Goal: Task Accomplishment & Management: Use online tool/utility

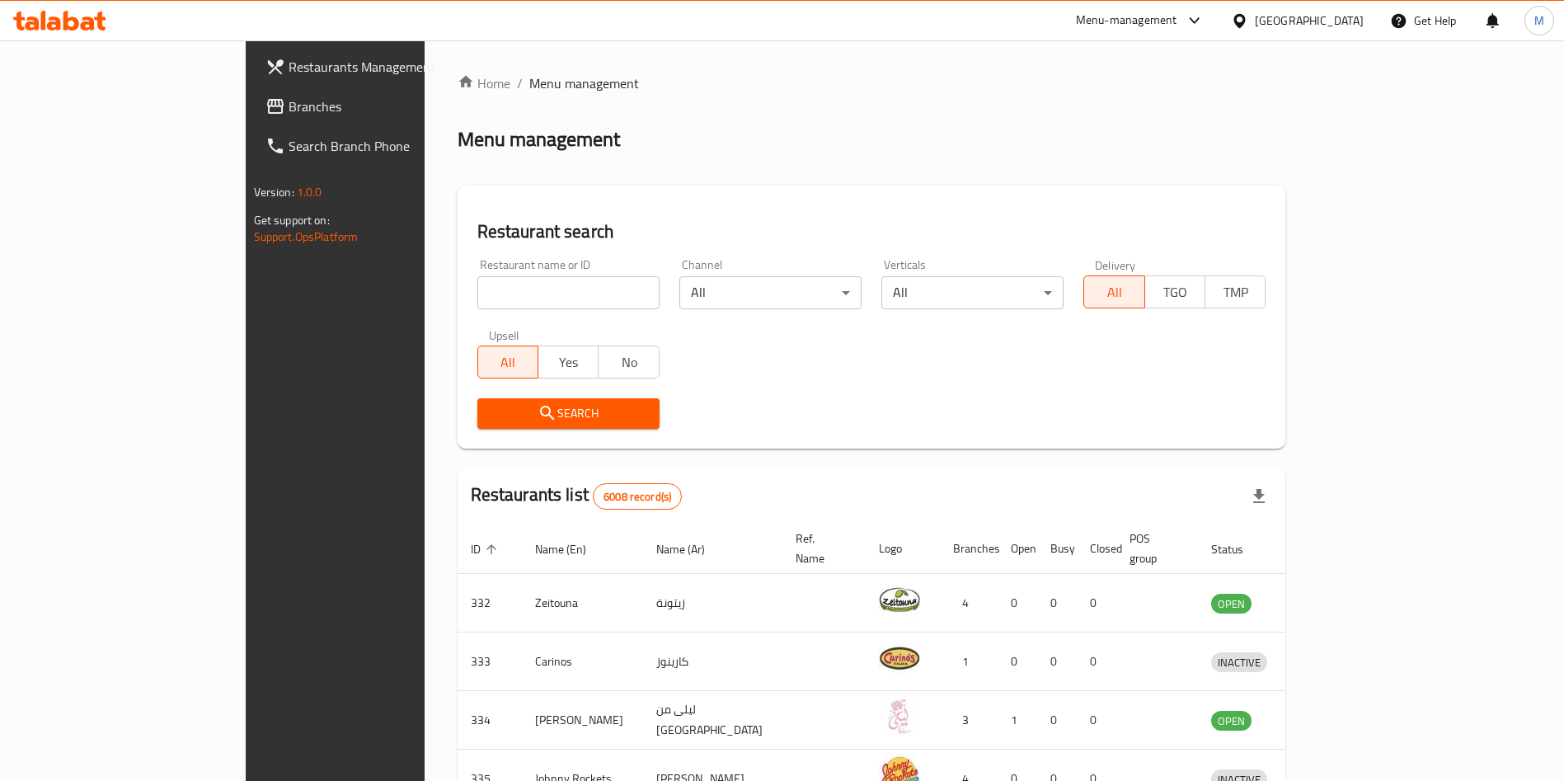
click at [477, 280] on input "search" at bounding box center [568, 292] width 182 height 33
type input "jack's"
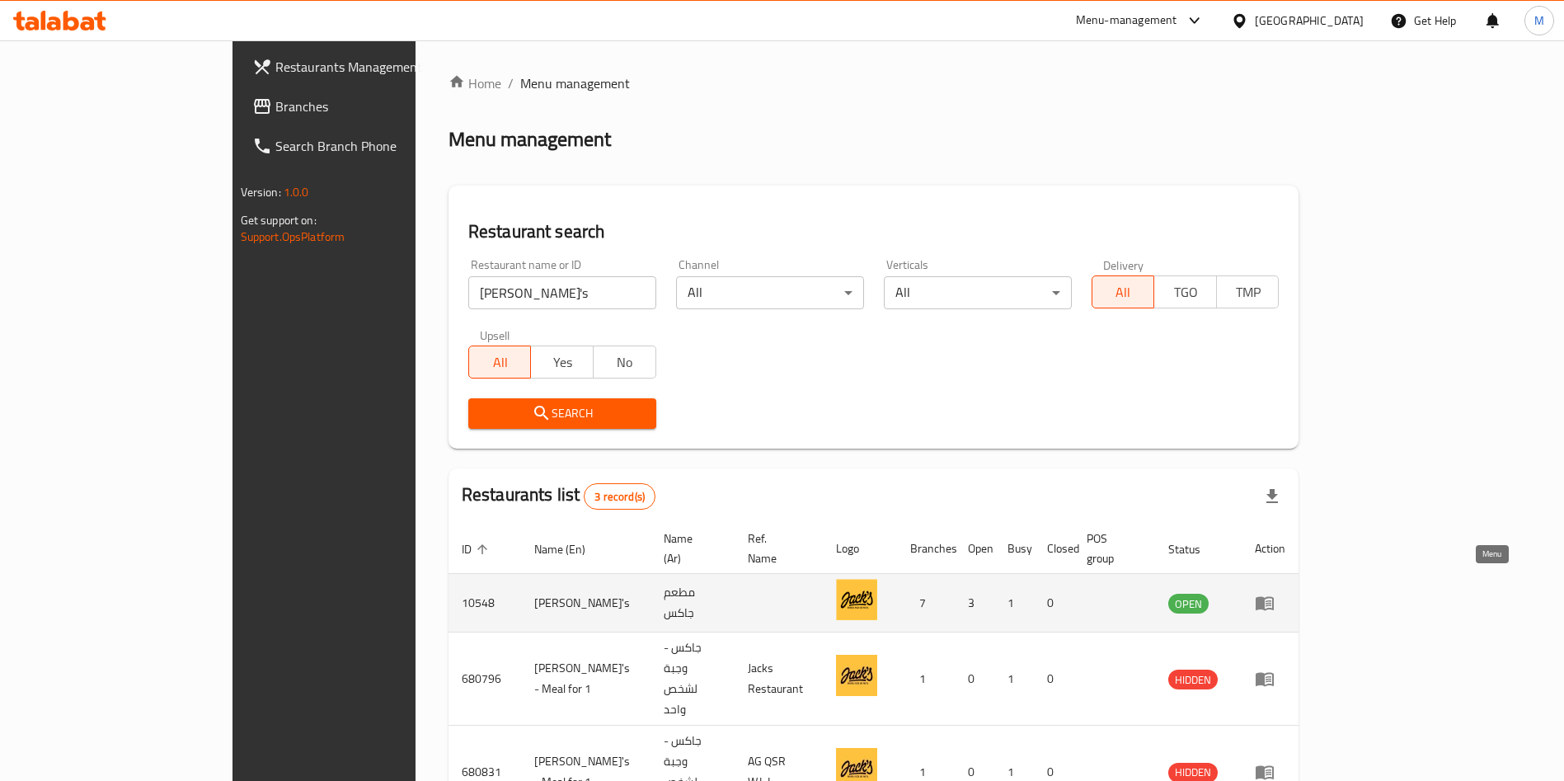
click at [1285, 593] on link "enhanced table" at bounding box center [1270, 603] width 31 height 20
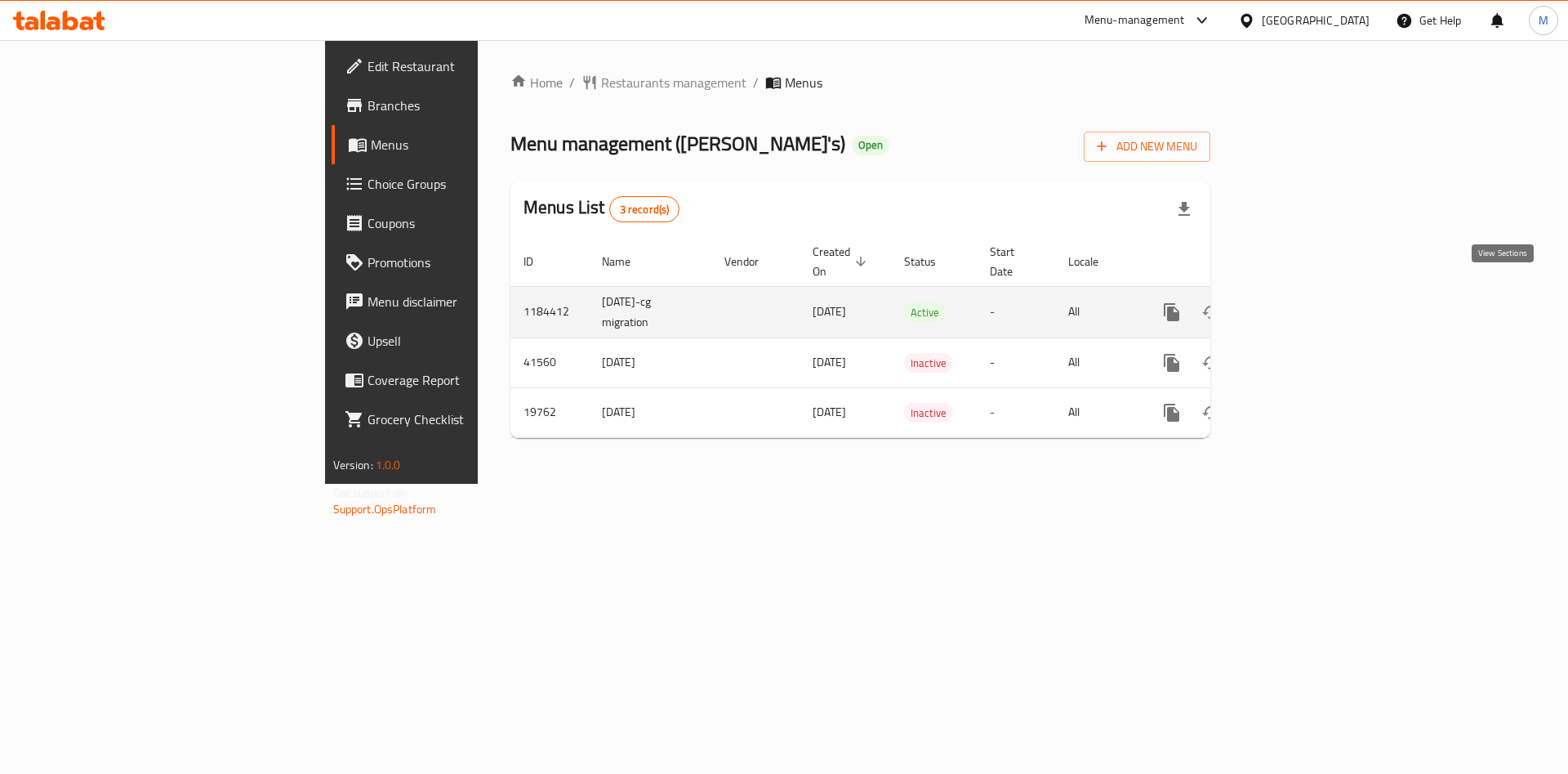
click at [1297, 305] on icon "enhanced table" at bounding box center [1289, 312] width 15 height 15
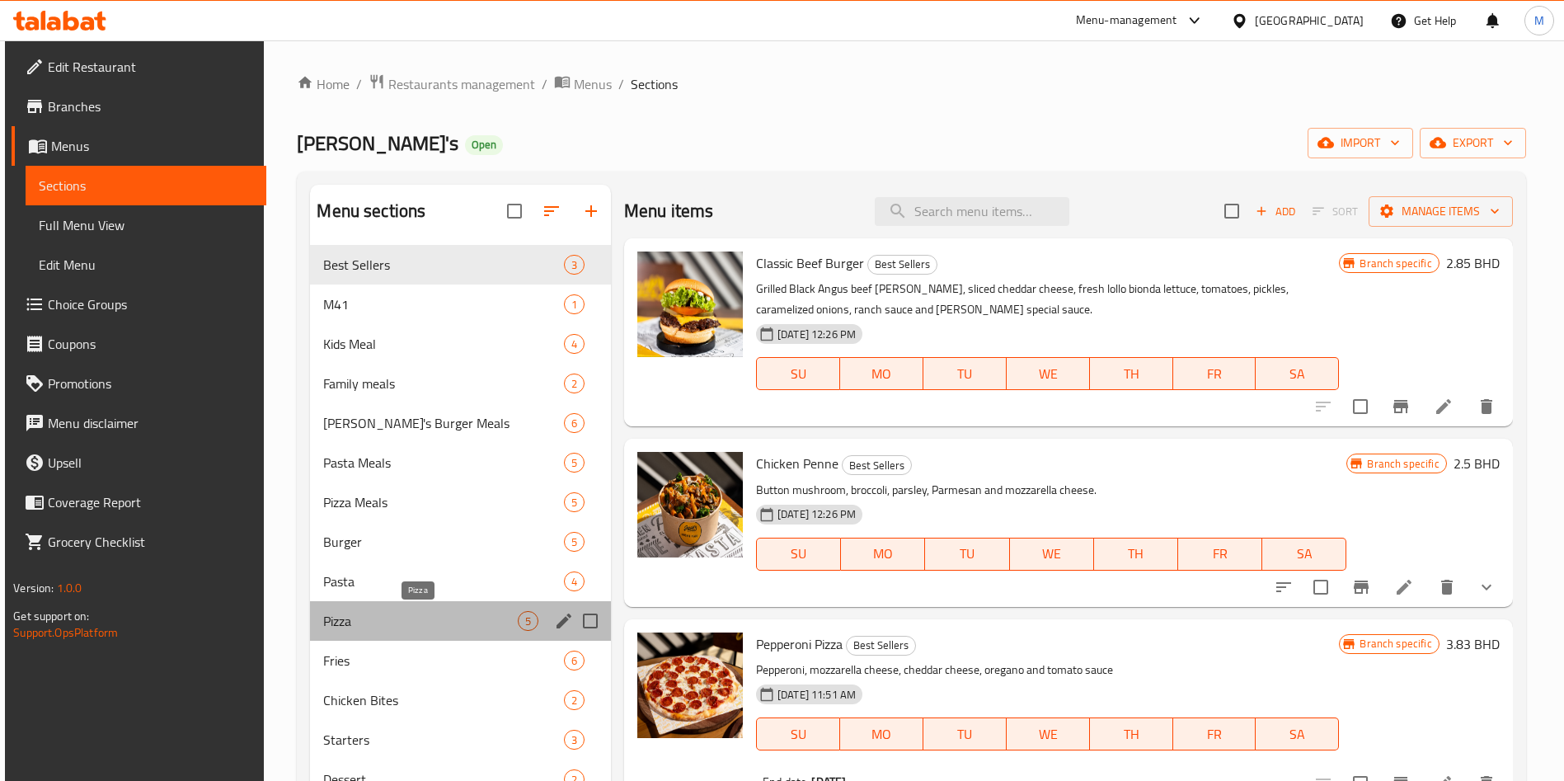
click at [387, 613] on span "Pizza" at bounding box center [420, 621] width 194 height 20
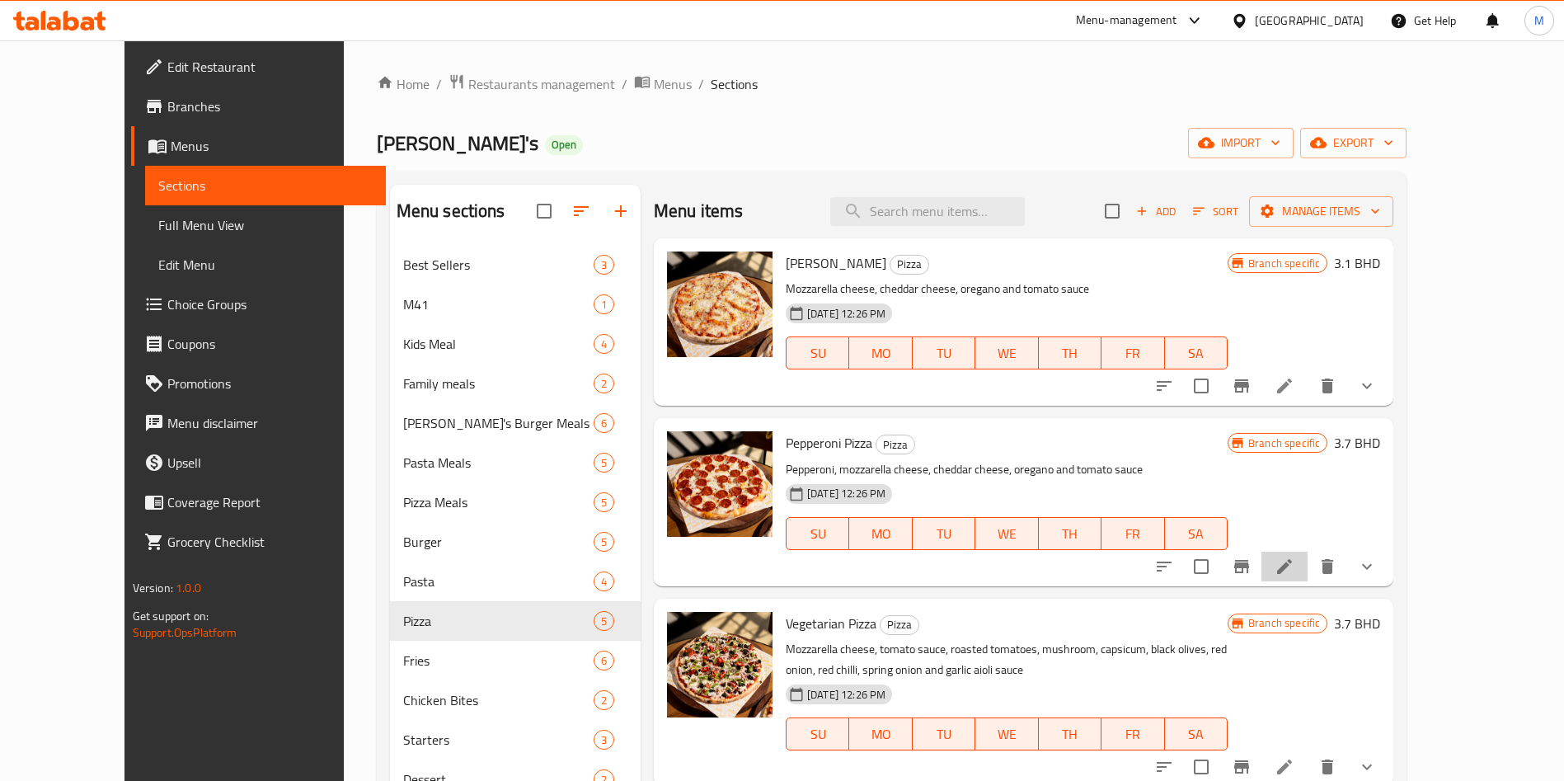
click at [1308, 566] on li at bounding box center [1284, 567] width 46 height 30
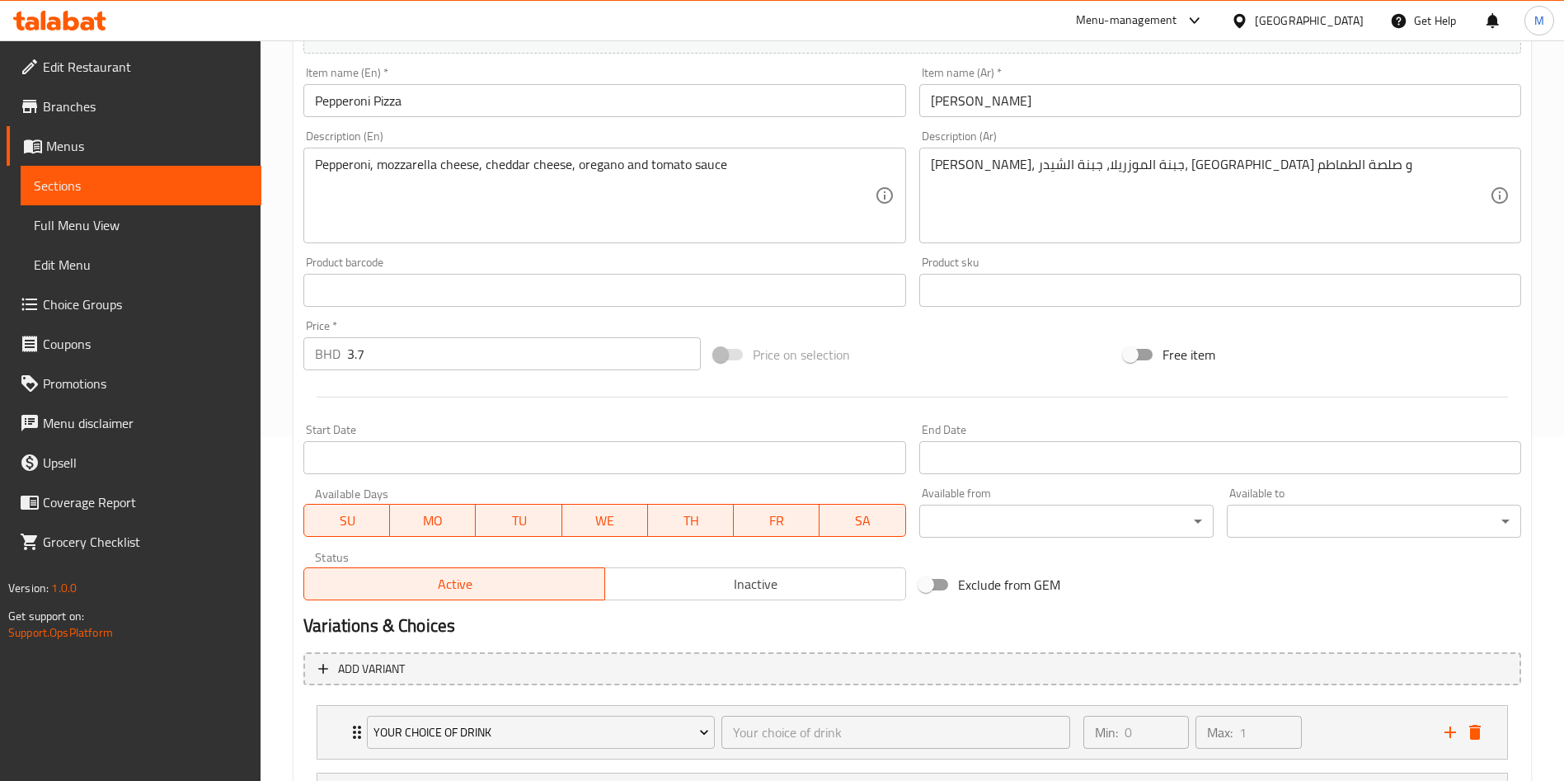
scroll to position [503, 0]
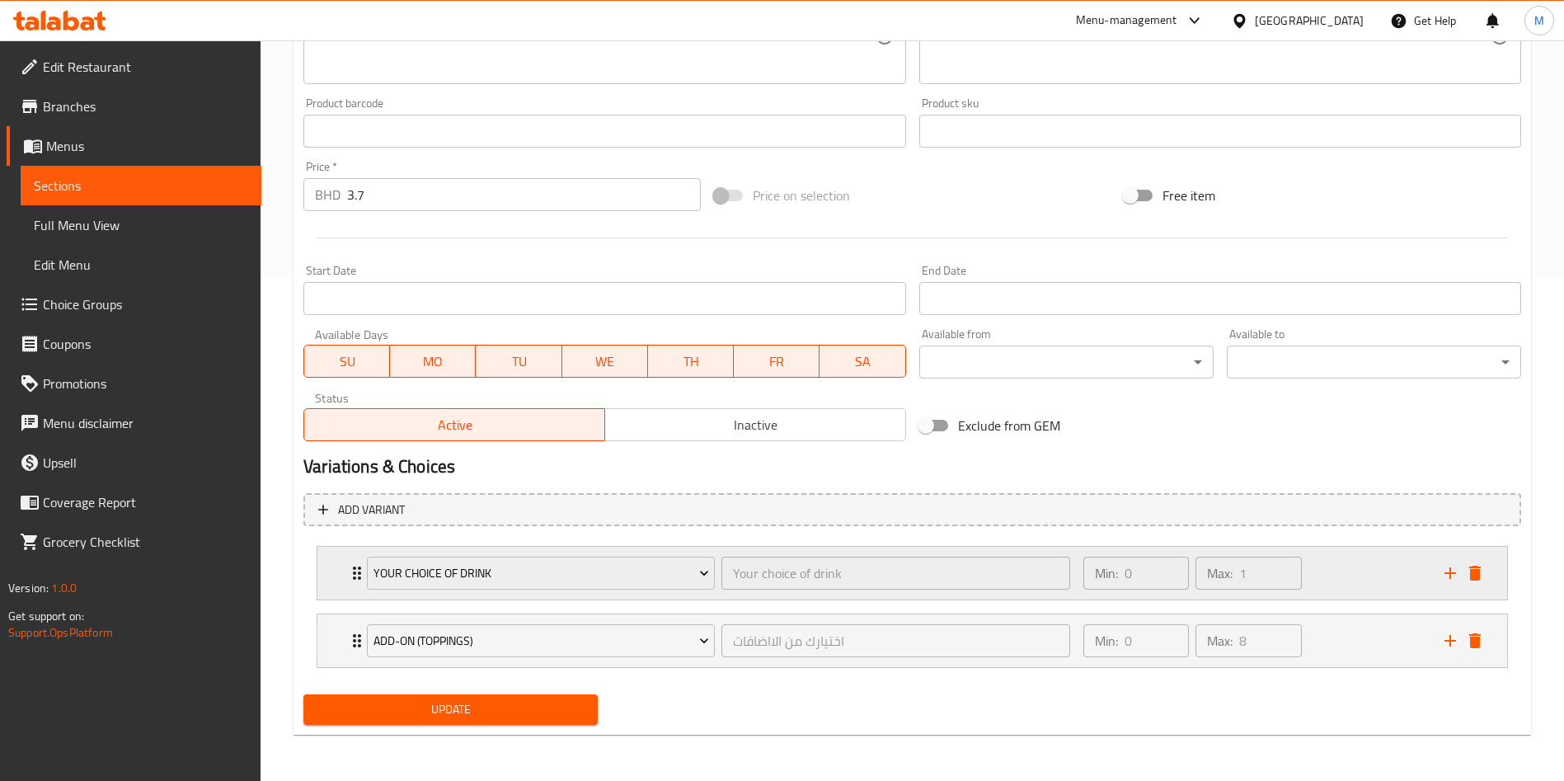
click at [345, 577] on div "Your Choice of Drink Your choice of drink ​ Min: 0 ​ Max: 1 ​" at bounding box center [912, 573] width 1190 height 53
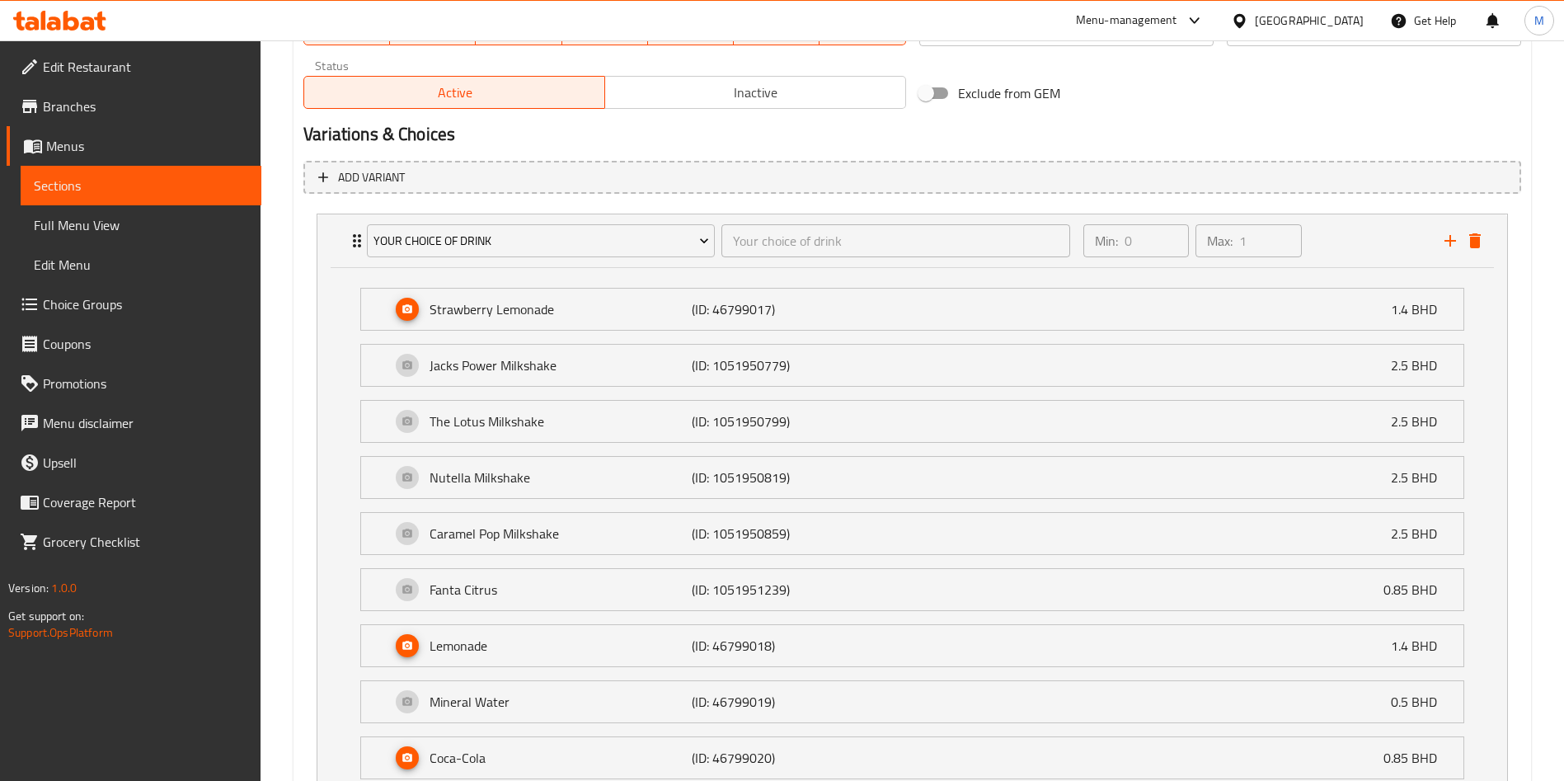
scroll to position [824, 0]
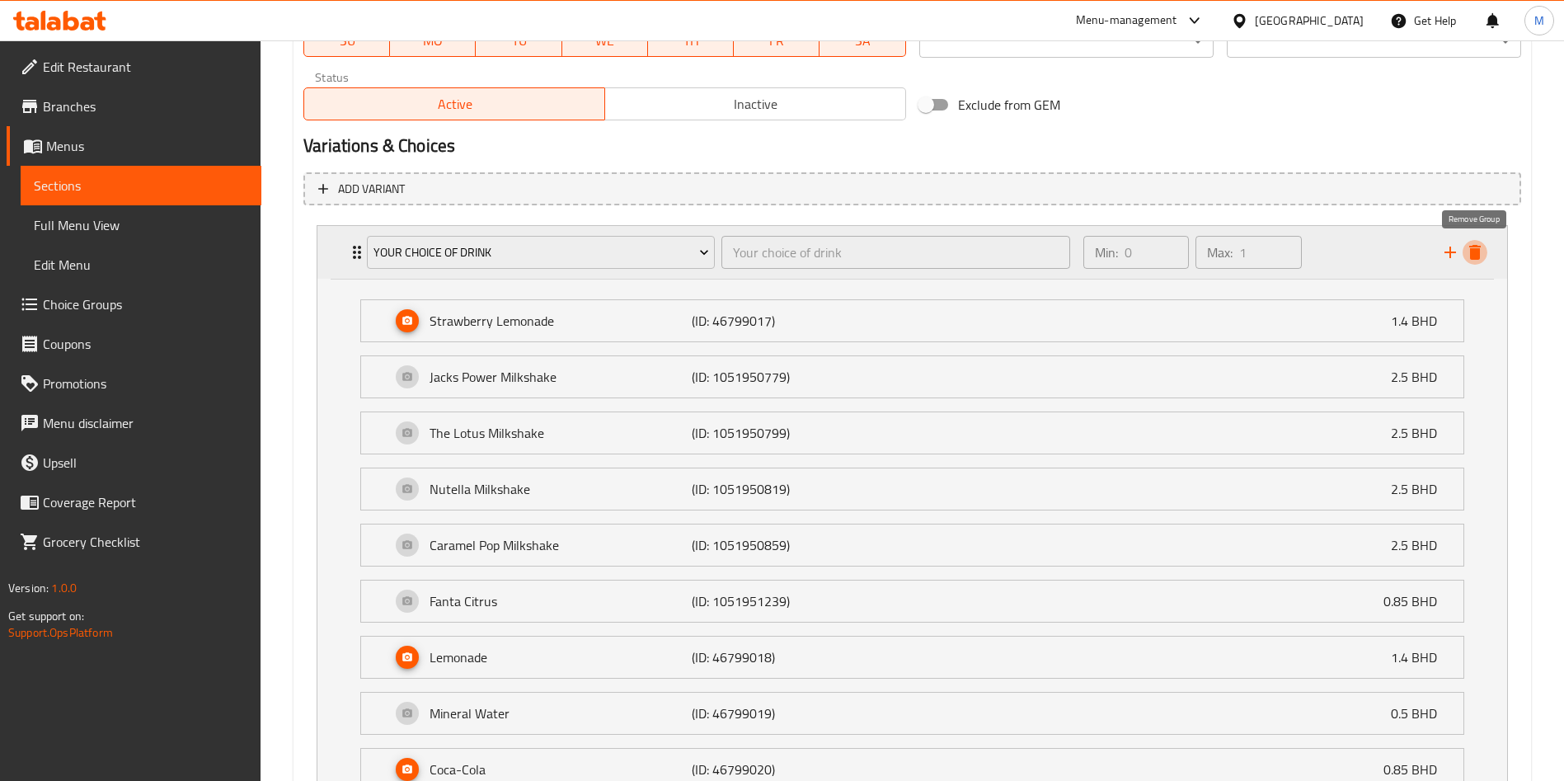
click at [1477, 247] on icon "delete" at bounding box center [1475, 252] width 20 height 20
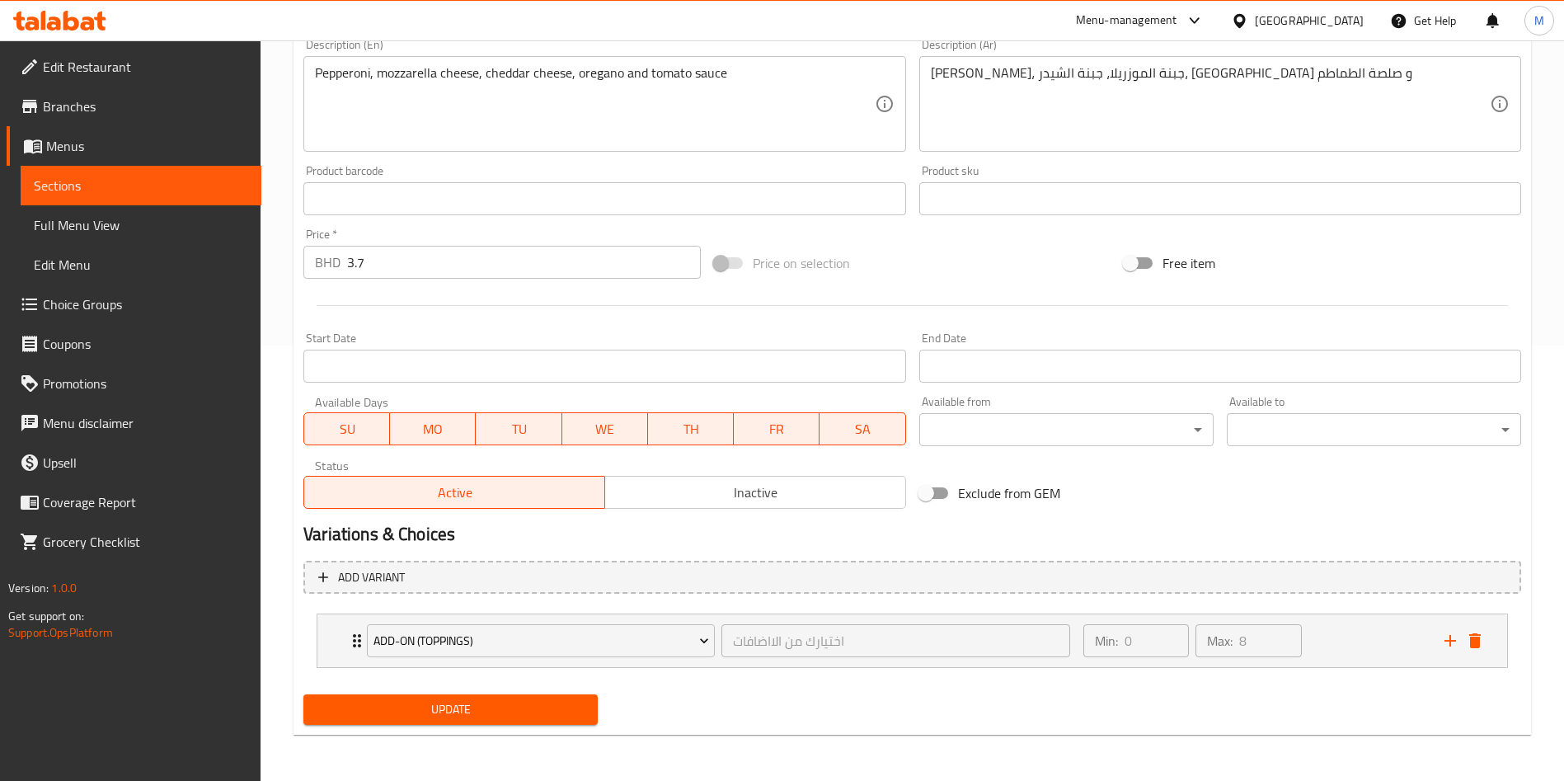
scroll to position [435, 0]
click at [513, 705] on span "Update" at bounding box center [451, 709] width 268 height 21
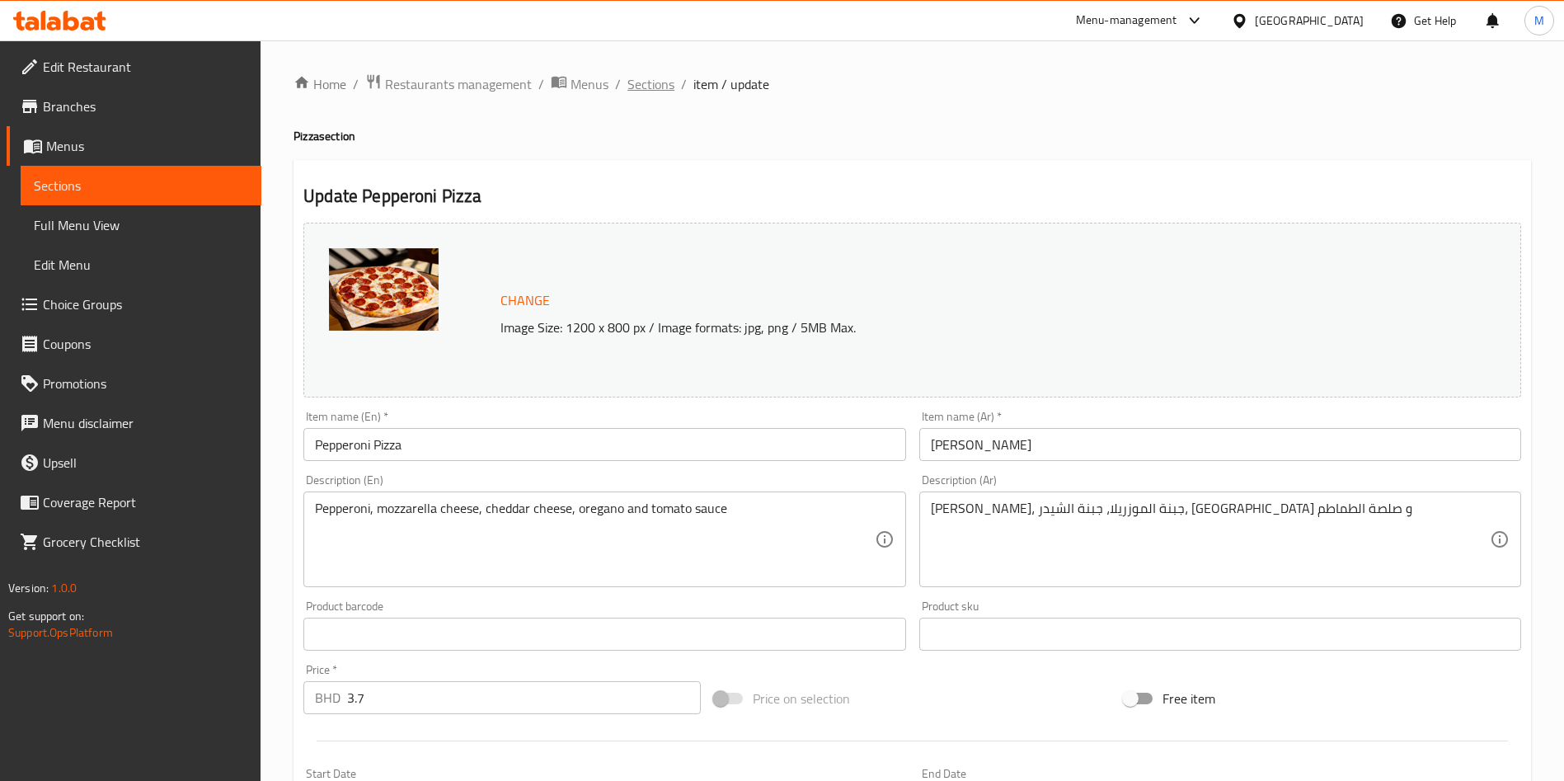
click at [644, 82] on span "Sections" at bounding box center [650, 84] width 47 height 20
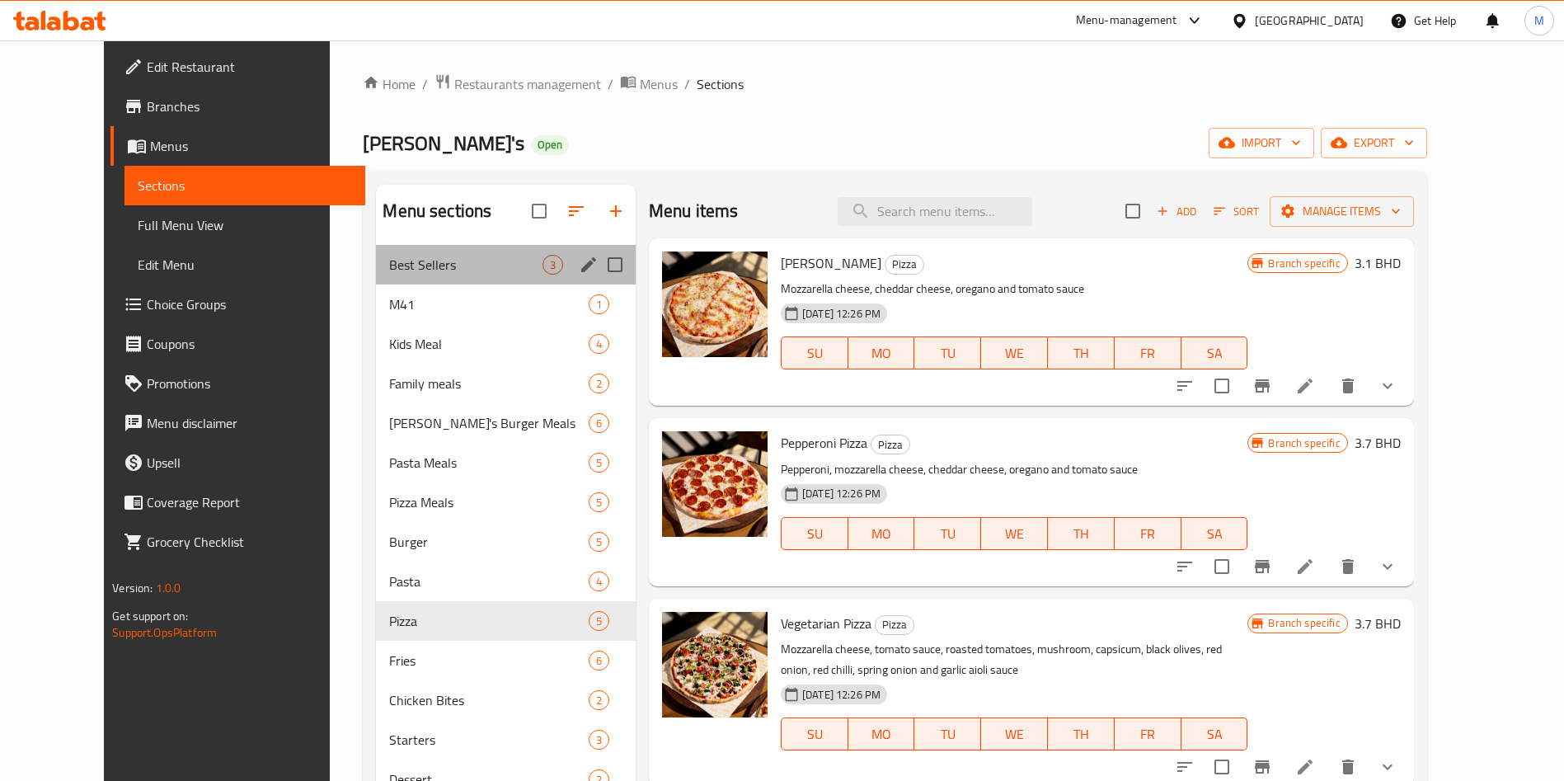
click at [459, 246] on div "Best Sellers 3" at bounding box center [506, 265] width 260 height 40
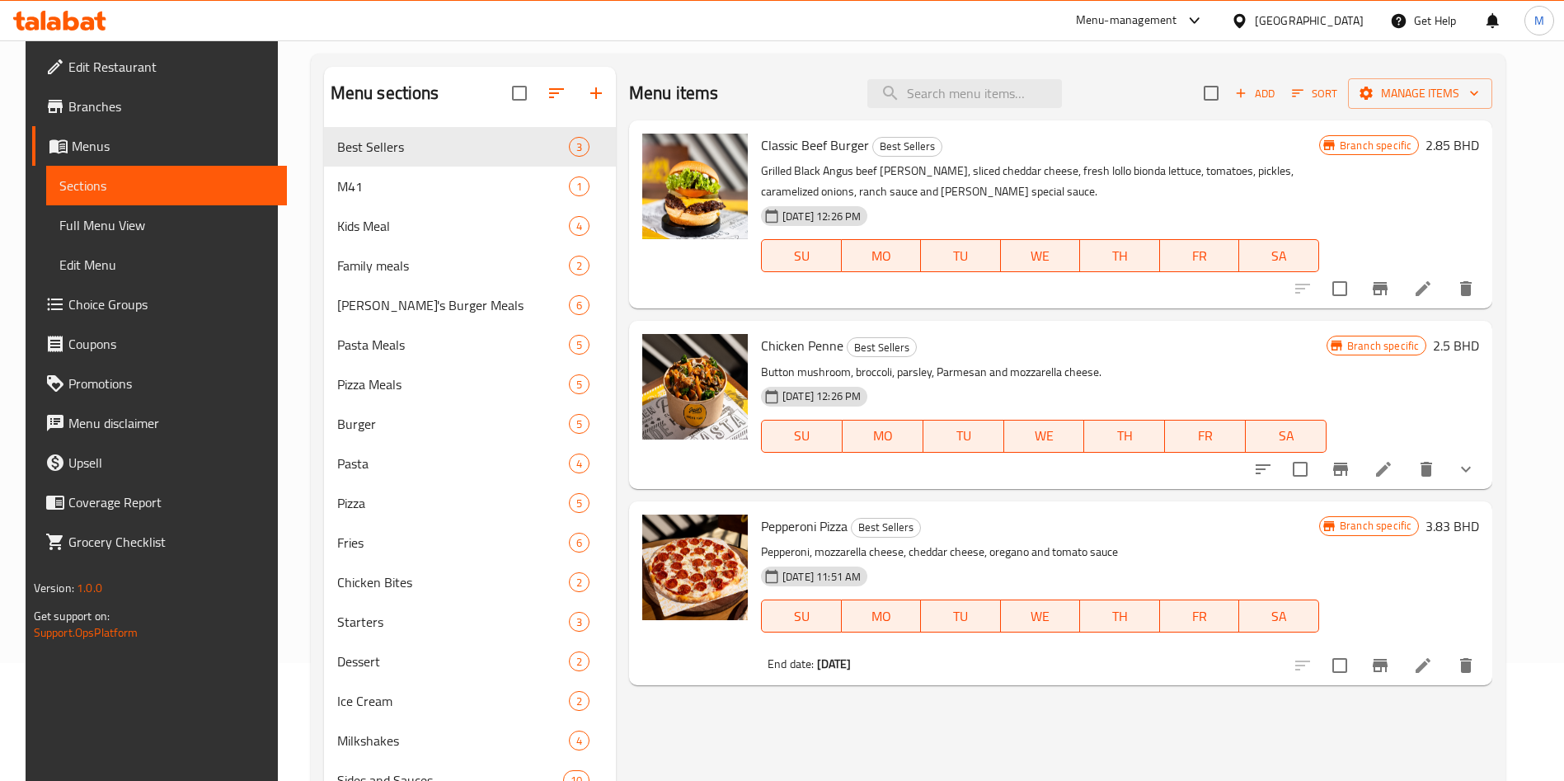
scroll to position [127, 0]
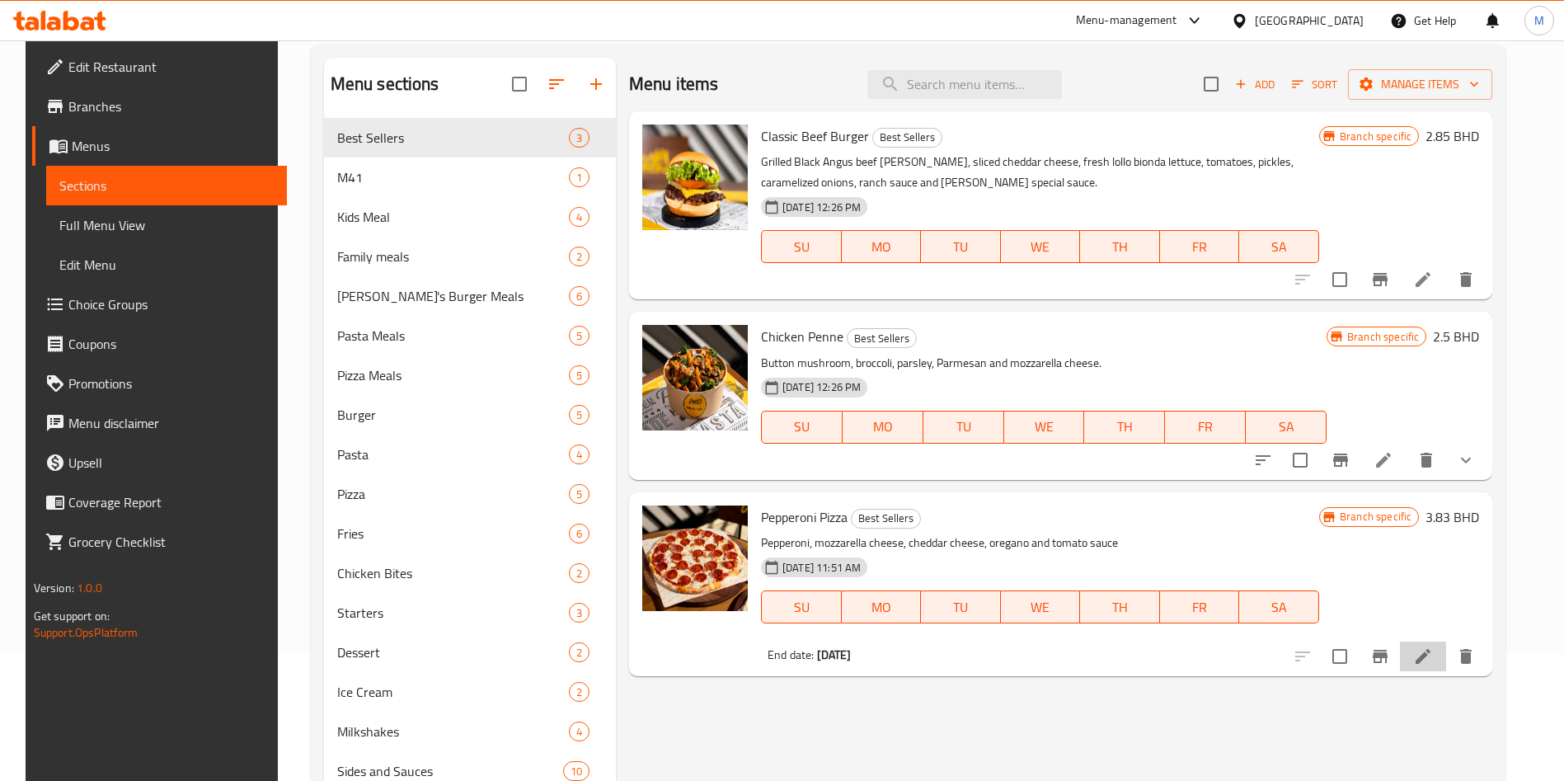
click at [1430, 654] on li at bounding box center [1423, 656] width 46 height 30
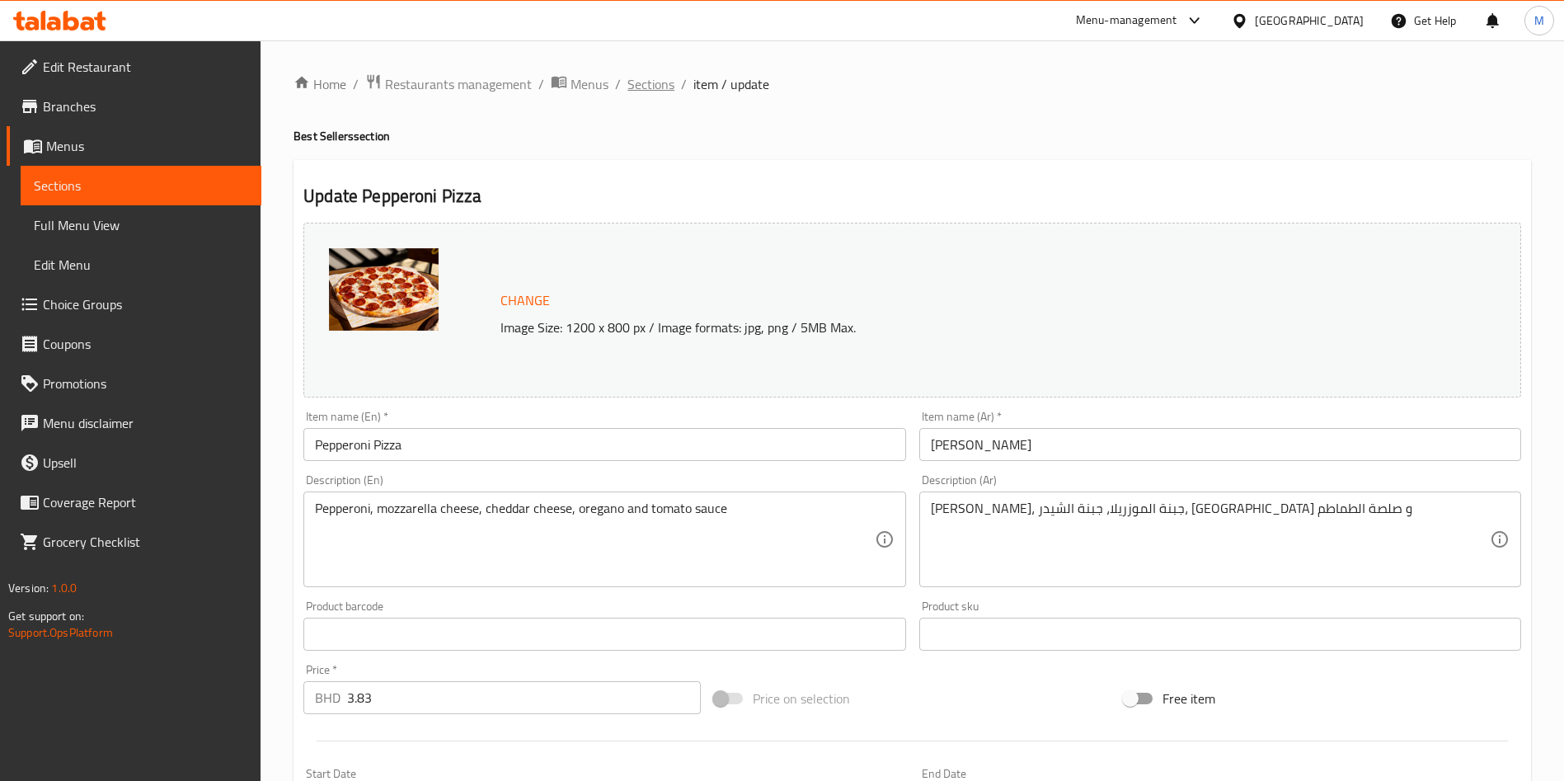
click at [651, 78] on span "Sections" at bounding box center [650, 84] width 47 height 20
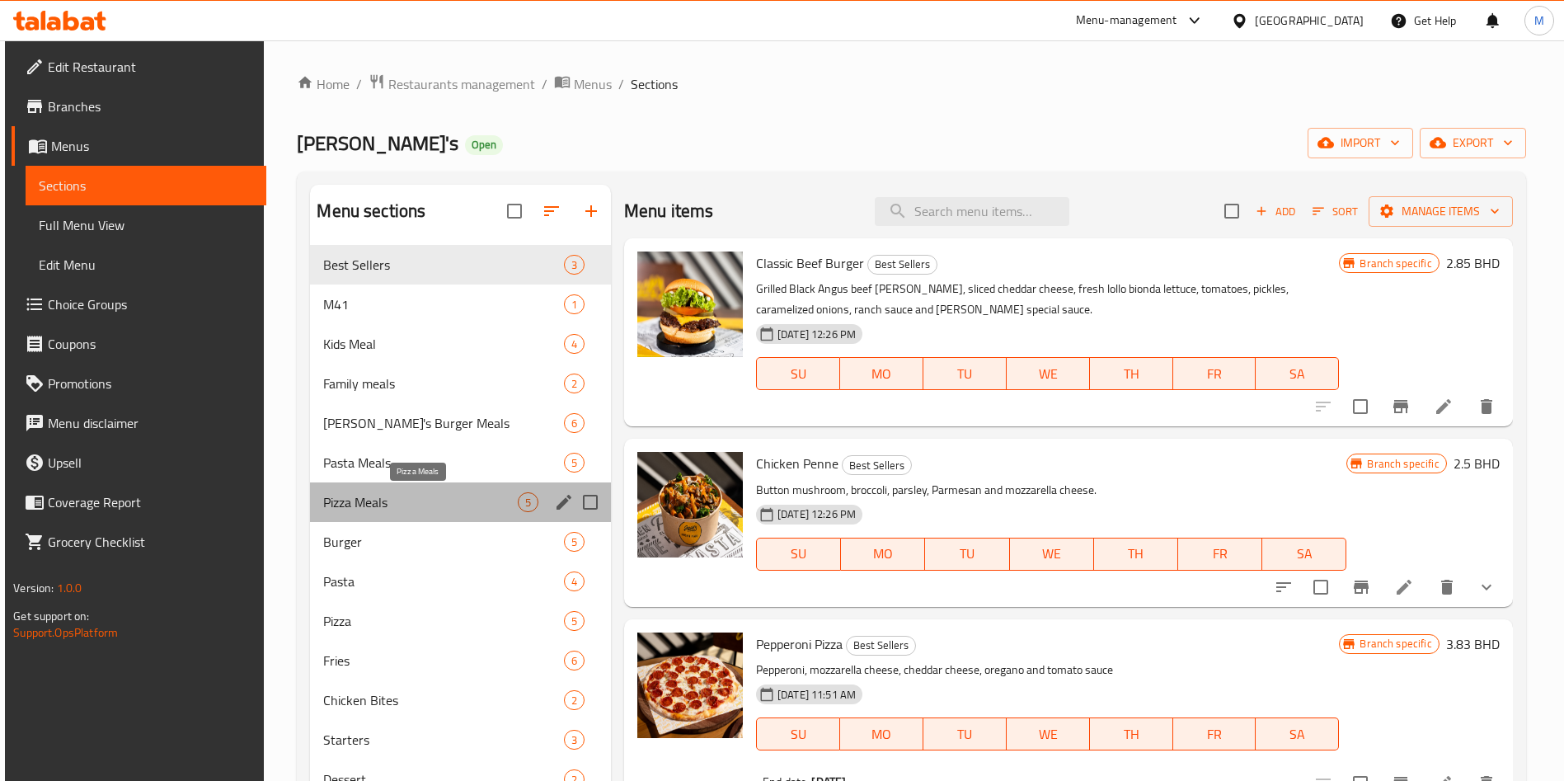
click at [415, 495] on span "Pizza Meals" at bounding box center [420, 502] width 194 height 20
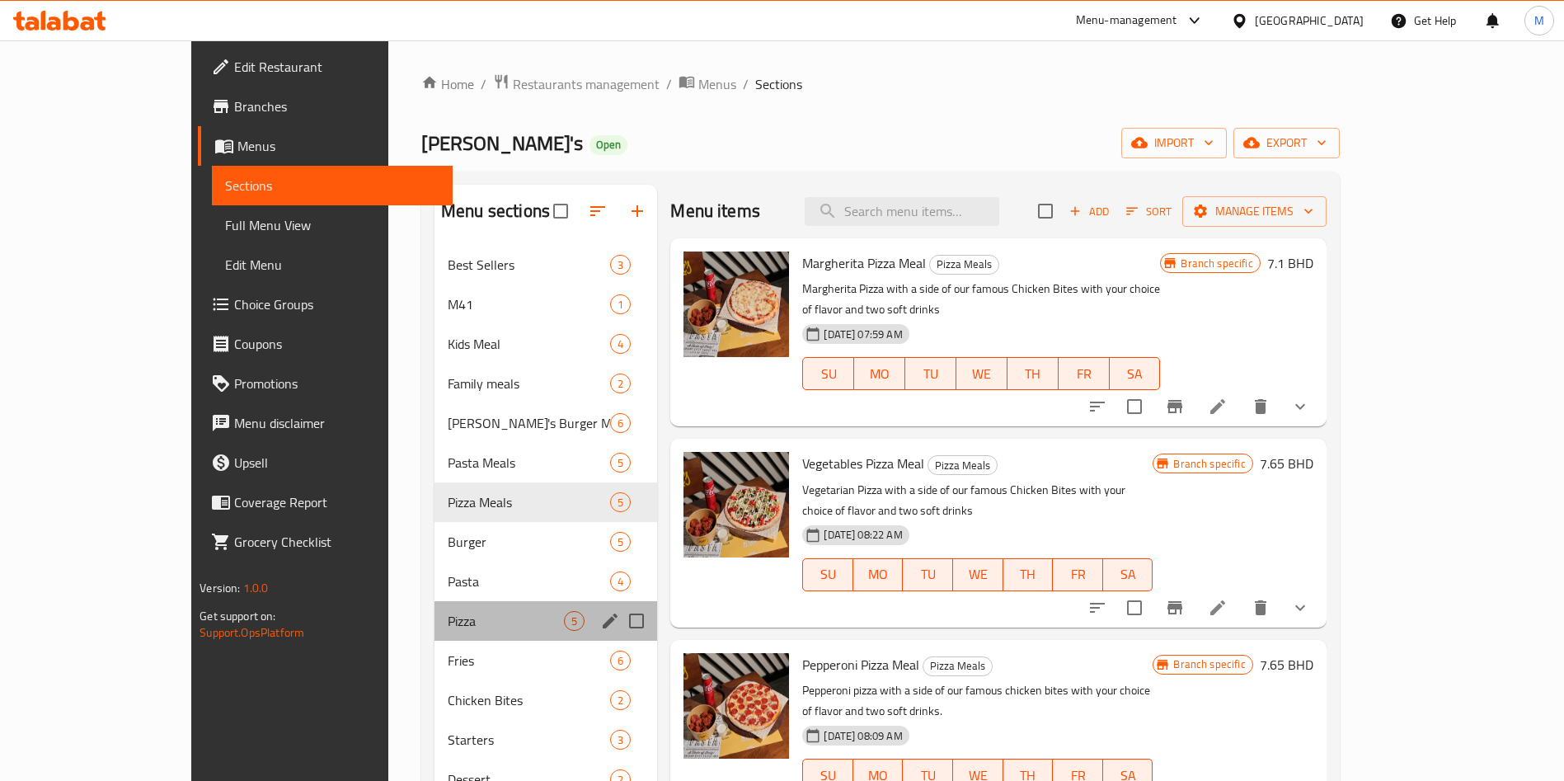
click at [435, 637] on div "Pizza 5" at bounding box center [546, 621] width 223 height 40
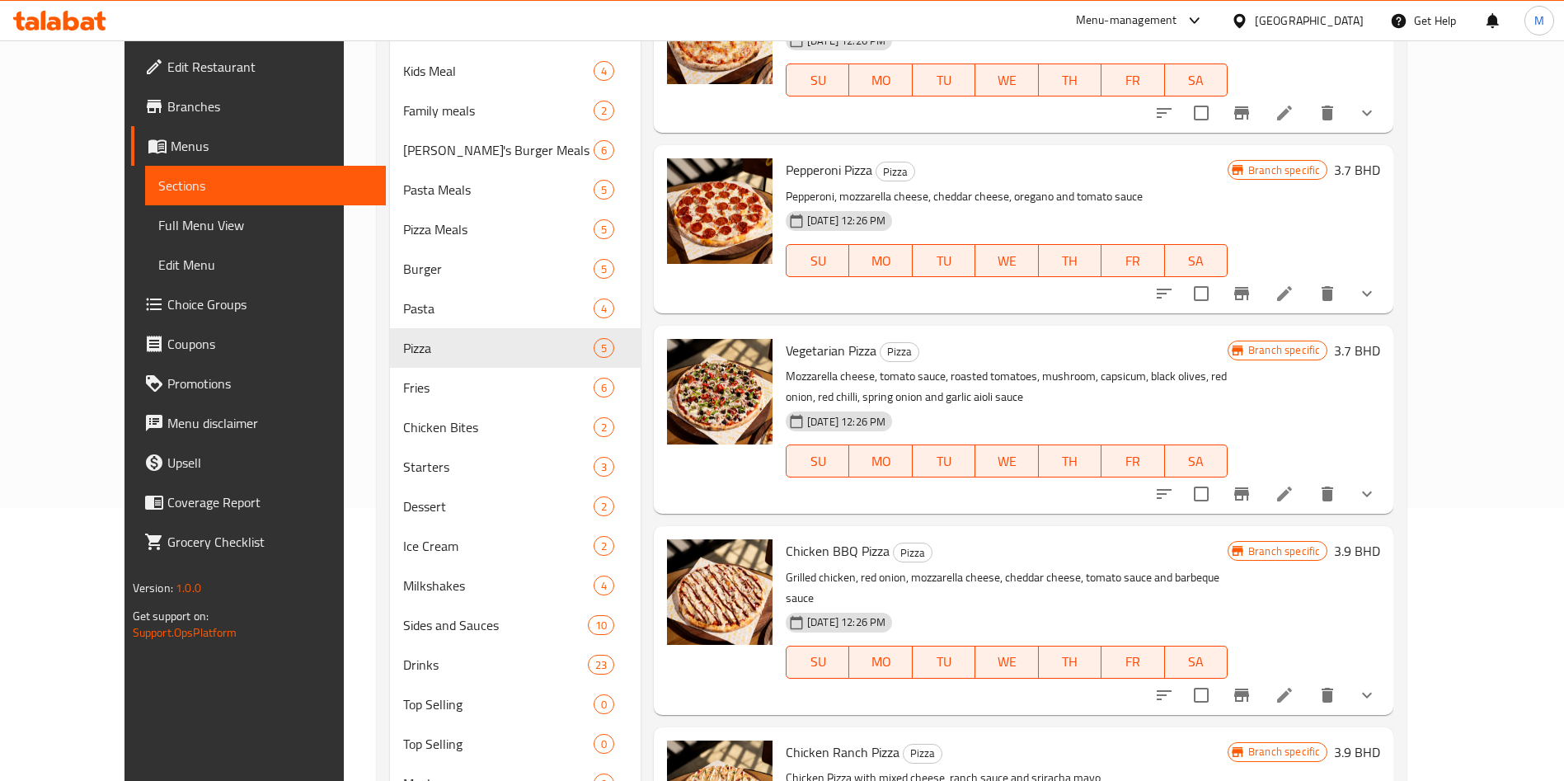
scroll to position [281, 0]
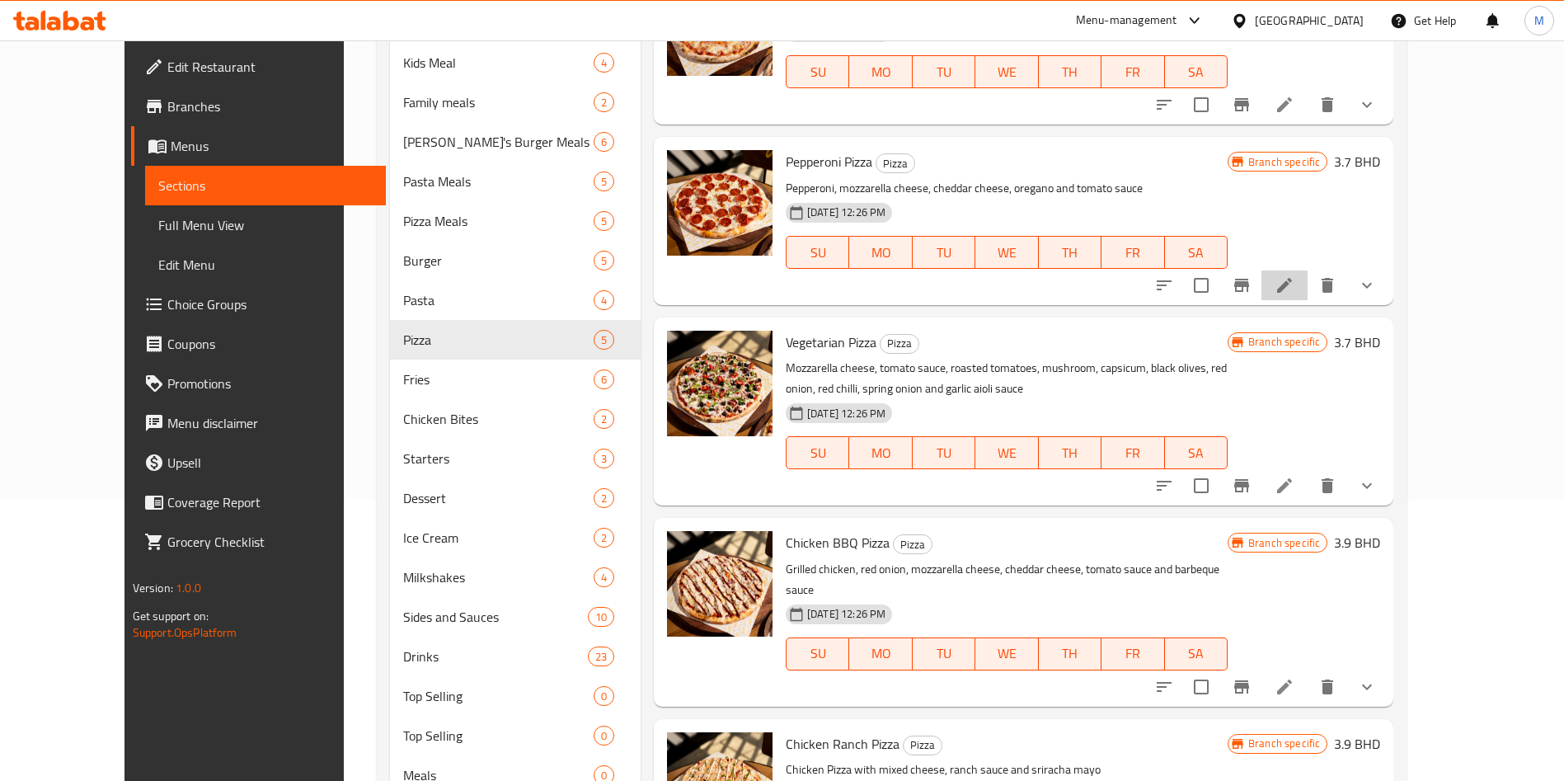
click at [1308, 278] on li at bounding box center [1284, 285] width 46 height 30
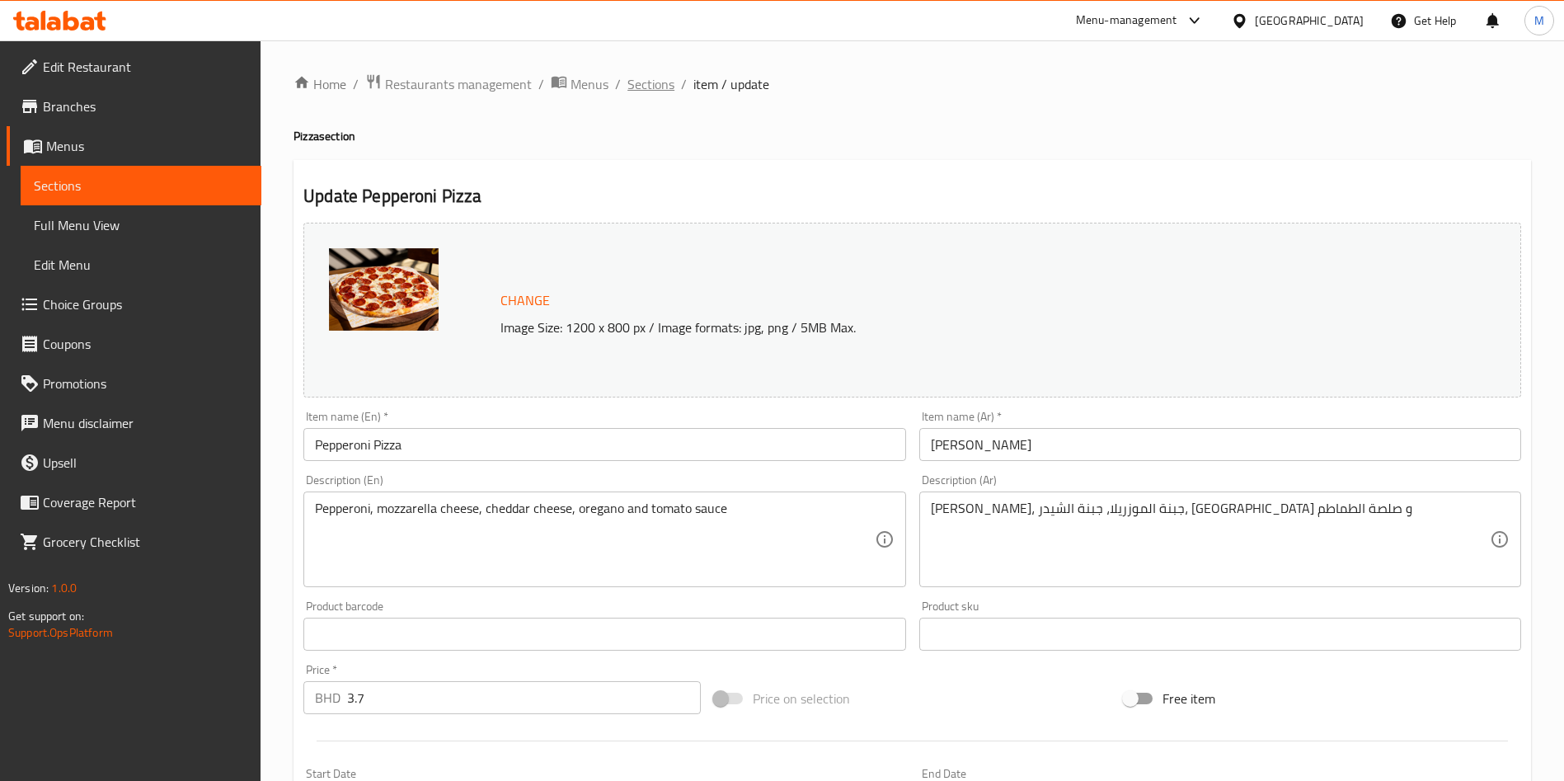
click at [661, 74] on span "Sections" at bounding box center [650, 84] width 47 height 20
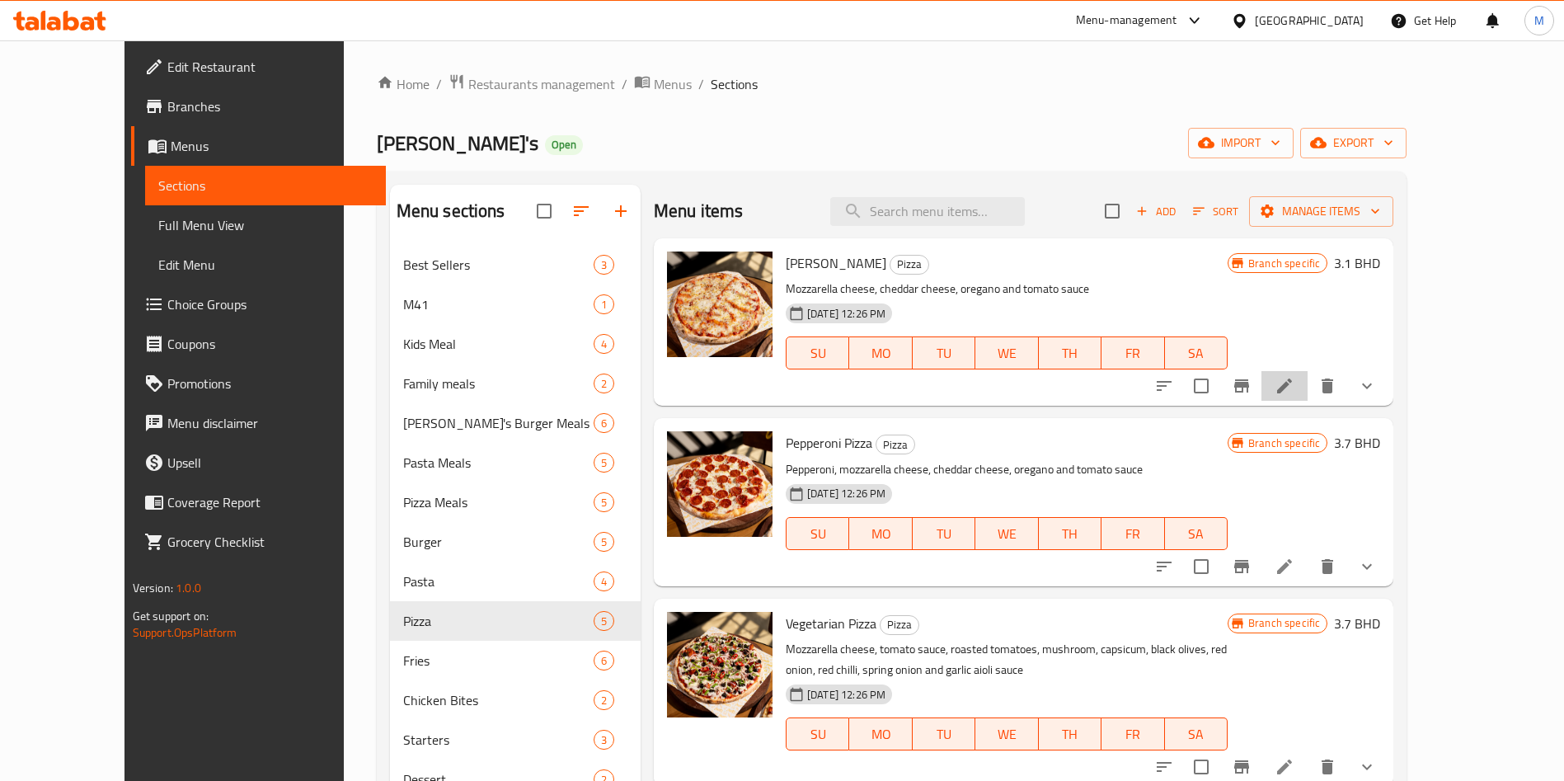
click at [1308, 381] on li at bounding box center [1284, 386] width 46 height 30
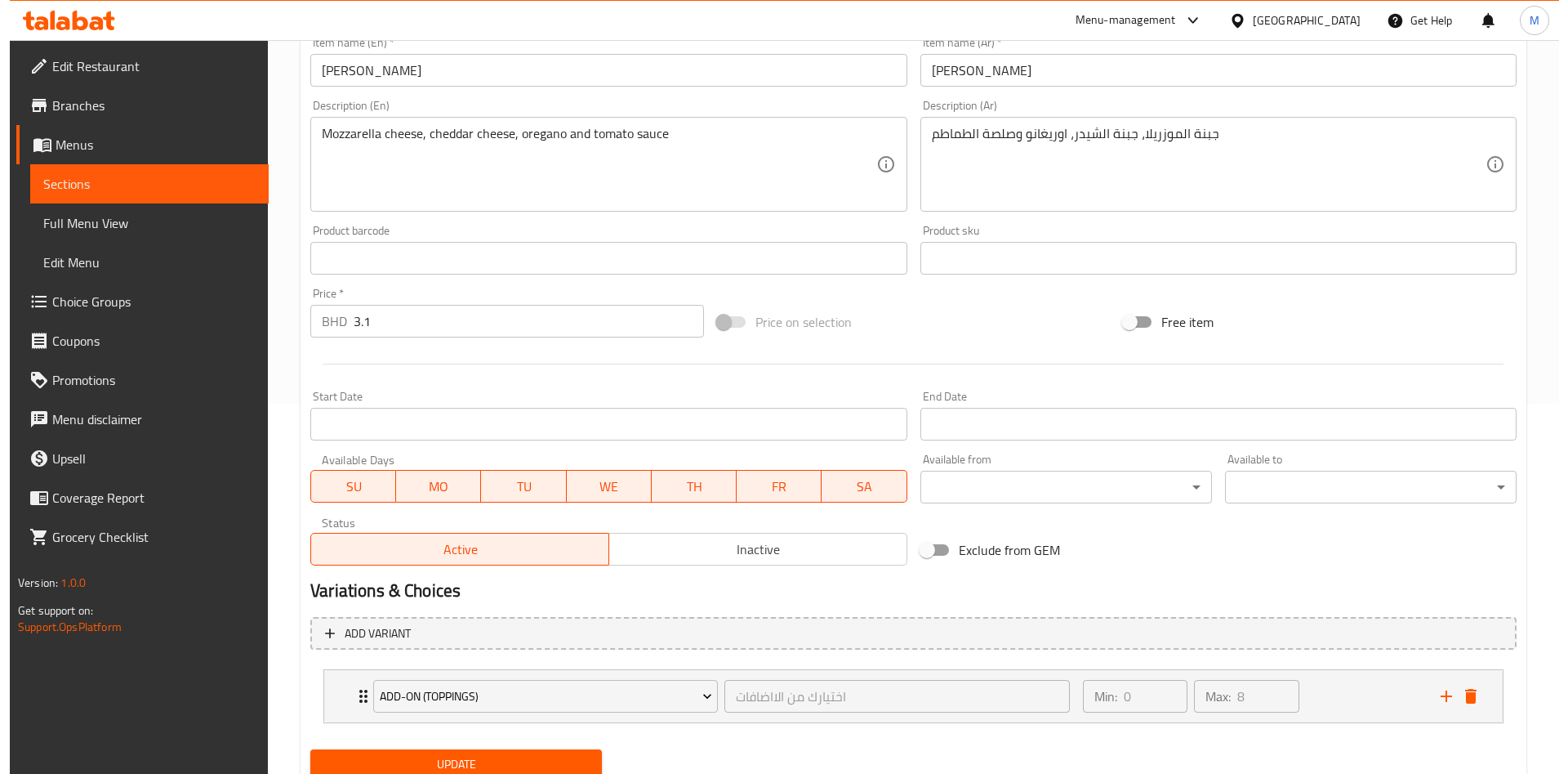
scroll to position [431, 0]
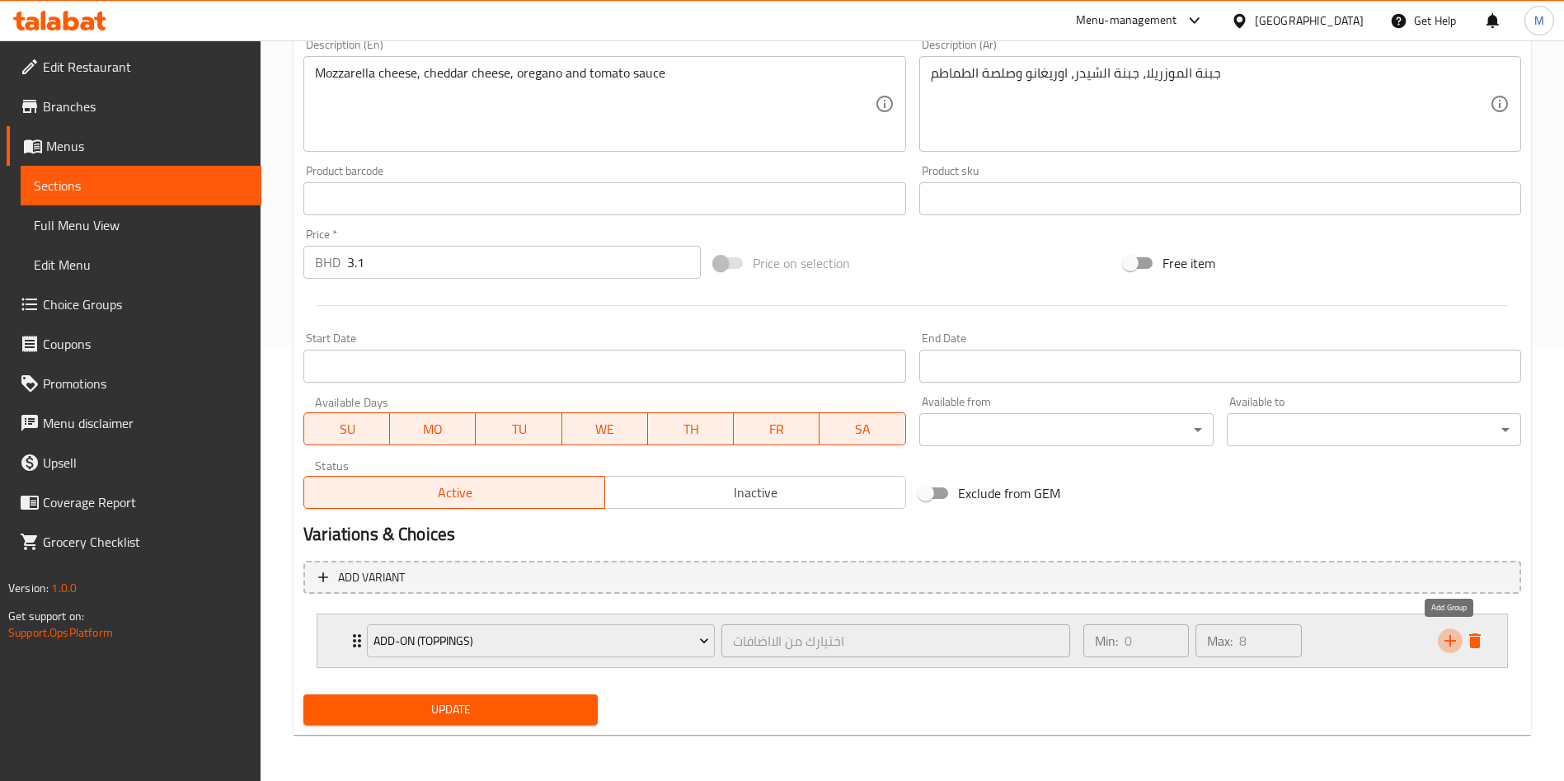
click at [1451, 631] on icon "add" at bounding box center [1450, 641] width 20 height 20
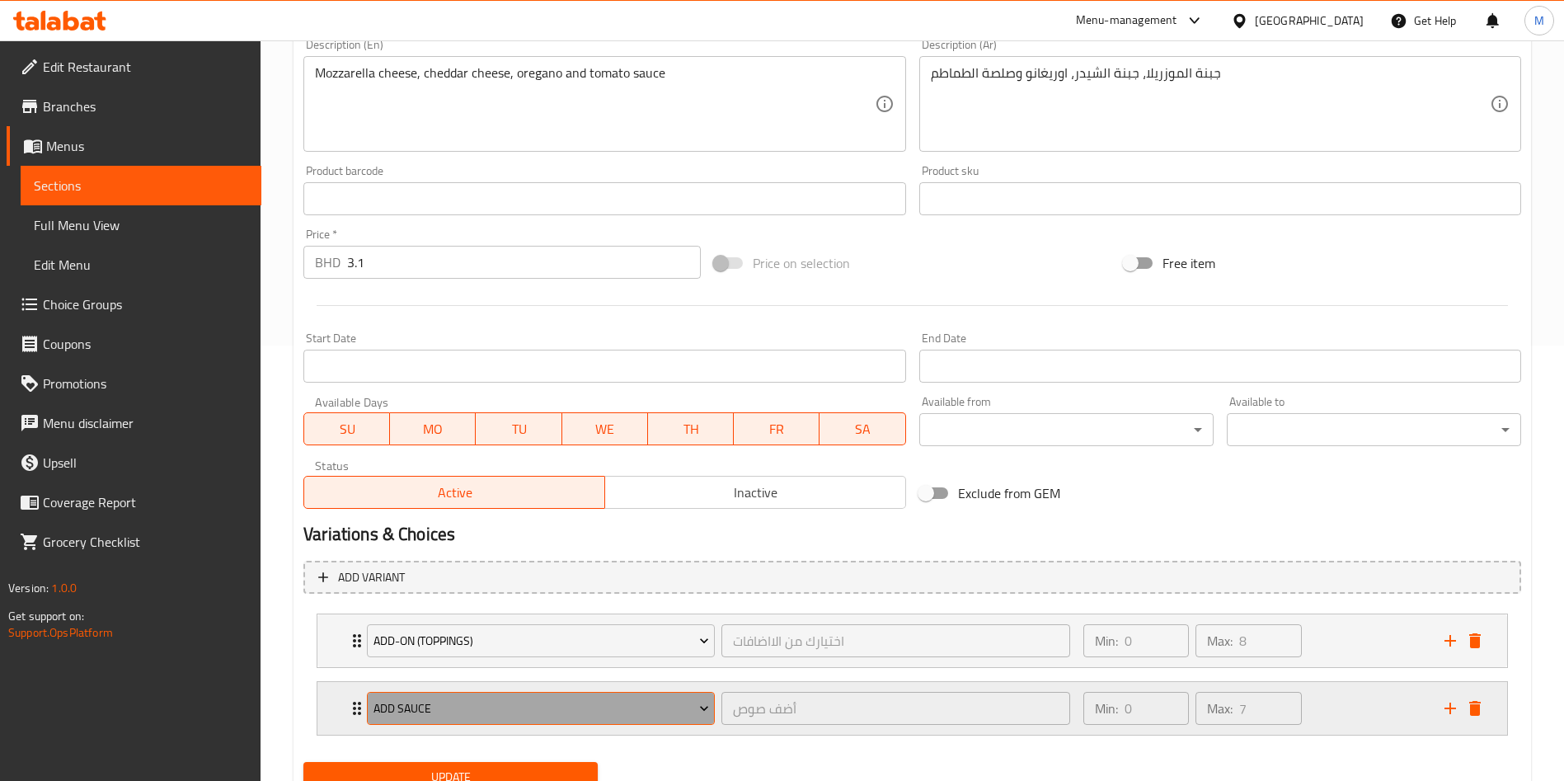
click at [631, 692] on button "Add Sauce" at bounding box center [541, 708] width 348 height 33
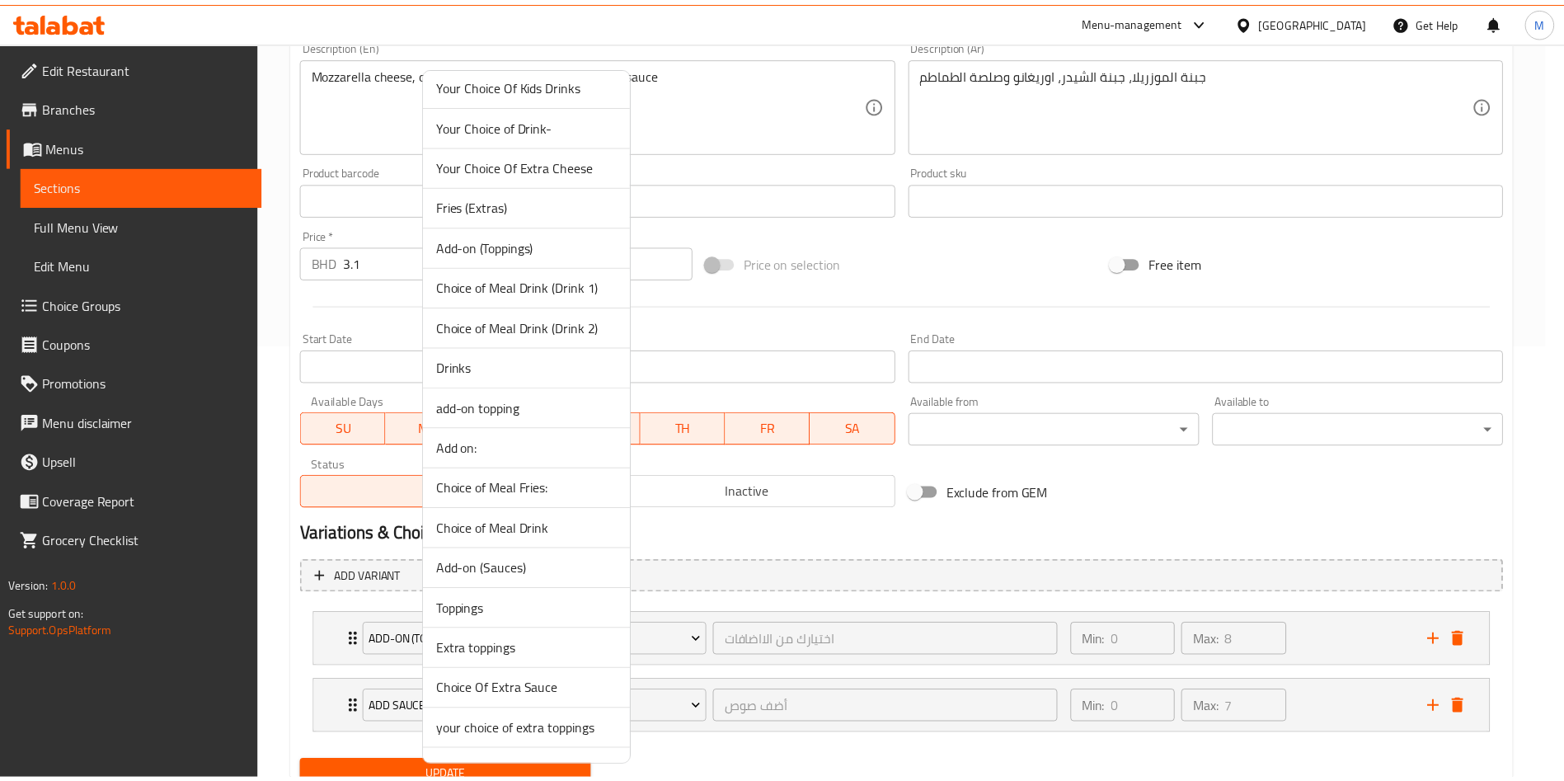
scroll to position [1050, 0]
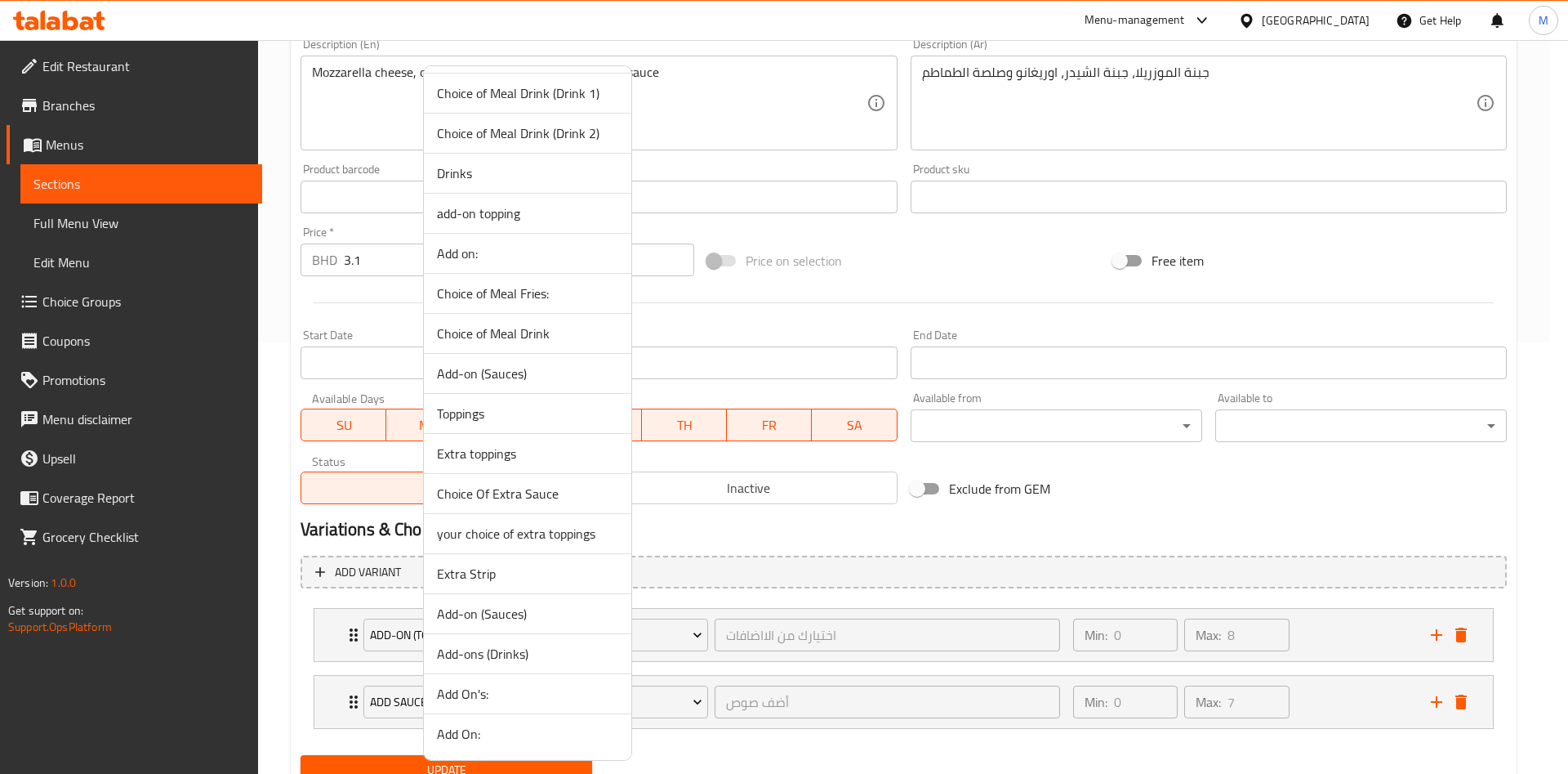
click at [508, 186] on li "Drinks" at bounding box center [527, 173] width 207 height 40
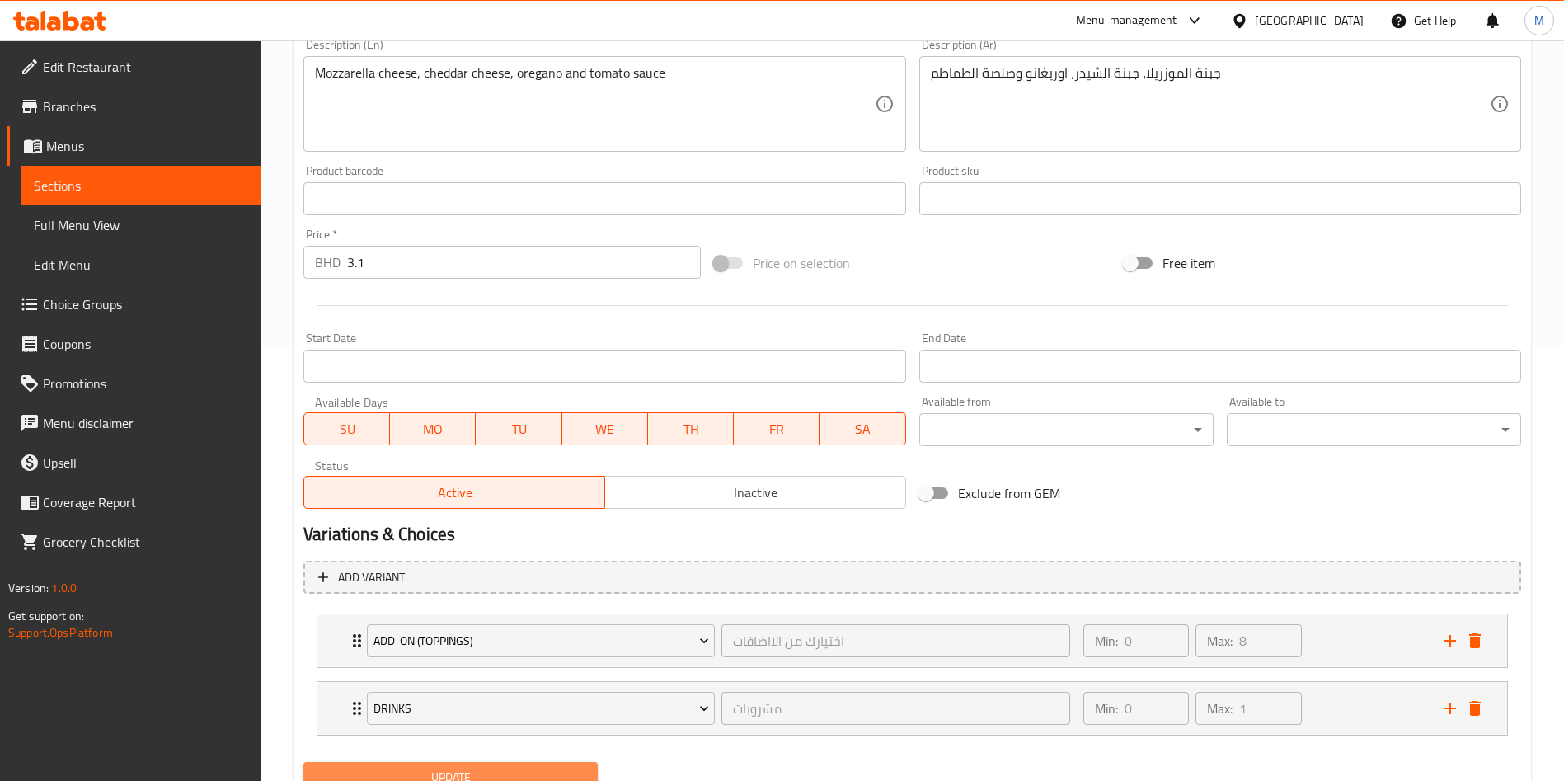
click at [455, 767] on span "Update" at bounding box center [451, 777] width 268 height 21
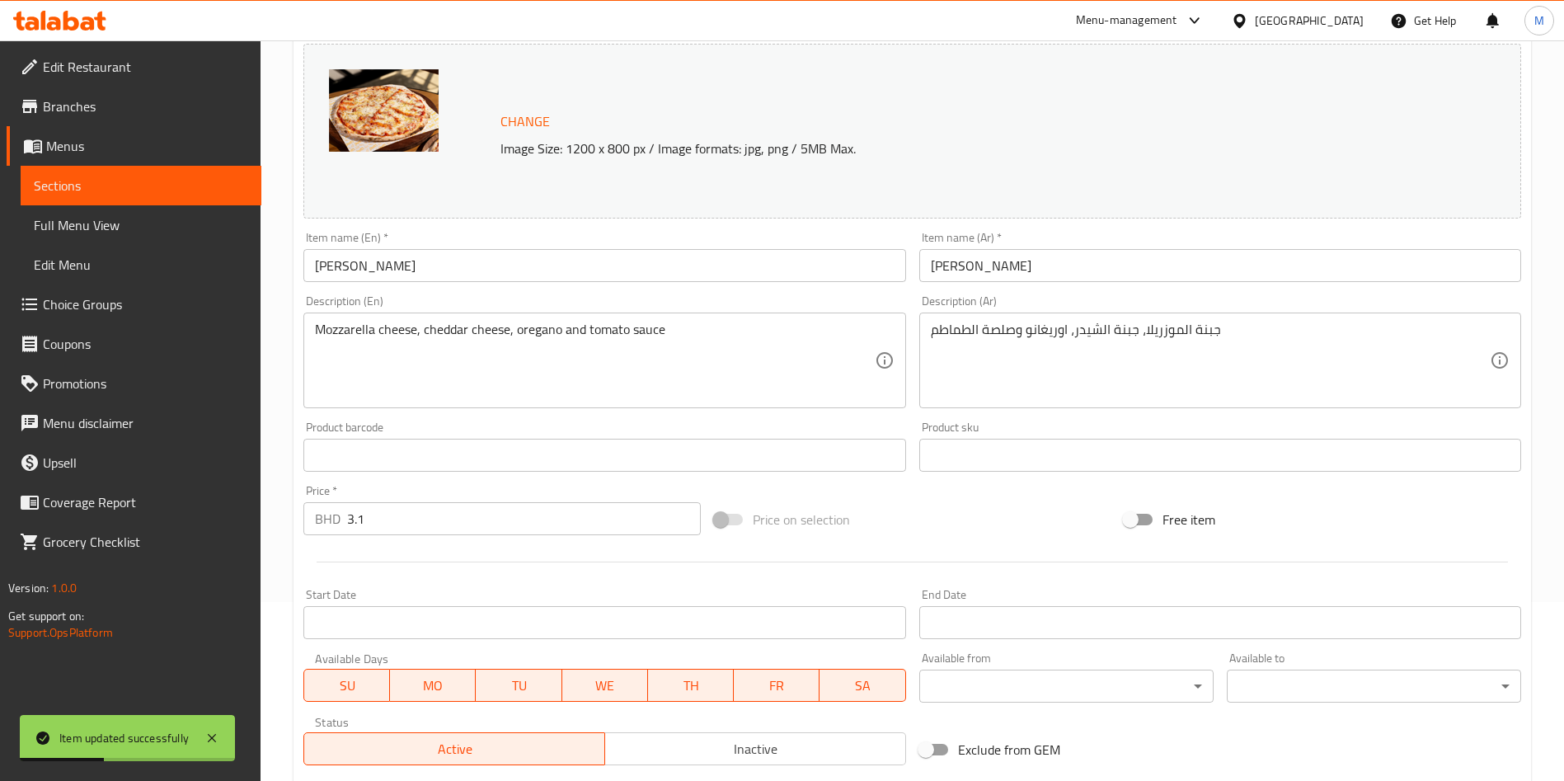
scroll to position [0, 0]
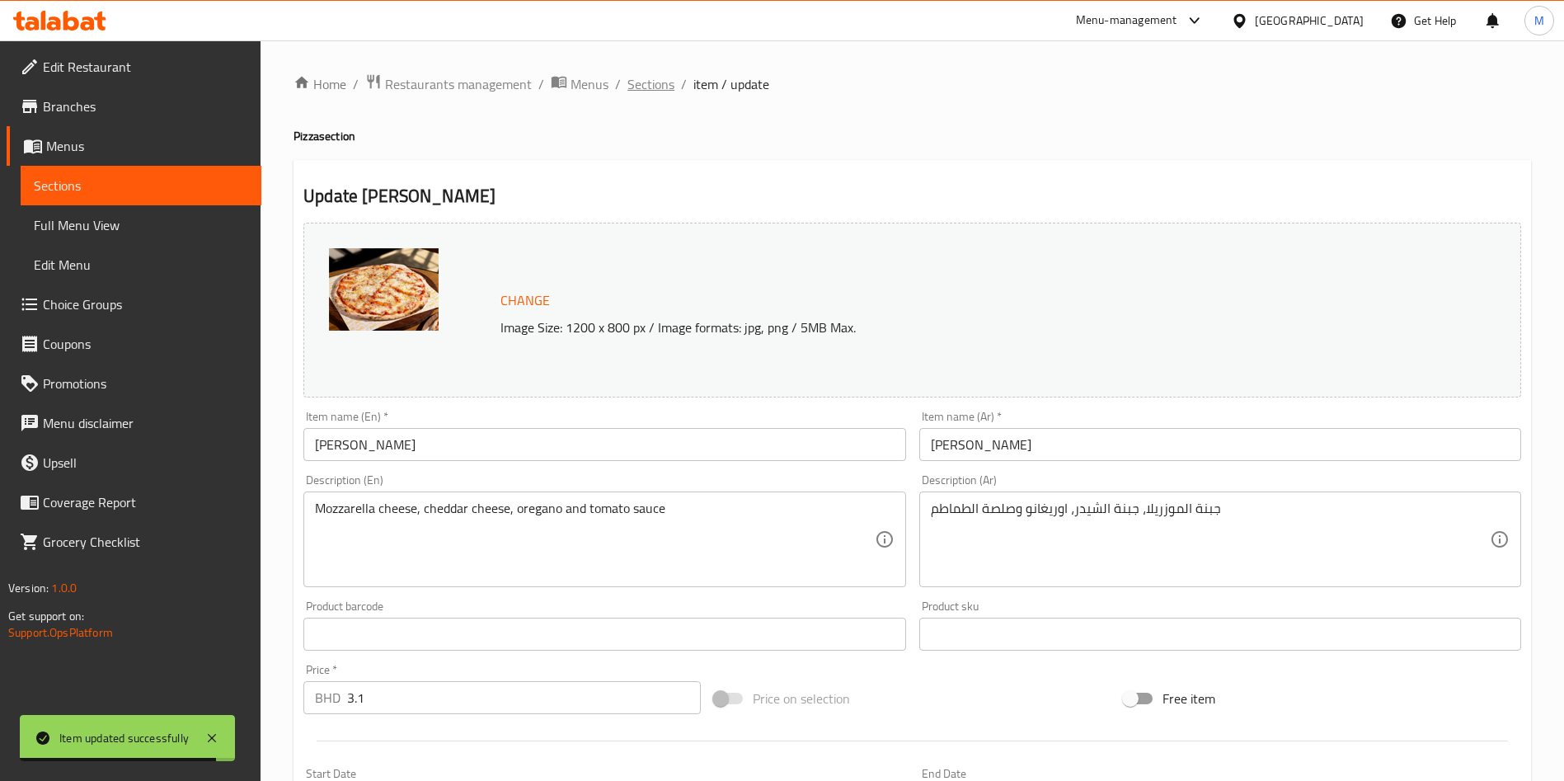
click at [653, 79] on span "Sections" at bounding box center [650, 84] width 47 height 20
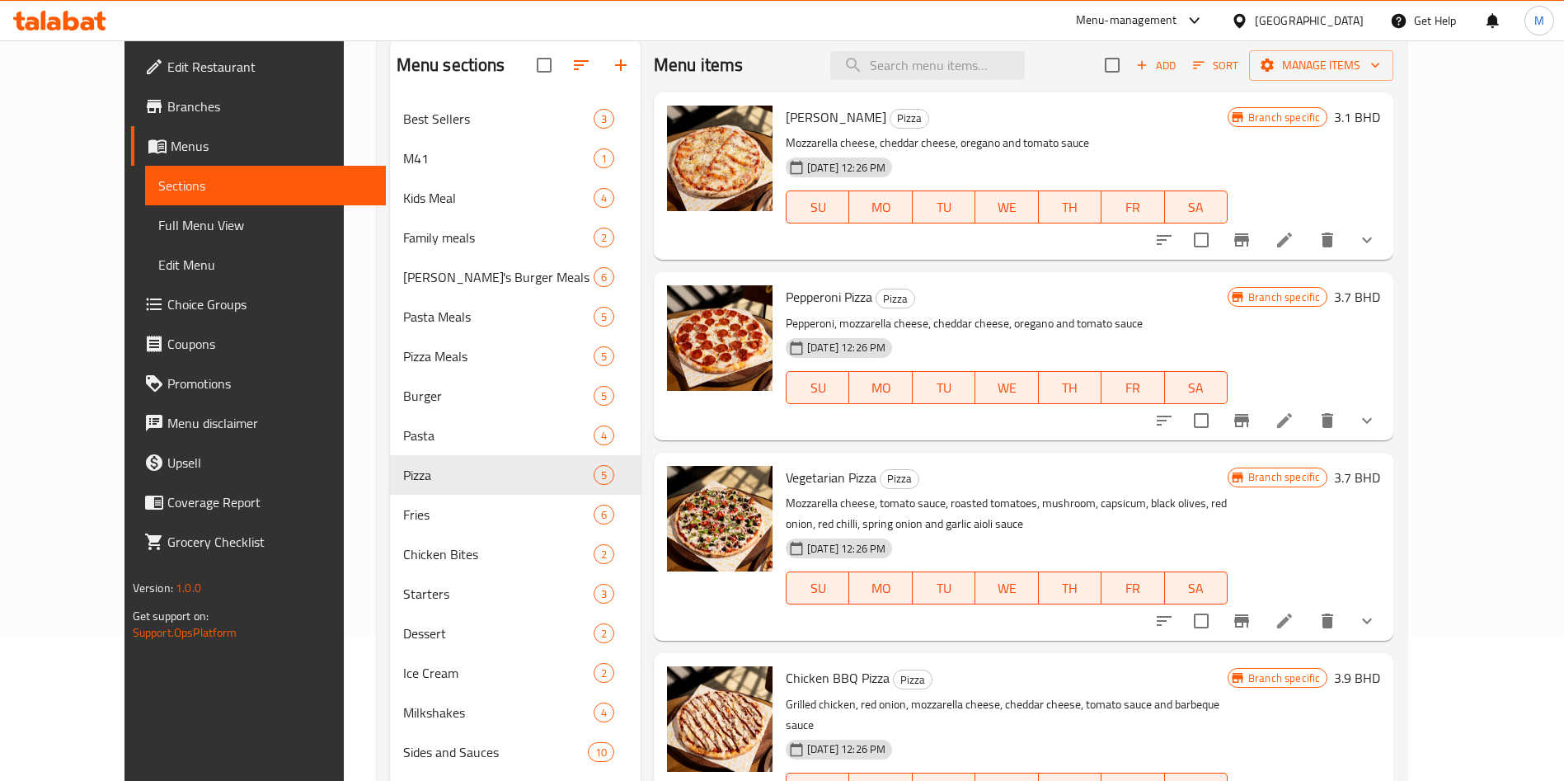
scroll to position [145, 0]
click at [1377, 238] on icon "show more" at bounding box center [1367, 241] width 20 height 20
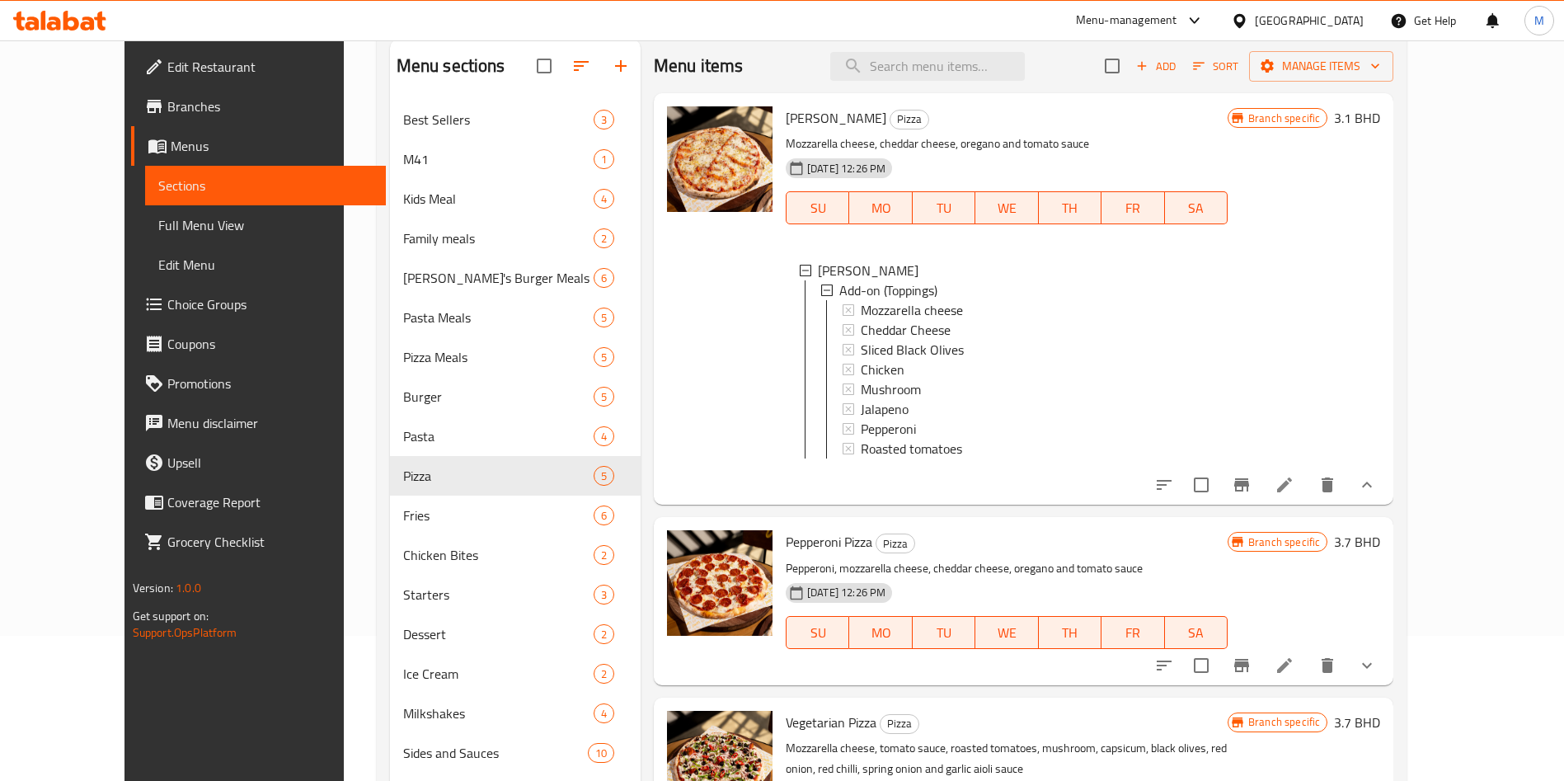
scroll to position [2, 0]
click at [1294, 495] on icon at bounding box center [1285, 485] width 20 height 20
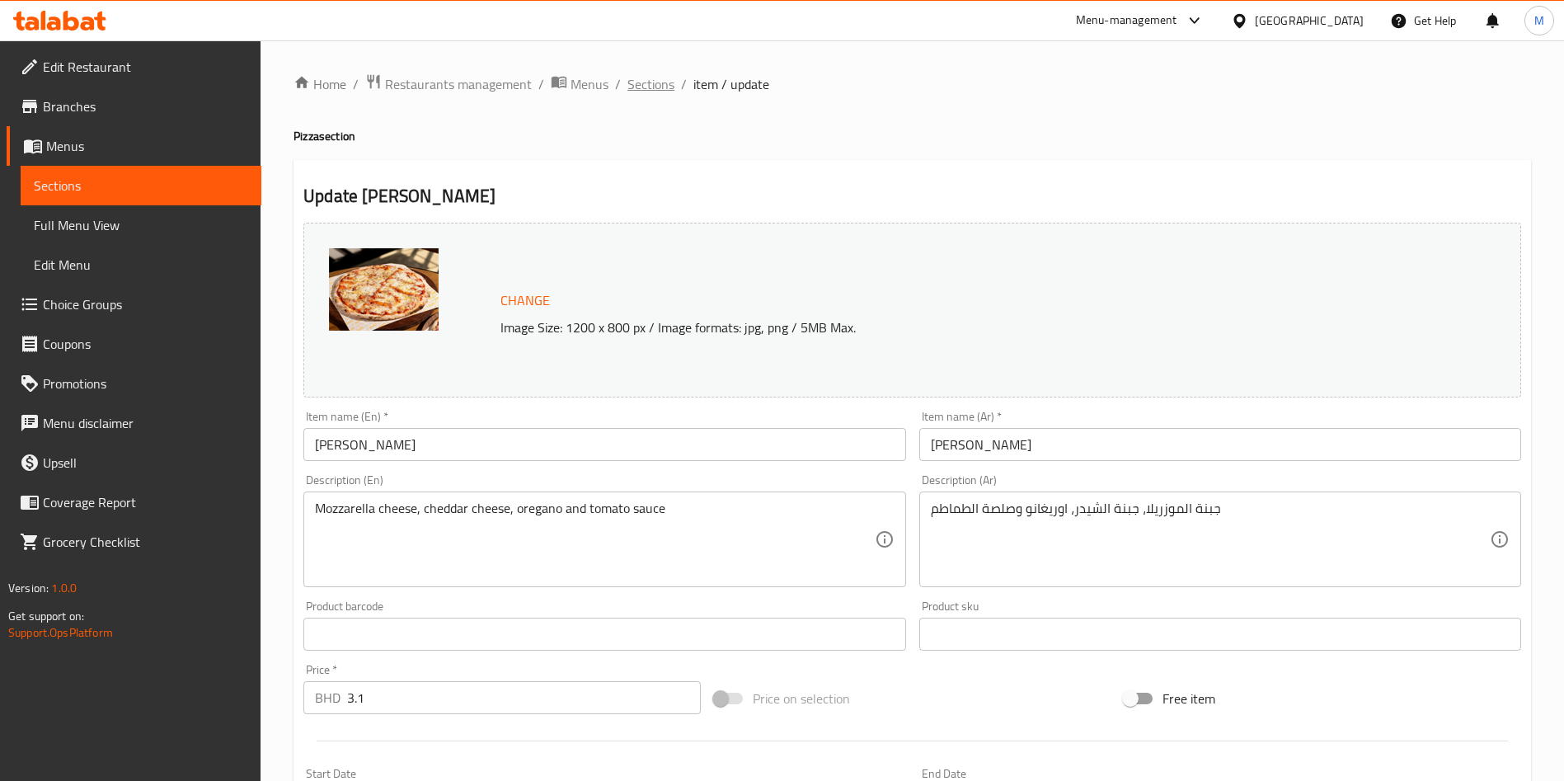
click at [638, 88] on span "Sections" at bounding box center [650, 84] width 47 height 20
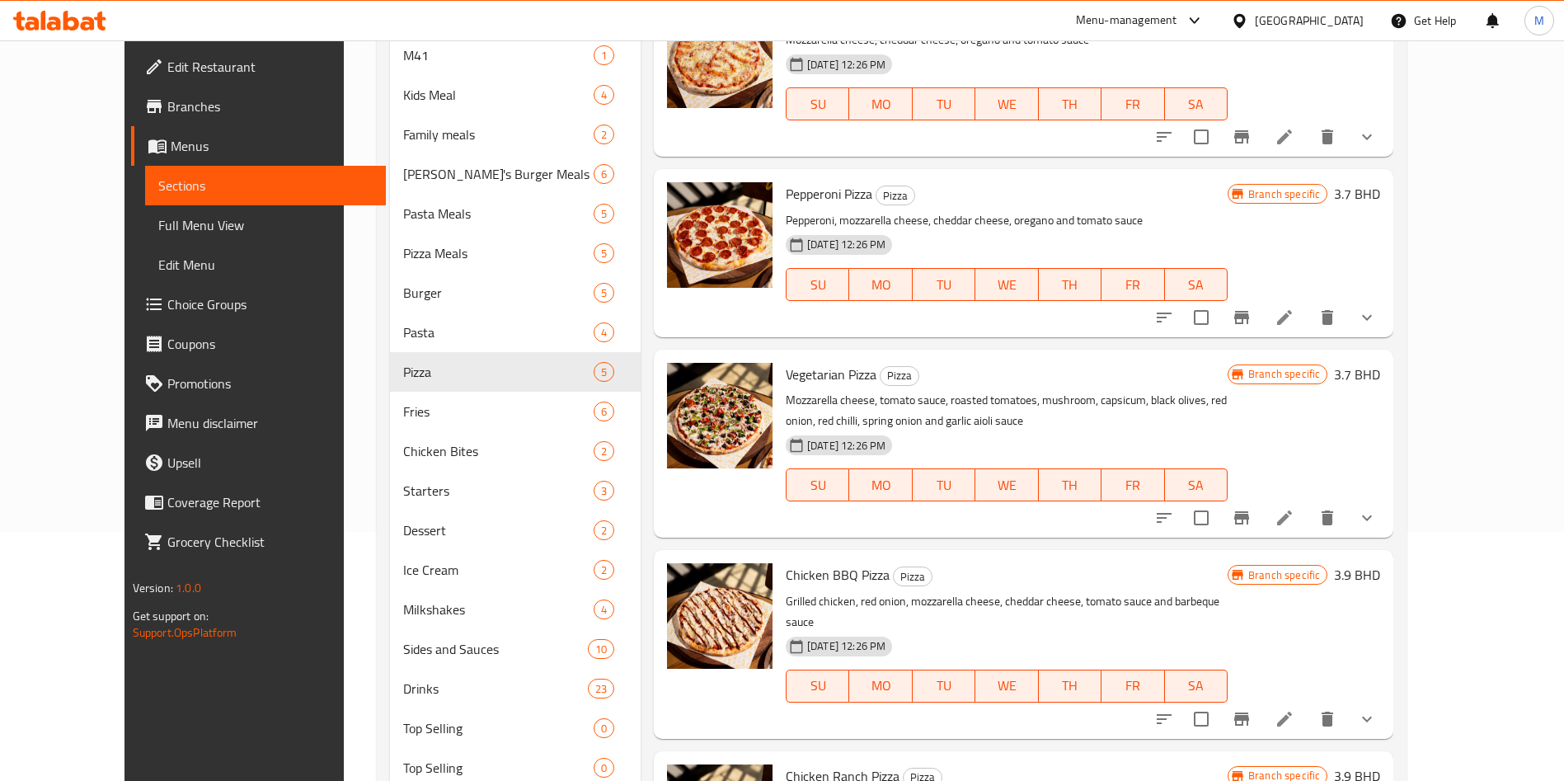
scroll to position [348, 0]
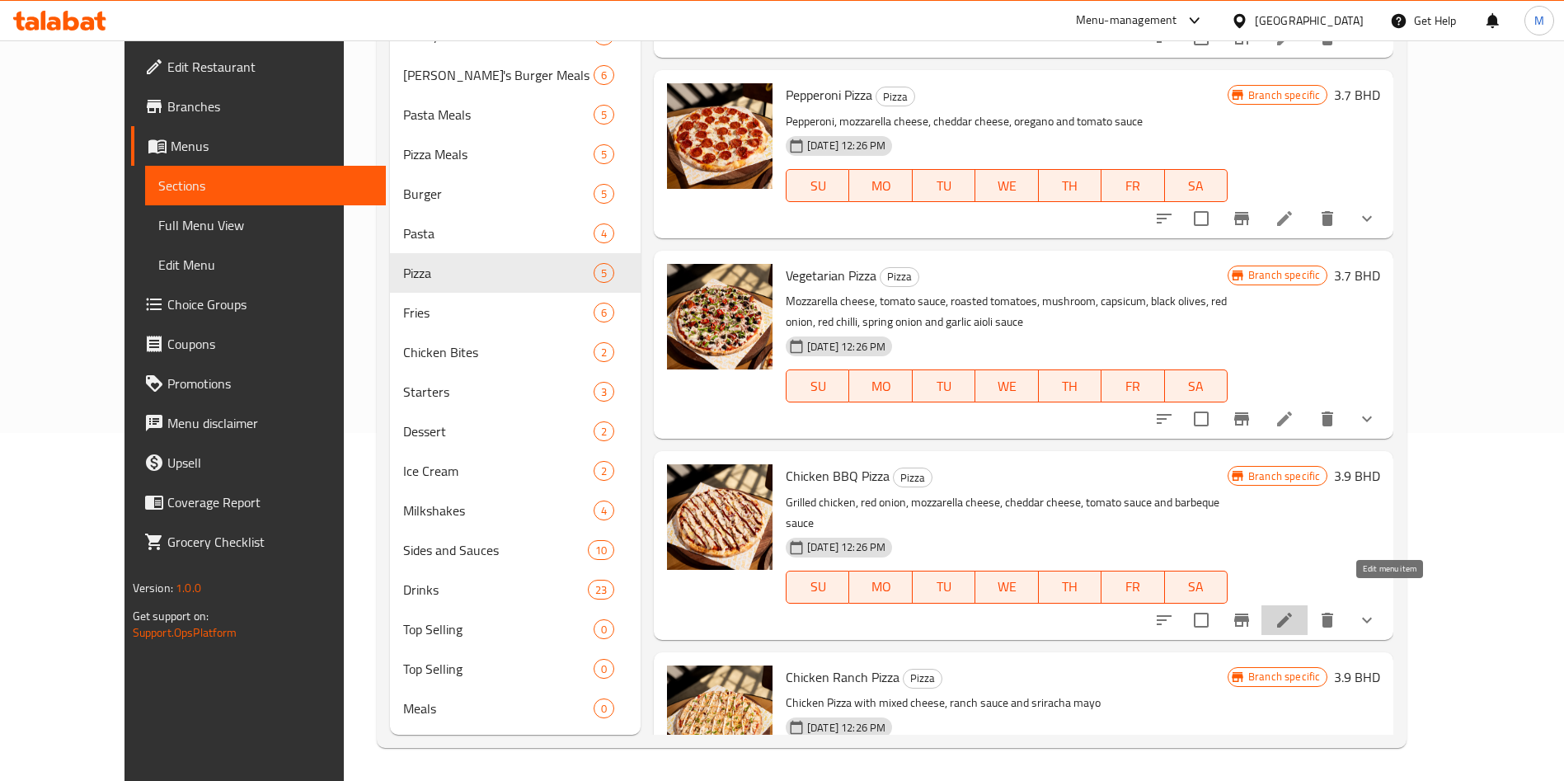
click at [1294, 610] on icon at bounding box center [1285, 620] width 20 height 20
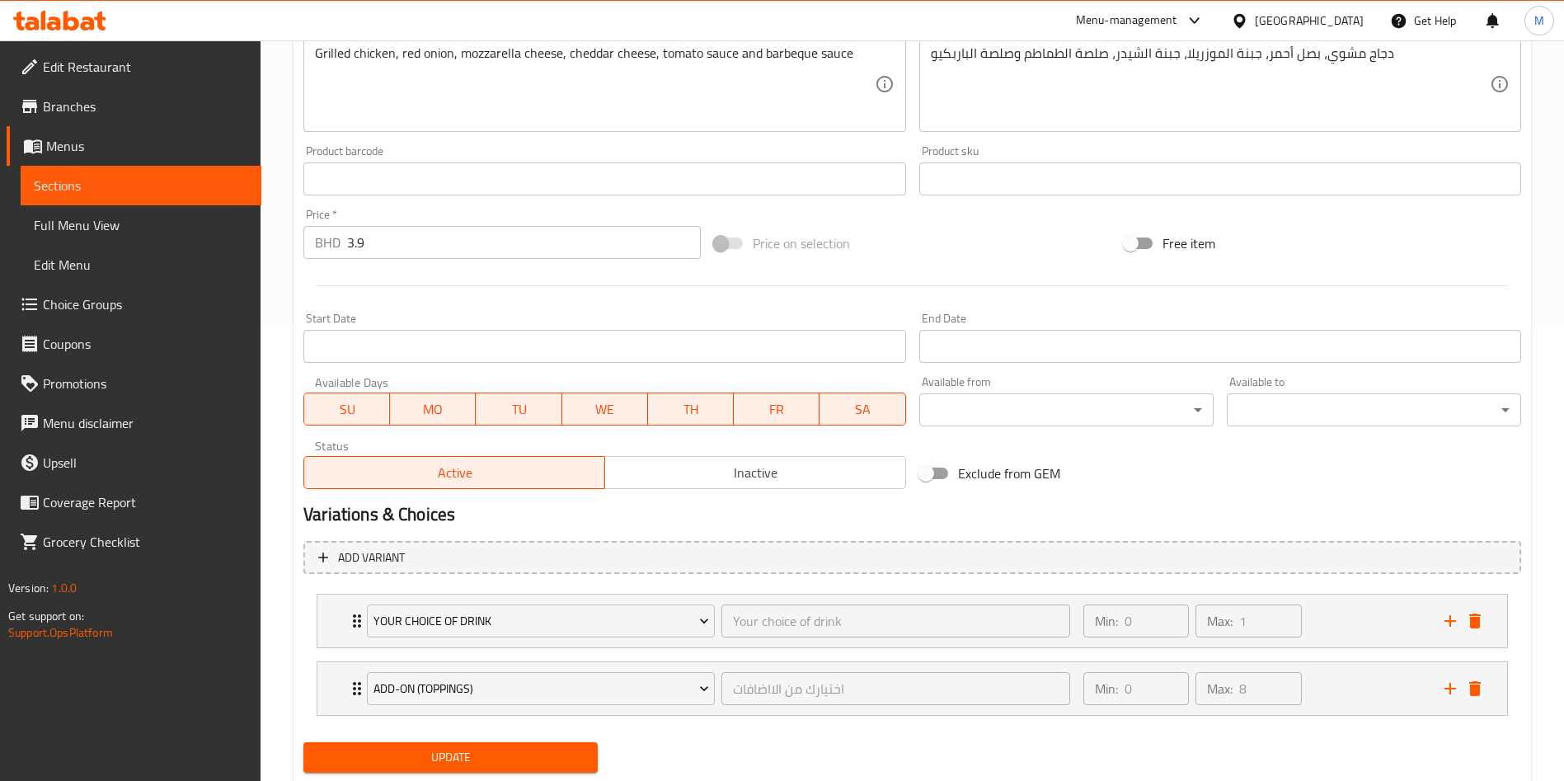
scroll to position [503, 0]
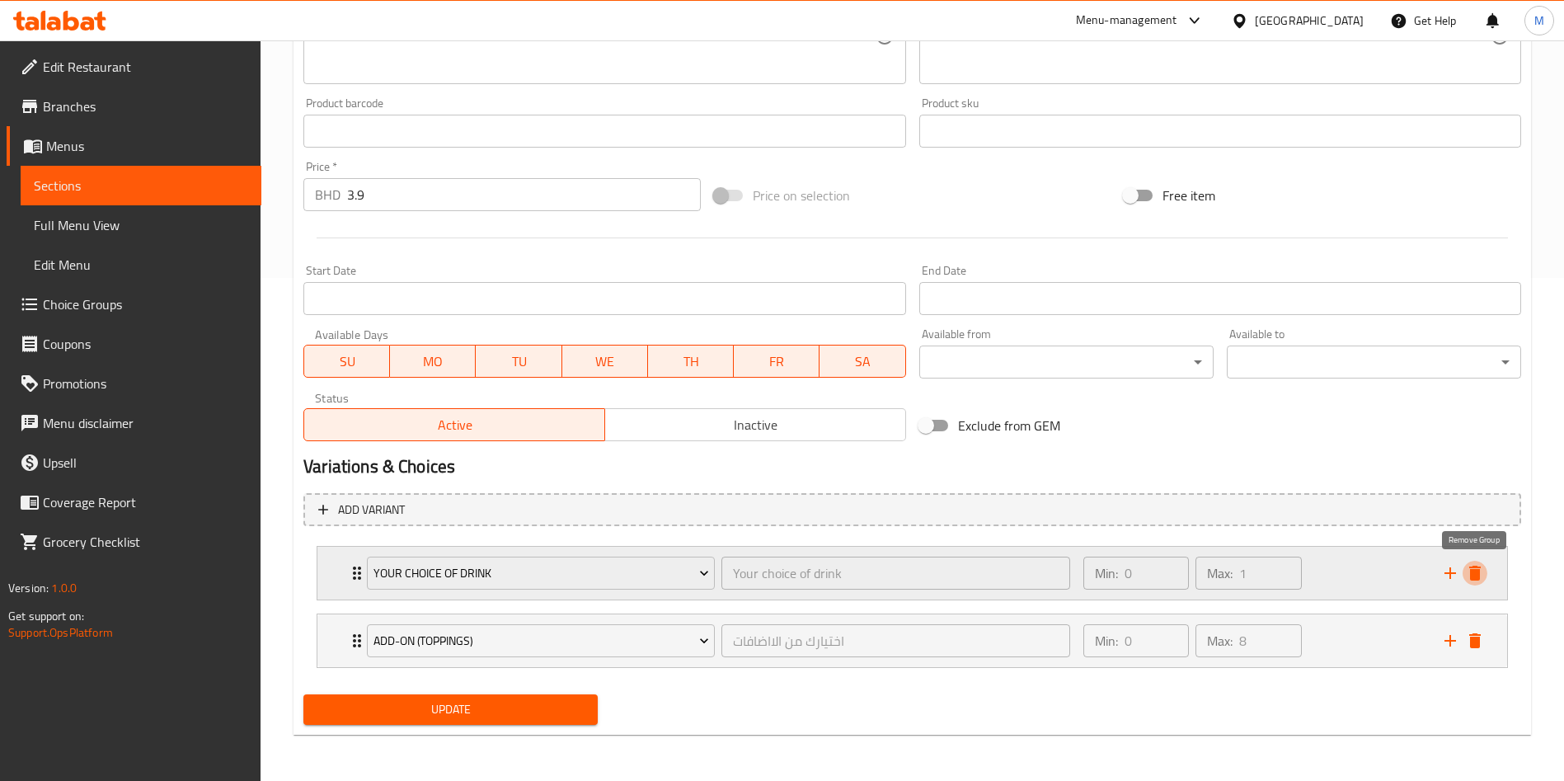
click at [1477, 573] on icon "delete" at bounding box center [1475, 573] width 12 height 15
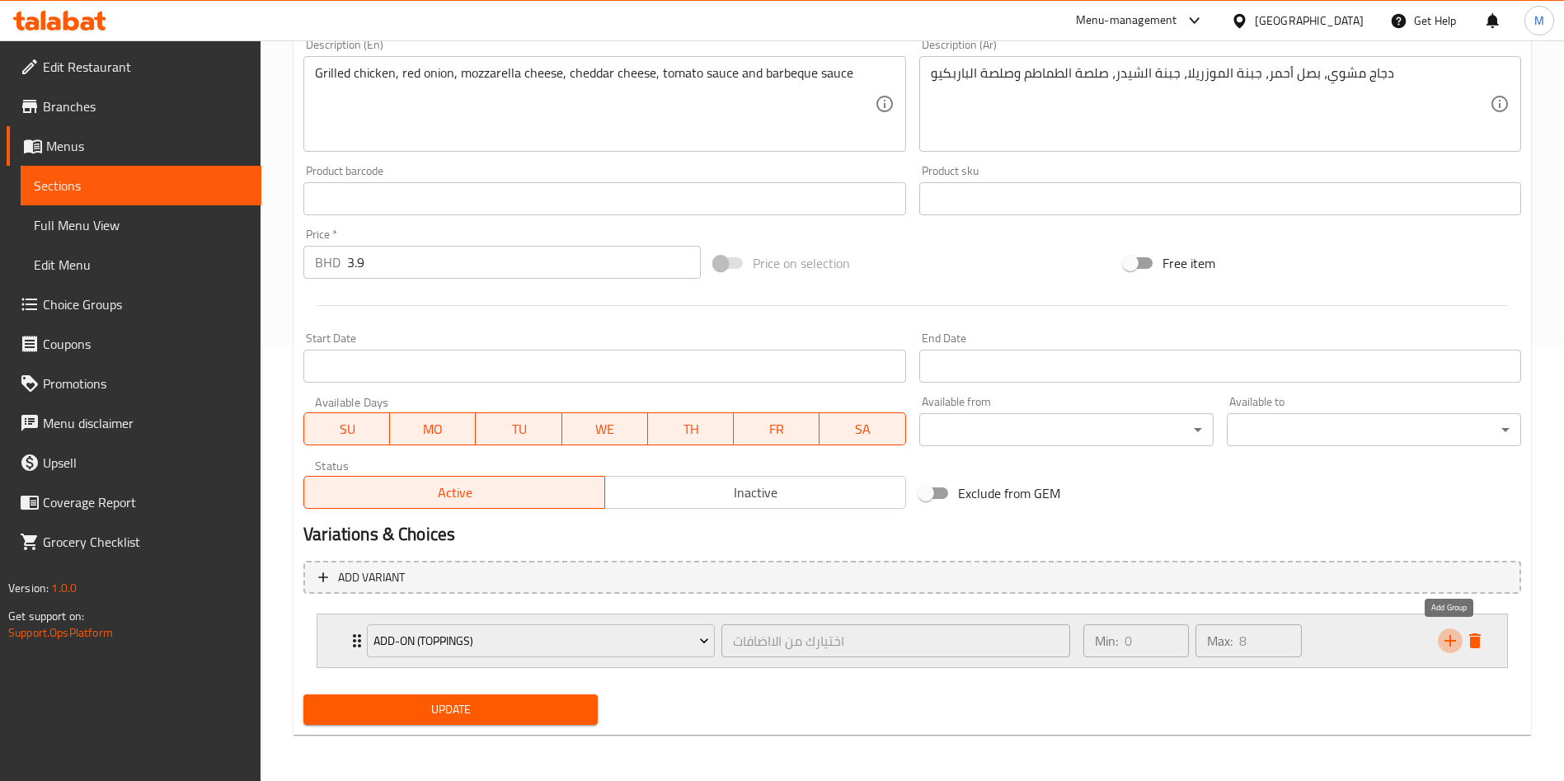
click at [1442, 635] on icon "add" at bounding box center [1450, 641] width 20 height 20
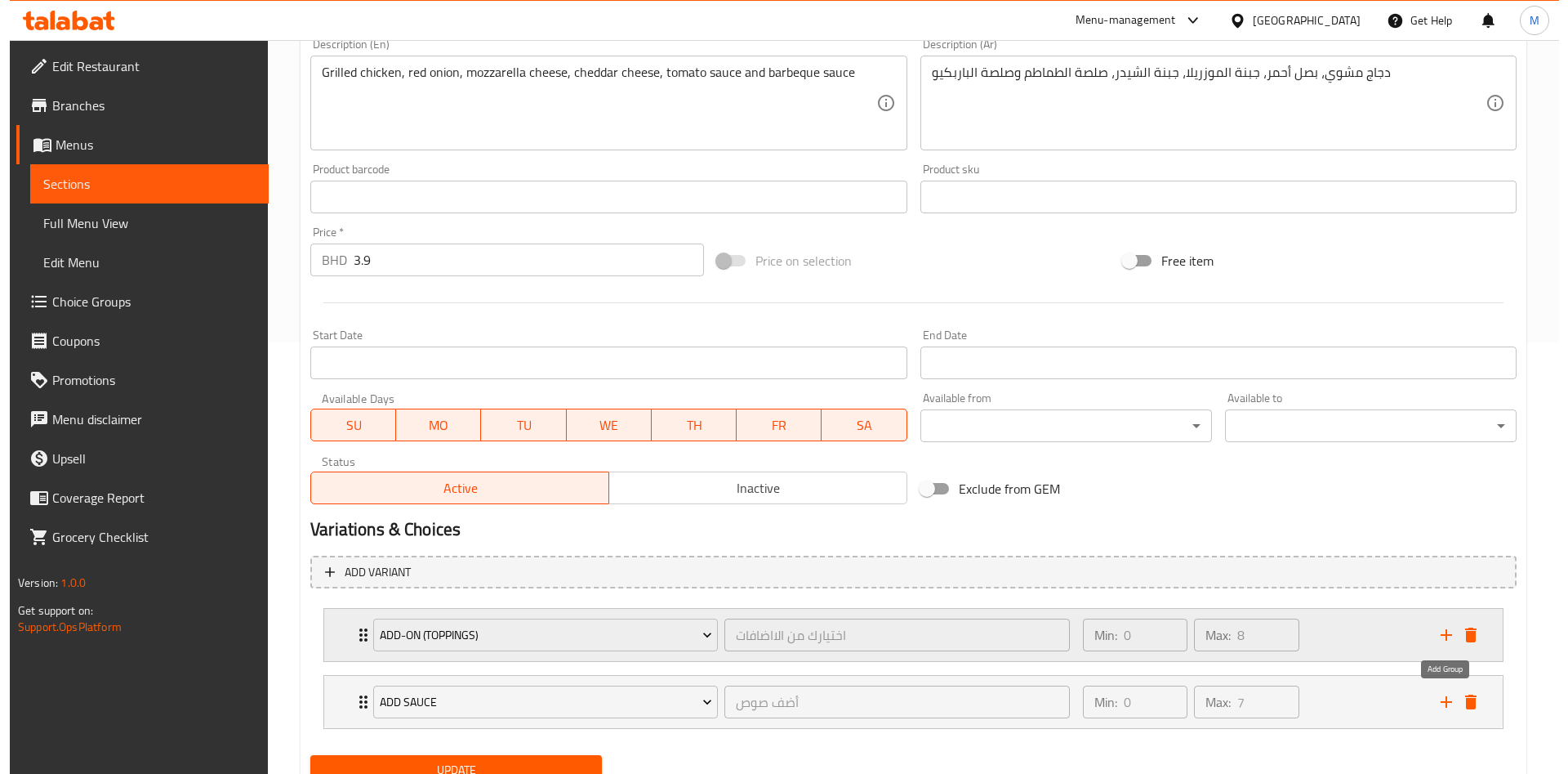
scroll to position [498, 0]
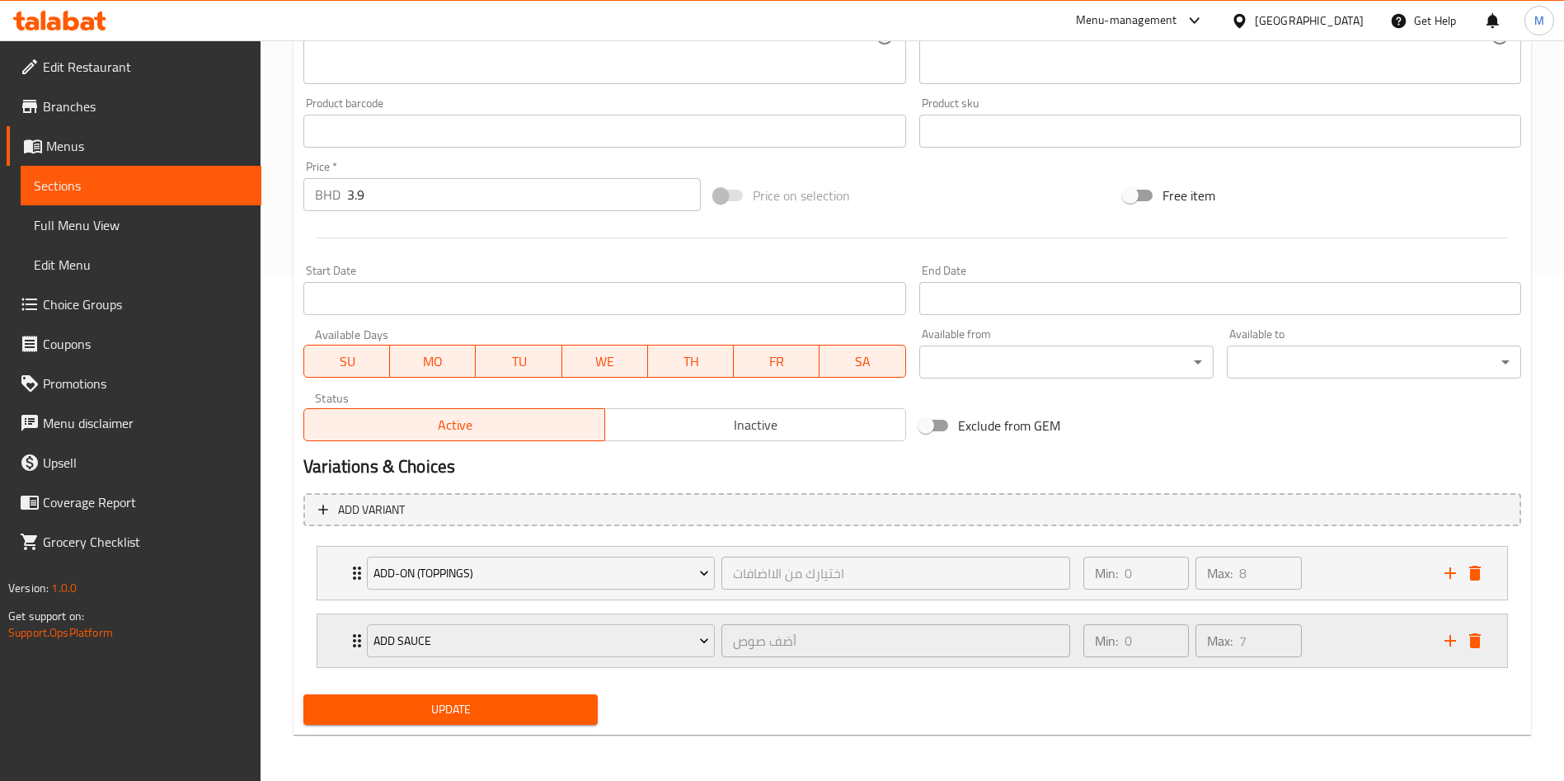
click at [613, 614] on div "Add Sauce أضف صوص ​" at bounding box center [718, 640] width 723 height 53
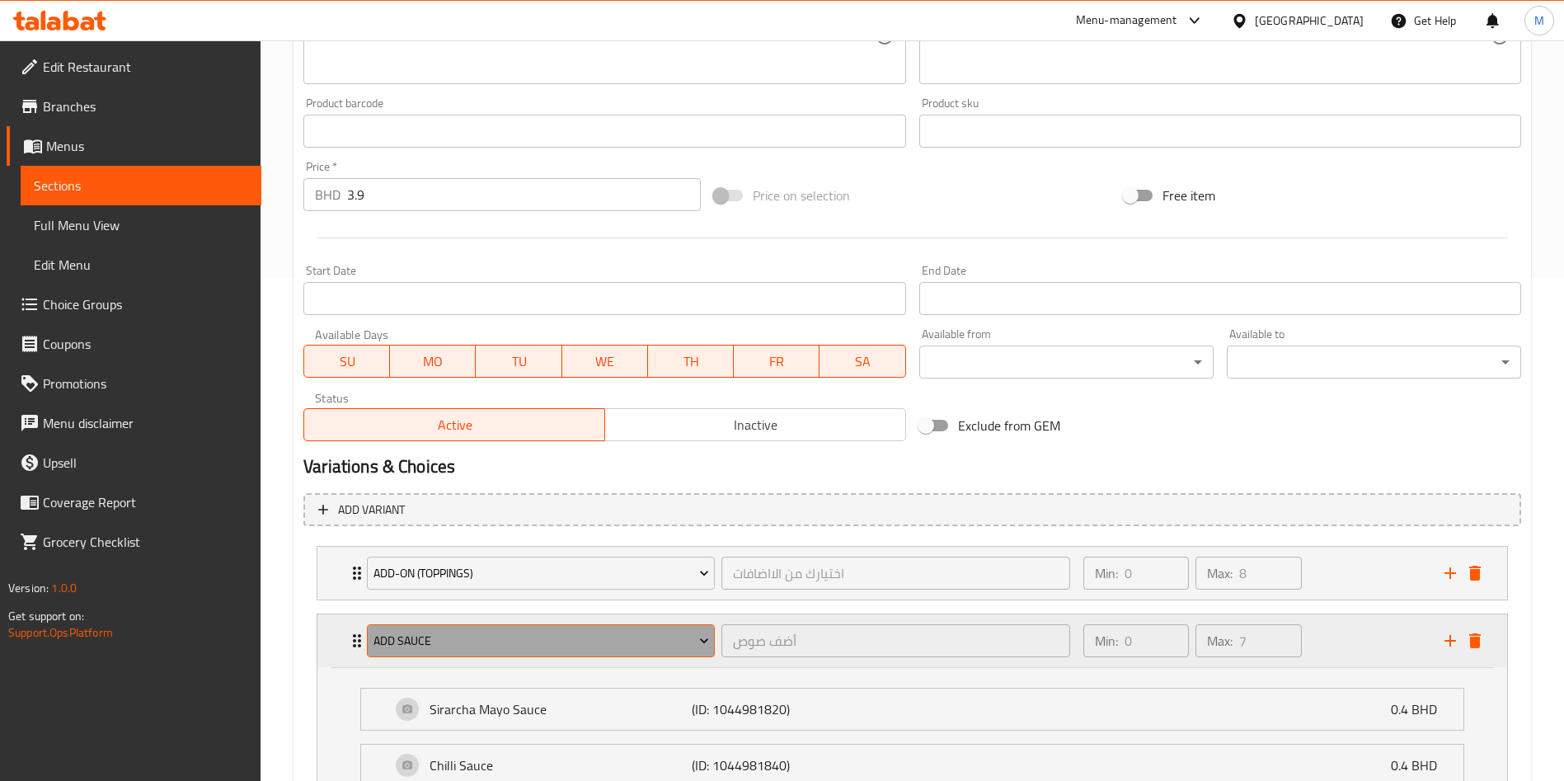
click at [505, 632] on span "Add Sauce" at bounding box center [541, 641] width 336 height 21
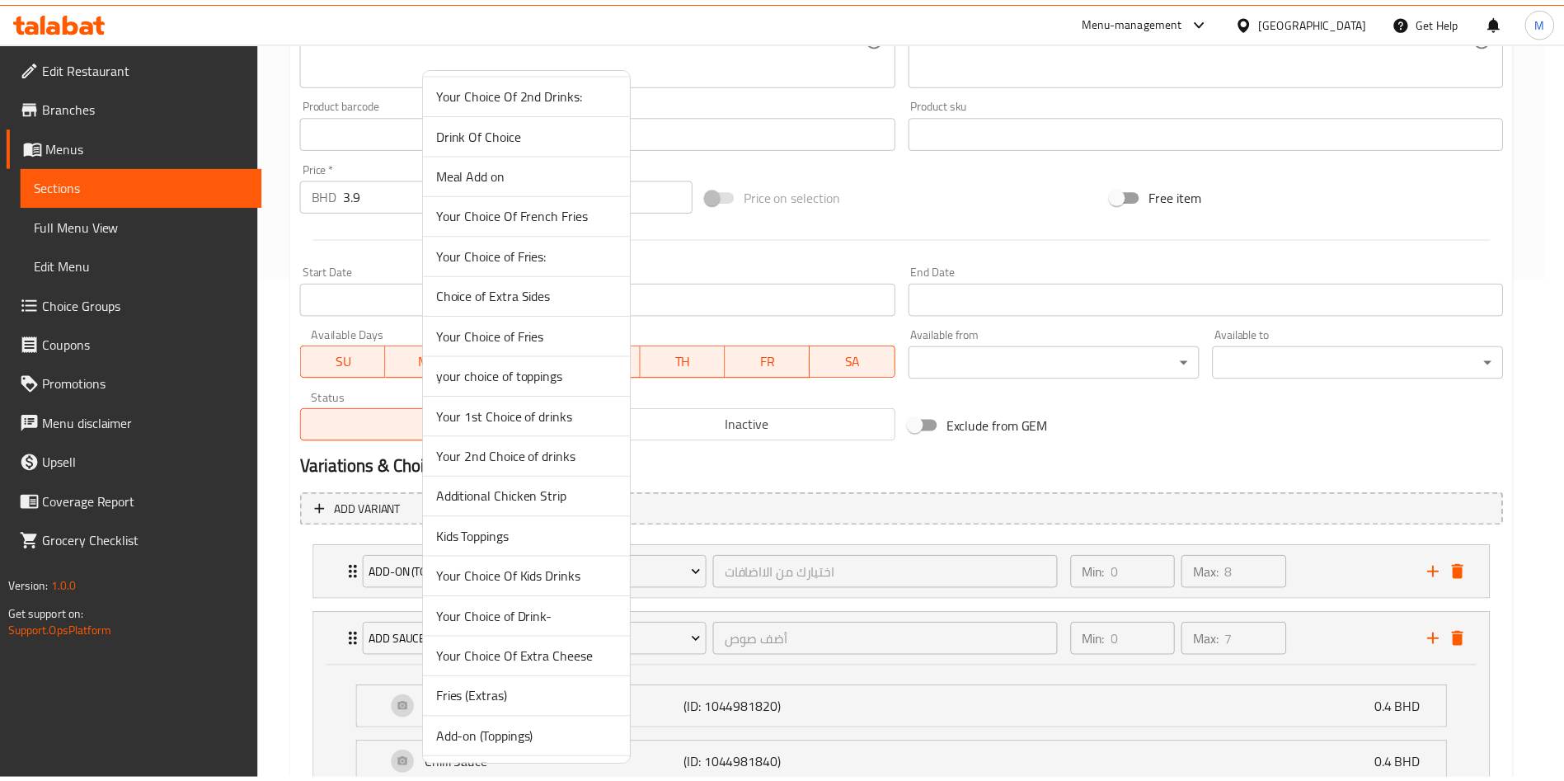
scroll to position [808, 0]
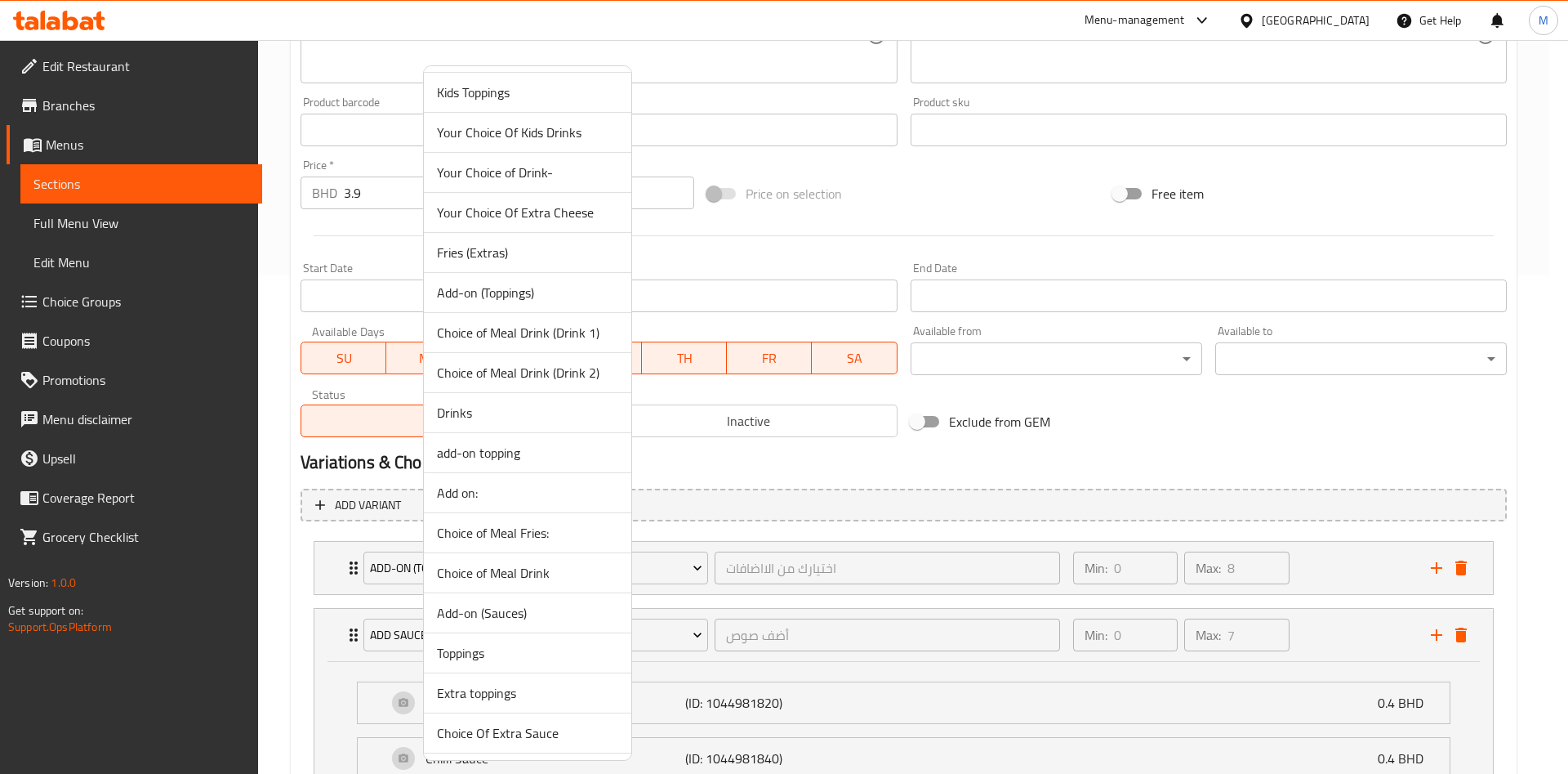
click at [514, 421] on span "Drinks" at bounding box center [527, 412] width 181 height 20
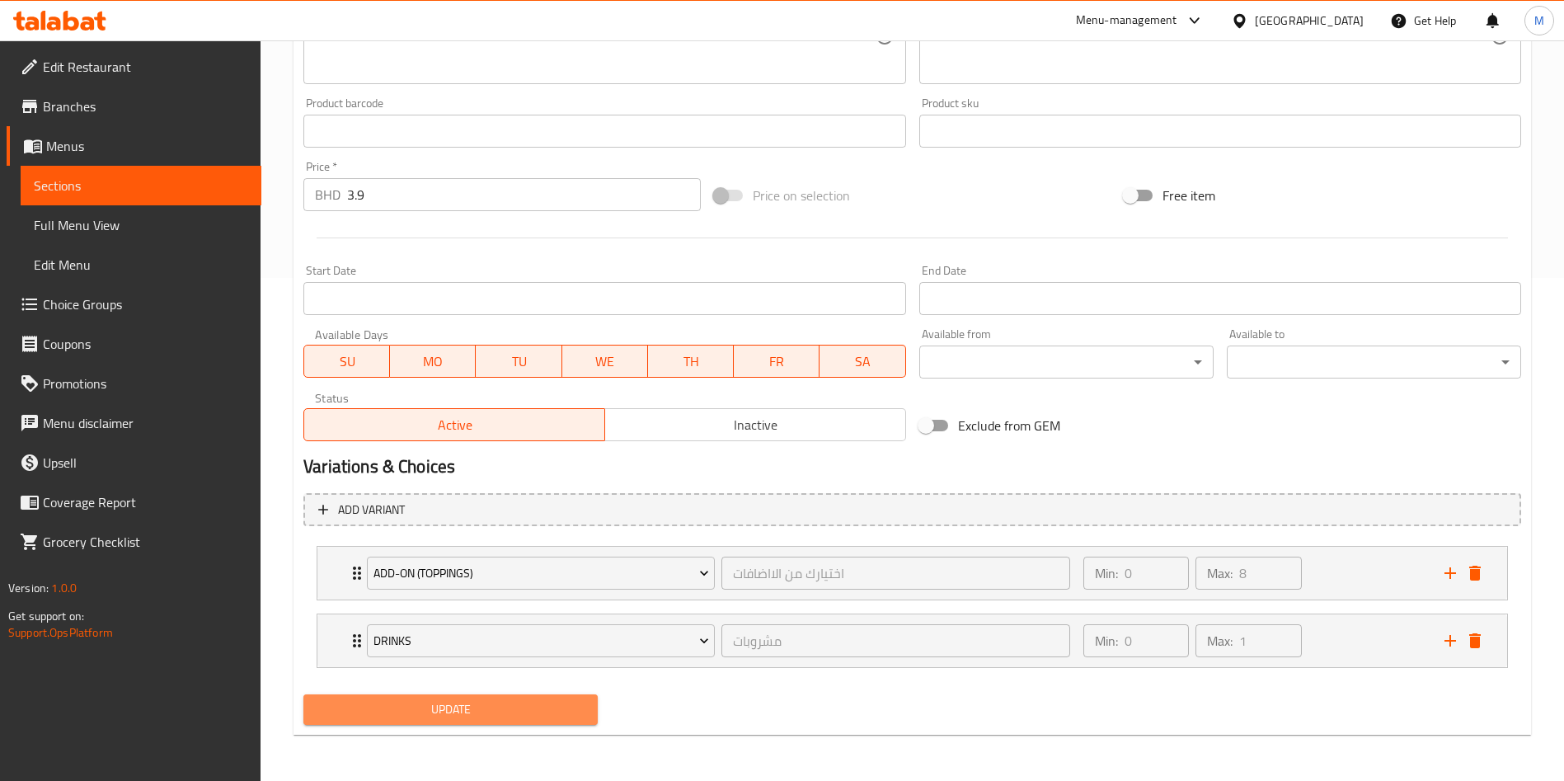
click at [543, 703] on span "Update" at bounding box center [451, 709] width 268 height 21
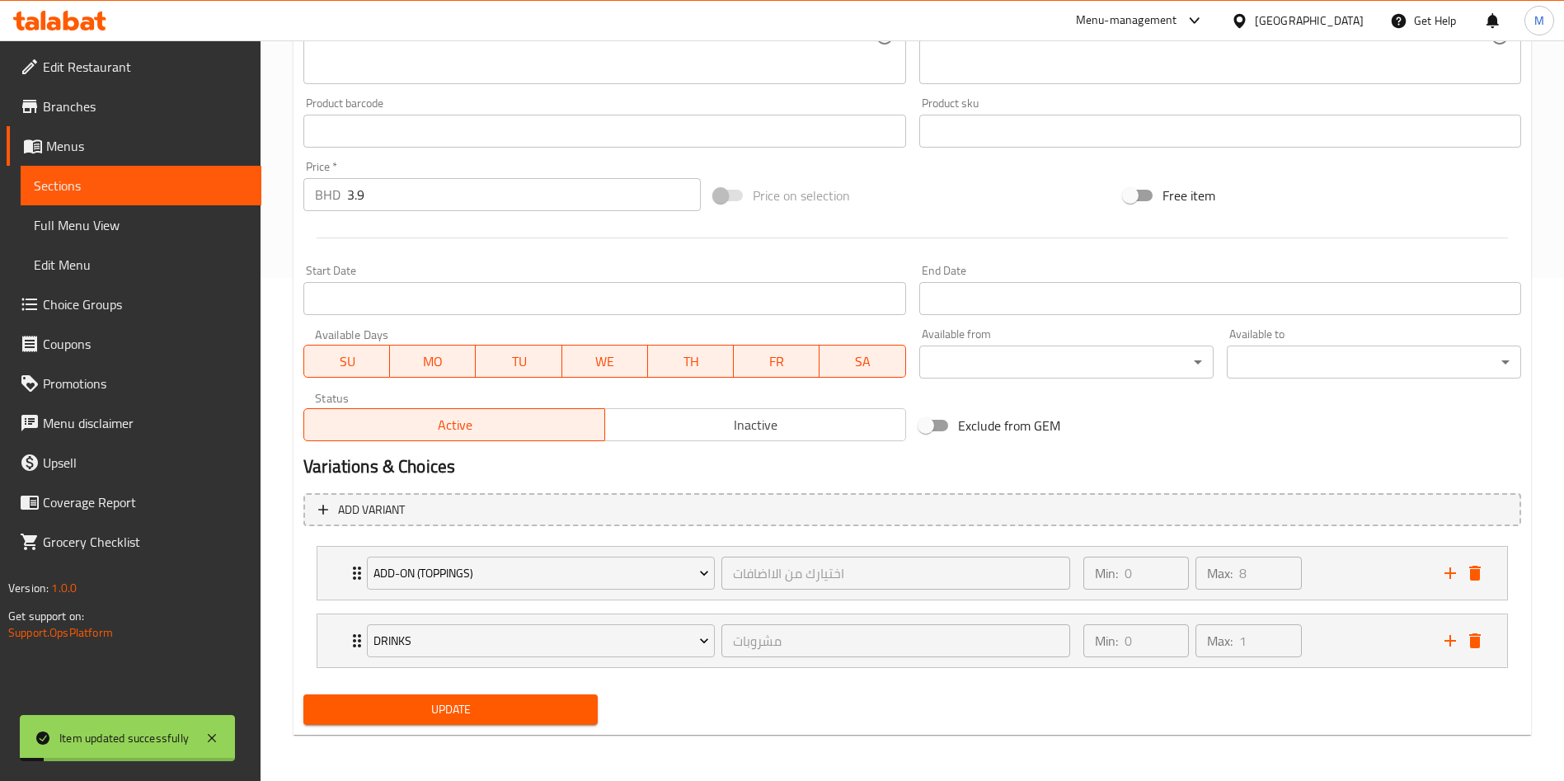
scroll to position [0, 0]
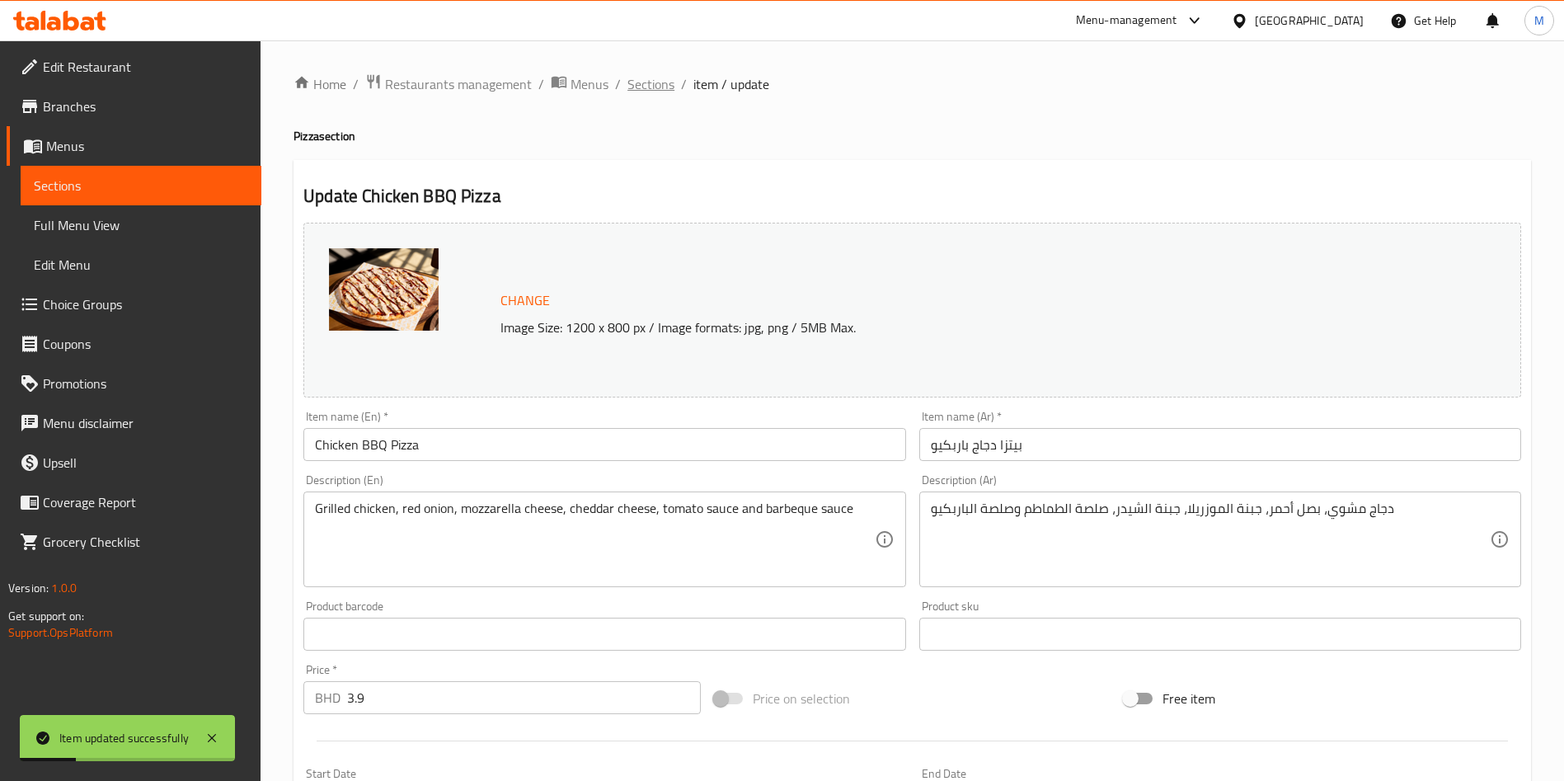
click at [656, 89] on span "Sections" at bounding box center [650, 84] width 47 height 20
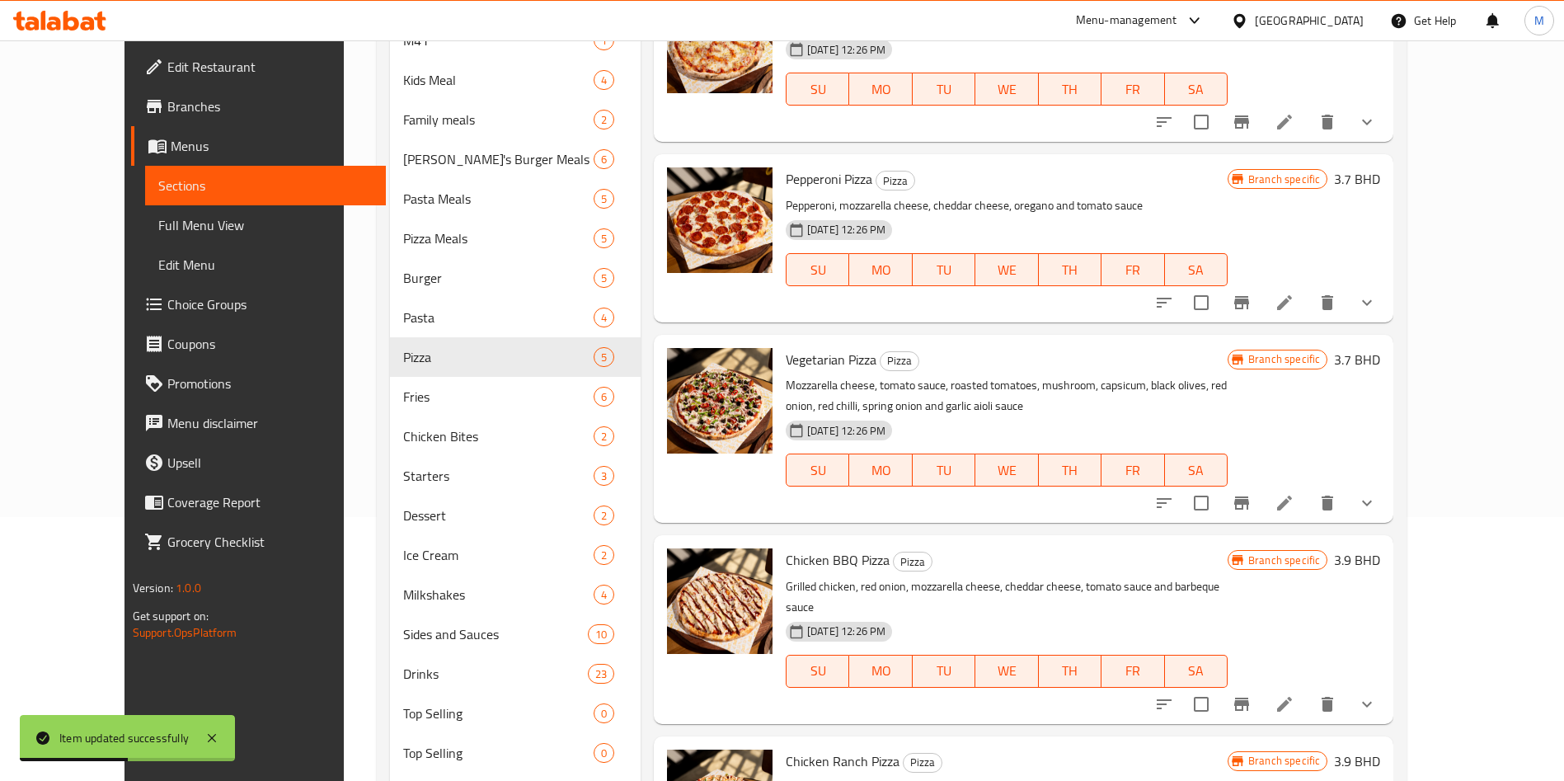
scroll to position [348, 0]
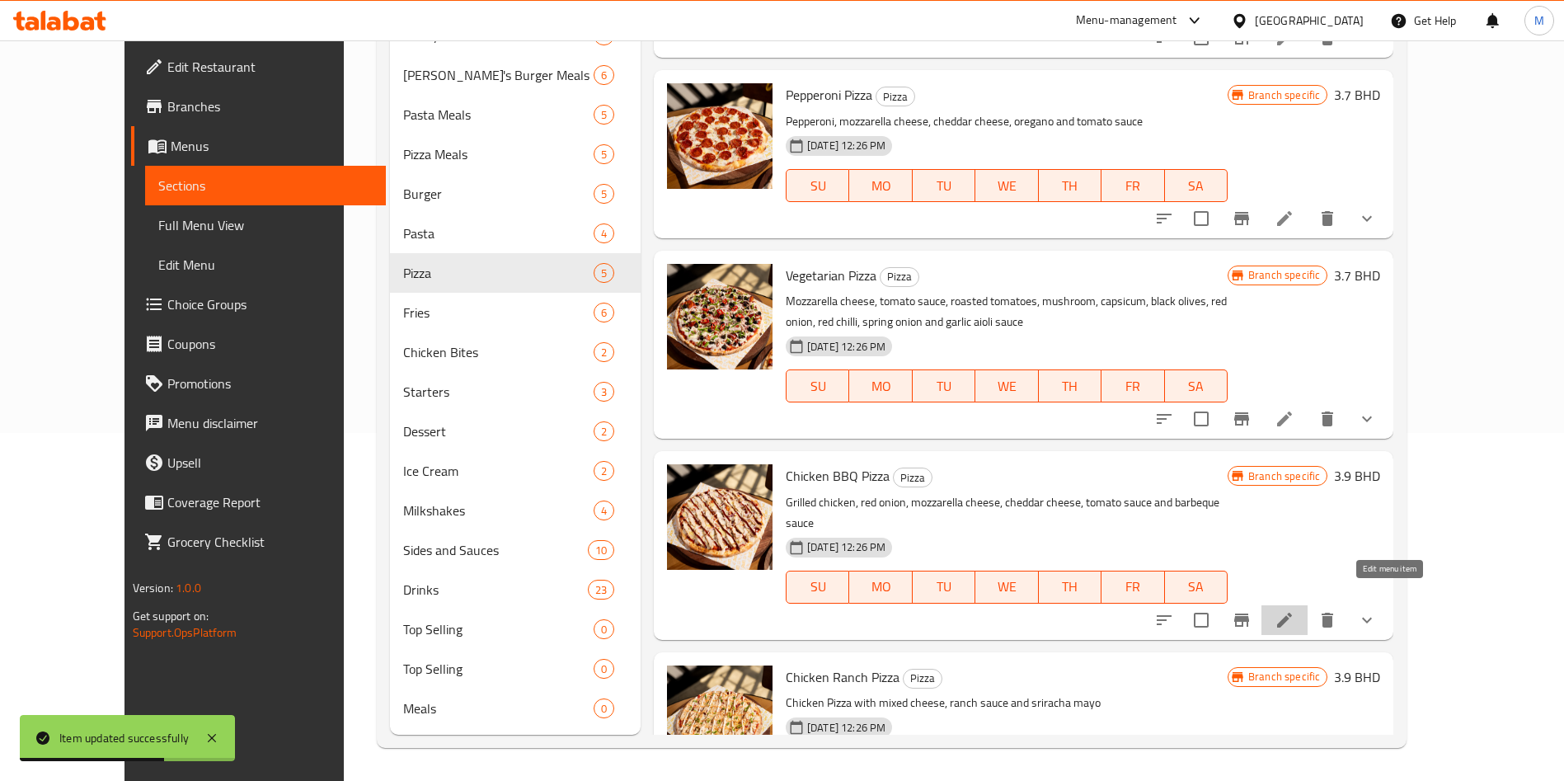
click at [1294, 610] on icon at bounding box center [1285, 620] width 20 height 20
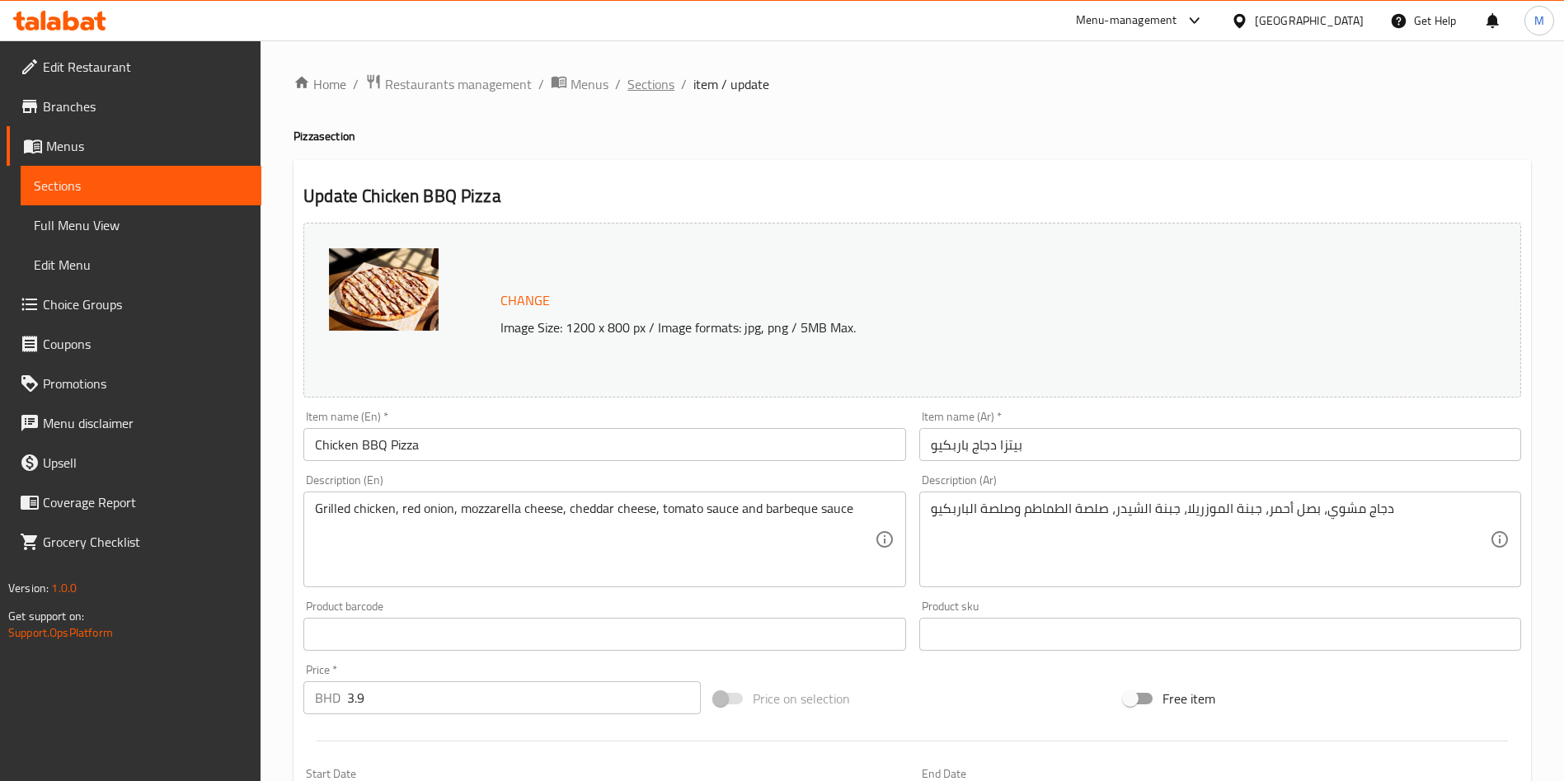
click at [629, 82] on span "Sections" at bounding box center [650, 84] width 47 height 20
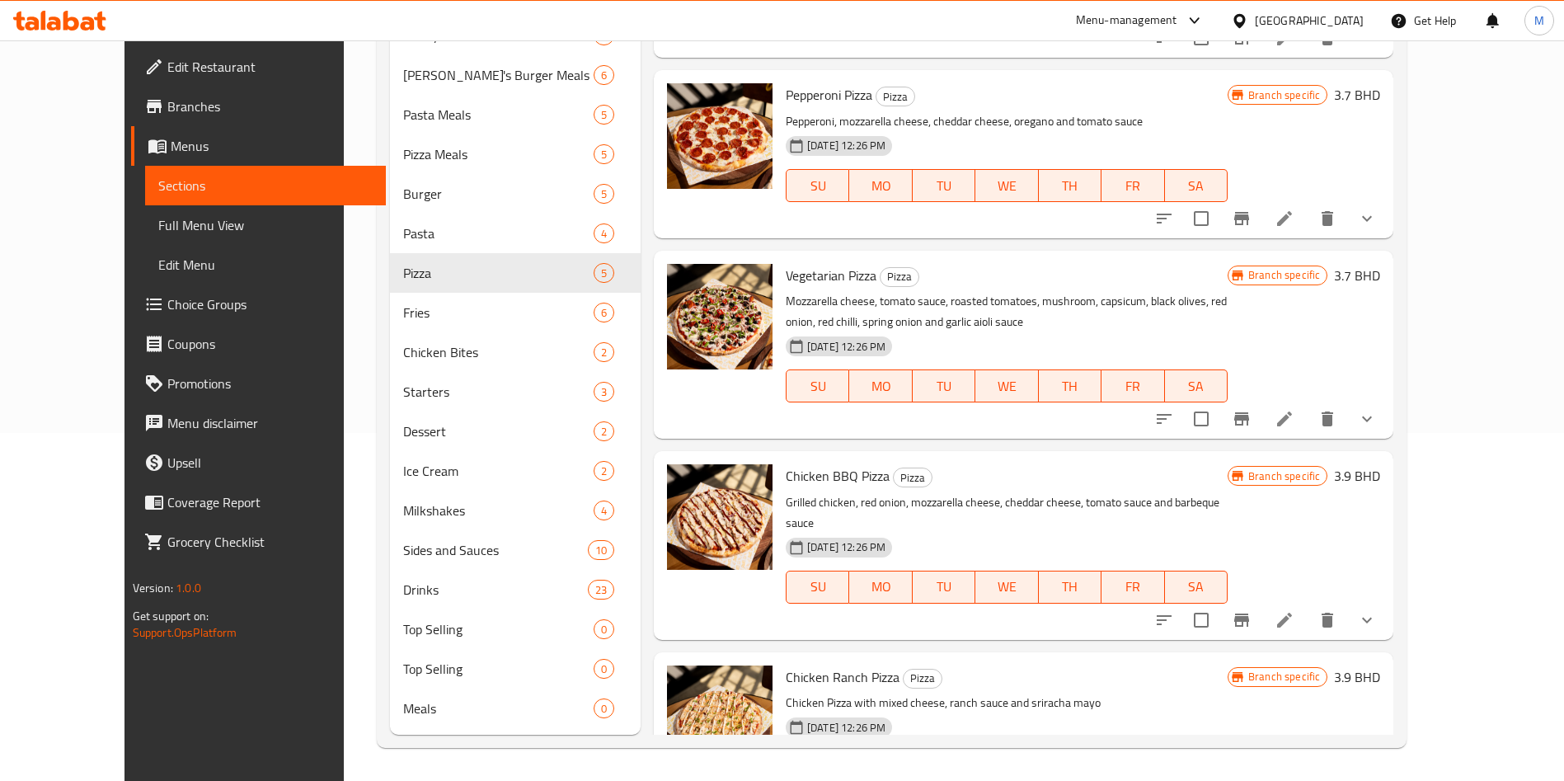
scroll to position [64, 0]
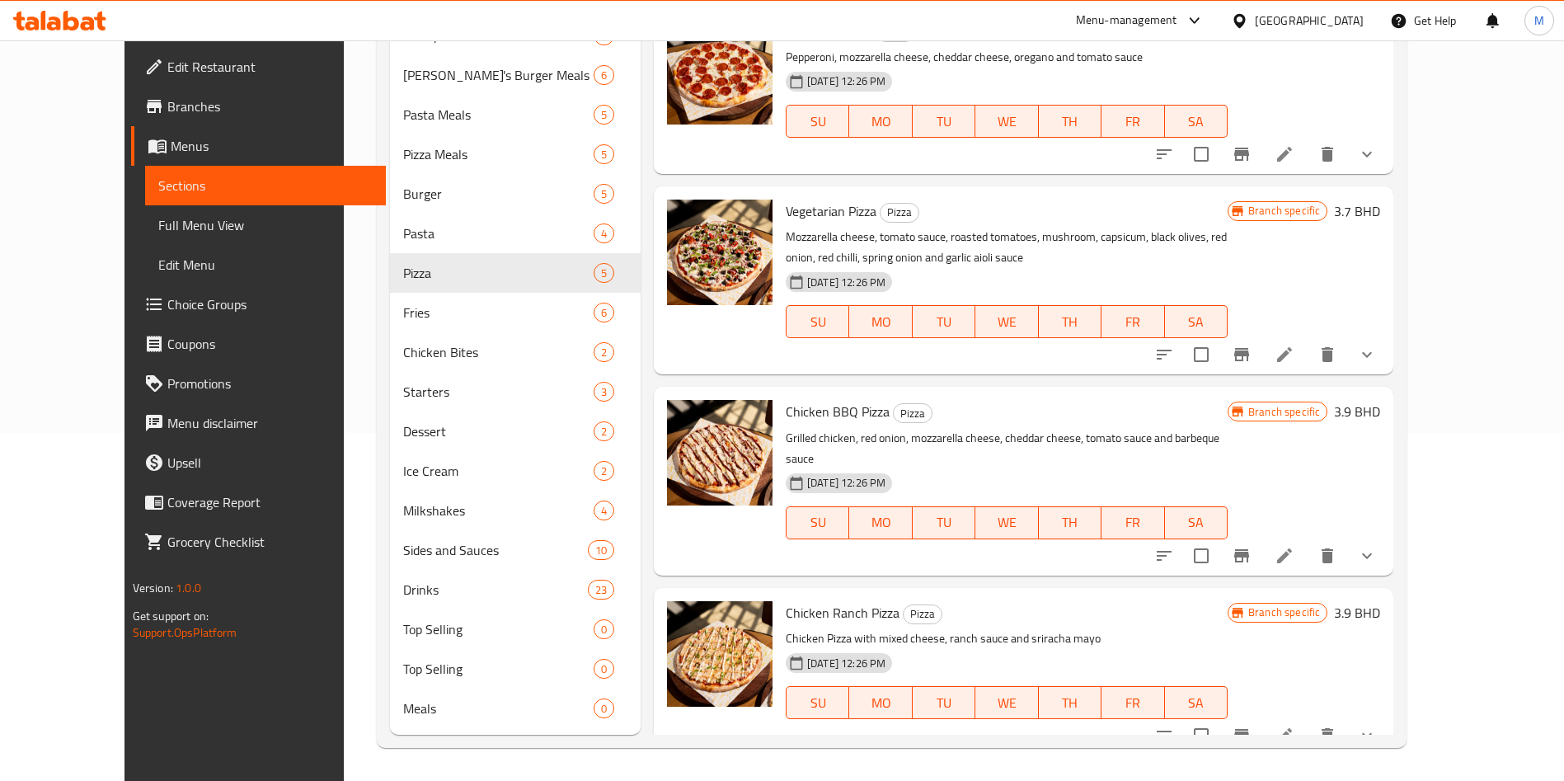
click at [1308, 721] on li at bounding box center [1284, 736] width 46 height 30
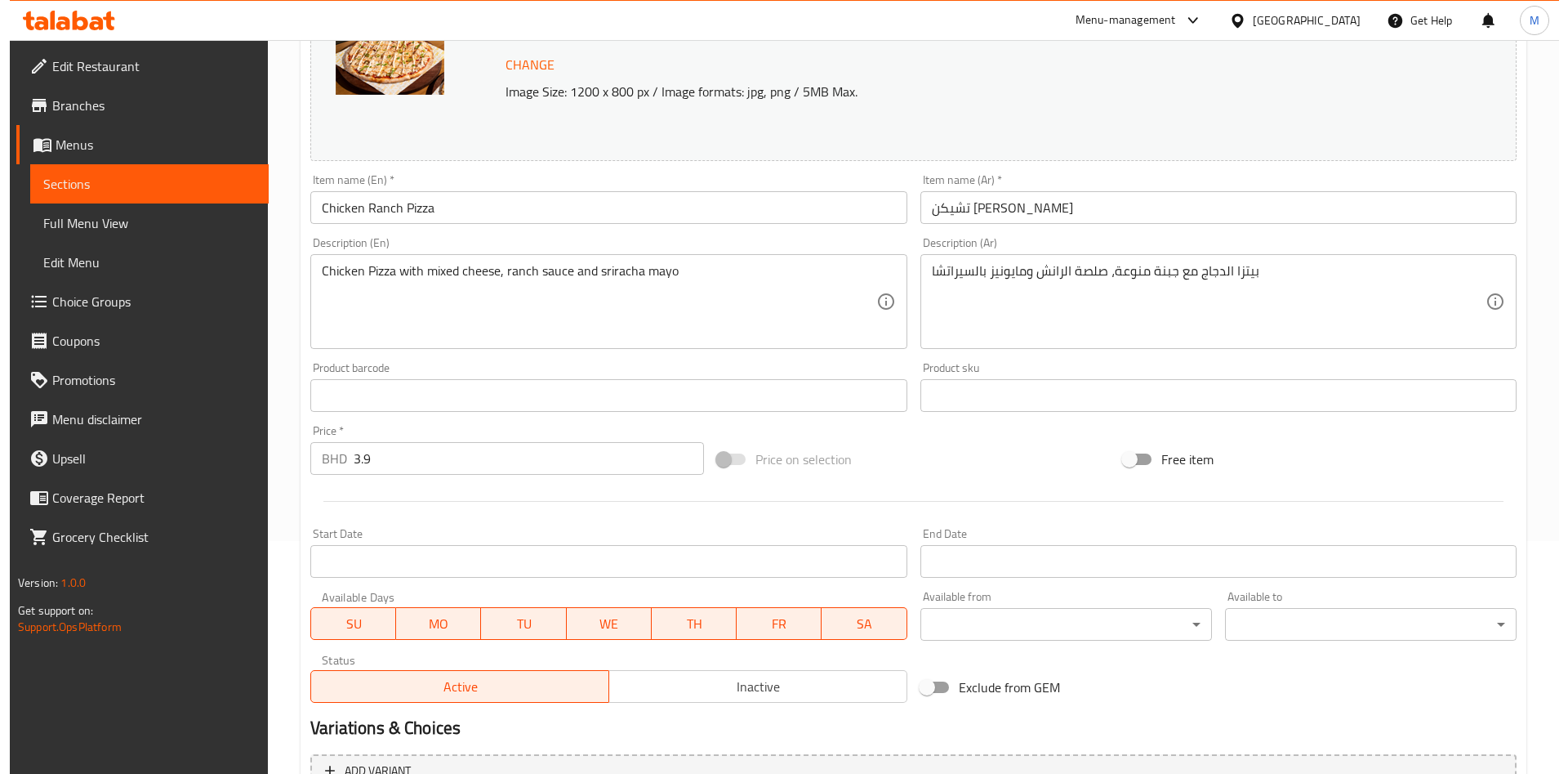
scroll to position [498, 0]
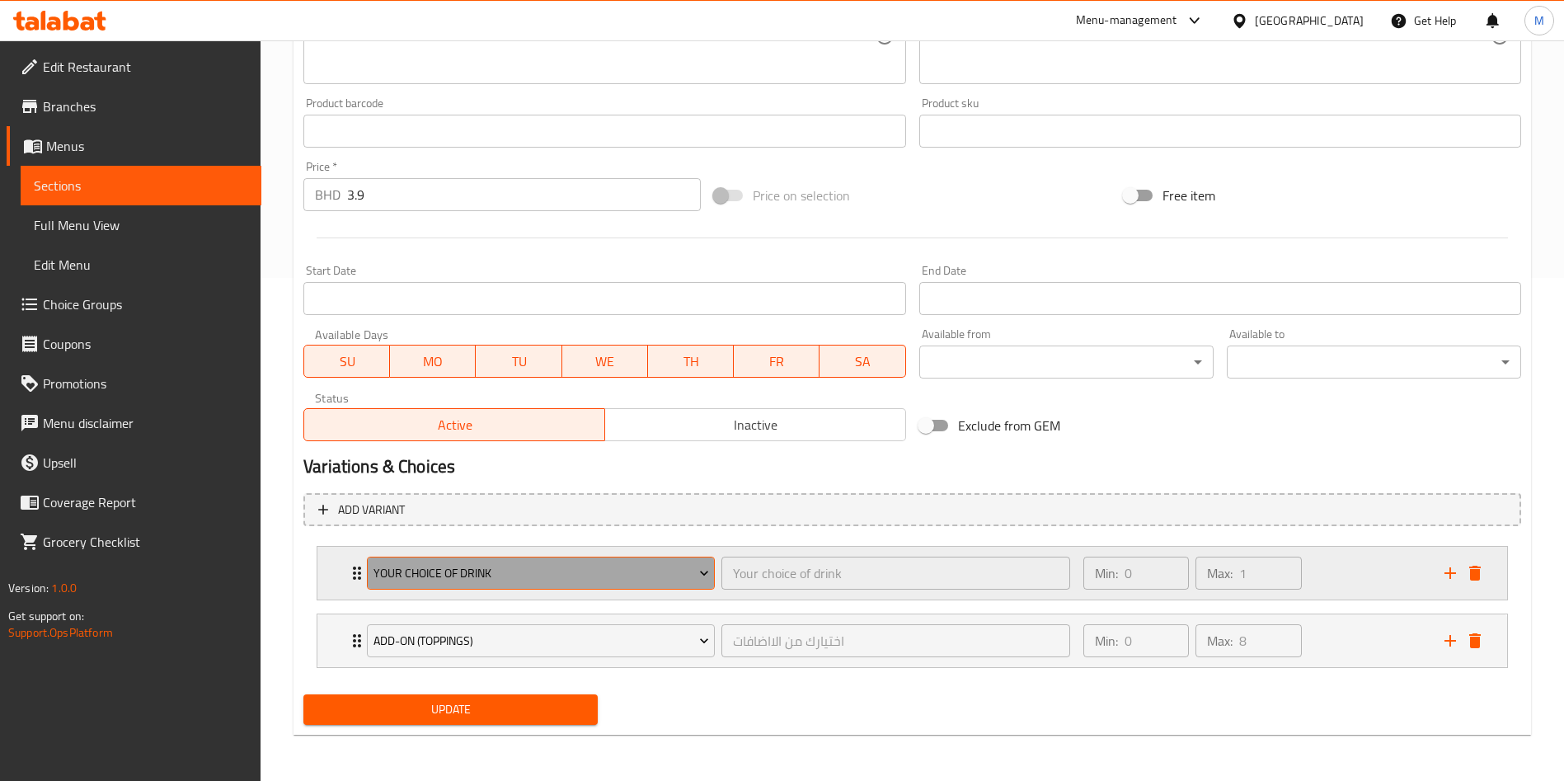
click at [575, 572] on span "Your Choice of Drink" at bounding box center [541, 573] width 336 height 21
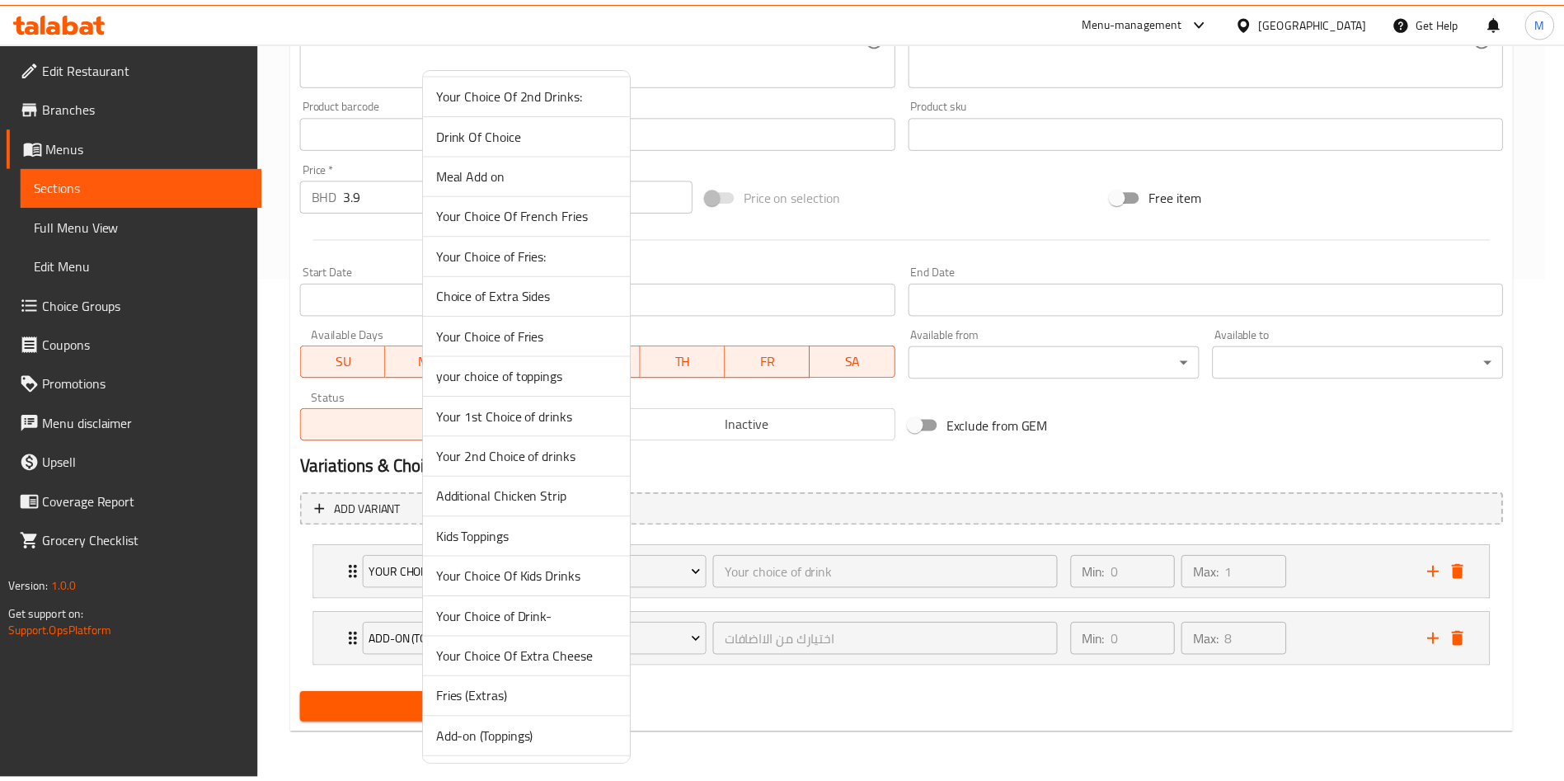
scroll to position [808, 0]
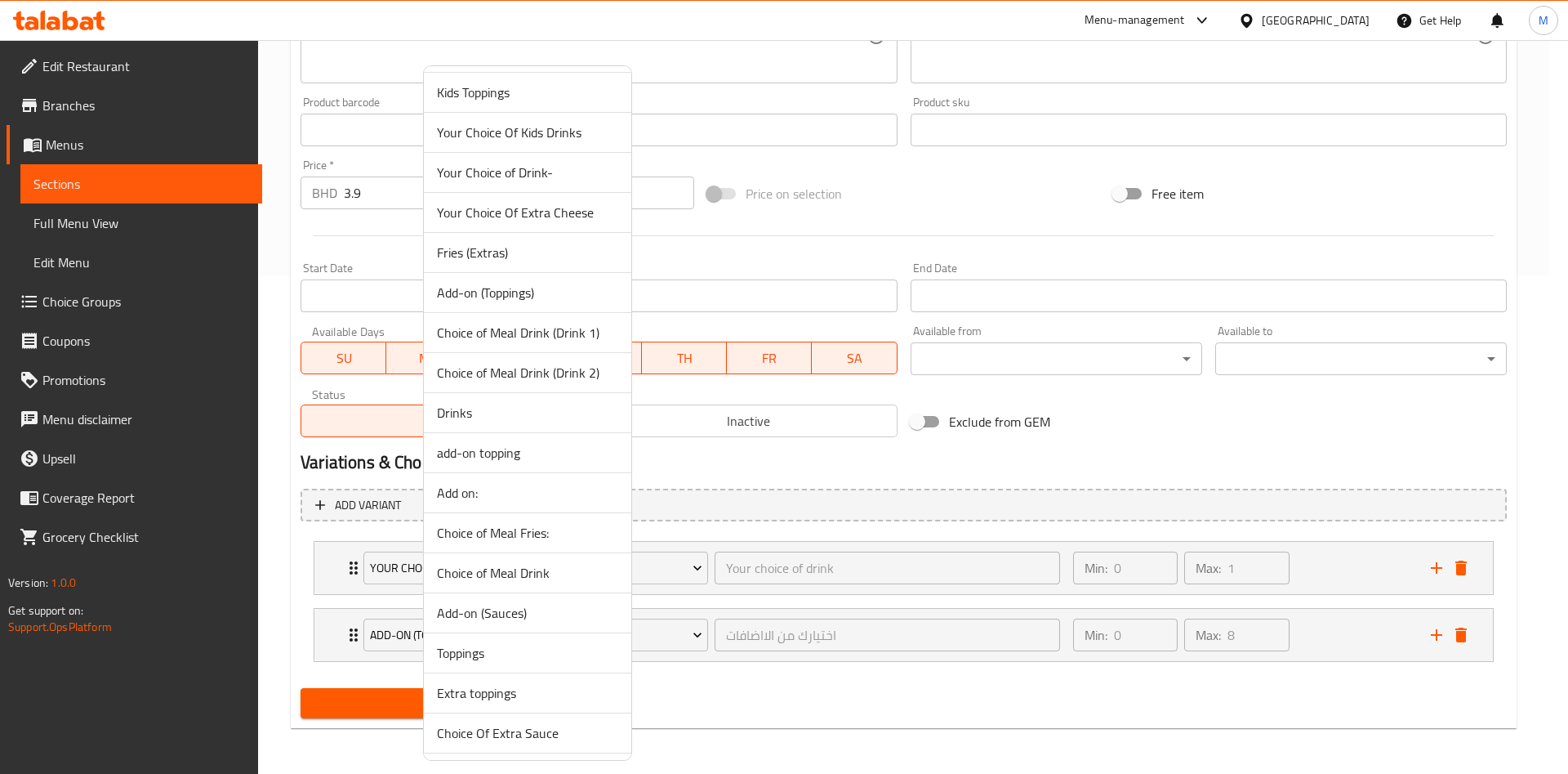
click at [479, 411] on span "Drinks" at bounding box center [527, 412] width 181 height 20
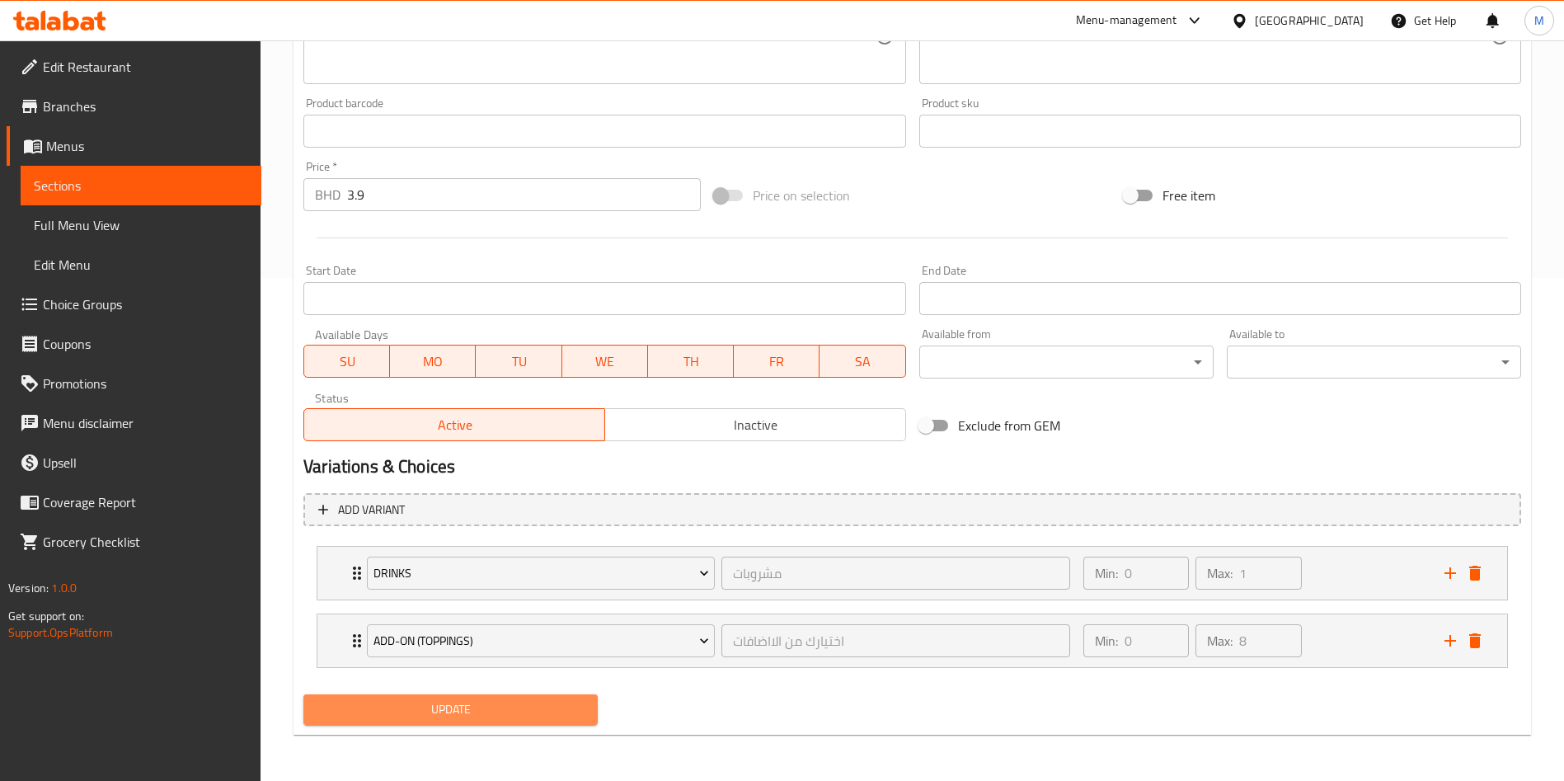
click at [438, 706] on span "Update" at bounding box center [451, 709] width 268 height 21
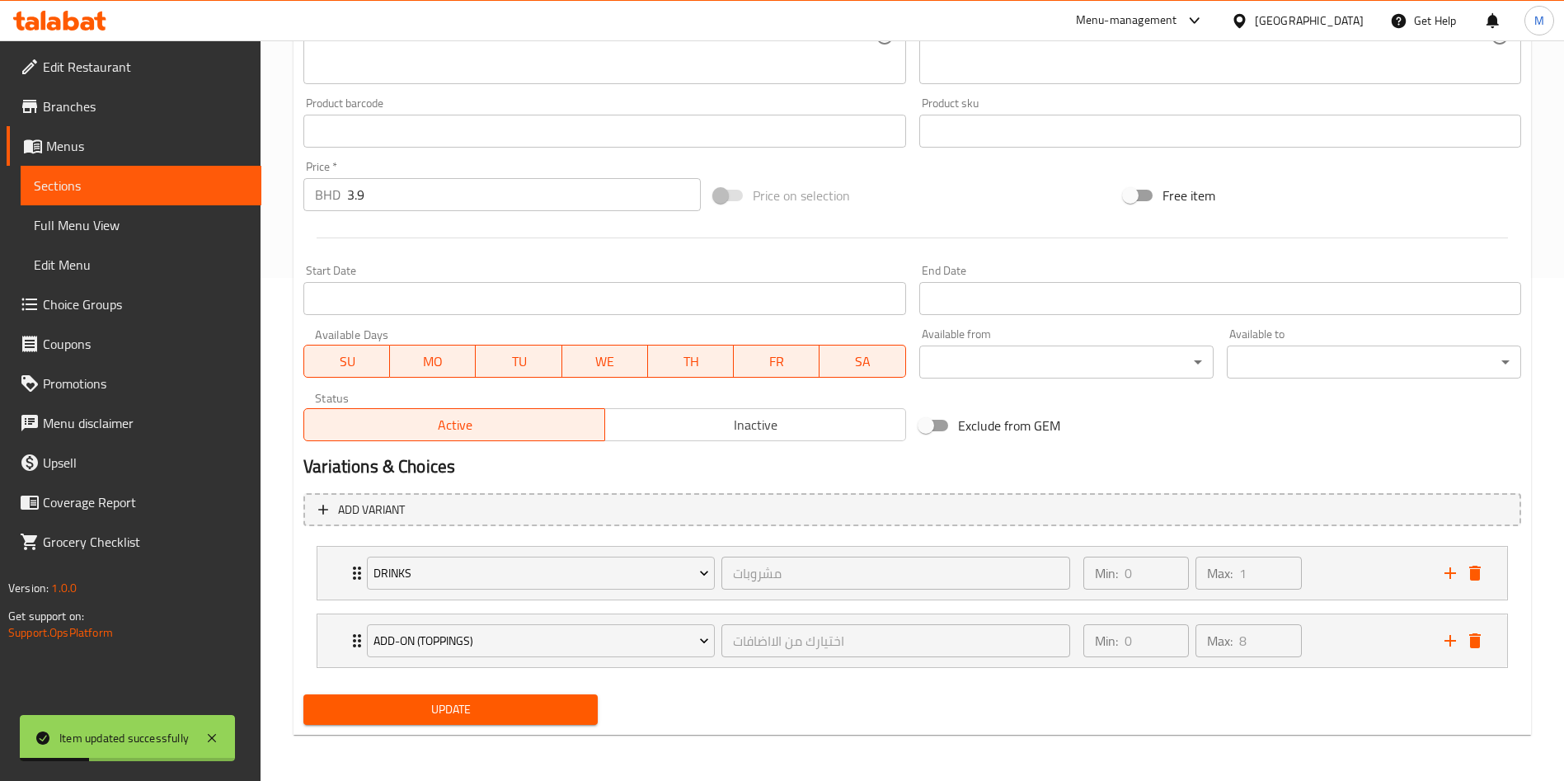
scroll to position [0, 0]
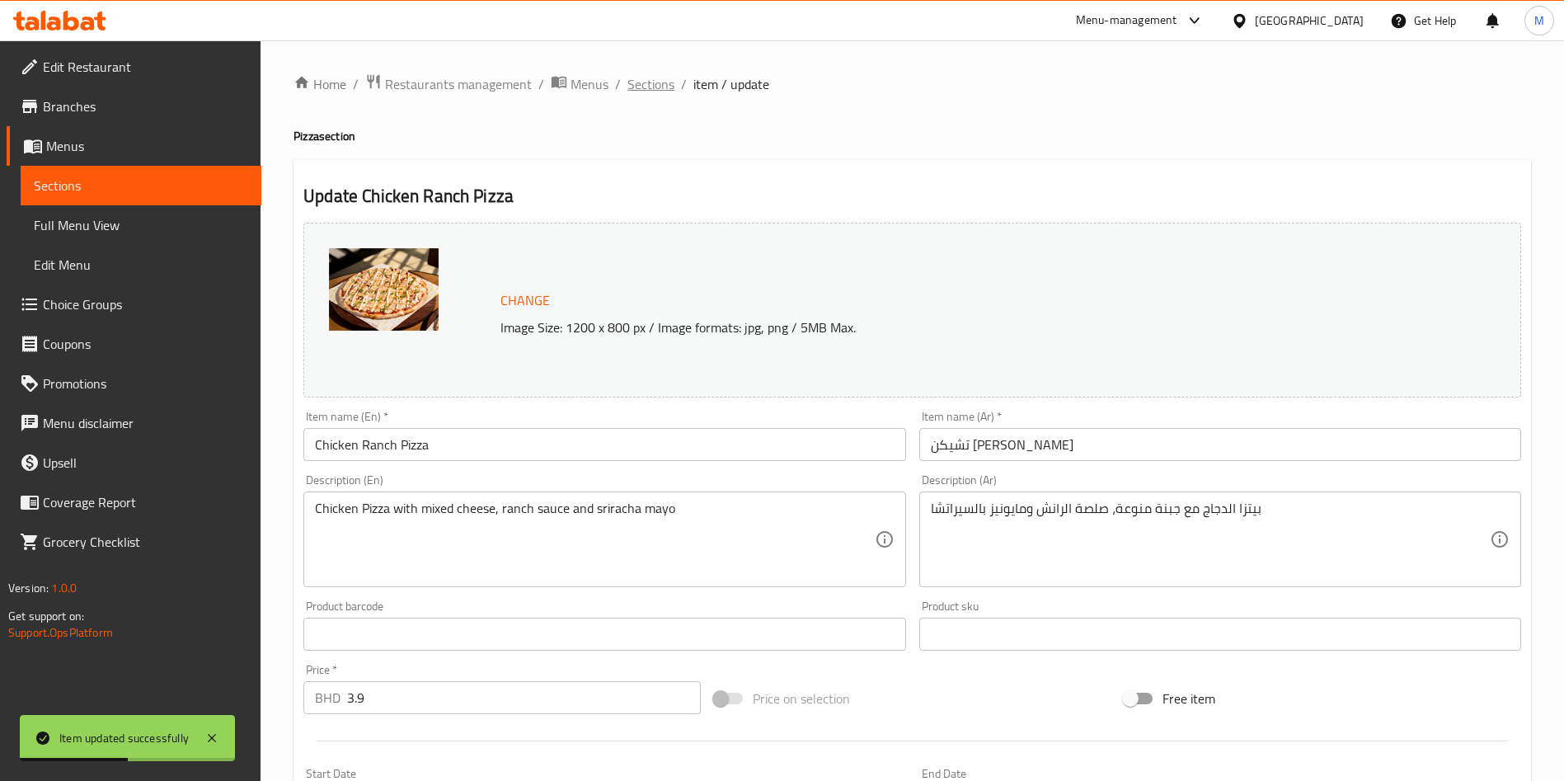
click at [655, 83] on span "Sections" at bounding box center [650, 84] width 47 height 20
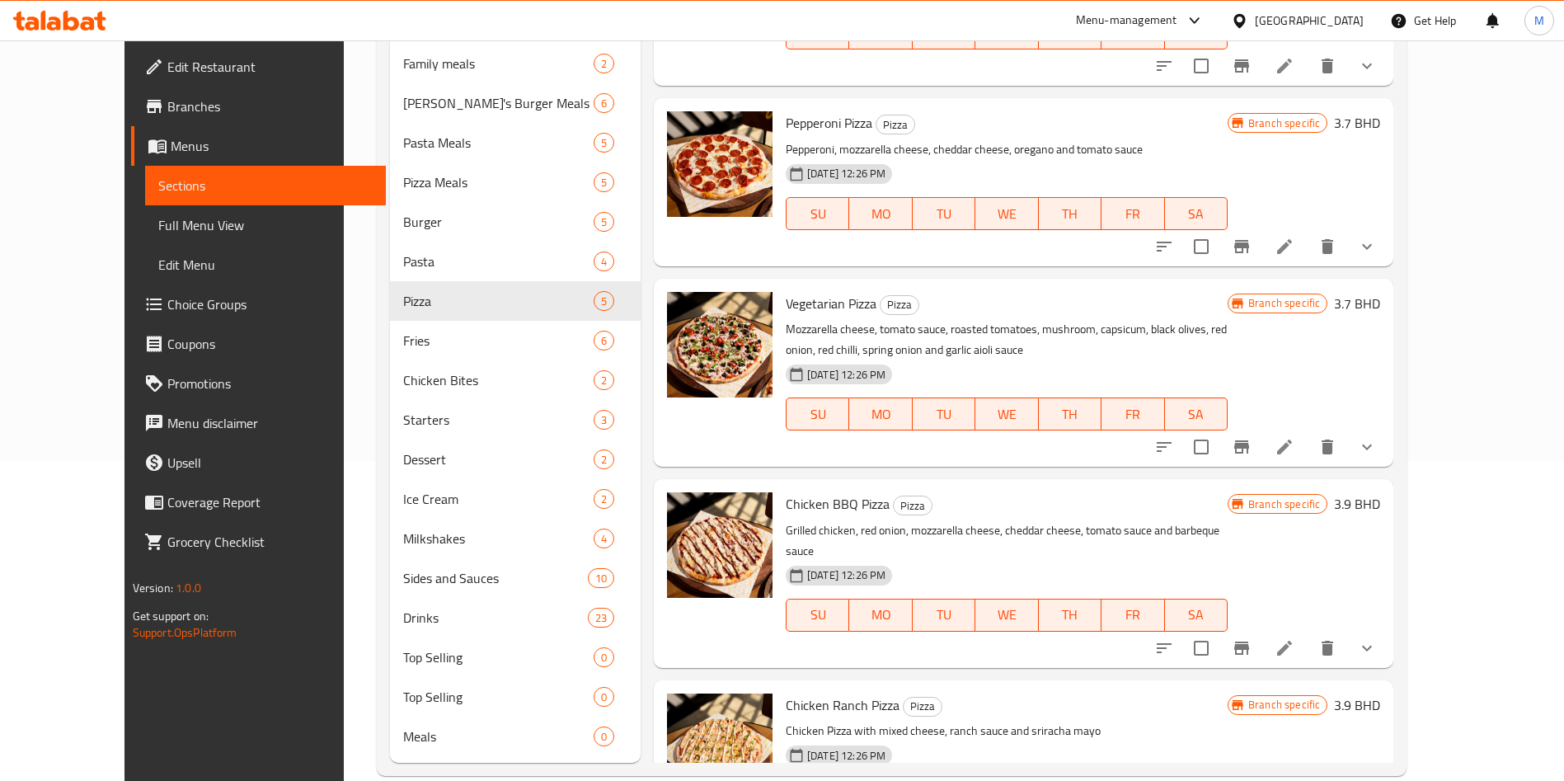
scroll to position [64, 0]
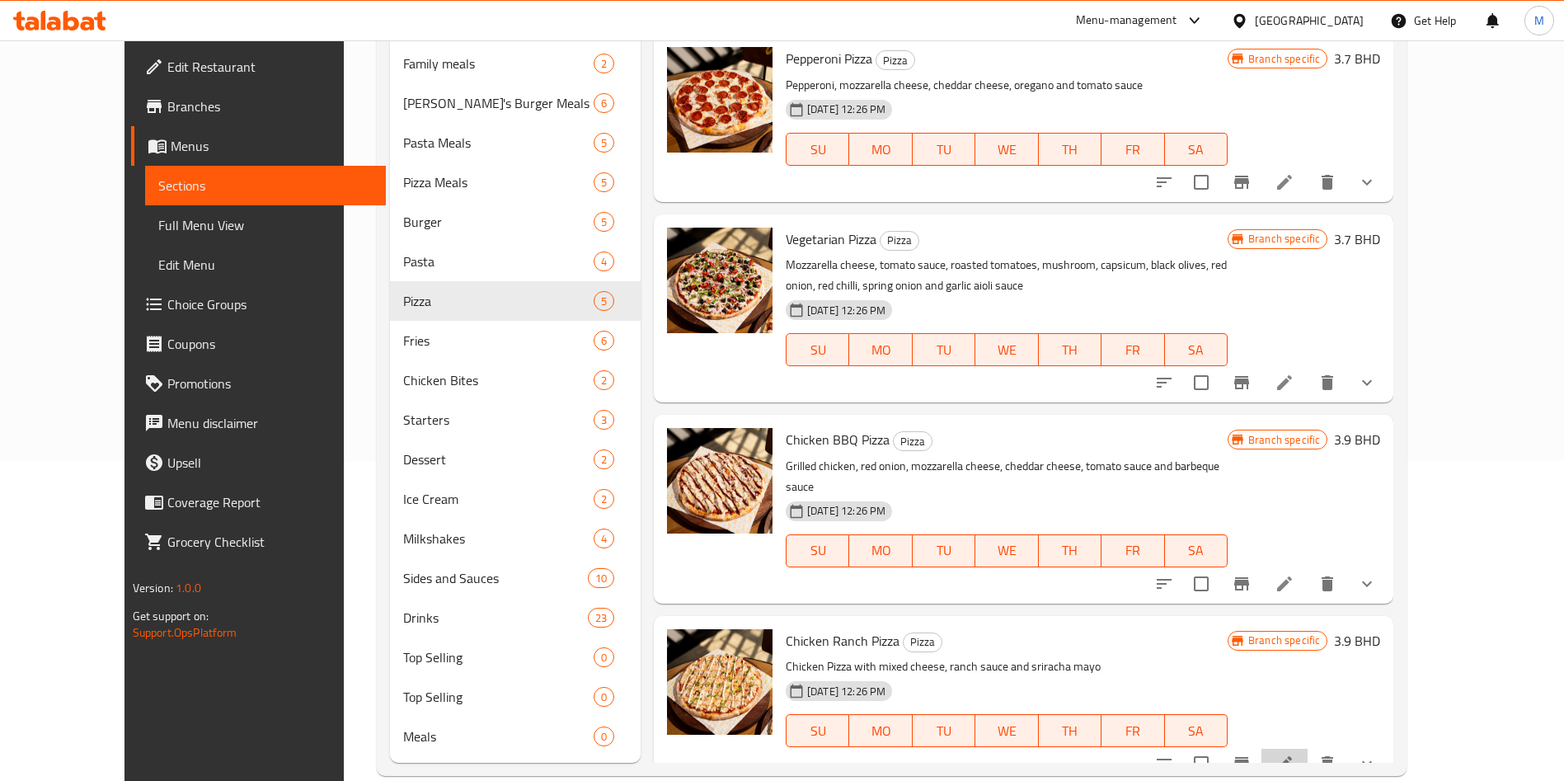
click at [1308, 749] on li at bounding box center [1284, 764] width 46 height 30
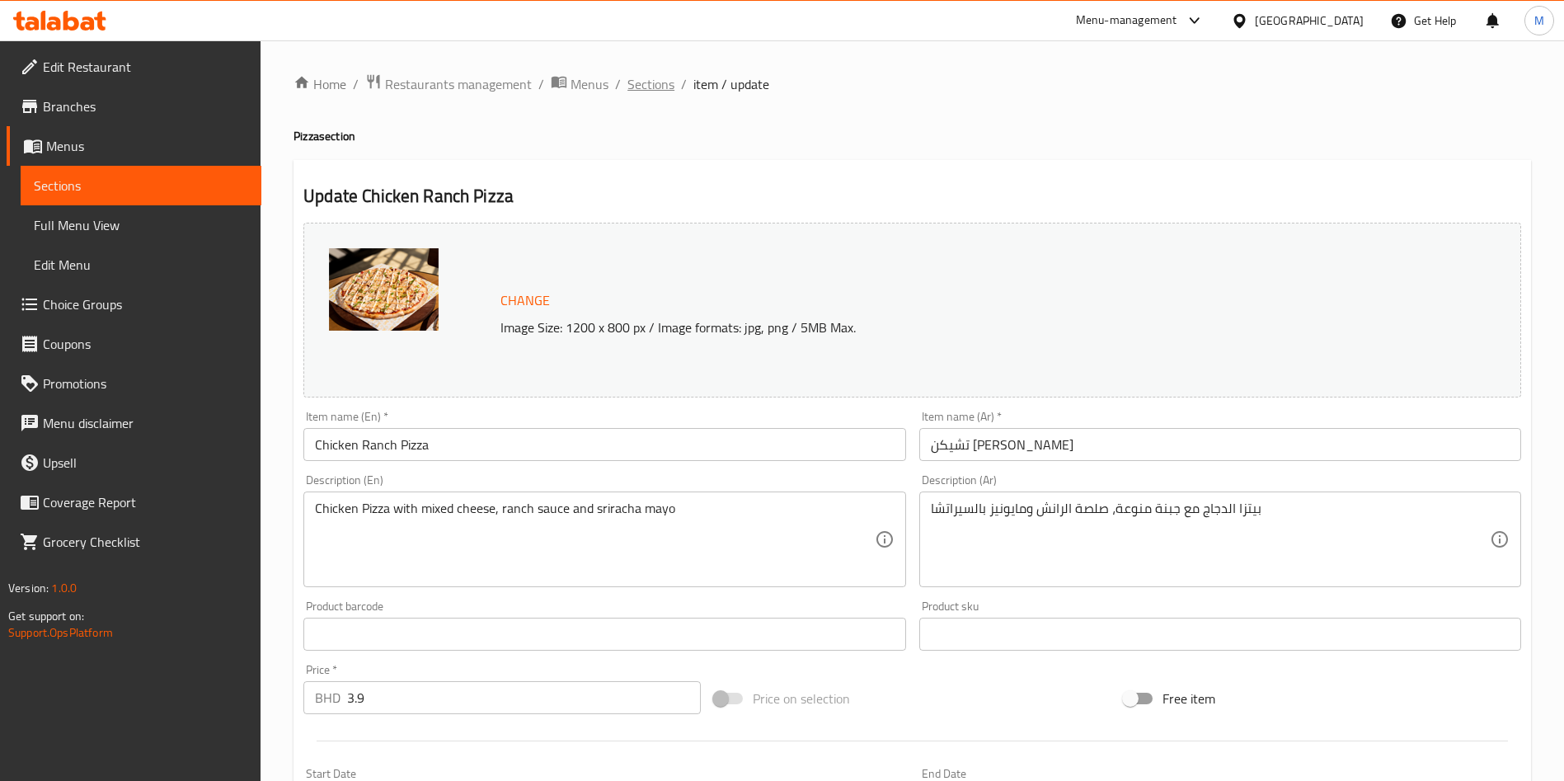
click at [655, 84] on span "Sections" at bounding box center [650, 84] width 47 height 20
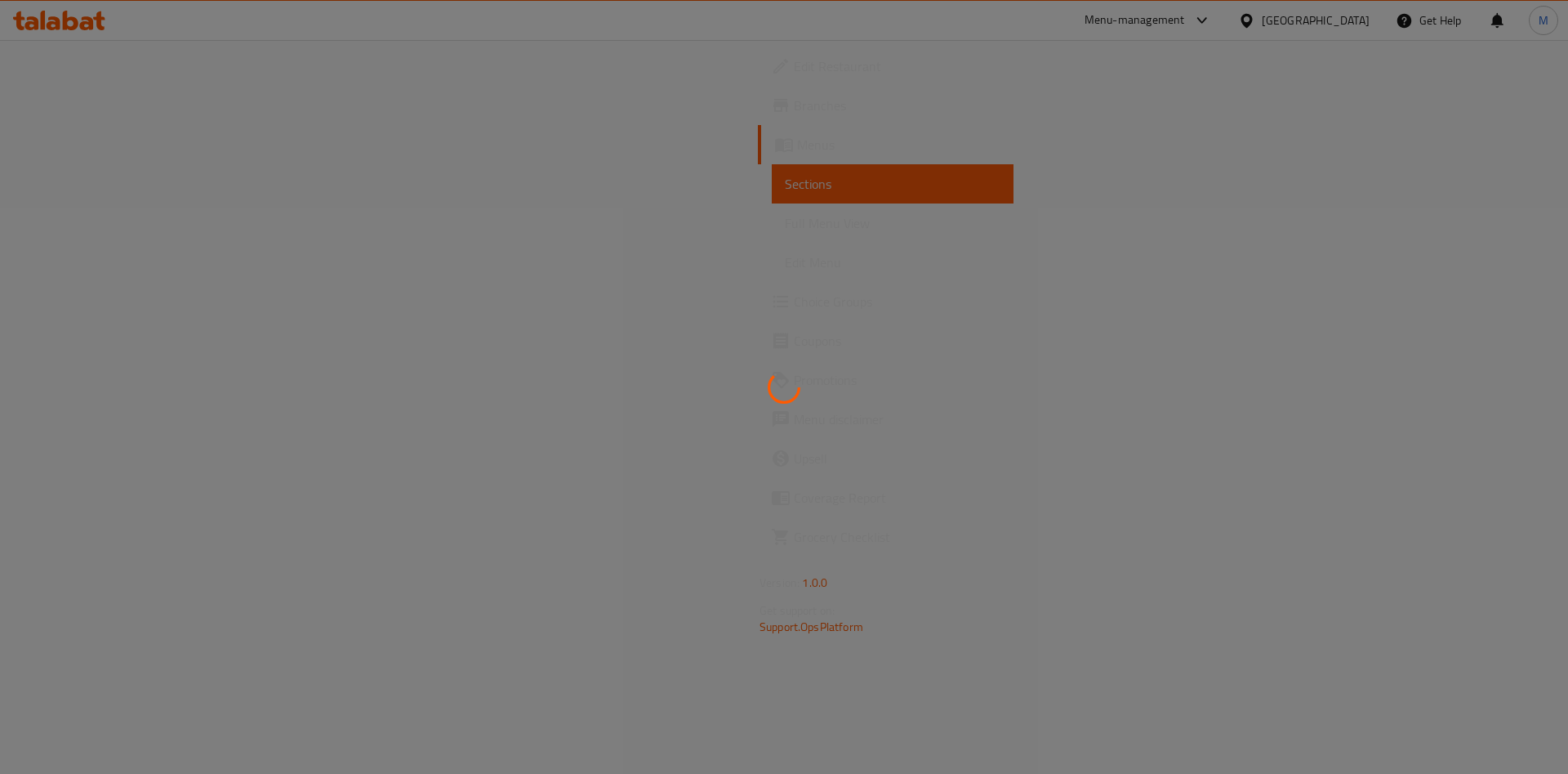
click at [624, 294] on div at bounding box center [784, 387] width 1568 height 774
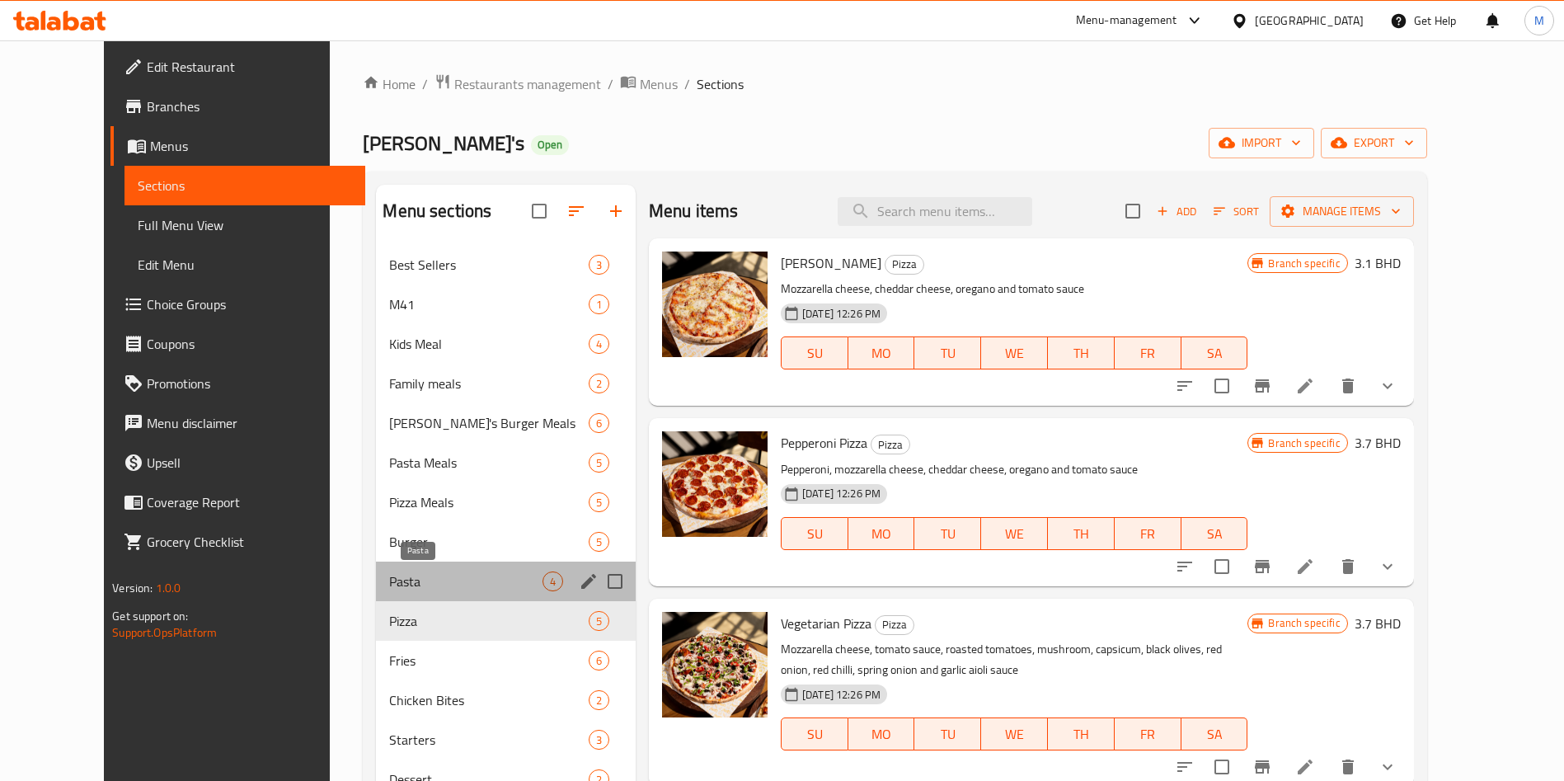
click at [389, 579] on span "Pasta" at bounding box center [465, 581] width 153 height 20
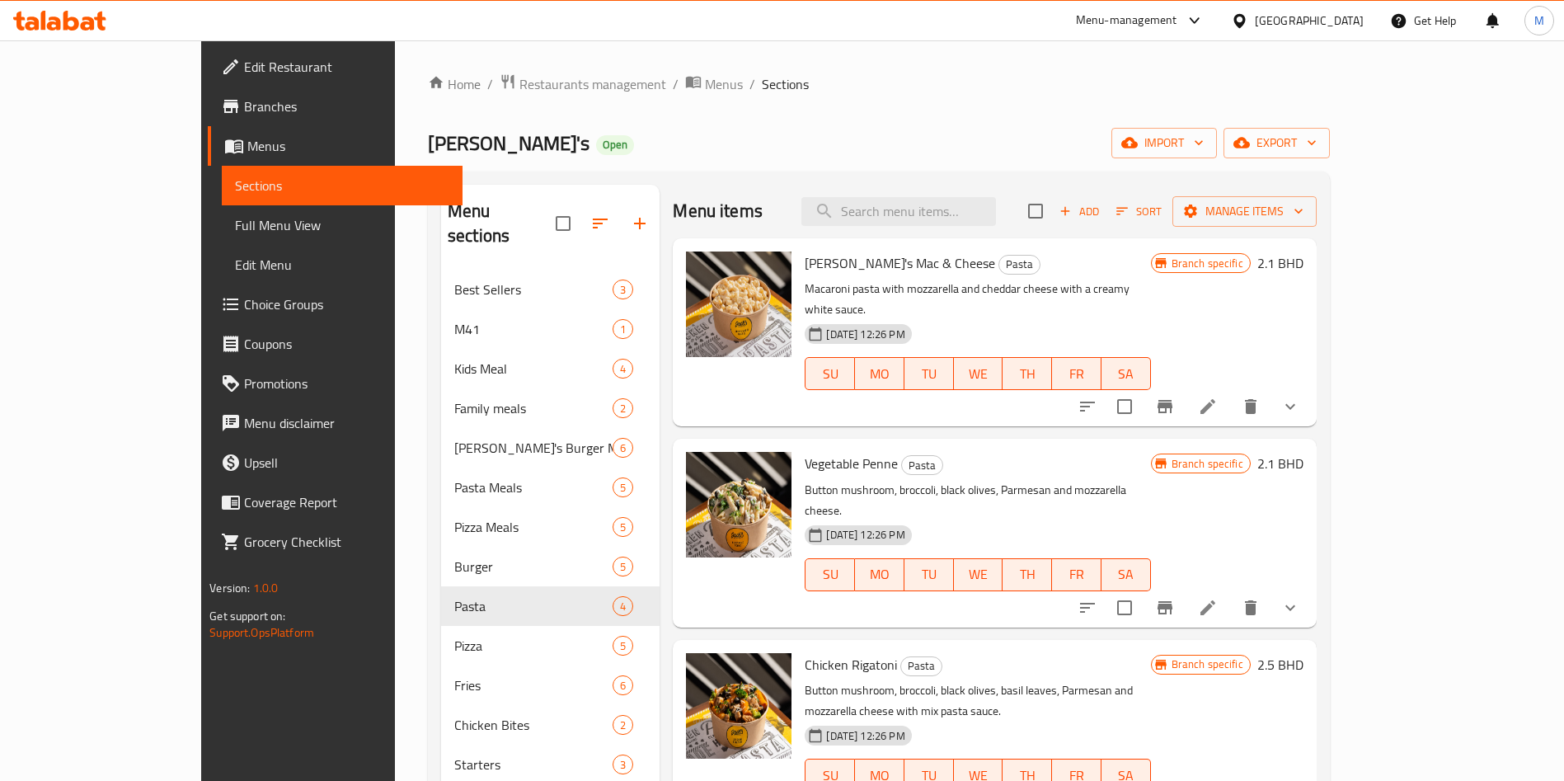
click at [1310, 387] on button "show more" at bounding box center [1291, 407] width 40 height 40
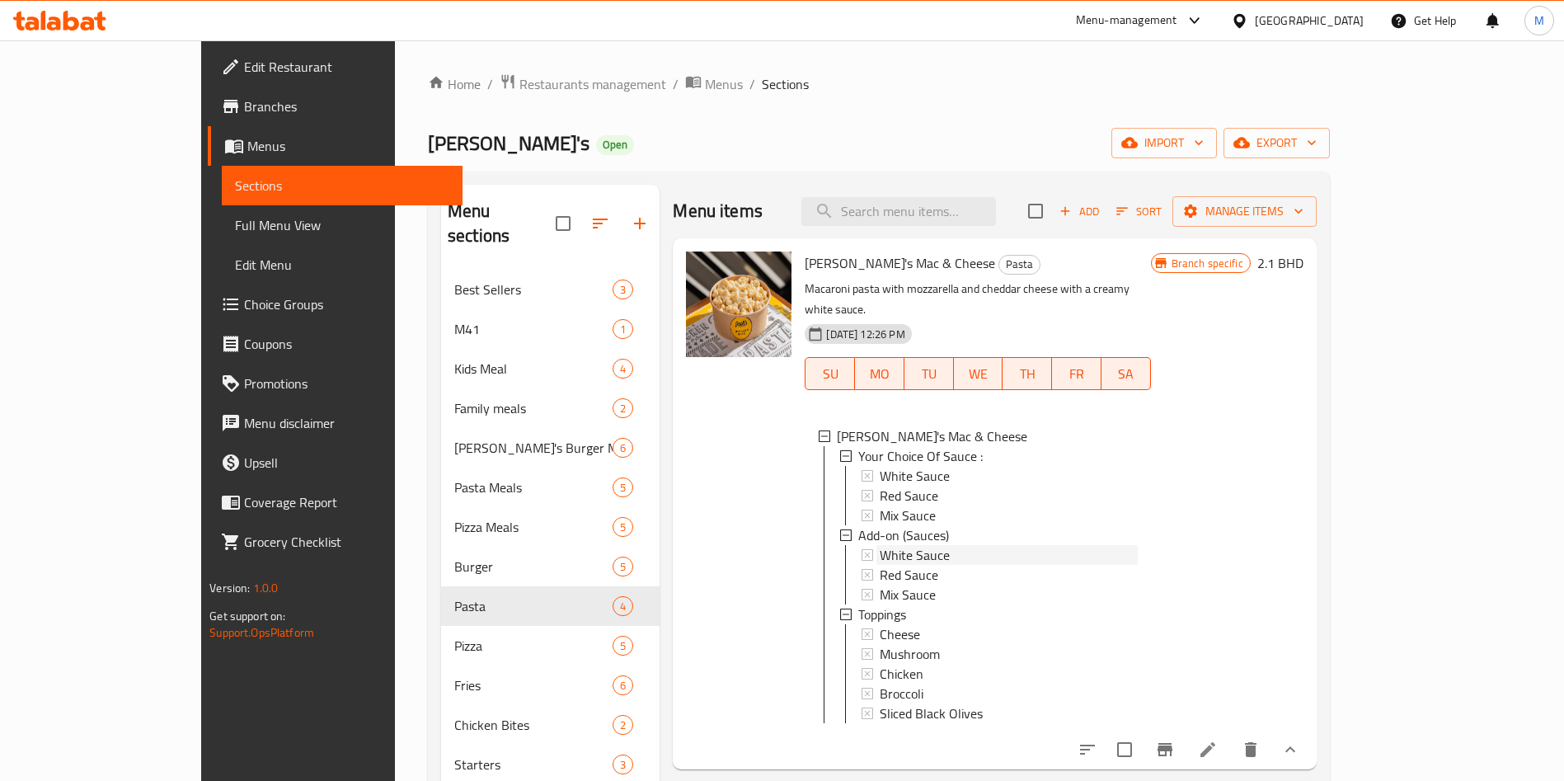
click at [880, 545] on span "White Sauce" at bounding box center [915, 555] width 70 height 20
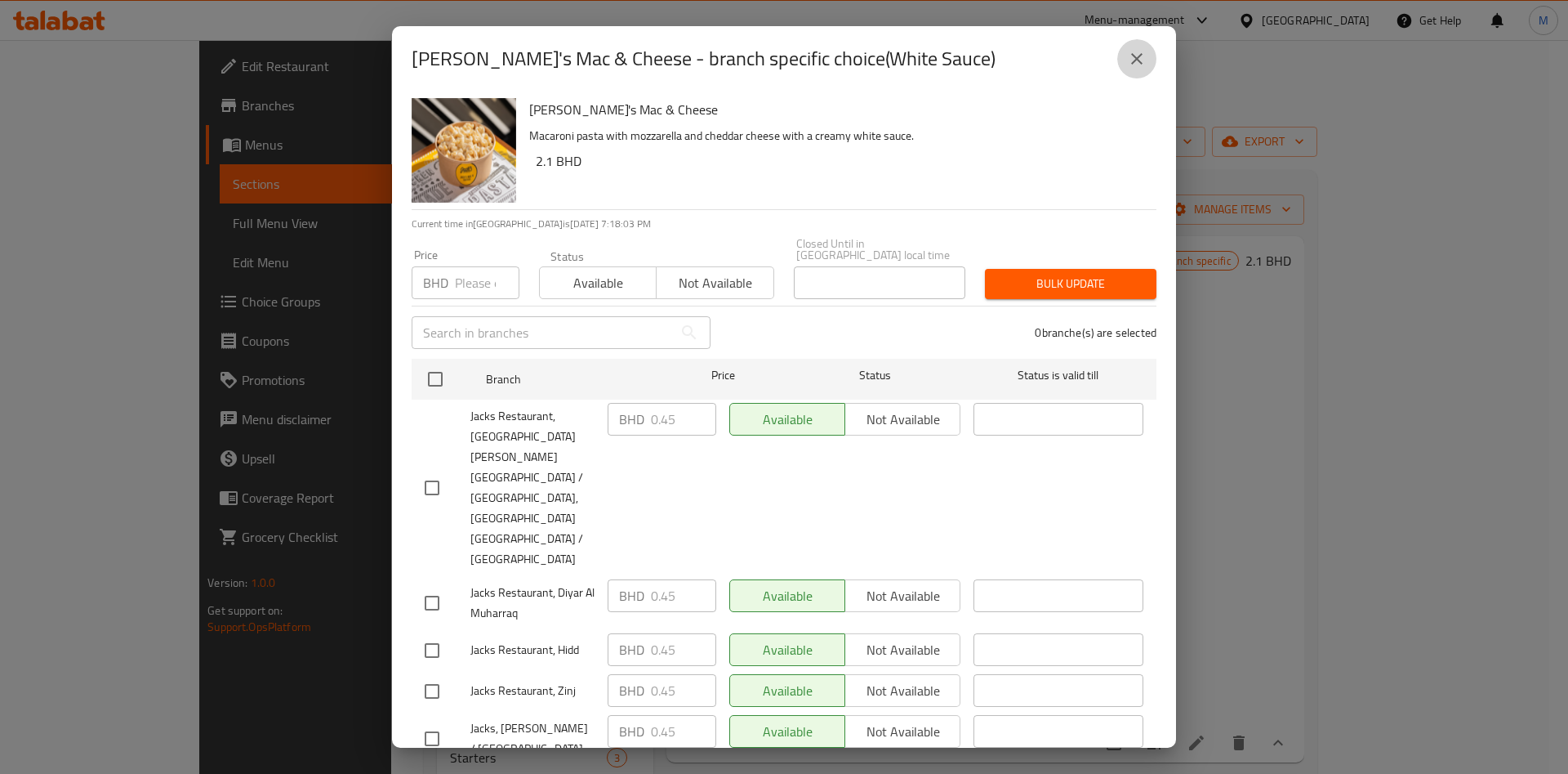
click at [1134, 55] on icon "close" at bounding box center [1137, 59] width 12 height 12
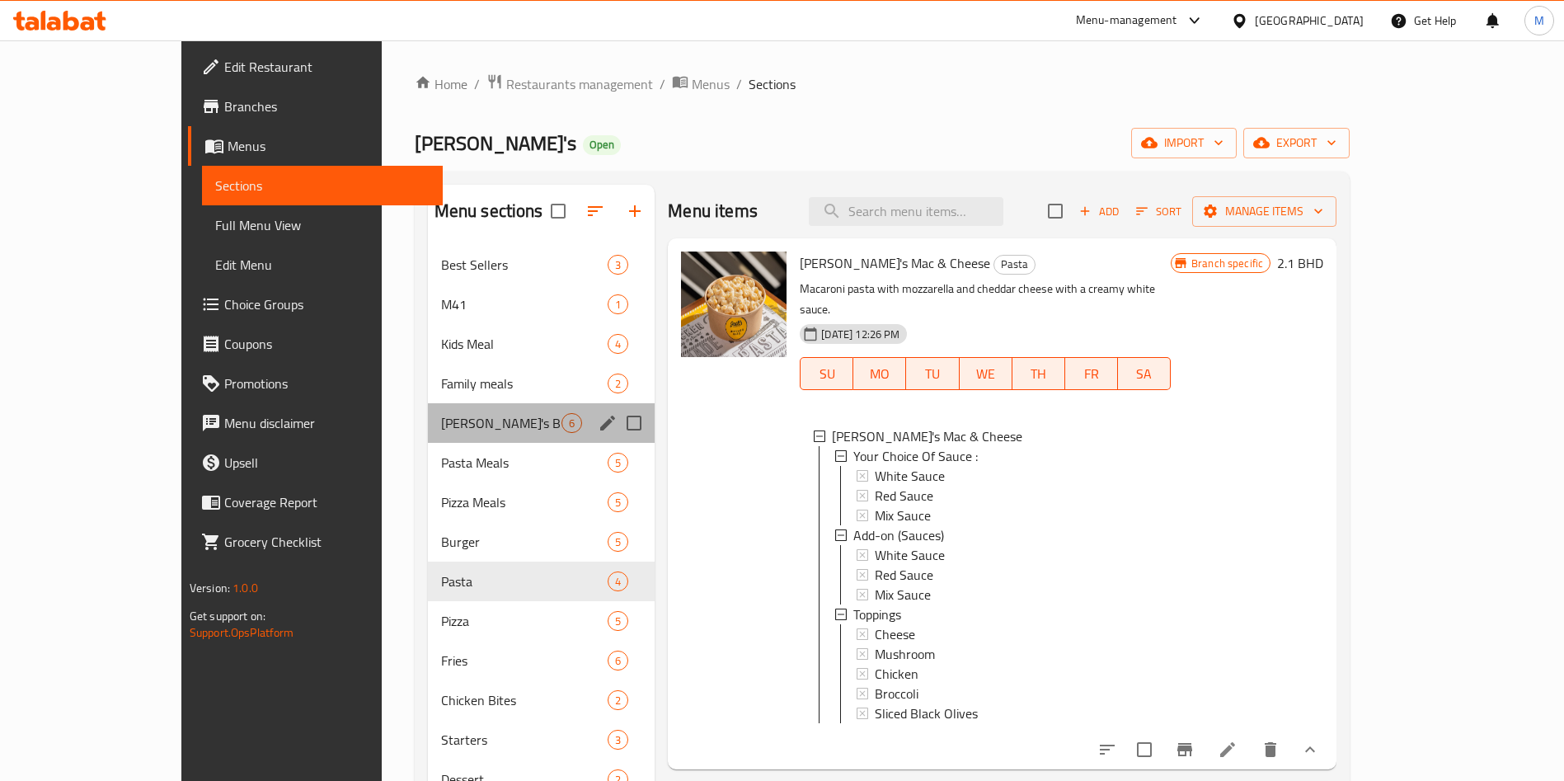
click at [428, 434] on div "Jack's Burger Meals 6" at bounding box center [542, 423] width 228 height 40
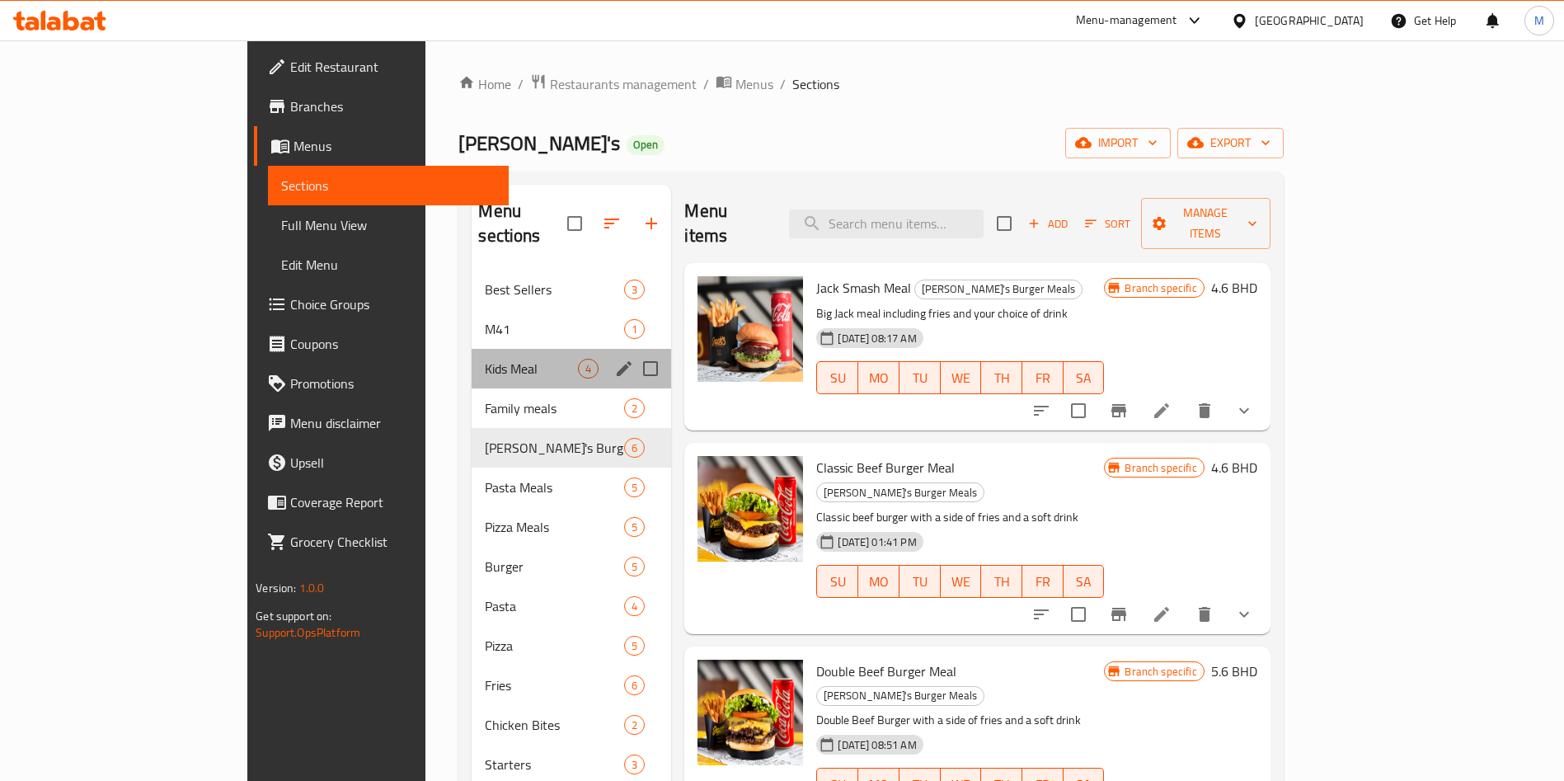
click at [472, 349] on div "Kids Meal 4" at bounding box center [572, 369] width 200 height 40
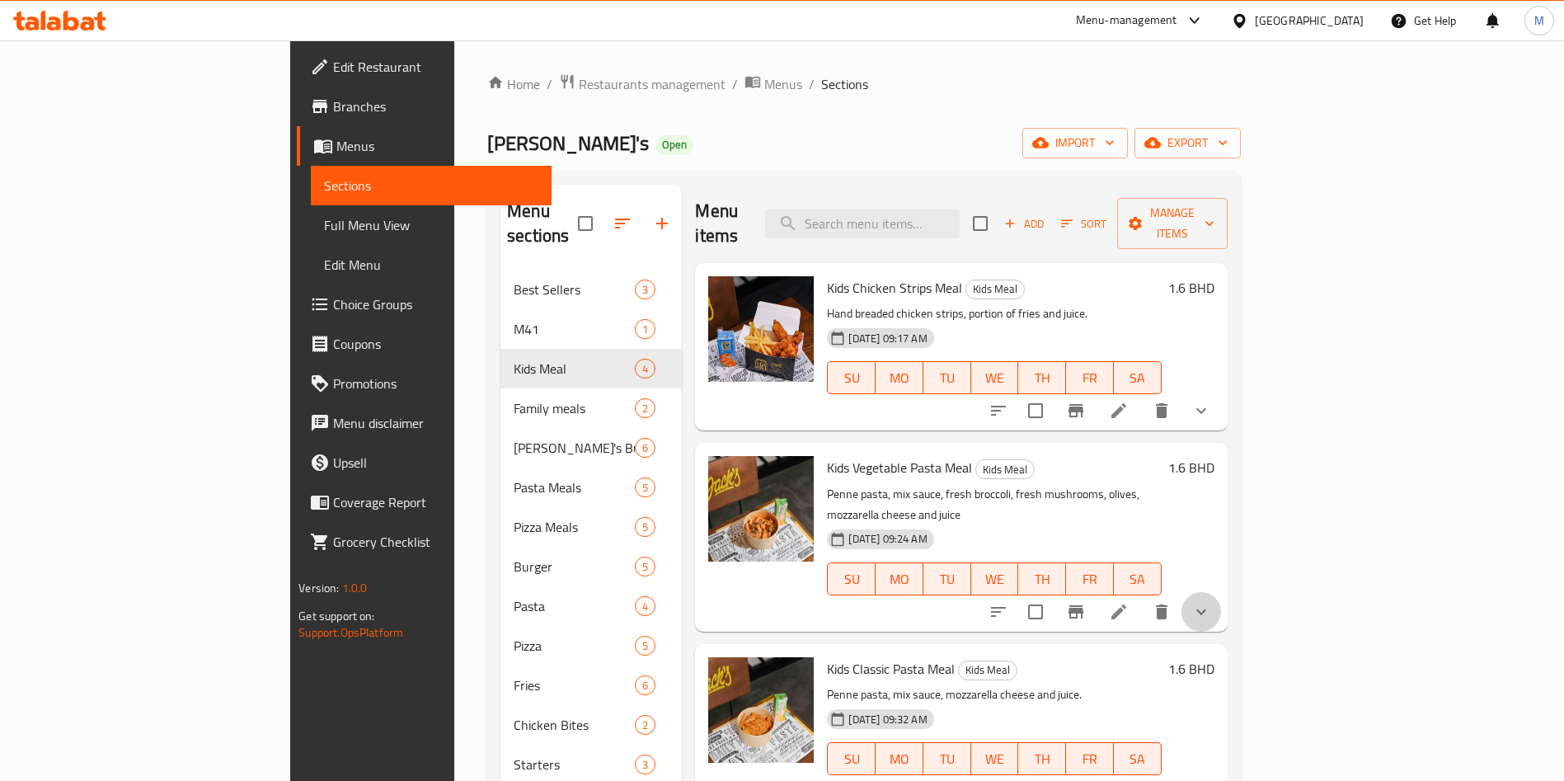
click at [1221, 592] on button "show more" at bounding box center [1201, 612] width 40 height 40
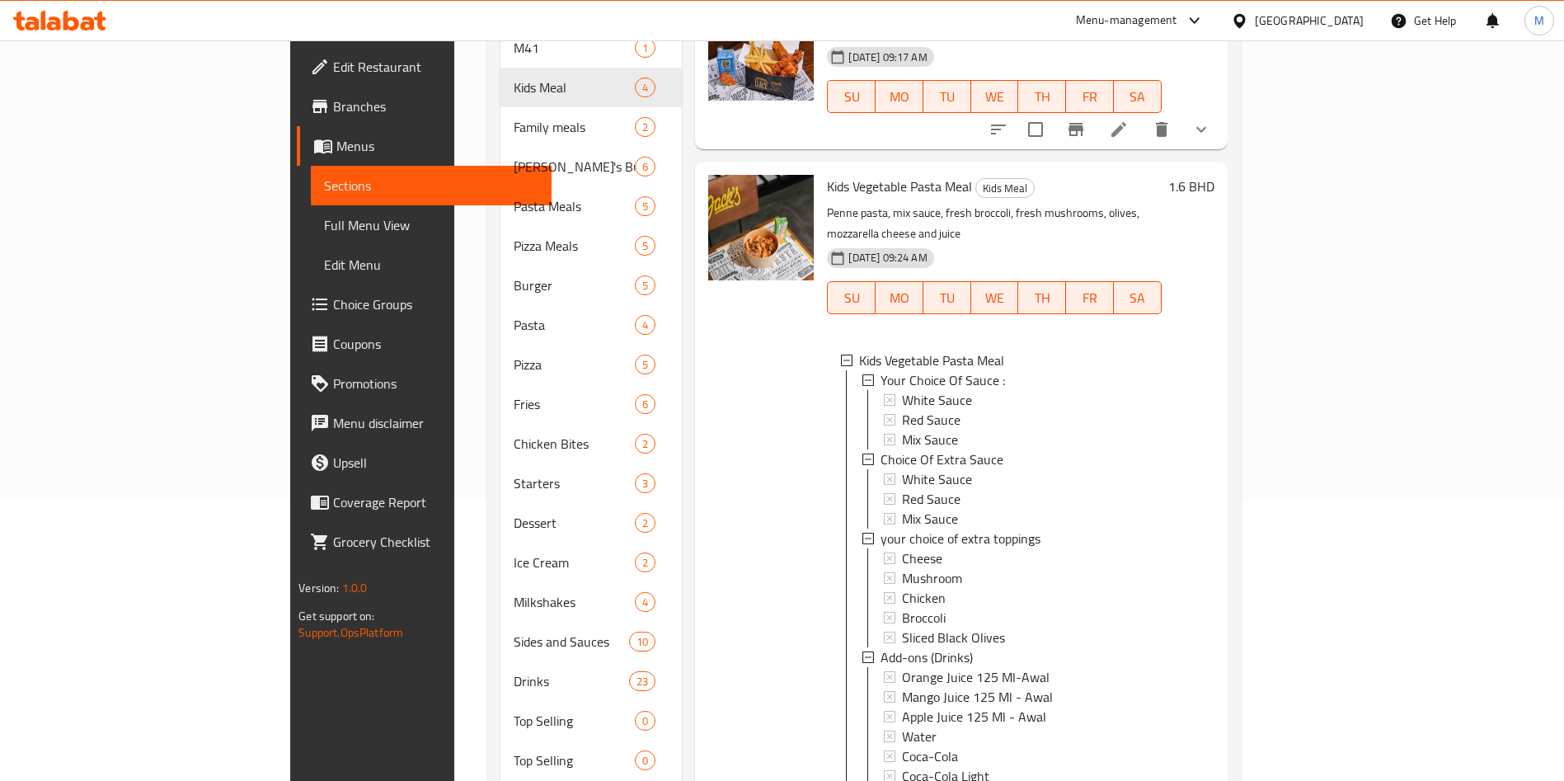
scroll to position [295, 0]
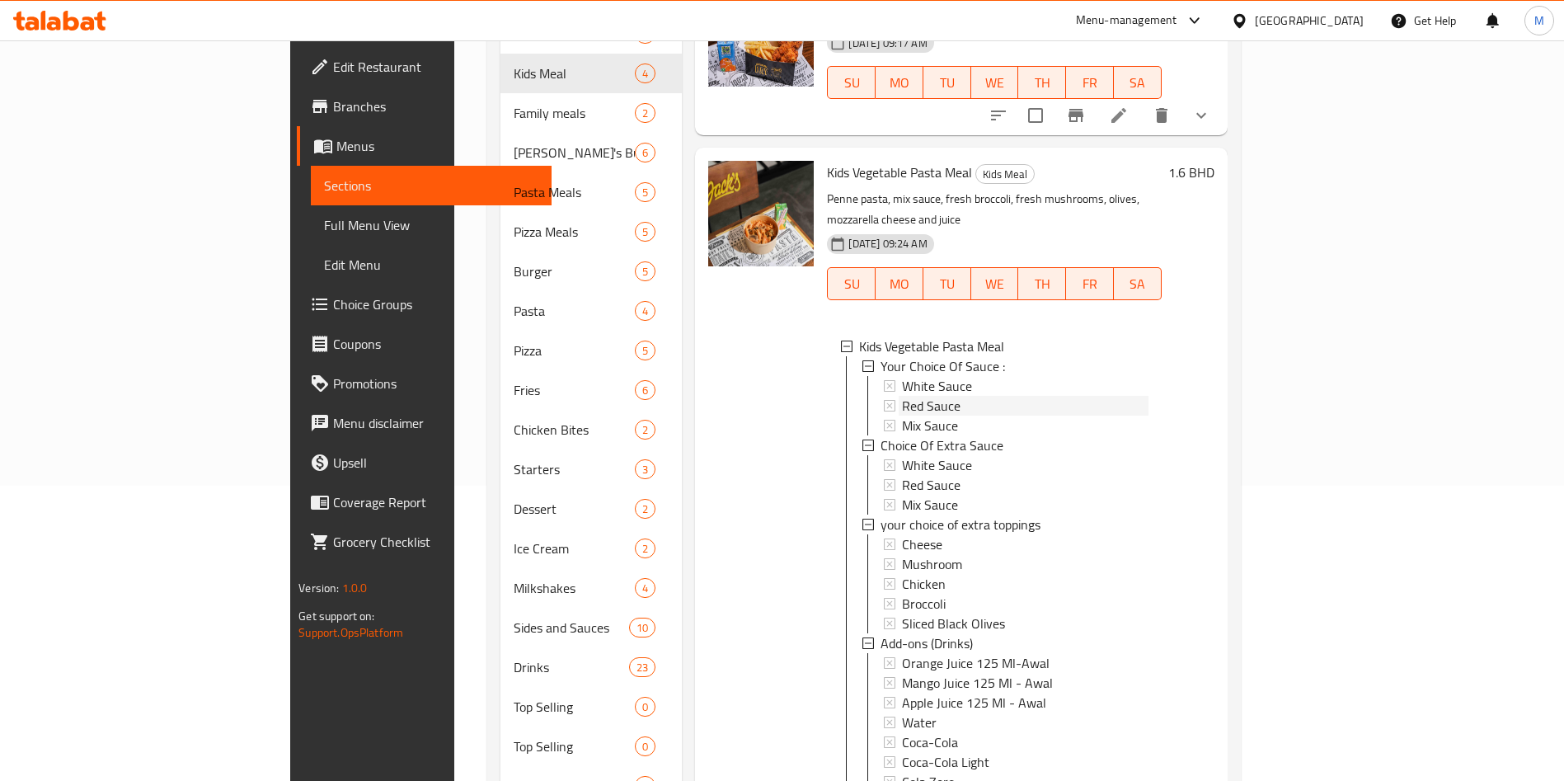
click at [902, 396] on span "Red Sauce" at bounding box center [931, 406] width 59 height 20
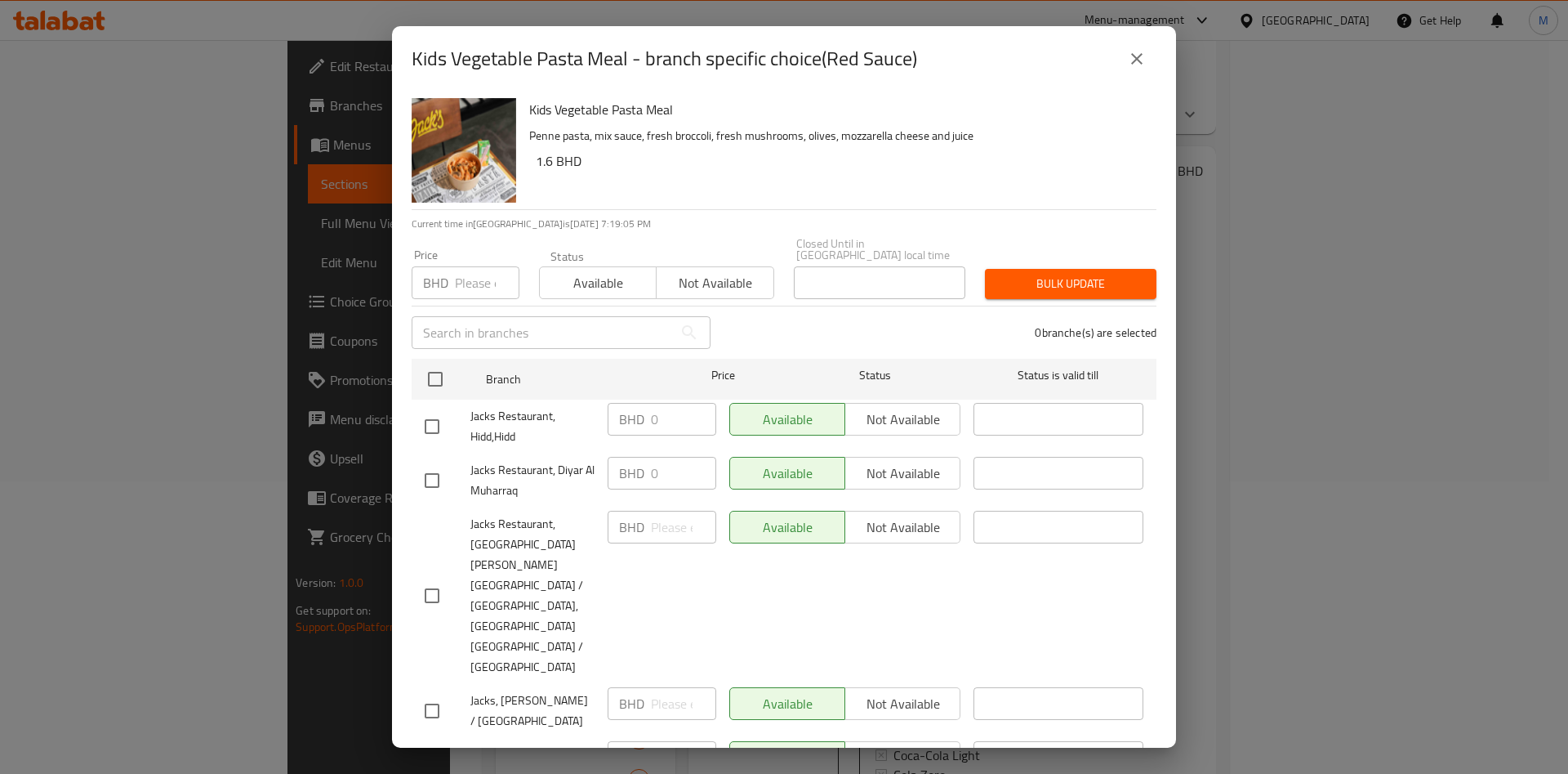
click at [1130, 59] on icon "close" at bounding box center [1137, 58] width 20 height 20
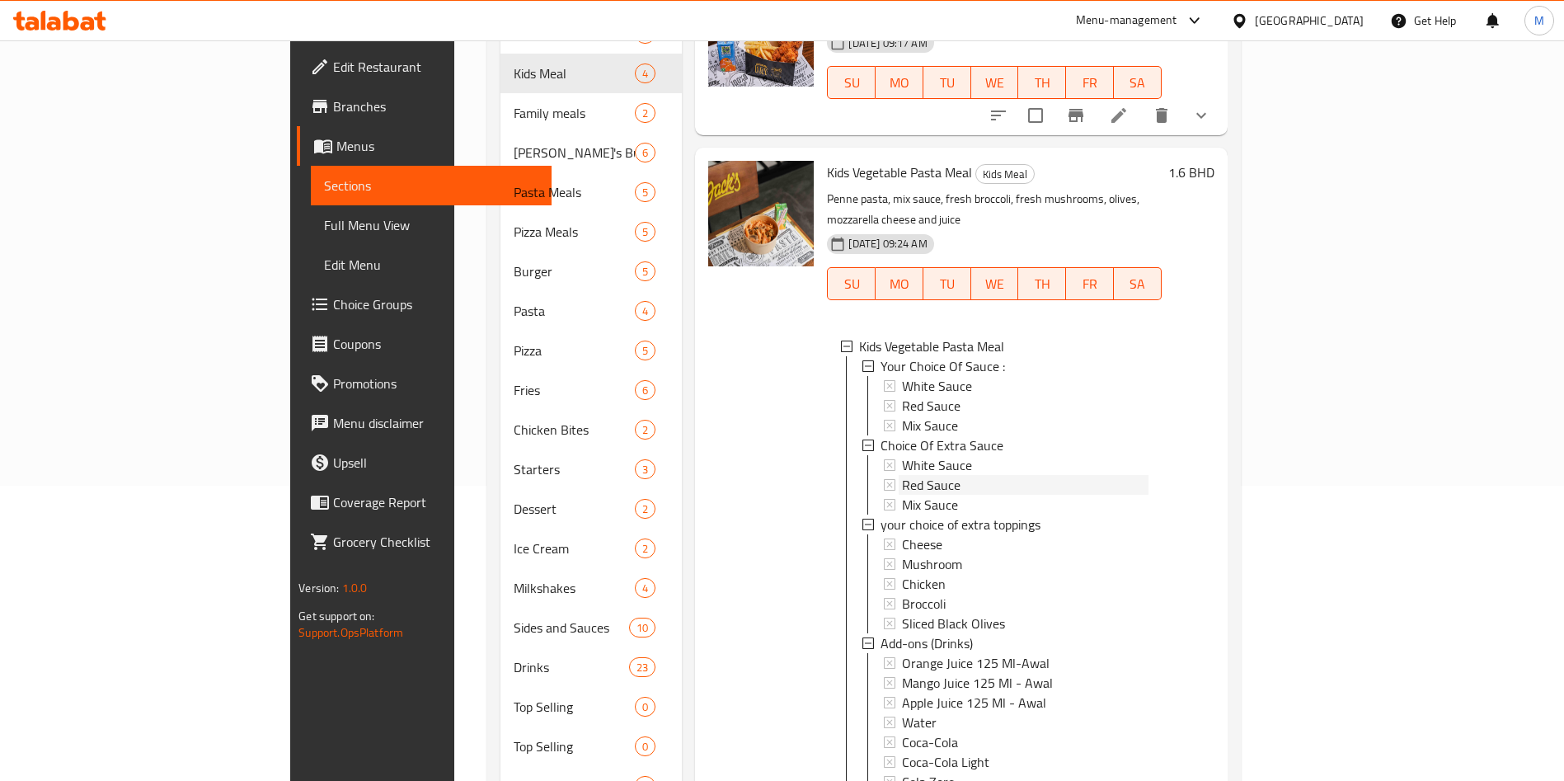
click at [902, 475] on span "Red Sauce" at bounding box center [931, 485] width 59 height 20
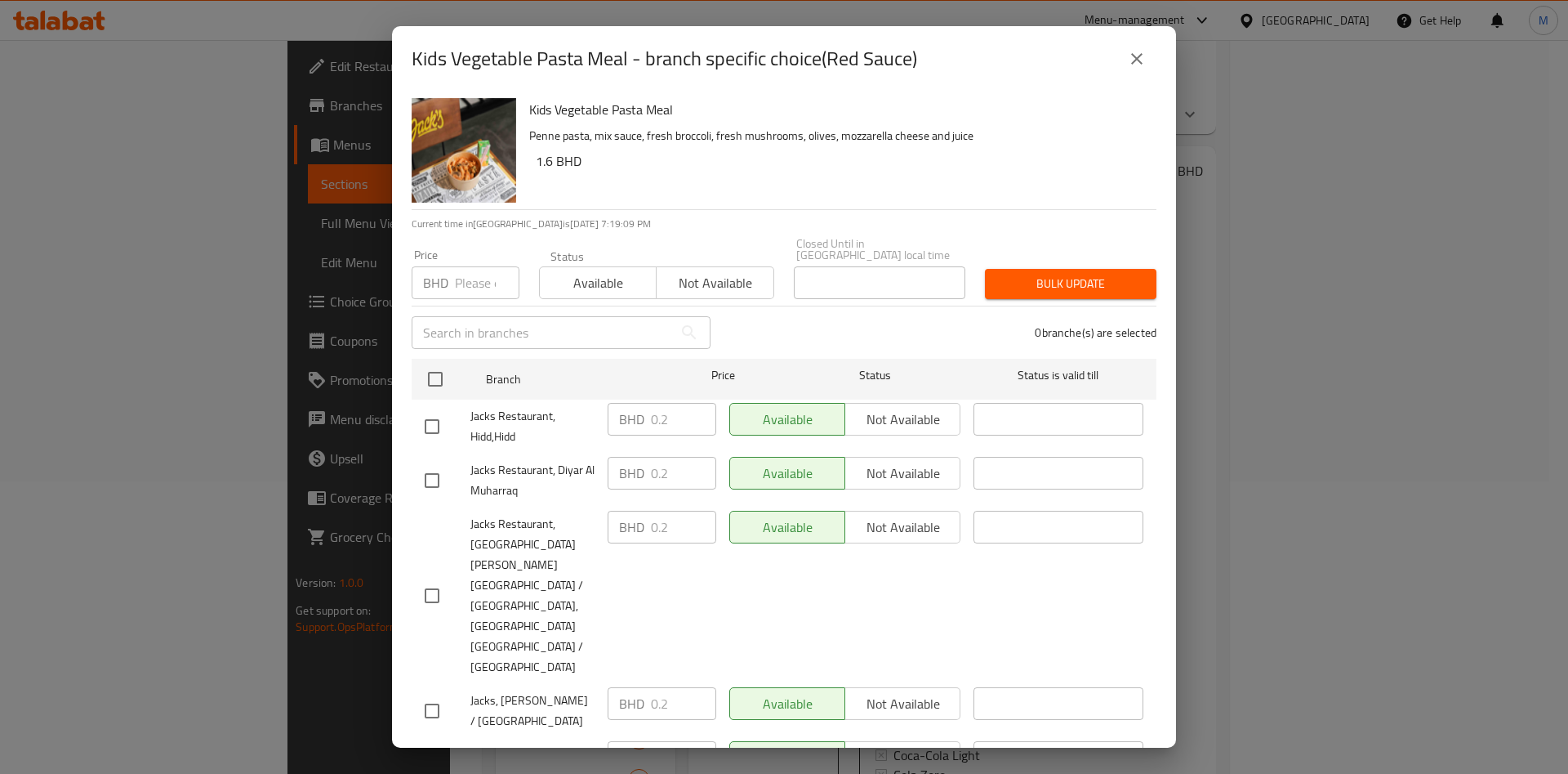
click at [1121, 58] on button "close" at bounding box center [1137, 59] width 40 height 40
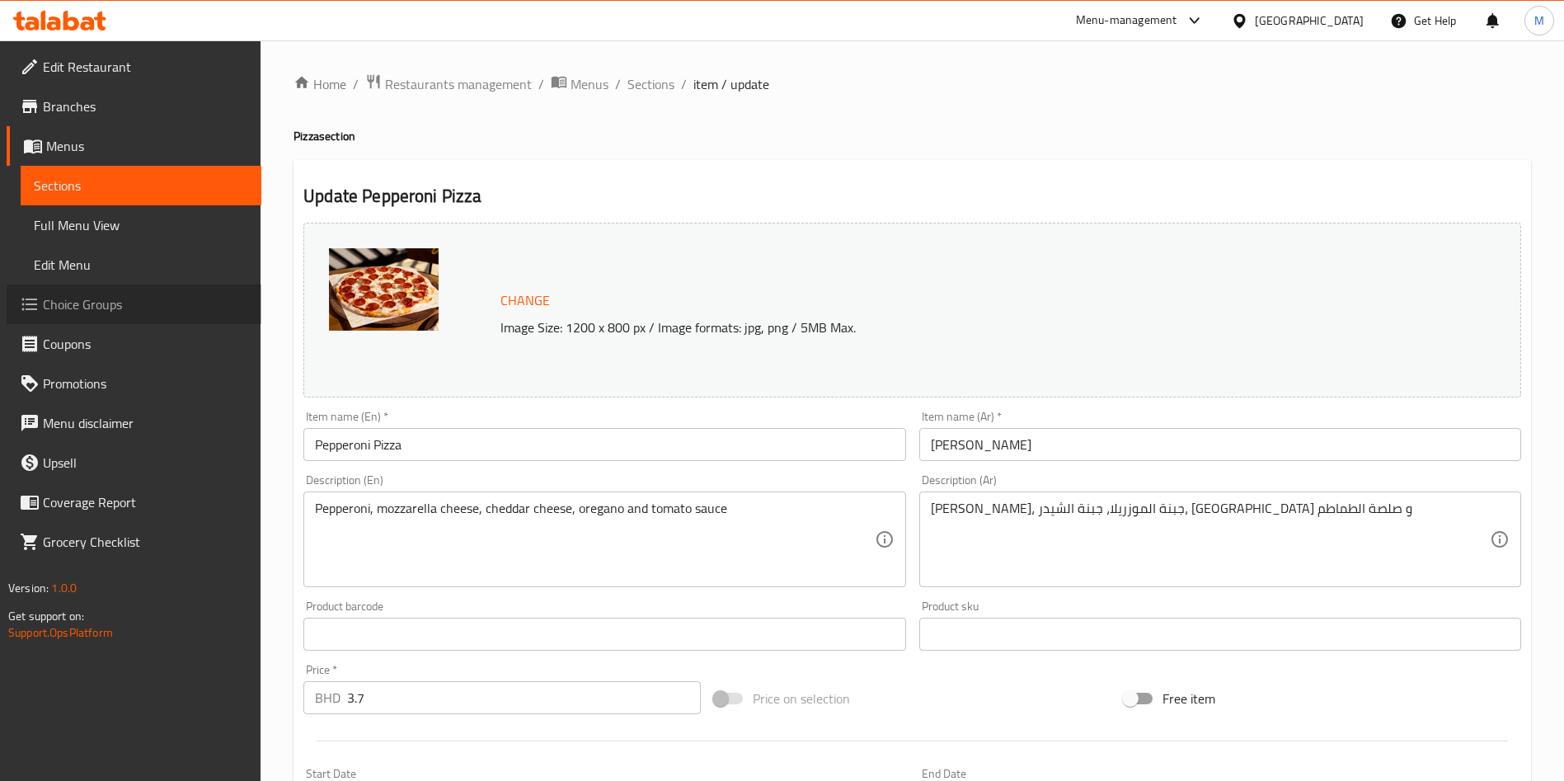
click at [83, 308] on span "Choice Groups" at bounding box center [145, 304] width 205 height 20
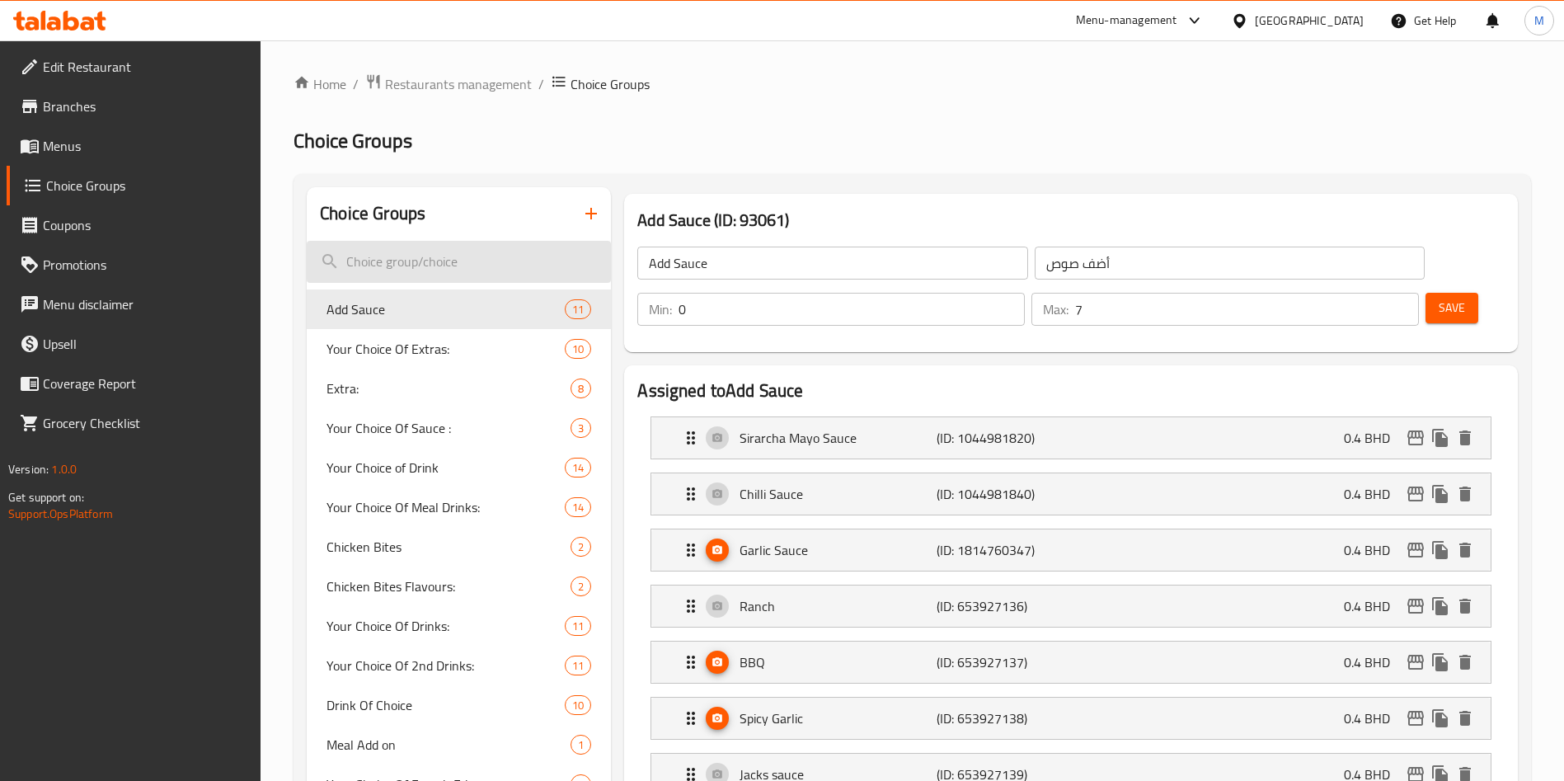
click at [373, 270] on input "search" at bounding box center [459, 262] width 304 height 42
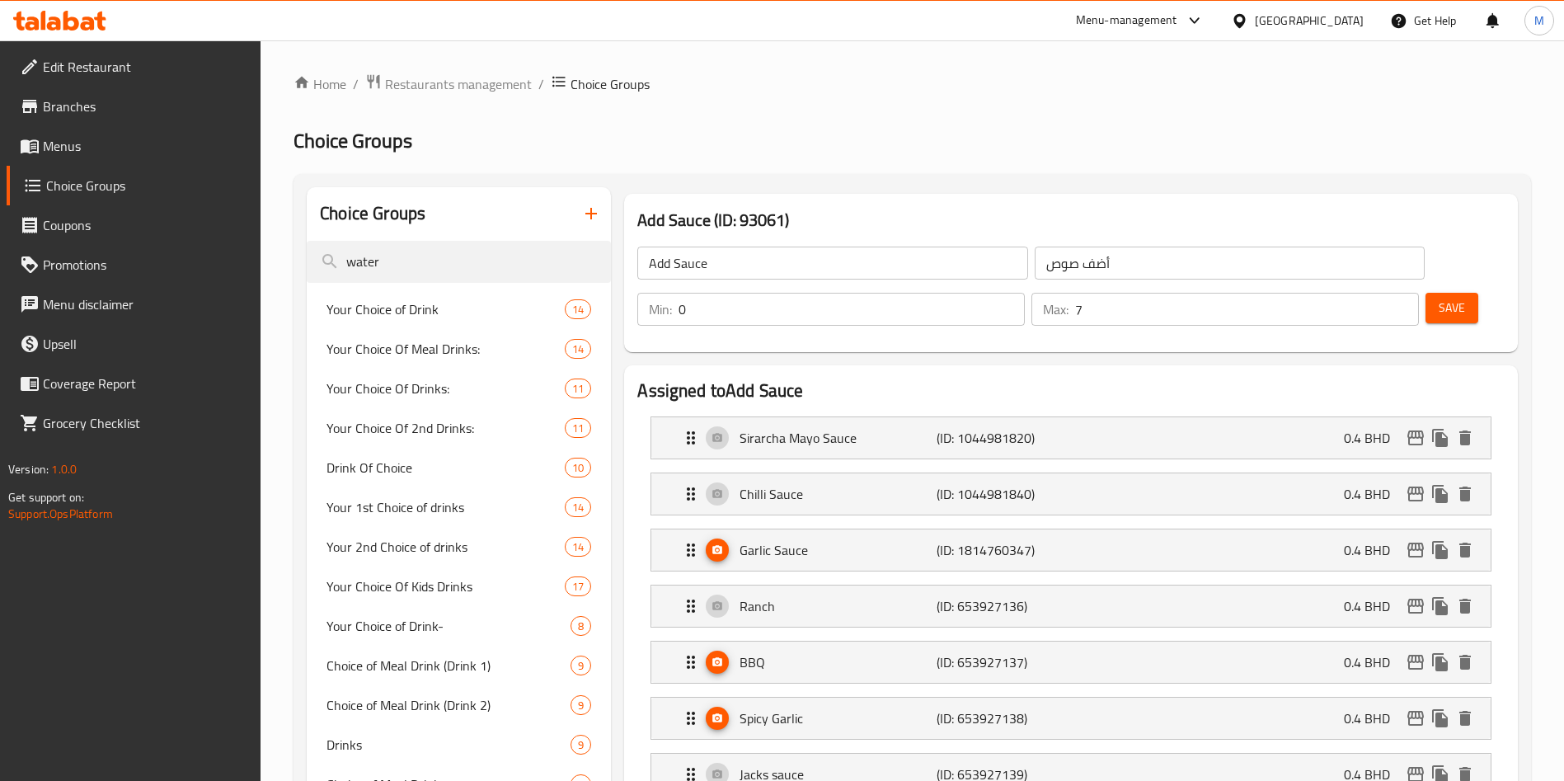
type input "water"
click at [458, 249] on input "water" at bounding box center [459, 262] width 304 height 42
click at [413, 750] on span "Drinks" at bounding box center [423, 745] width 195 height 20
type input "Drinks"
type input "مشروبات"
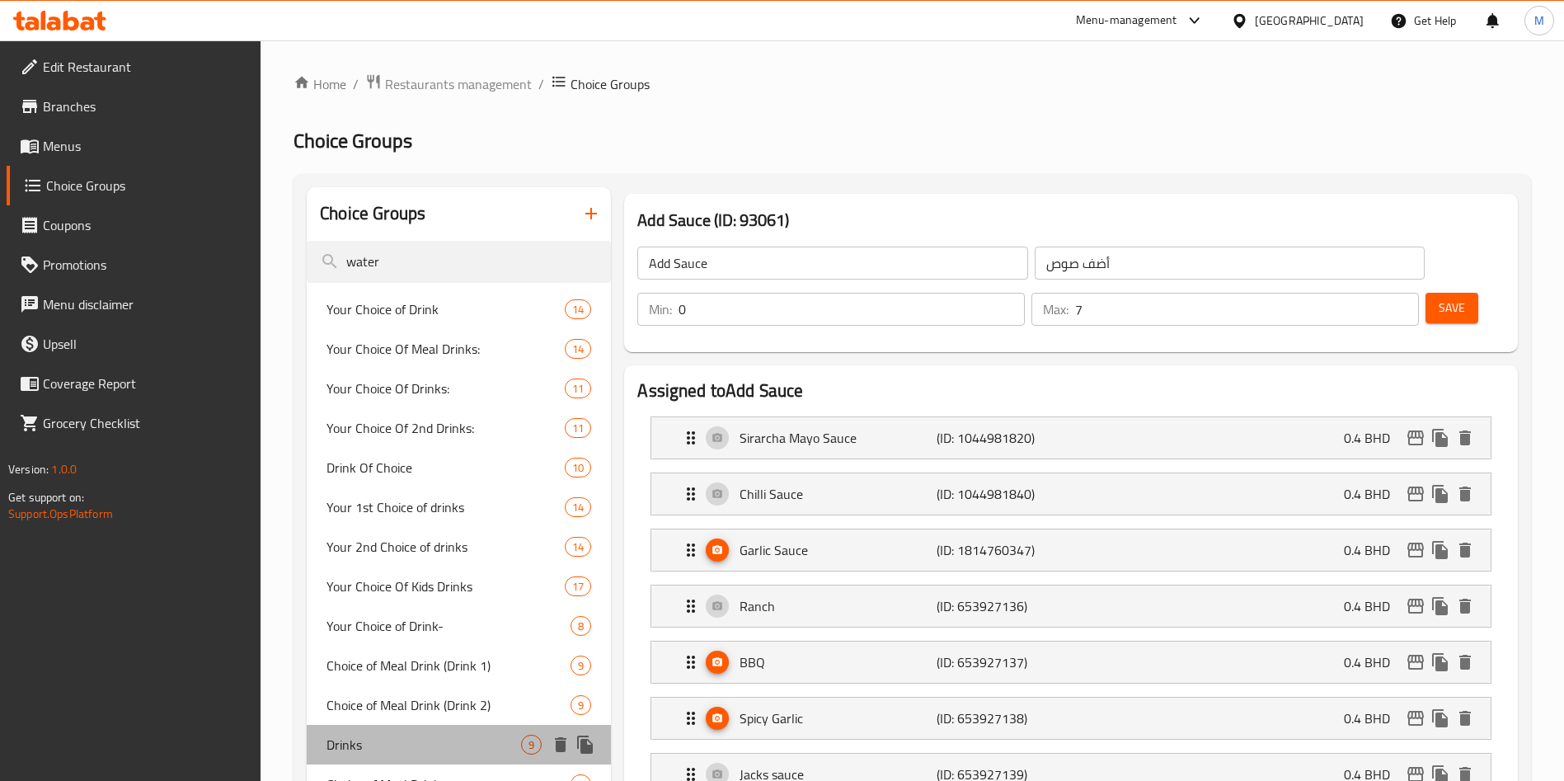
type input "1"
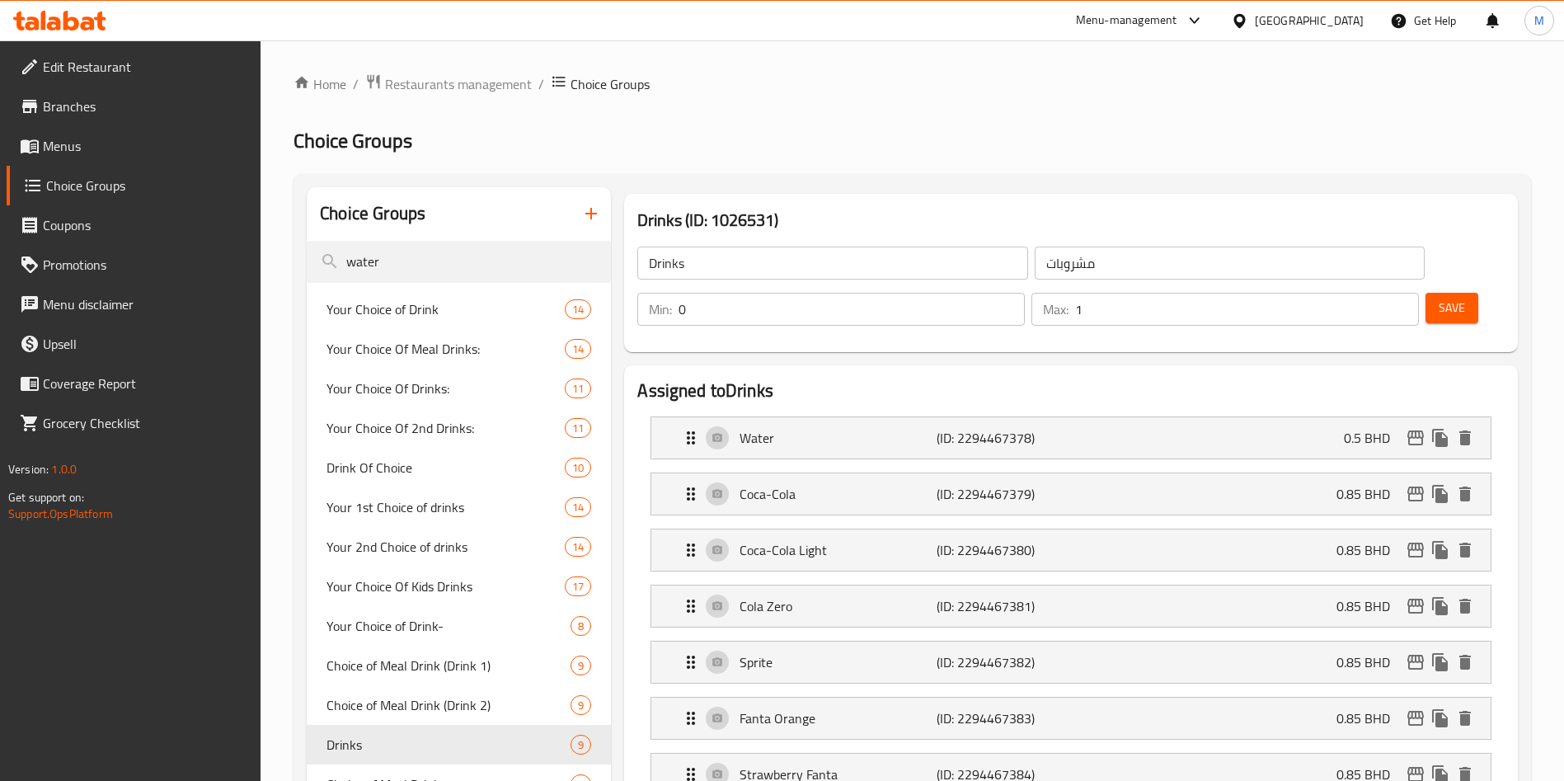
drag, startPoint x: 1287, startPoint y: 270, endPoint x: 1275, endPoint y: 268, distance: 11.7
type input "0"
click at [1025, 293] on input "0" at bounding box center [852, 309] width 346 height 33
click at [1445, 293] on button "Save" at bounding box center [1452, 308] width 53 height 31
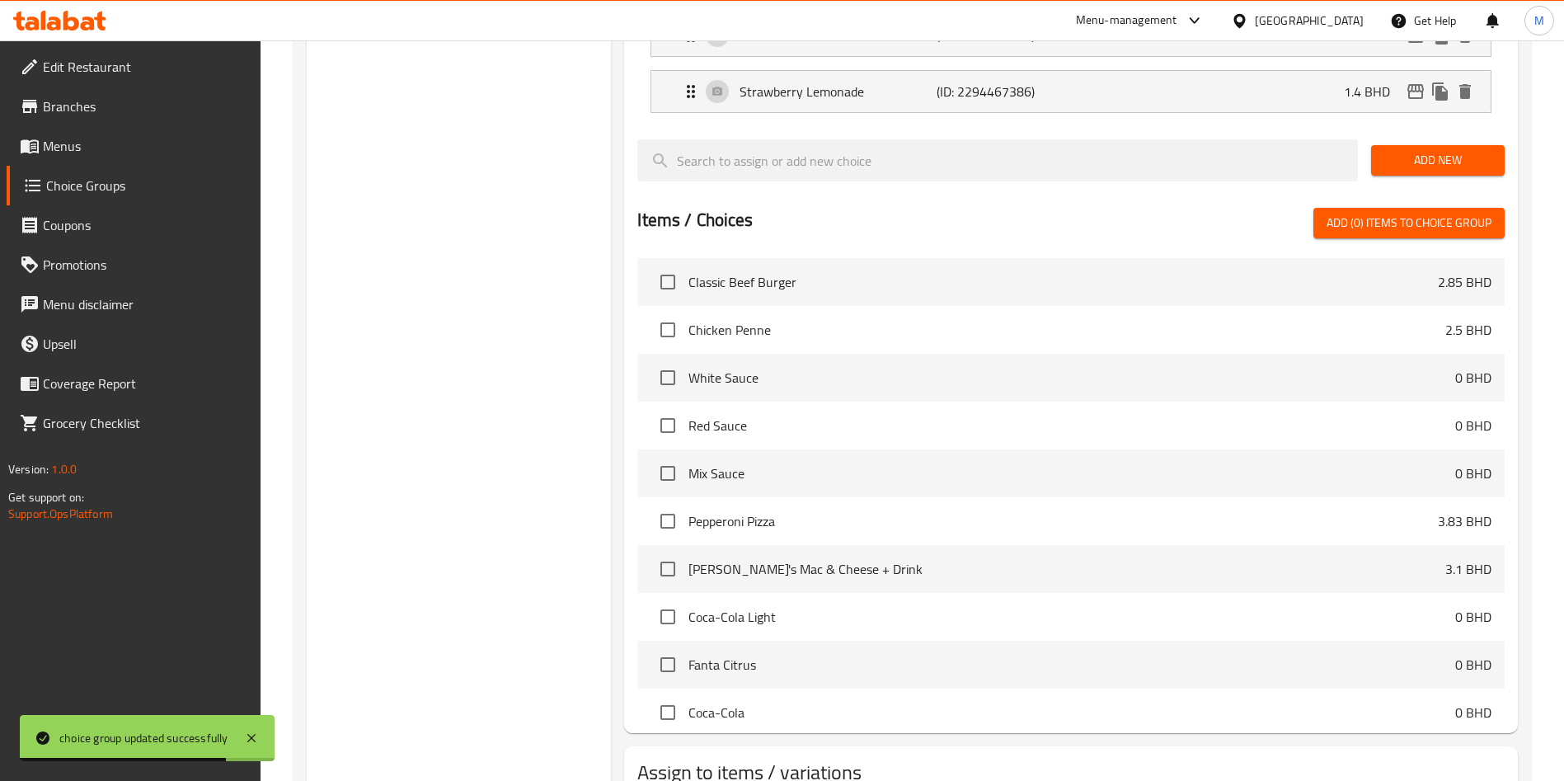
scroll to position [869, 0]
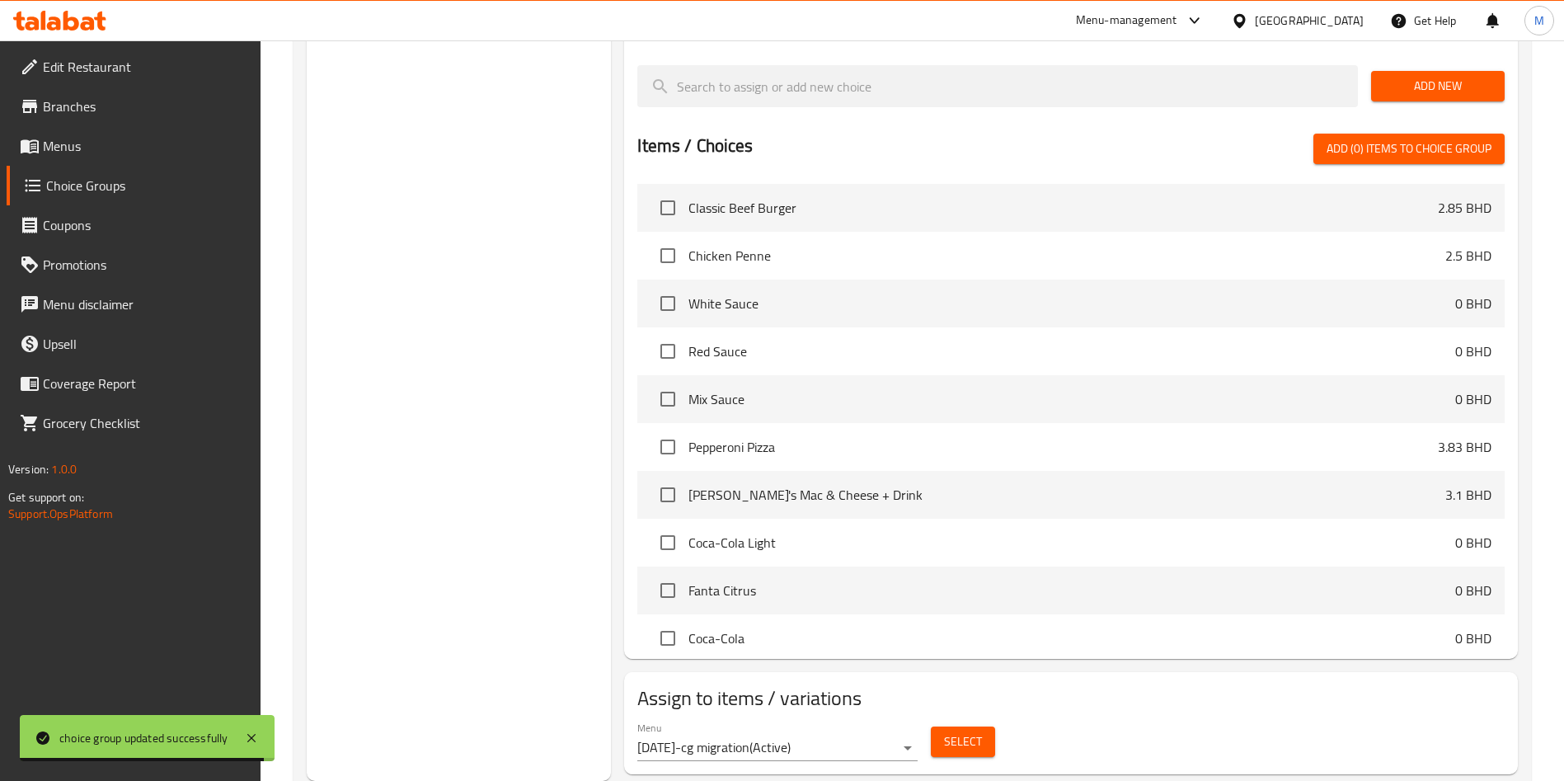
click at [964, 720] on div "Select" at bounding box center [963, 742] width 78 height 44
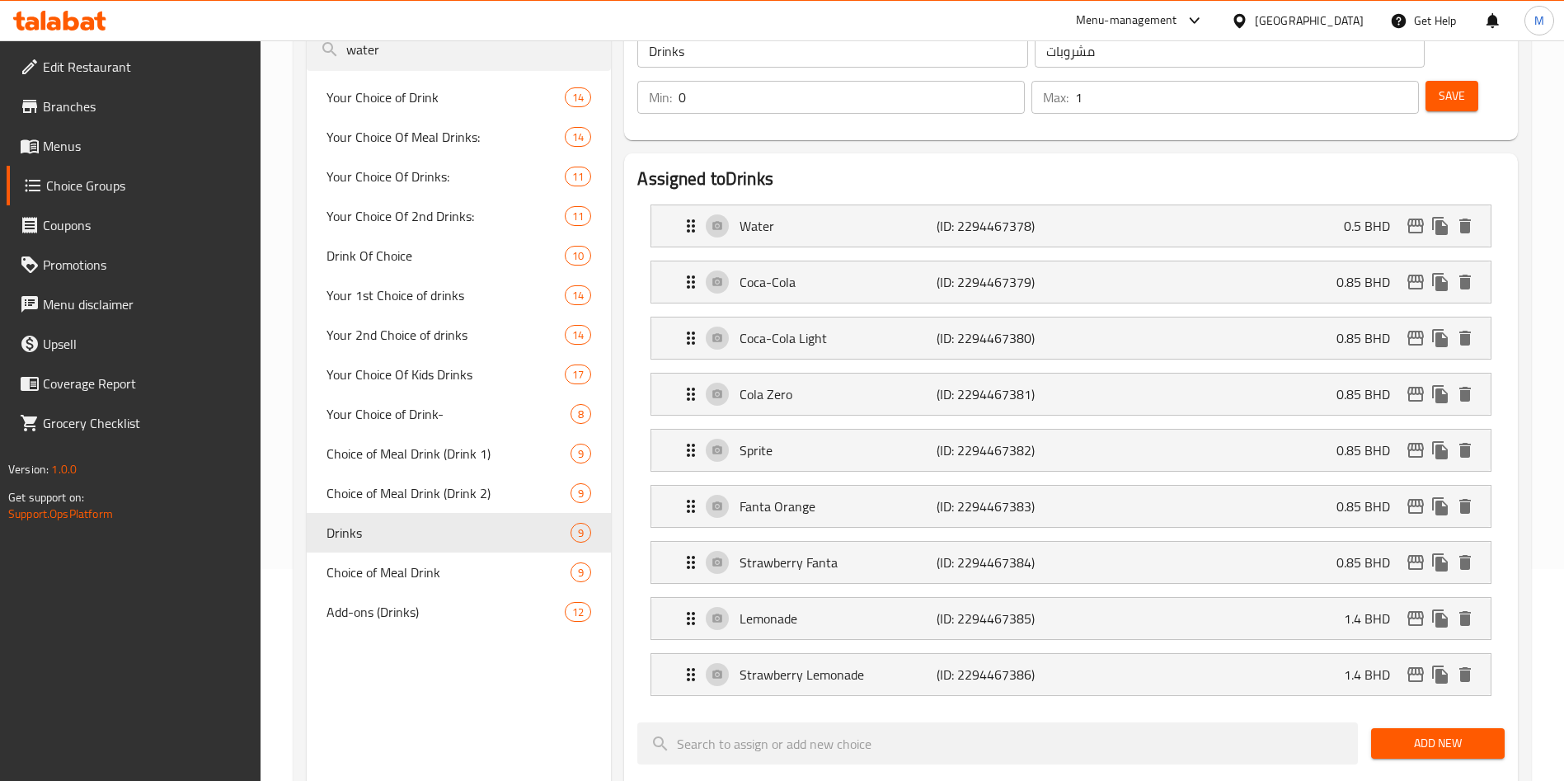
scroll to position [191, 0]
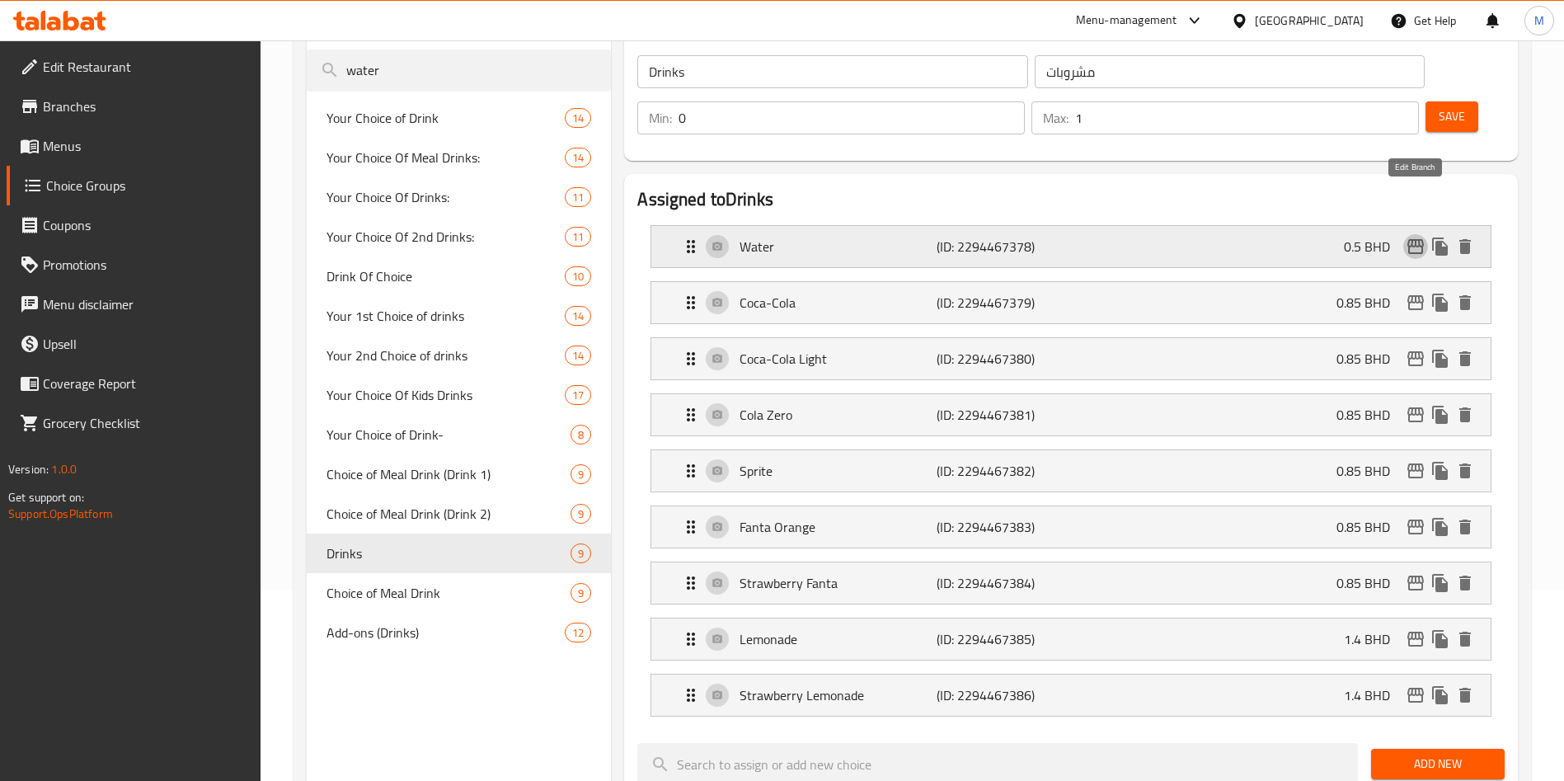
click at [1420, 237] on icon "edit" at bounding box center [1416, 247] width 20 height 20
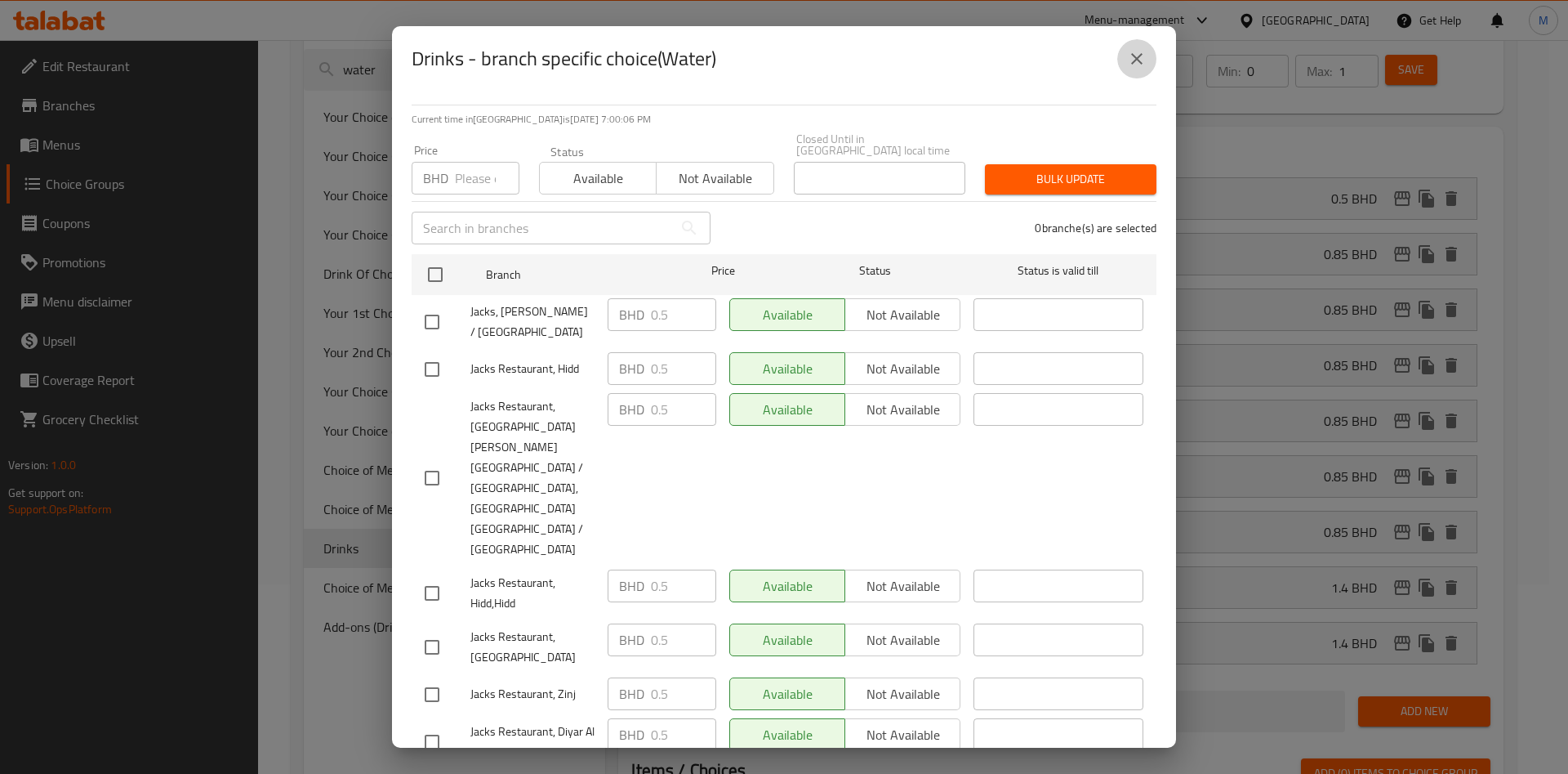
click at [1137, 67] on icon "close" at bounding box center [1137, 58] width 20 height 20
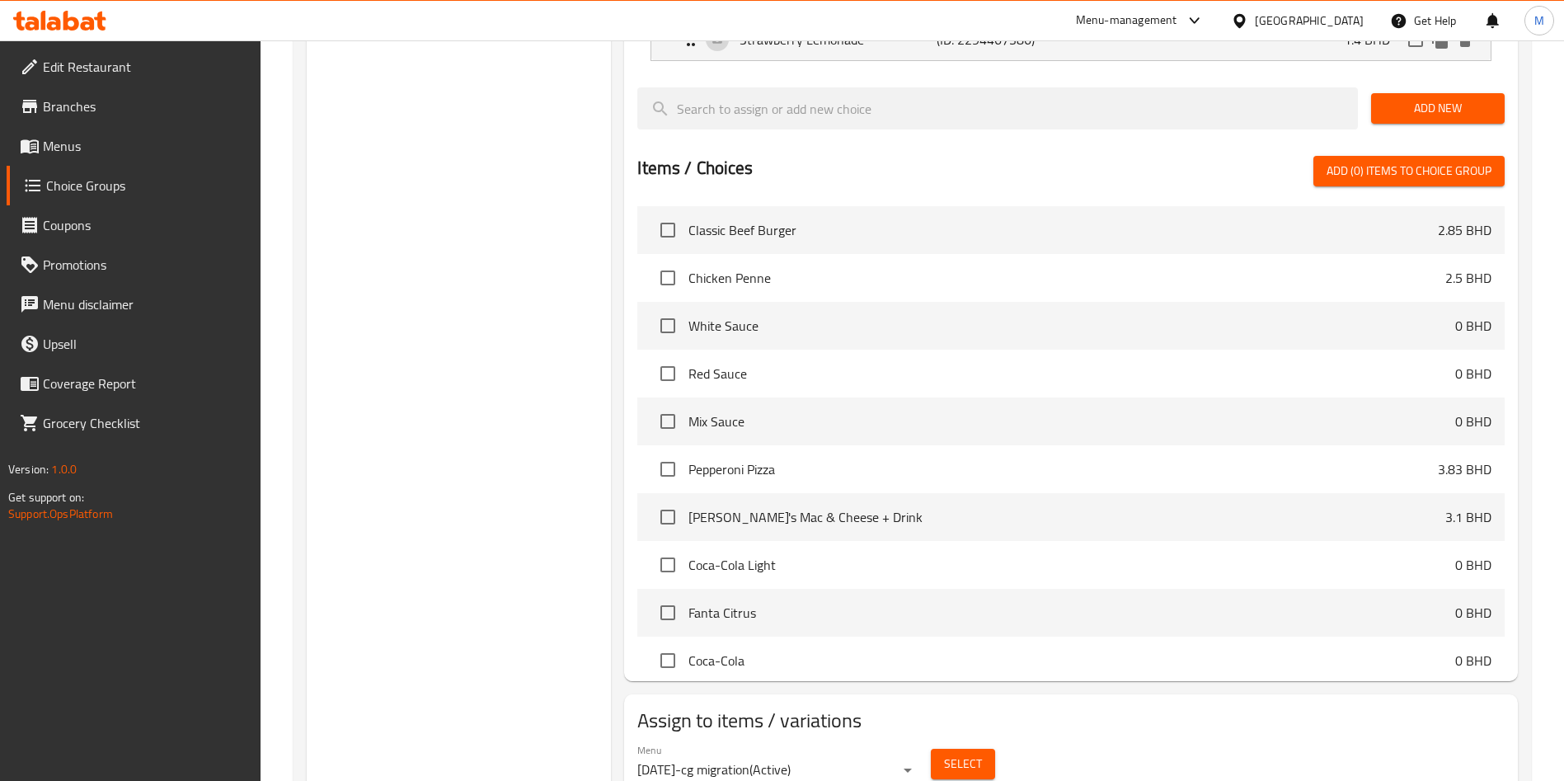
scroll to position [15, 0]
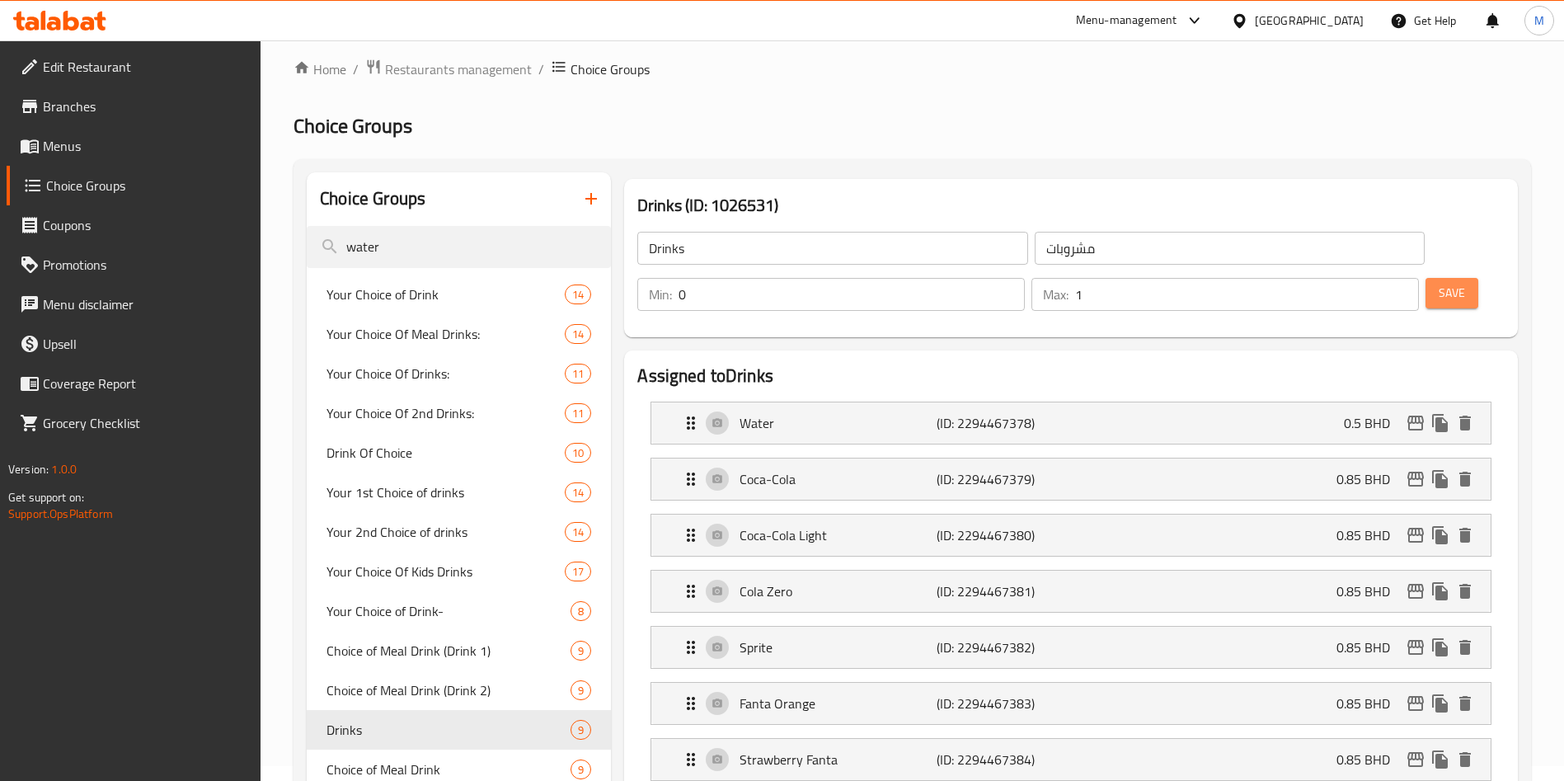
click at [1439, 278] on button "Save" at bounding box center [1452, 293] width 53 height 31
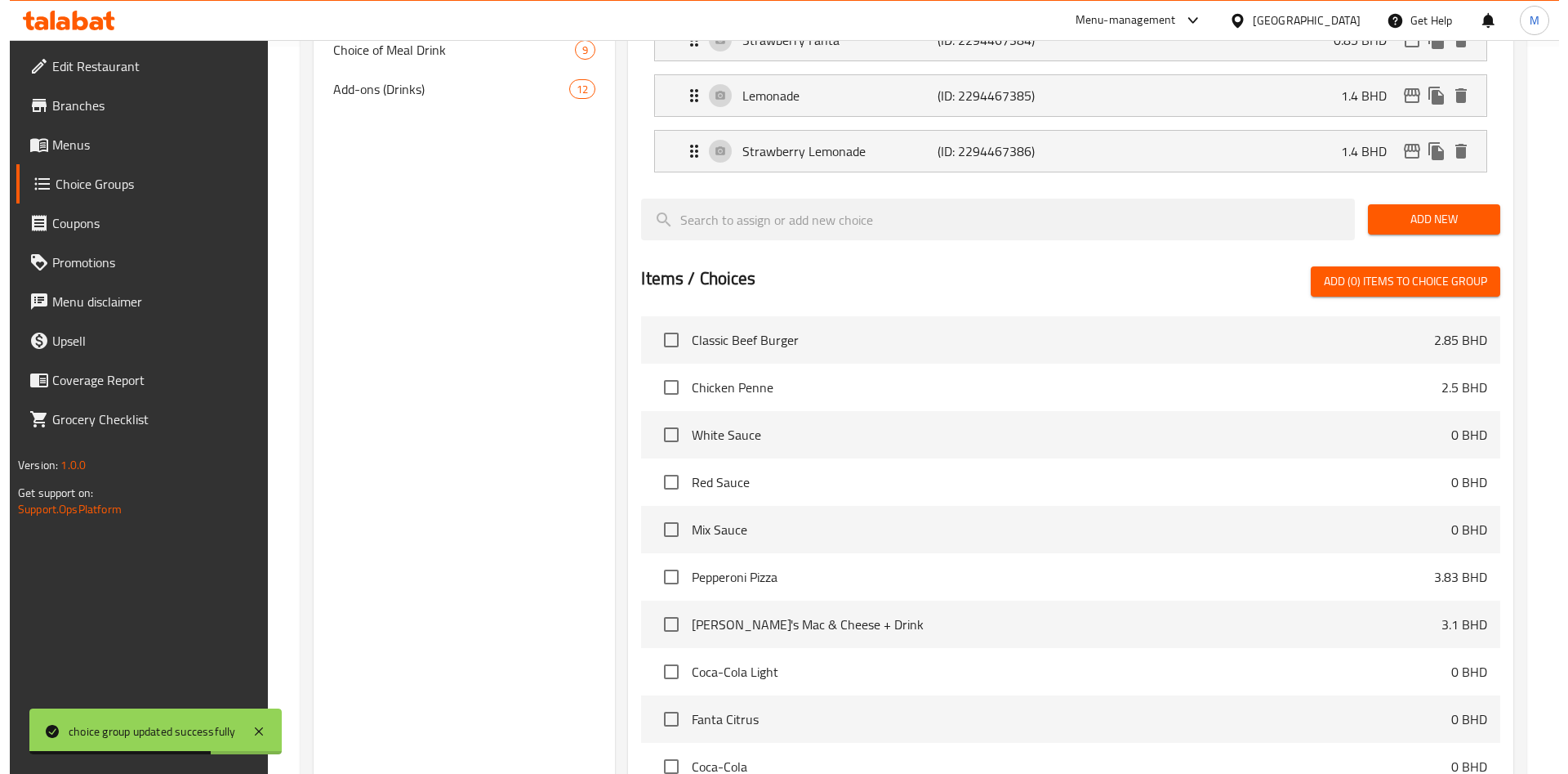
scroll to position [823, 0]
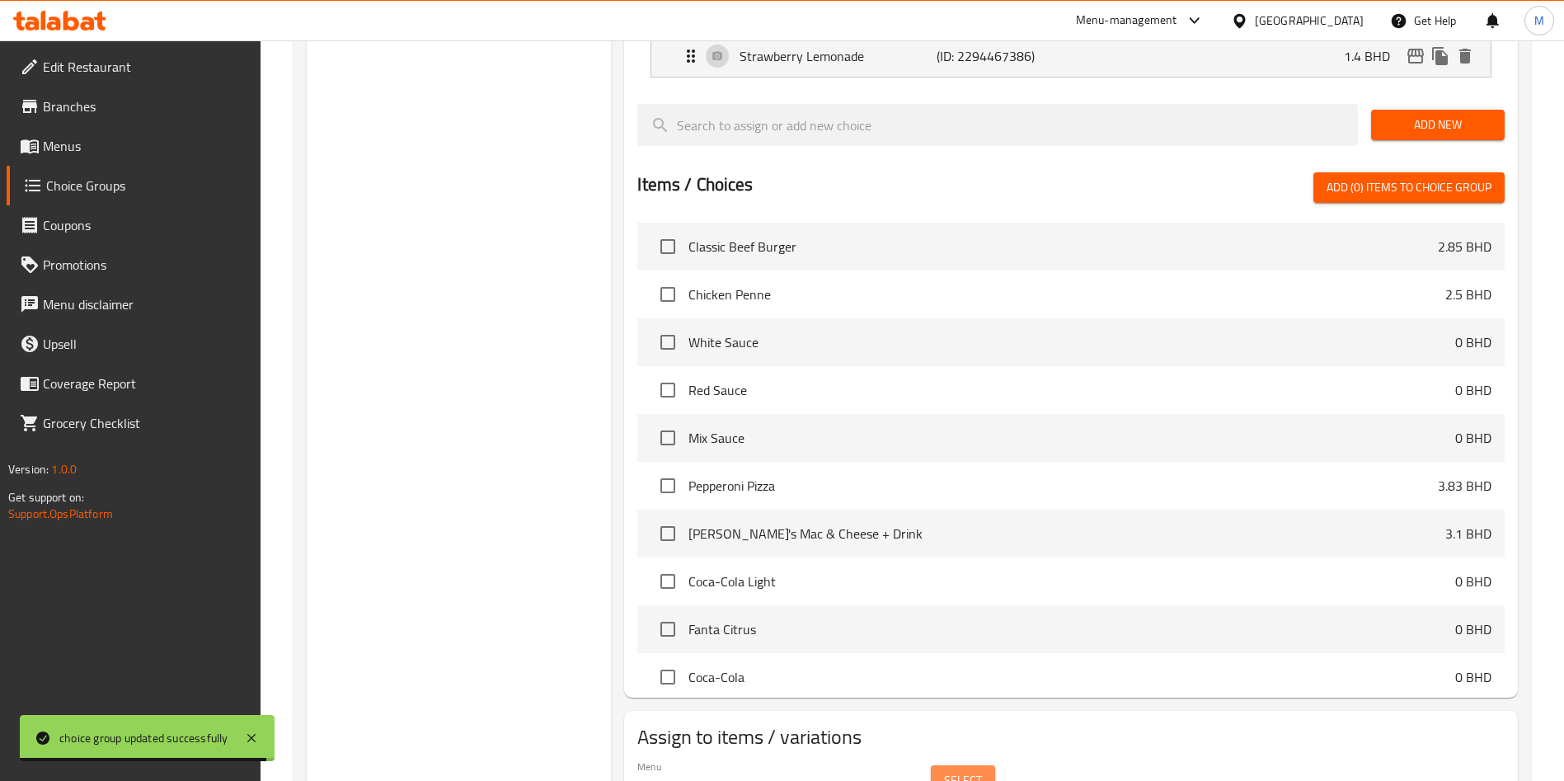
click at [962, 765] on button "Select" at bounding box center [963, 780] width 64 height 31
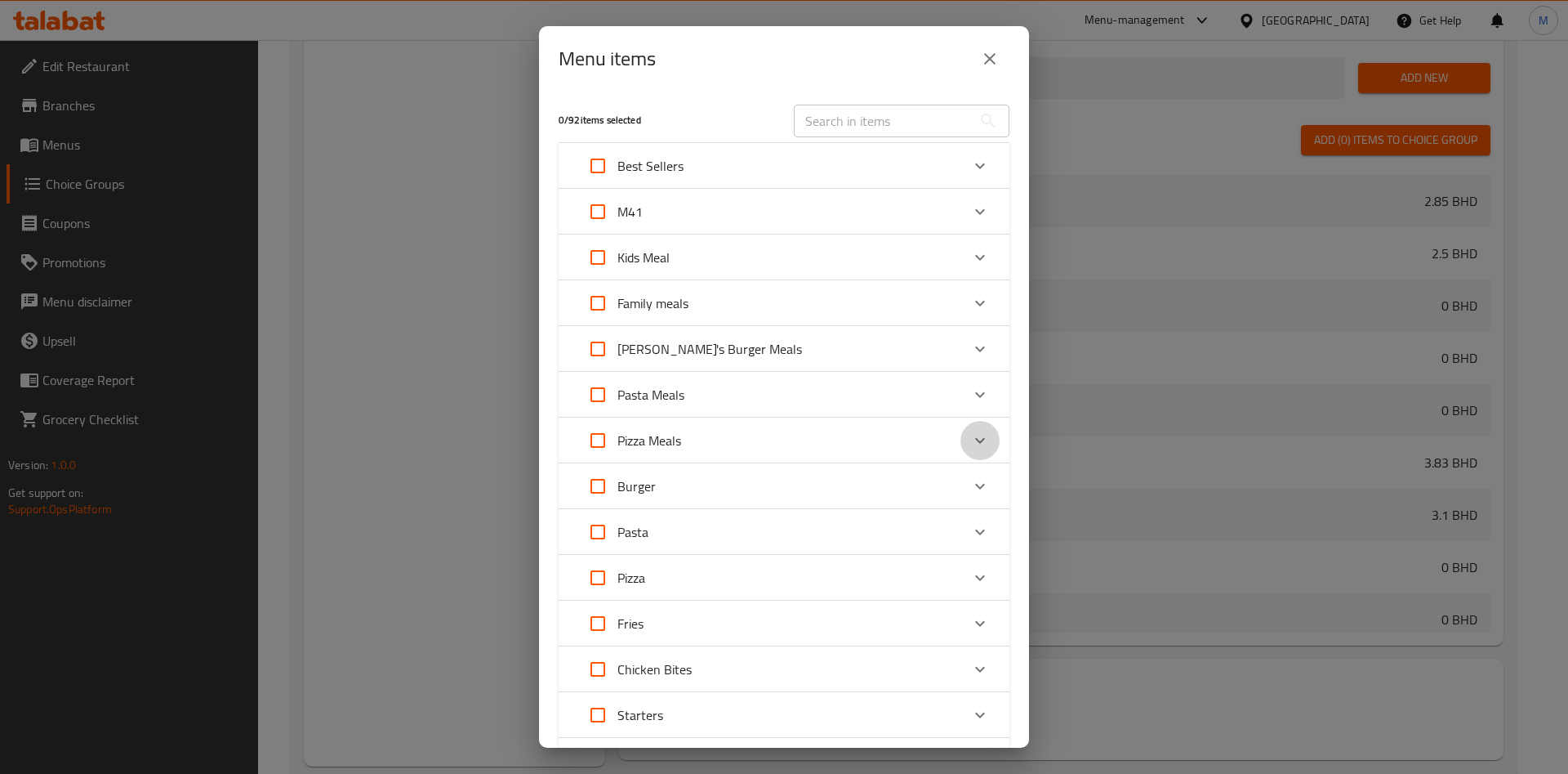
click at [975, 439] on icon "Expand" at bounding box center [980, 441] width 10 height 6
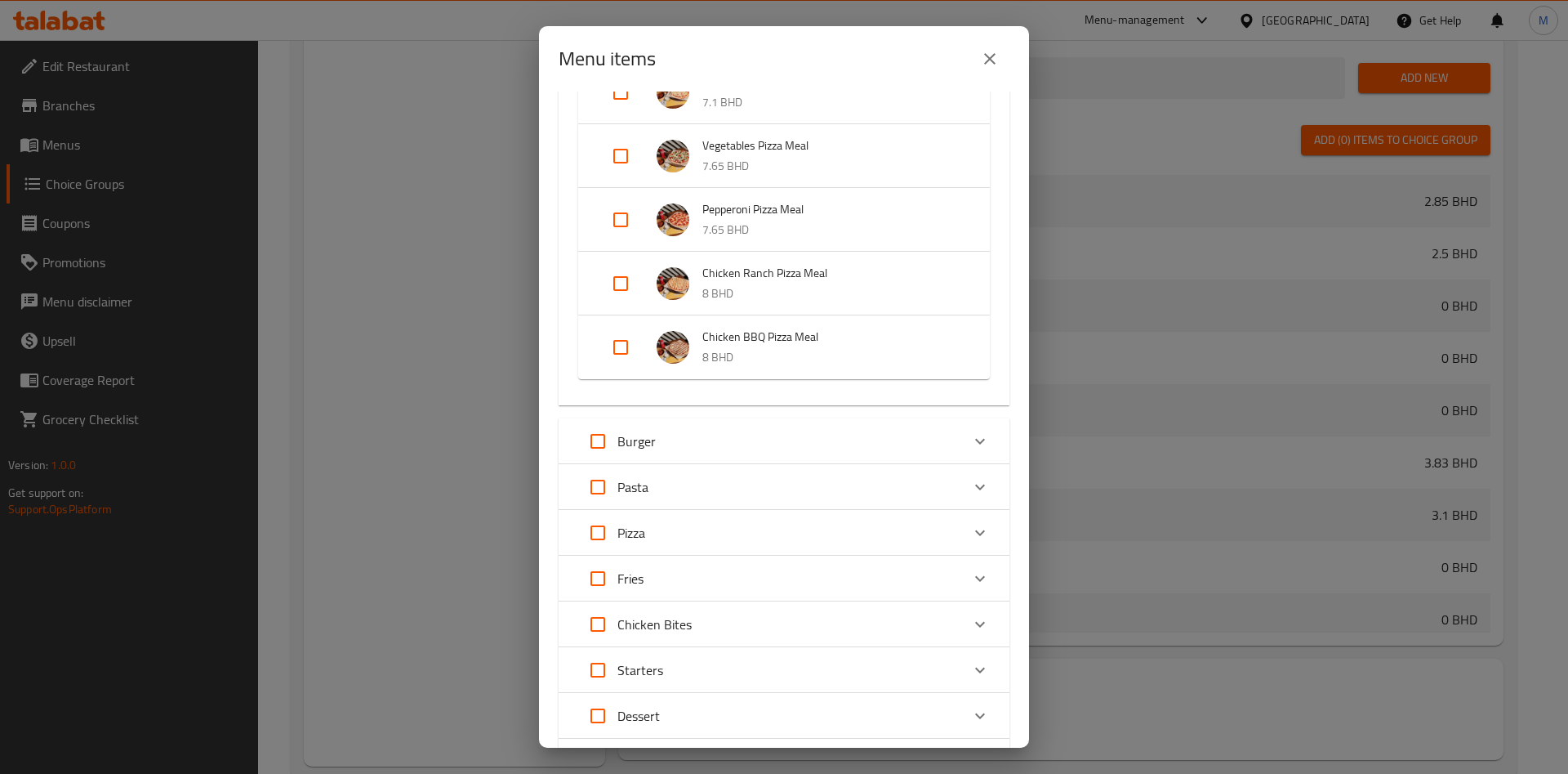
scroll to position [437, 0]
click at [830, 533] on div "Pizza" at bounding box center [770, 531] width 382 height 40
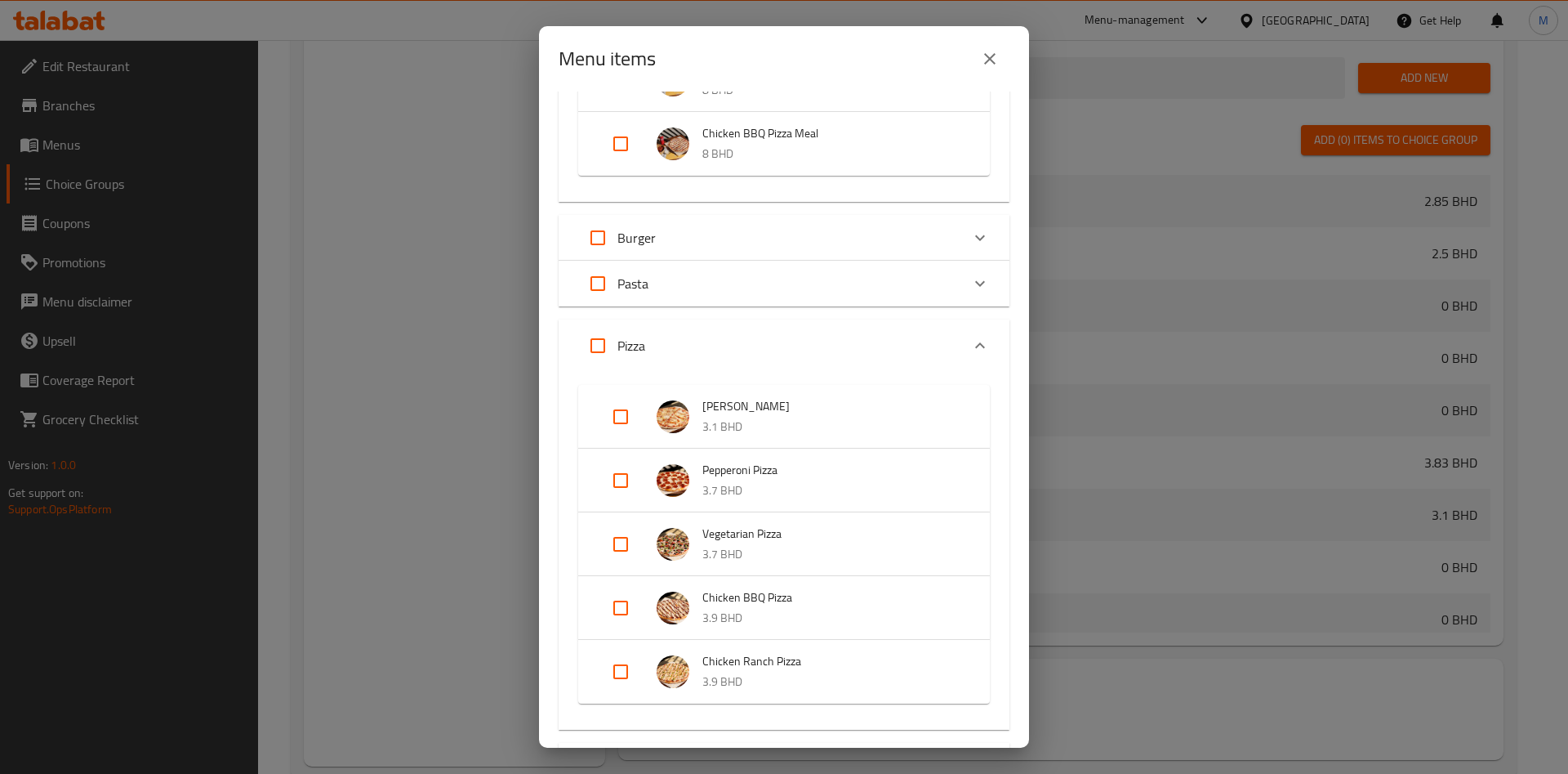
scroll to position [678, 0]
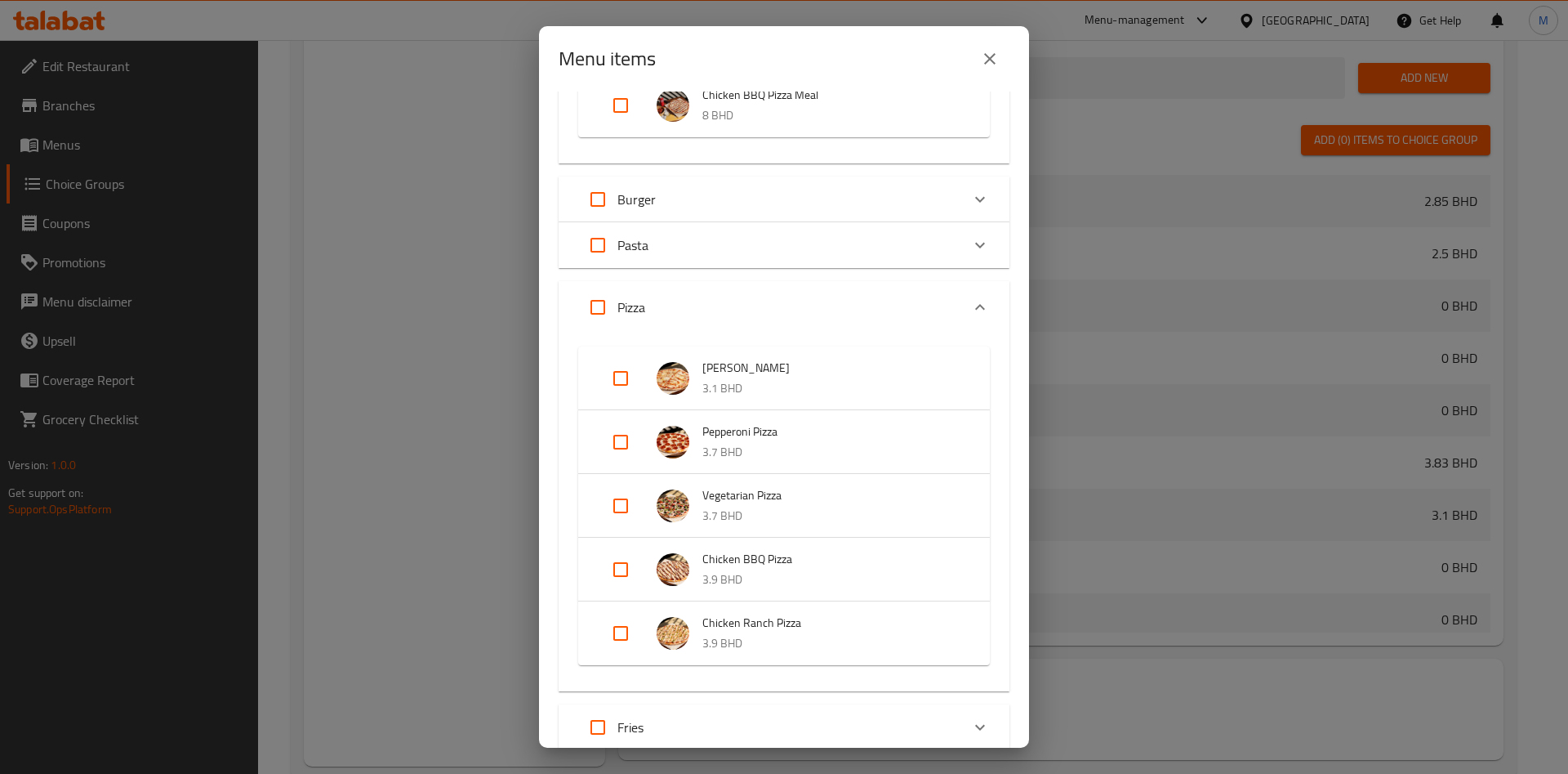
click at [629, 450] on input "Expand" at bounding box center [621, 442] width 40 height 40
checkbox input "true"
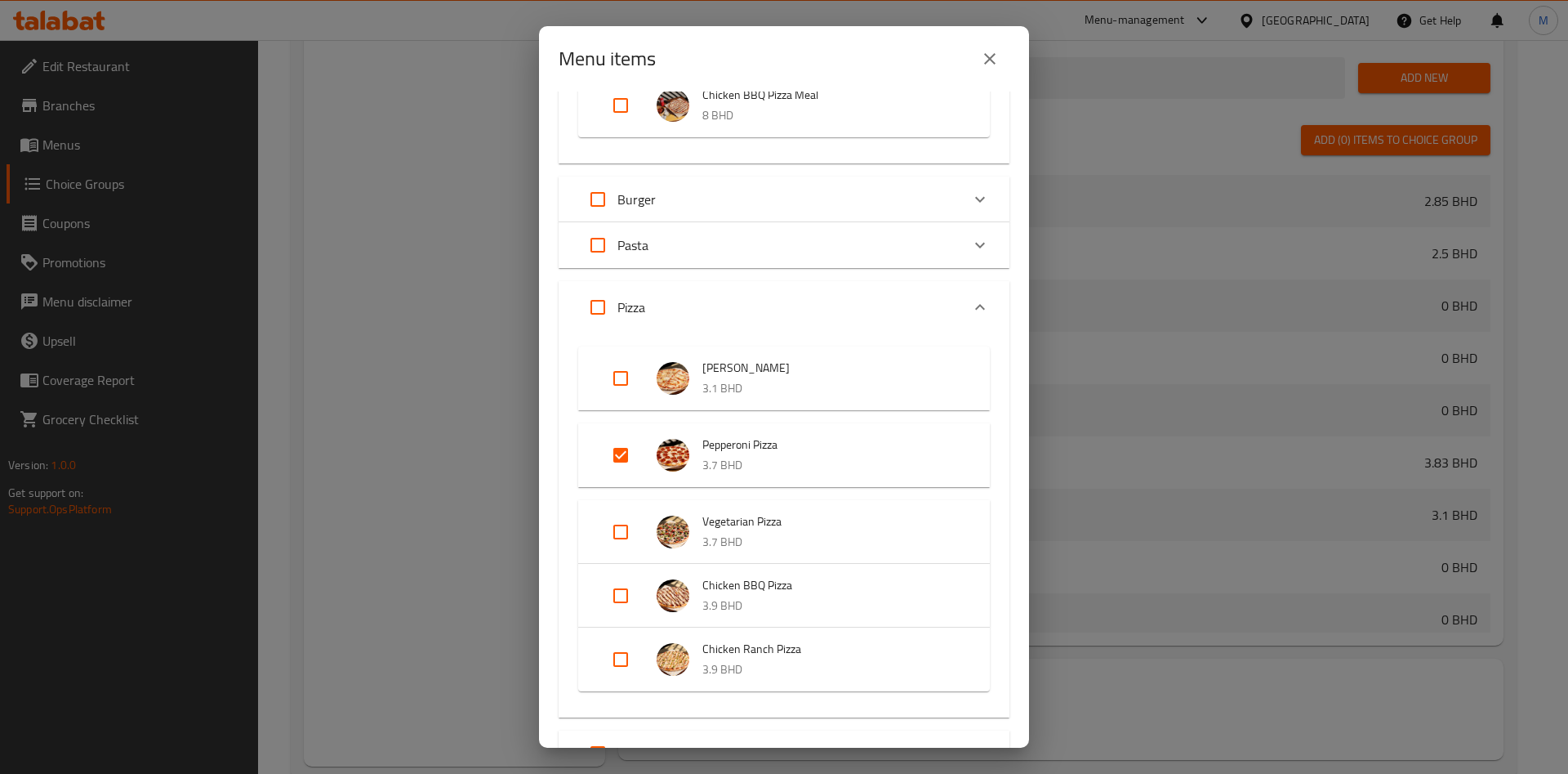
click at [1046, 568] on div "Menu items 1 / 92 items selected ​ Best Sellers Classic Beef Burger 2.85 BHD Ch…" at bounding box center [784, 387] width 1568 height 774
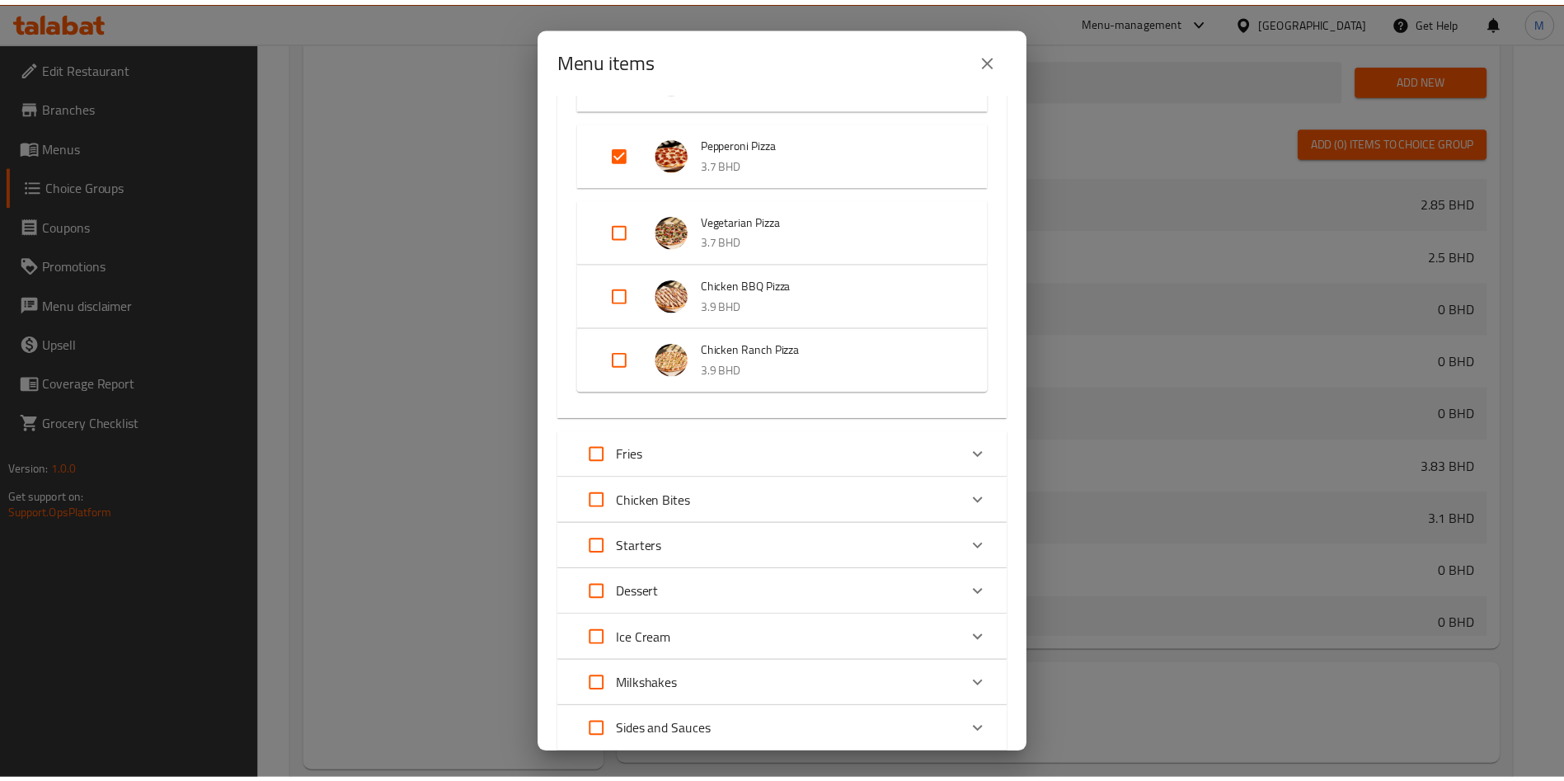
scroll to position [1150, 0]
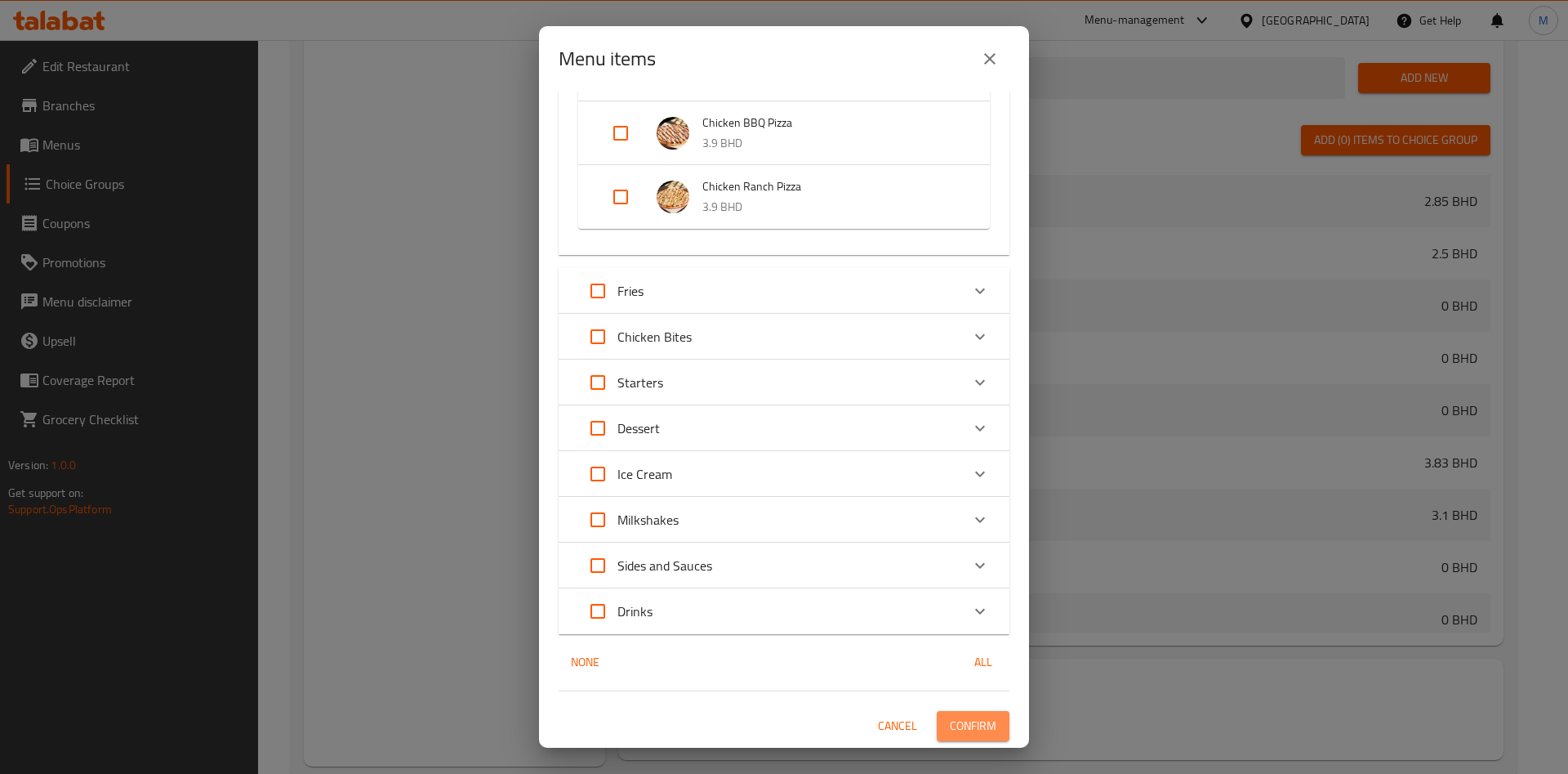
click at [974, 722] on span "Confirm" at bounding box center [973, 725] width 47 height 21
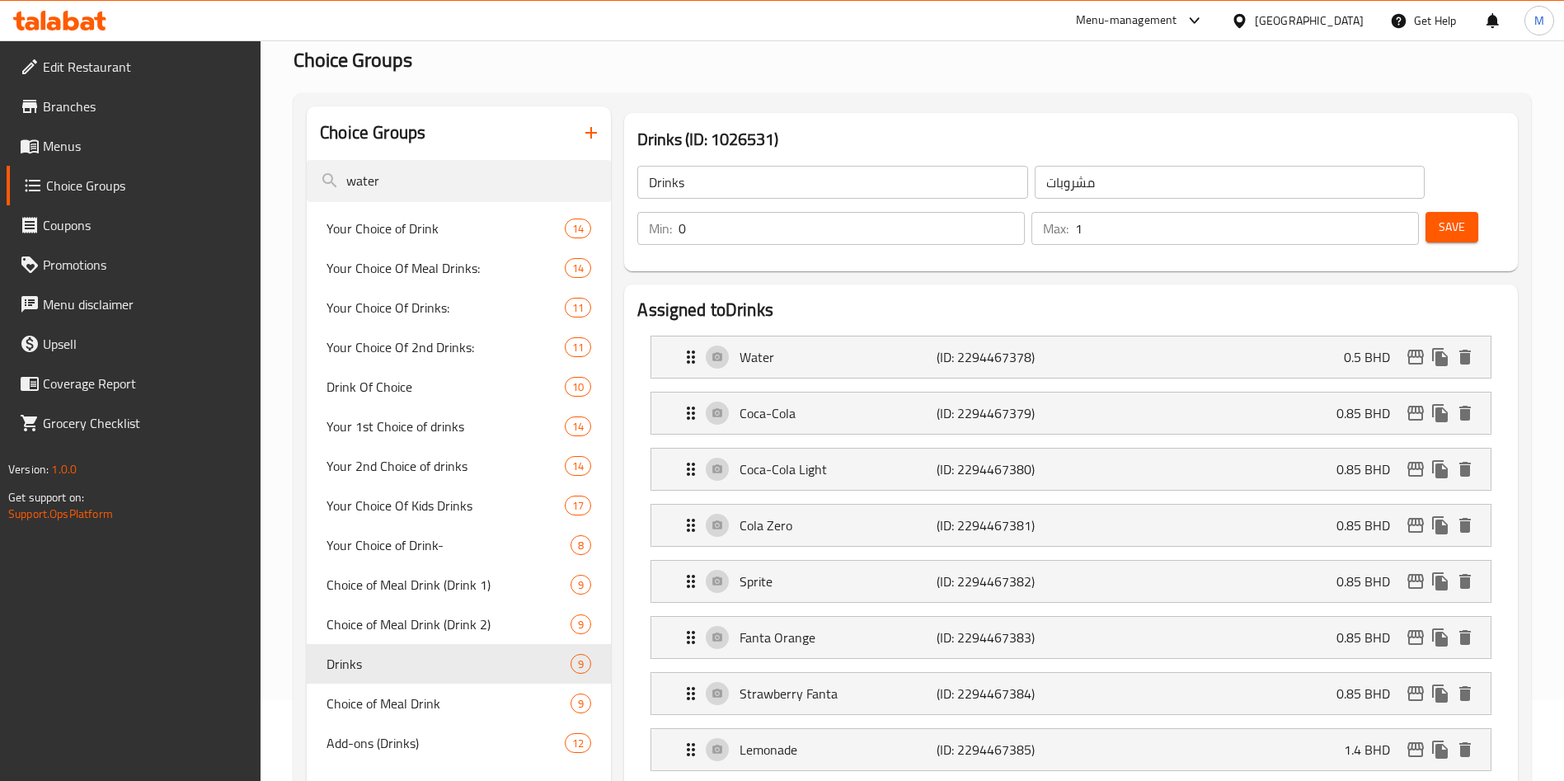
scroll to position [0, 0]
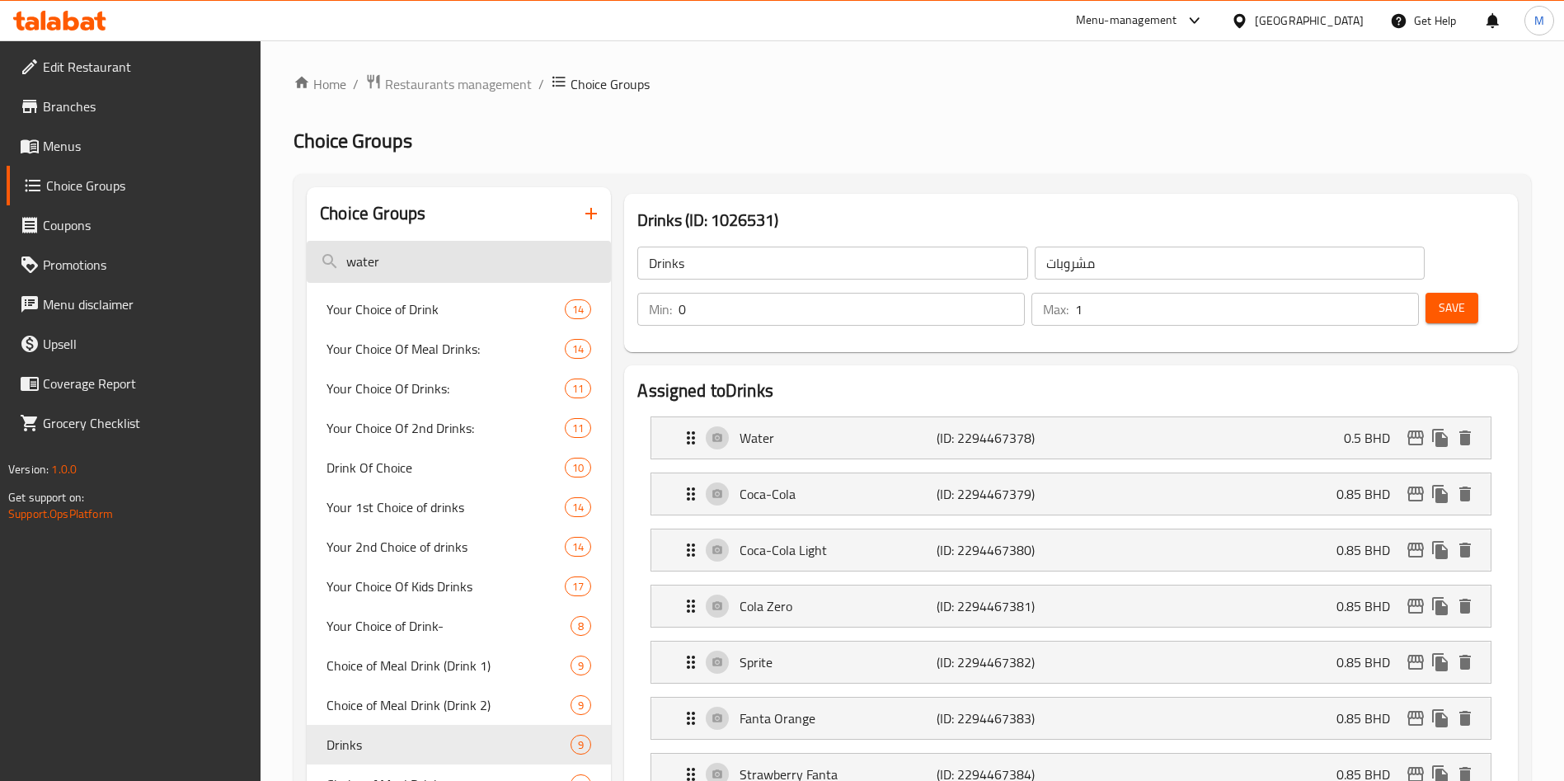
click at [528, 251] on input "water" at bounding box center [459, 262] width 304 height 42
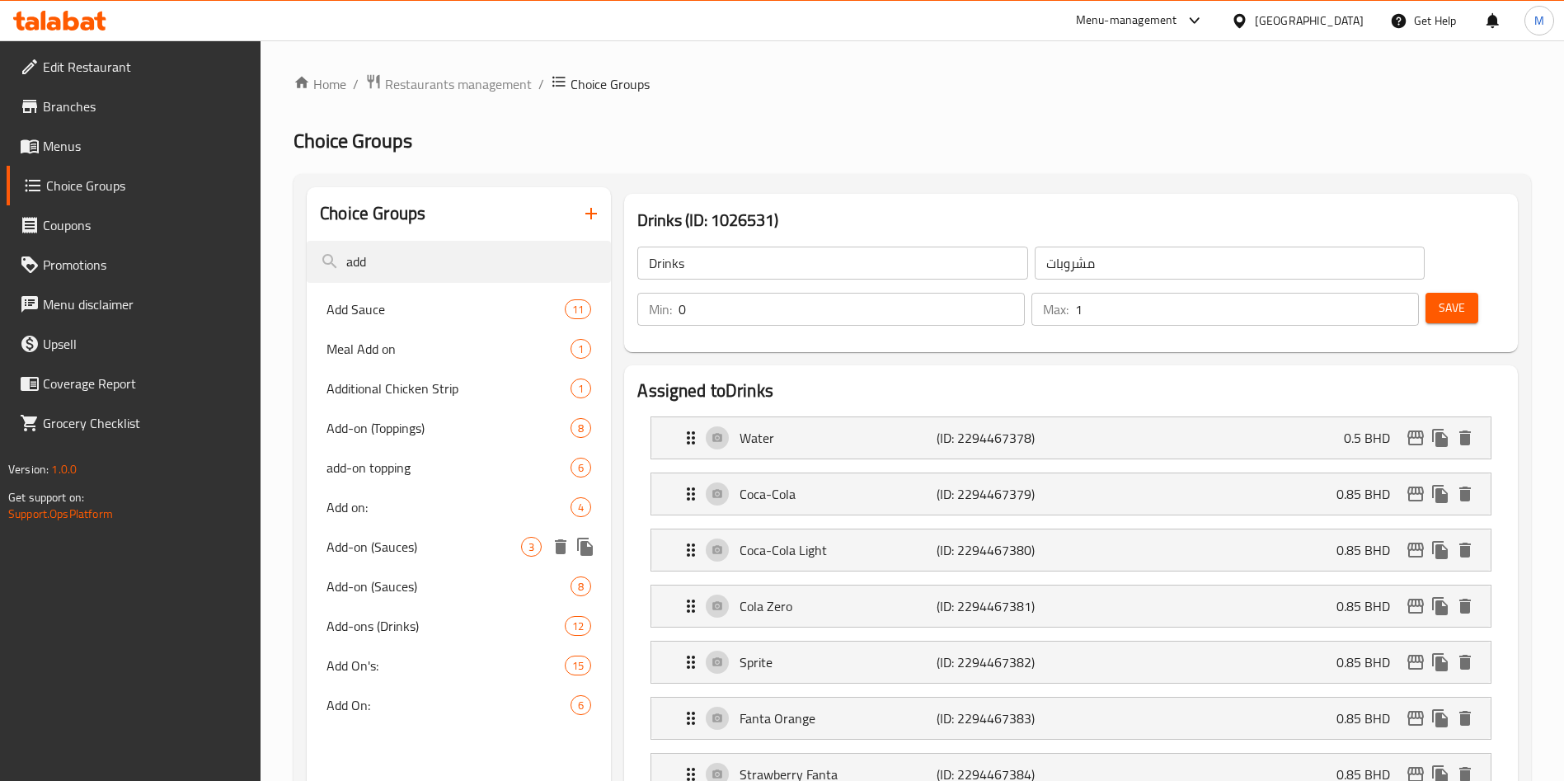
type input "add"
click at [386, 556] on span "Add-on (Sauces)" at bounding box center [423, 547] width 195 height 20
type input "Add-on (Sauces)"
type input "إضافات (صلصات)"
type input "1"
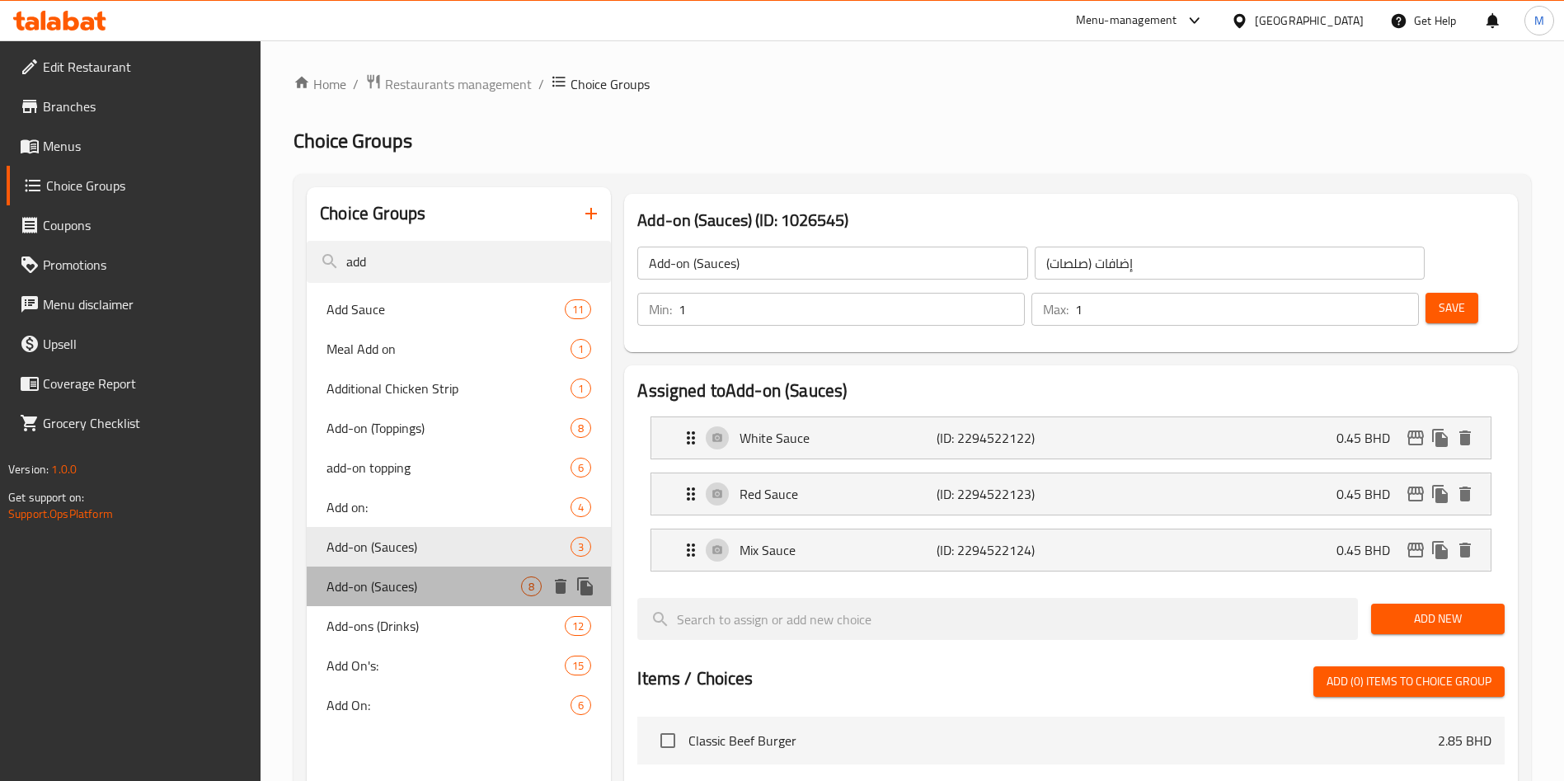
click at [404, 582] on span "Add-on (Sauces)" at bounding box center [423, 586] width 195 height 20
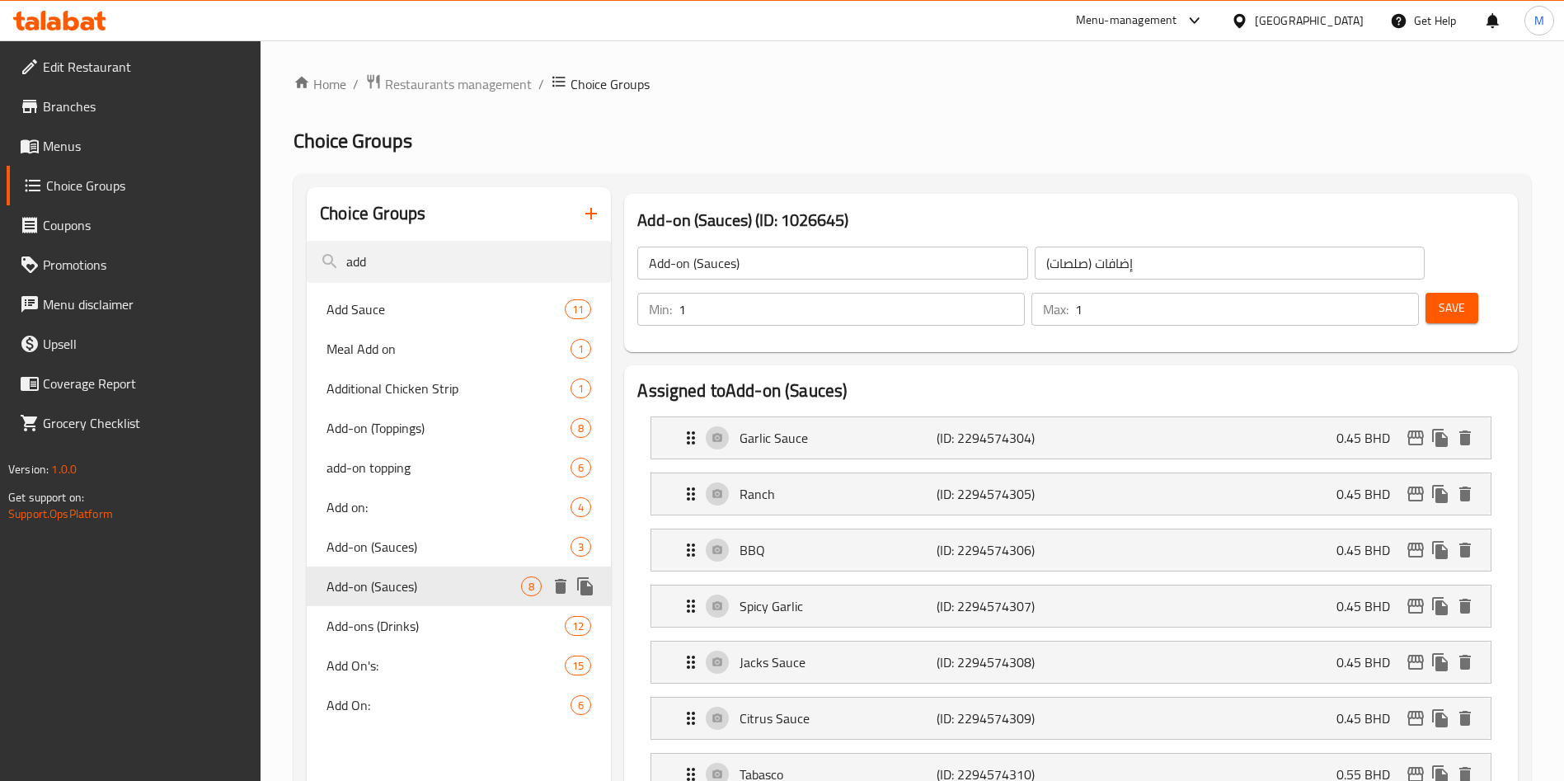
type input "Add-on (Sauces)"
type input "0"
type input "7"
click at [413, 549] on span "Add-on (Sauces)" at bounding box center [423, 547] width 195 height 20
type input "Add-on (Sauces)"
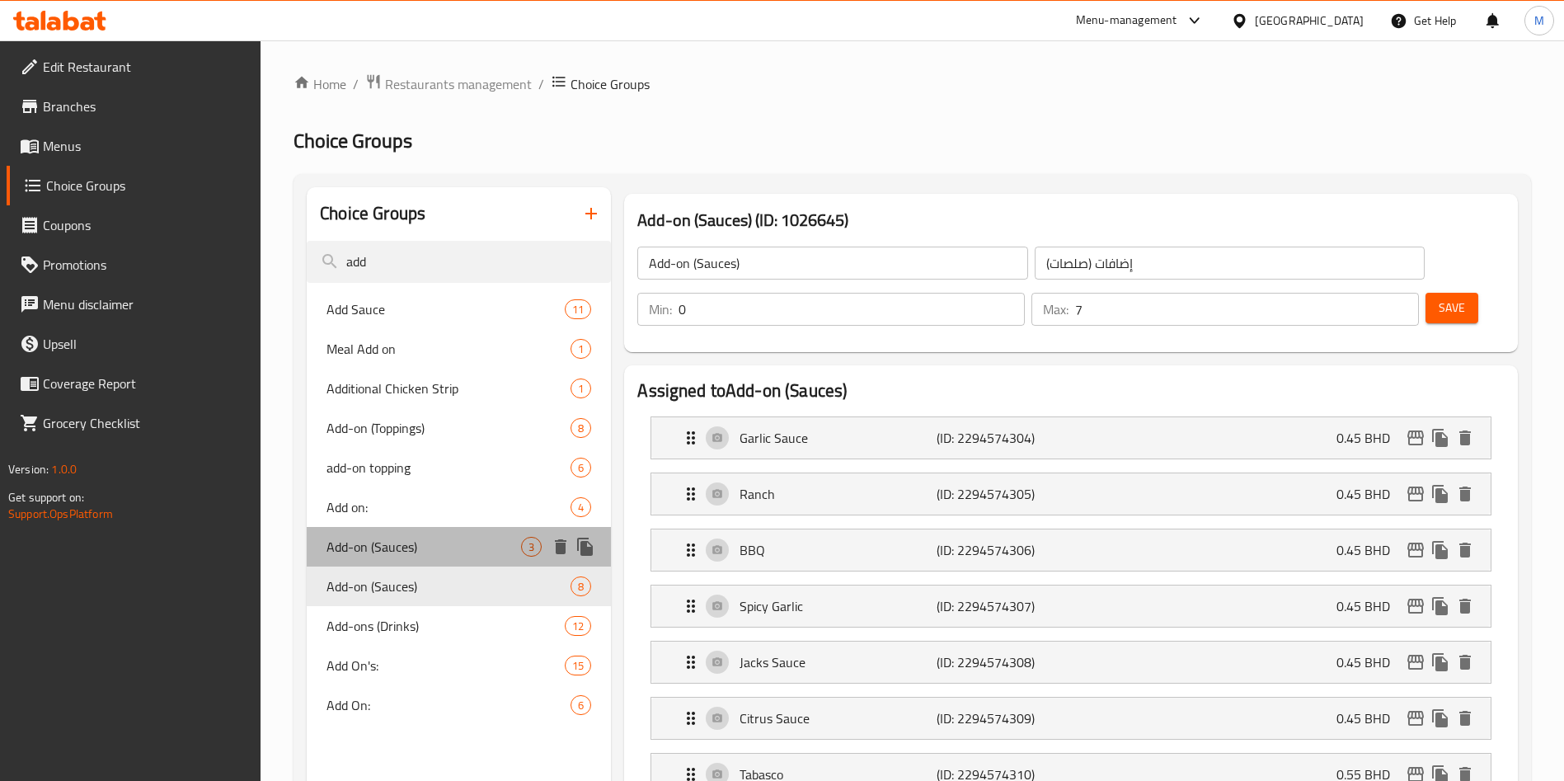
type input "1"
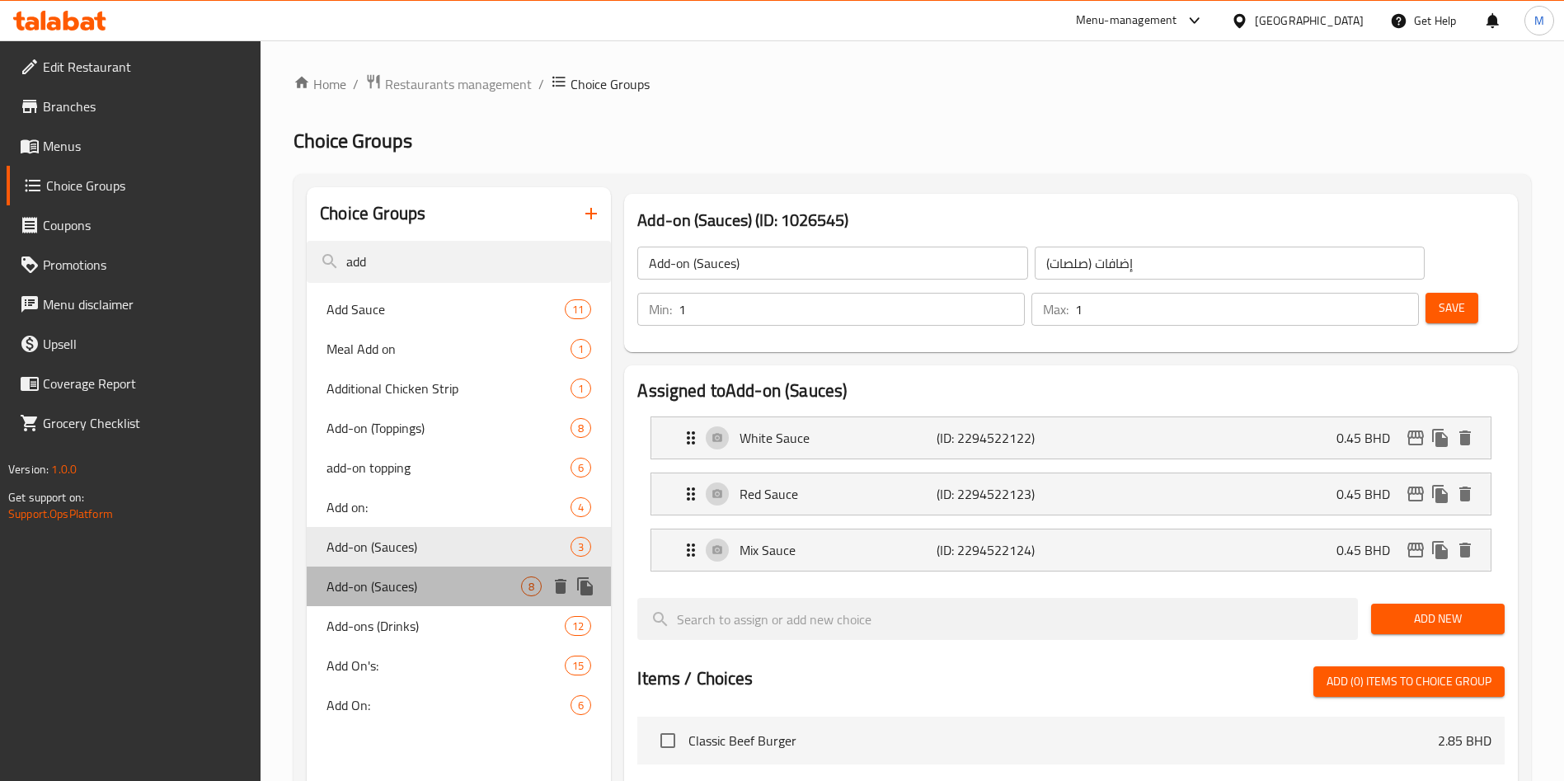
click at [417, 576] on span "Add-on (Sauces)" at bounding box center [423, 586] width 195 height 20
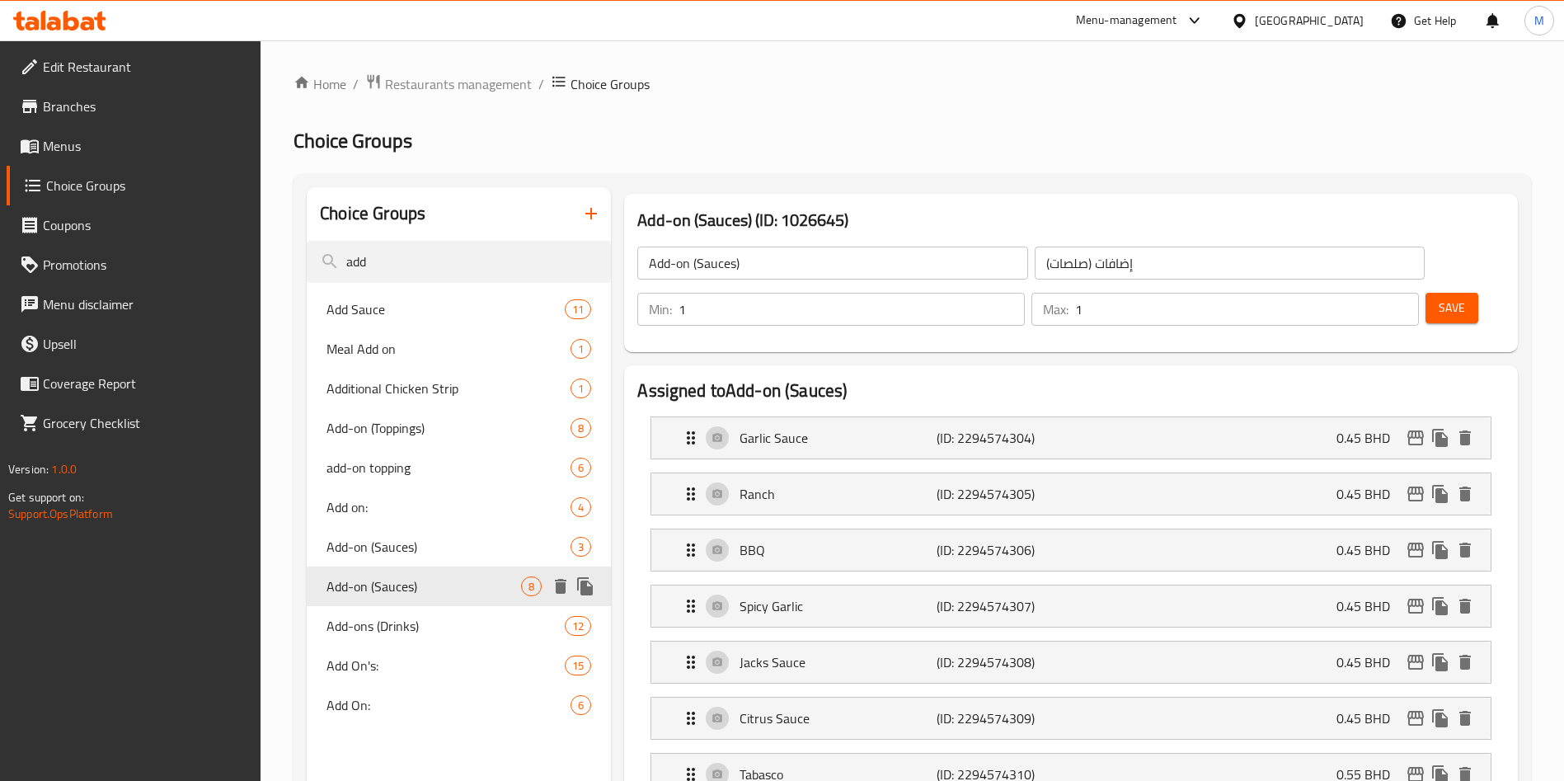
type input "Add-on (Sauces)"
type input "0"
type input "7"
click at [397, 413] on div "Add-on (Toppings) 8" at bounding box center [459, 428] width 304 height 40
type input "Add-on (Toppings)"
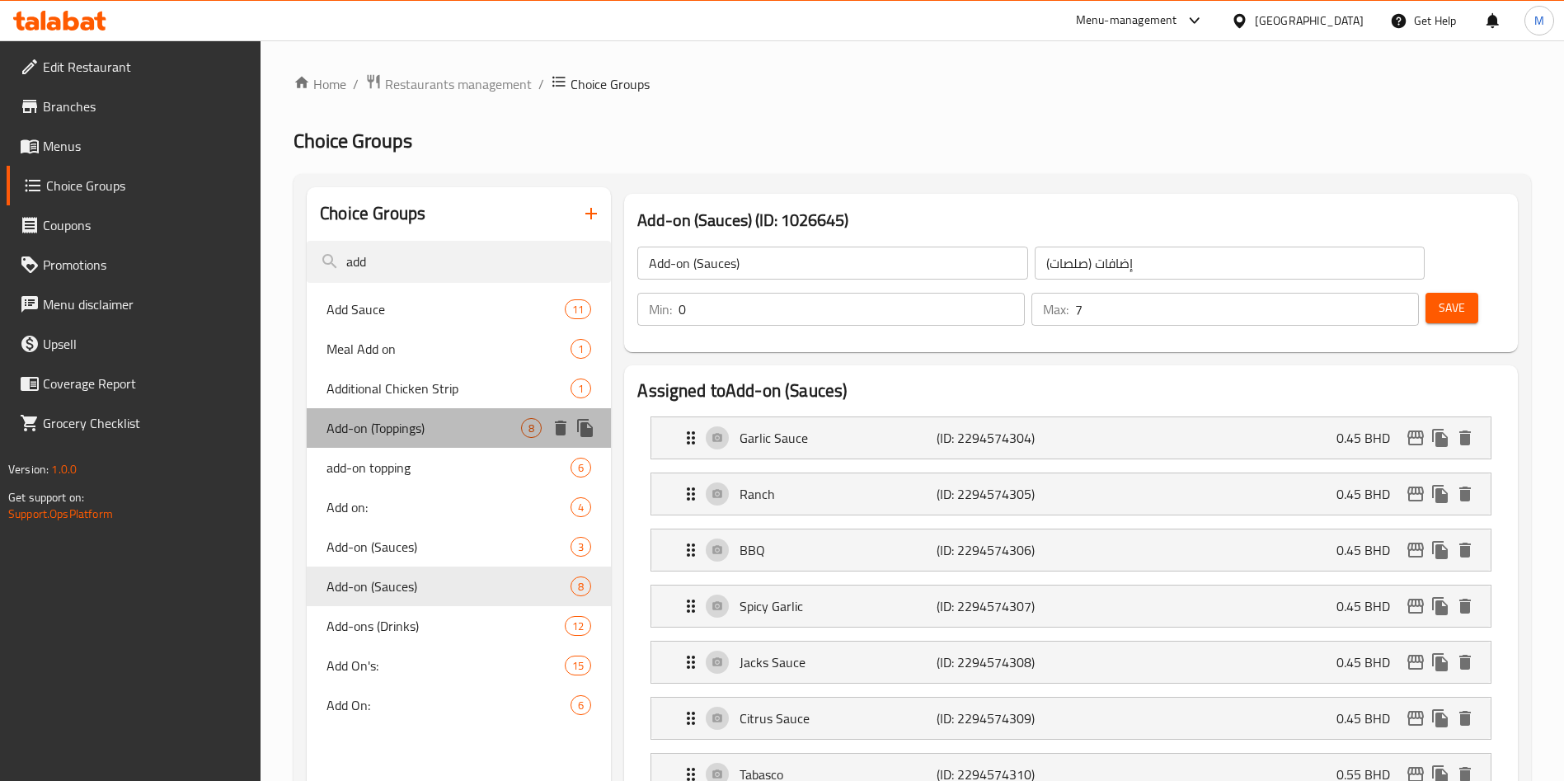
type input "اختيارك من الااضافات"
type input "8"
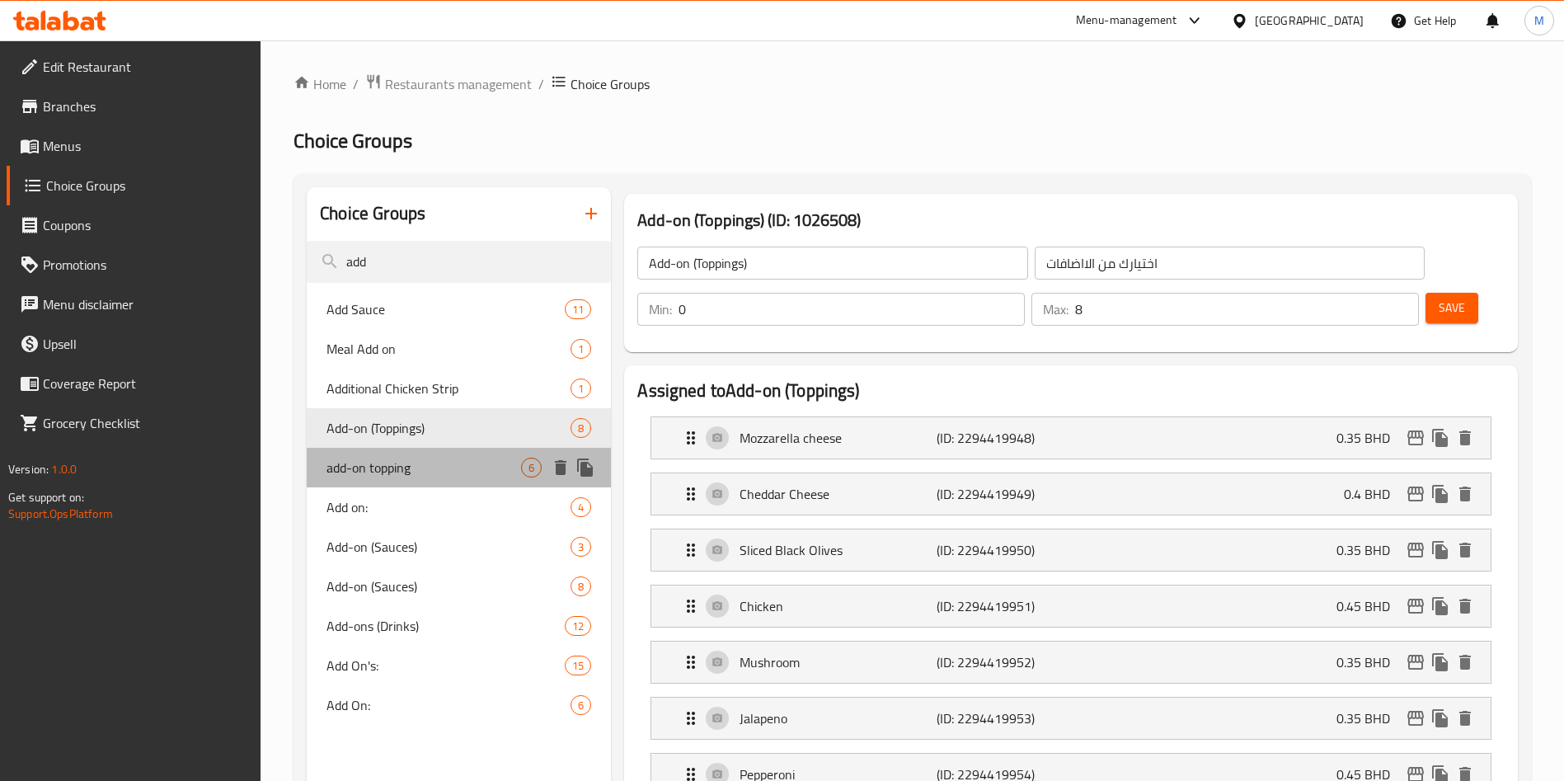
click at [405, 460] on span "add-on topping" at bounding box center [423, 468] width 195 height 20
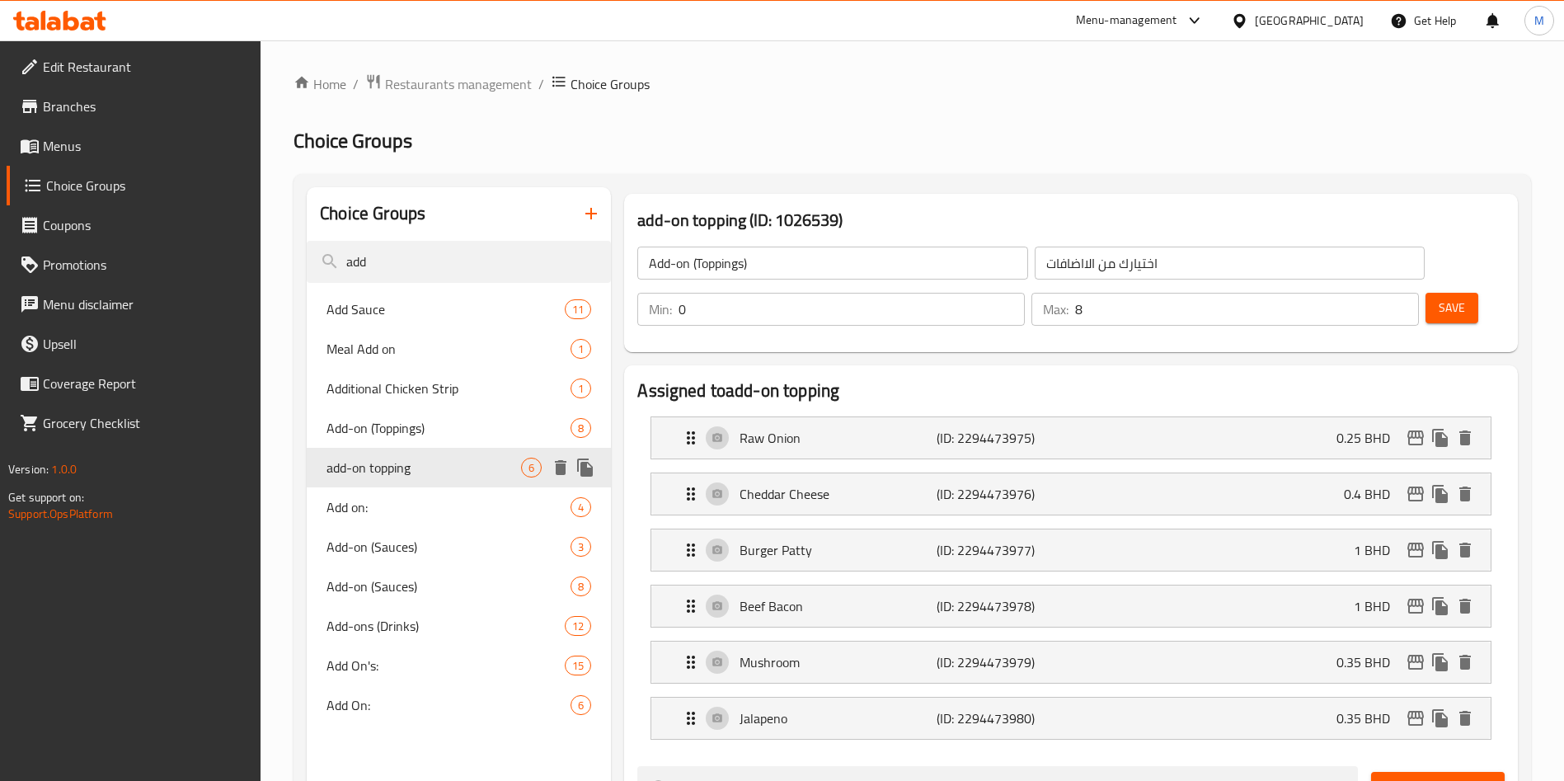
type input "add-on topping"
type input "الاضافات"
type input "4"
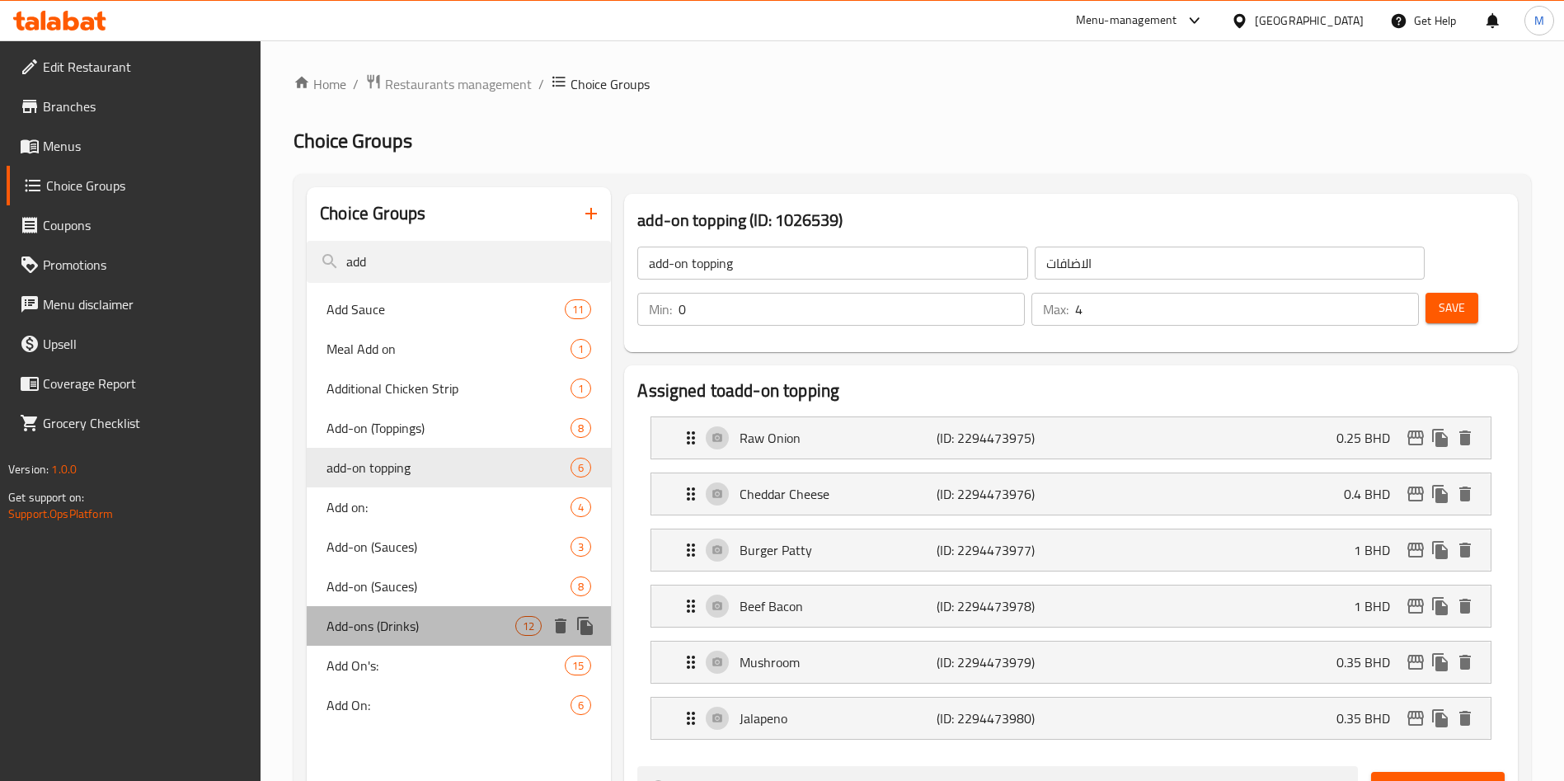
click at [405, 622] on span "Add-ons (Drinks)" at bounding box center [420, 626] width 189 height 20
type input "Add-ons (Drinks)"
type input "الإضافات (المشروبات)"
type input "1"
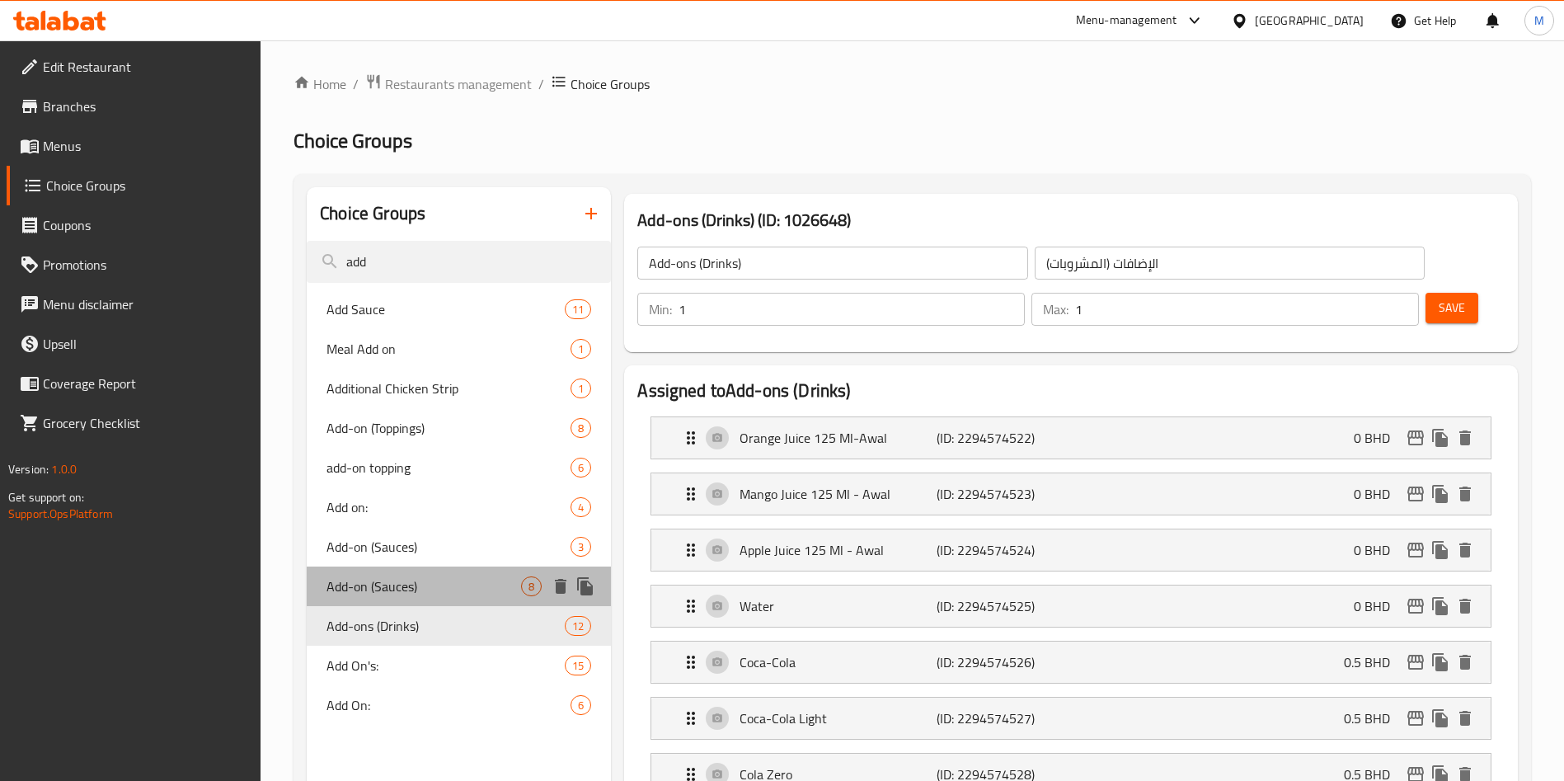
click at [407, 585] on span "Add-on (Sauces)" at bounding box center [423, 586] width 195 height 20
type input "Add-on (Sauces)"
type input "إضافات (صلصات)"
type input "0"
type input "7"
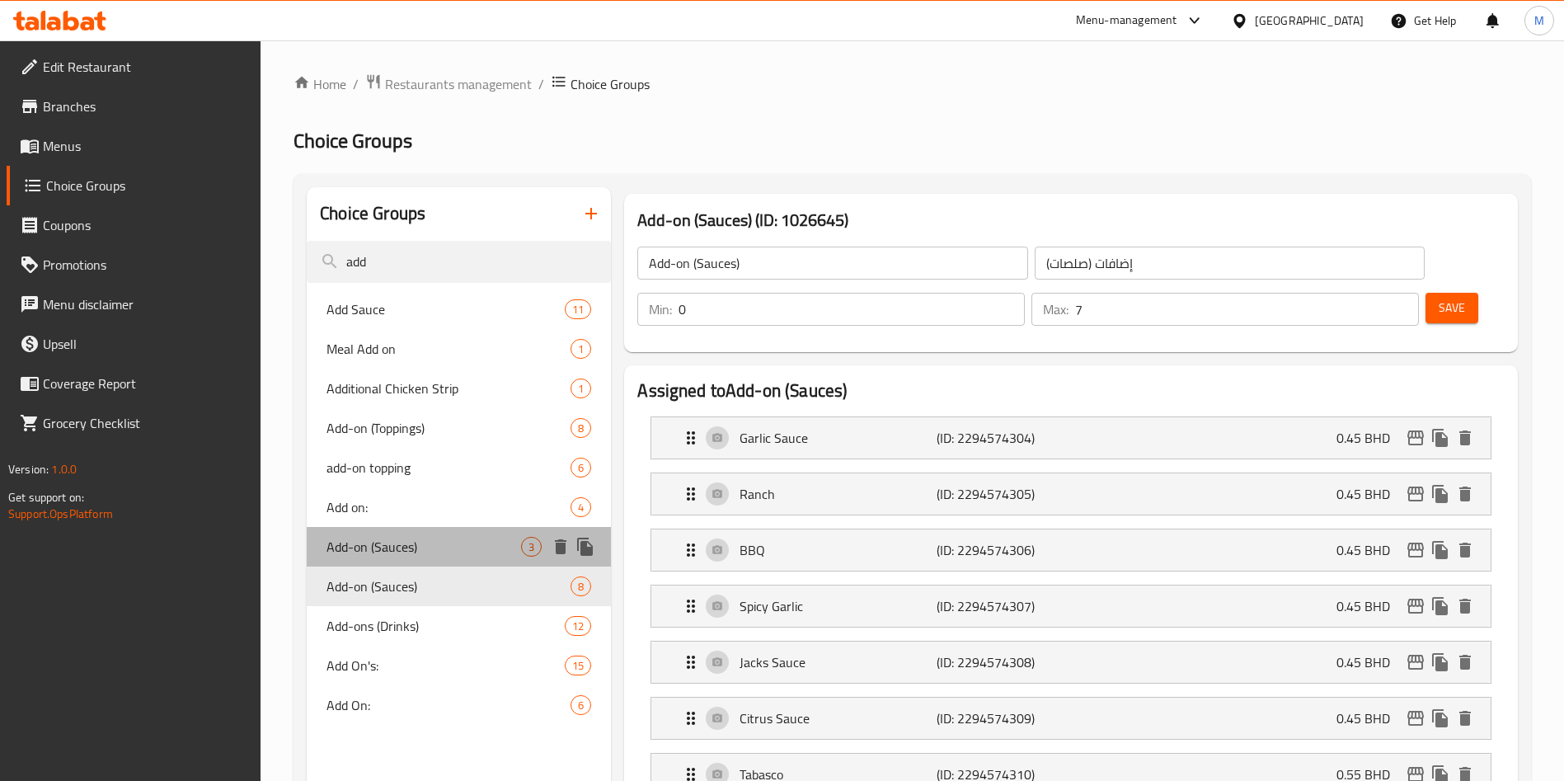
click at [408, 527] on div "Add-on (Sauces) 3" at bounding box center [459, 547] width 304 height 40
type input "Add-on (Sauces)"
type input "1"
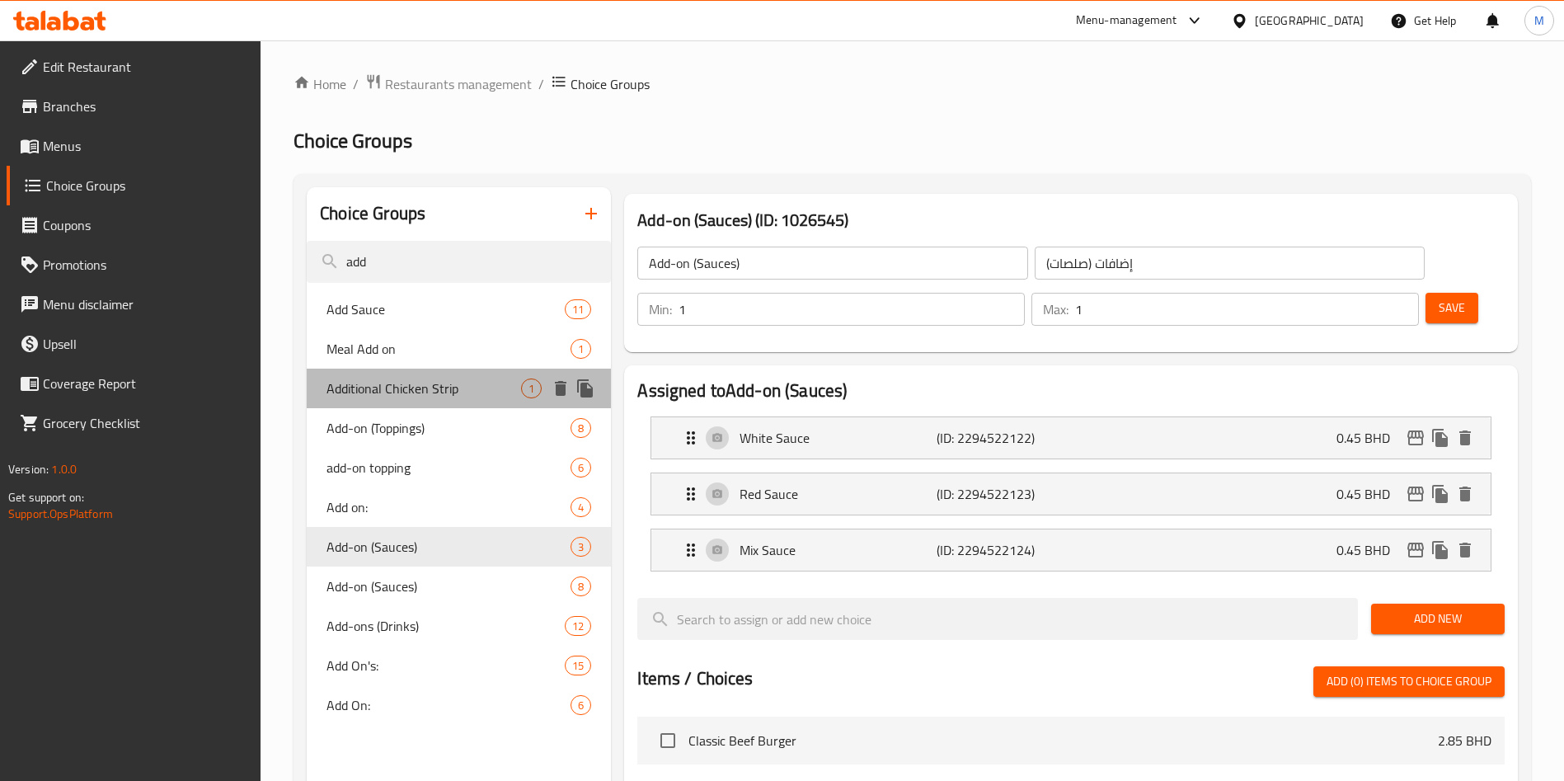
click at [425, 396] on span "Additional Chicken Strip" at bounding box center [423, 388] width 195 height 20
type input "Additional Chicken Strip"
type input "شرائح دجاج إضافية"
type input "0"
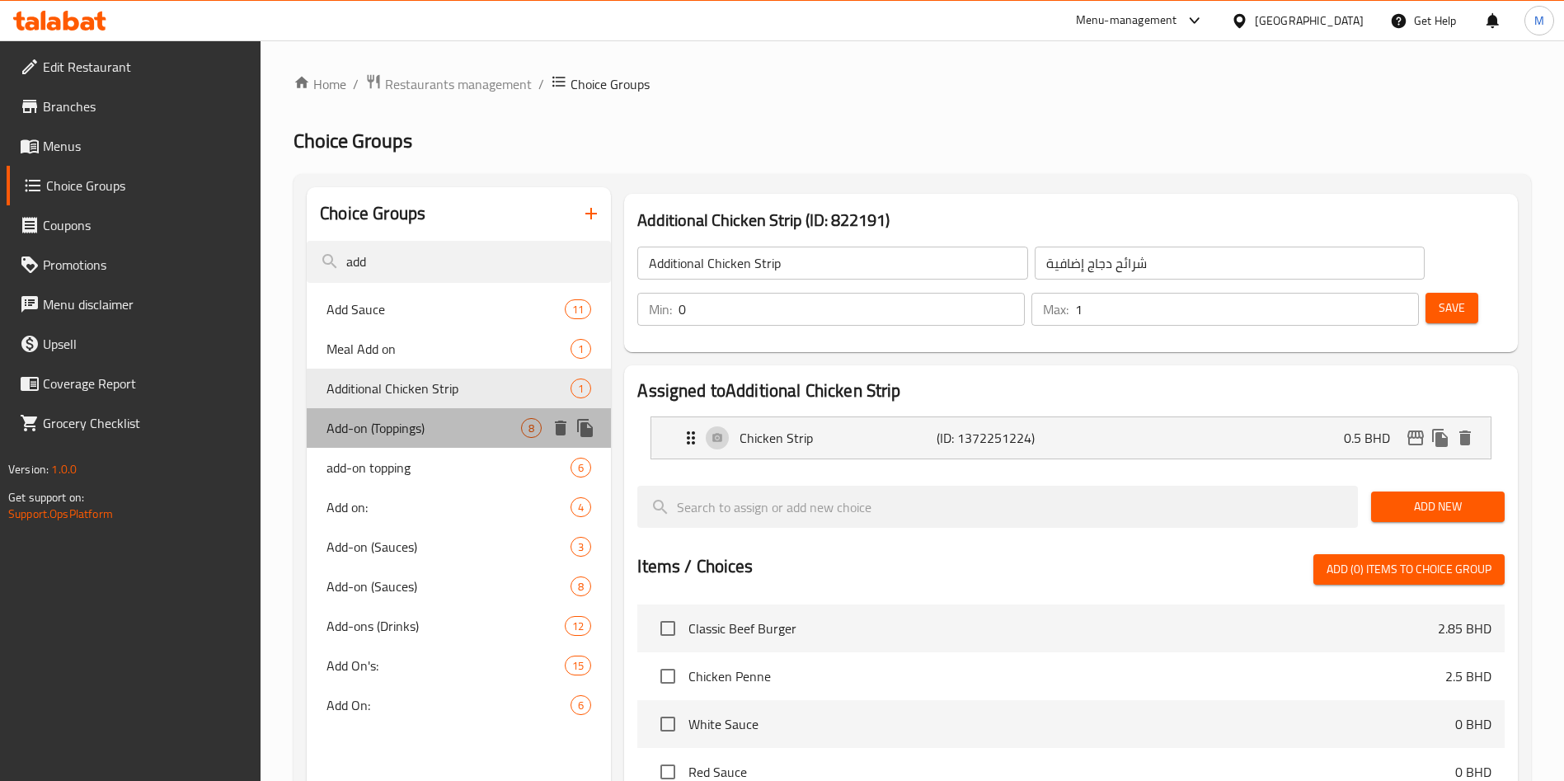
click at [424, 421] on span "Add-on (Toppings)" at bounding box center [423, 428] width 195 height 20
type input "Add-on (Toppings)"
type input "اختيارك من الااضافات"
type input "8"
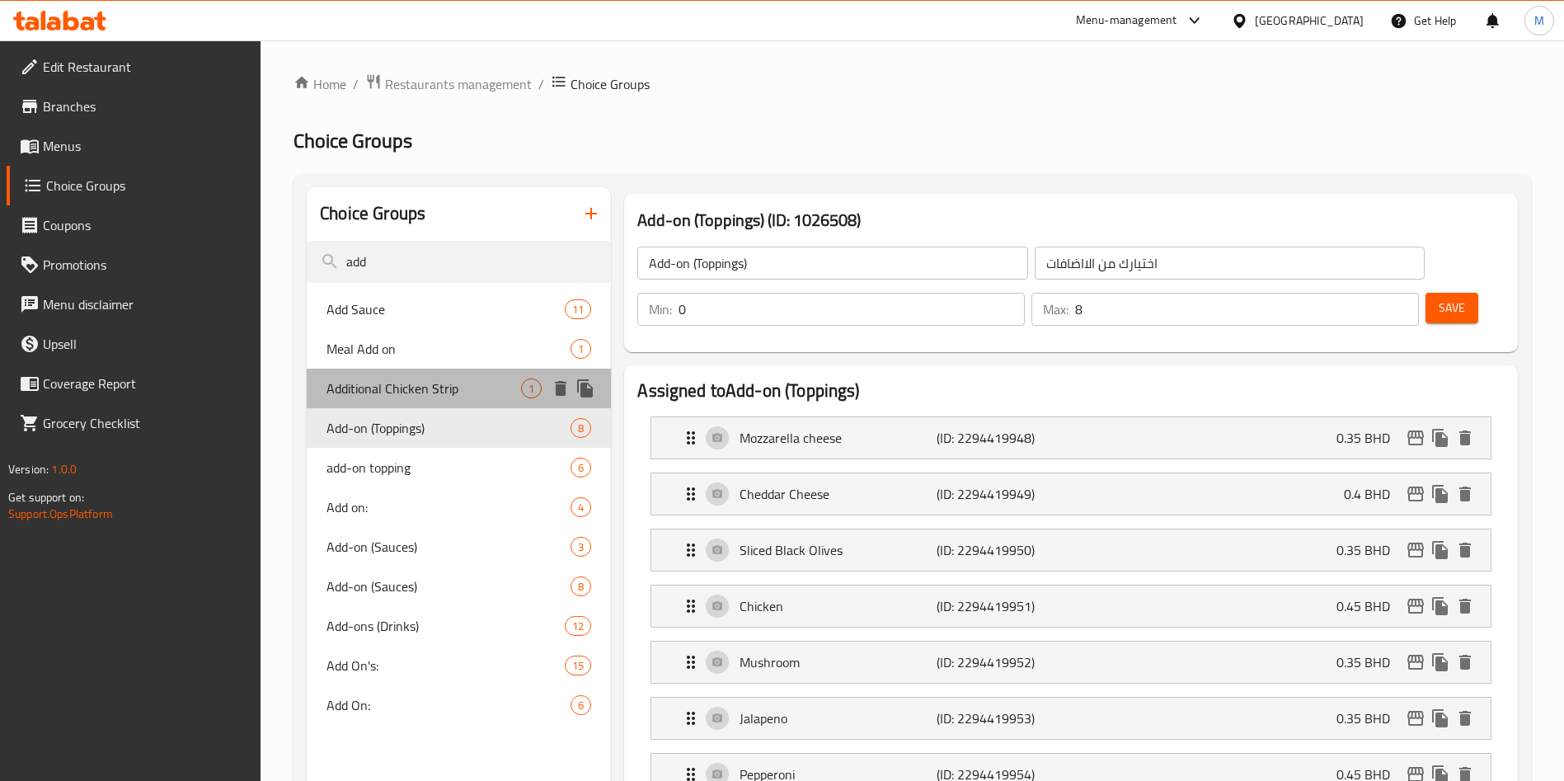
click at [444, 385] on span "Additional Chicken Strip" at bounding box center [423, 388] width 195 height 20
type input "Additional Chicken Strip"
type input "شرائح دجاج إضافية"
type input "1"
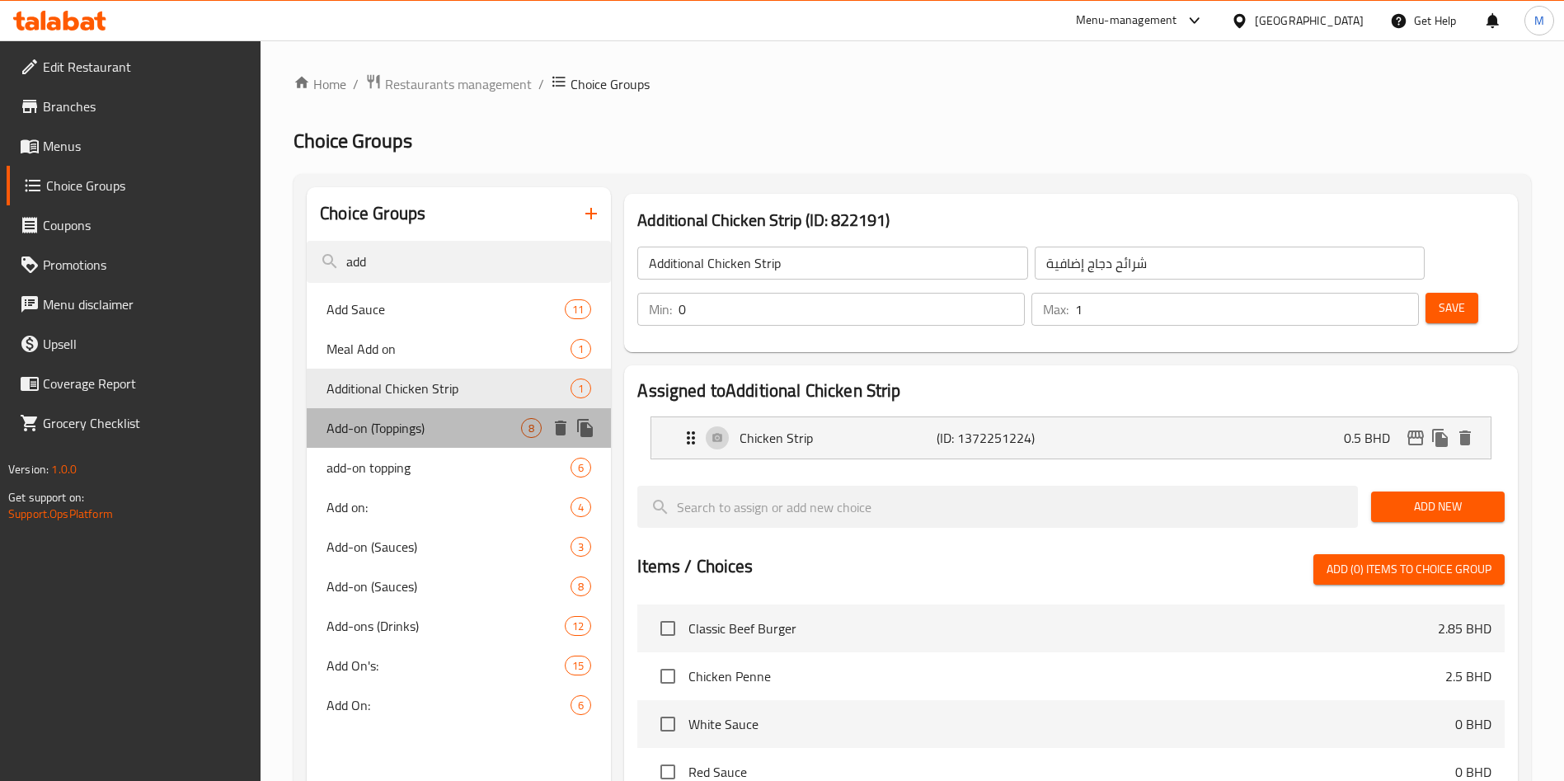
click at [445, 423] on span "Add-on (Toppings)" at bounding box center [423, 428] width 195 height 20
type input "Add-on (Toppings)"
type input "اختيارك من الااضافات"
type input "8"
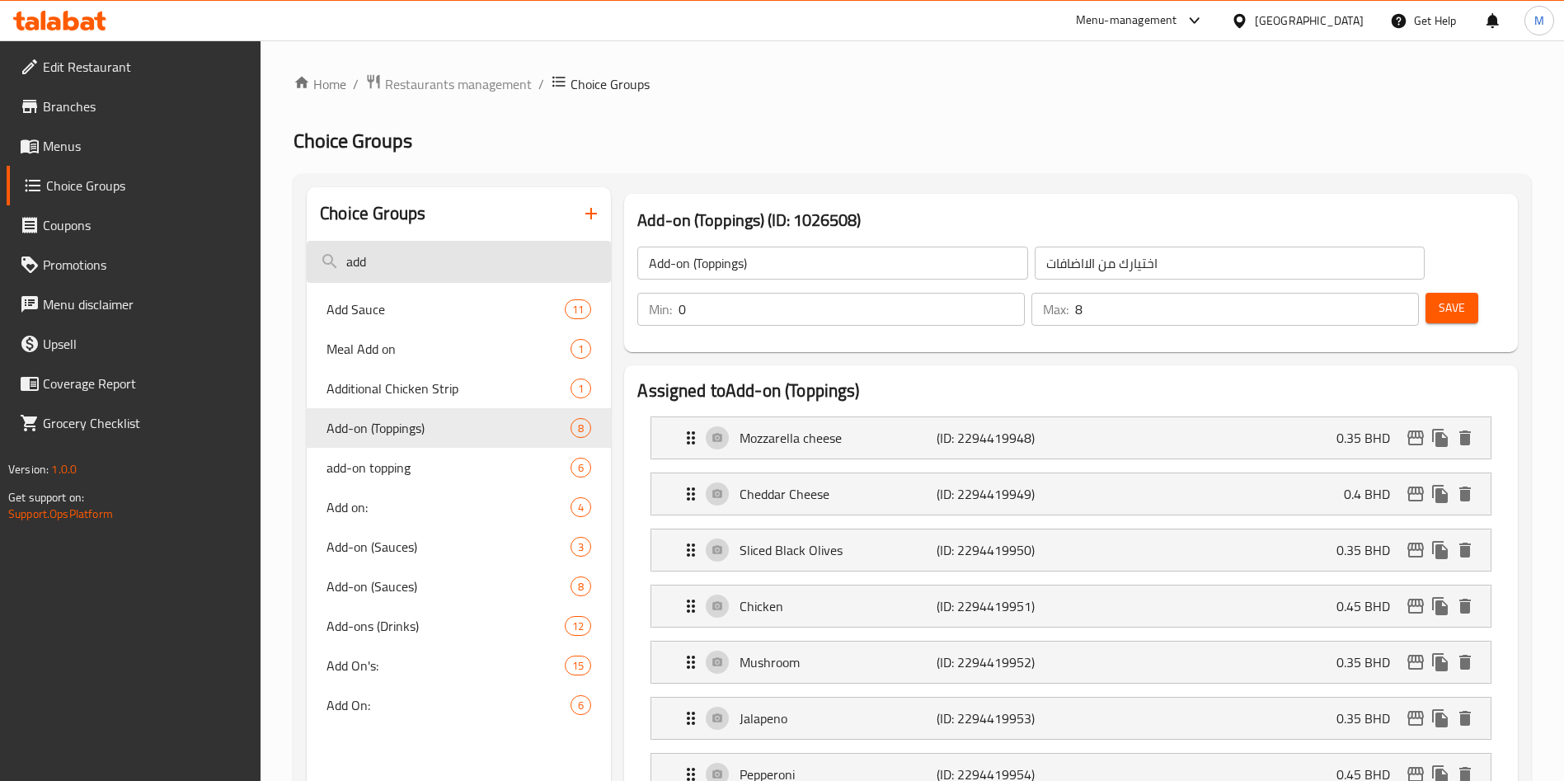
click at [523, 247] on input "add" at bounding box center [459, 262] width 304 height 42
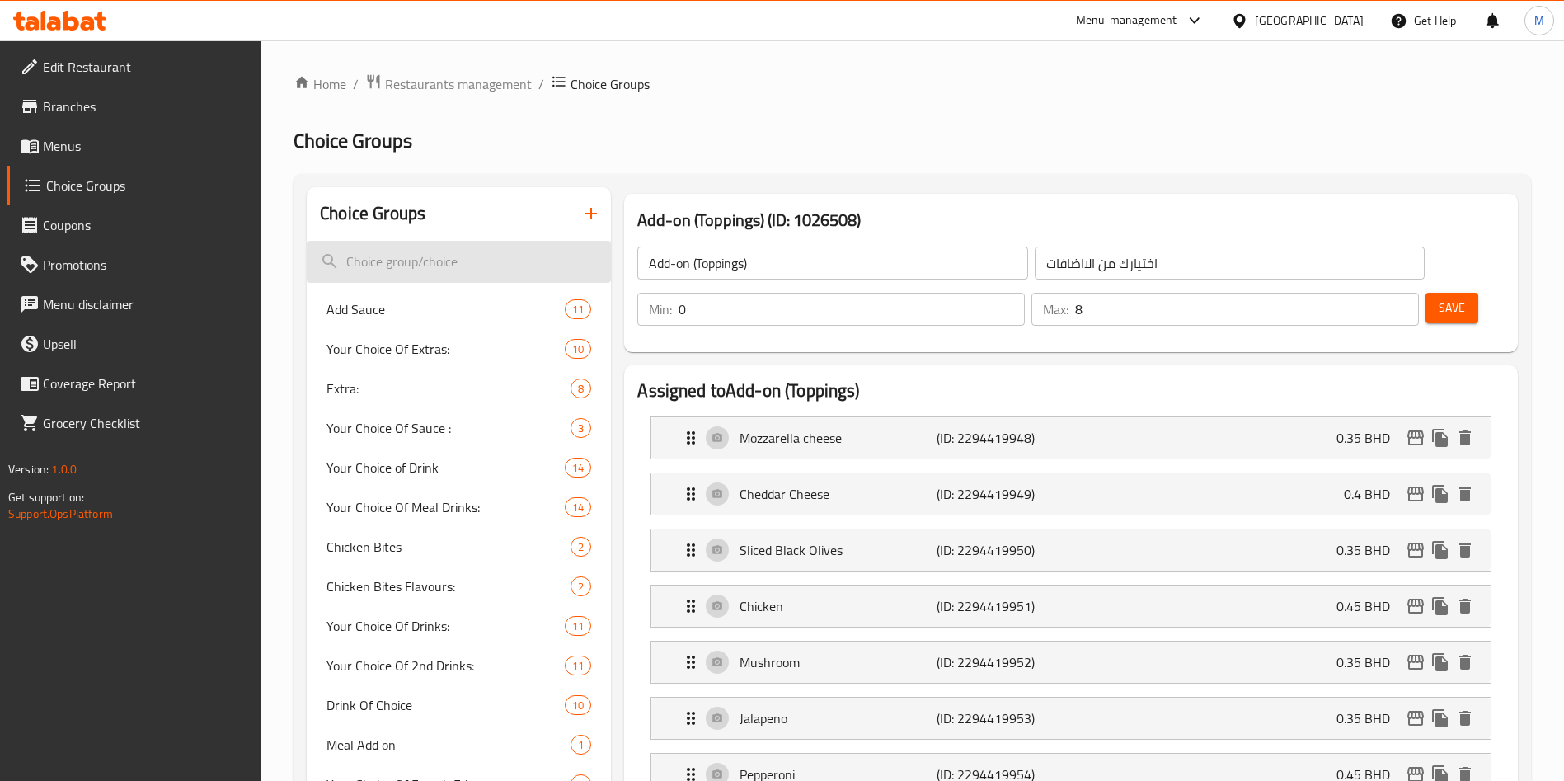
paste input "Choice of Meal Drink"
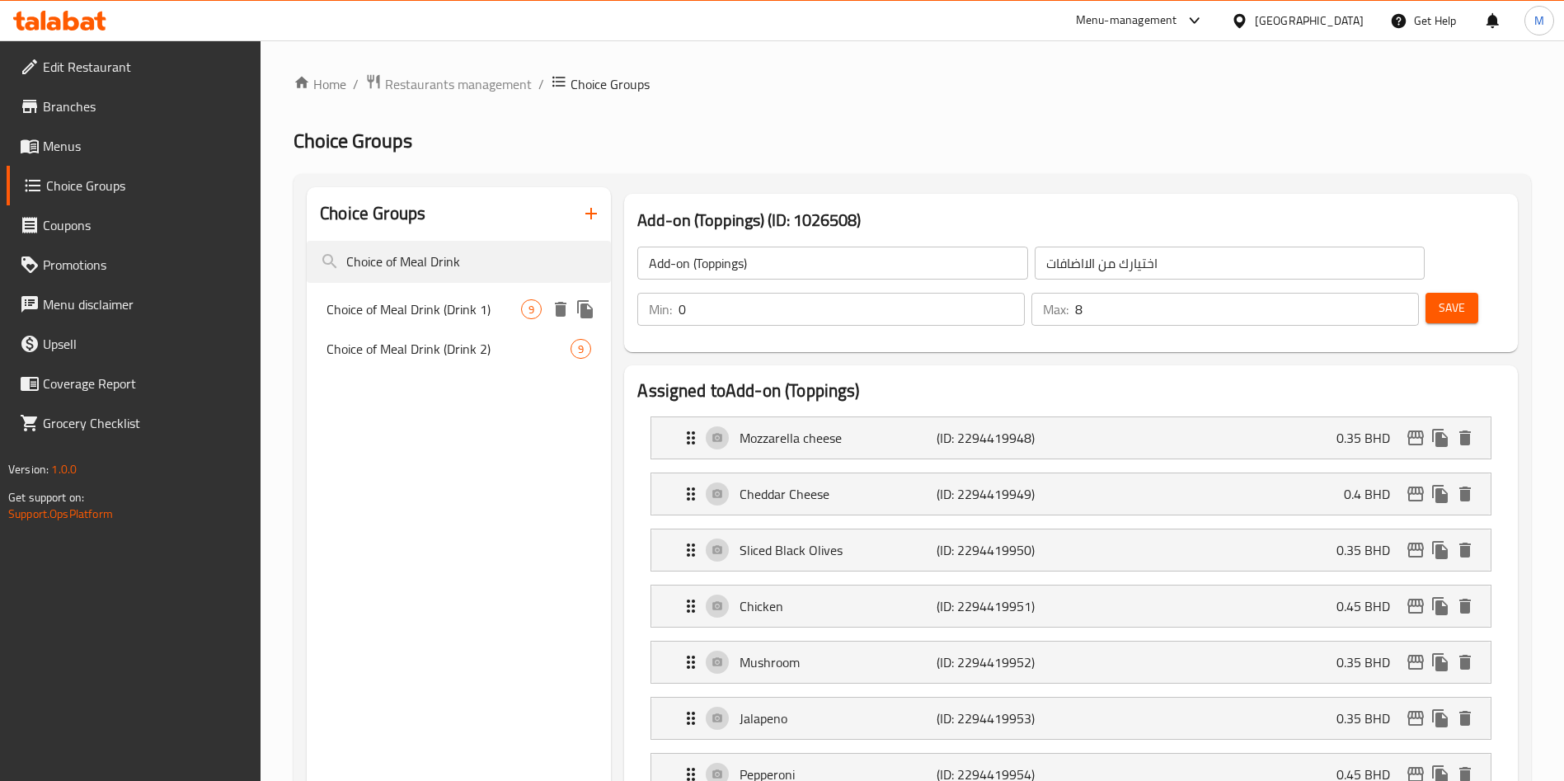
type input "Choice of Meal Drink"
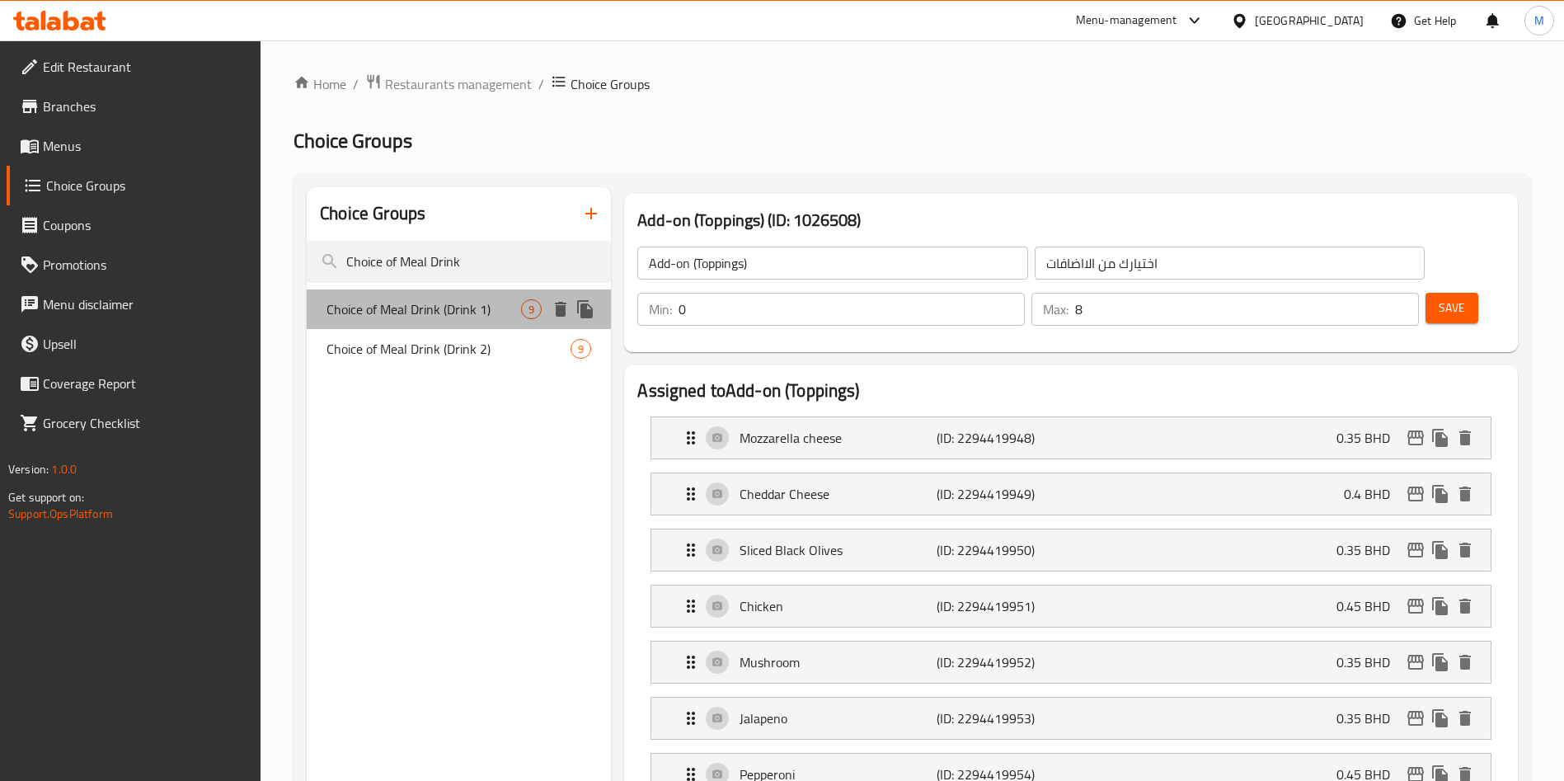
click at [513, 304] on span "Choice of Meal Drink (Drink 1)" at bounding box center [423, 309] width 195 height 20
type input "Choice of Meal Drink (Drink 1)"
type input "اختيار وجبة أو مشروب (مشروب 1)"
type input "1"
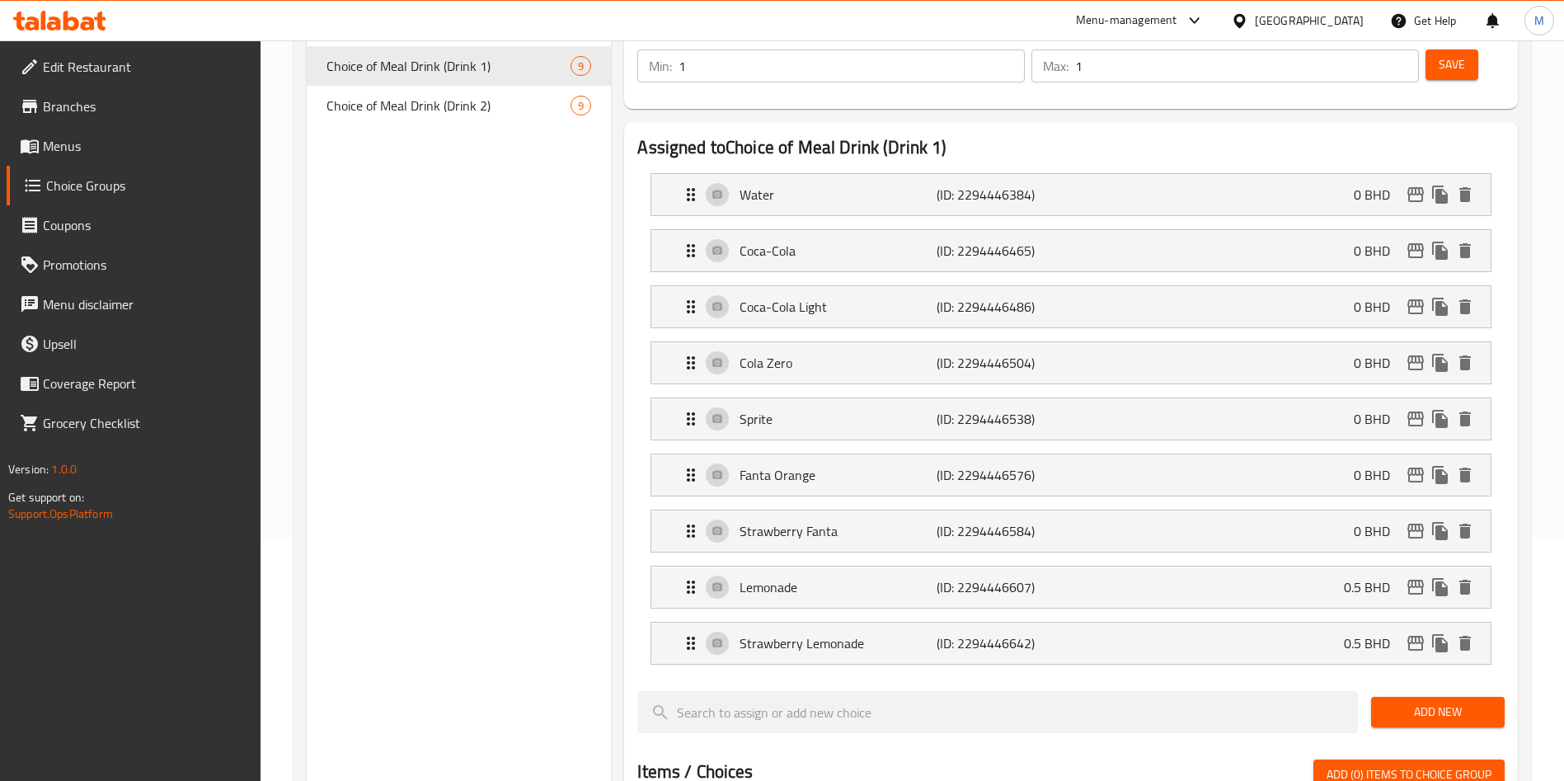
scroll to position [251, 0]
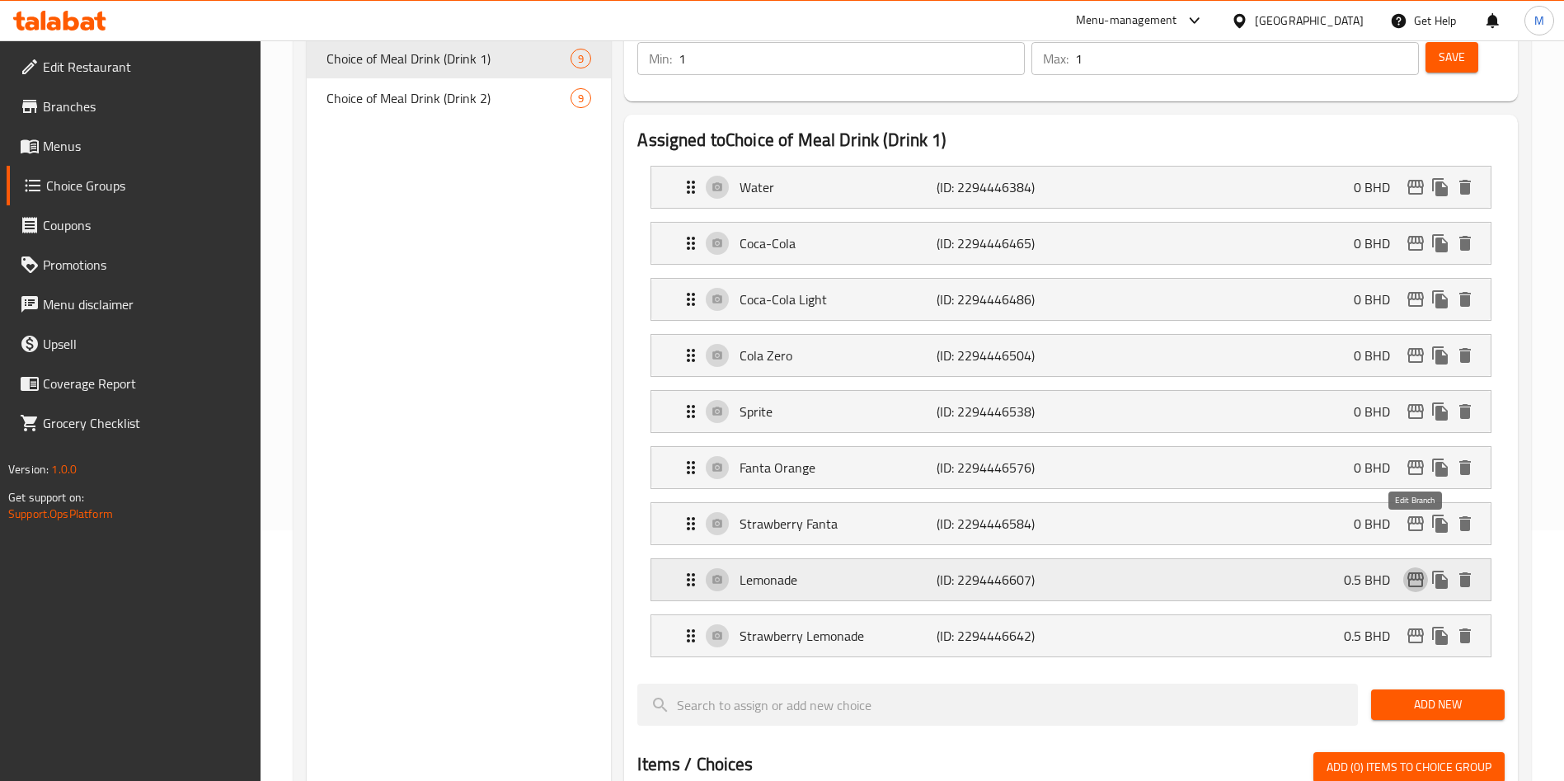
click at [1422, 572] on icon "edit" at bounding box center [1415, 579] width 16 height 15
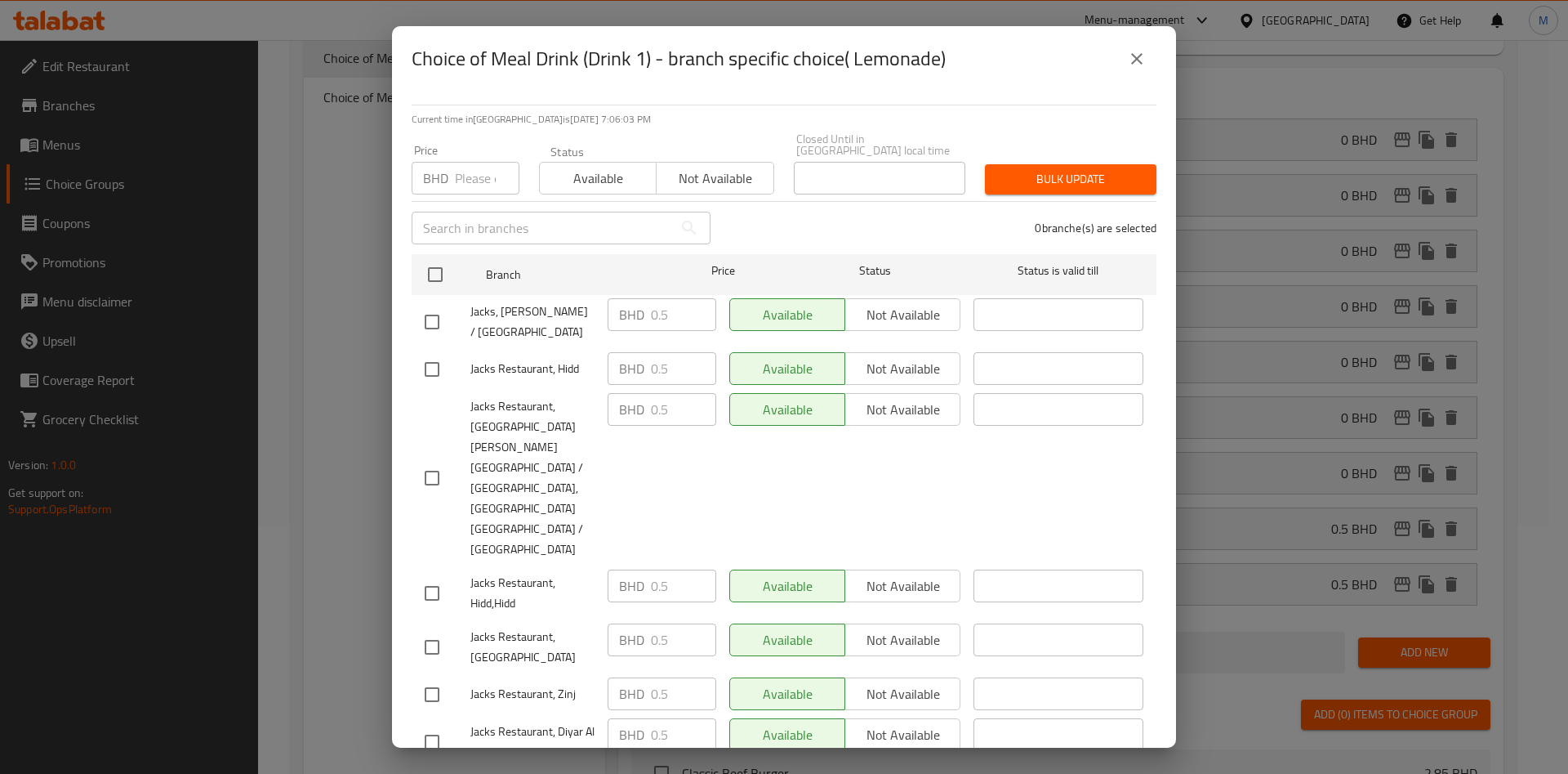
click at [1143, 68] on icon "close" at bounding box center [1137, 58] width 20 height 20
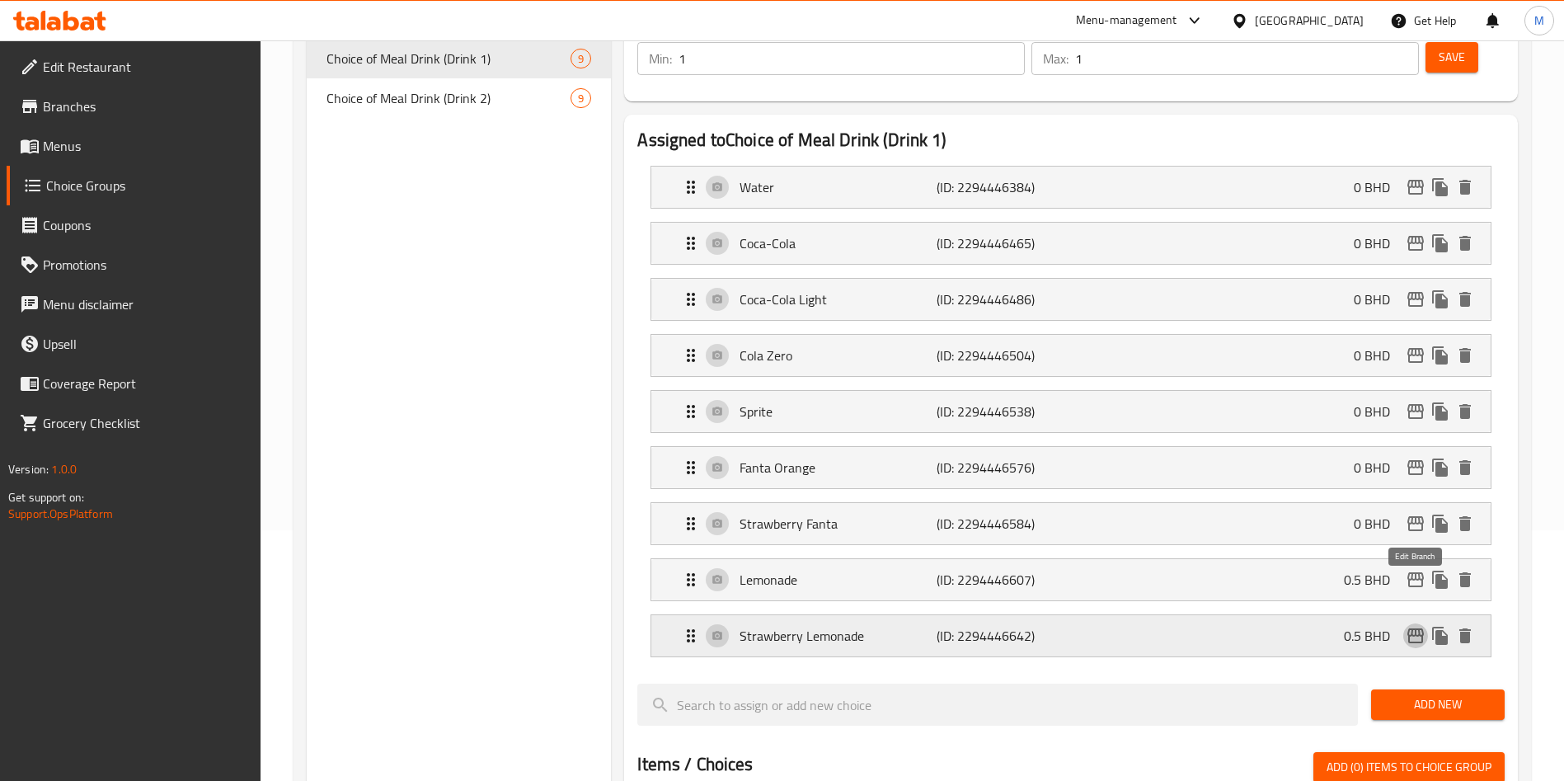
click at [1417, 628] on icon "edit" at bounding box center [1415, 635] width 16 height 15
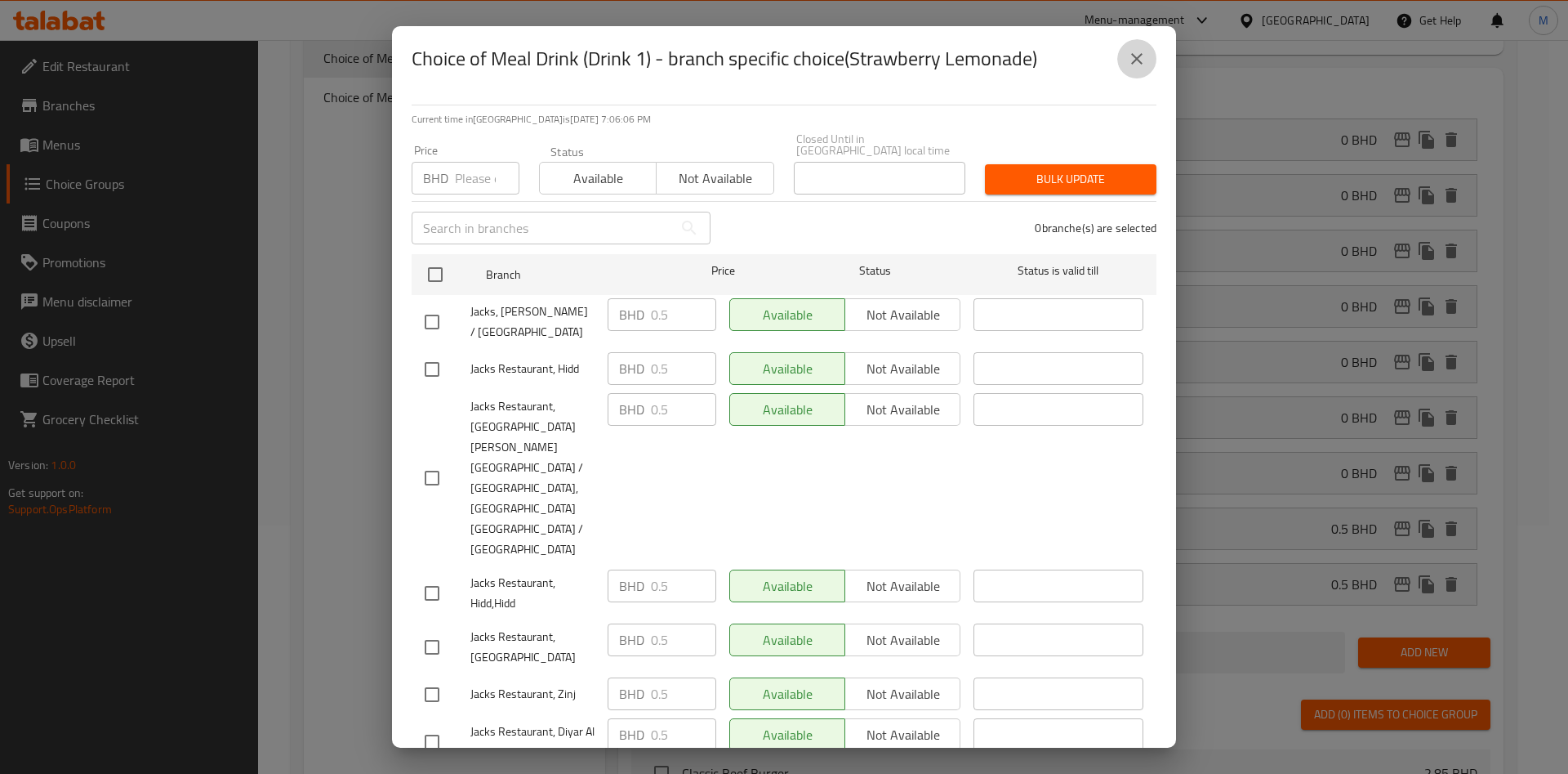
click at [1138, 64] on icon "close" at bounding box center [1137, 59] width 12 height 12
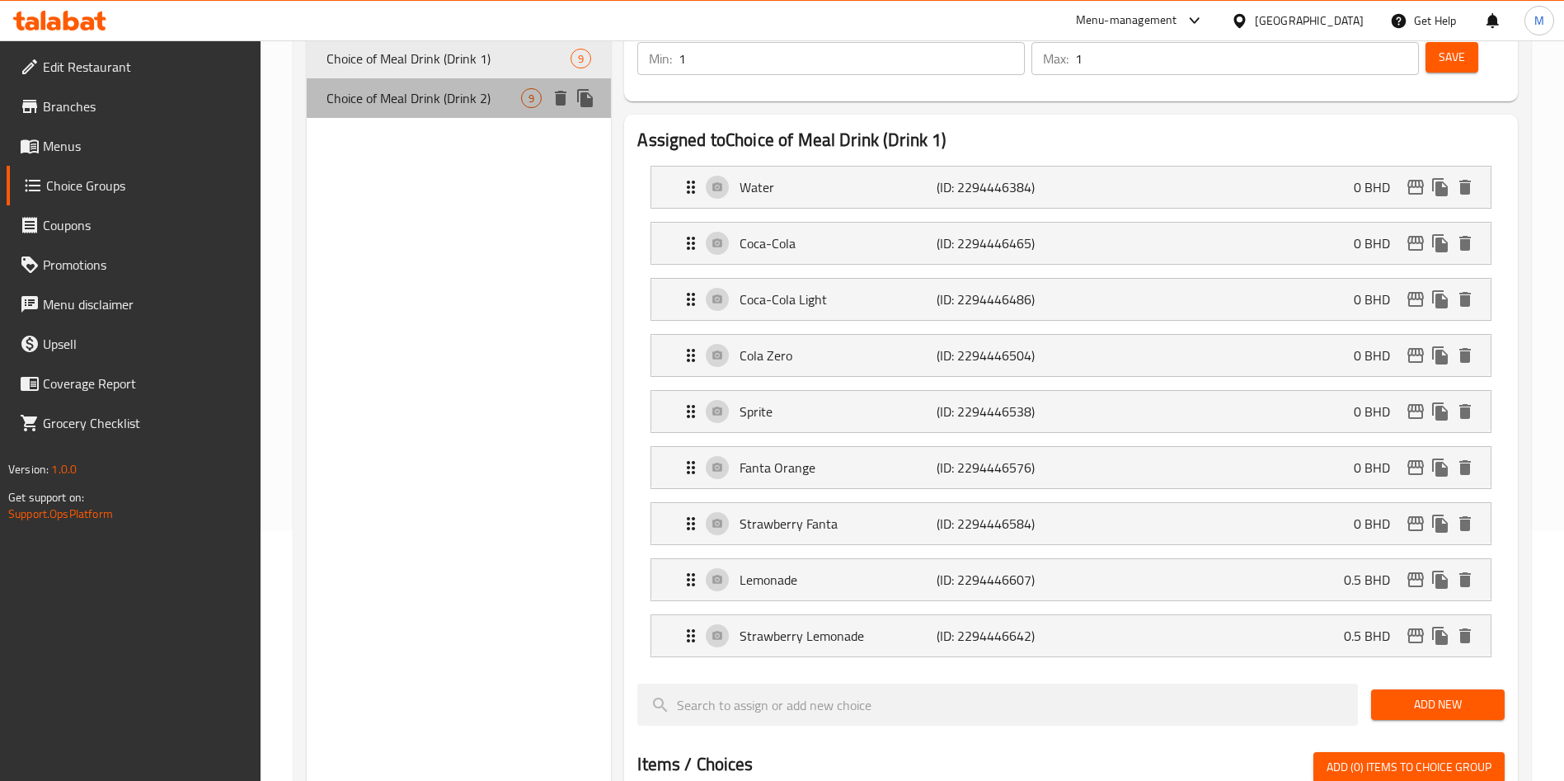
click at [463, 82] on div "Choice of Meal Drink (Drink 2) 9" at bounding box center [459, 98] width 304 height 40
type input "Choice of Meal Drink (Drink 2)"
type input "اختيار وجبة أو مشروب (مشروب 2)"
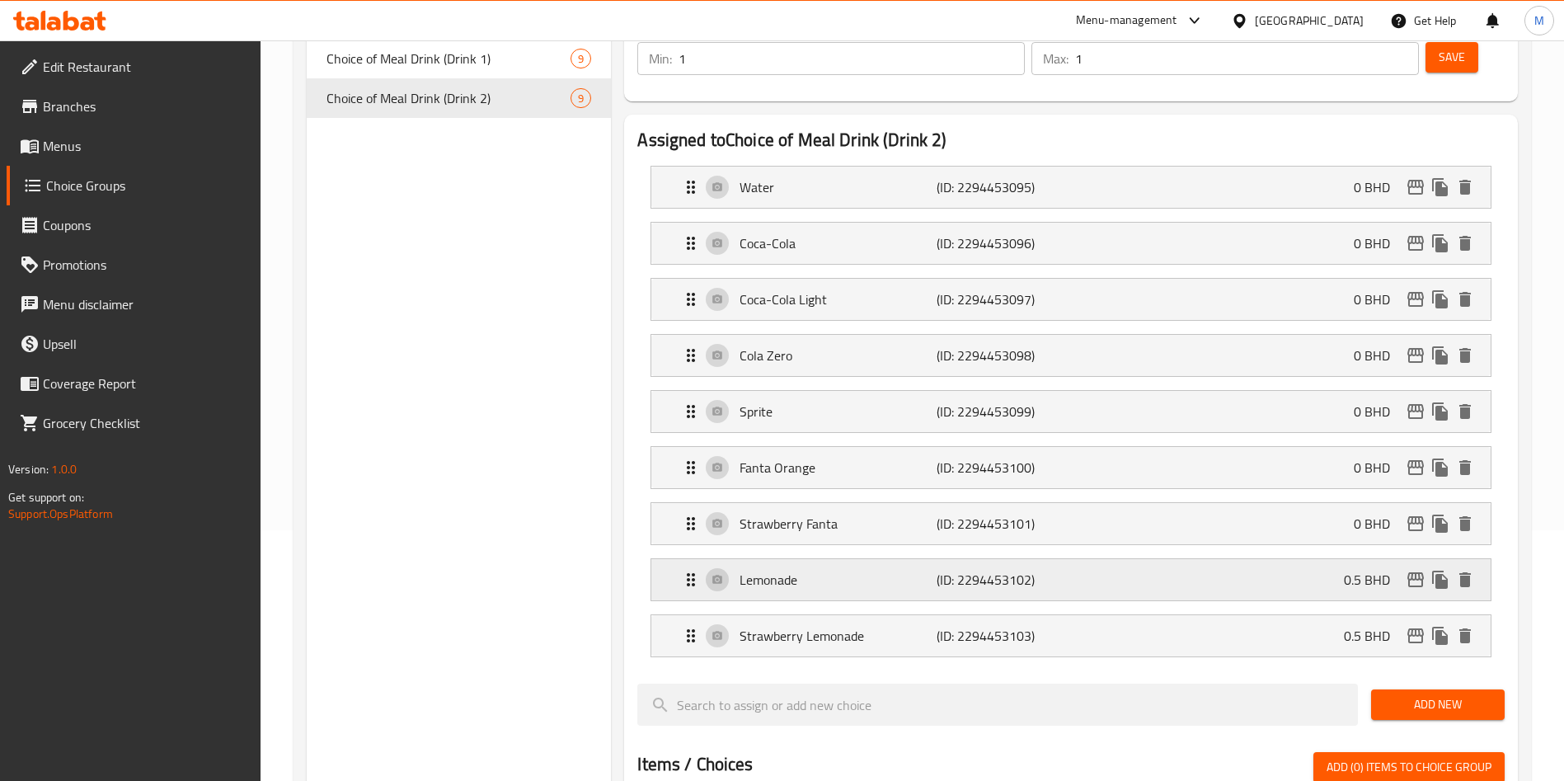
click at [1415, 570] on icon "edit" at bounding box center [1416, 580] width 20 height 20
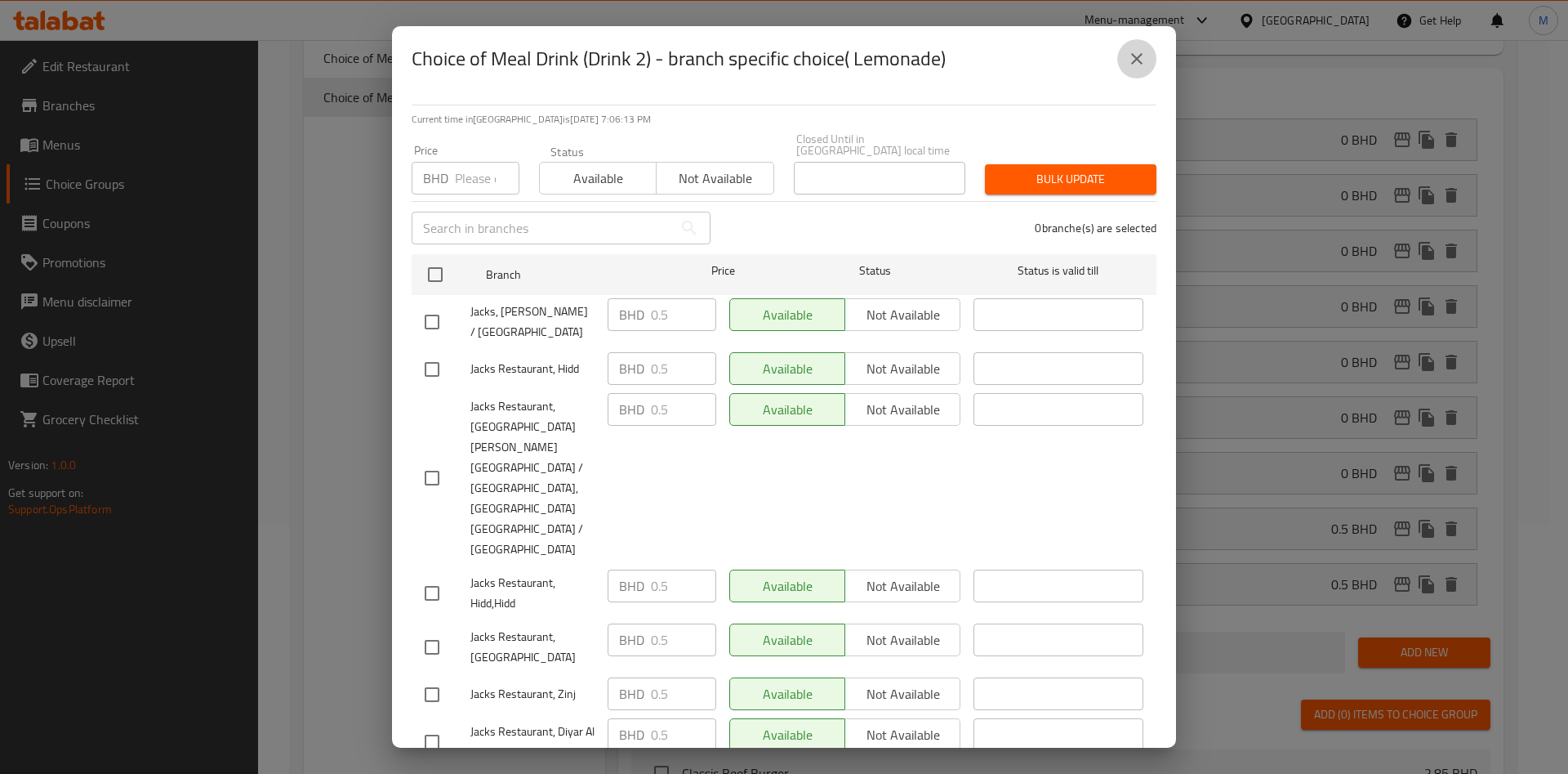
click at [1126, 75] on button "close" at bounding box center [1137, 59] width 40 height 40
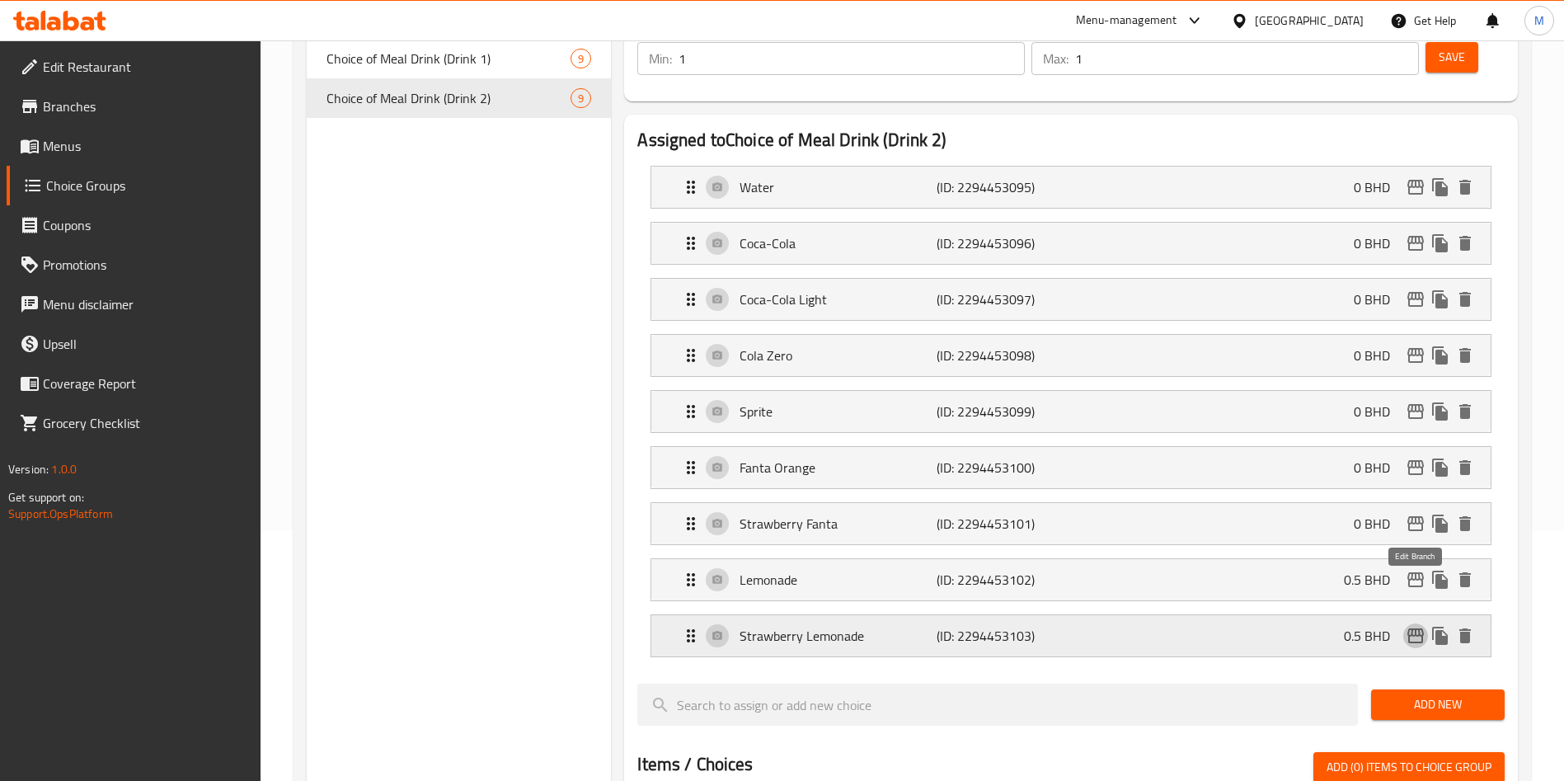
click at [1421, 626] on icon "edit" at bounding box center [1416, 636] width 20 height 20
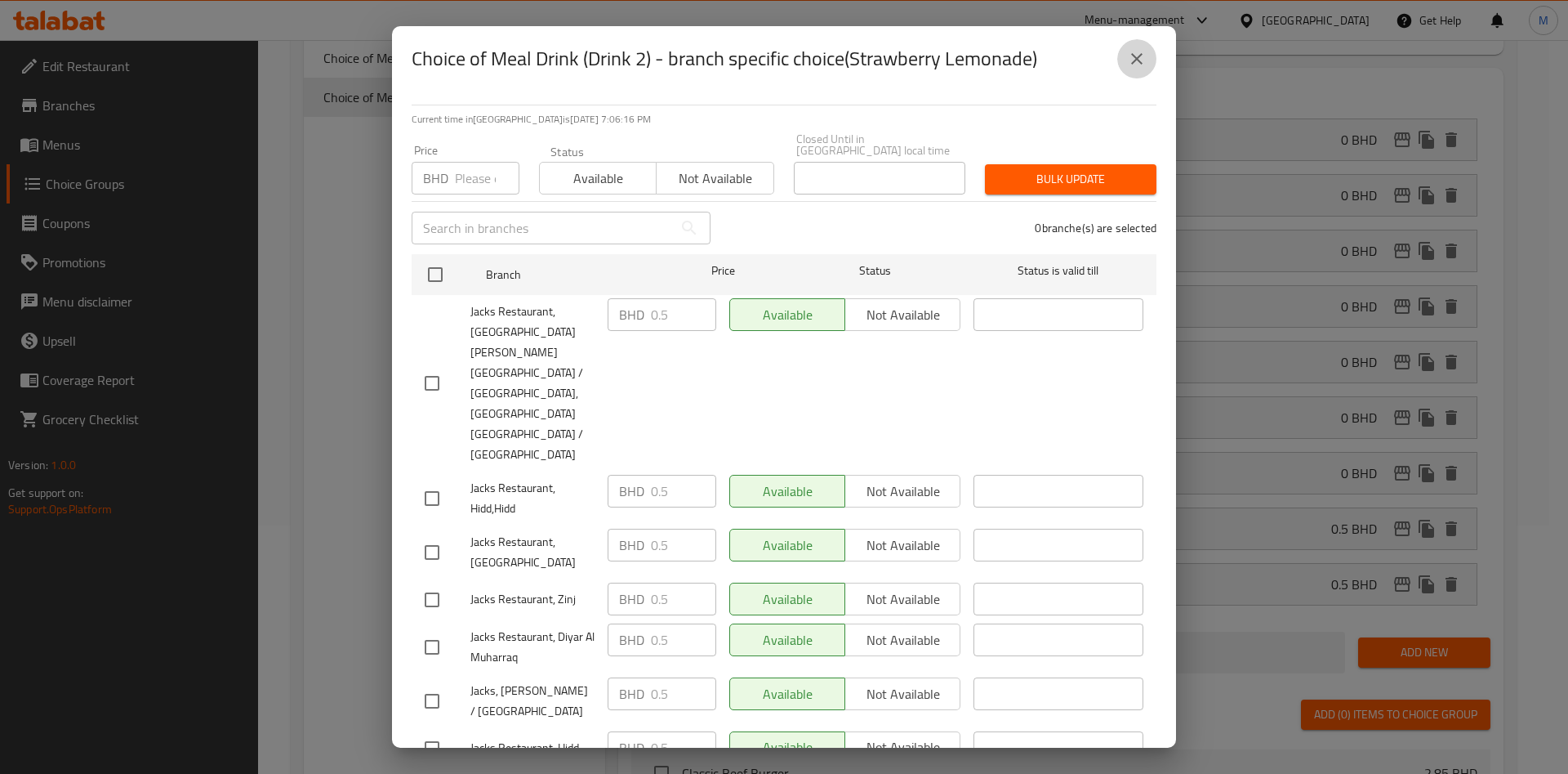
click at [1147, 76] on button "close" at bounding box center [1137, 59] width 40 height 40
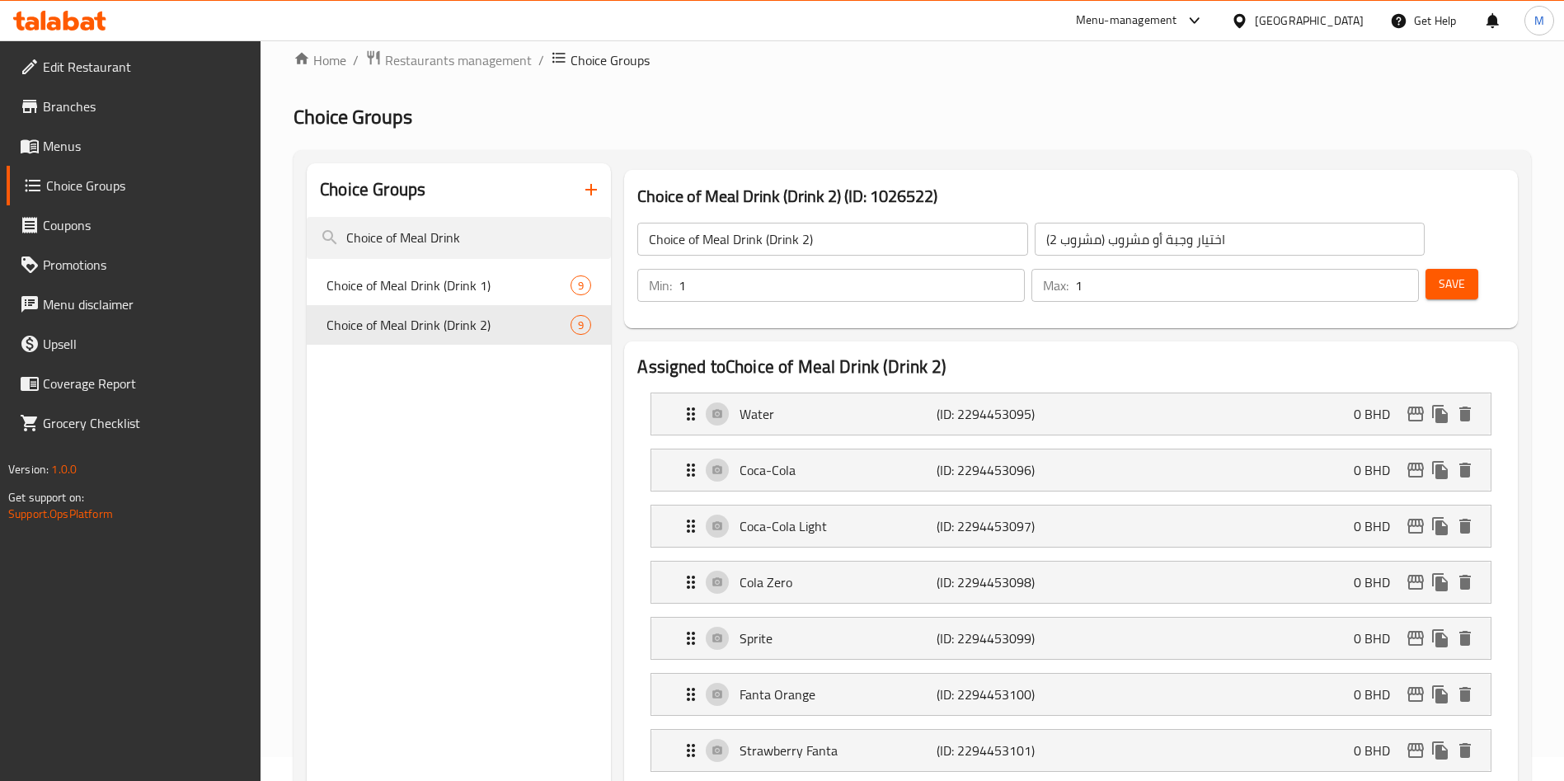
scroll to position [21, 0]
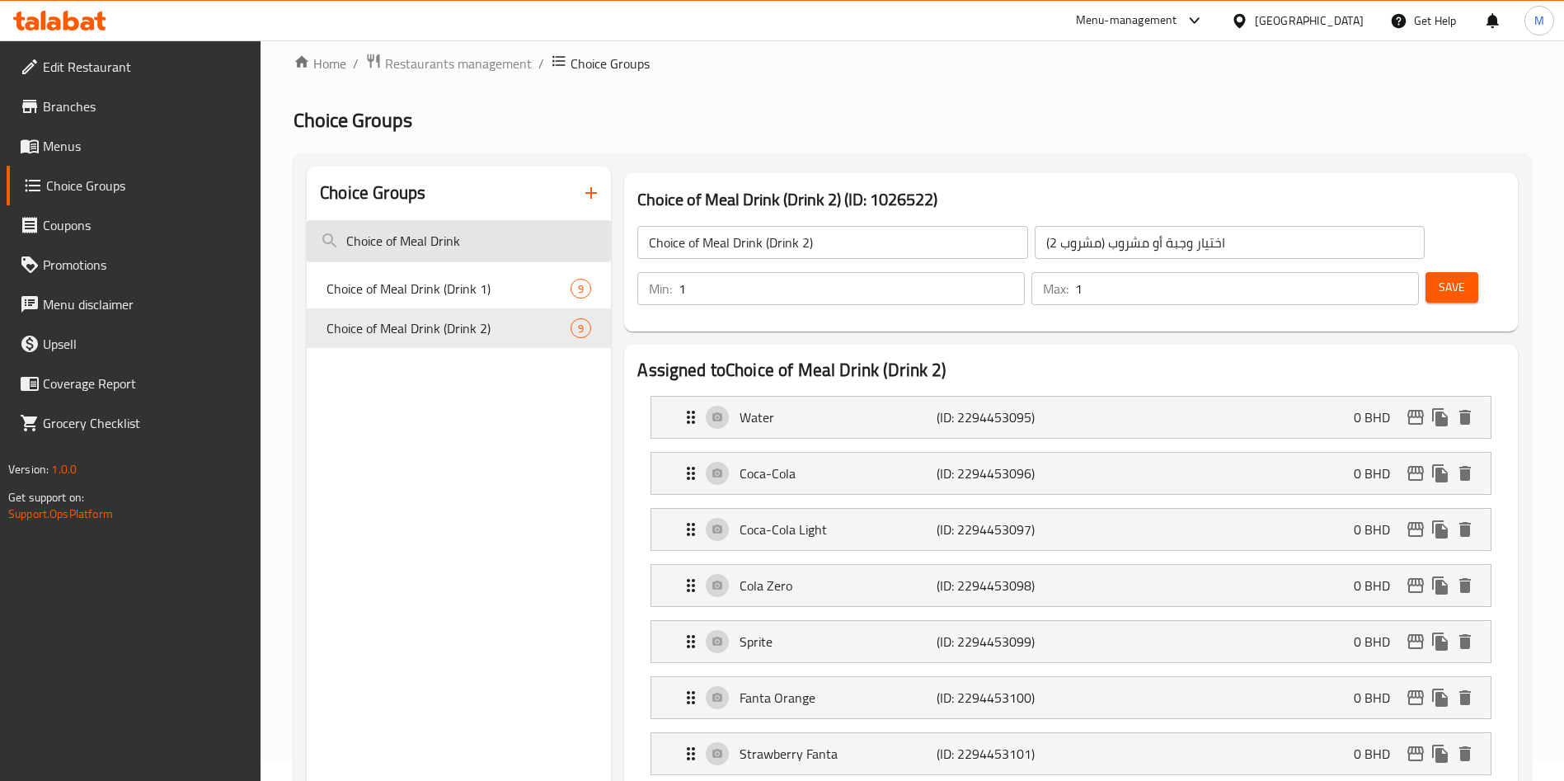
click at [431, 242] on input "Choice of Meal Drink" at bounding box center [459, 241] width 304 height 42
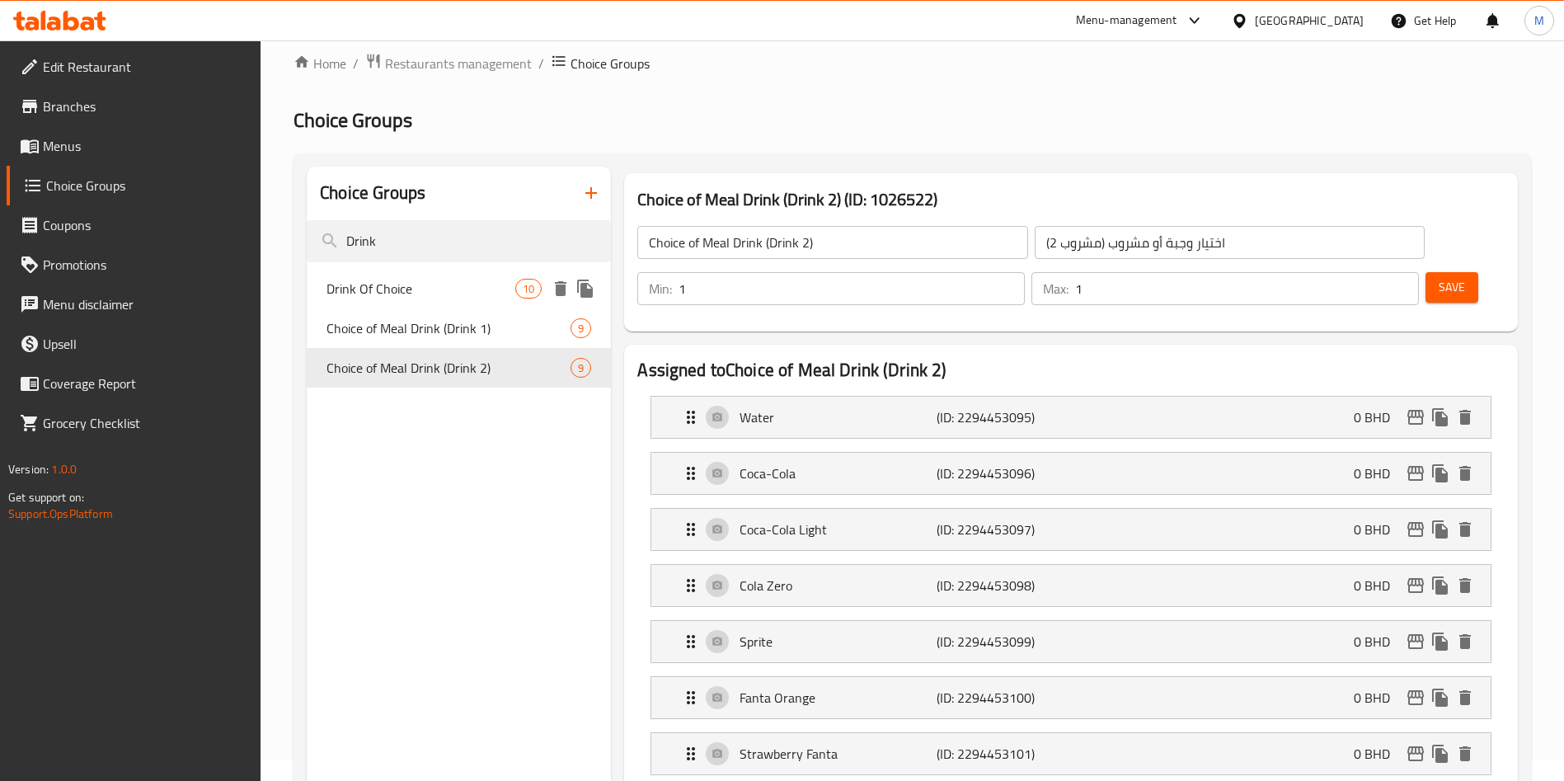
type input "Drink"
click at [429, 286] on span "Drink Of Choice" at bounding box center [420, 289] width 189 height 20
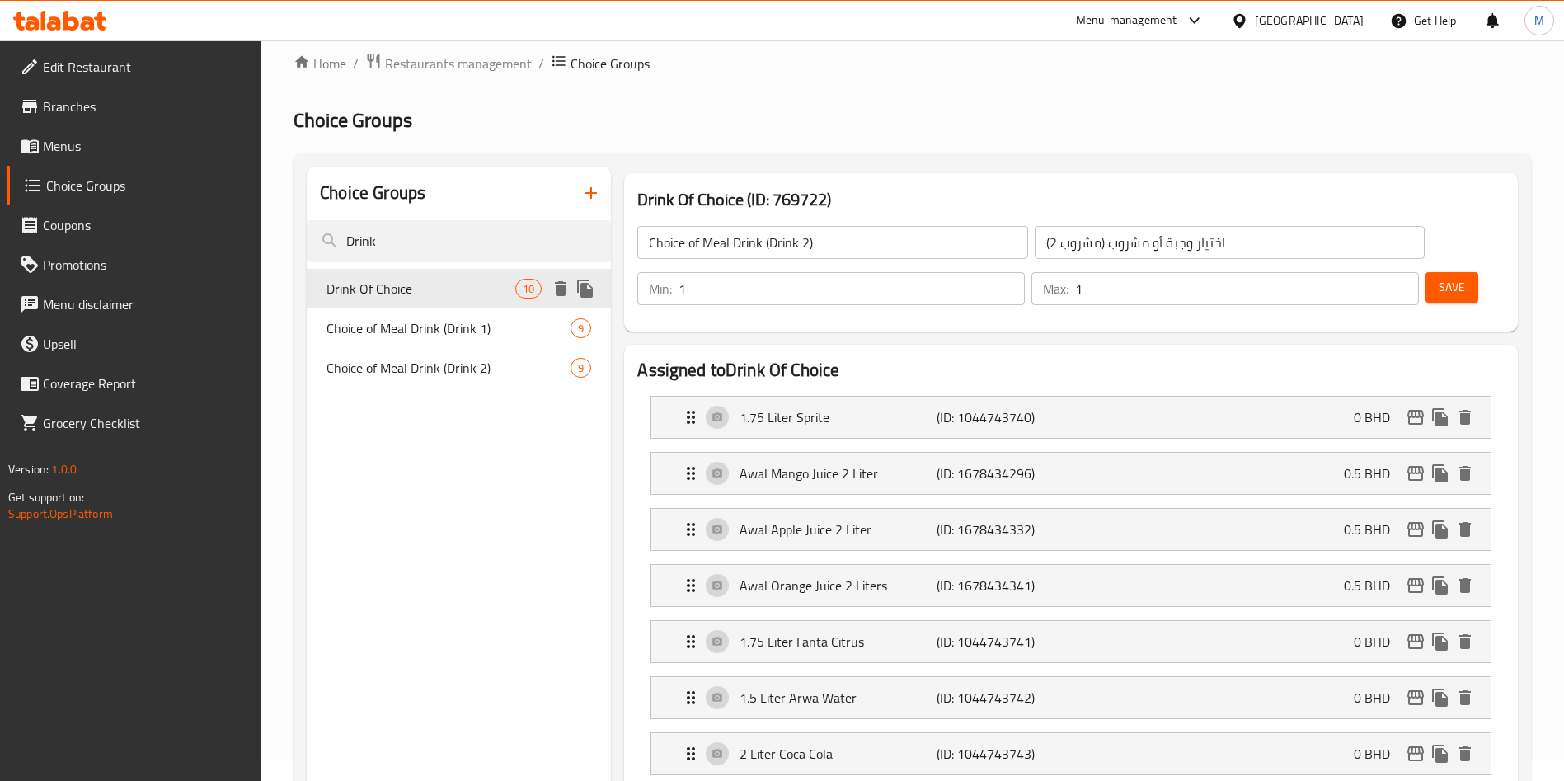
type input "Drink Of Choice"
type input "مشروب حسب الاختيار"
click at [455, 220] on input "Drink" at bounding box center [459, 241] width 304 height 42
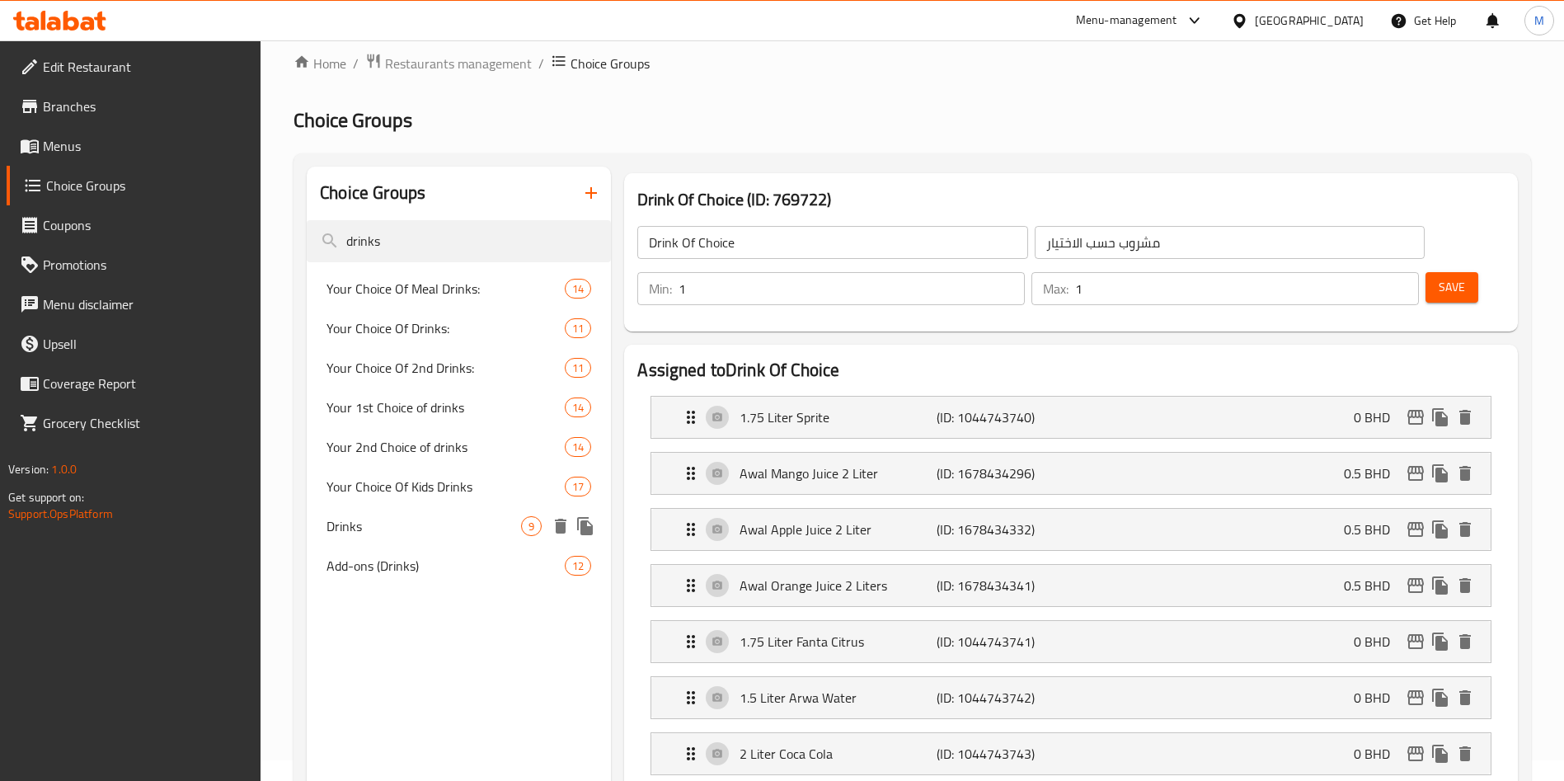
type input "drinks"
click at [406, 507] on div "Drinks 9" at bounding box center [459, 526] width 304 height 40
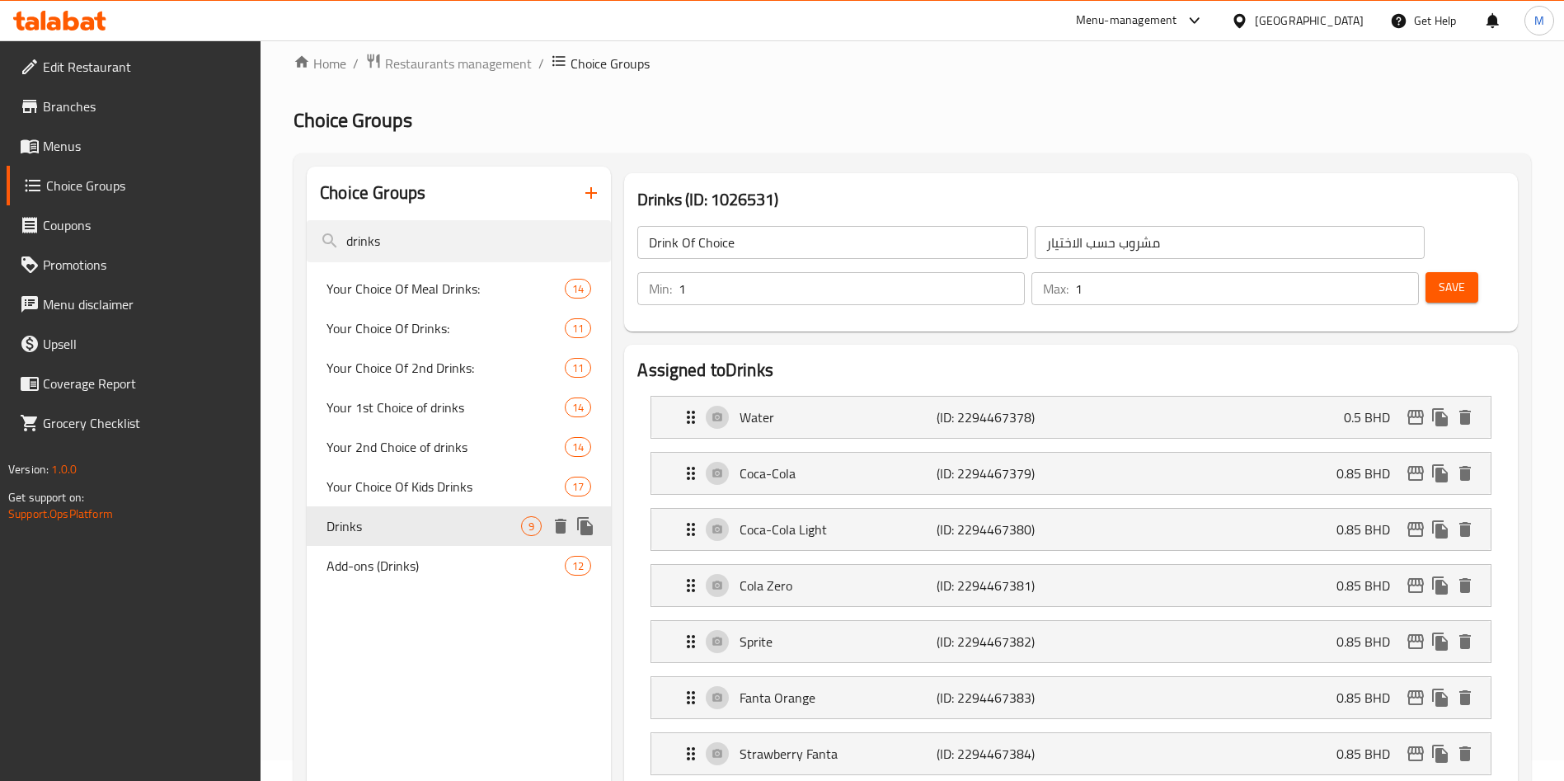
type input "Drinks"
type input "مشروبات"
type input "0"
click at [1416, 410] on icon "edit" at bounding box center [1415, 417] width 16 height 15
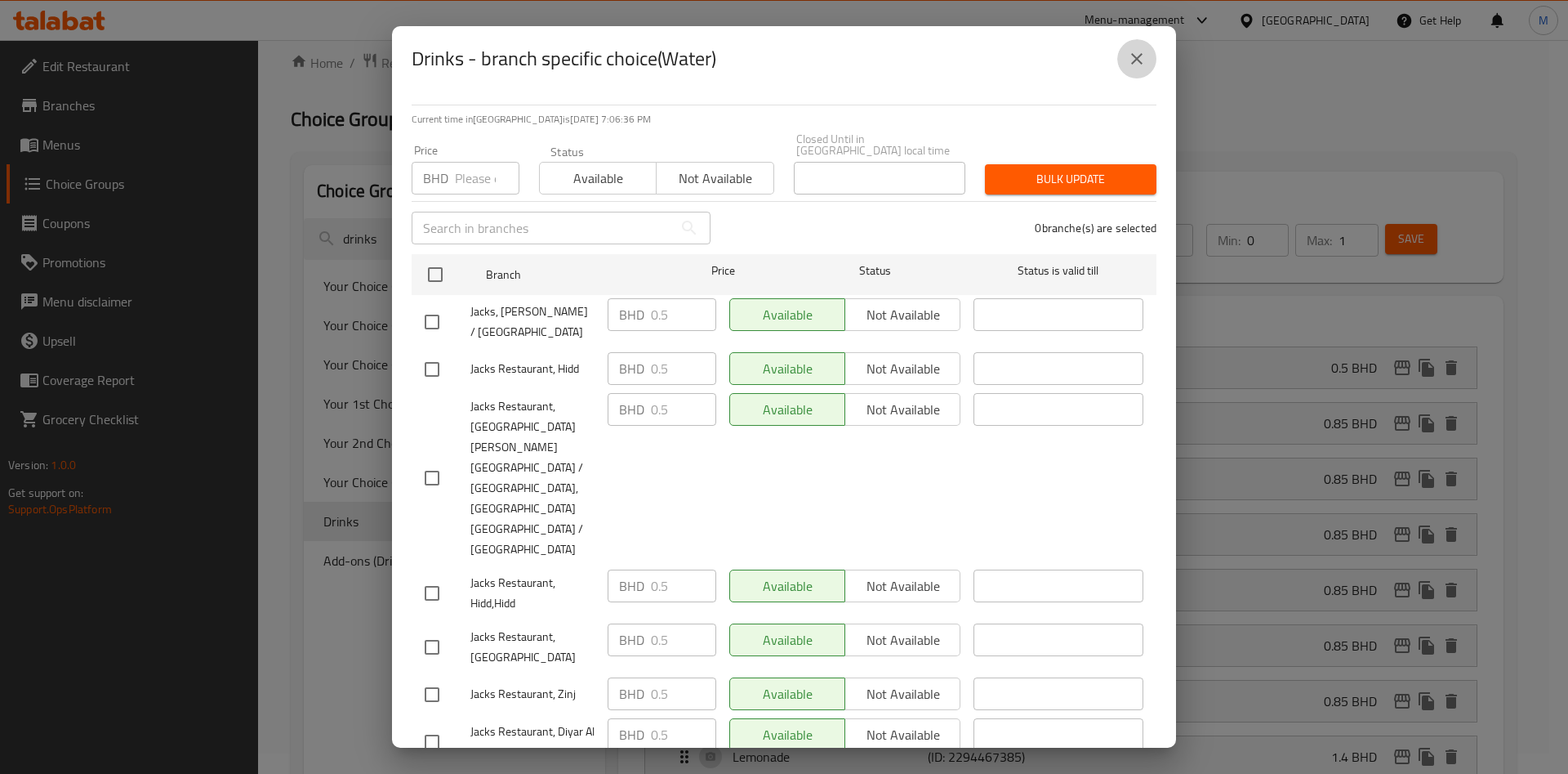
click at [1137, 64] on icon "close" at bounding box center [1137, 58] width 20 height 20
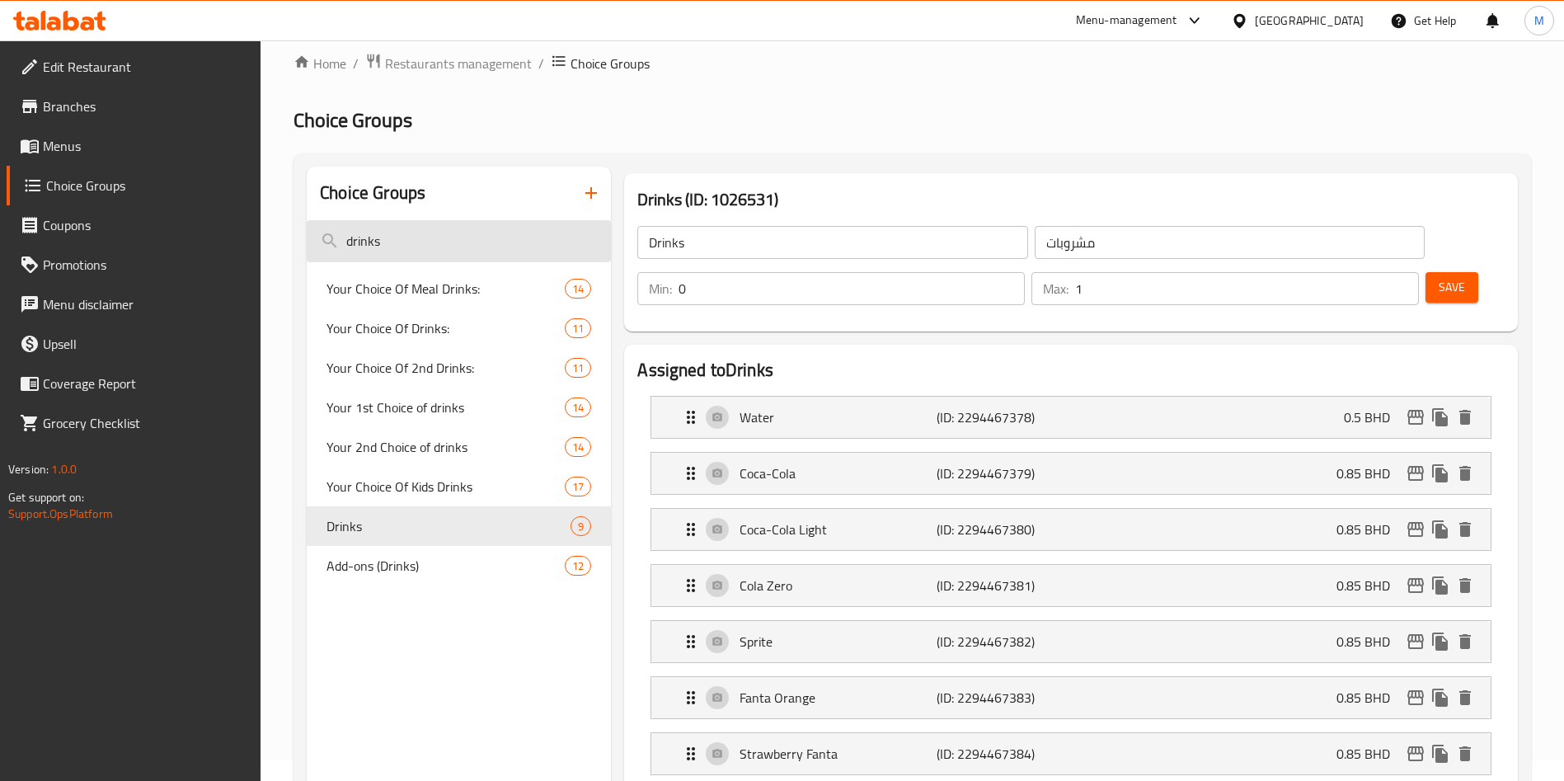
click at [444, 235] on input "drinks" at bounding box center [459, 241] width 304 height 42
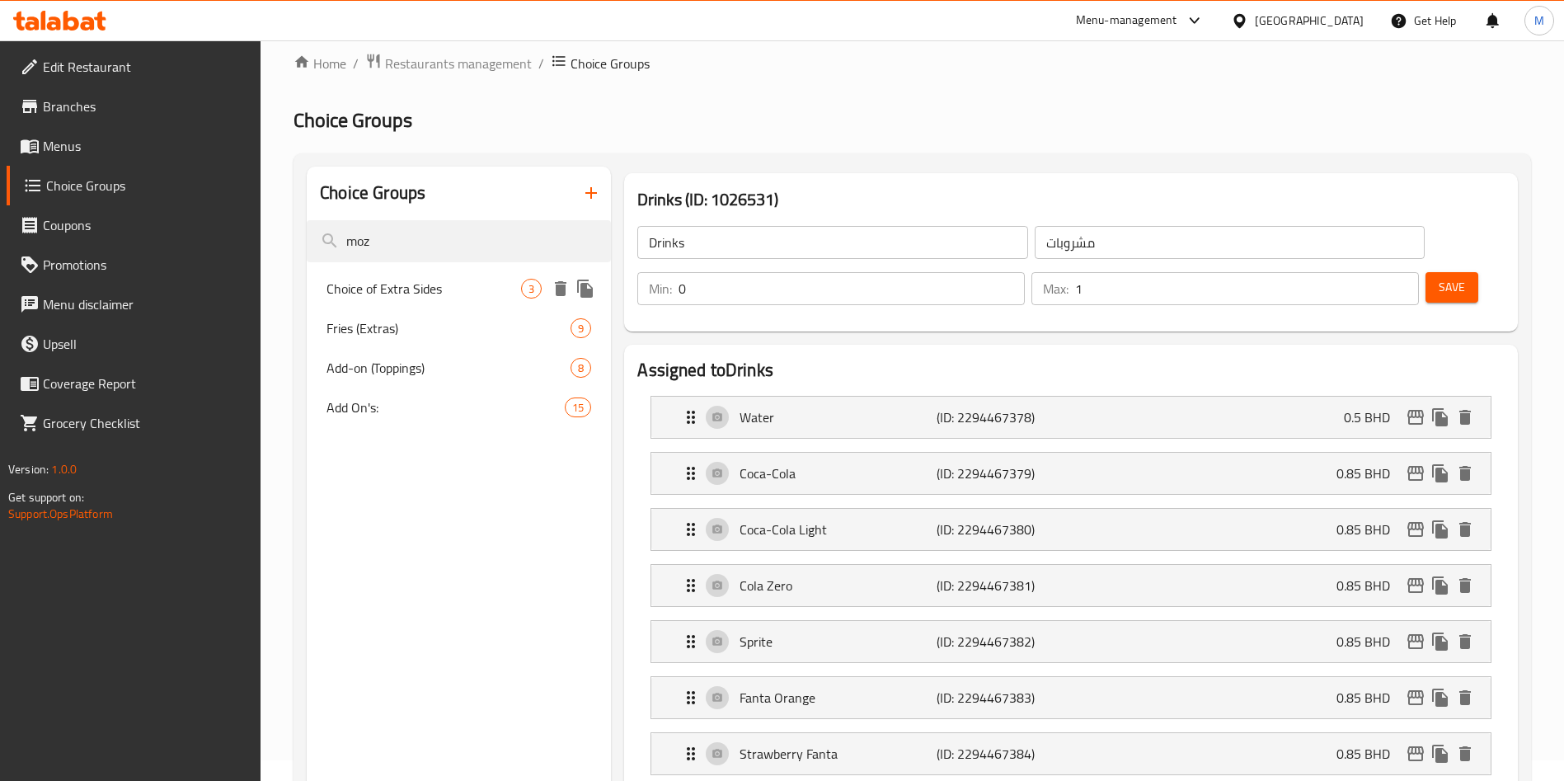
type input "moz"
click at [453, 275] on div "Choice of Extra Sides 3" at bounding box center [459, 289] width 304 height 40
type input "Choice of Extra Sides"
type input "خيار من الجوانب الإضافية"
type input "3"
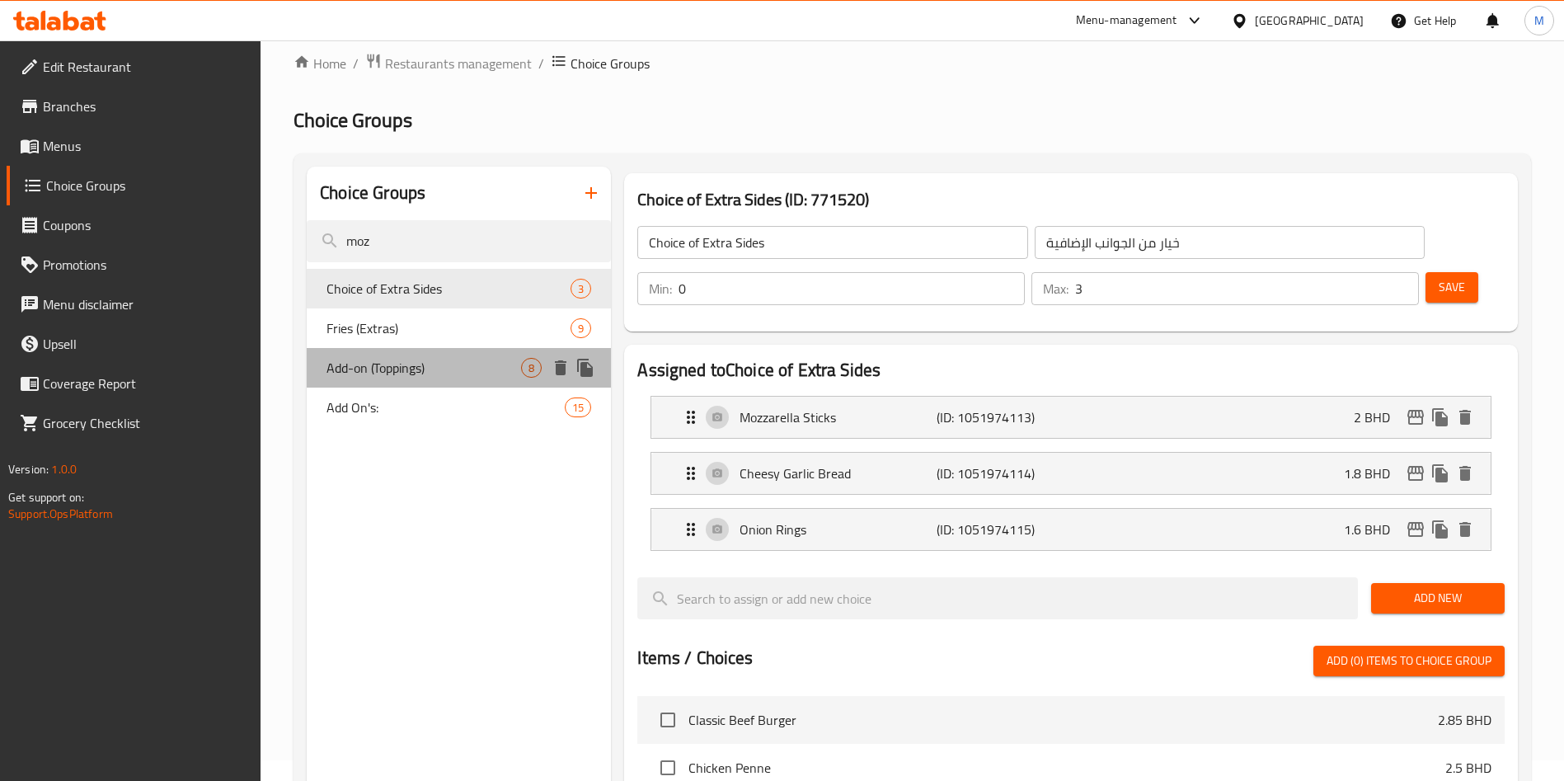
click at [444, 351] on div "Add-on (Toppings) 8" at bounding box center [459, 368] width 304 height 40
type input "Add-on (Toppings)"
type input "اختيارك من الااضافات"
type input "8"
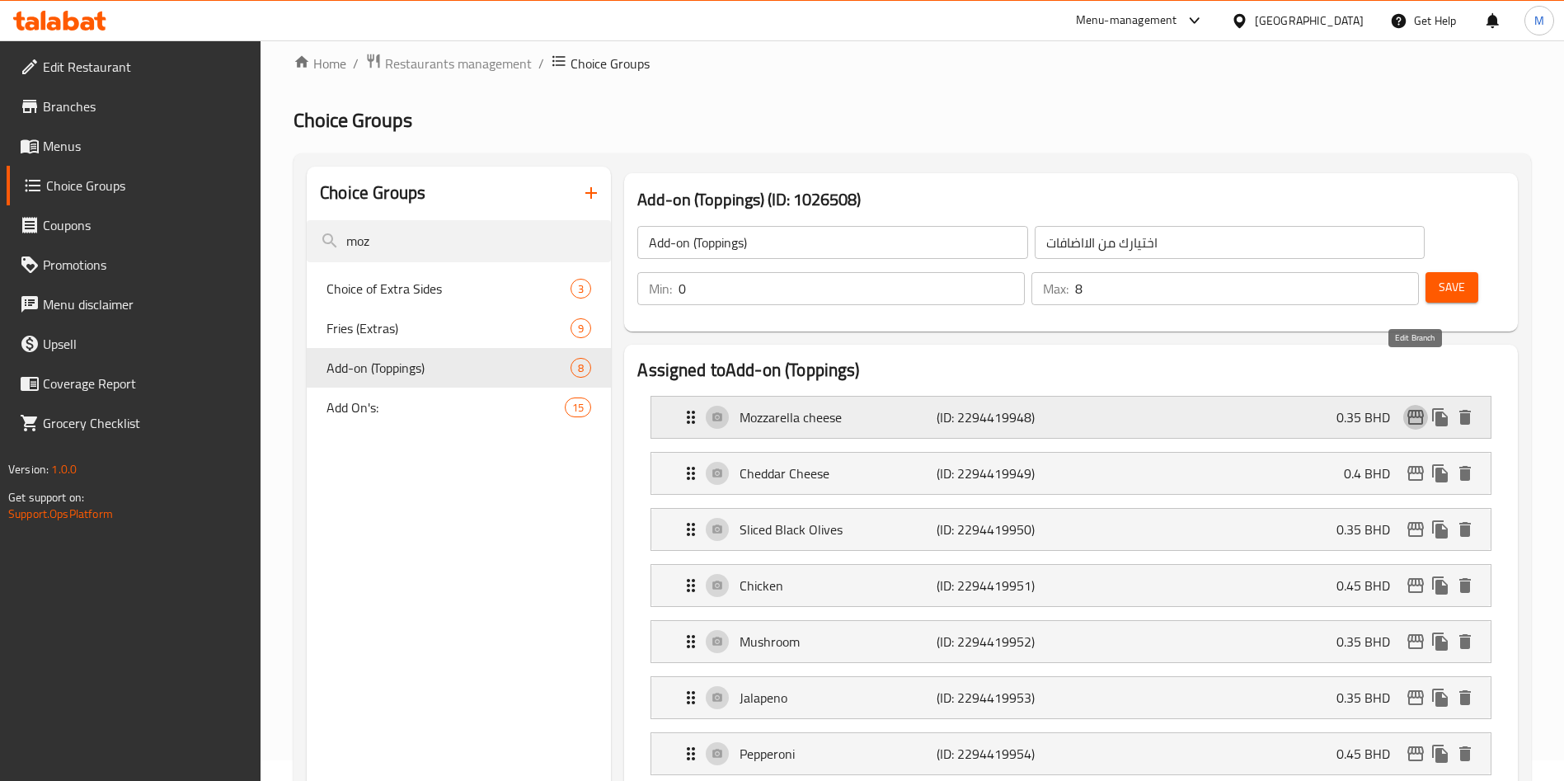
click at [1410, 410] on icon "edit" at bounding box center [1415, 417] width 16 height 15
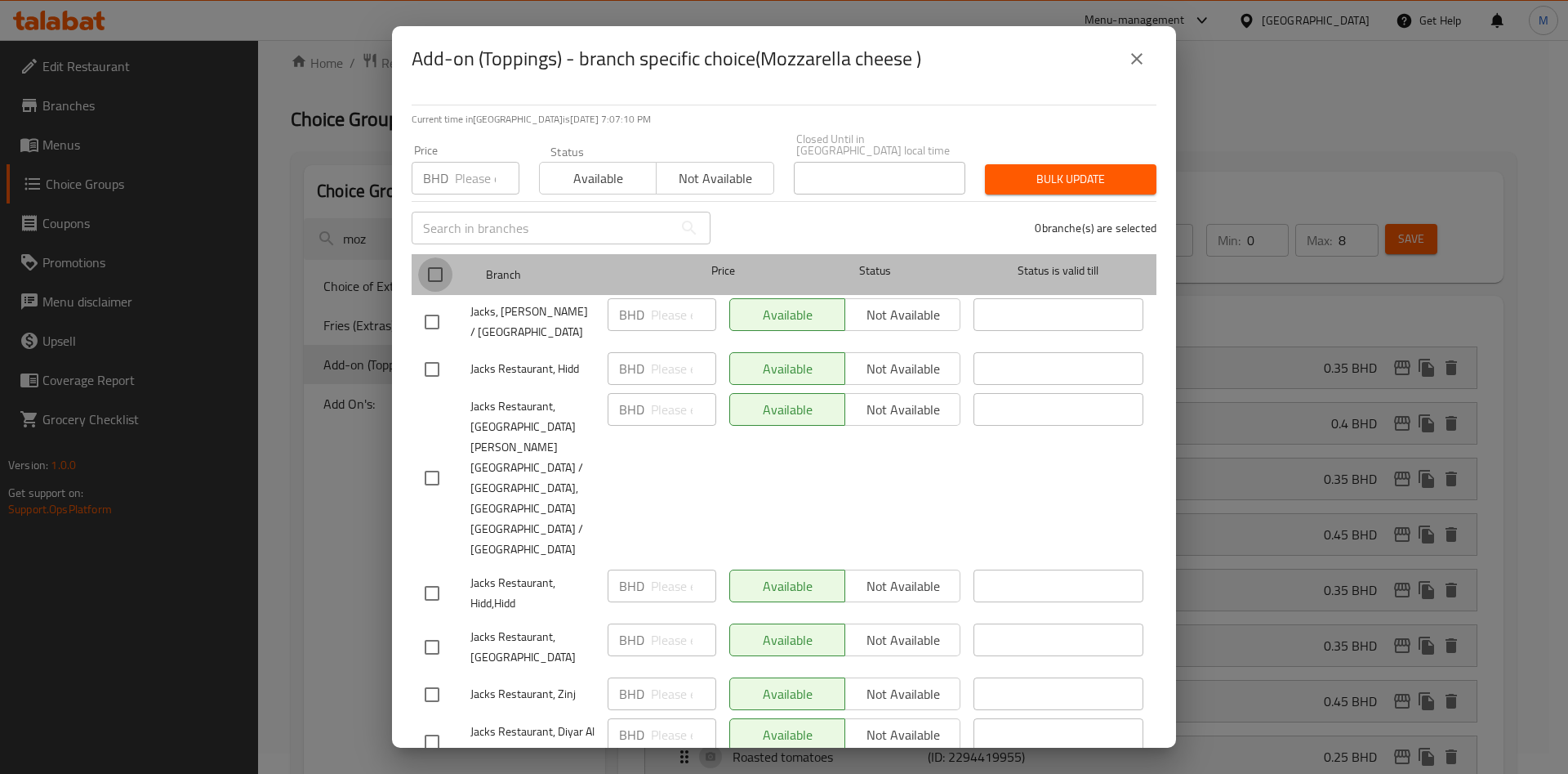
click at [435, 272] on input "checkbox" at bounding box center [435, 275] width 35 height 35
checkbox input "true"
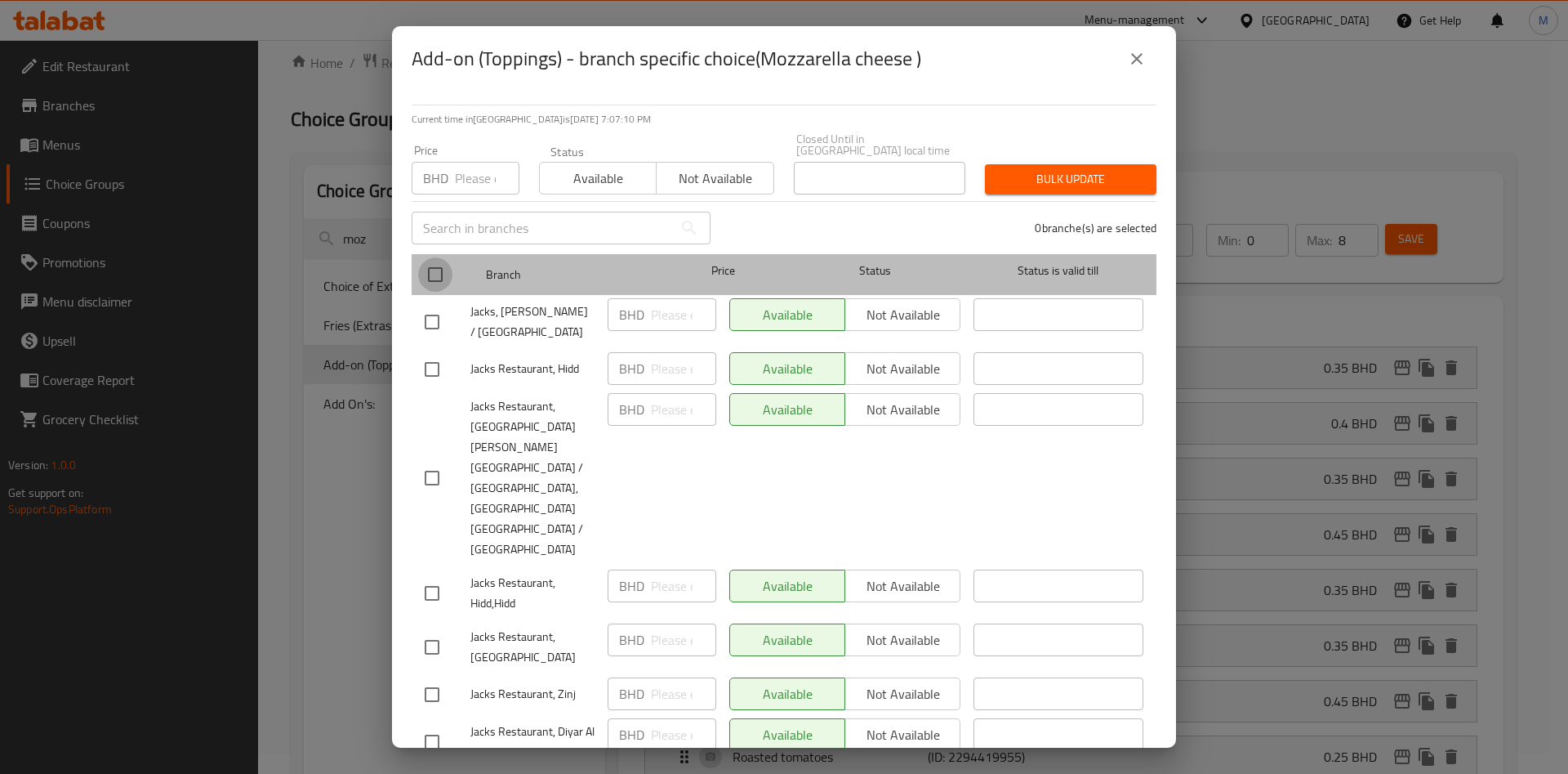
checkbox input "true"
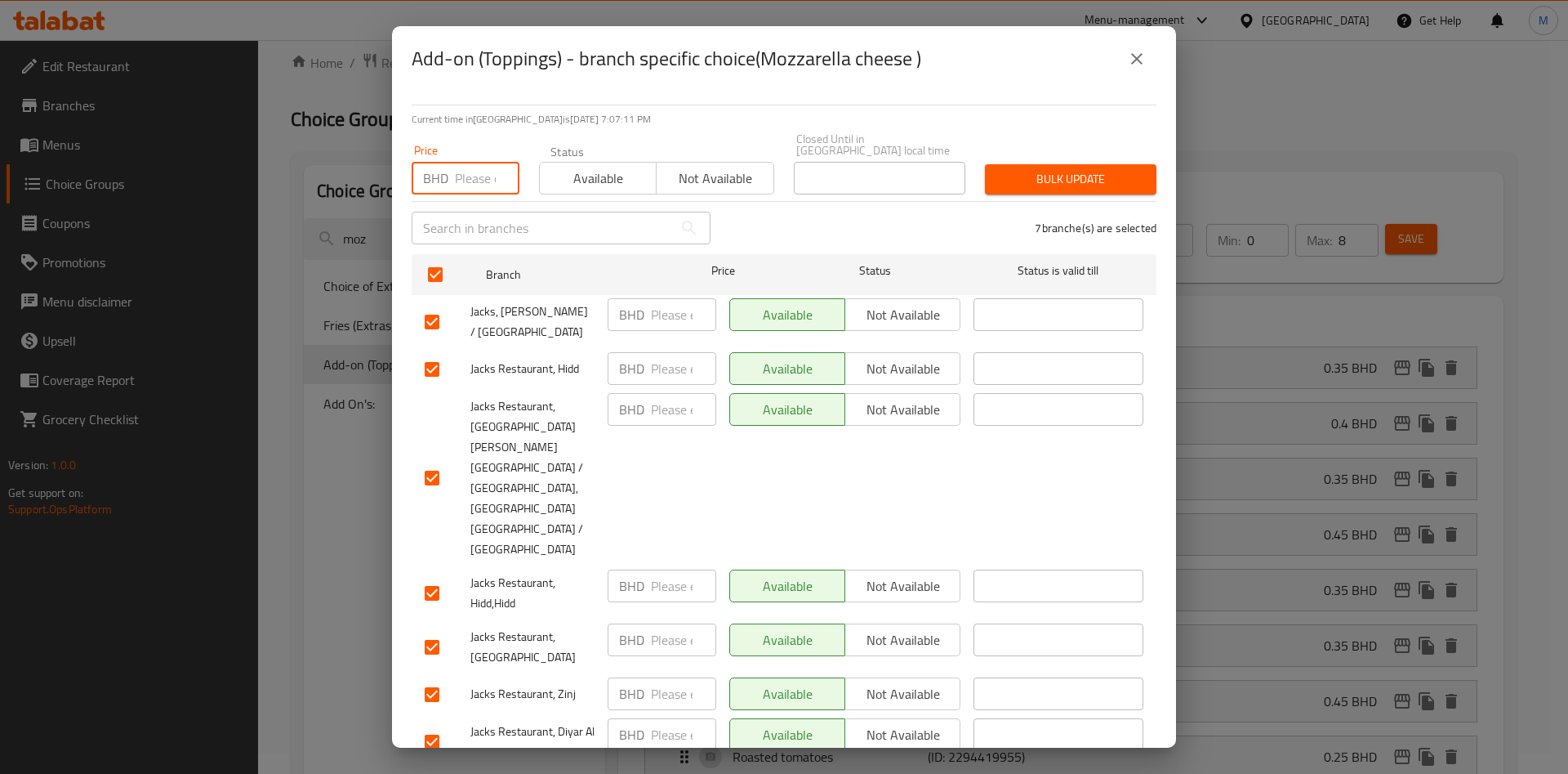
click at [468, 181] on input "number" at bounding box center [486, 177] width 64 height 33
type input "0.35"
click at [1044, 194] on button "Bulk update" at bounding box center [1070, 179] width 171 height 31
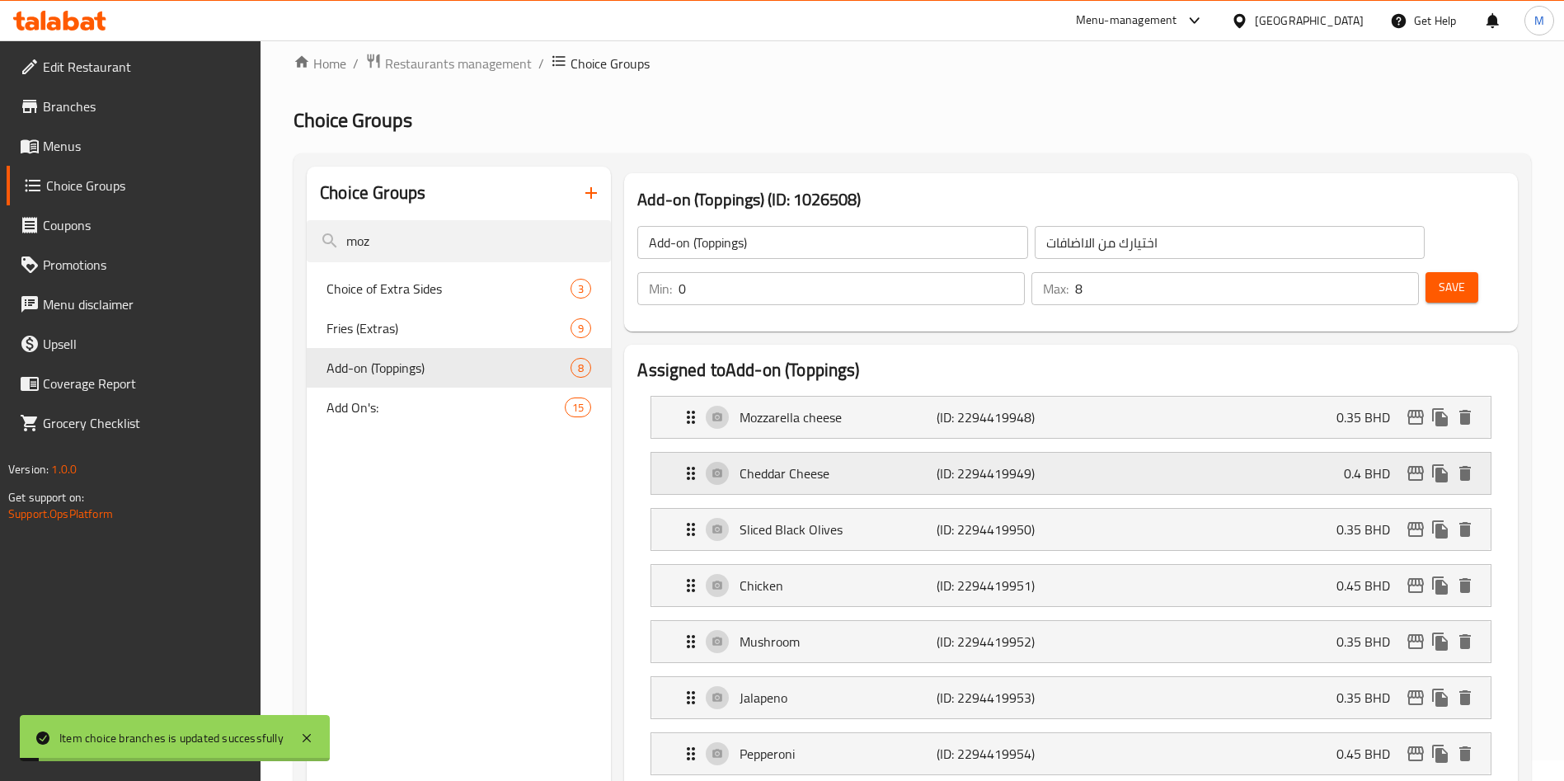
click at [1415, 463] on icon "edit" at bounding box center [1416, 473] width 20 height 20
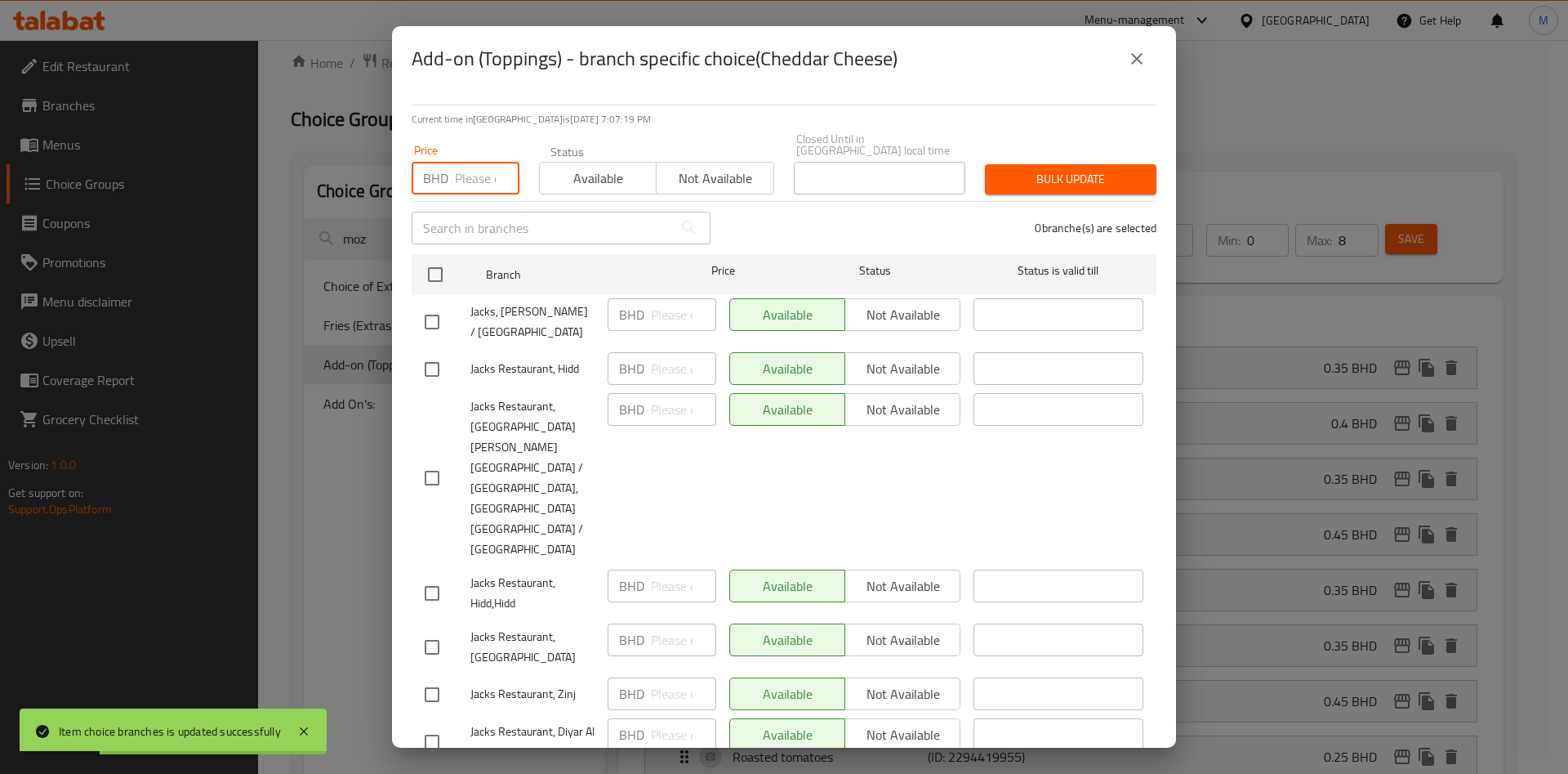
click at [467, 177] on input "number" at bounding box center [486, 177] width 64 height 33
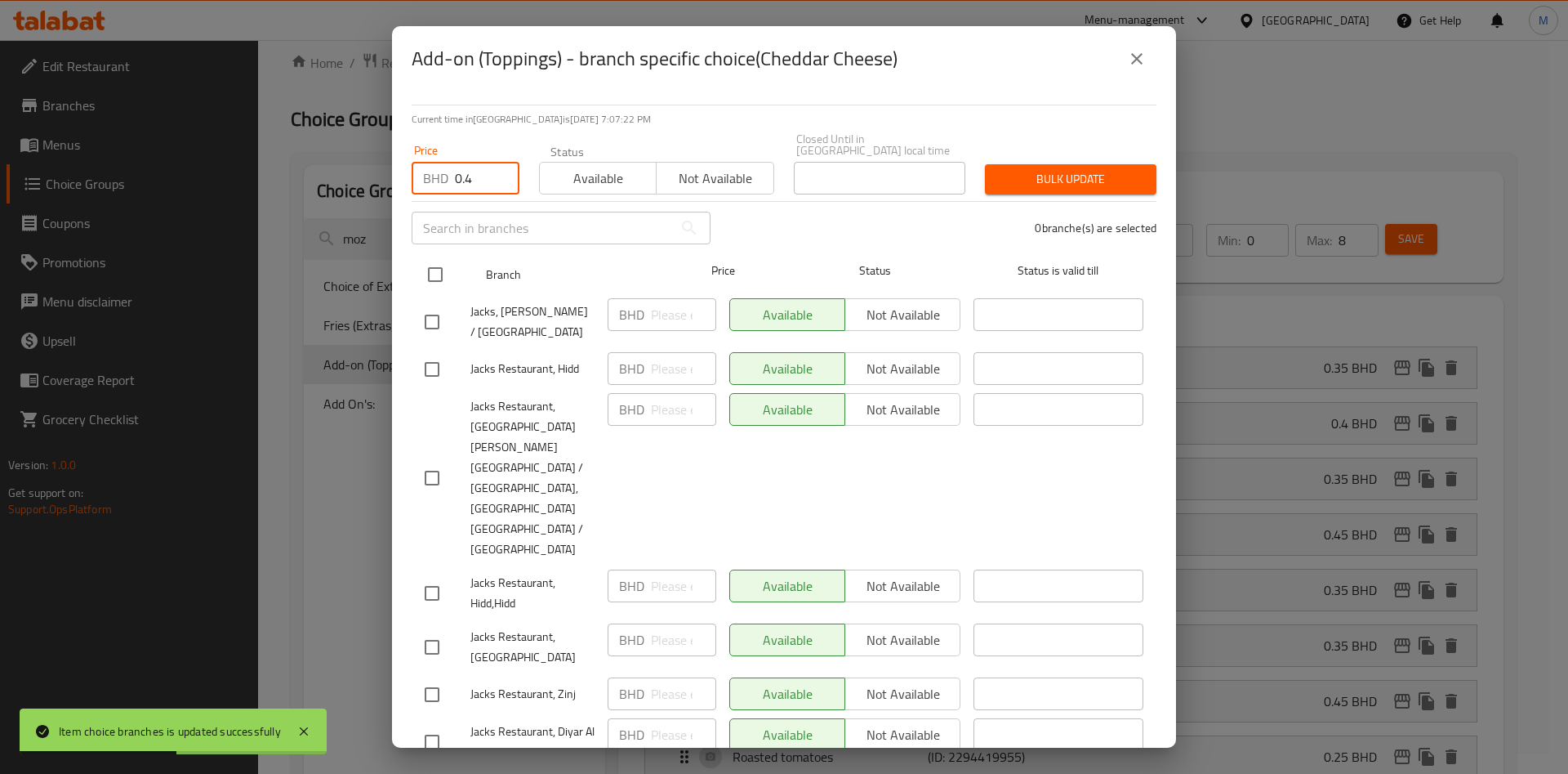
type input "0.4"
click at [430, 269] on input "checkbox" at bounding box center [435, 275] width 35 height 35
checkbox input "true"
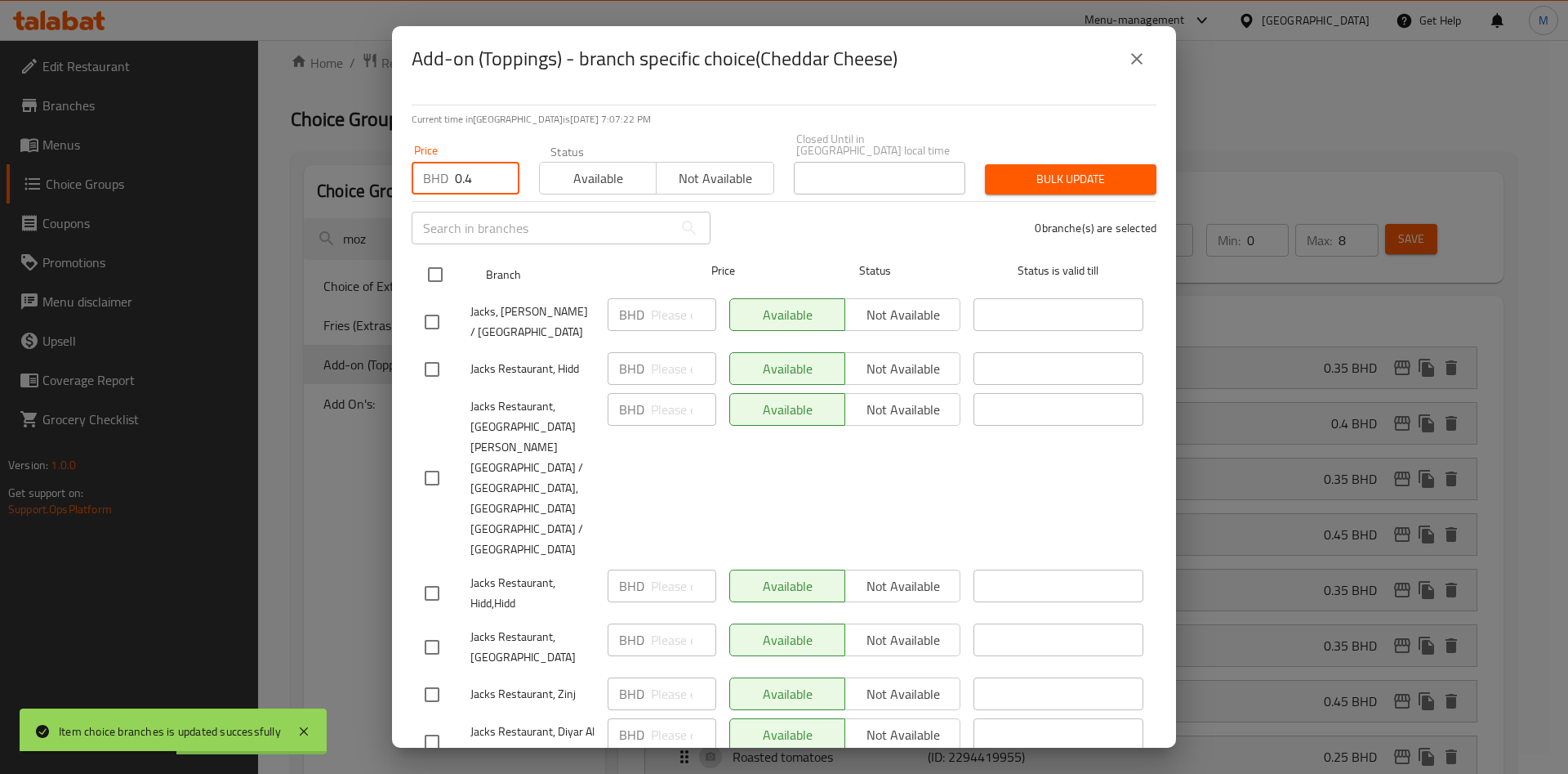
checkbox input "true"
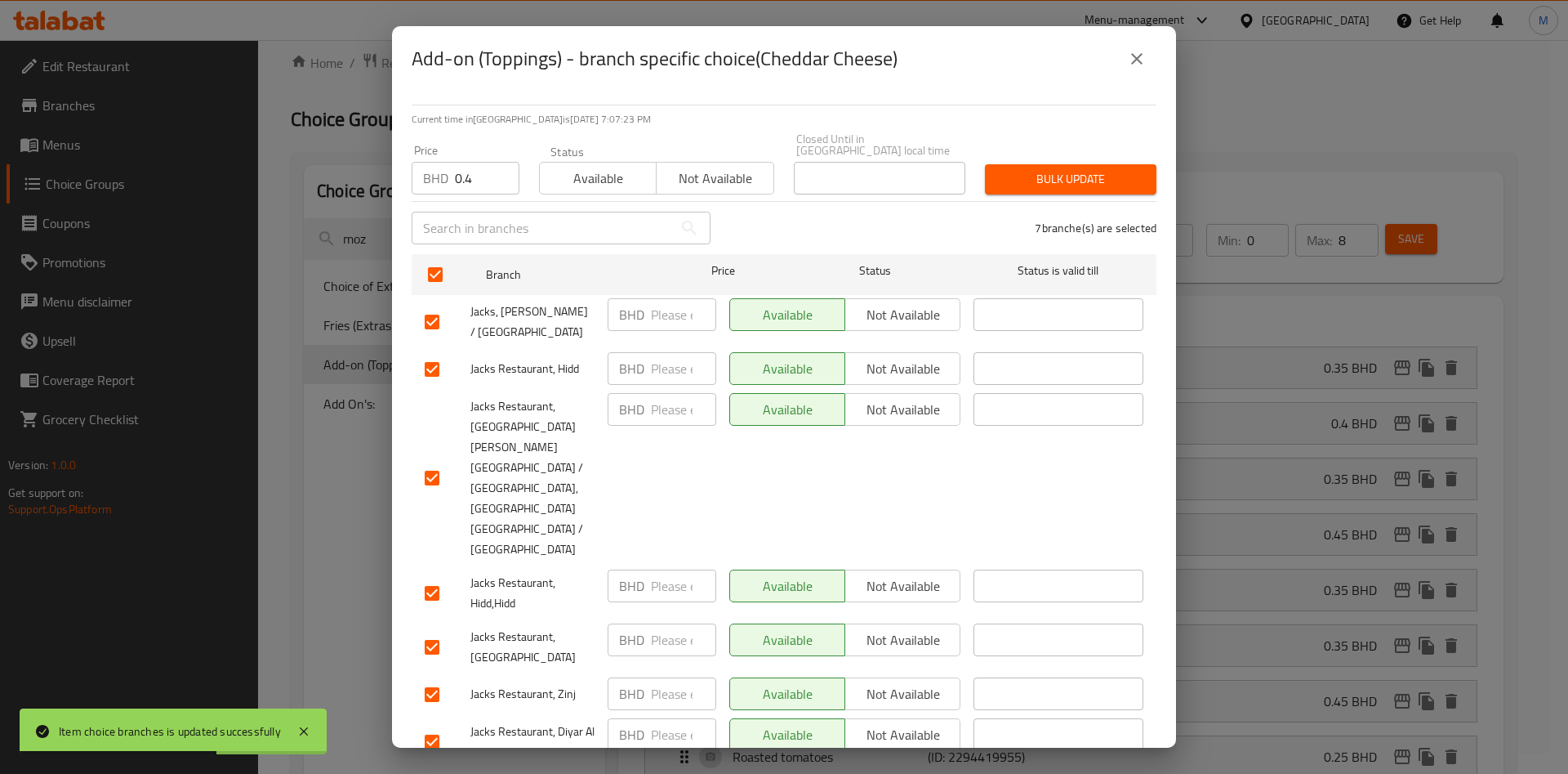
click at [1049, 187] on span "Bulk update" at bounding box center [1071, 179] width 146 height 21
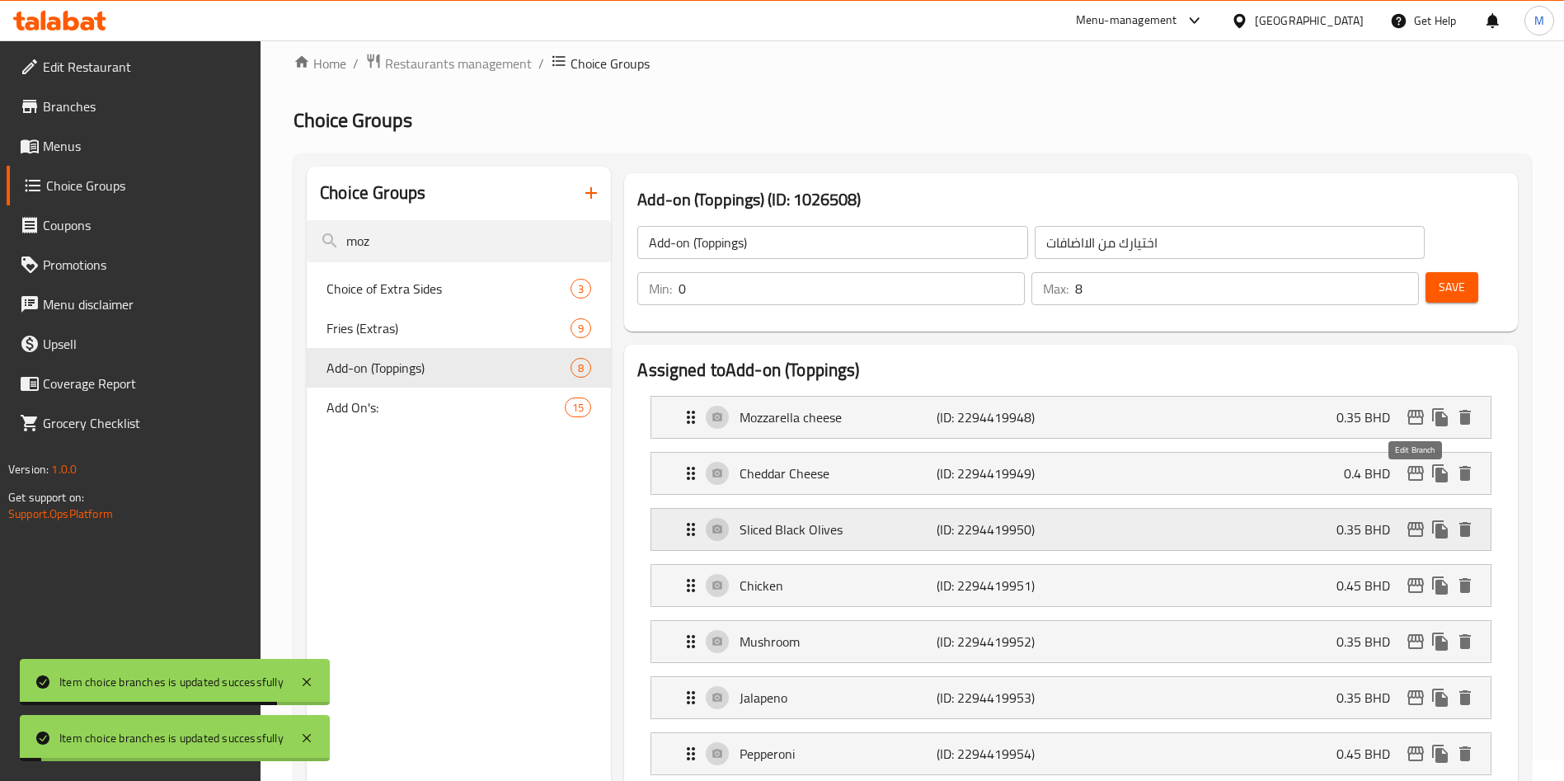
click at [1416, 522] on icon "edit" at bounding box center [1415, 529] width 16 height 15
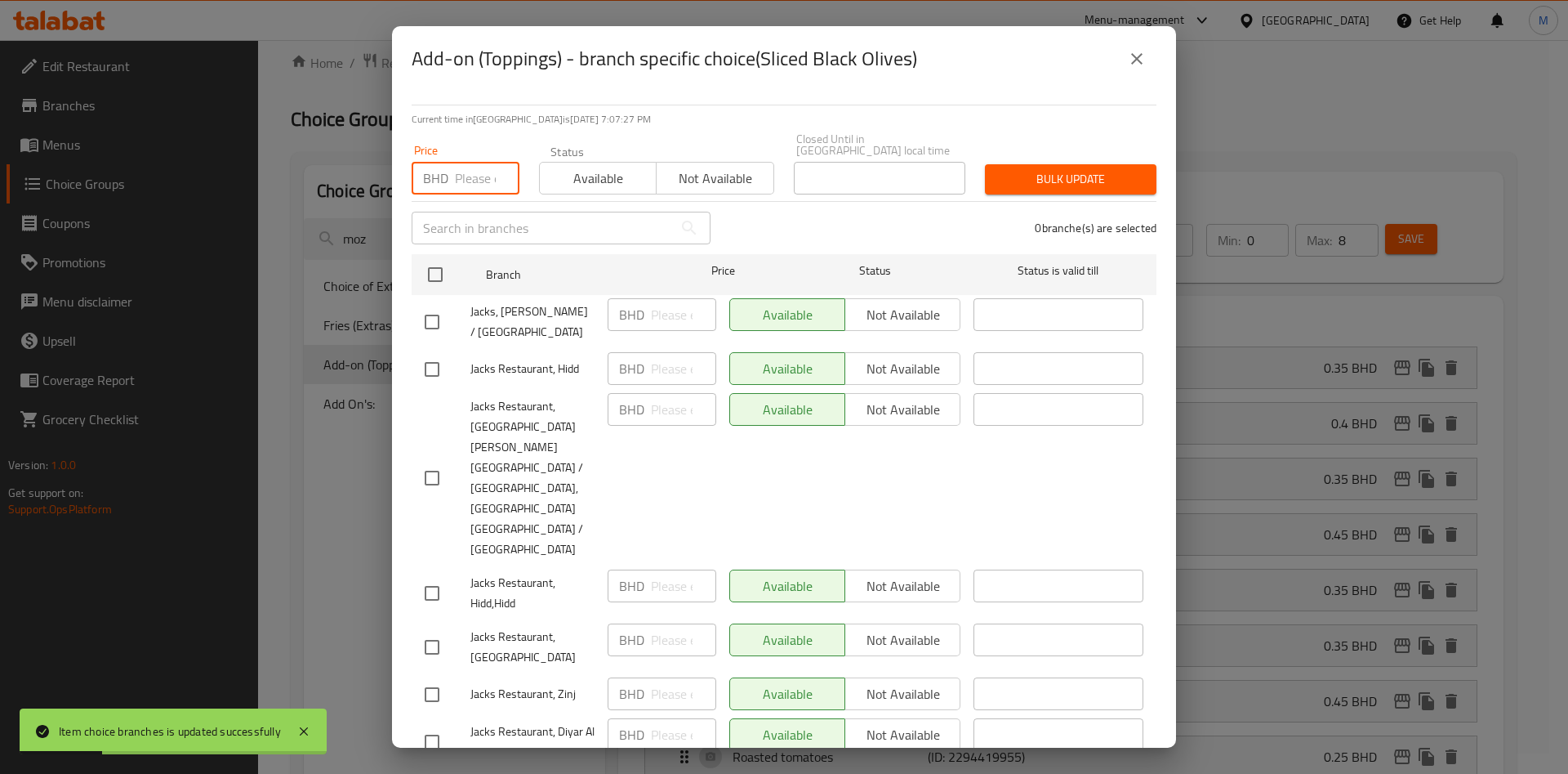
click at [479, 184] on input "number" at bounding box center [486, 177] width 64 height 33
type input "0.35"
click at [430, 297] on div "Jacks, [PERSON_NAME] / [GEOGRAPHIC_DATA]" at bounding box center [509, 321] width 183 height 60
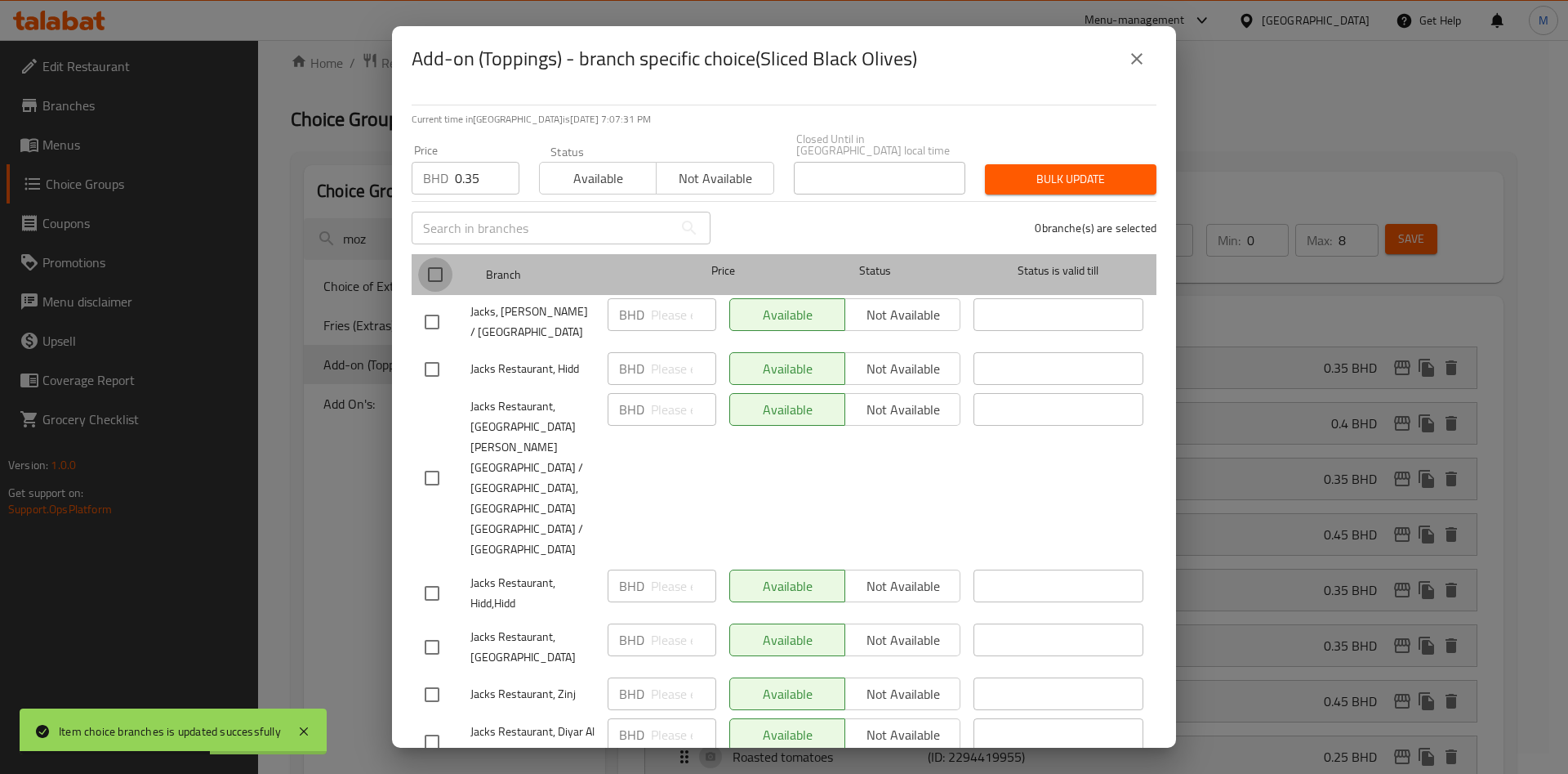
click at [435, 287] on input "checkbox" at bounding box center [435, 275] width 35 height 35
checkbox input "true"
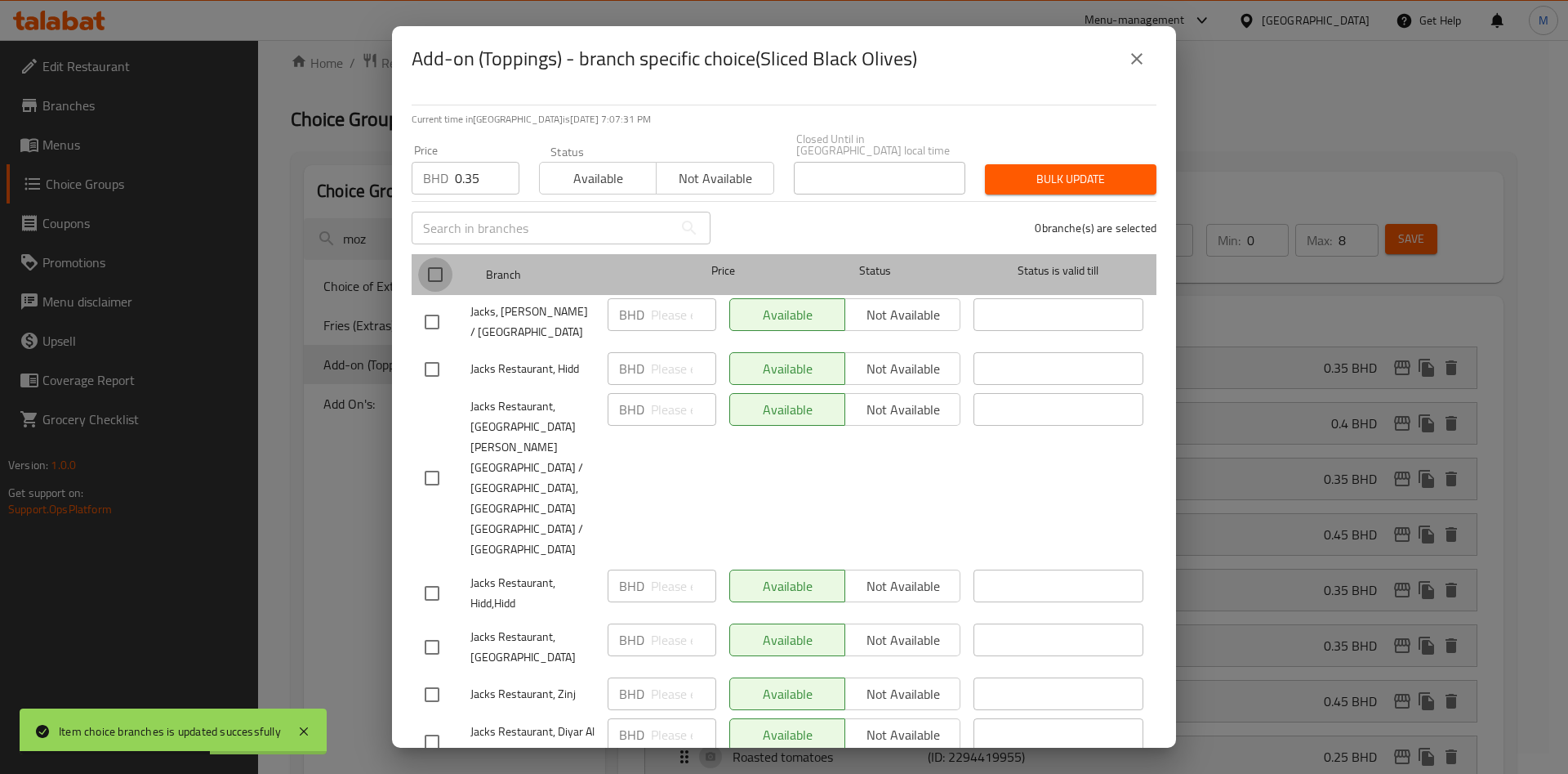
checkbox input "true"
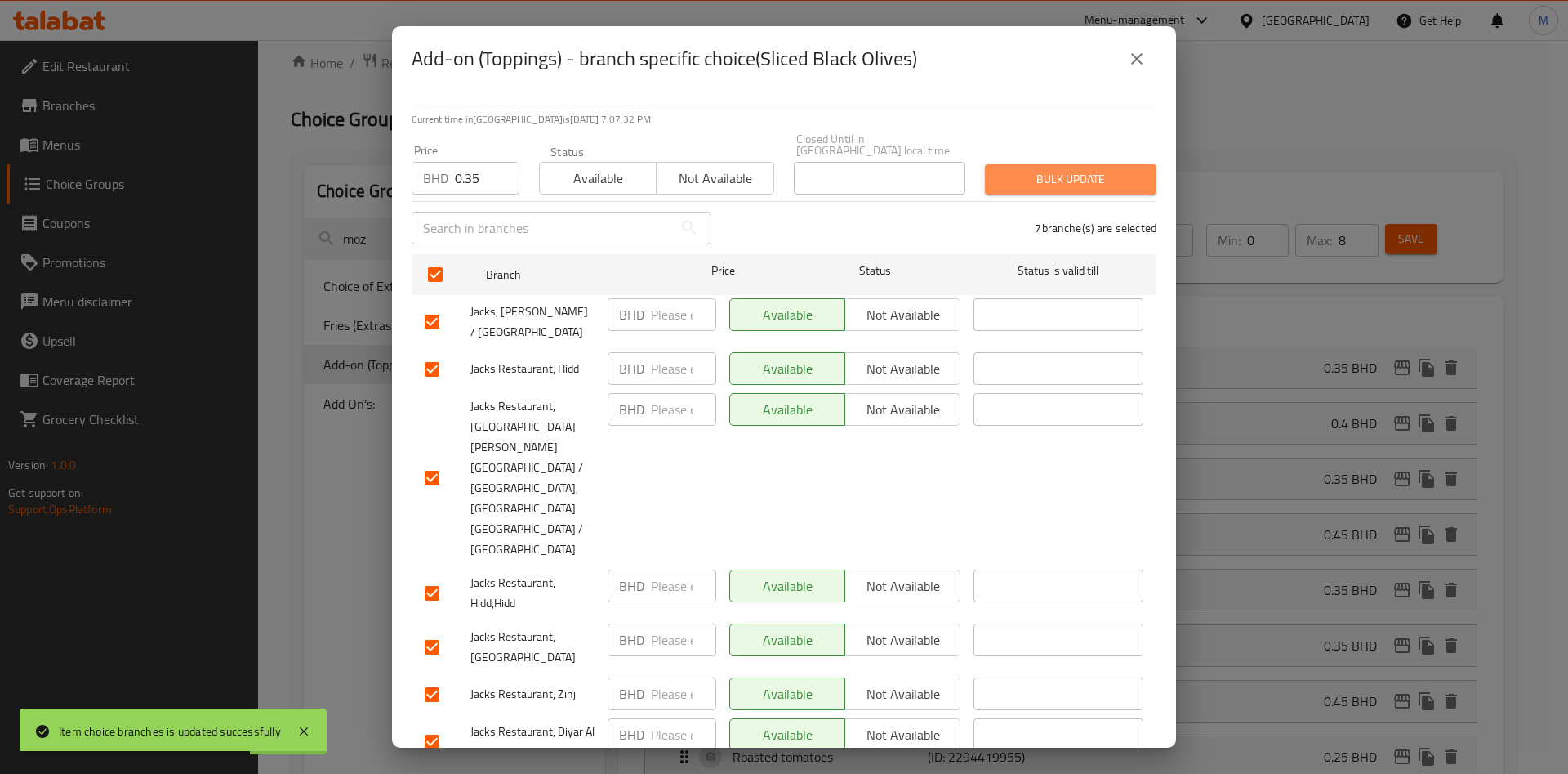
click at [1103, 178] on span "Bulk update" at bounding box center [1071, 179] width 146 height 21
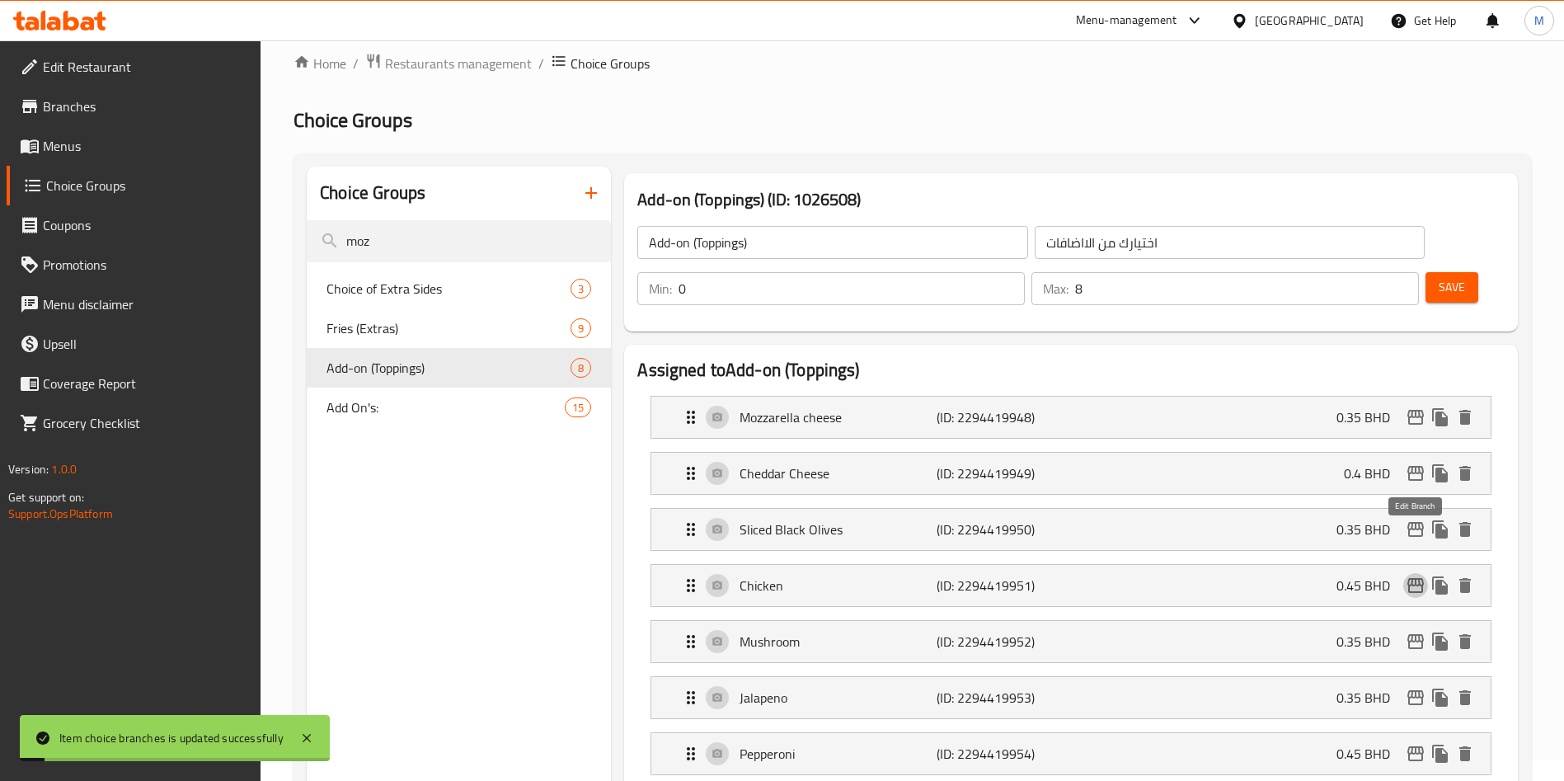
click at [1422, 578] on icon "edit" at bounding box center [1415, 585] width 16 height 15
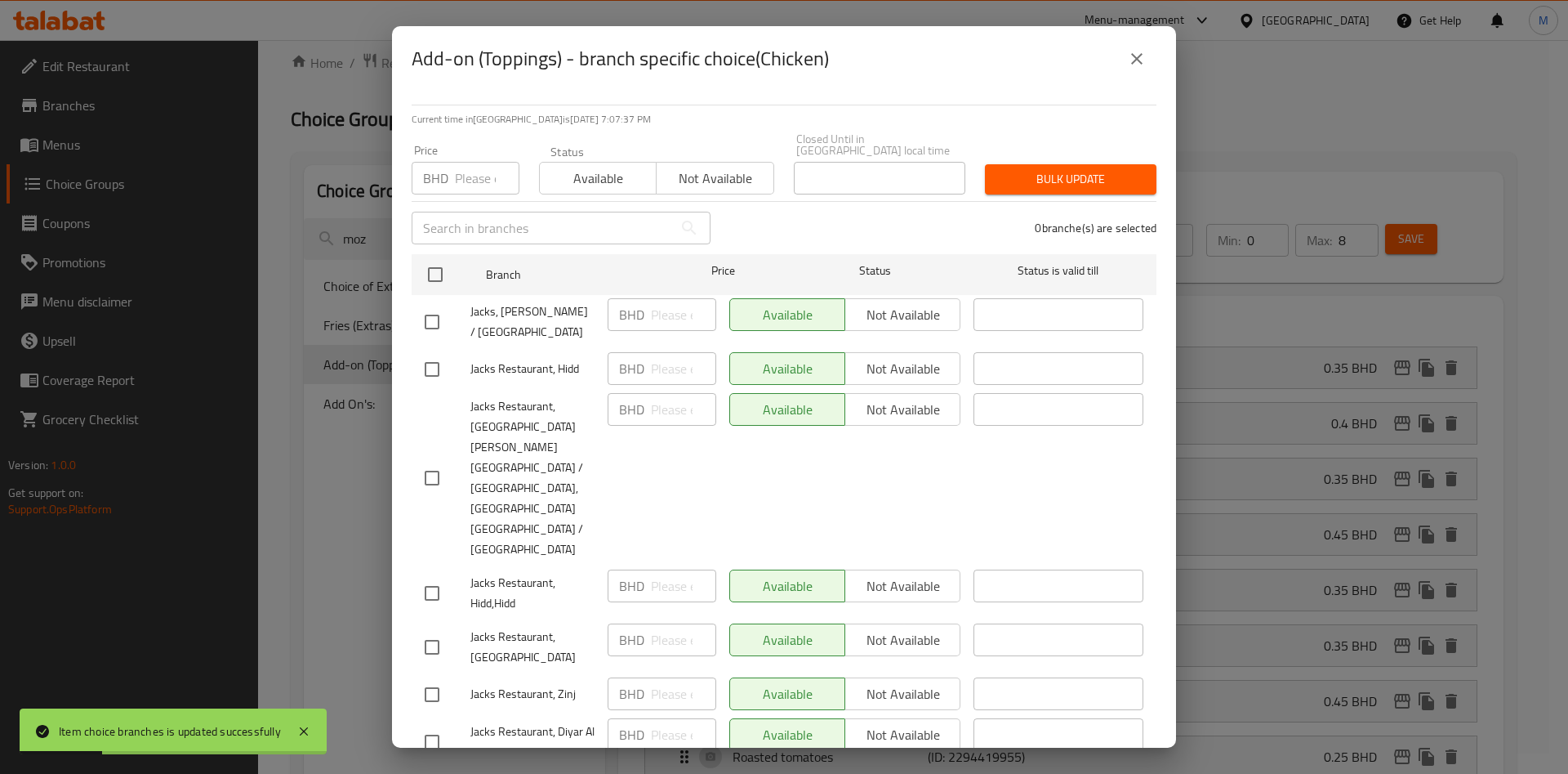
click at [472, 164] on div "Price BHD Price" at bounding box center [466, 169] width 108 height 50
click at [475, 179] on input "number" at bounding box center [486, 177] width 64 height 33
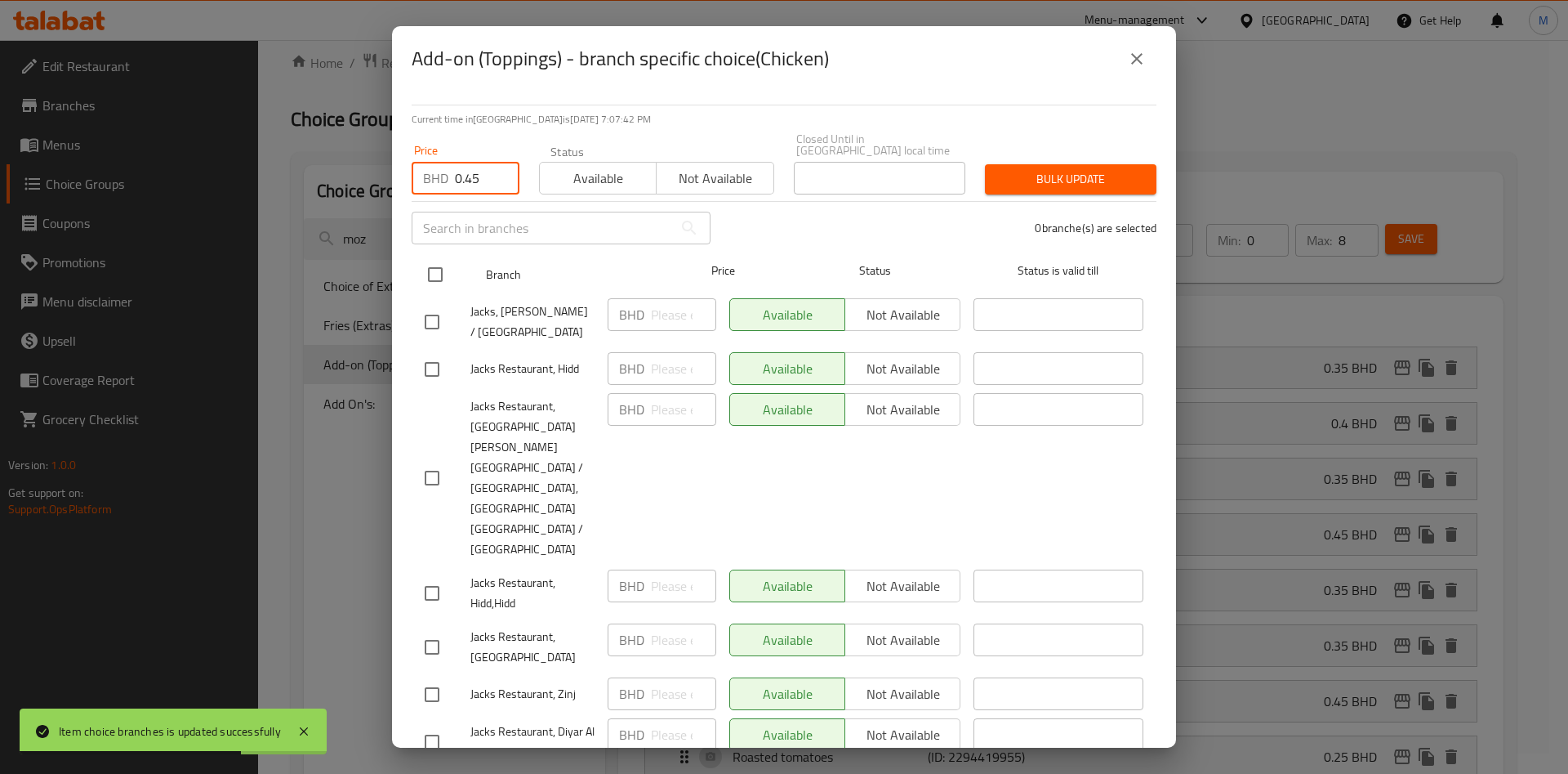
type input "0.45"
click at [431, 285] on input "checkbox" at bounding box center [435, 275] width 35 height 35
checkbox input "true"
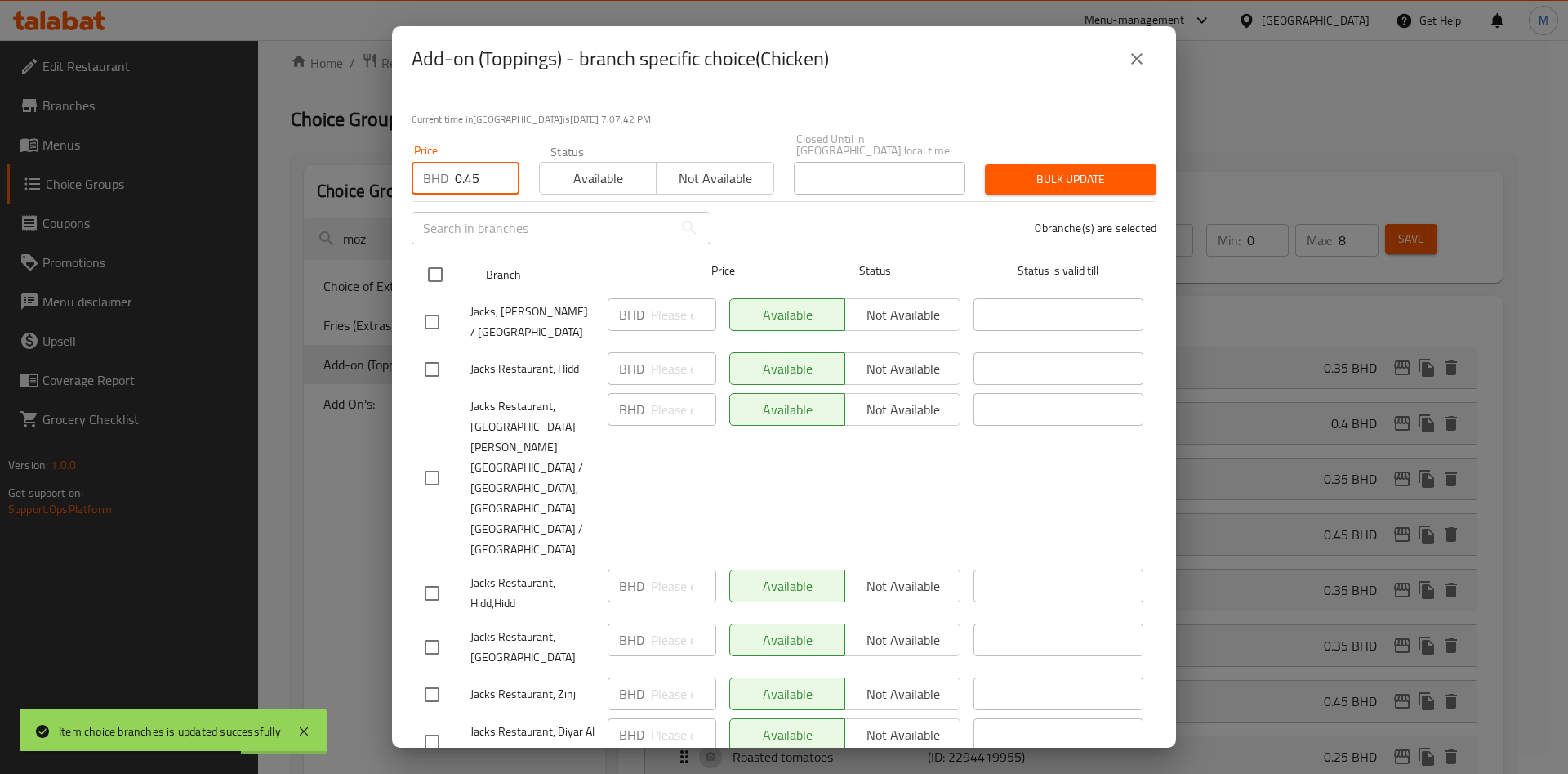
checkbox input "true"
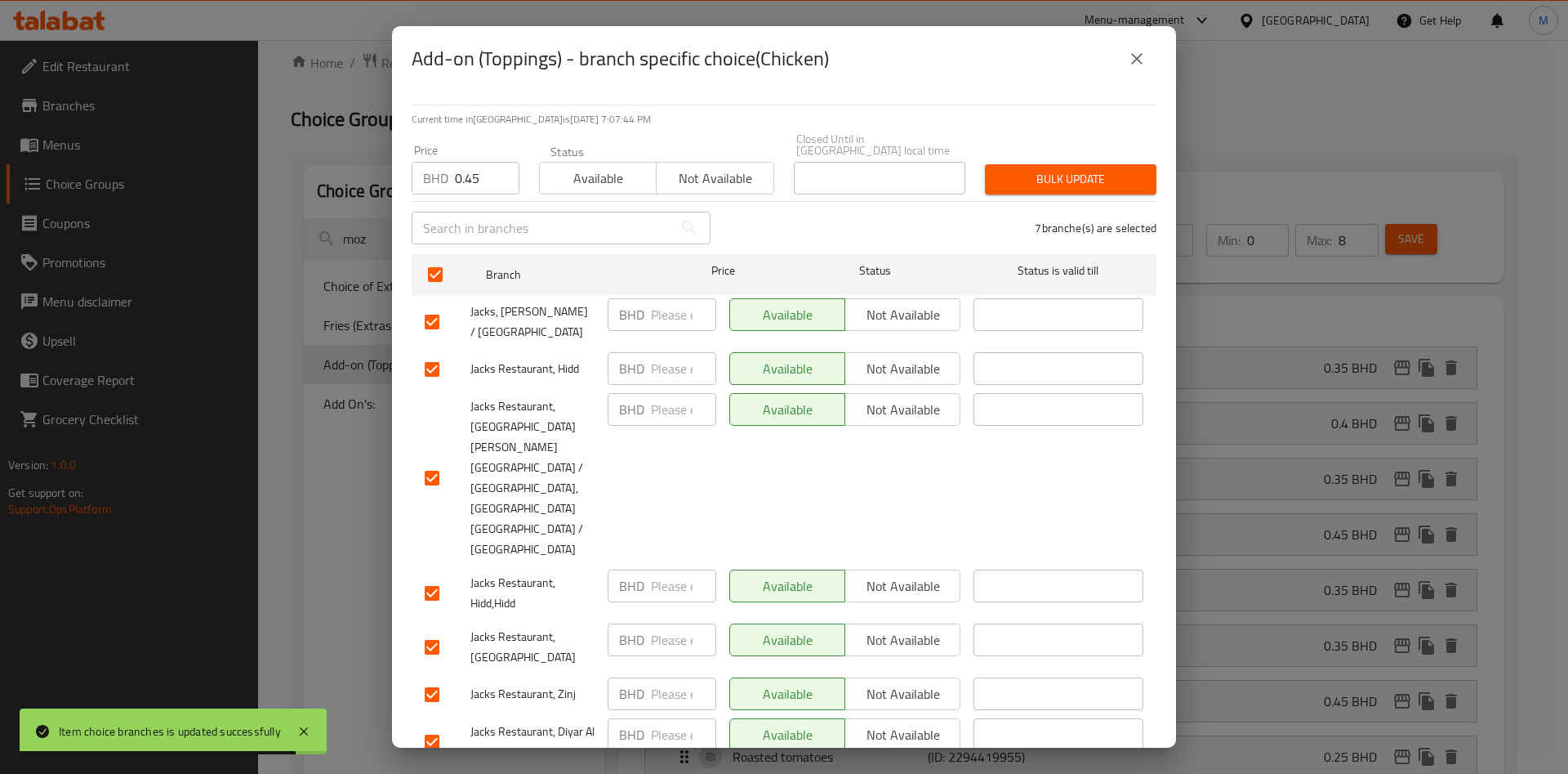
drag, startPoint x: 1059, startPoint y: 160, endPoint x: 1055, endPoint y: 181, distance: 21.4
click at [1055, 181] on div "Bulk update" at bounding box center [1070, 179] width 191 height 50
click at [1055, 181] on span "Bulk update" at bounding box center [1071, 179] width 146 height 21
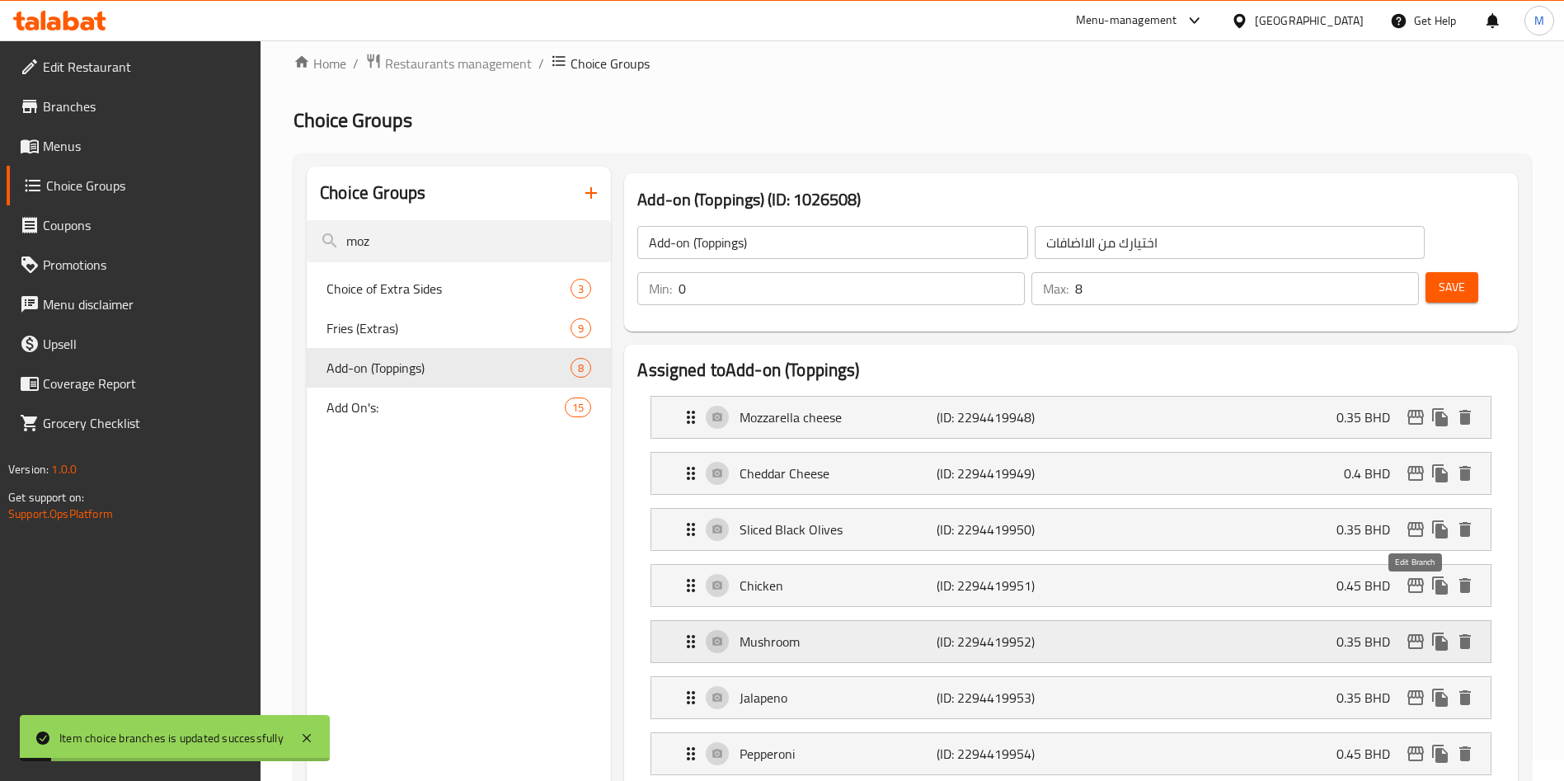
click at [1420, 632] on icon "edit" at bounding box center [1416, 642] width 20 height 20
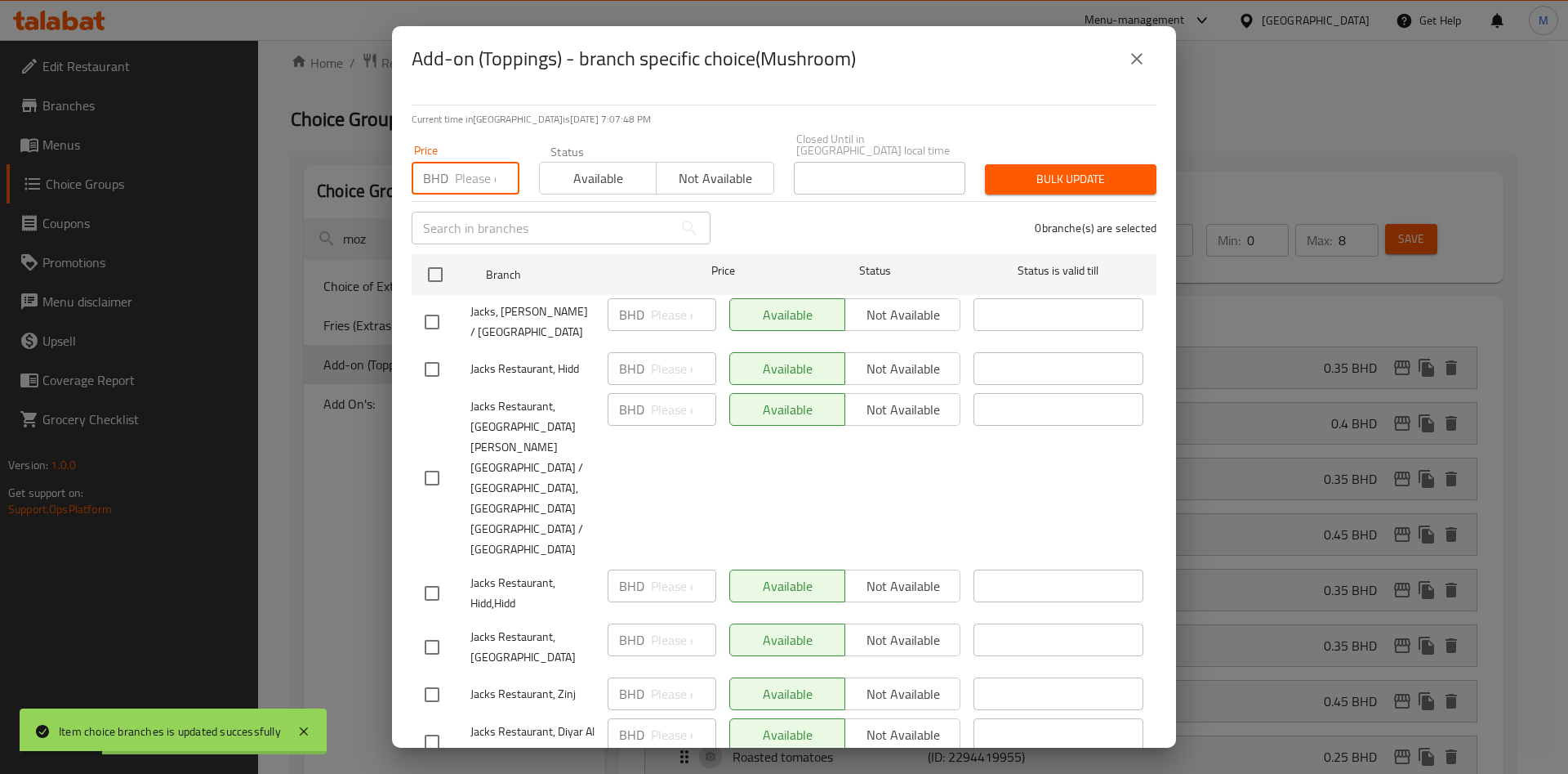
click at [474, 184] on input "number" at bounding box center [486, 177] width 64 height 33
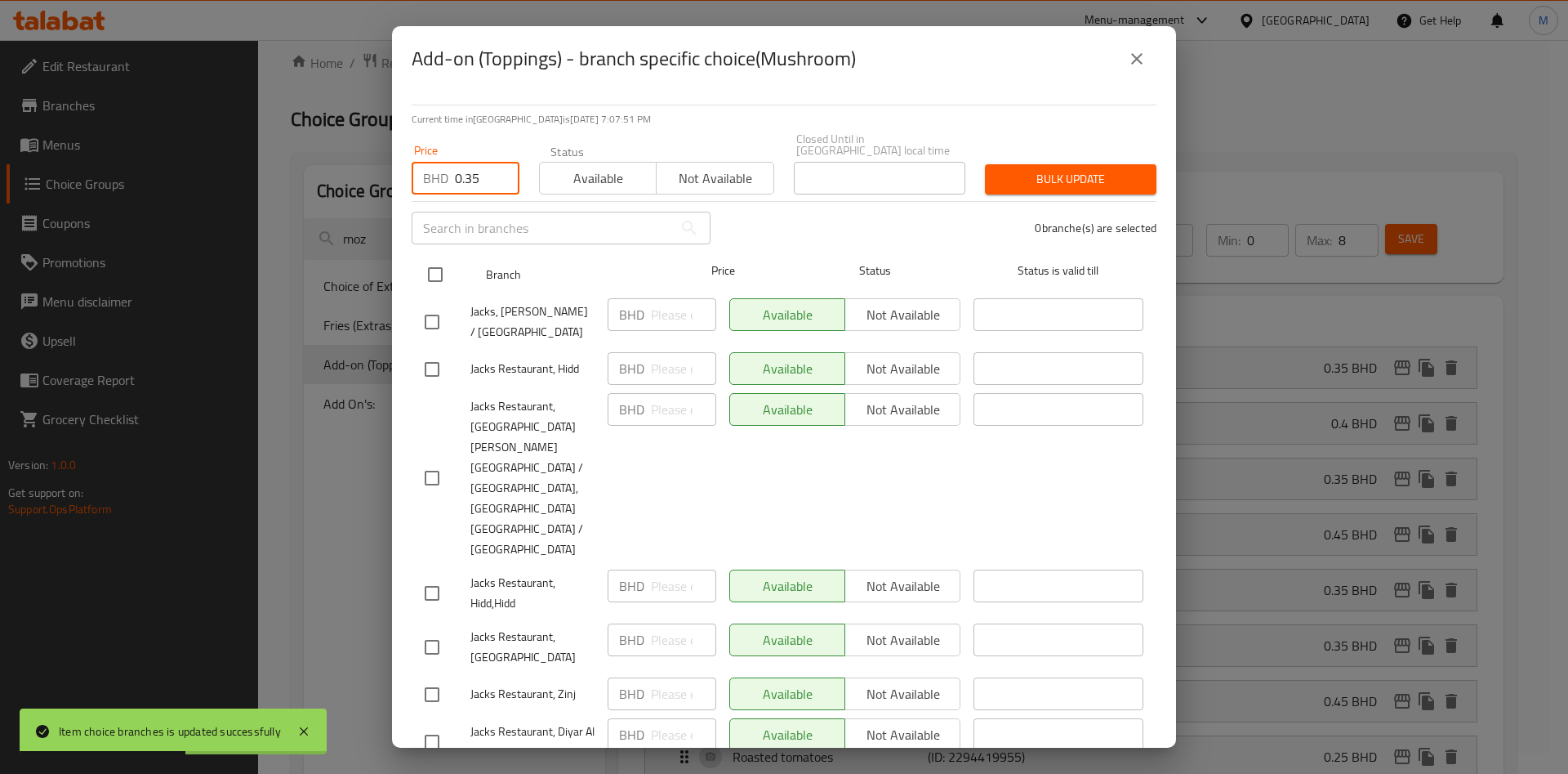
type input "0.35"
click at [441, 272] on input "checkbox" at bounding box center [435, 275] width 35 height 35
checkbox input "true"
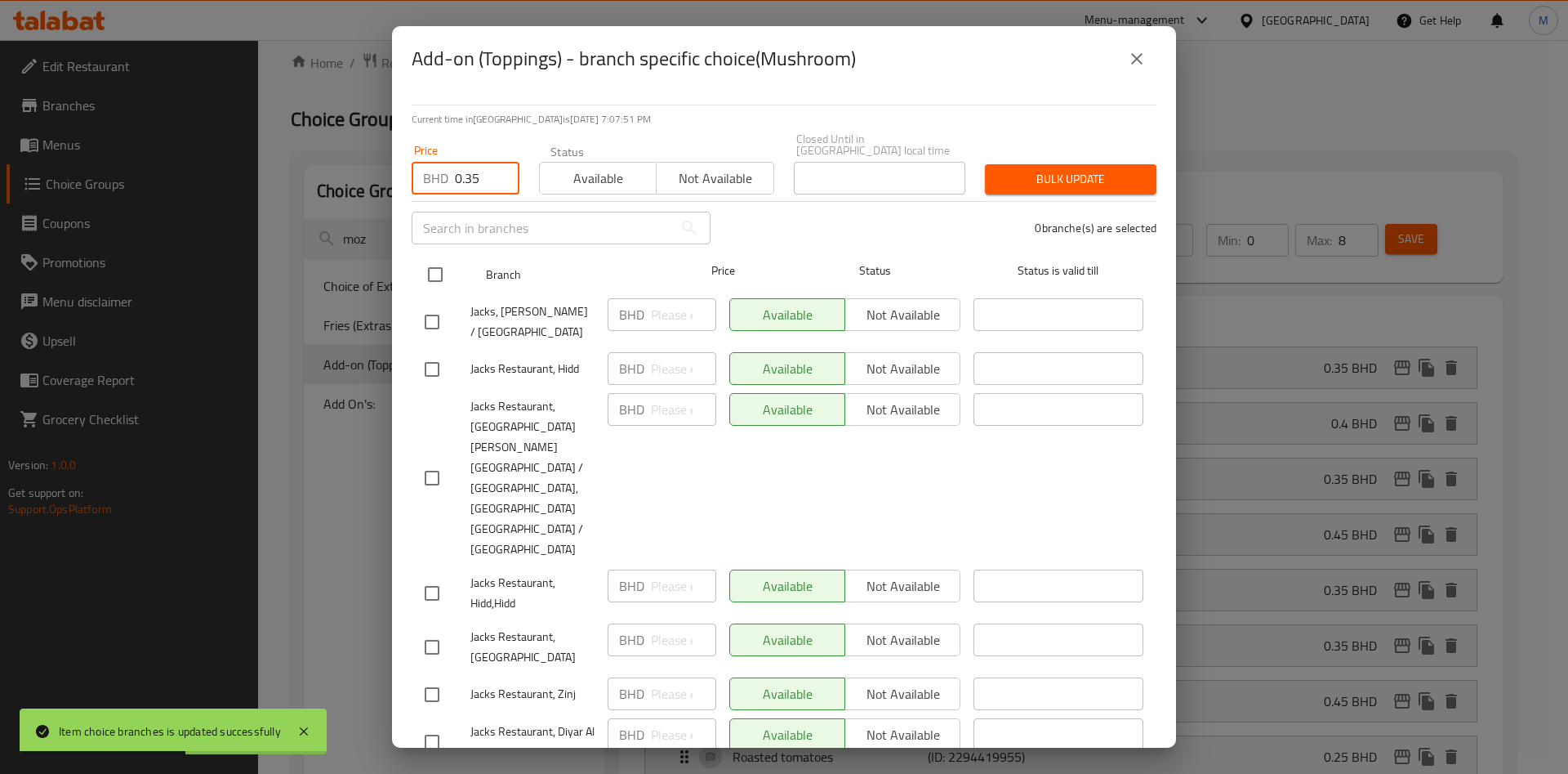
checkbox input "true"
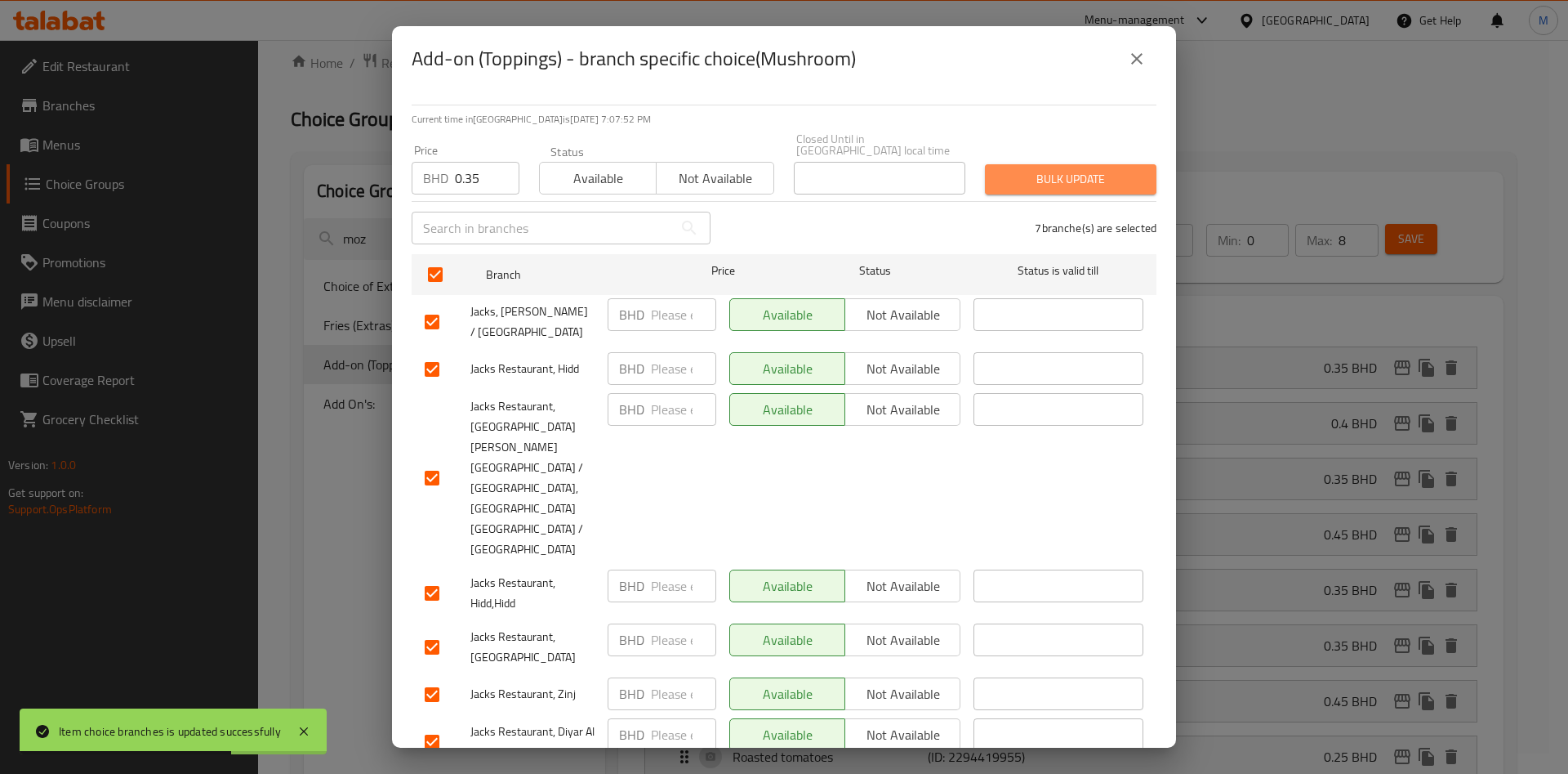
click at [1001, 184] on span "Bulk update" at bounding box center [1071, 179] width 146 height 21
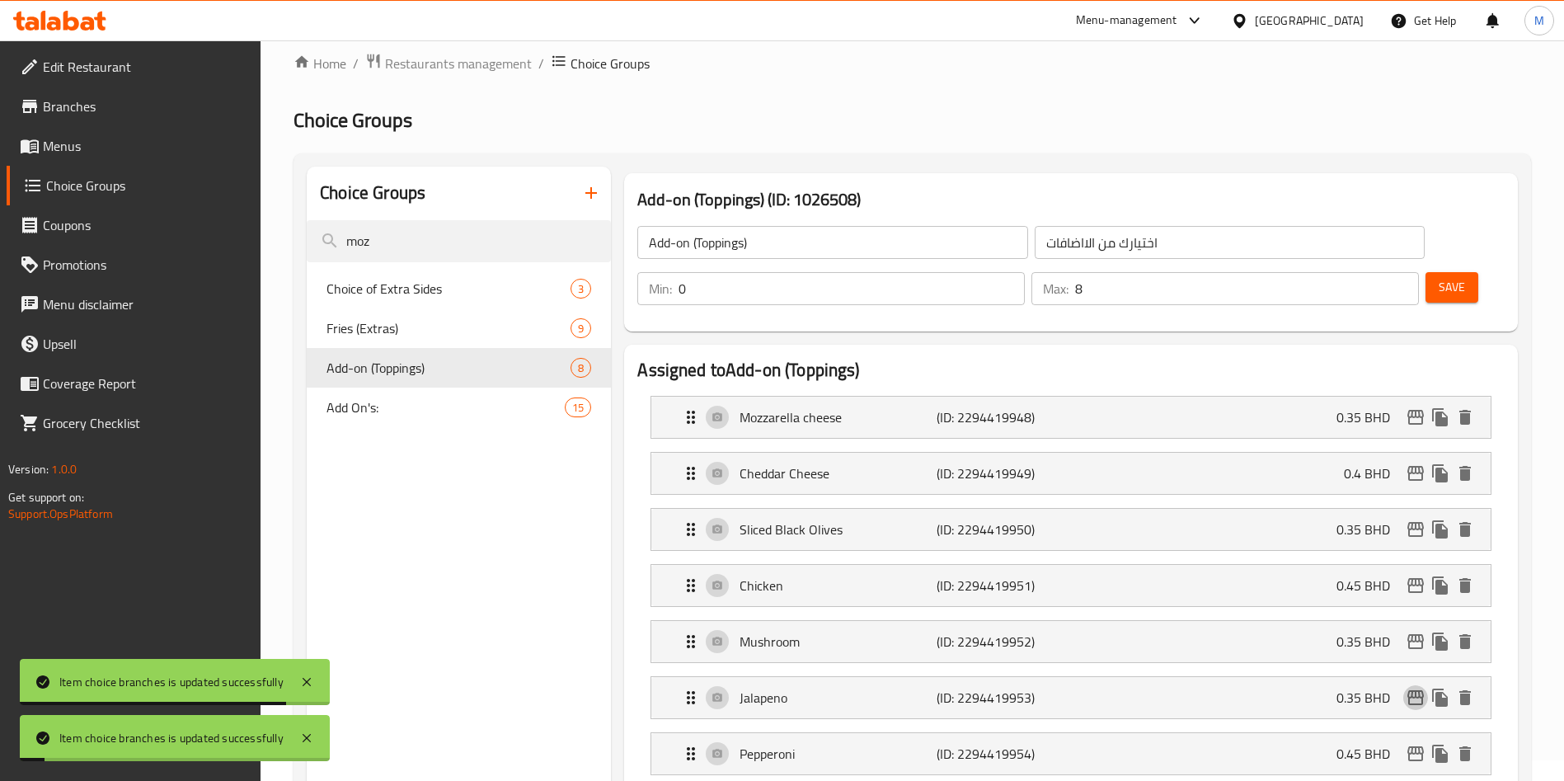
click at [1419, 688] on icon "edit" at bounding box center [1416, 698] width 20 height 20
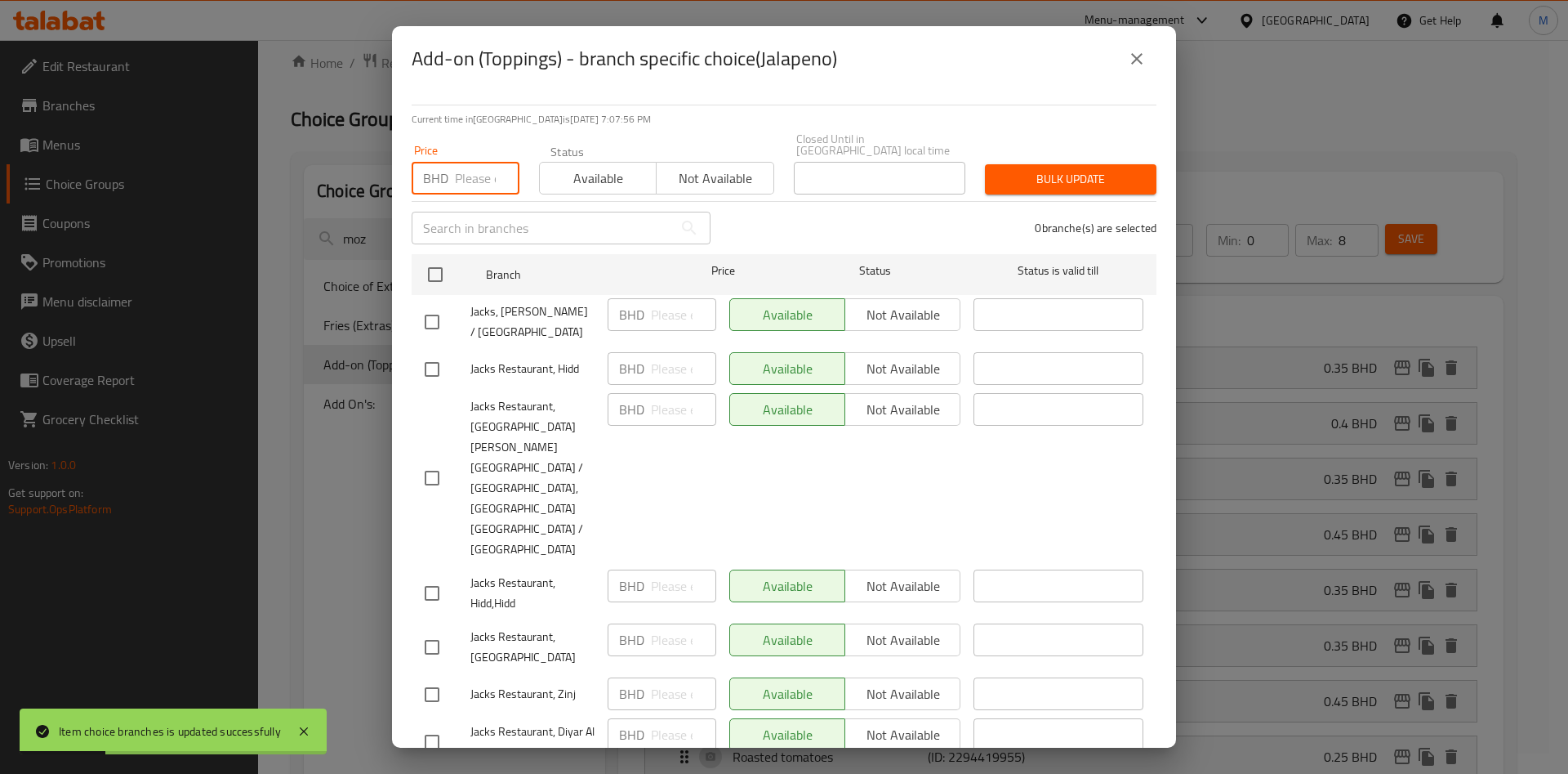
click at [486, 193] on input "number" at bounding box center [486, 177] width 64 height 33
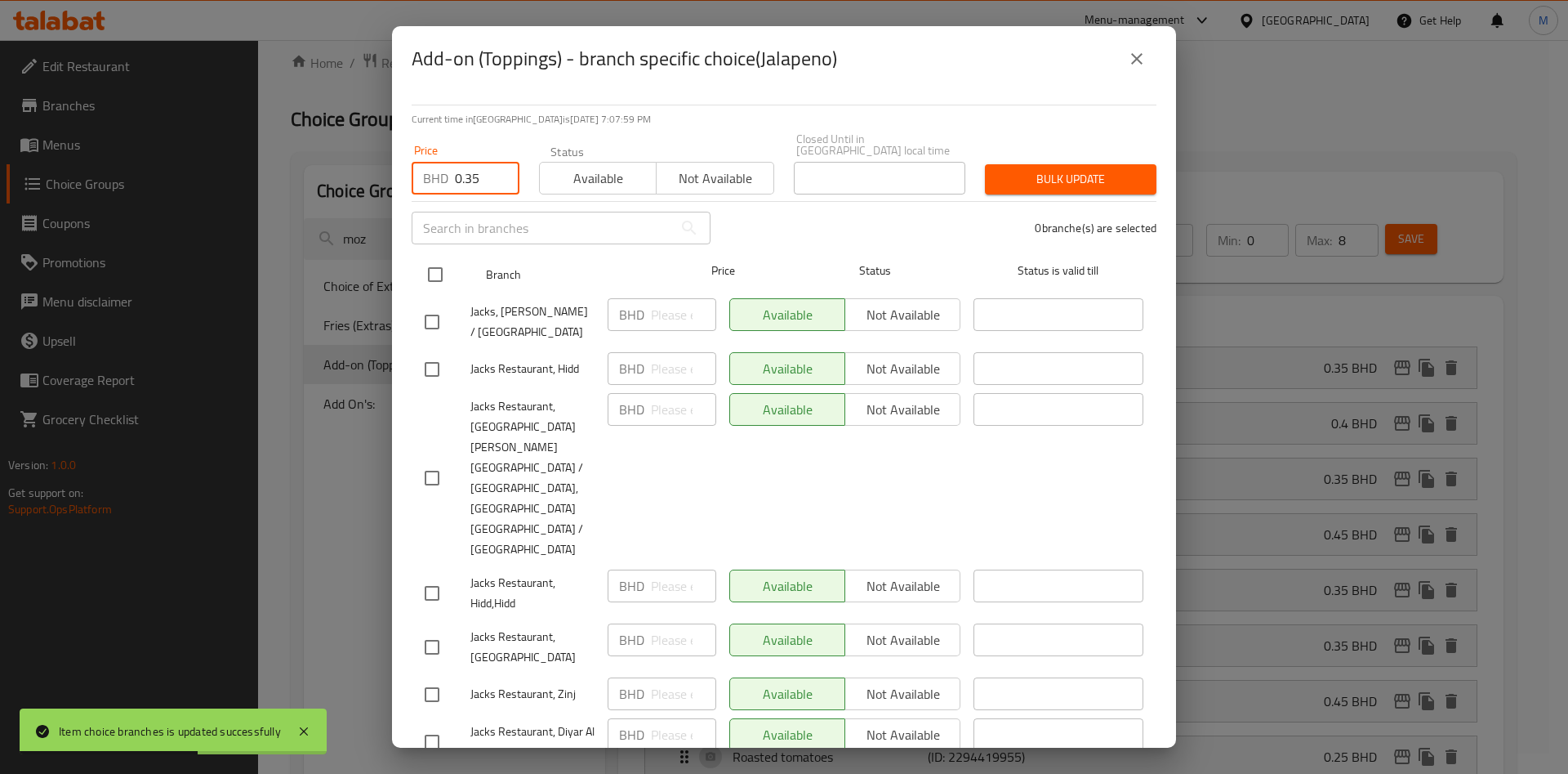
type input "0.35"
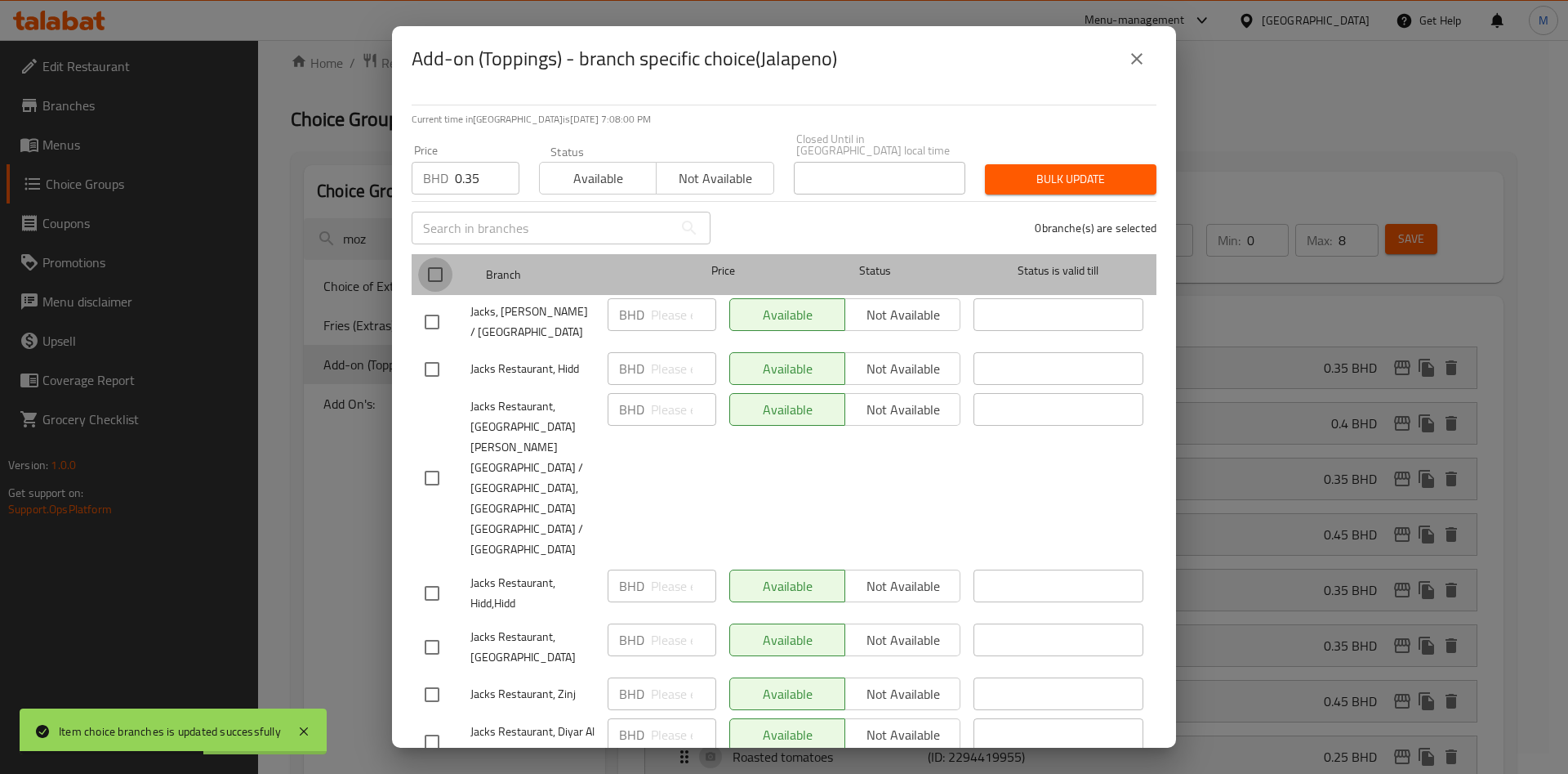
click at [445, 267] on input "checkbox" at bounding box center [435, 275] width 35 height 35
checkbox input "true"
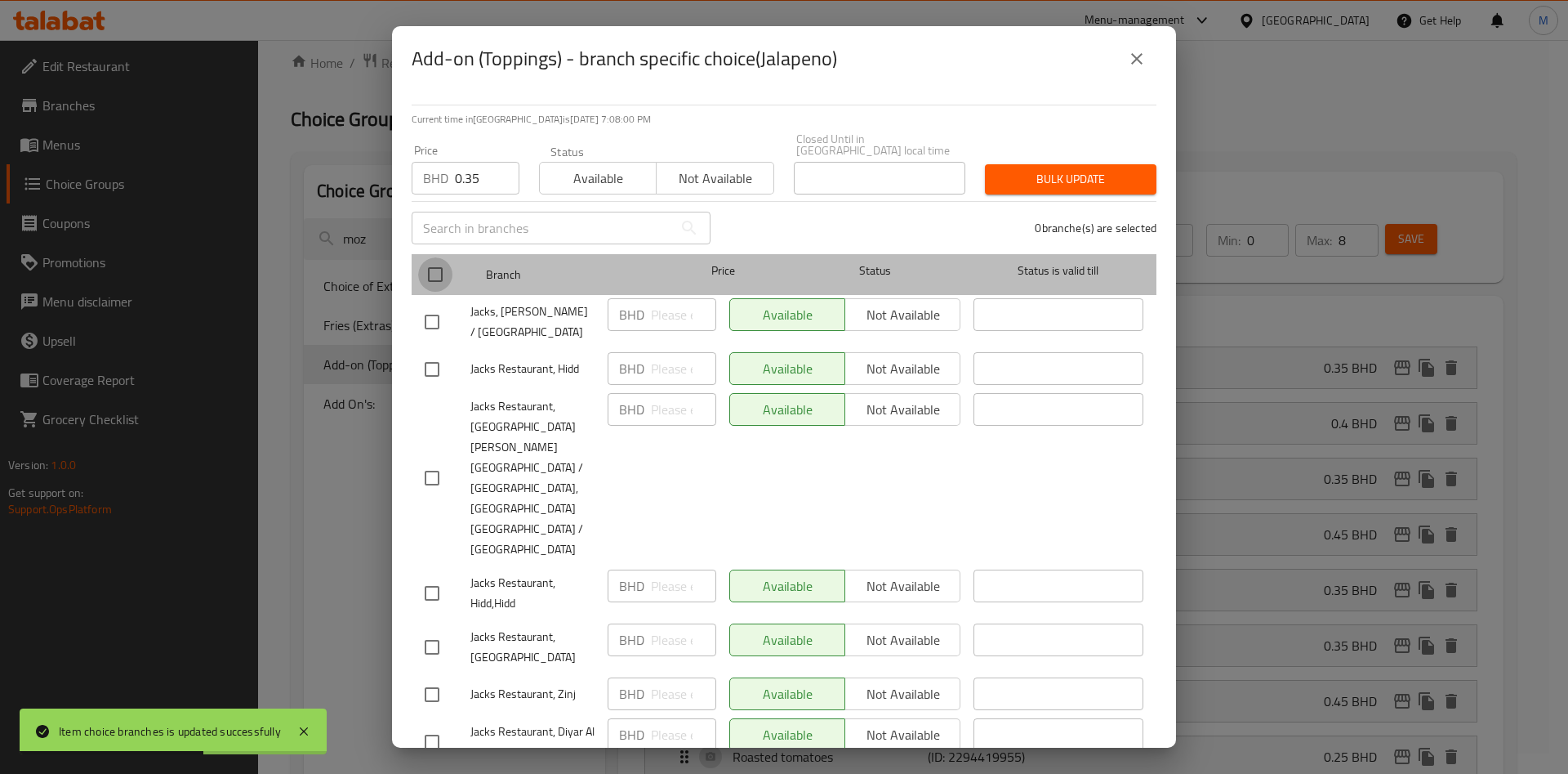
checkbox input "true"
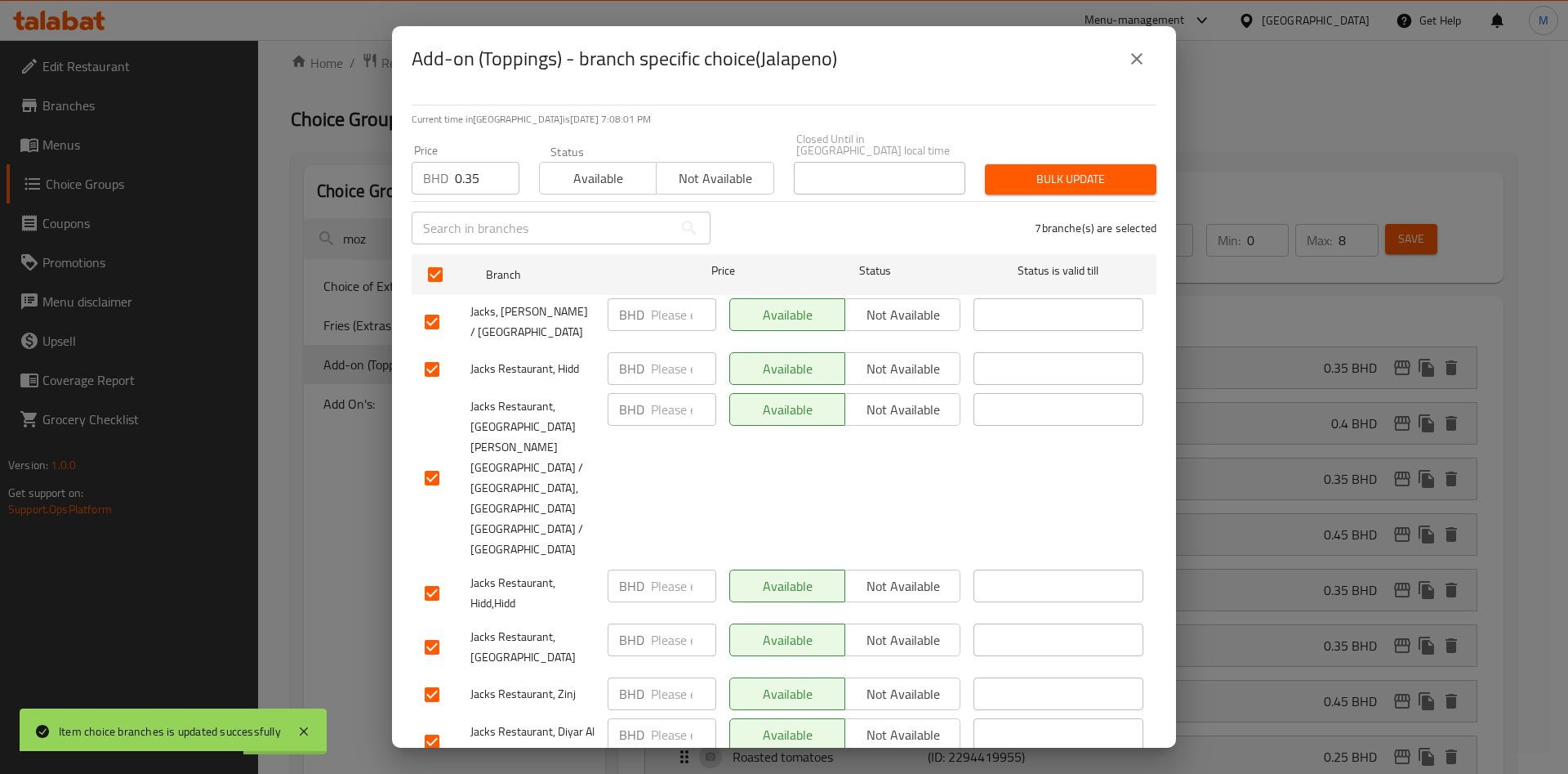
click at [1025, 169] on button "Bulk update" at bounding box center [1070, 179] width 171 height 31
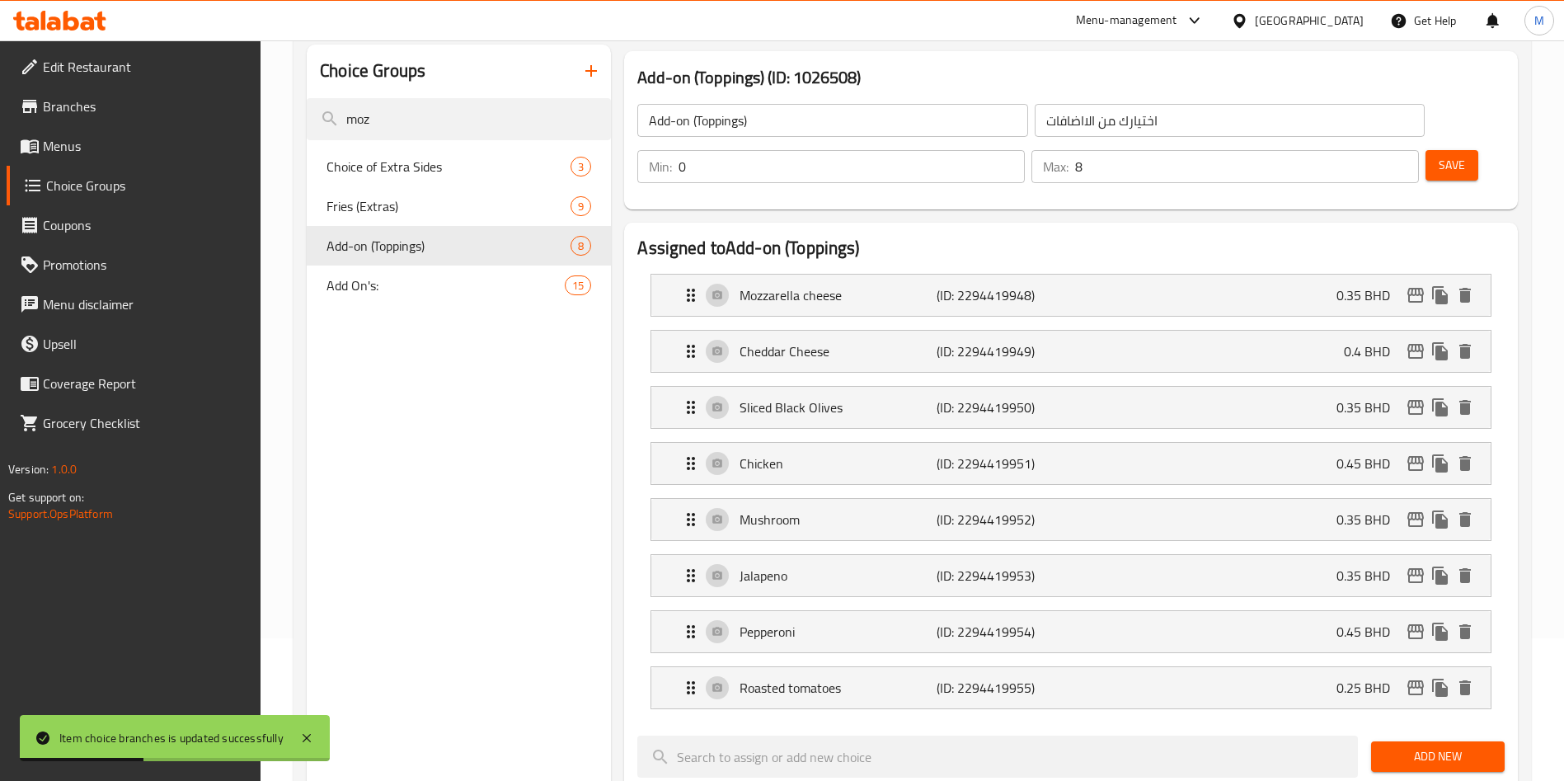
scroll to position [149, 0]
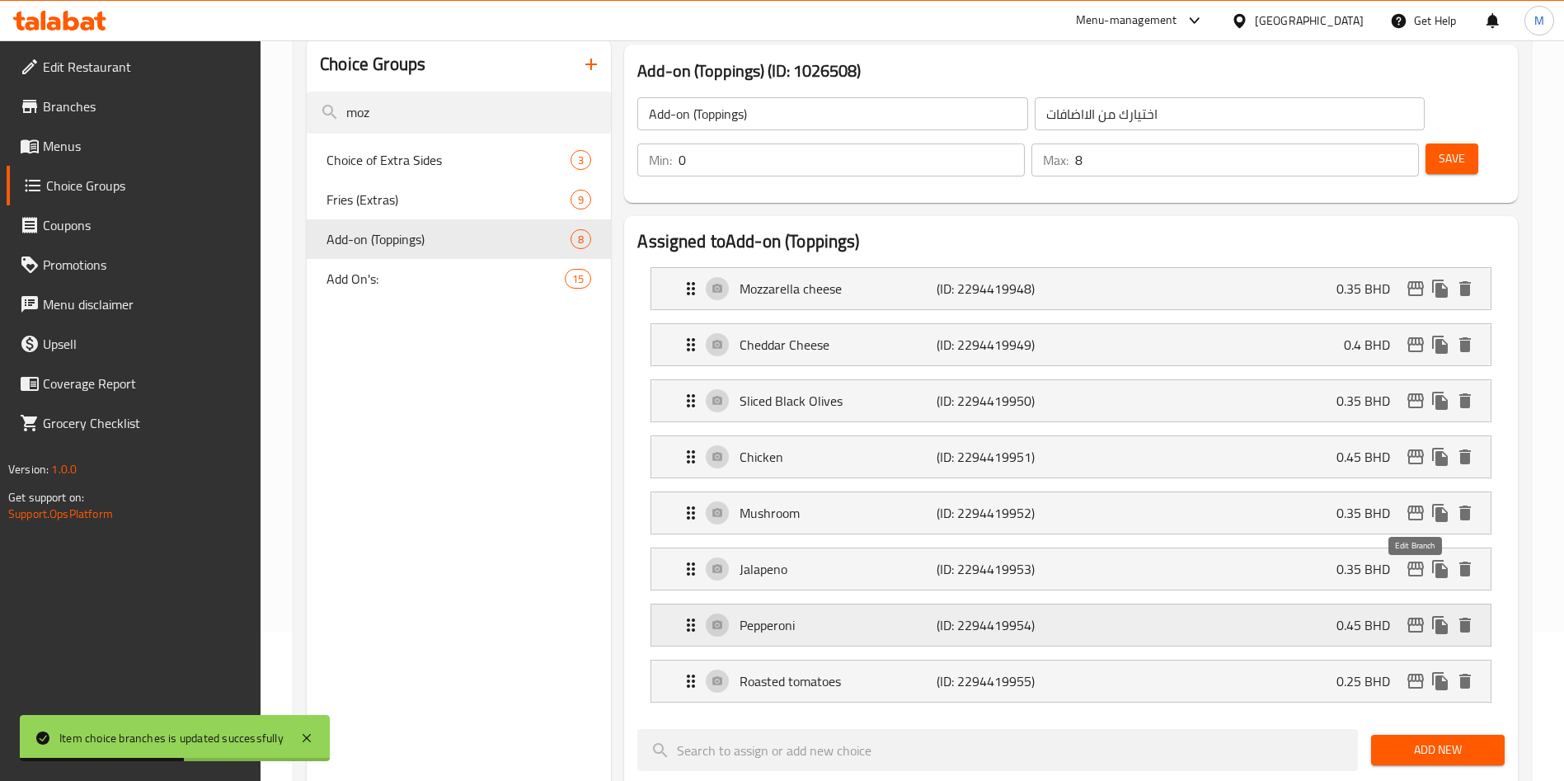
click at [1424, 615] on icon "edit" at bounding box center [1416, 625] width 20 height 20
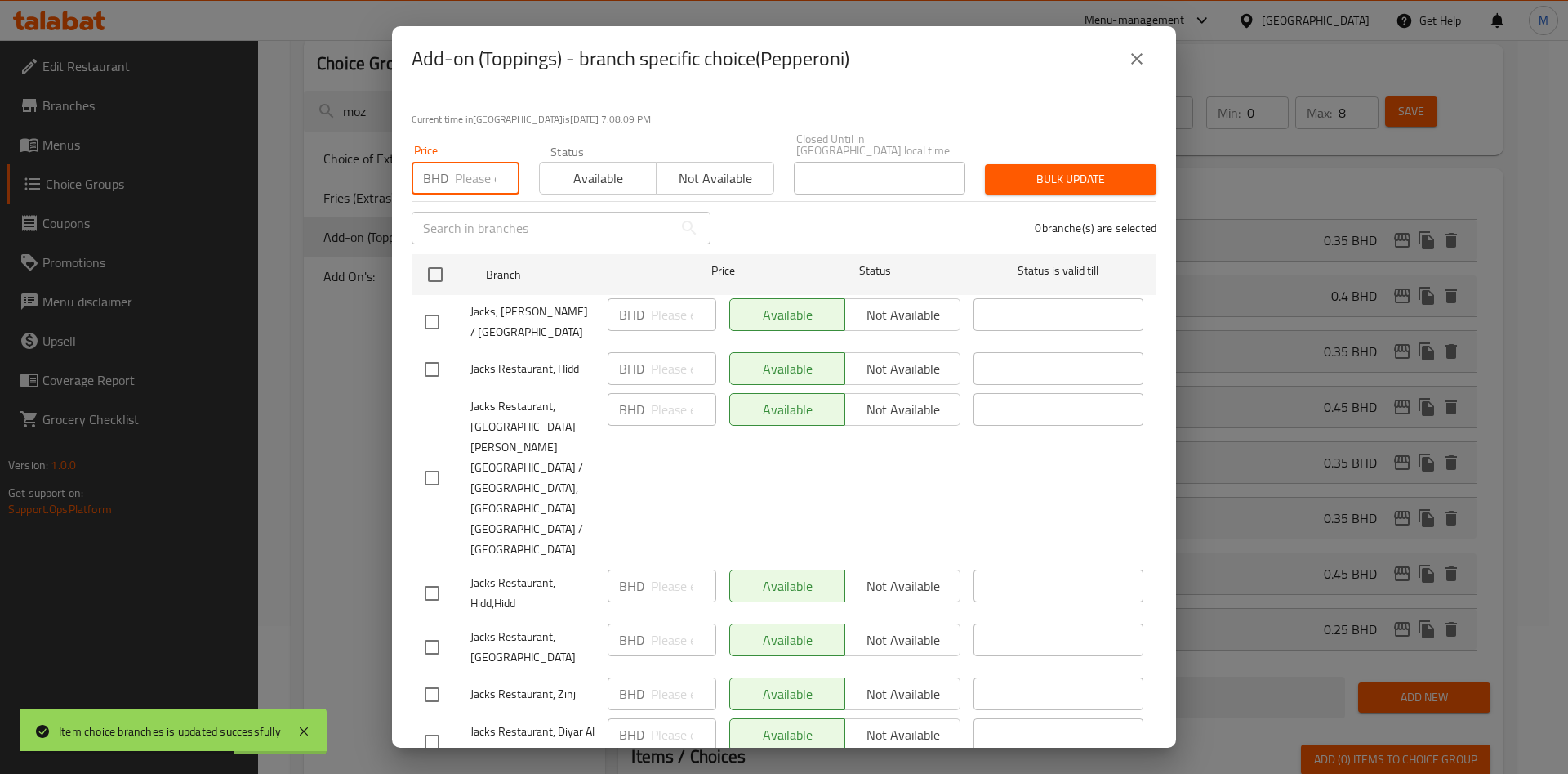
click at [490, 174] on input "number" at bounding box center [486, 177] width 64 height 33
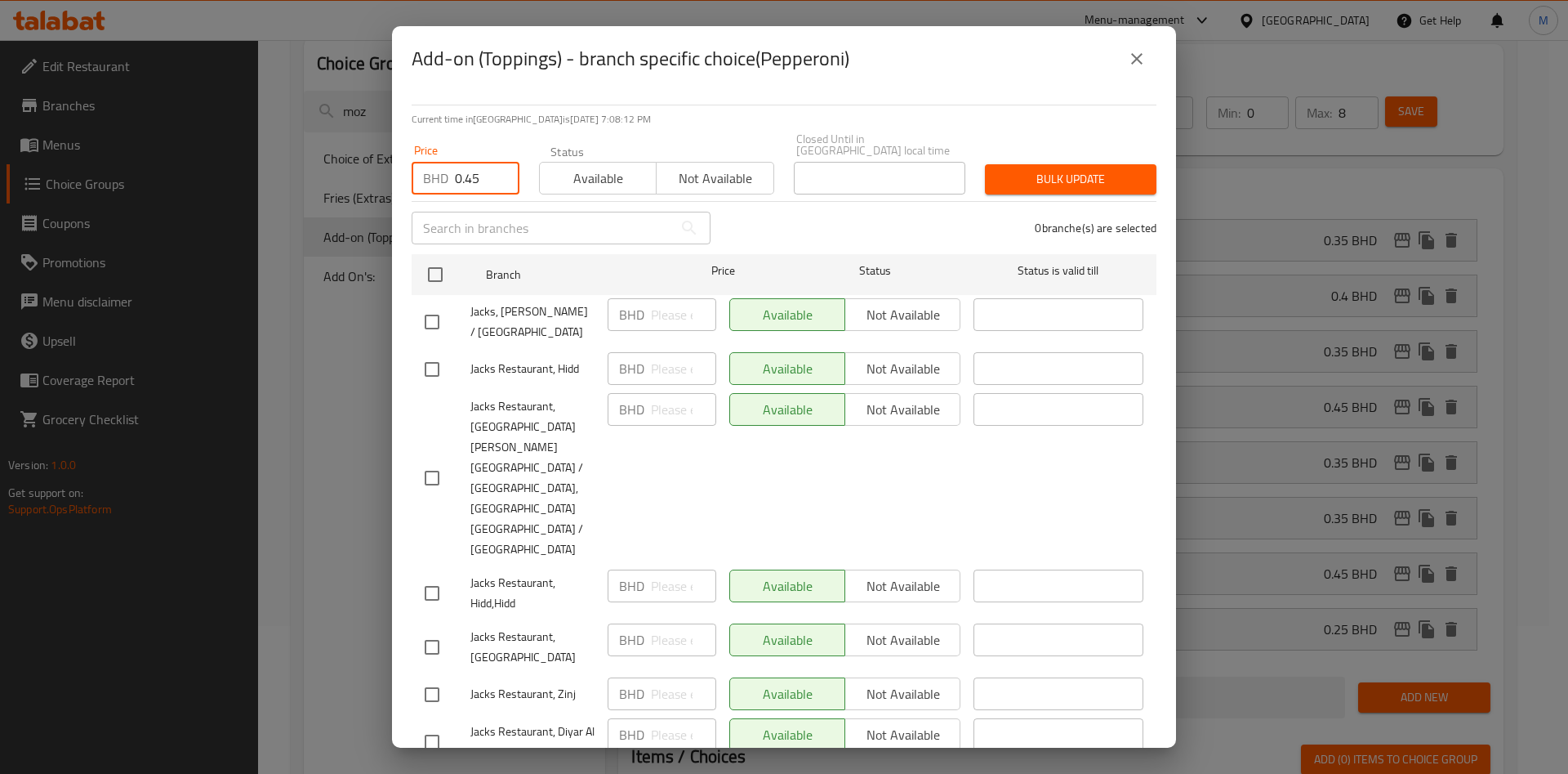
type input "0.45"
click at [429, 297] on div "Jacks, [PERSON_NAME] / [GEOGRAPHIC_DATA]" at bounding box center [509, 321] width 183 height 60
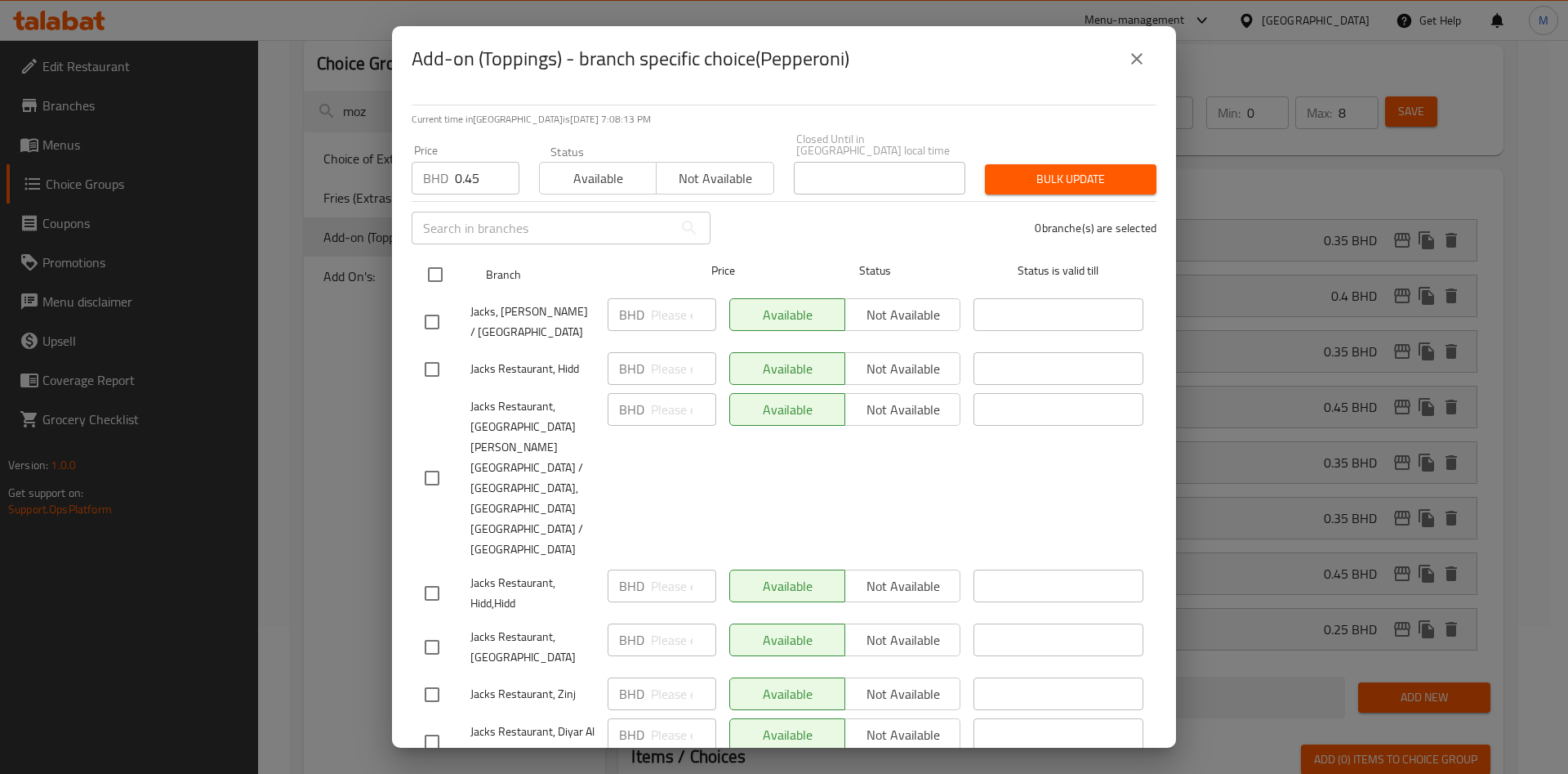
click at [440, 288] on input "checkbox" at bounding box center [435, 275] width 35 height 35
checkbox input "true"
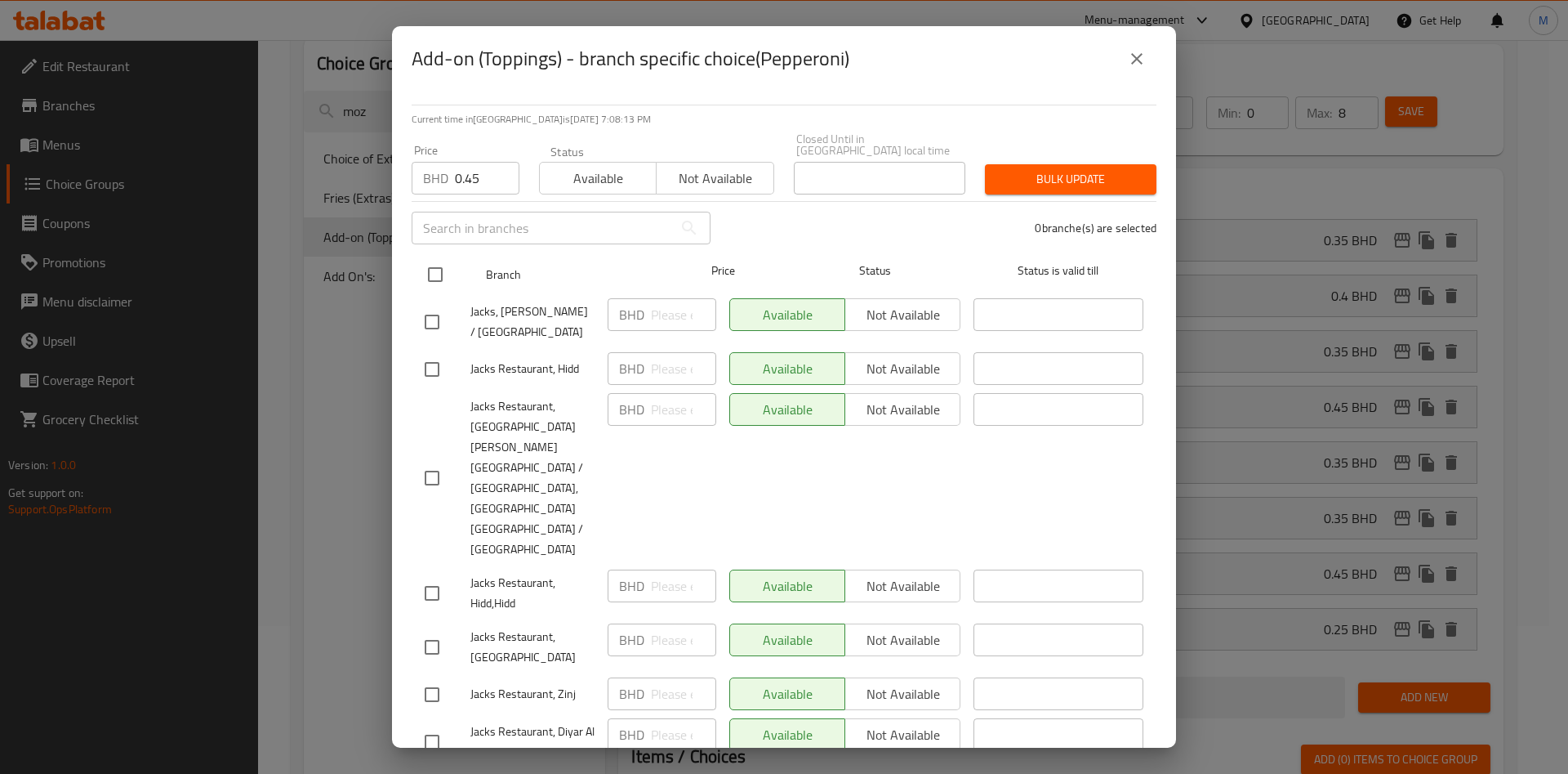
checkbox input "true"
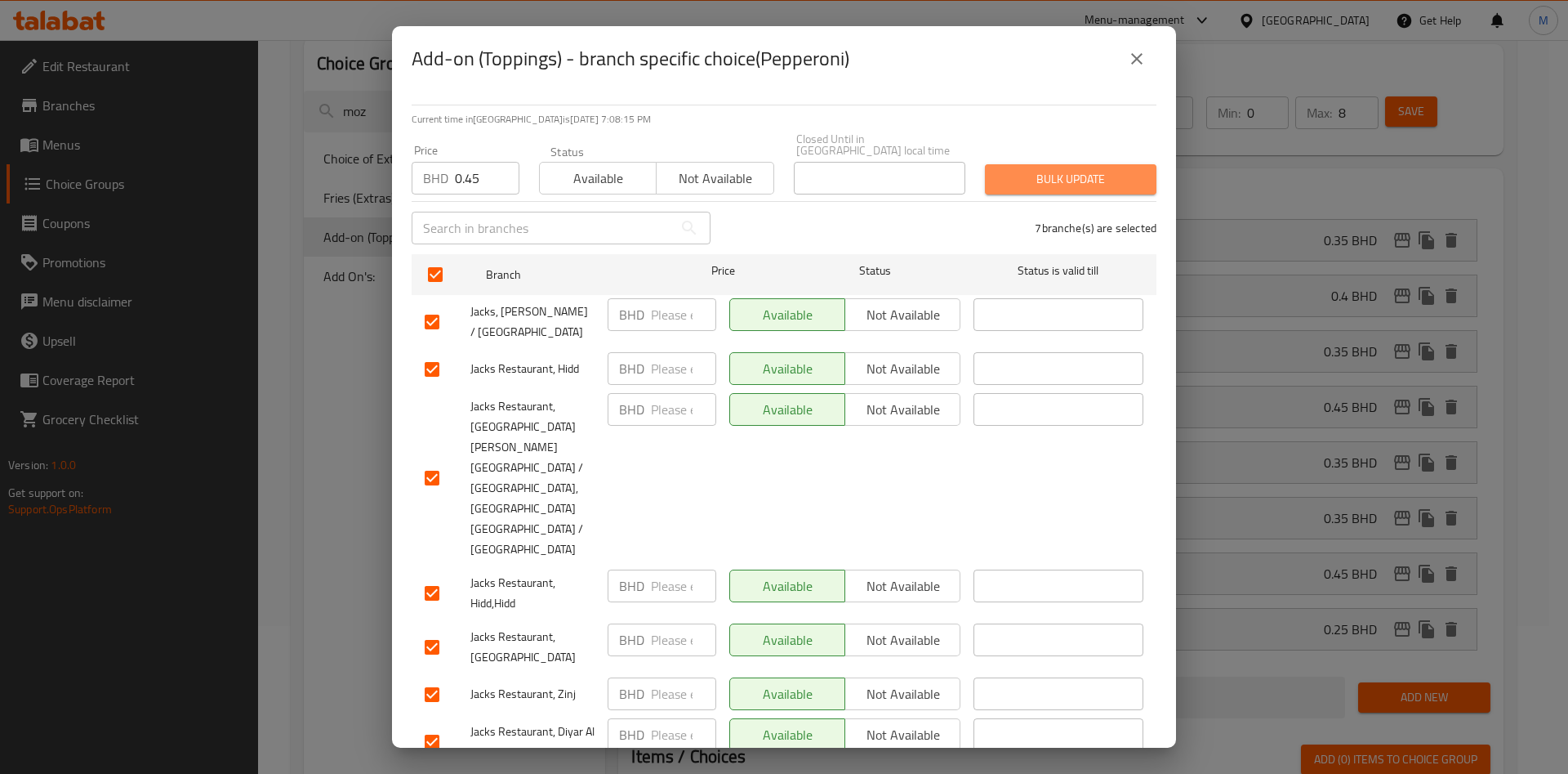
click at [1046, 178] on span "Bulk update" at bounding box center [1071, 179] width 146 height 21
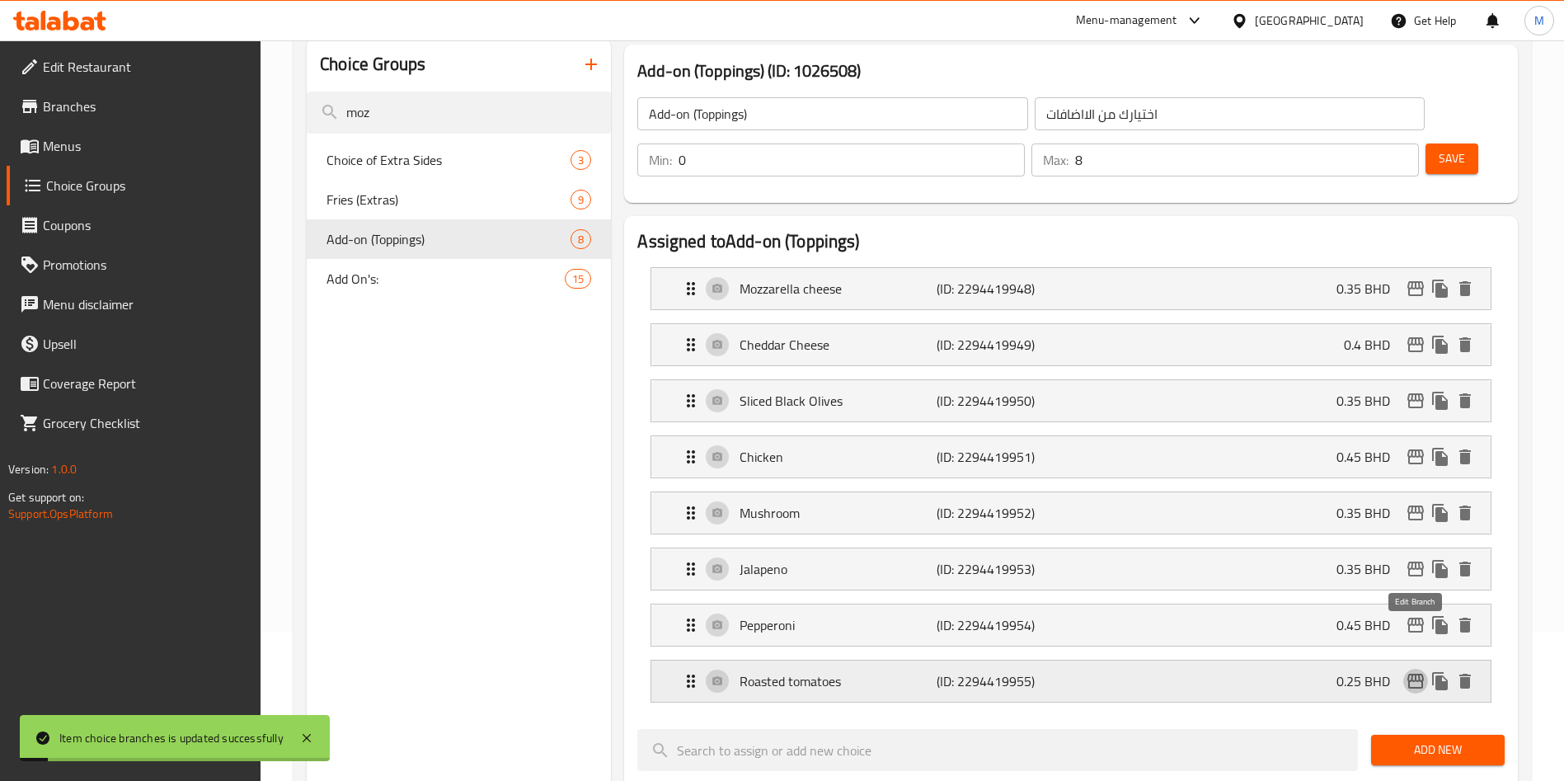
click at [1416, 671] on icon "edit" at bounding box center [1416, 681] width 20 height 20
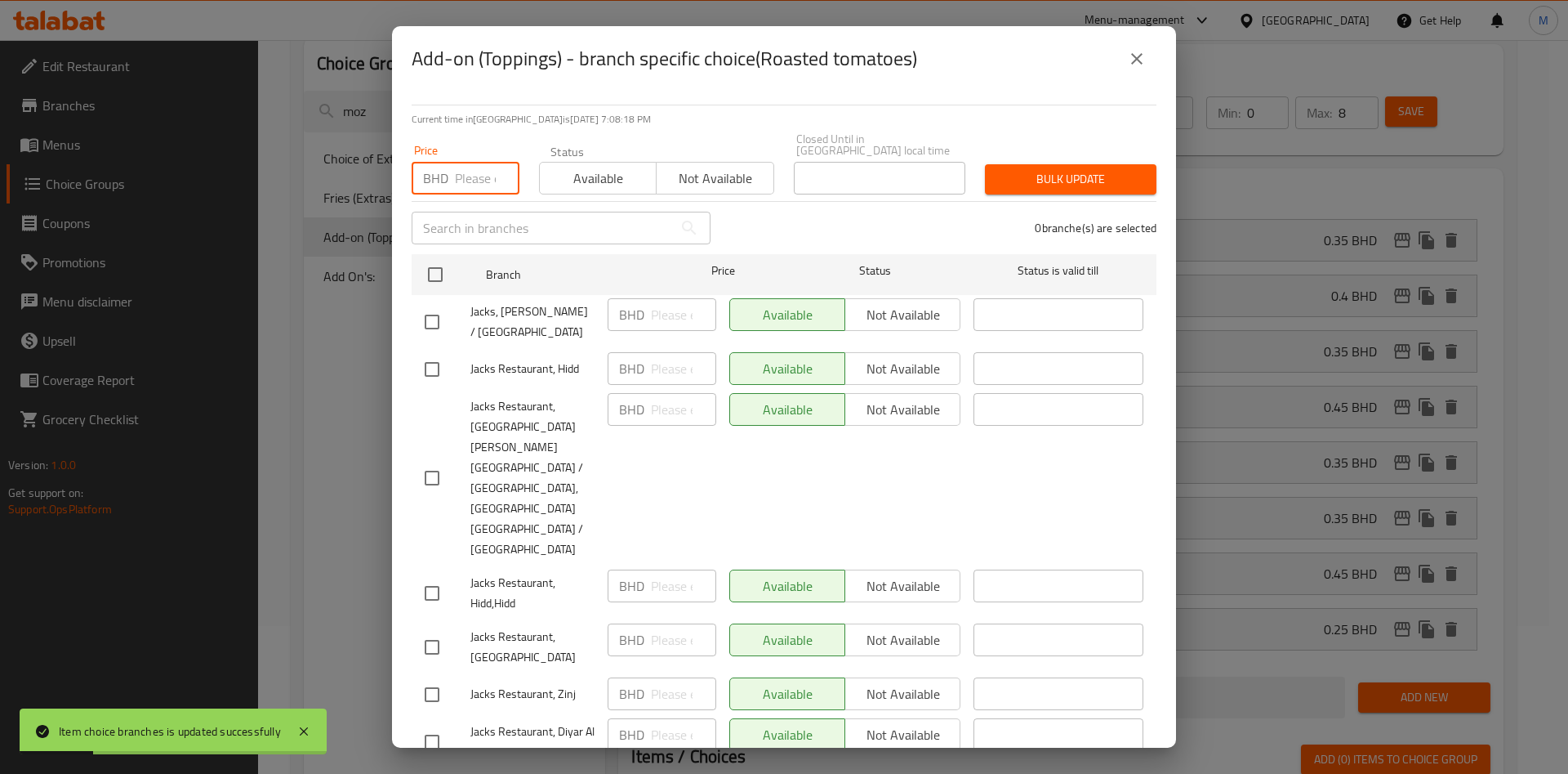
click at [483, 183] on input "number" at bounding box center [486, 177] width 64 height 33
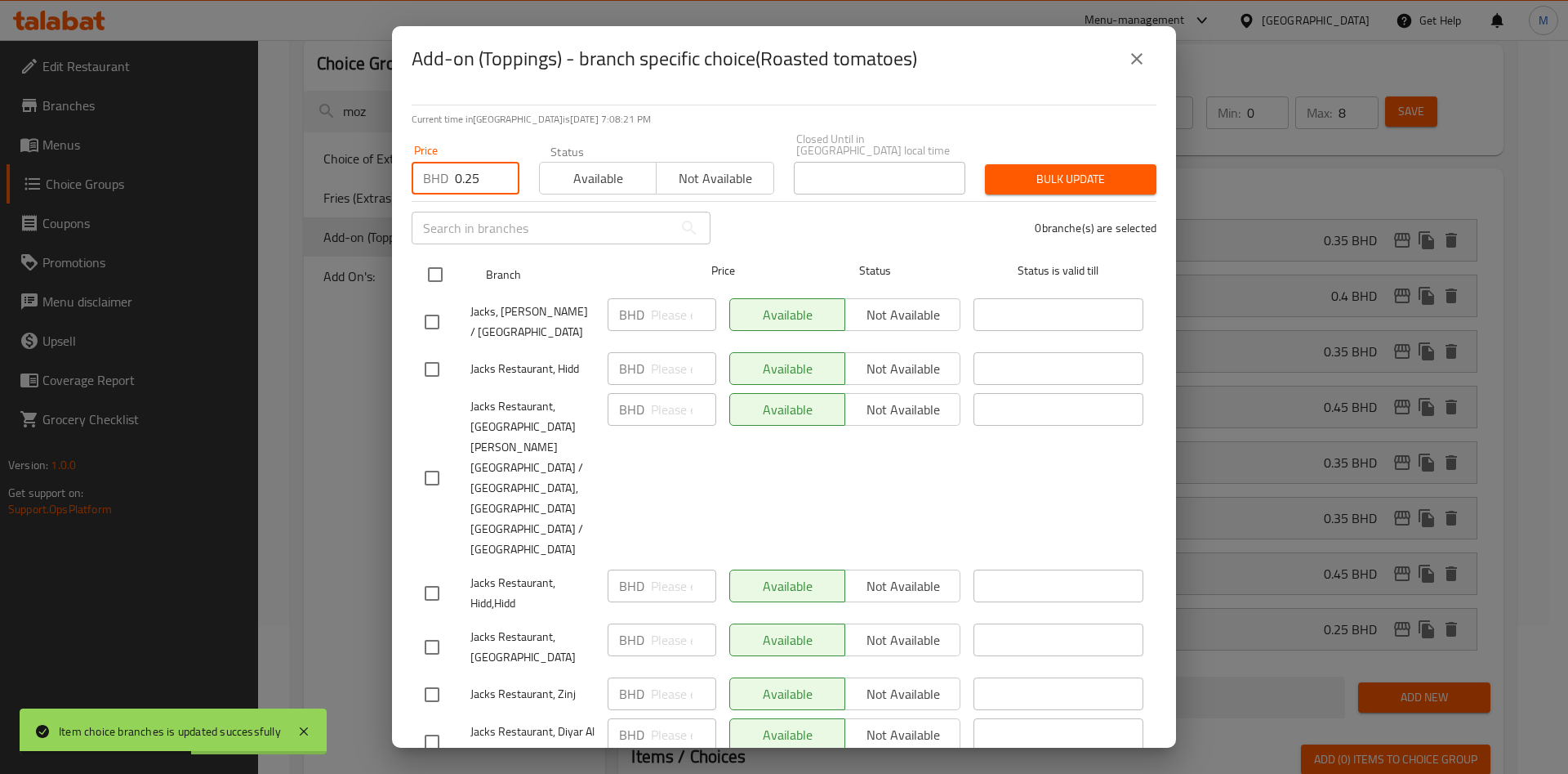
type input "0.25"
click at [454, 277] on div at bounding box center [449, 275] width 61 height 48
click at [421, 275] on input "checkbox" at bounding box center [435, 275] width 35 height 35
checkbox input "true"
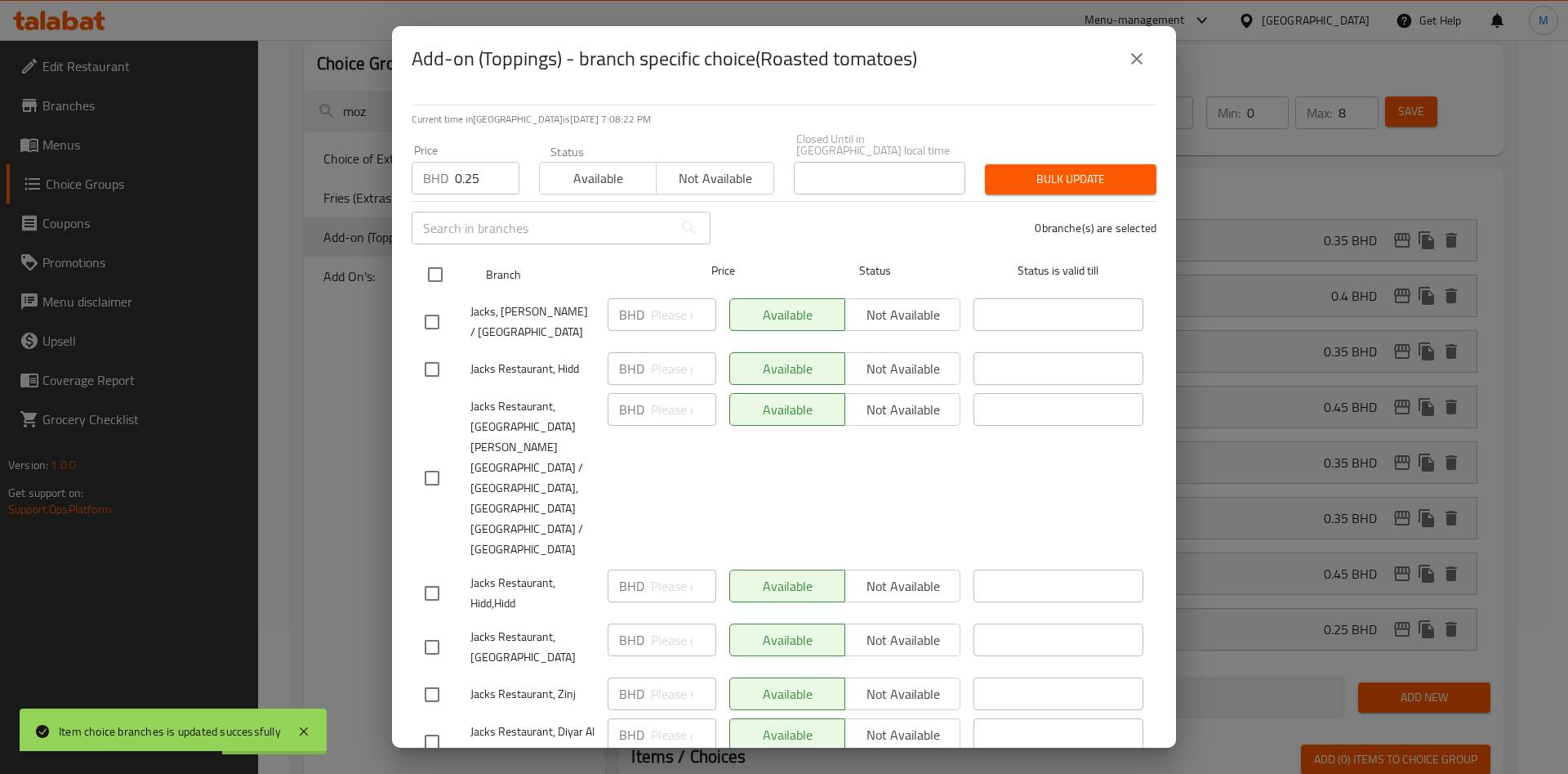
checkbox input "true"
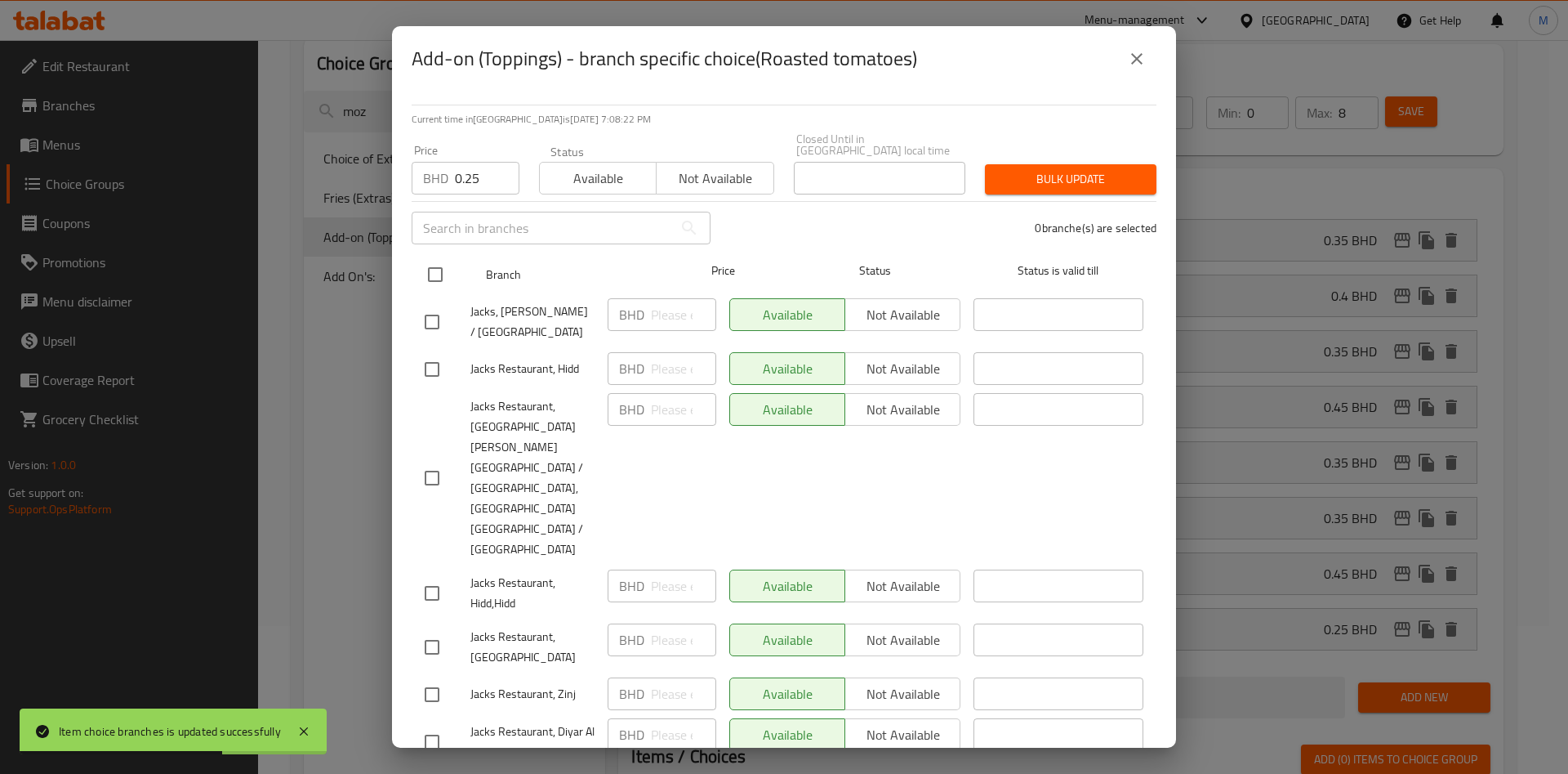
checkbox input "true"
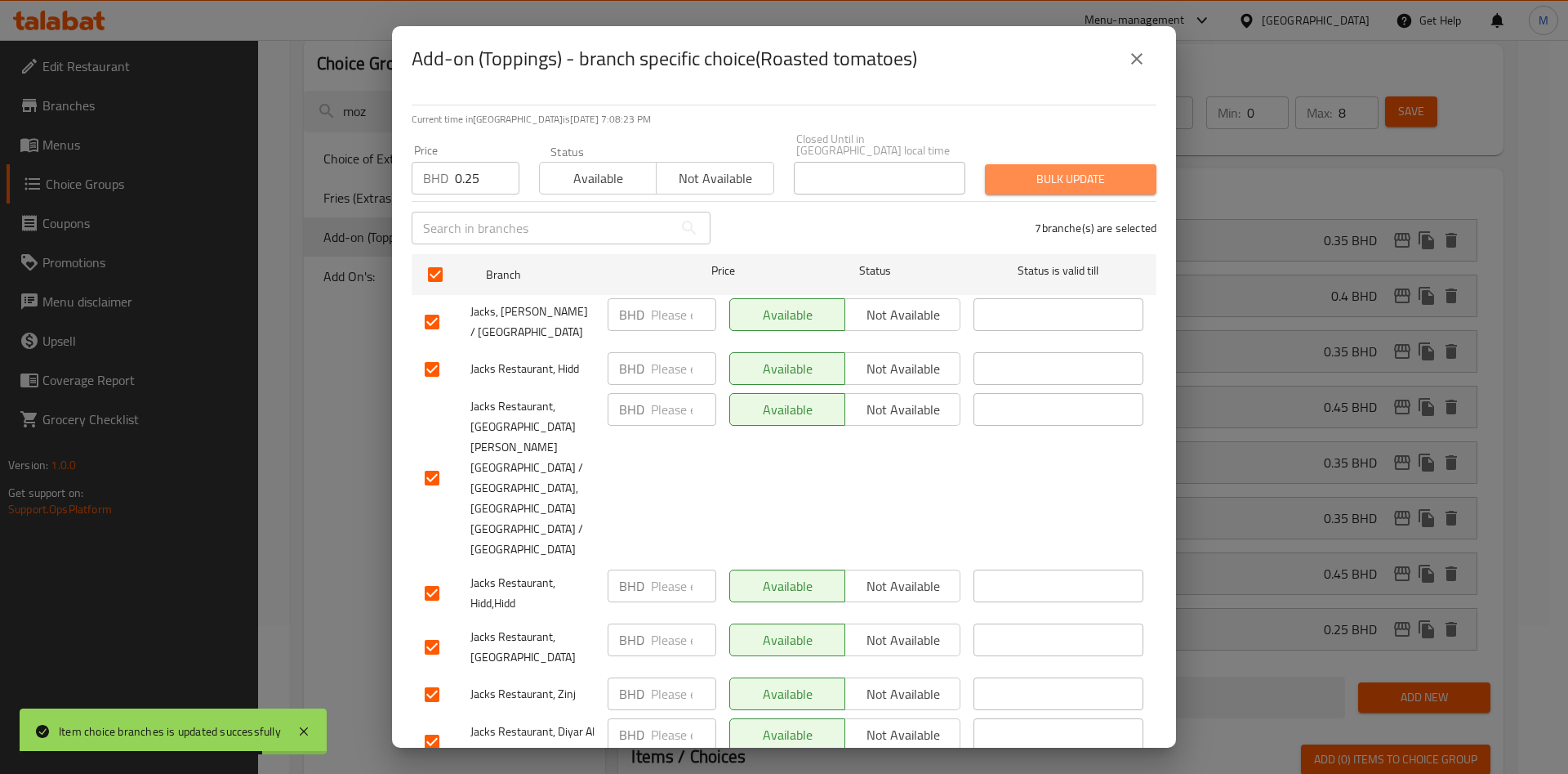
click at [1085, 183] on span "Bulk update" at bounding box center [1071, 179] width 146 height 21
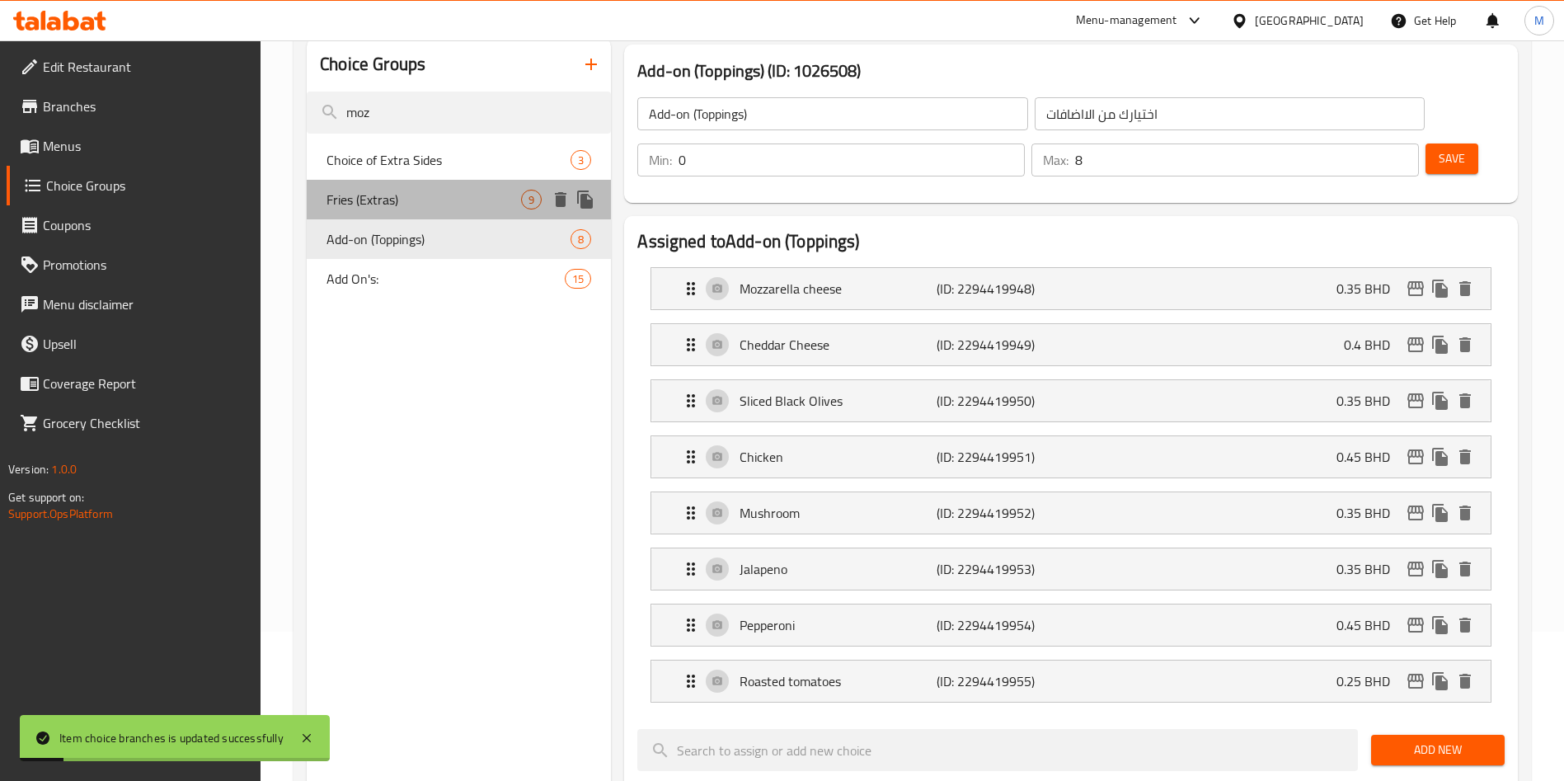
click at [426, 205] on span "Fries (Extras)" at bounding box center [423, 200] width 195 height 20
type input "Fries (Extras)"
type input "إضافة البطاطس المقلية"
type input "1"
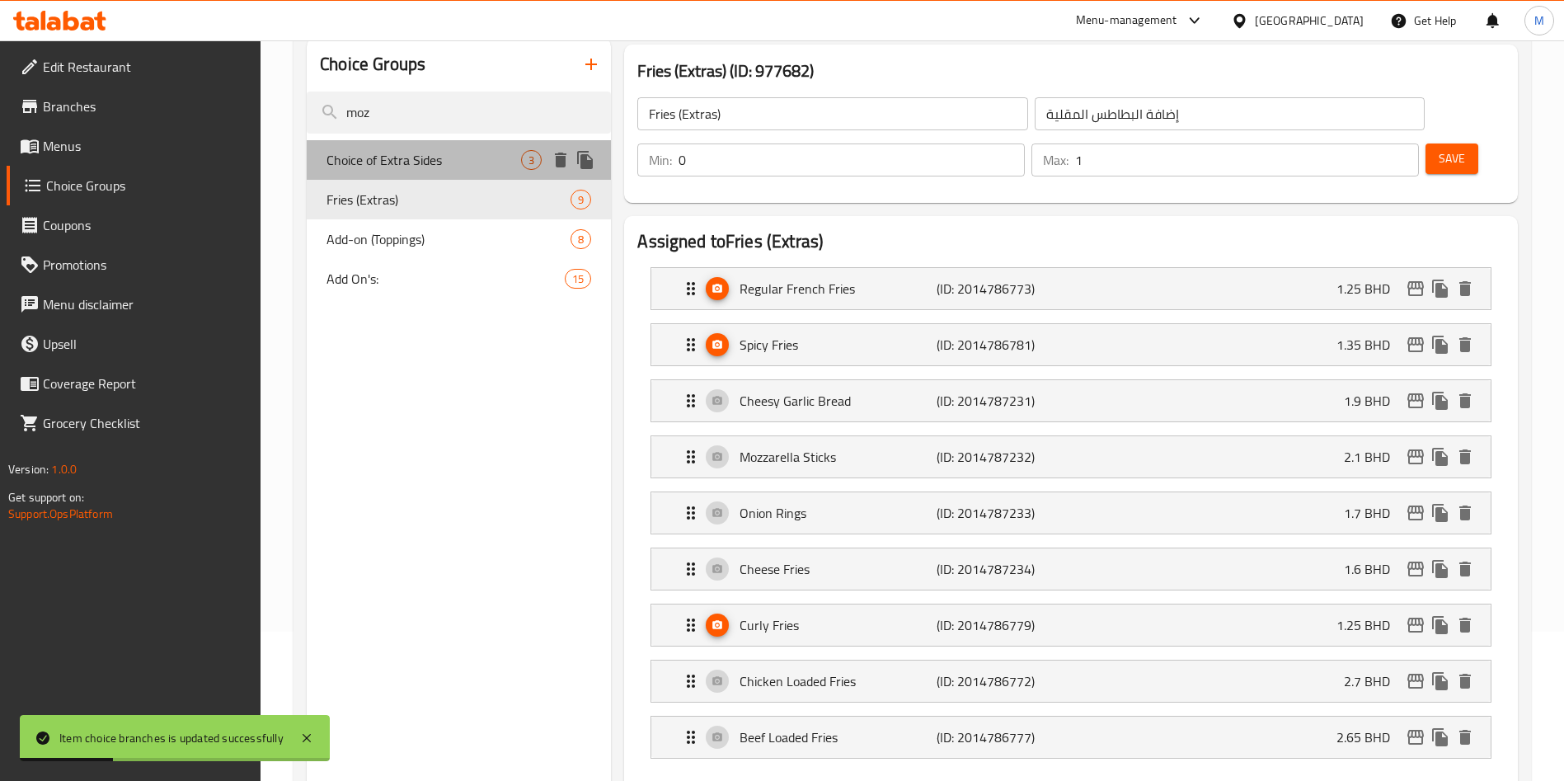
click at [444, 160] on span "Choice of Extra Sides" at bounding box center [423, 160] width 195 height 20
type input "Choice of Extra Sides"
type input "خيار من الجوانب الإضافية"
type input "3"
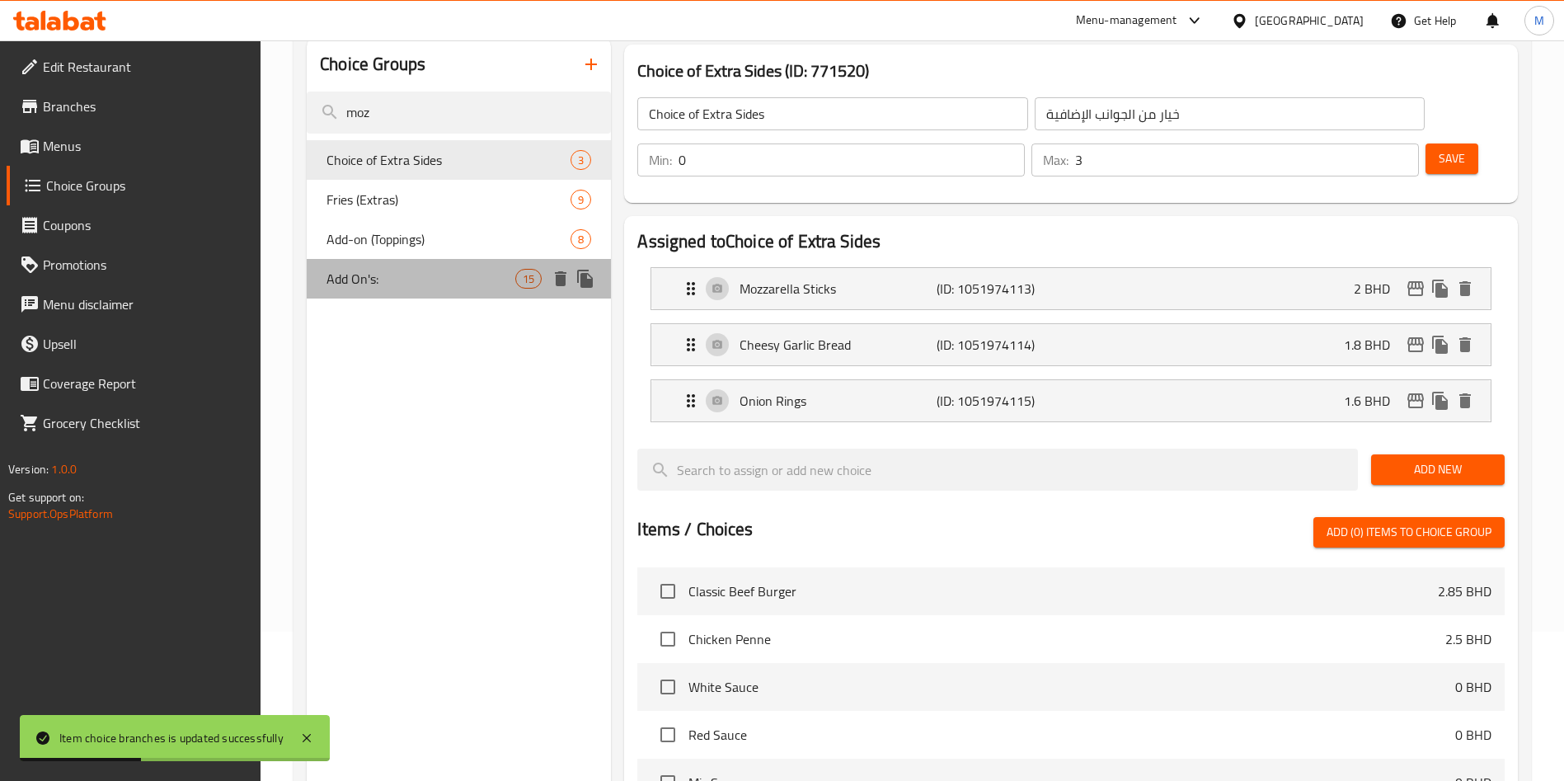
click at [438, 286] on span "Add On's:" at bounding box center [420, 279] width 189 height 20
type input "Add On's:"
type input "الإضافات:"
type input "15"
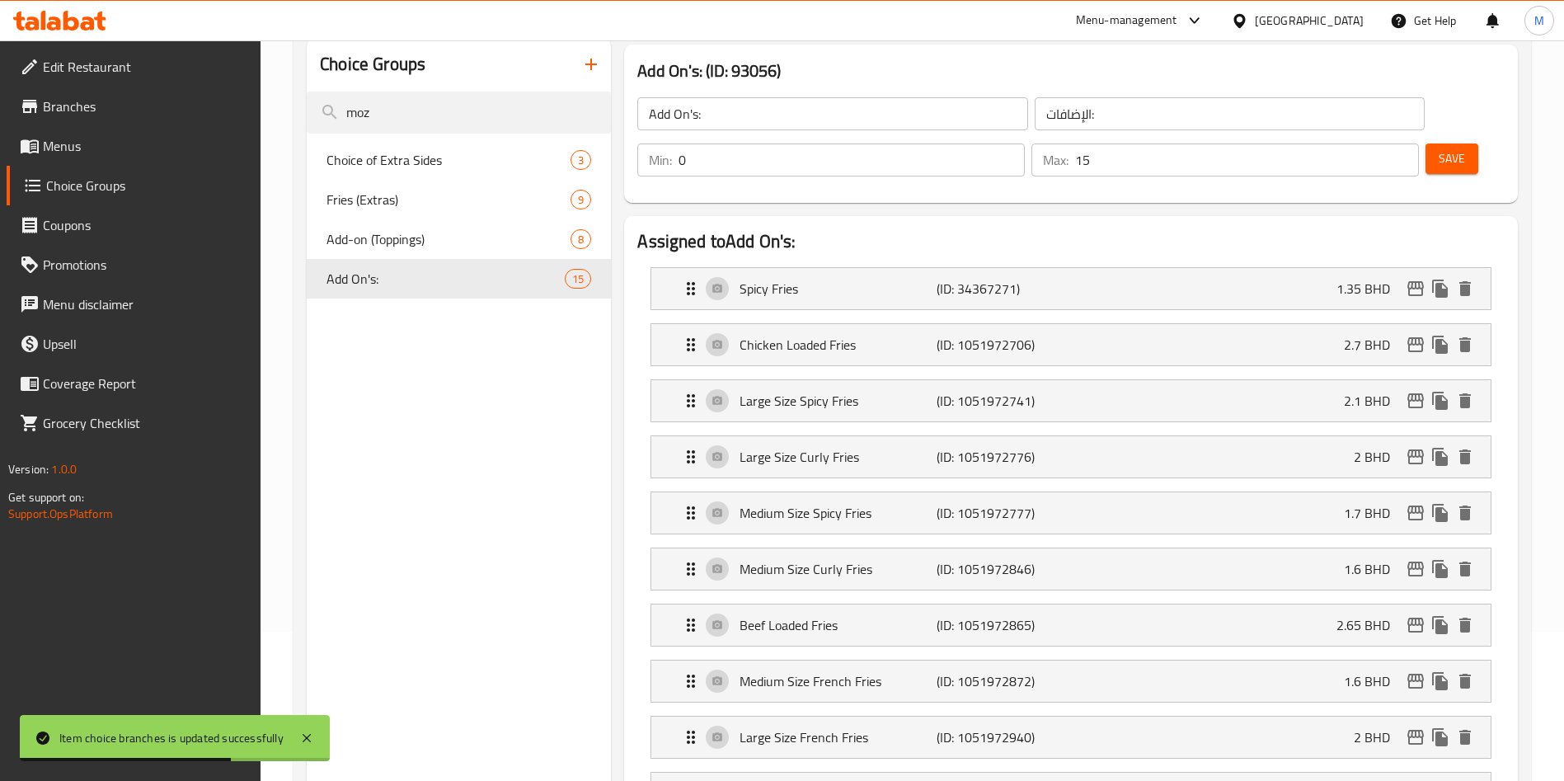
drag, startPoint x: 426, startPoint y: 139, endPoint x: 429, endPoint y: 28, distance: 111.3
click at [429, 28] on div "​ Menu-management [GEOGRAPHIC_DATA] Get Help M Edit Restaurant Branches Menus C…" at bounding box center [782, 261] width 1564 height 740
drag, startPoint x: 414, startPoint y: 84, endPoint x: 407, endPoint y: 98, distance: 15.5
click at [407, 98] on input "moz" at bounding box center [459, 113] width 304 height 42
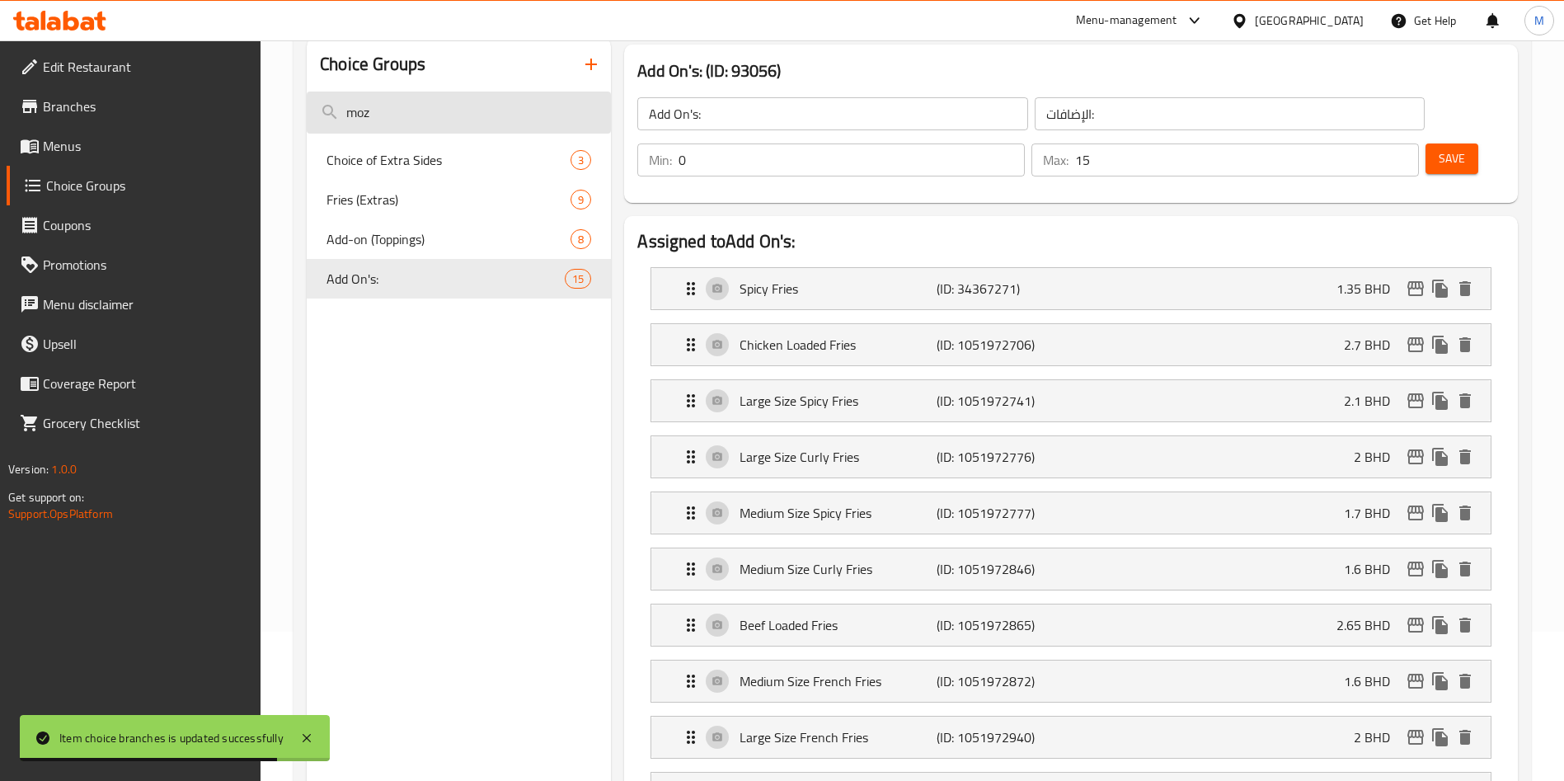
click at [407, 98] on input "moz" at bounding box center [459, 113] width 304 height 42
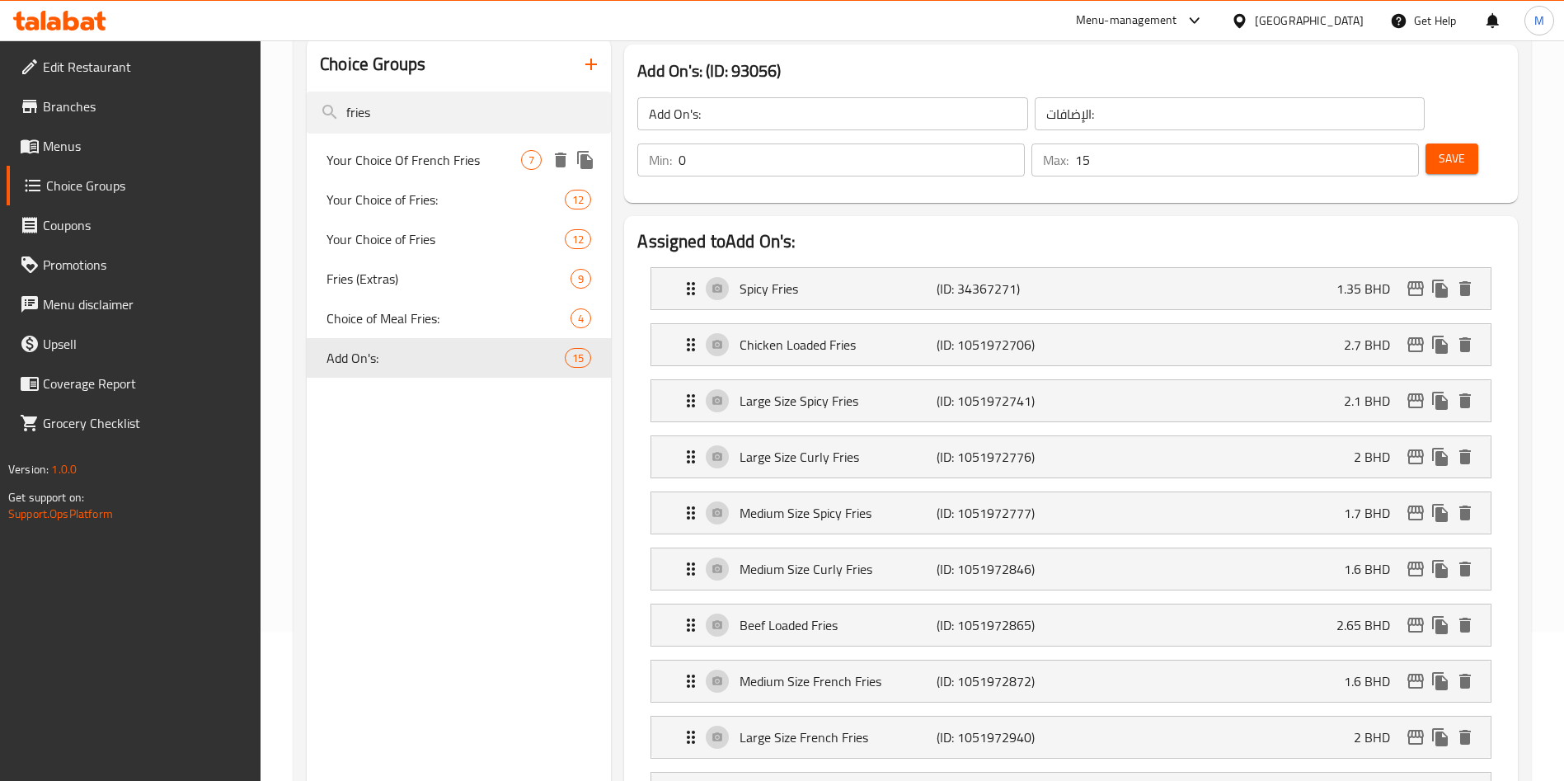
type input "fries"
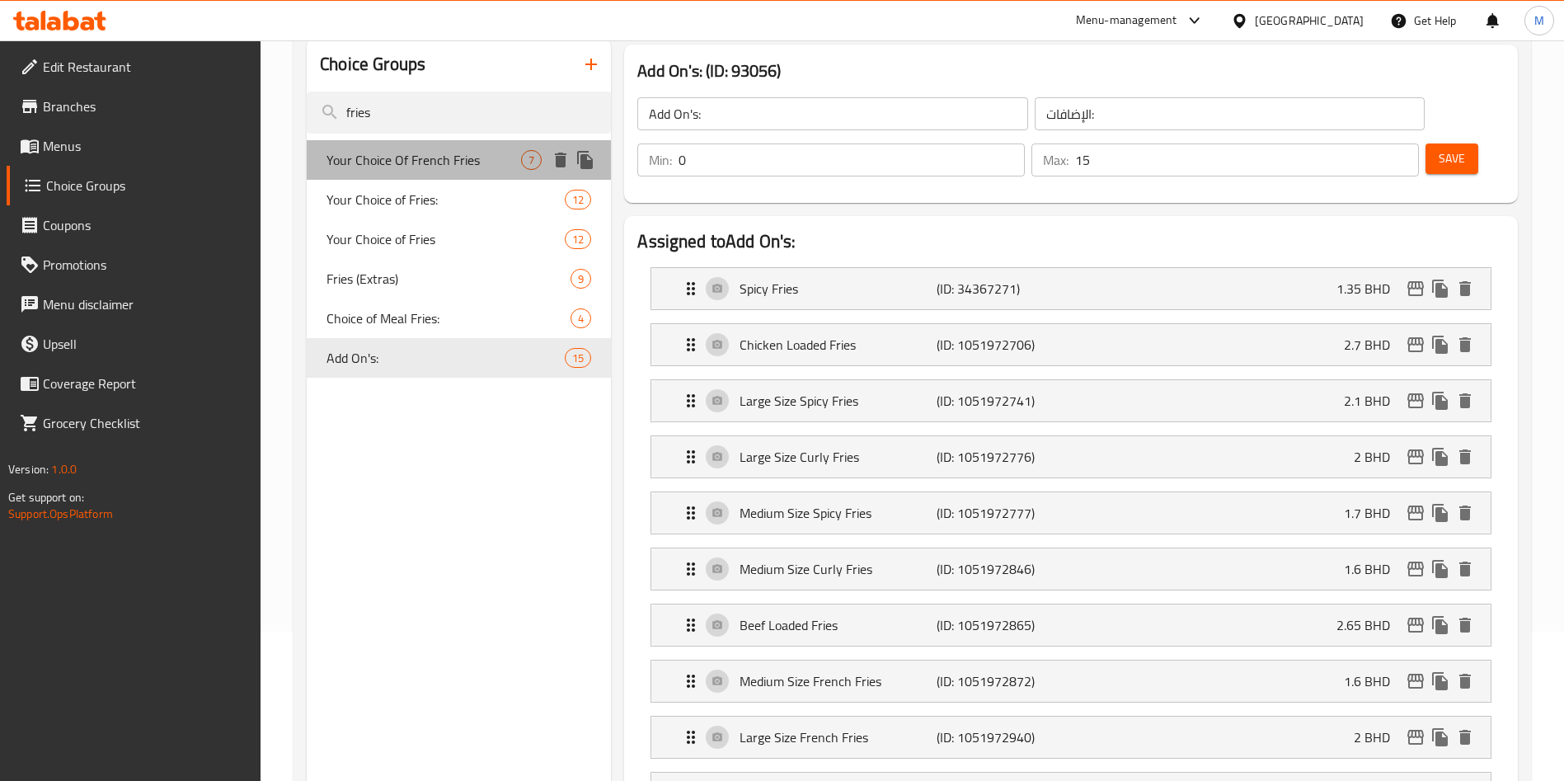
click at [415, 140] on div "Your Choice Of French Fries 7" at bounding box center [459, 160] width 304 height 40
type input "Your Choice Of French Fries"
type input "اختيارك من من بطاطس مقلية:"
type input "1"
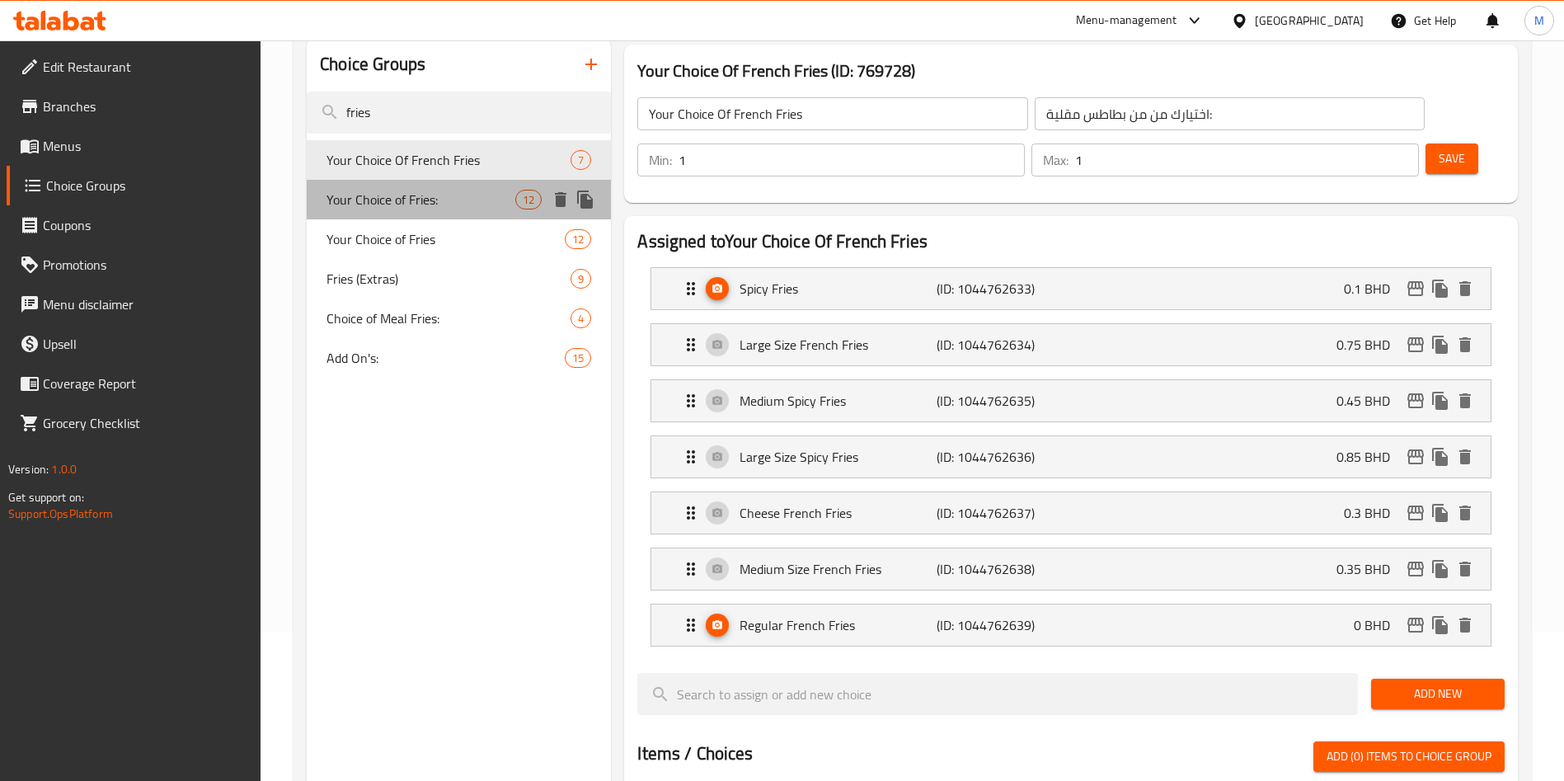
click at [433, 190] on span "Your Choice of Fries:" at bounding box center [420, 200] width 189 height 20
type input "Your Choice of Fries:"
type input "اختيارك من البطاطس المقلية:"
type input "0"
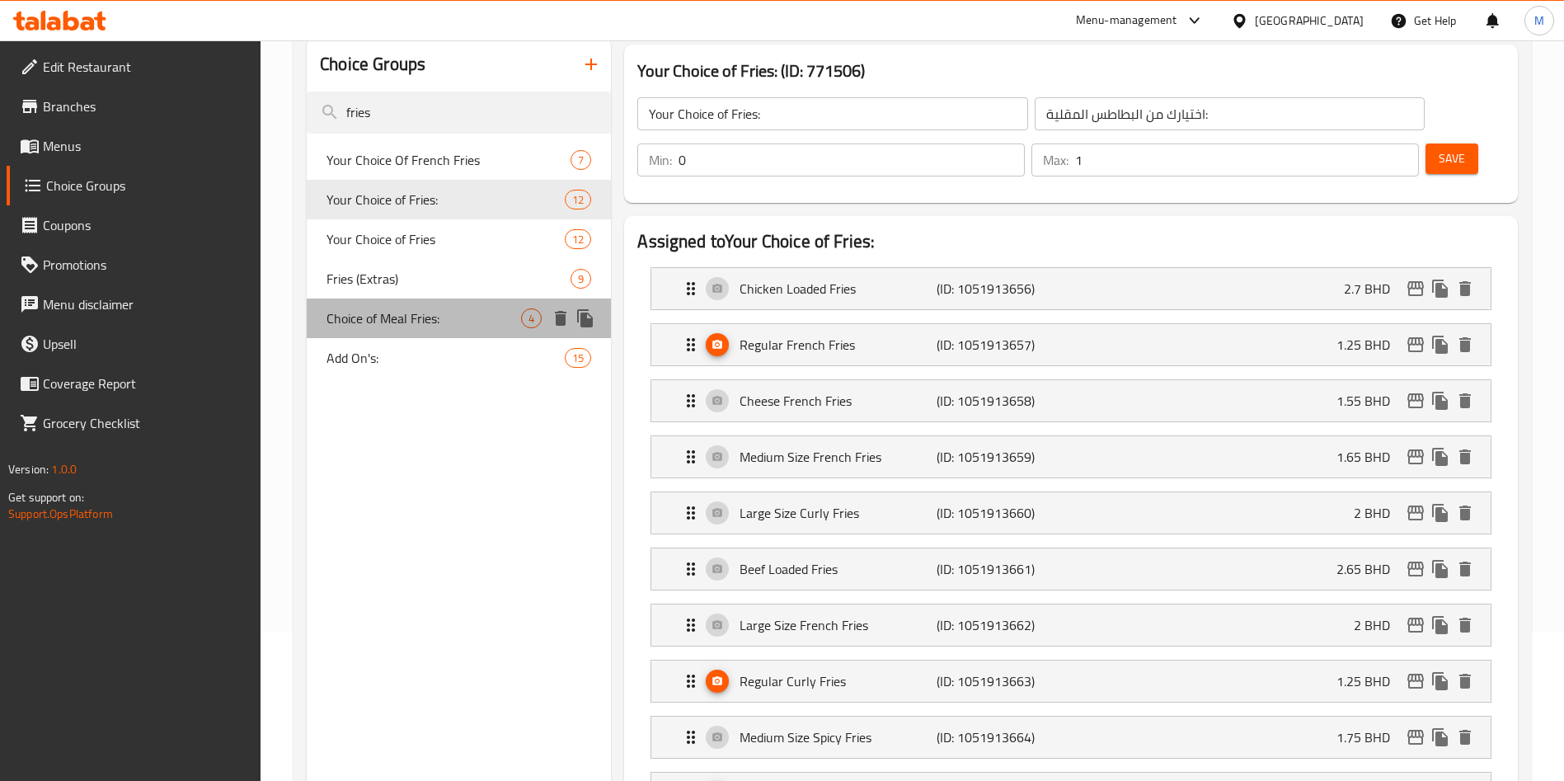
click at [434, 322] on span "Choice of Meal Fries:" at bounding box center [423, 318] width 195 height 20
type input "Choice of Meal Fries:"
type input "اختيار وجبة البطاطس المقلية:"
type input "1"
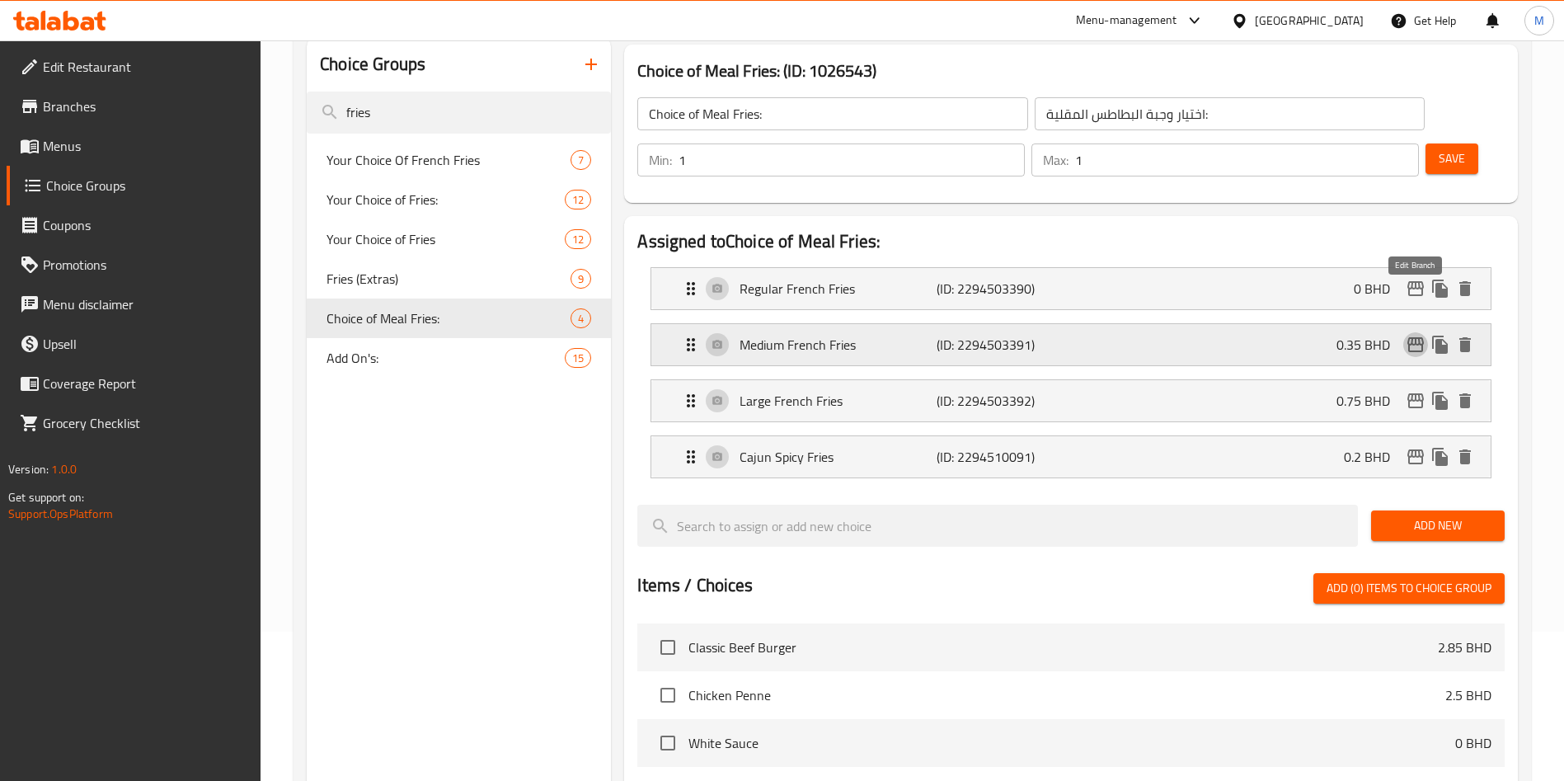
click at [1412, 337] on icon "edit" at bounding box center [1415, 344] width 16 height 15
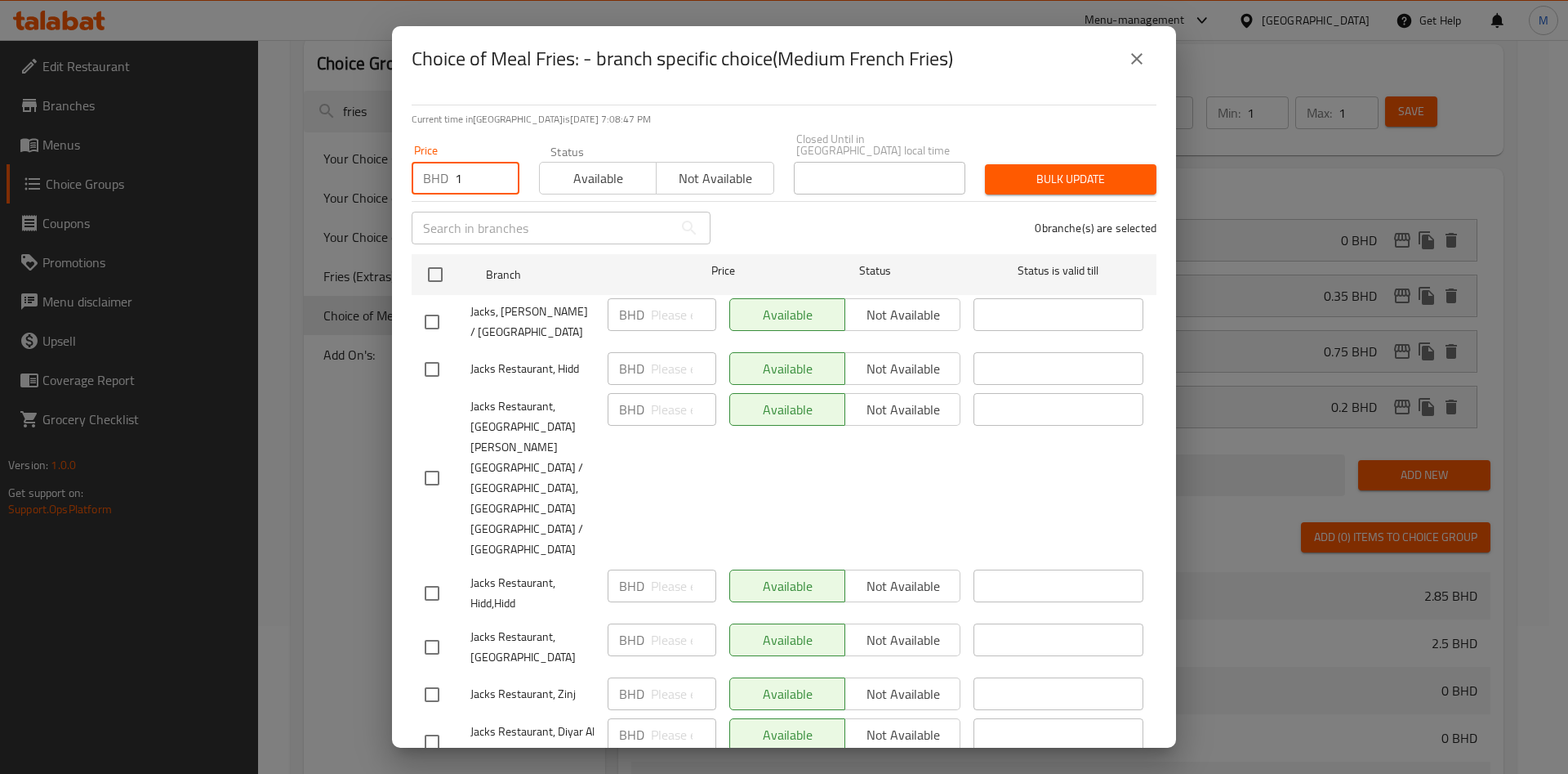
type input "1"
click at [500, 174] on input "1" at bounding box center [486, 177] width 64 height 33
type input "0.35"
click at [440, 267] on input "checkbox" at bounding box center [435, 275] width 35 height 35
checkbox input "true"
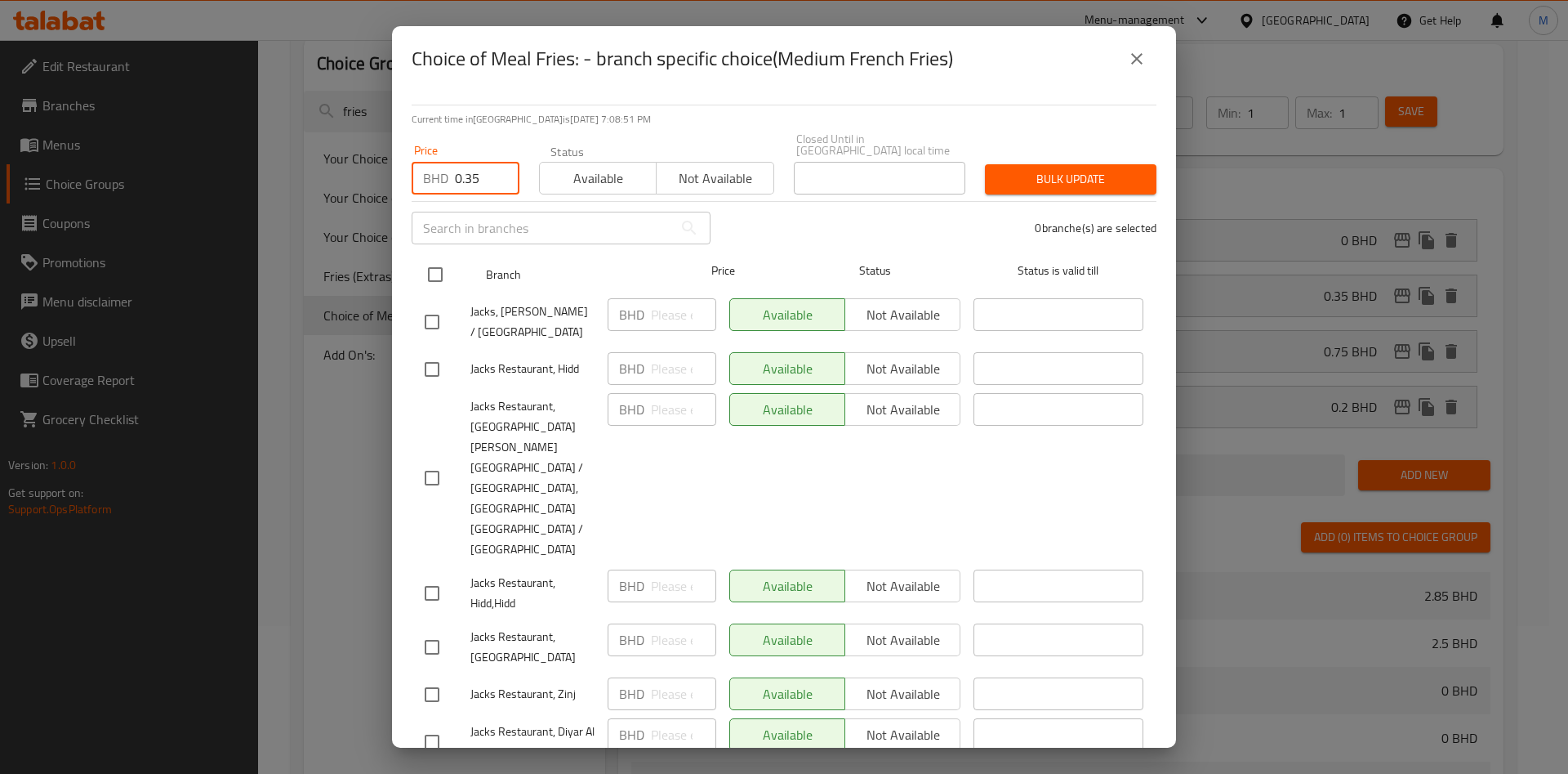
checkbox input "true"
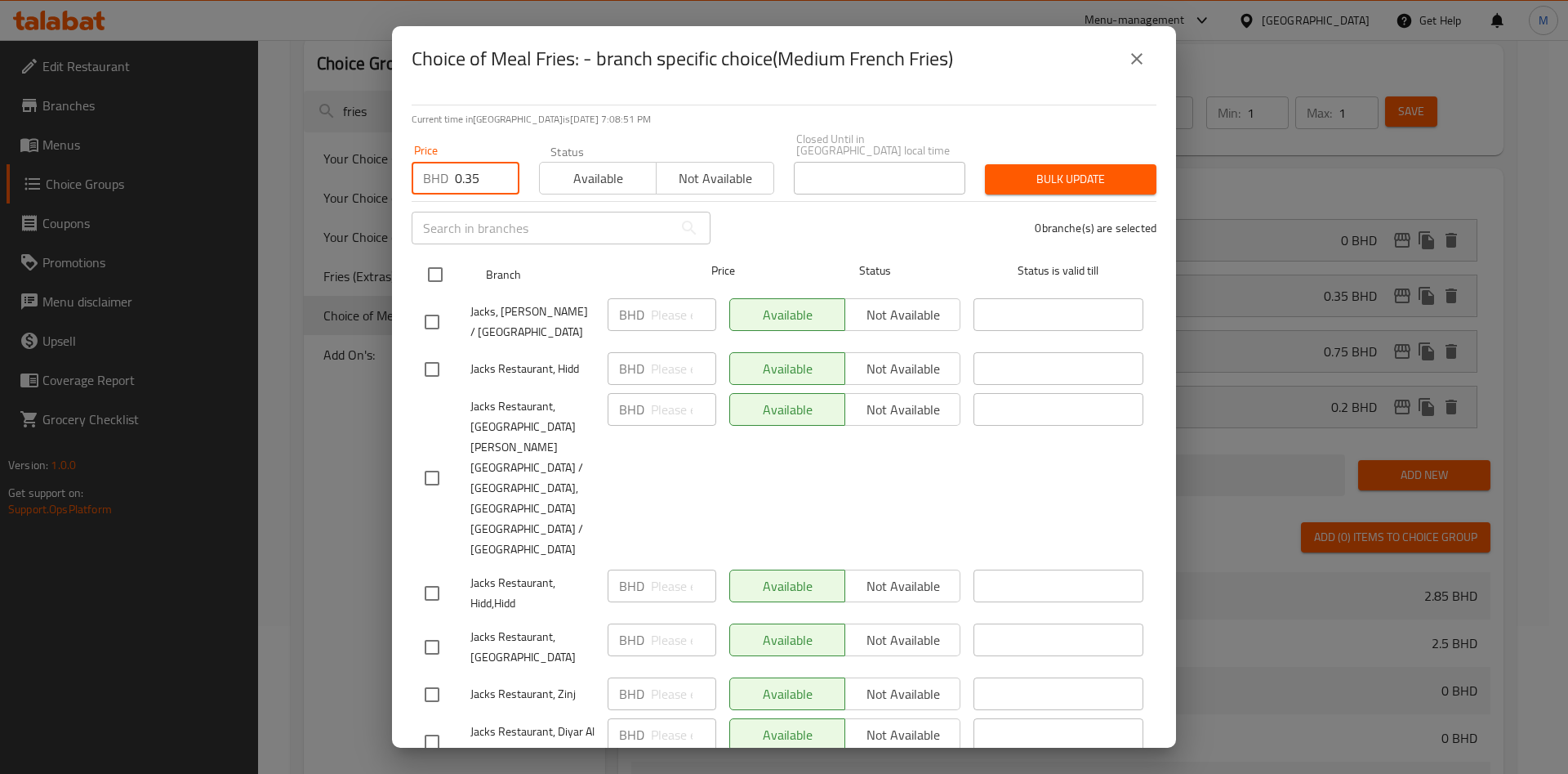
checkbox input "true"
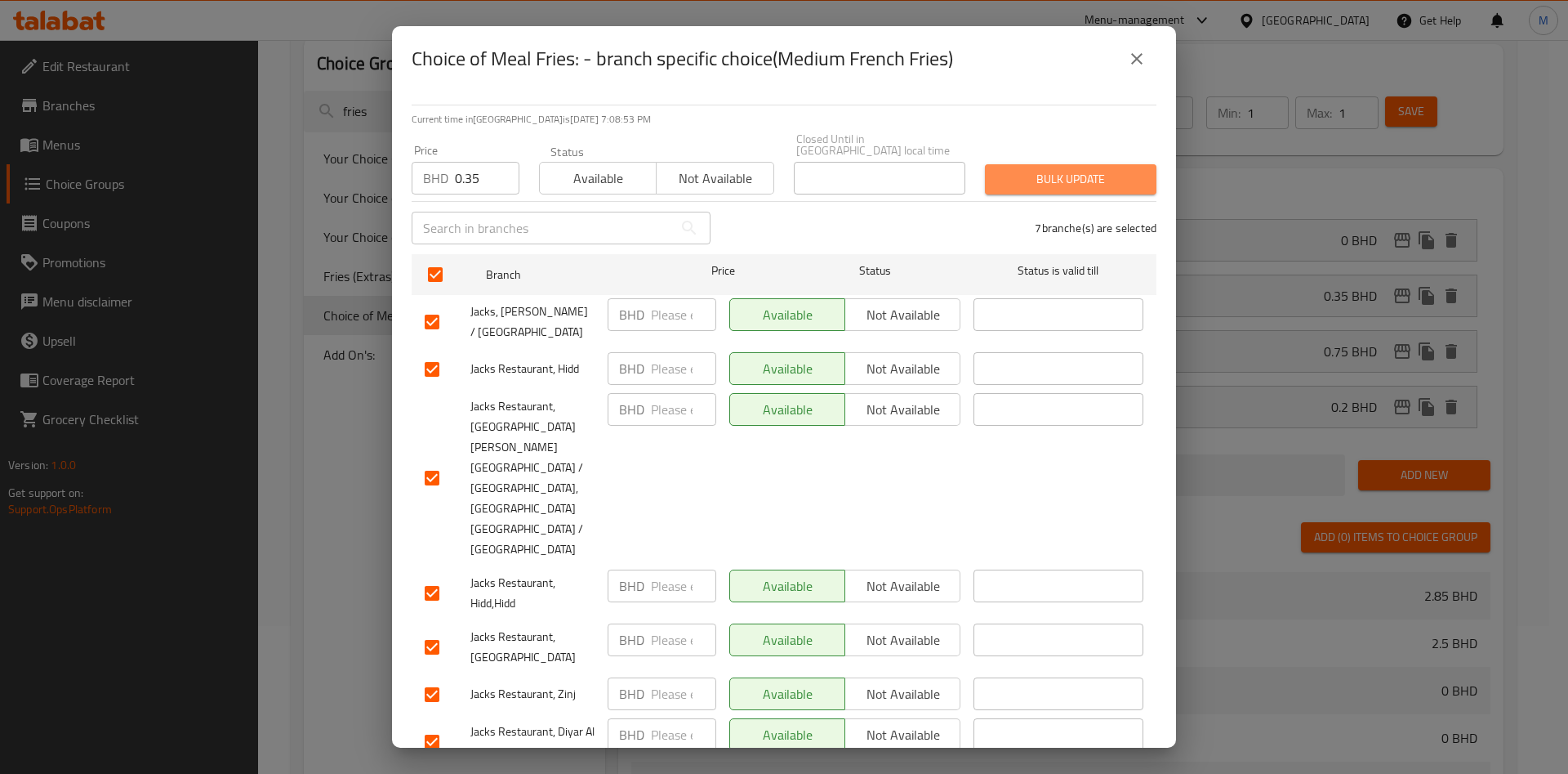
click at [1075, 170] on span "Bulk update" at bounding box center [1071, 179] width 146 height 21
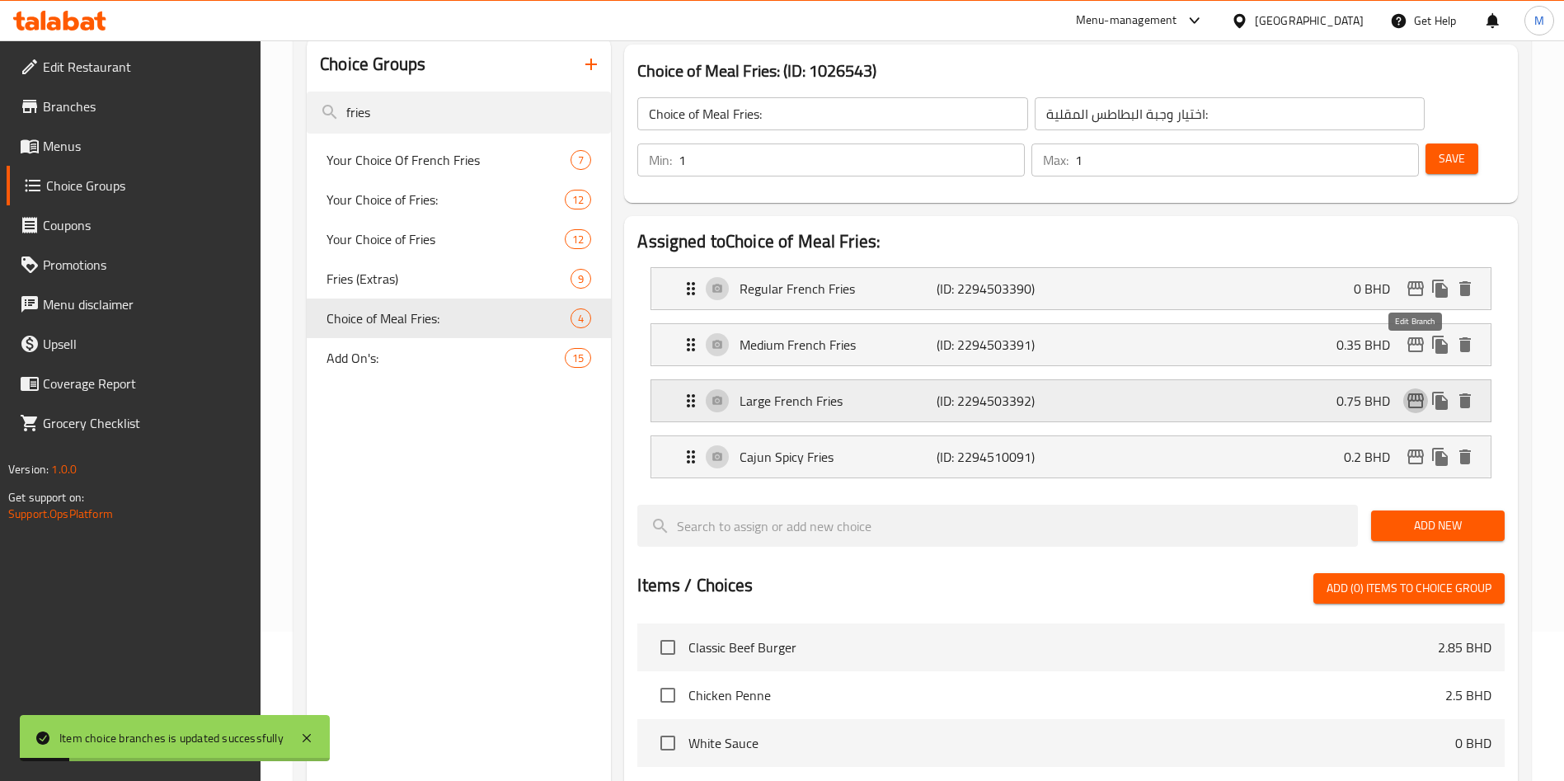
click at [1419, 391] on icon "edit" at bounding box center [1416, 401] width 20 height 20
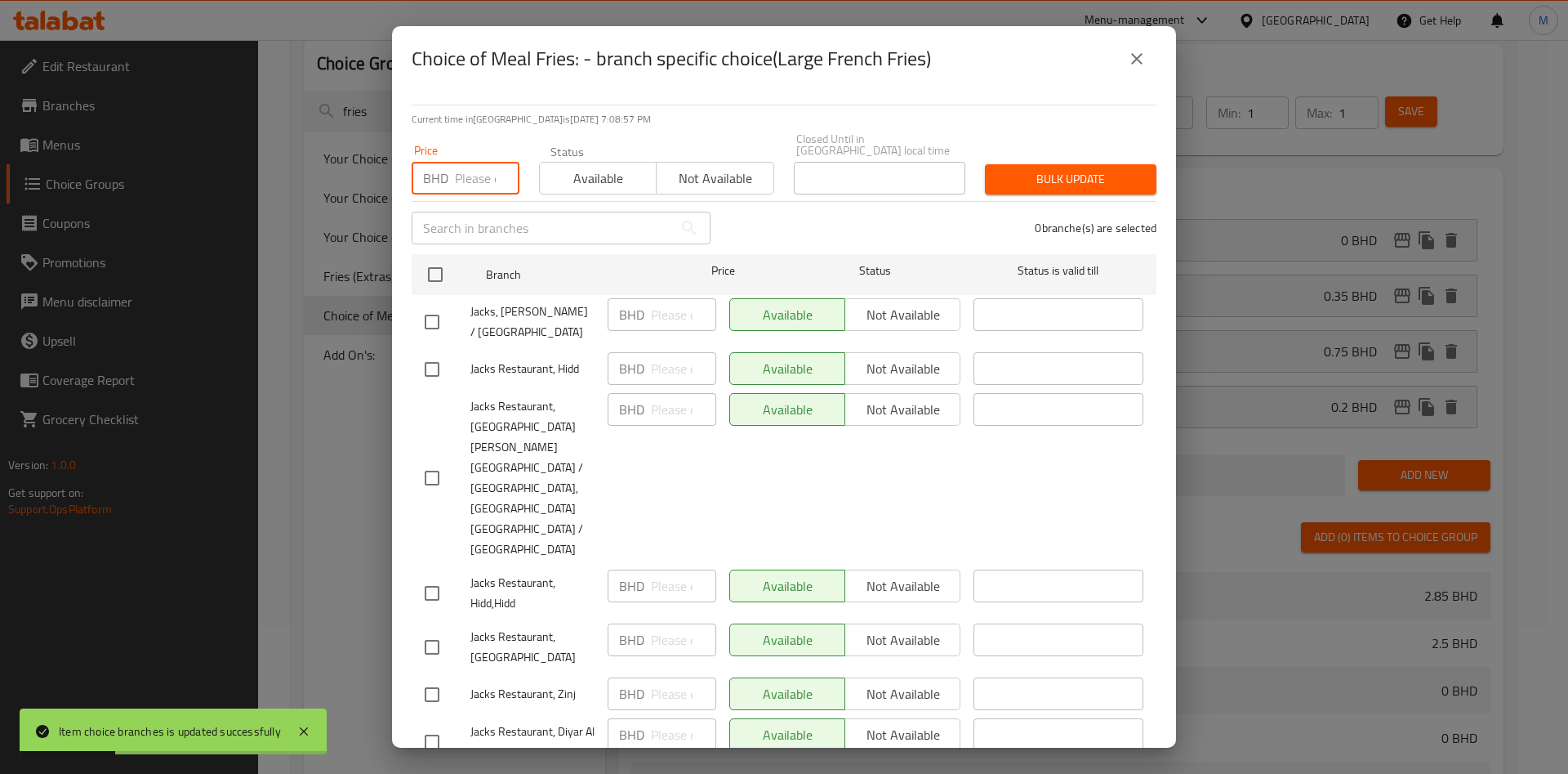
click at [464, 190] on input "number" at bounding box center [486, 177] width 64 height 33
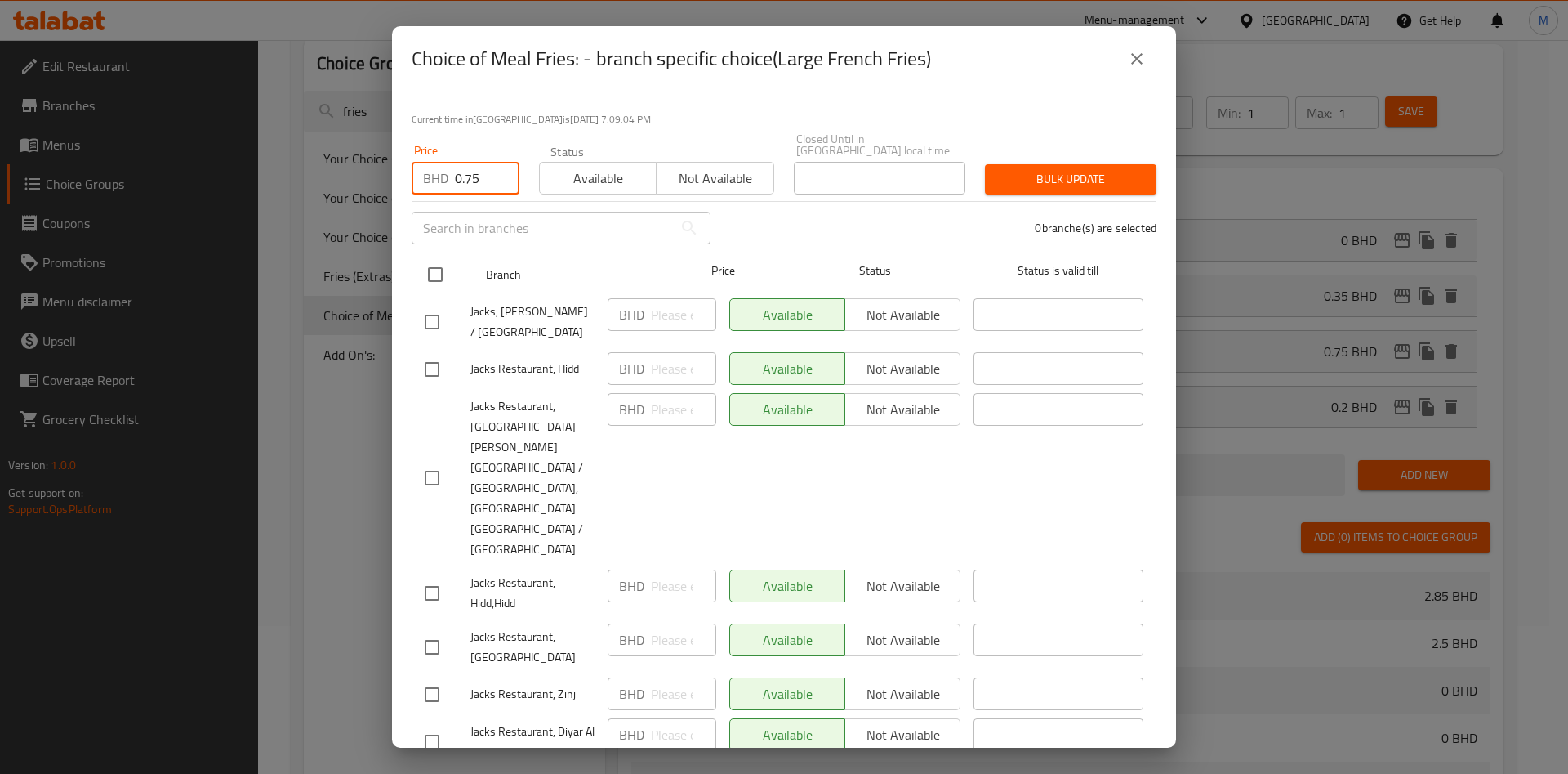
type input "0.75"
click at [431, 275] on input "checkbox" at bounding box center [435, 275] width 35 height 35
checkbox input "true"
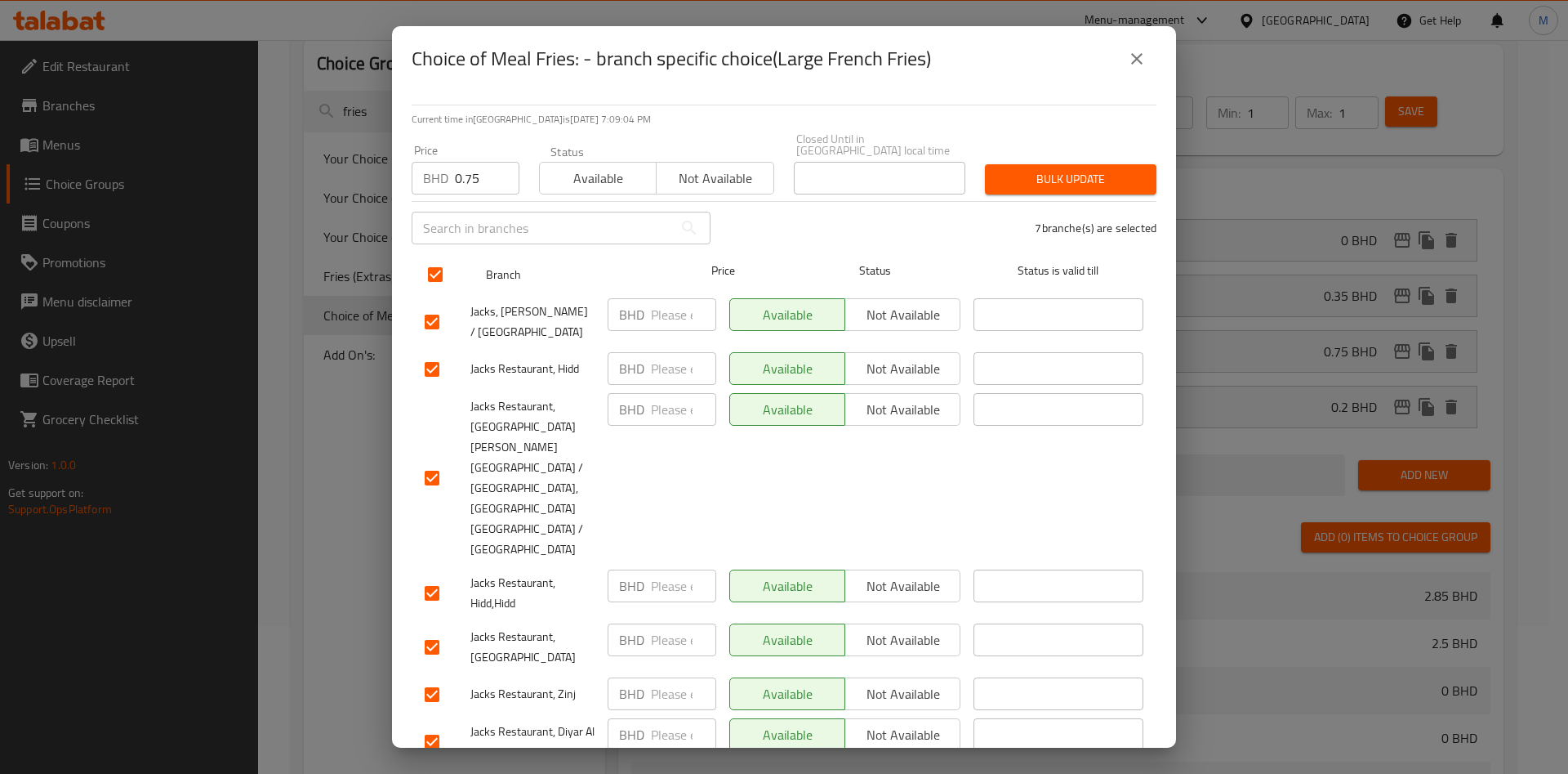
checkbox input "true"
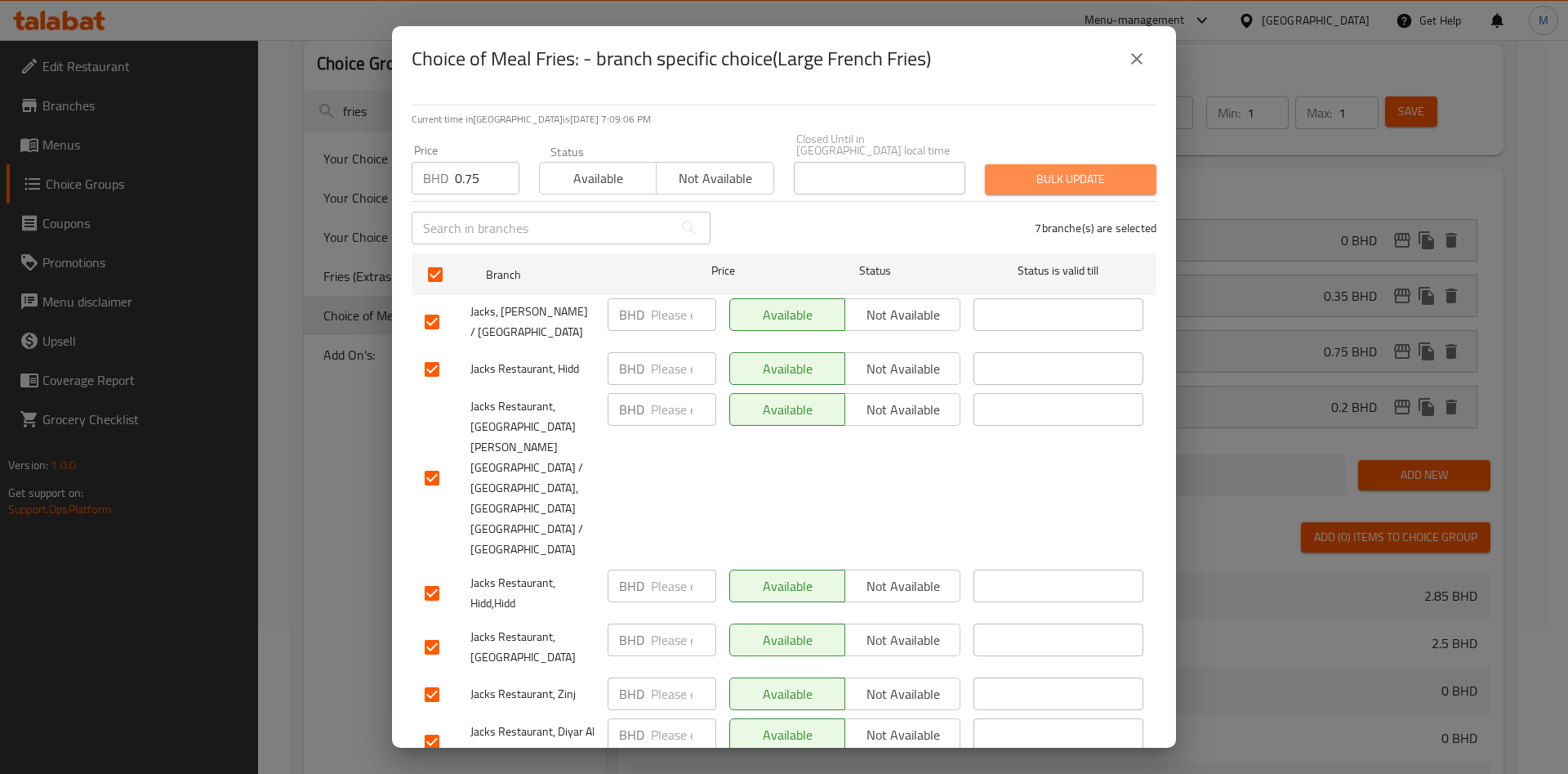
click at [1015, 183] on span "Bulk update" at bounding box center [1071, 179] width 146 height 21
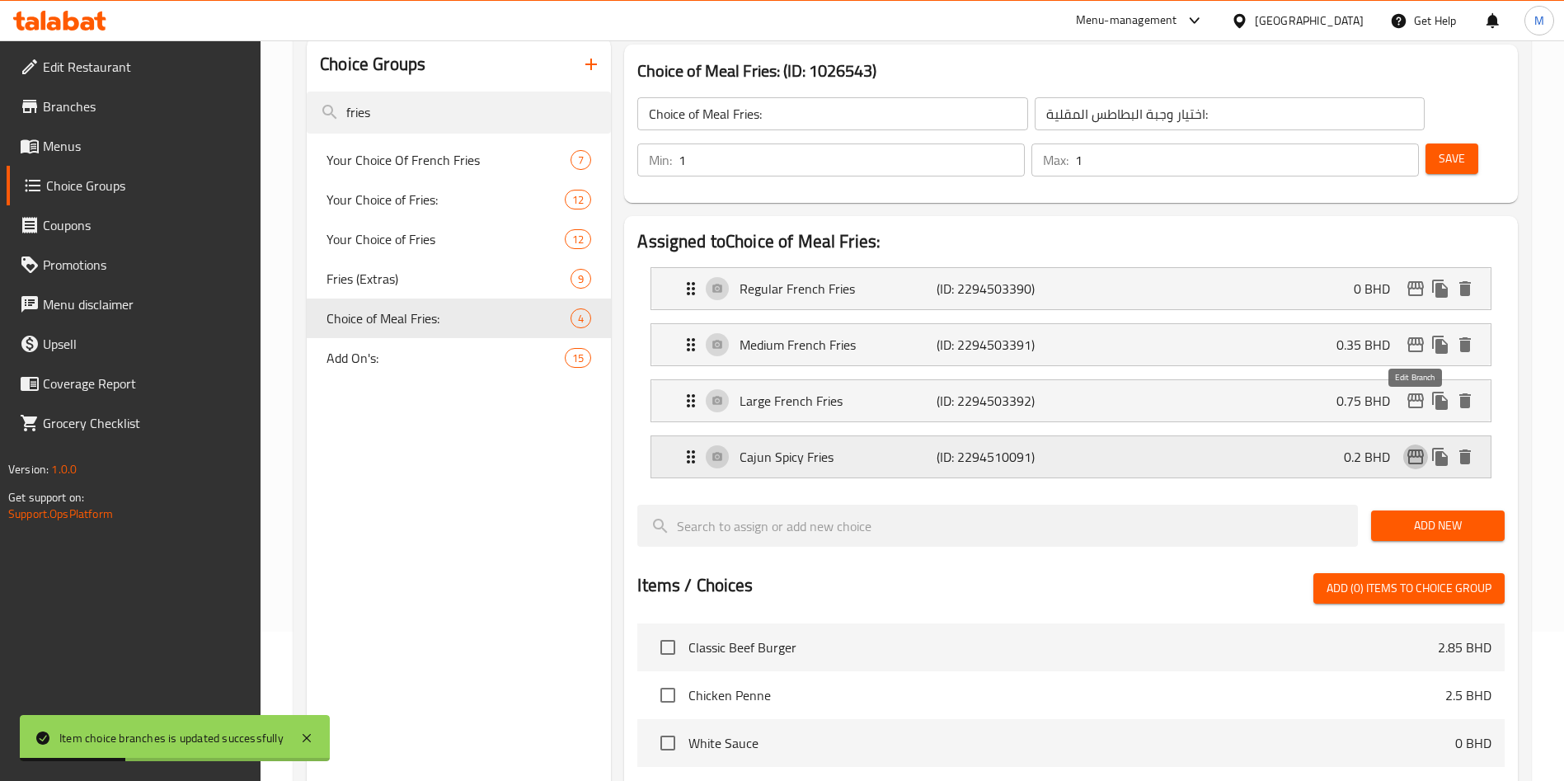
click at [1415, 449] on icon "edit" at bounding box center [1415, 456] width 16 height 15
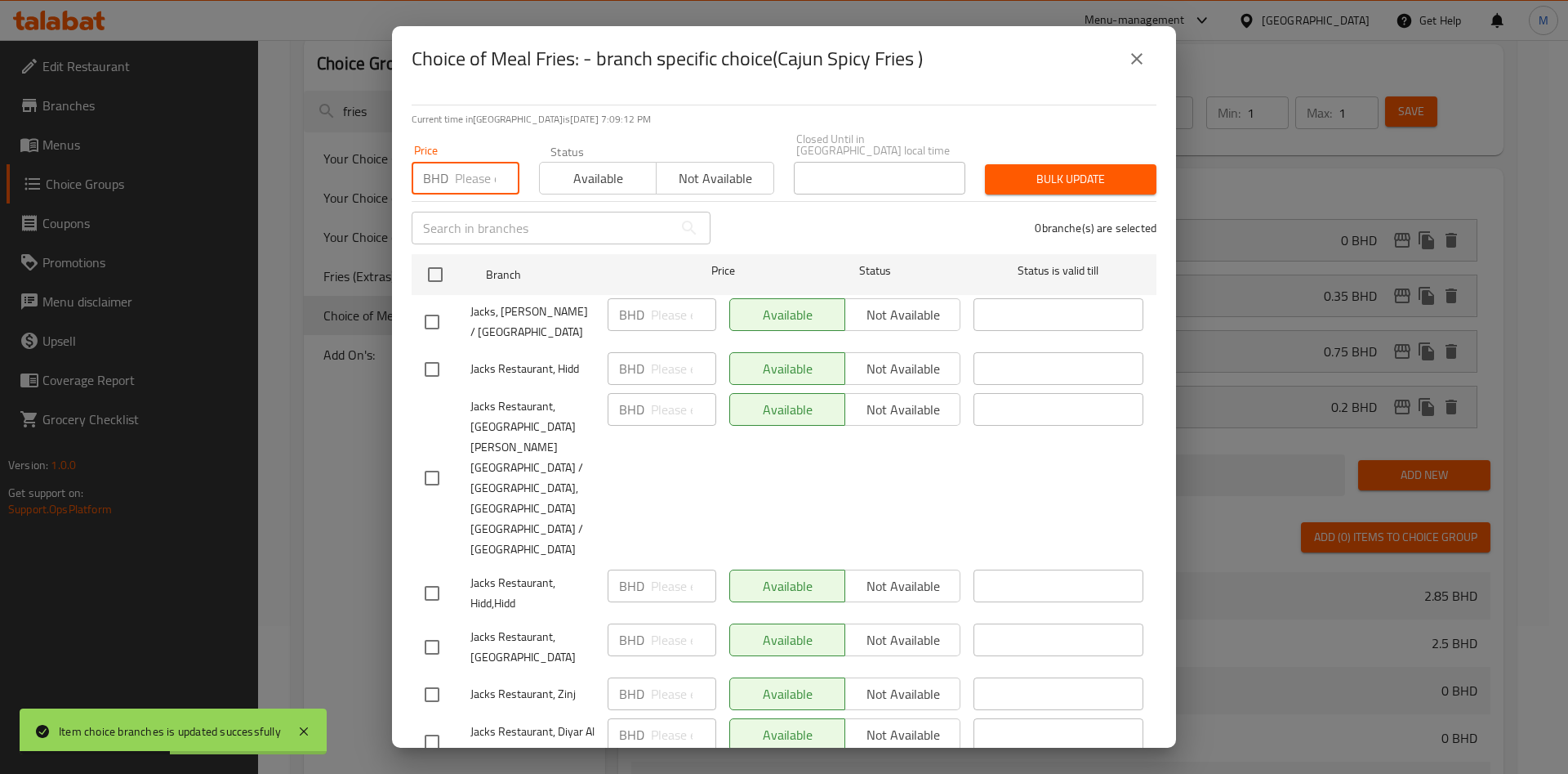
click at [482, 166] on input "number" at bounding box center [486, 177] width 64 height 33
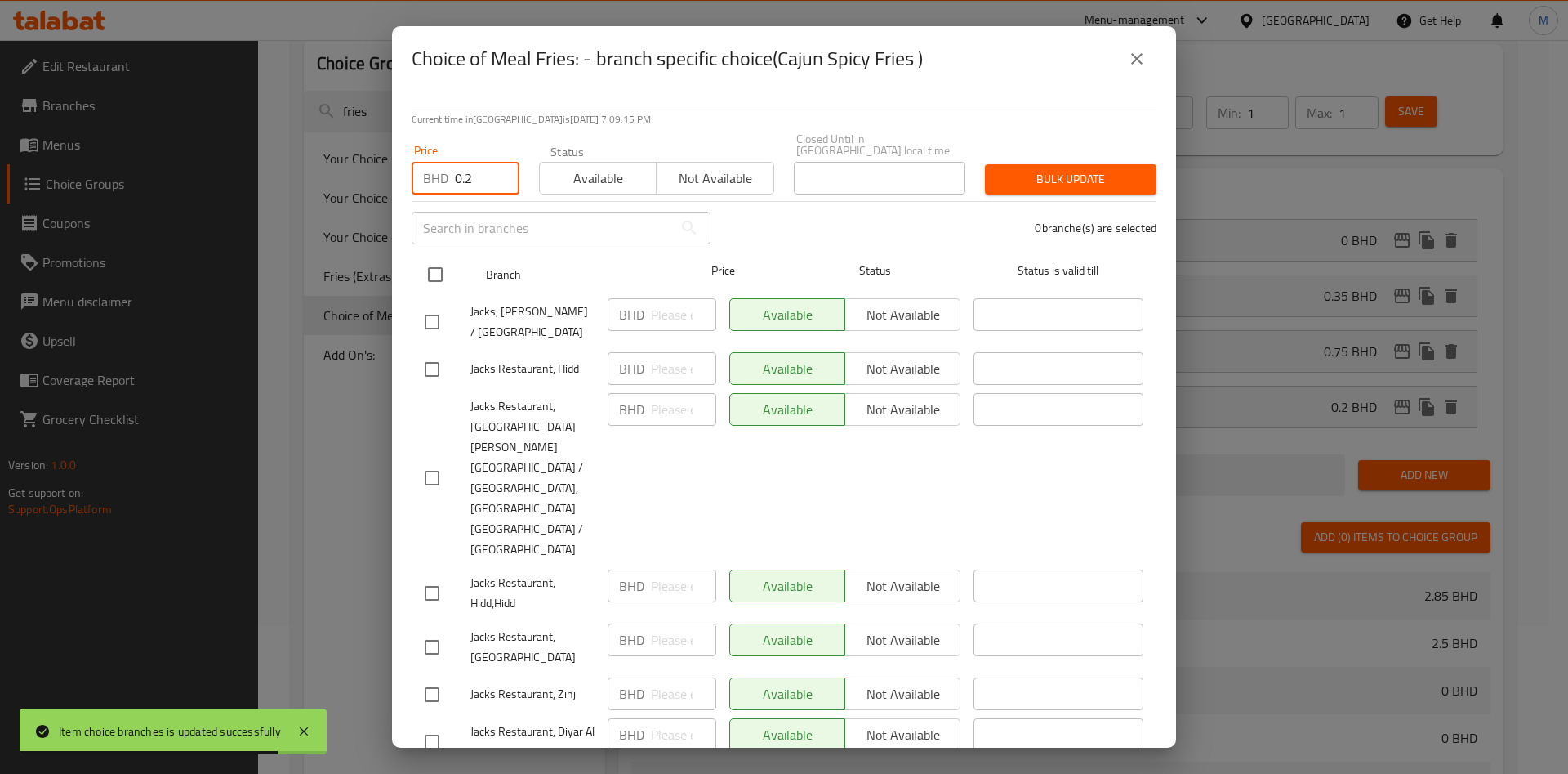
type input "0.2"
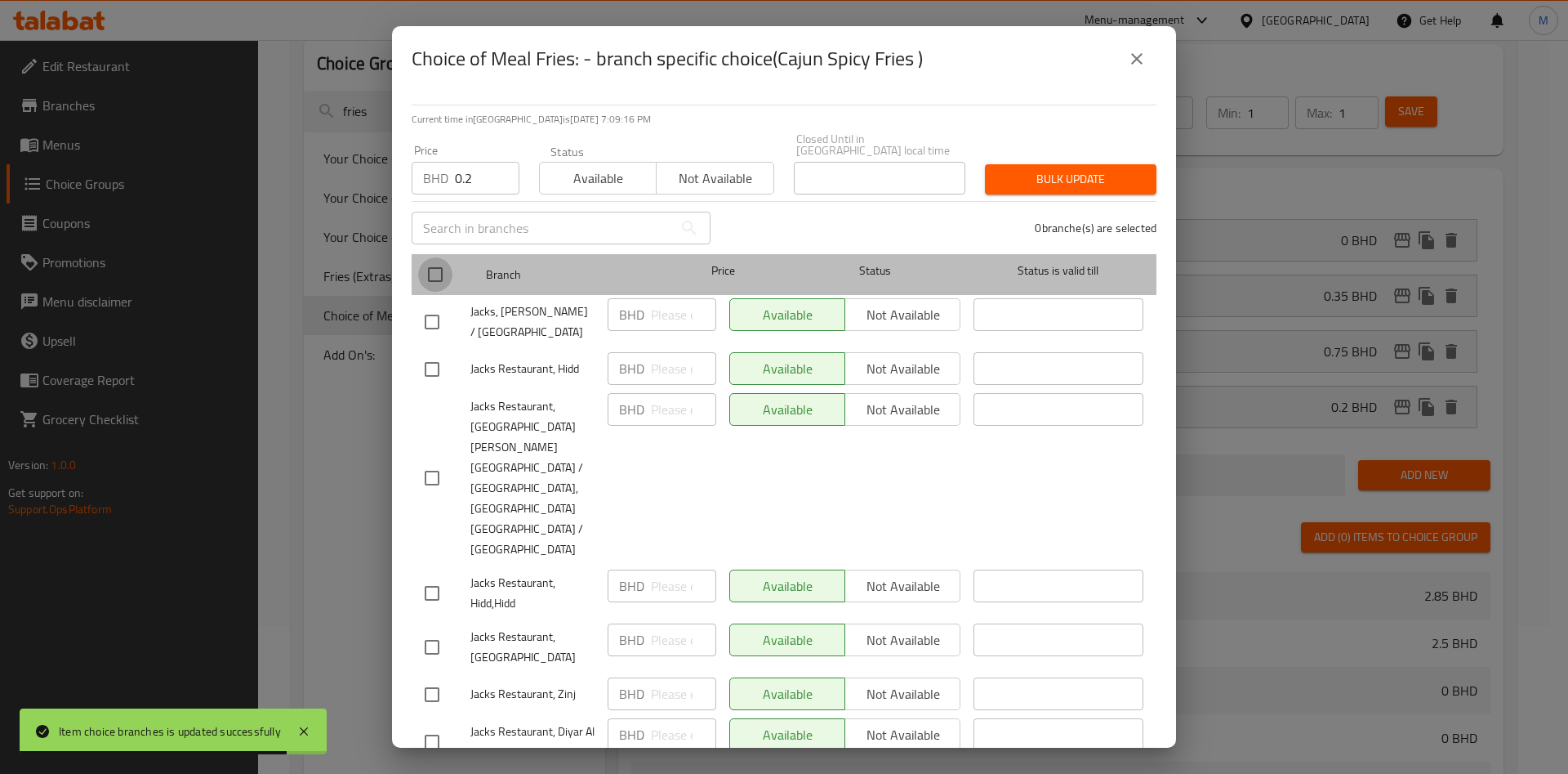
click at [449, 273] on input "checkbox" at bounding box center [435, 275] width 35 height 35
checkbox input "true"
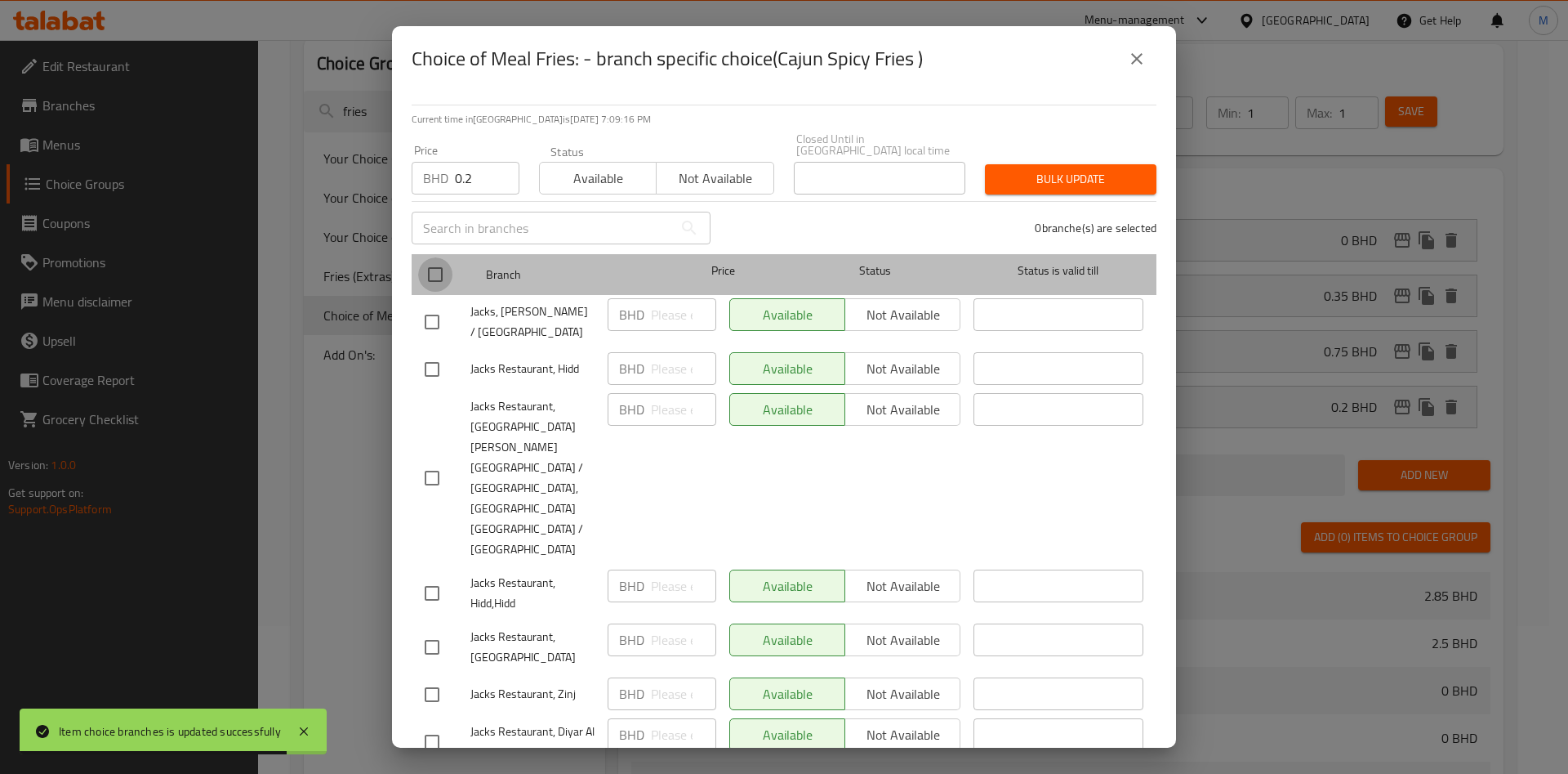
checkbox input "true"
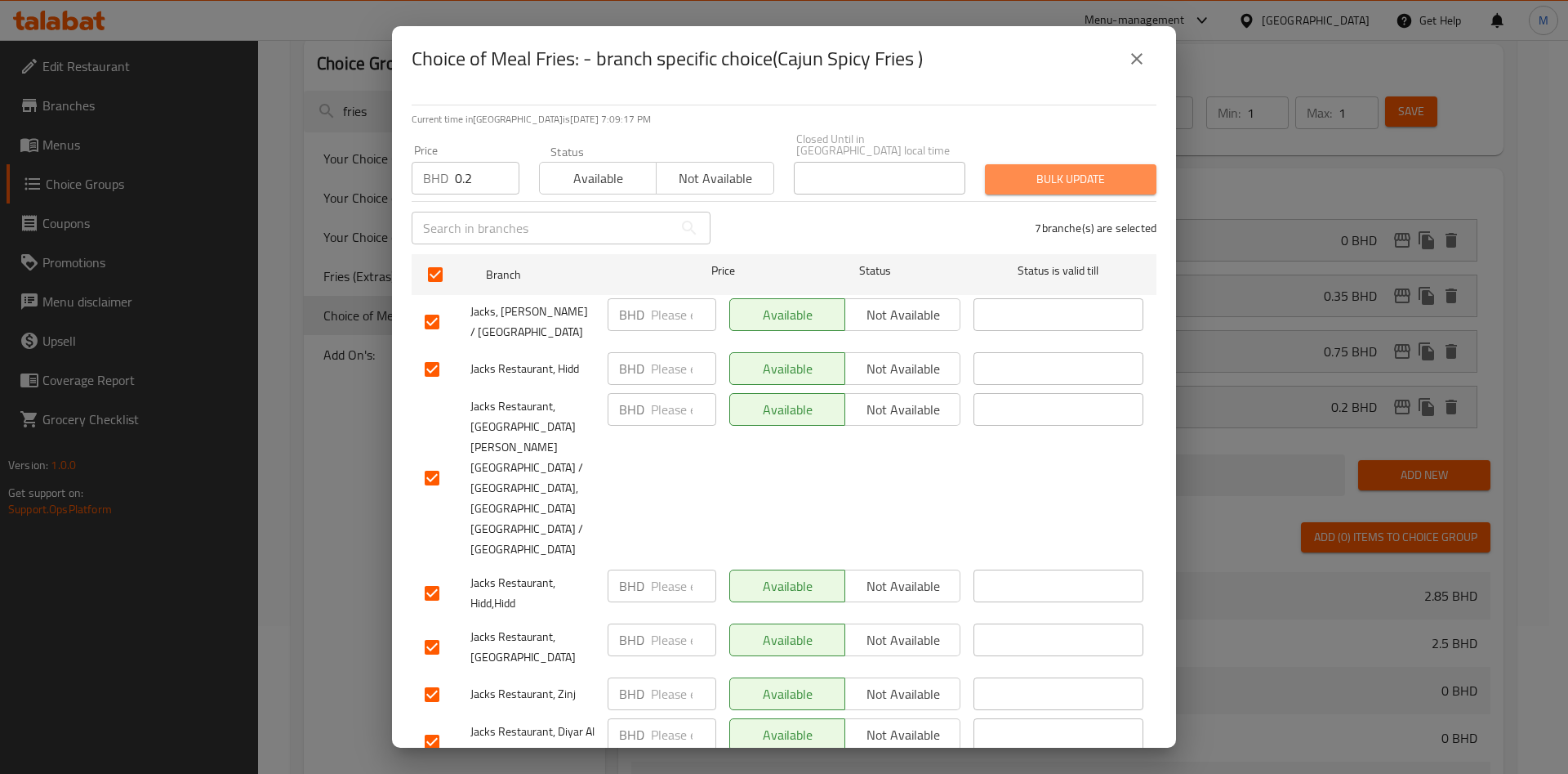
click at [1040, 183] on span "Bulk update" at bounding box center [1071, 179] width 146 height 21
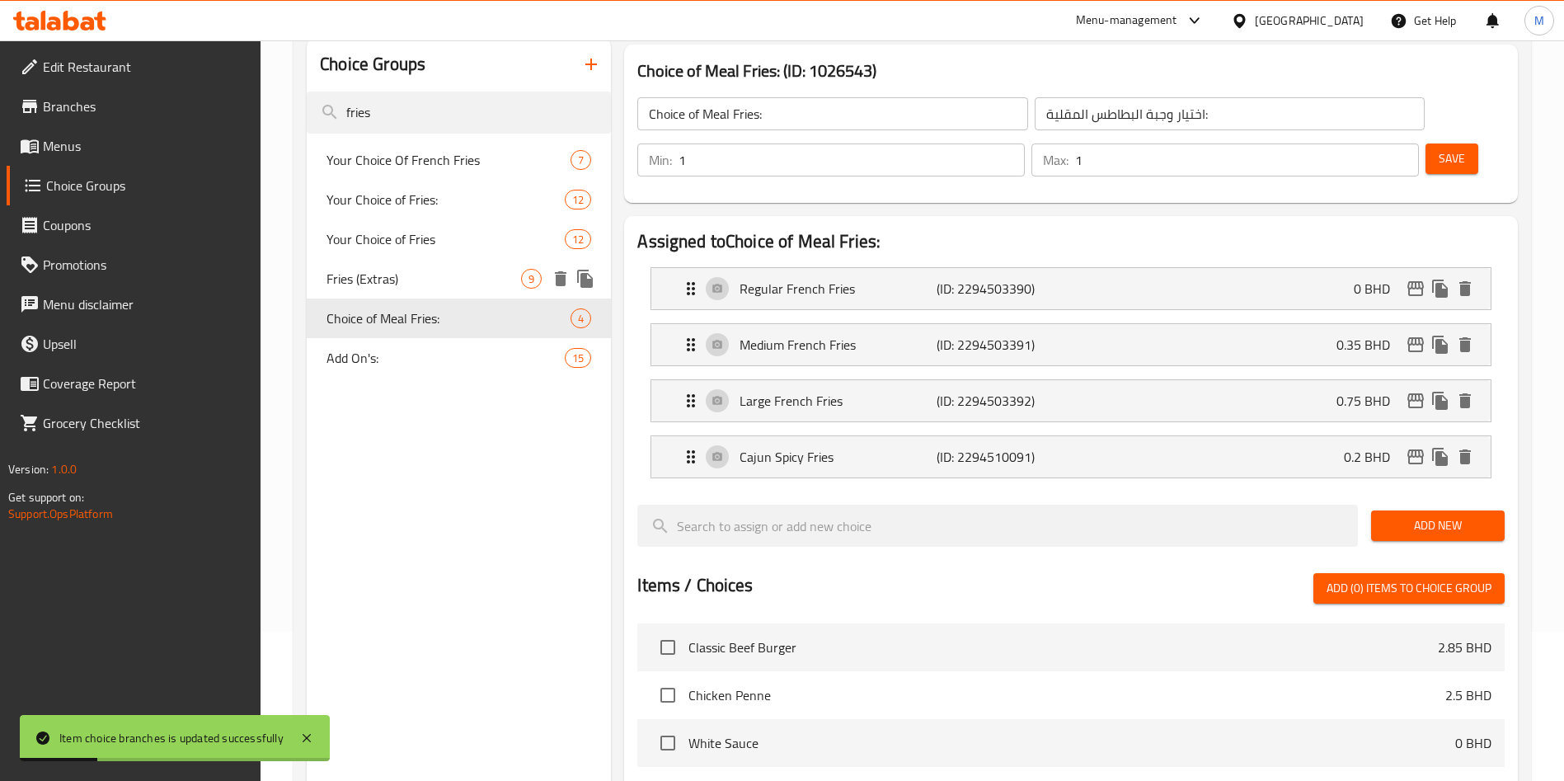
click at [436, 262] on div "Fries (Extras) 9" at bounding box center [459, 279] width 304 height 40
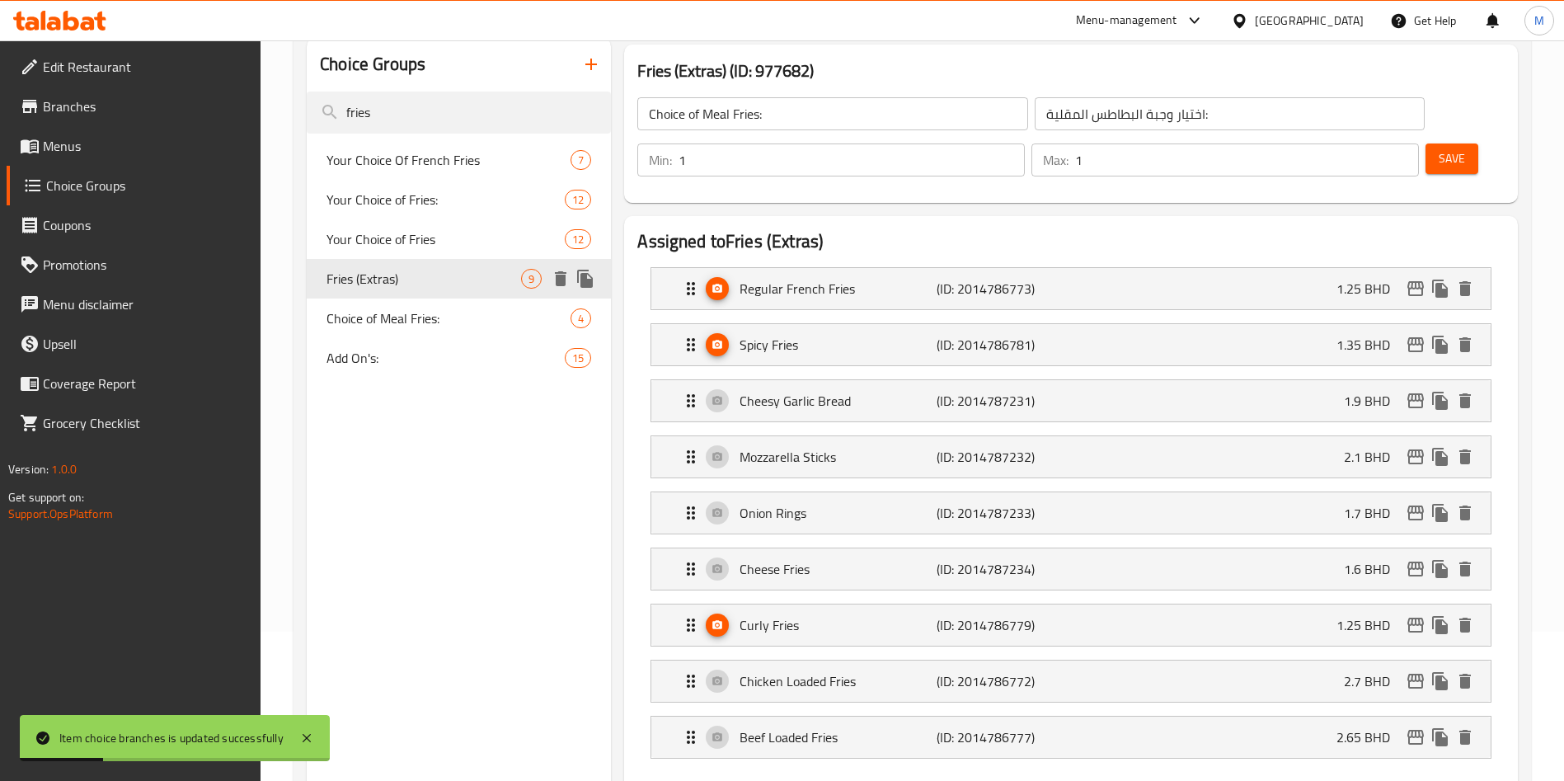
type input "Fries (Extras)"
type input "إضافة البطاطس المقلية"
type input "0"
click at [486, 95] on input "fries" at bounding box center [459, 113] width 304 height 42
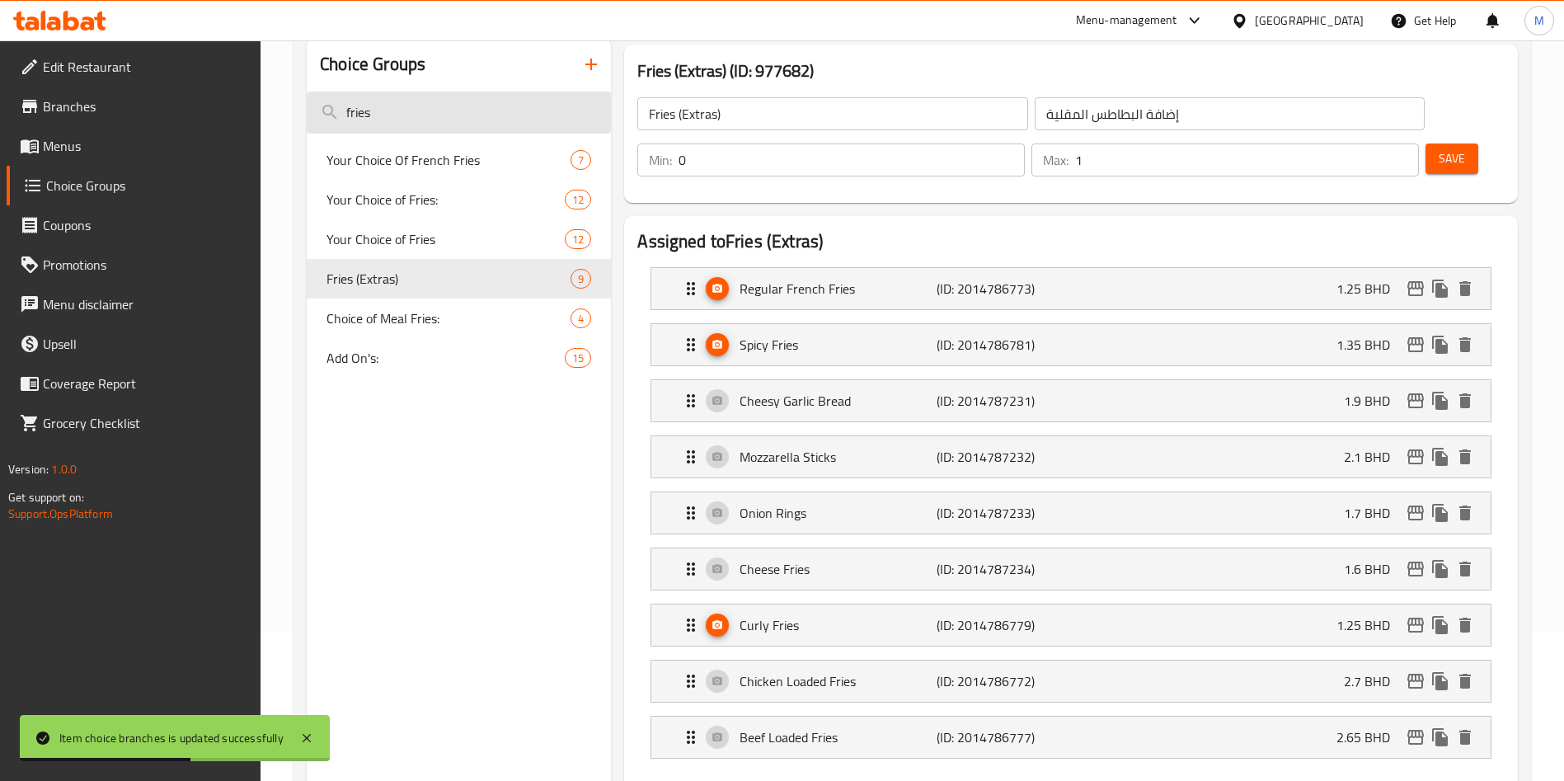
click at [486, 95] on input "fries" at bounding box center [459, 113] width 304 height 42
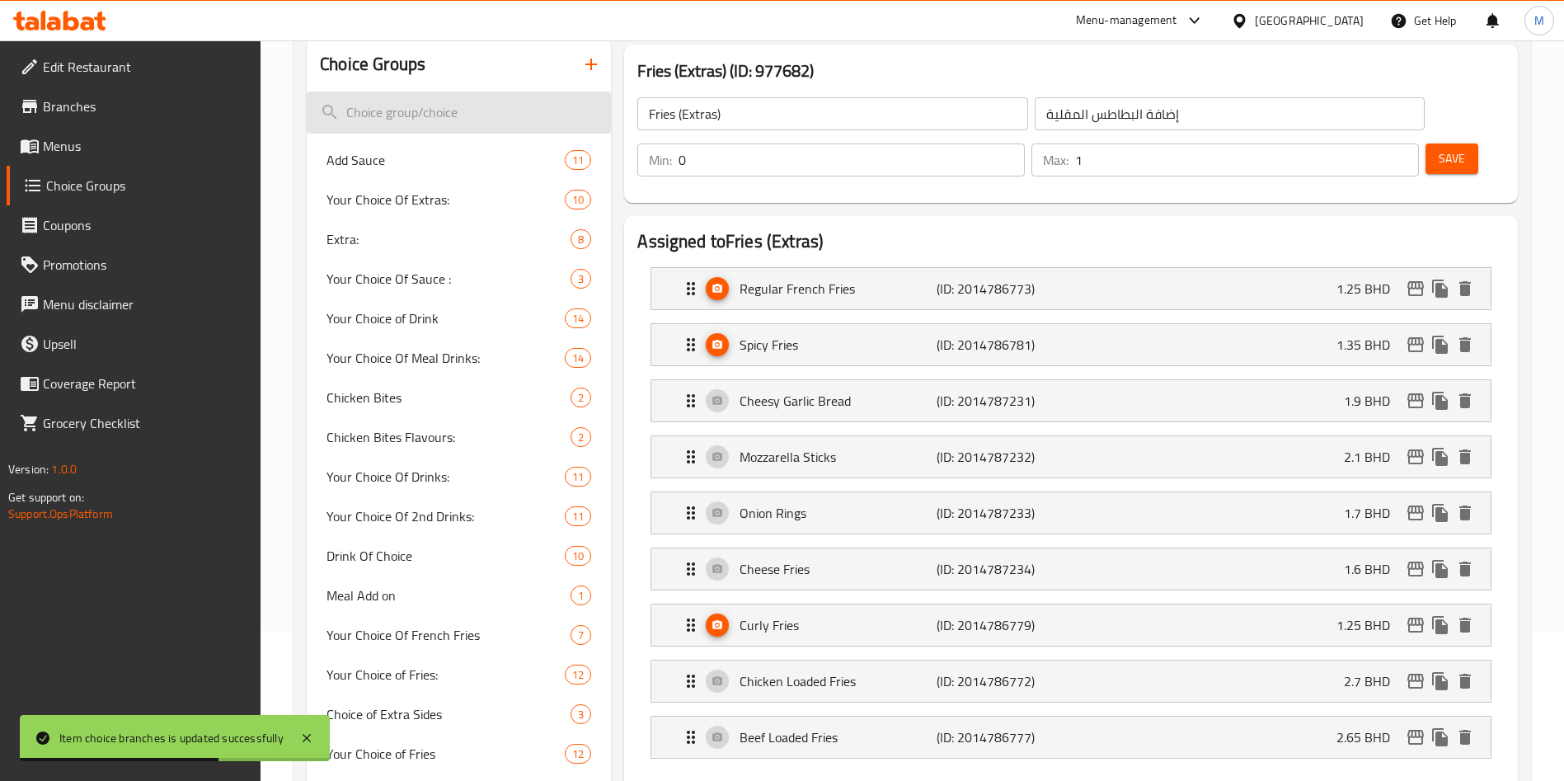
paste input "Add-on (Toppings)"
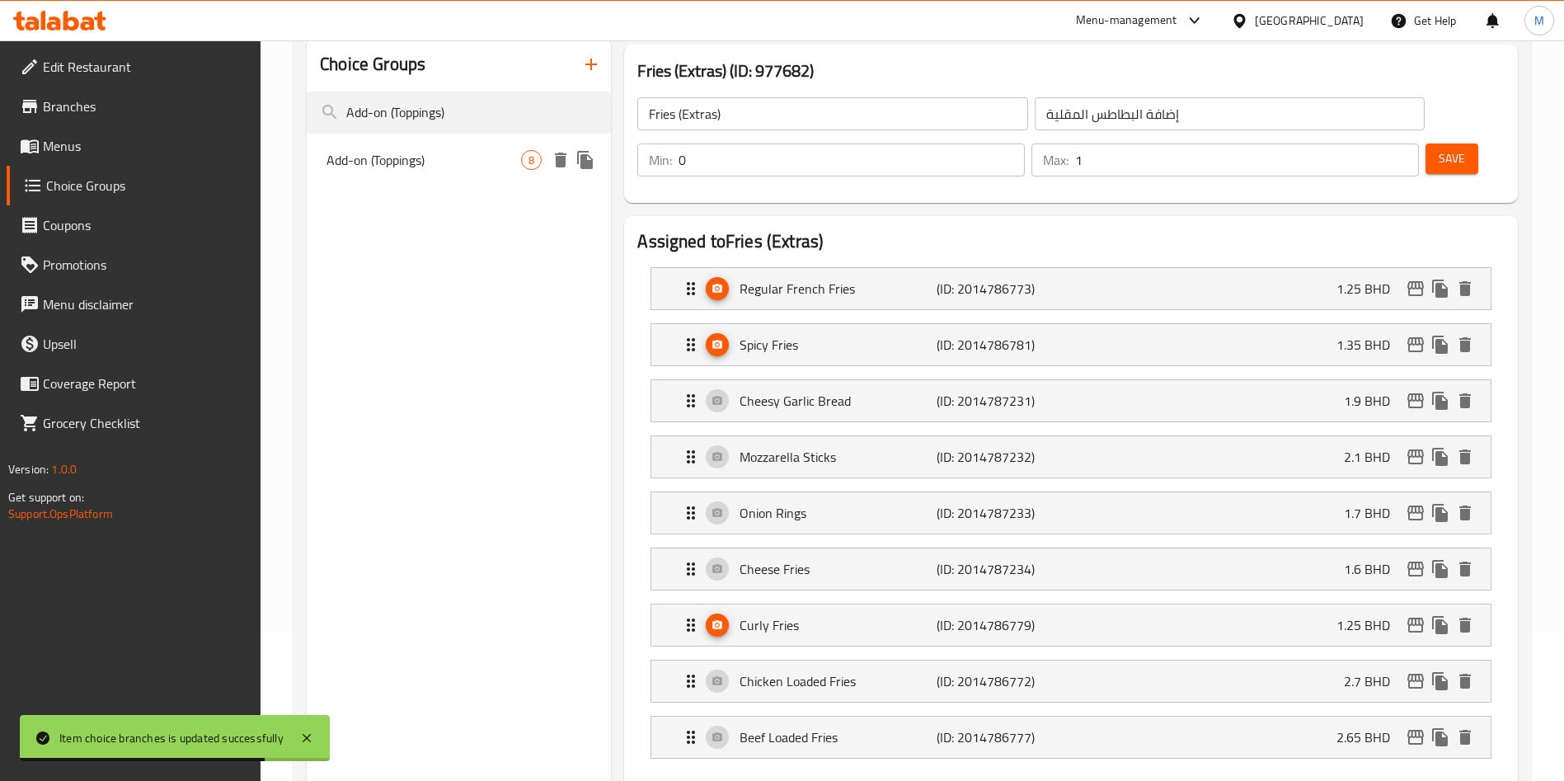
type input "Add-on (Toppings)"
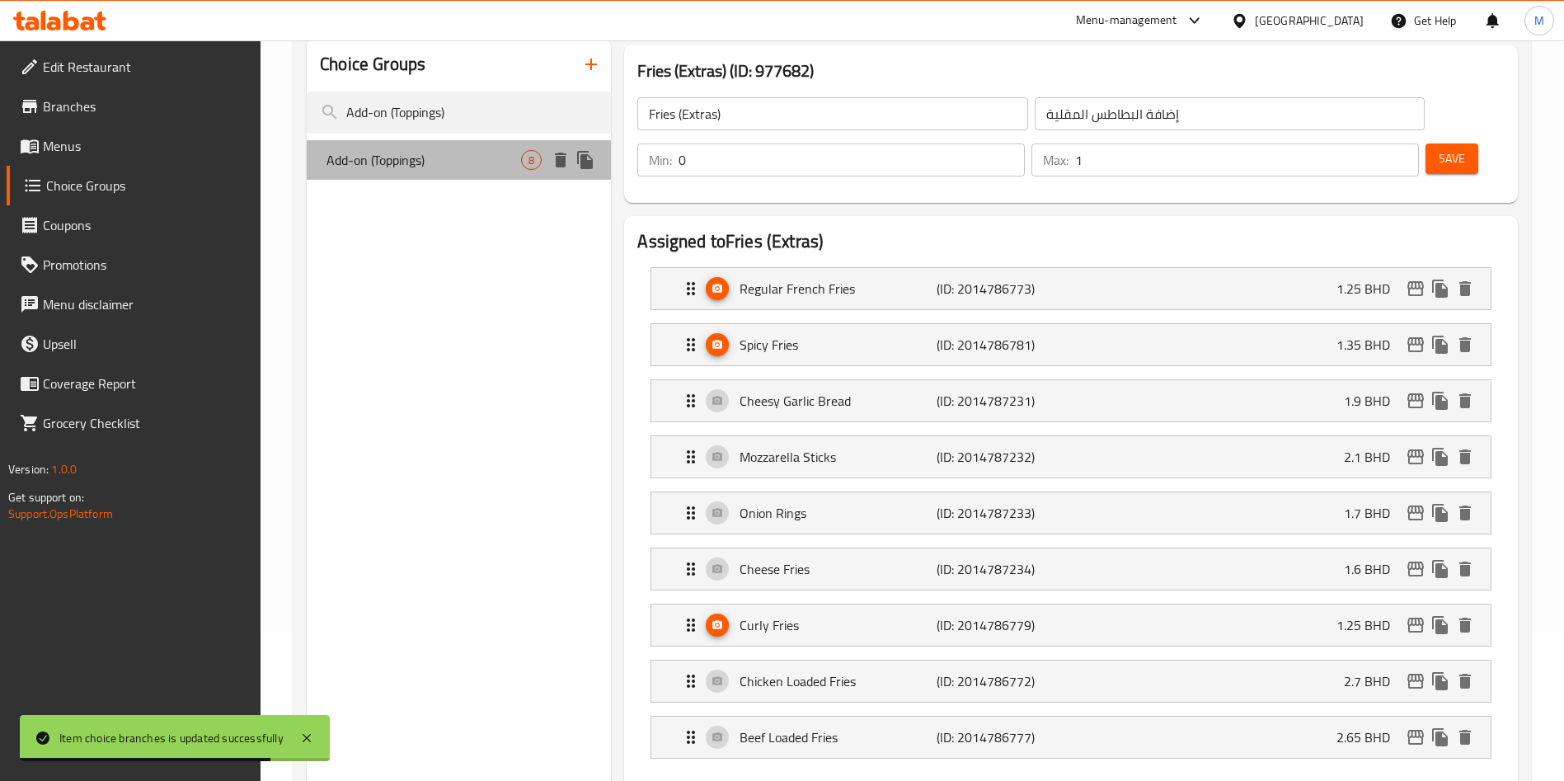
click at [466, 158] on span "Add-on (Toppings)" at bounding box center [423, 160] width 195 height 20
type input "Add-on (Toppings)"
type input "اختيارك من الااضافات"
type input "8"
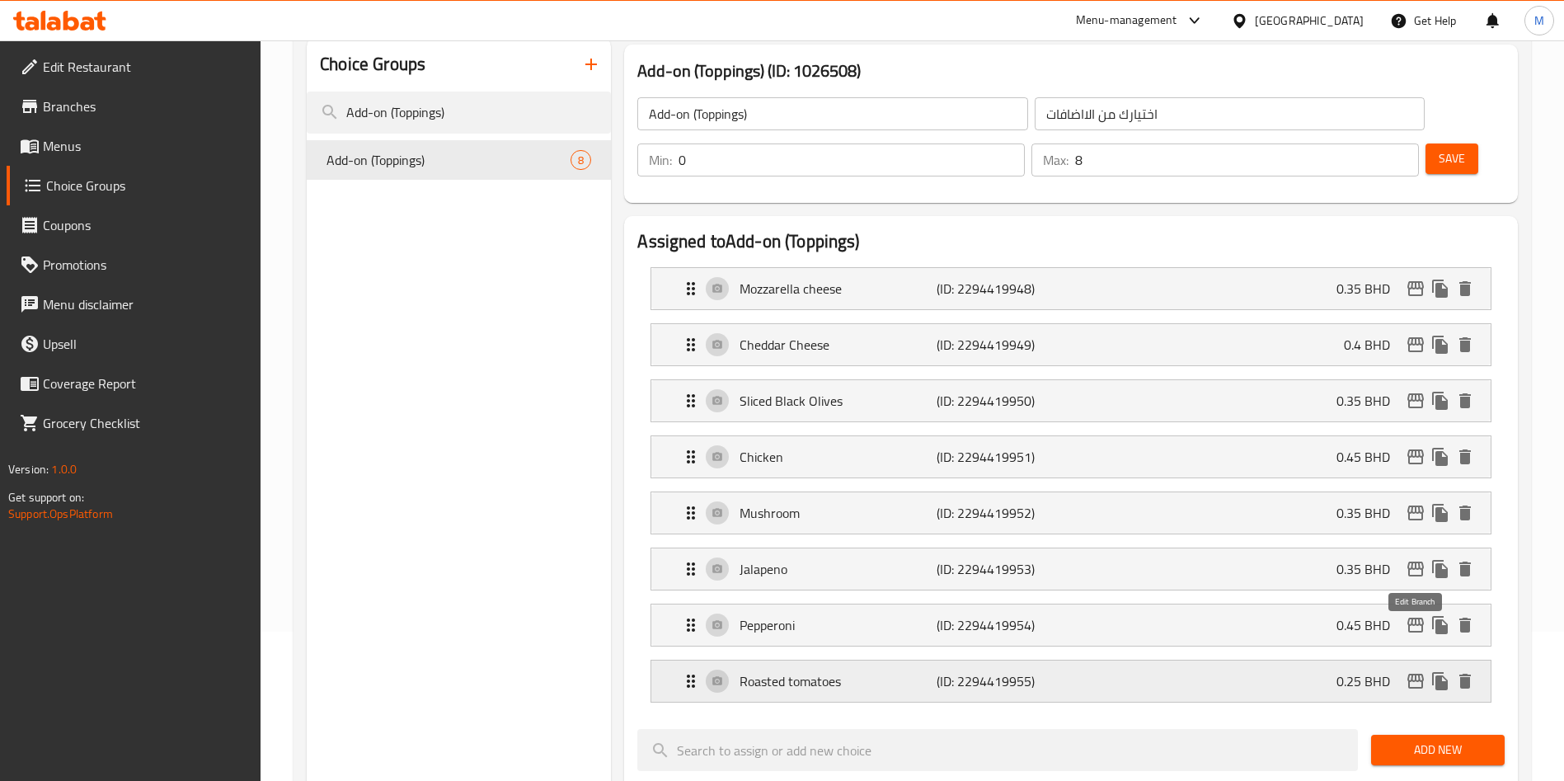
click at [1416, 671] on icon "edit" at bounding box center [1416, 681] width 20 height 20
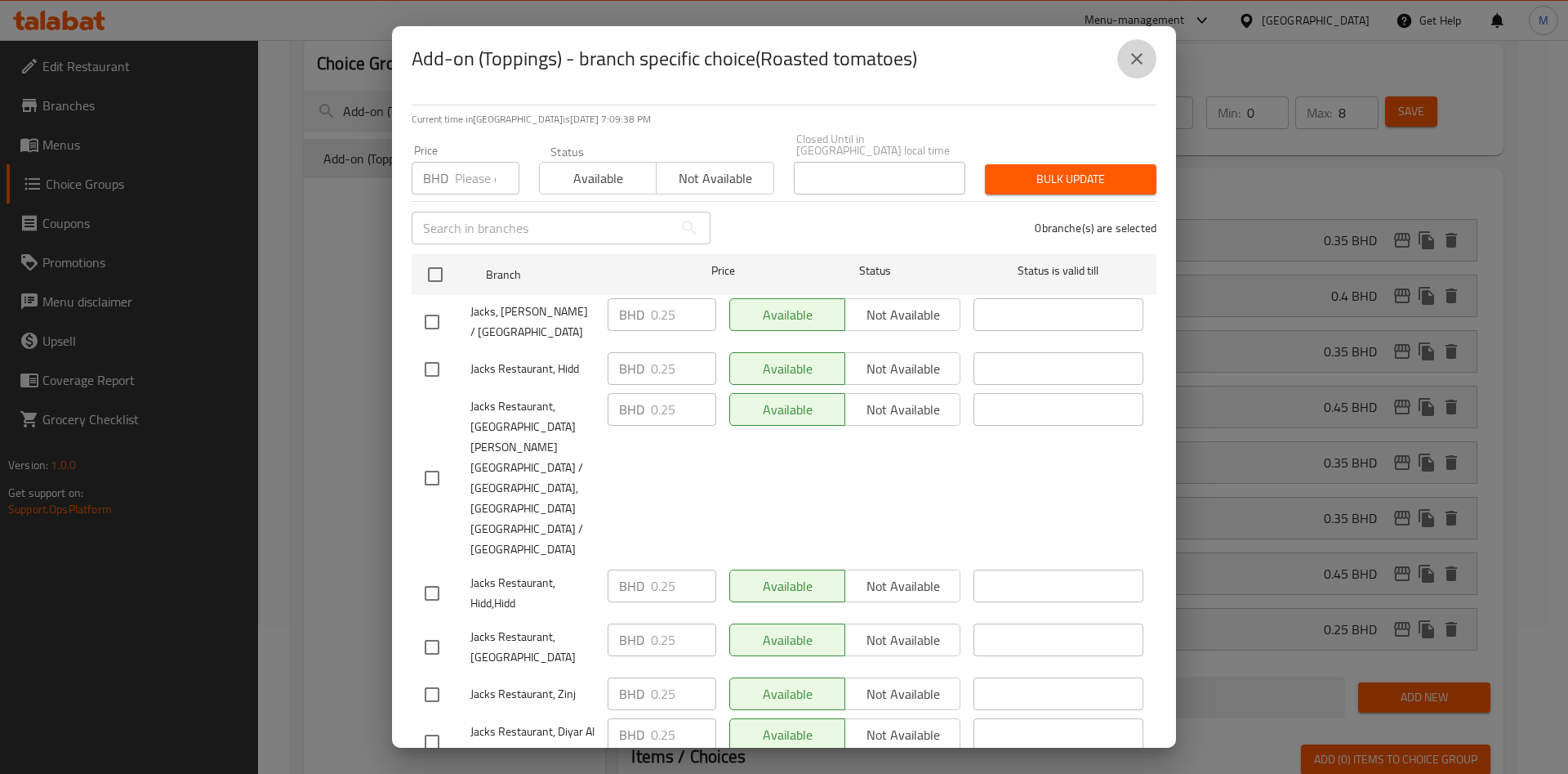
click at [1142, 68] on icon "close" at bounding box center [1137, 58] width 20 height 20
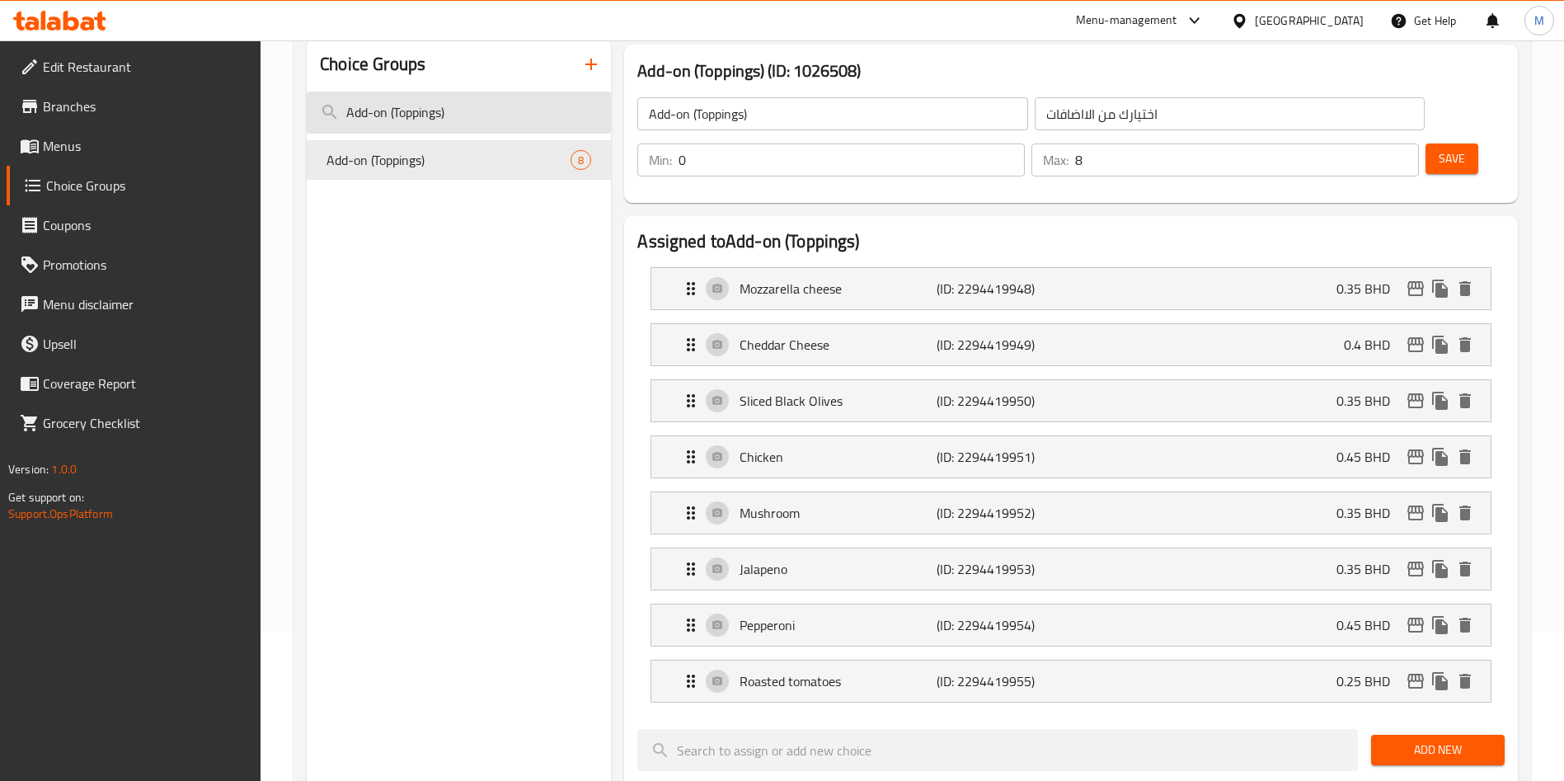
drag, startPoint x: 476, startPoint y: 87, endPoint x: 475, endPoint y: 111, distance: 24.7
click at [475, 111] on div "Choice Groups Add-on (Toppings) Add-on (Toppings) 8" at bounding box center [459, 741] width 304 height 1407
click at [475, 111] on input "Add-on (Toppings)" at bounding box center [459, 113] width 304 height 42
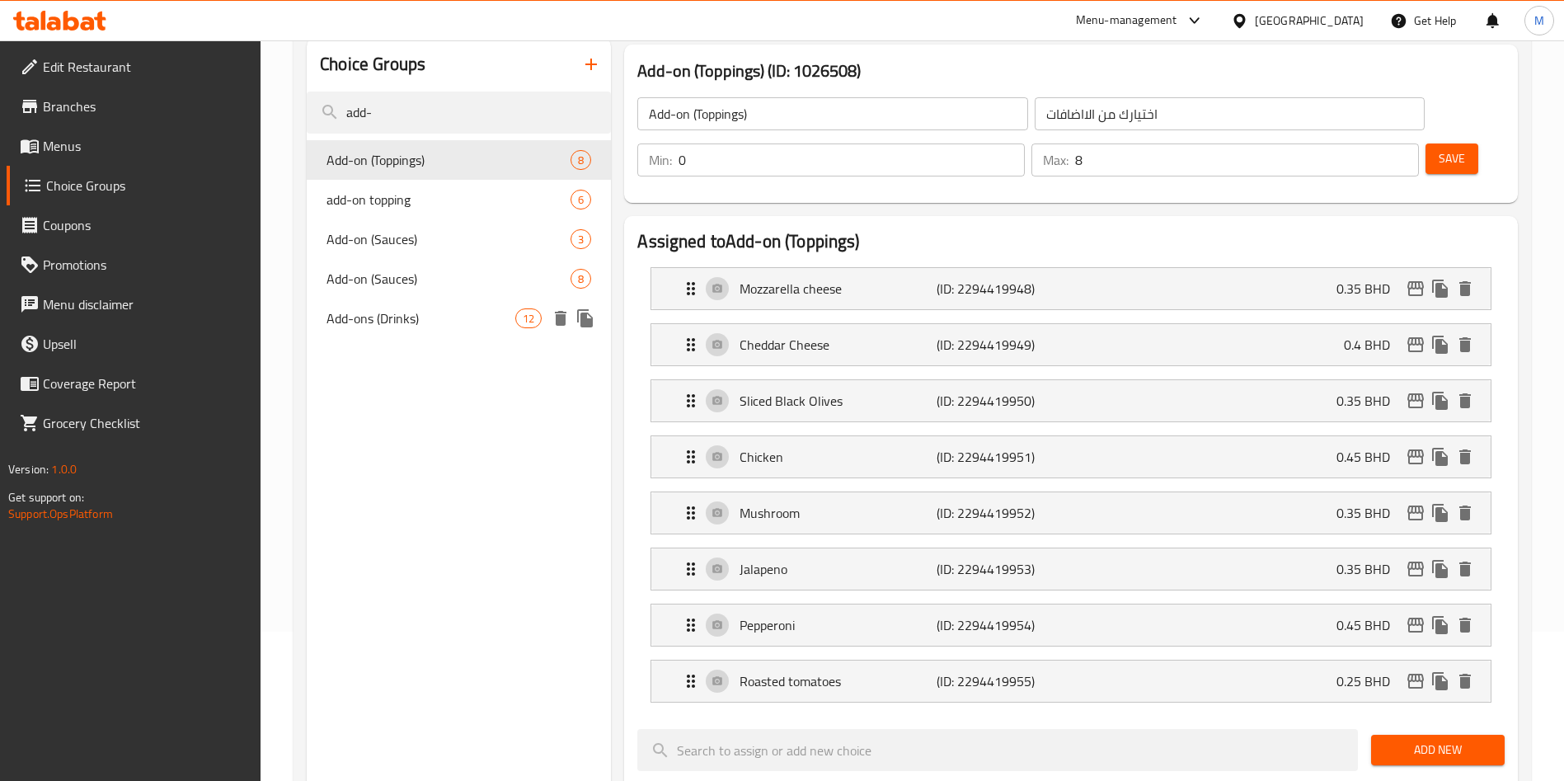
type input "add-"
click at [407, 303] on div "Add-ons (Drinks) 12" at bounding box center [459, 318] width 304 height 40
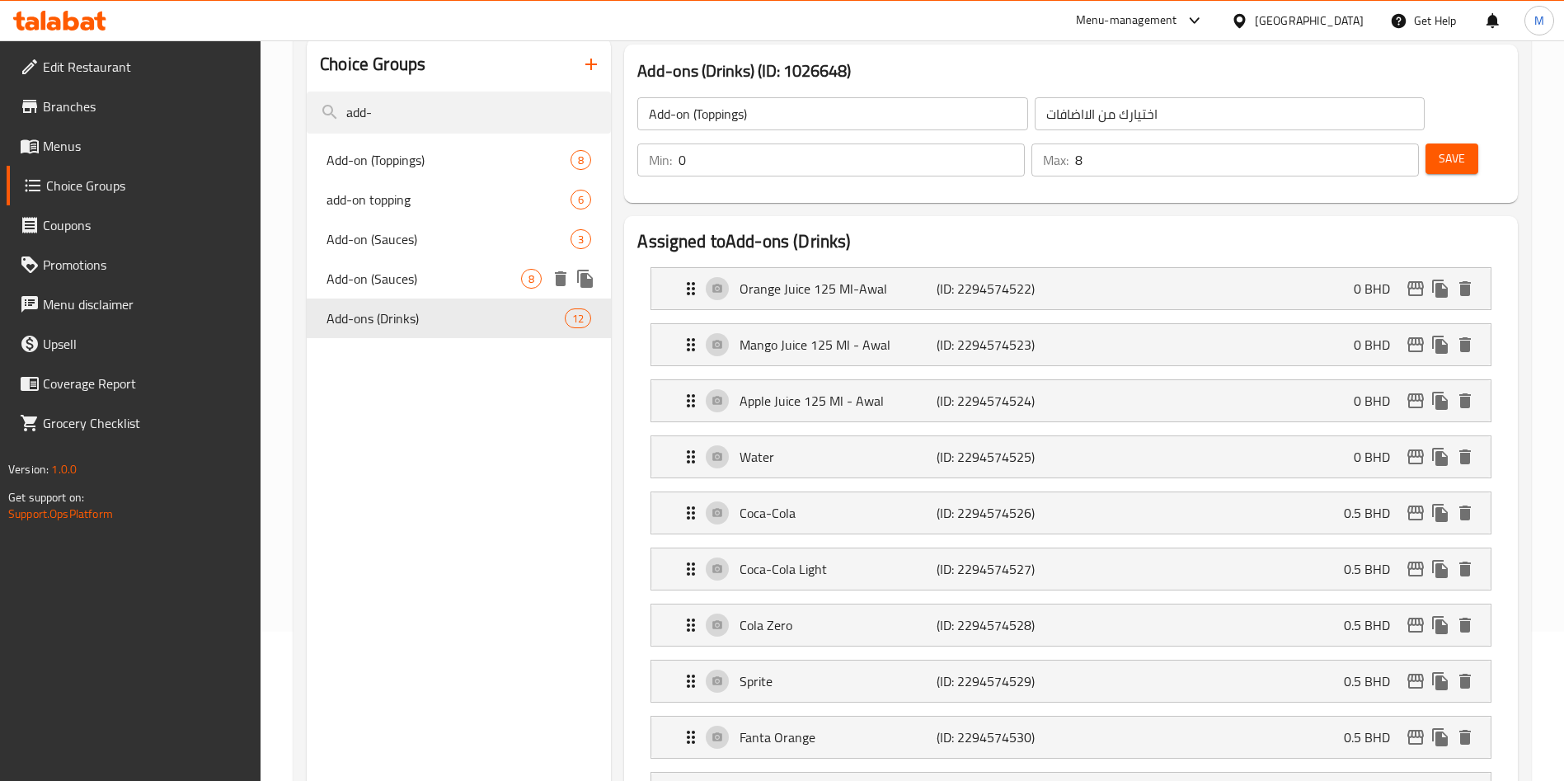
type input "Add-ons (Drinks)"
type input "الإضافات (المشروبات)"
click at [407, 254] on div "Add-on (Sauces) 3" at bounding box center [459, 239] width 304 height 40
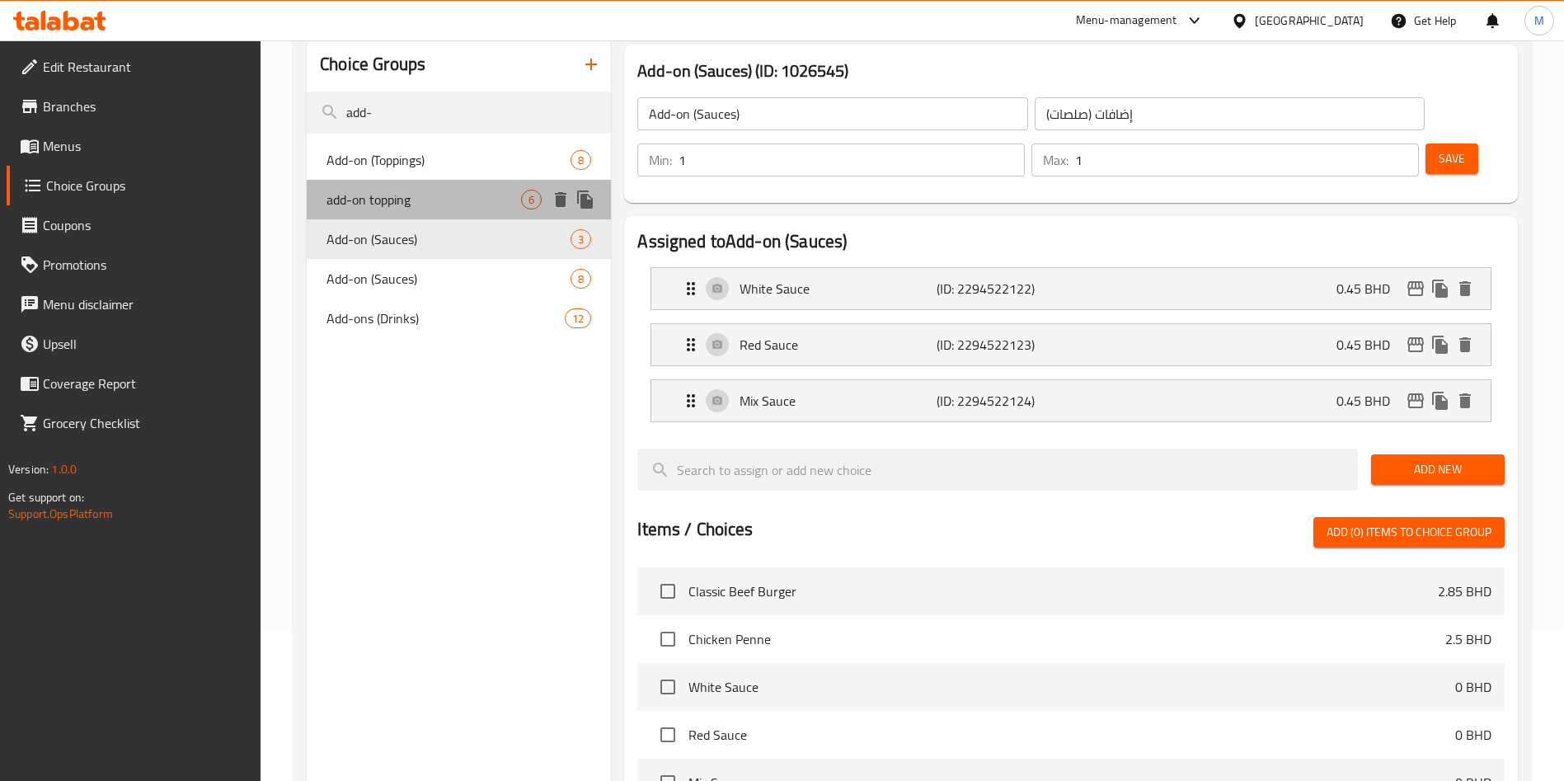
click at [403, 204] on span "add-on topping" at bounding box center [423, 200] width 195 height 20
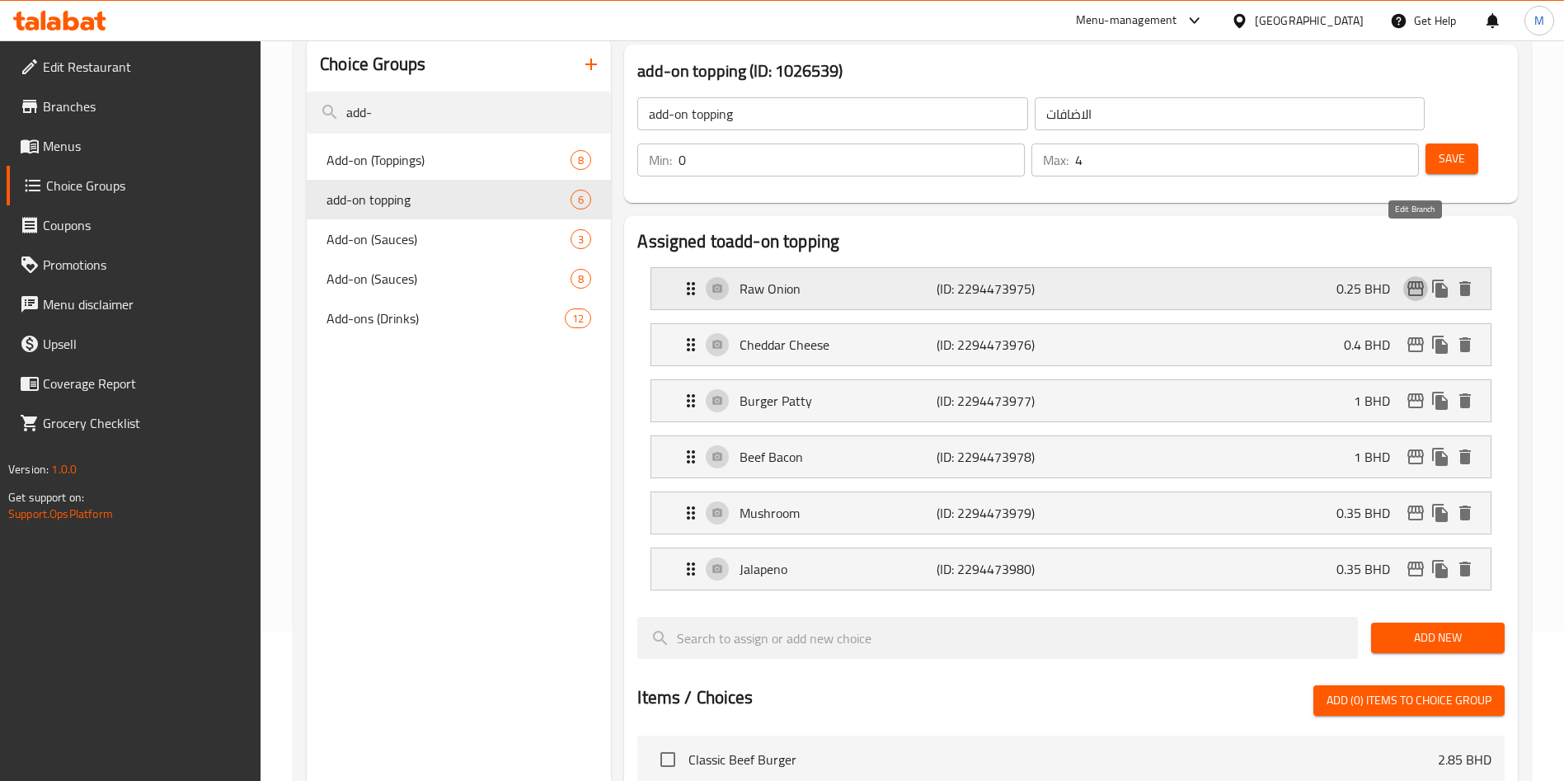
click at [1416, 281] on icon "edit" at bounding box center [1415, 288] width 16 height 15
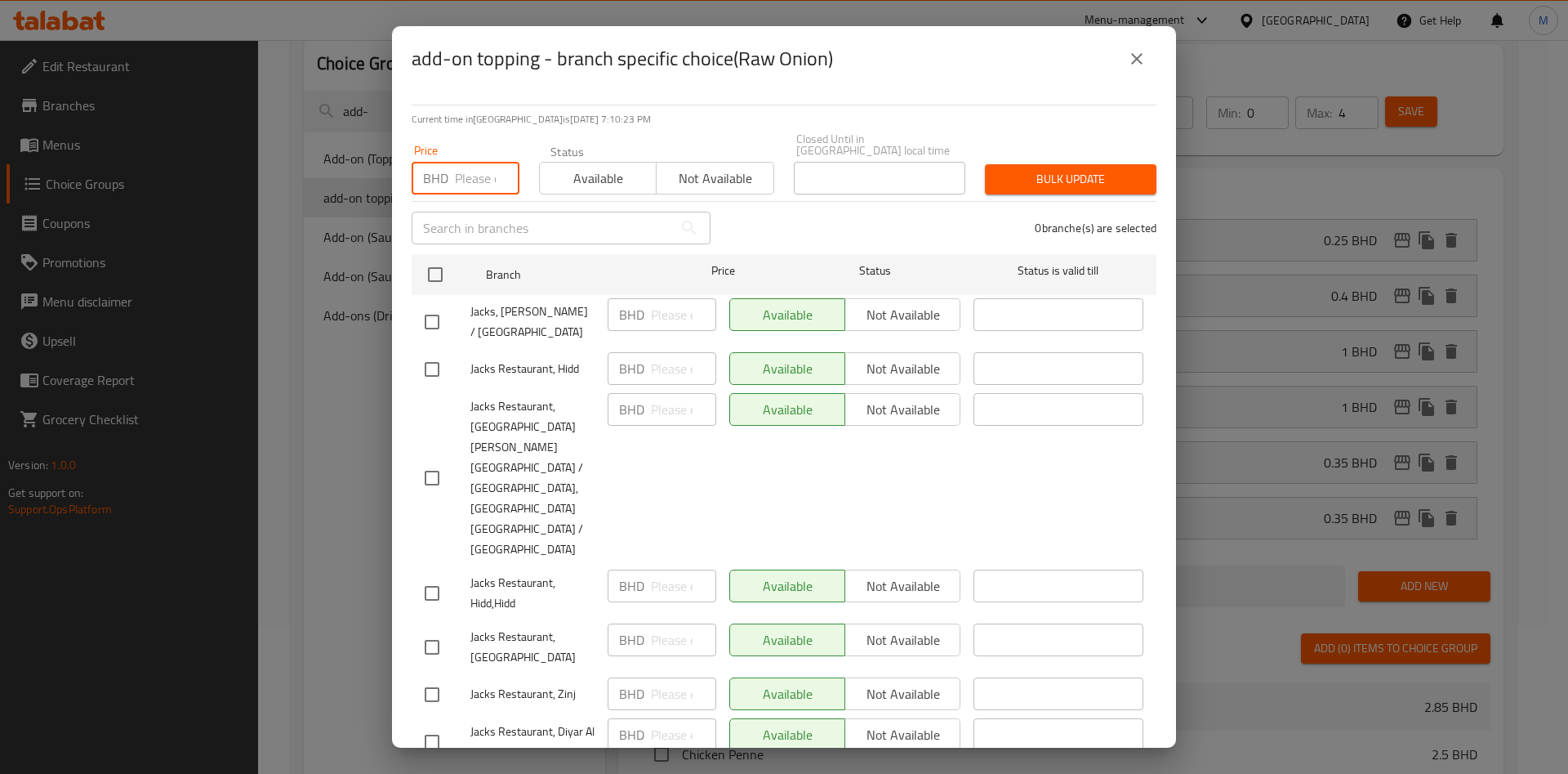
click at [460, 174] on input "number" at bounding box center [486, 177] width 64 height 33
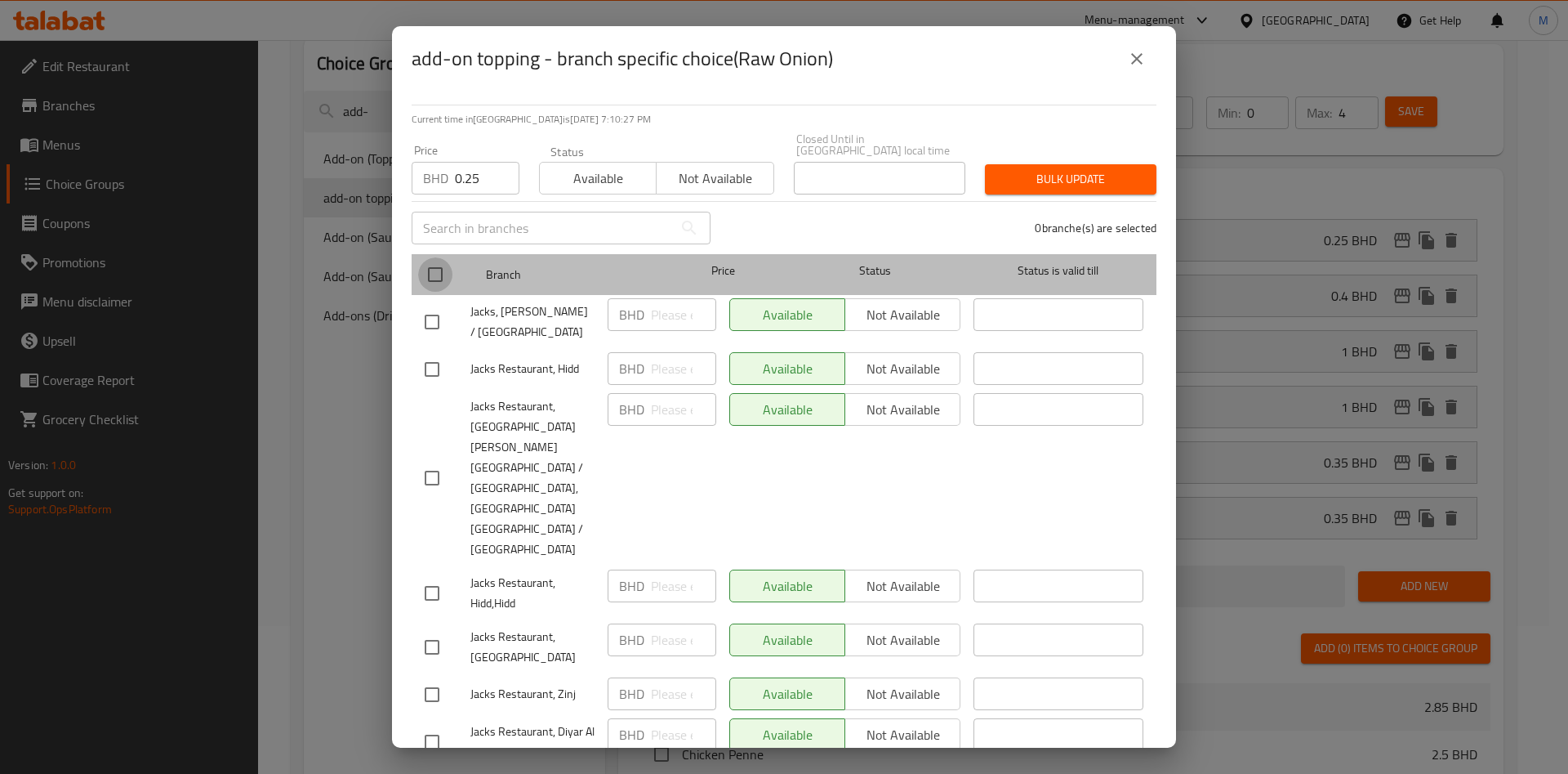
click at [444, 270] on input "checkbox" at bounding box center [435, 275] width 35 height 35
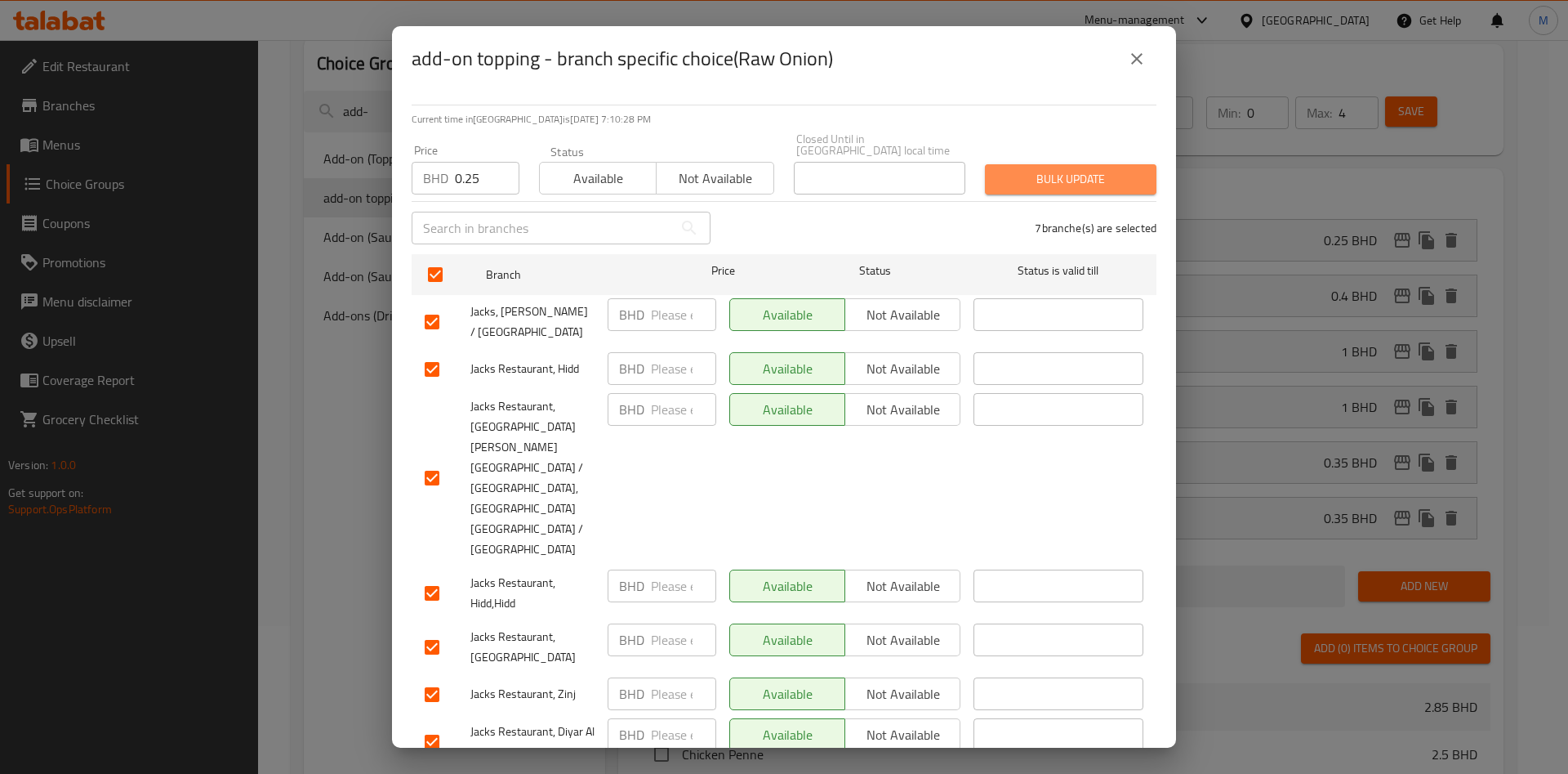
click at [1050, 176] on span "Bulk update" at bounding box center [1071, 179] width 146 height 21
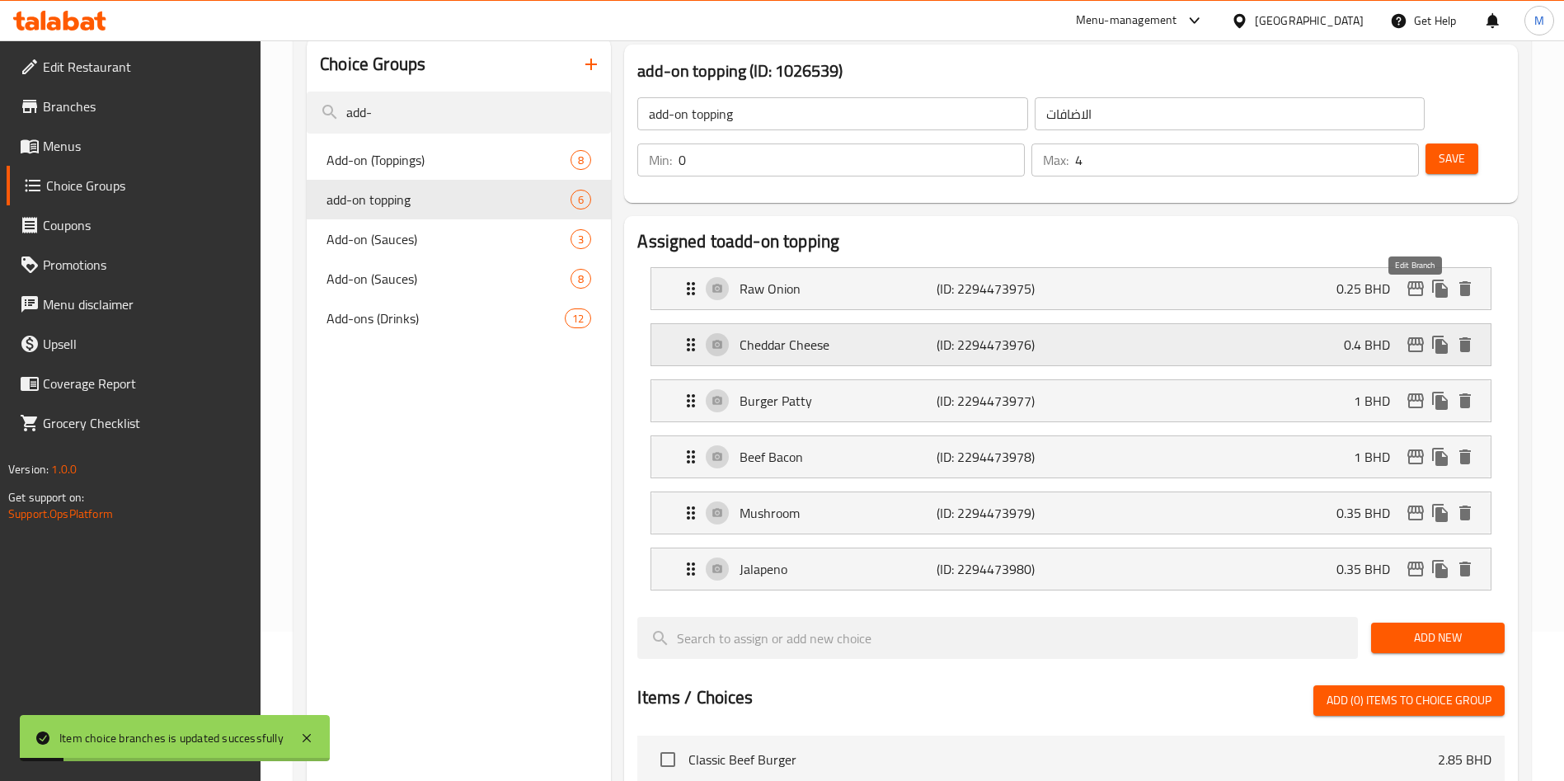
click at [1420, 335] on icon "edit" at bounding box center [1416, 345] width 20 height 20
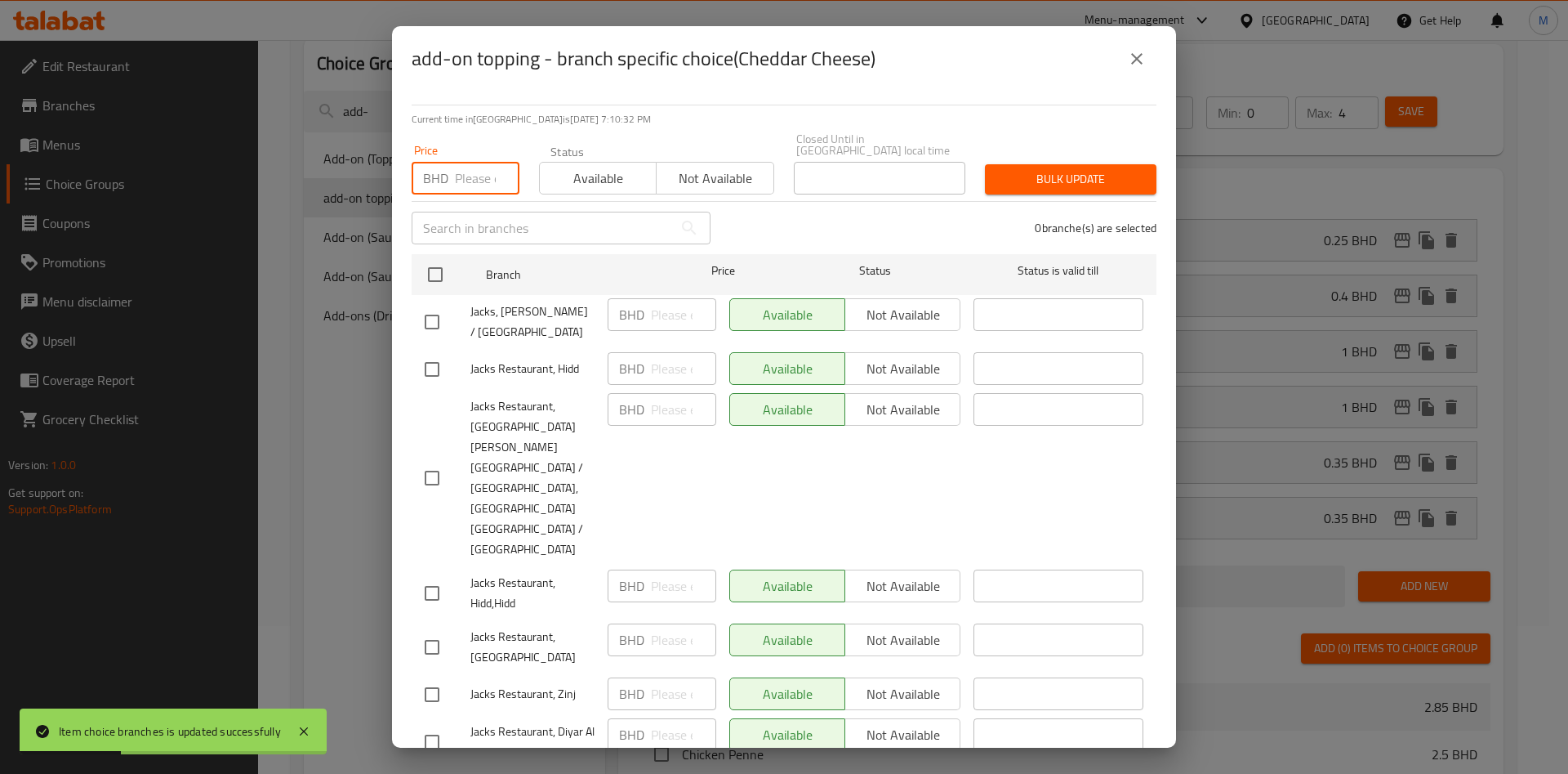
click at [481, 182] on input "number" at bounding box center [486, 177] width 64 height 33
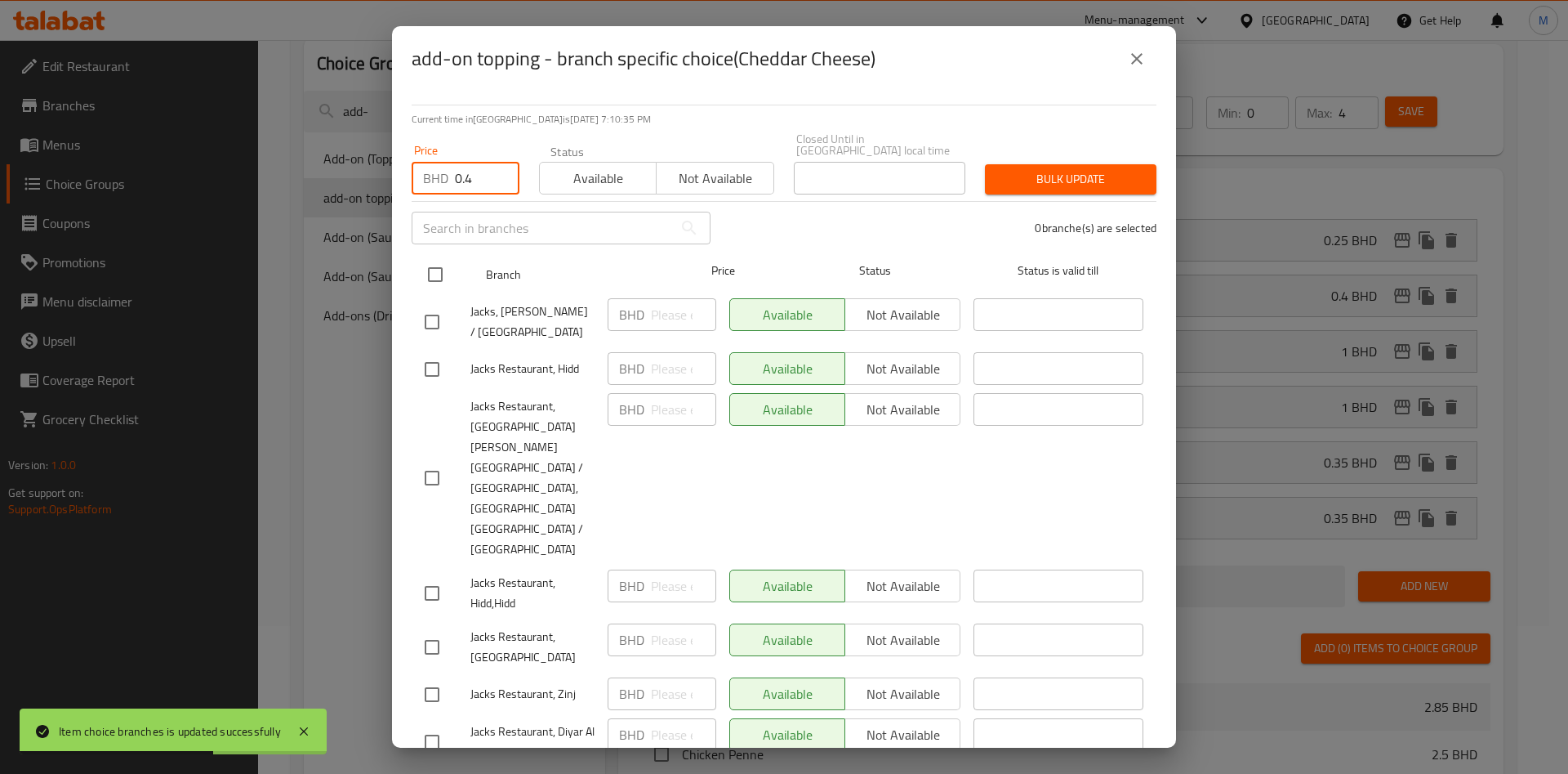
click at [436, 283] on input "checkbox" at bounding box center [435, 275] width 35 height 35
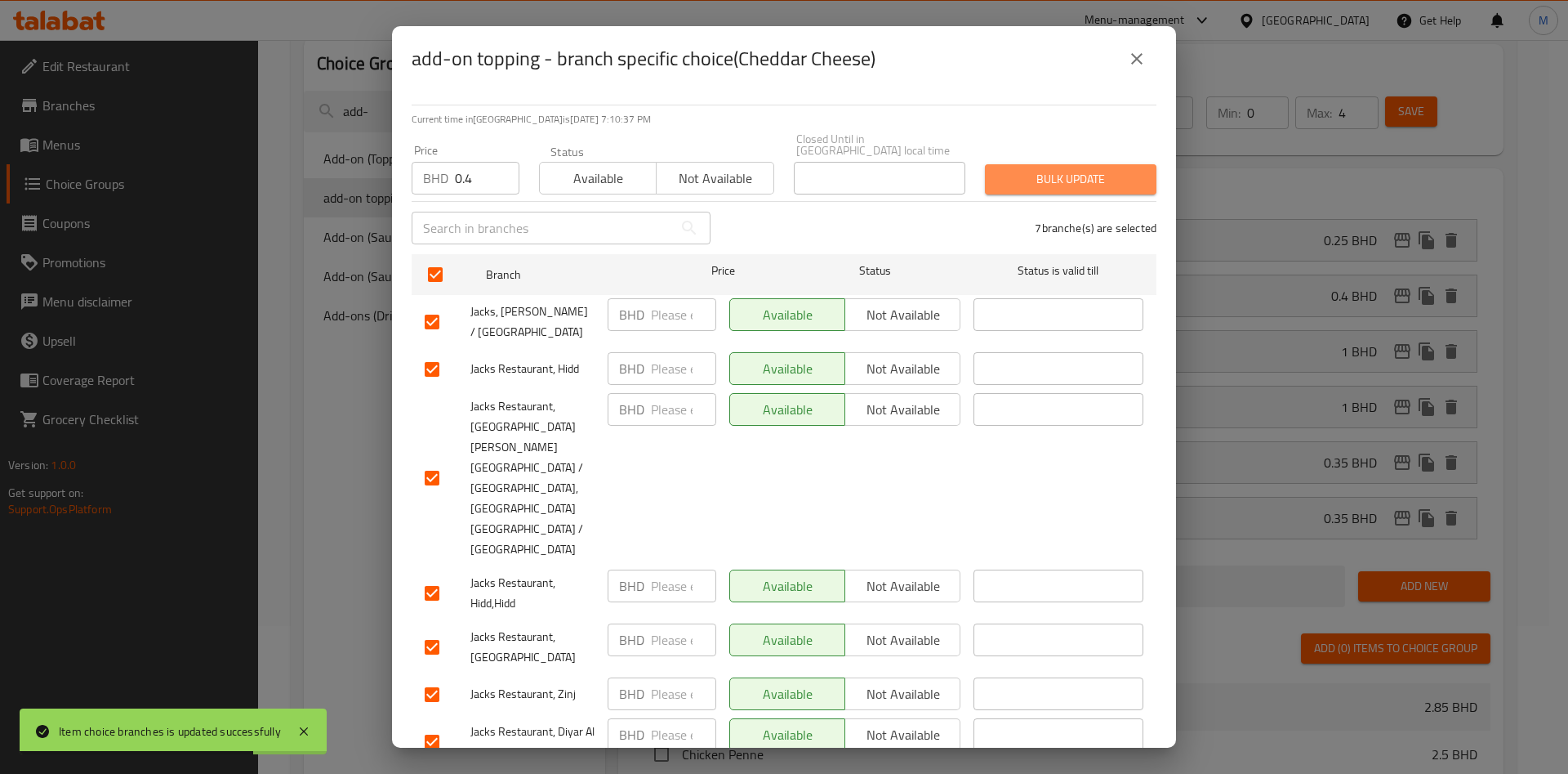
click at [1023, 189] on span "Bulk update" at bounding box center [1071, 179] width 146 height 21
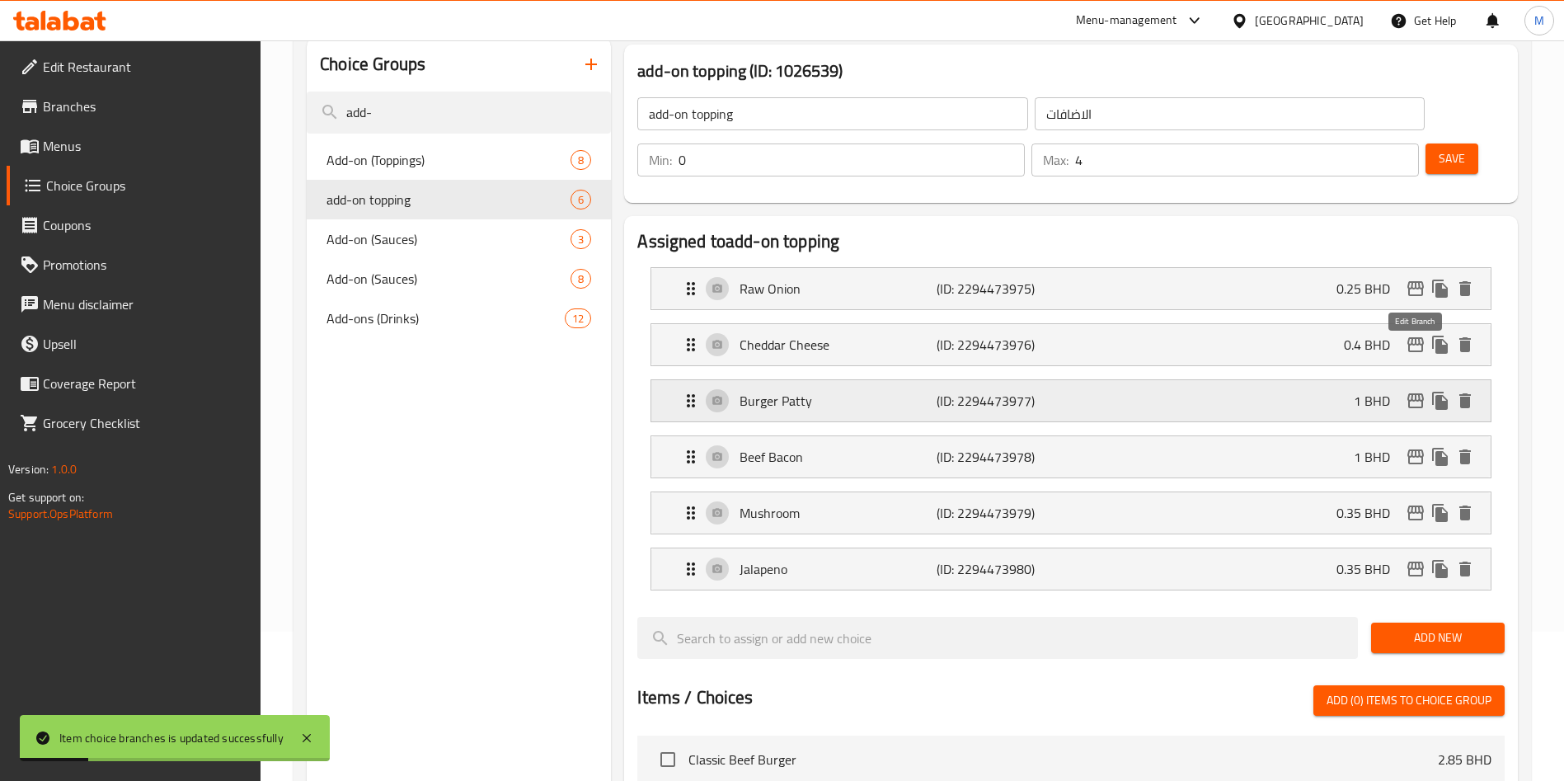
click at [1418, 391] on icon "edit" at bounding box center [1416, 401] width 20 height 20
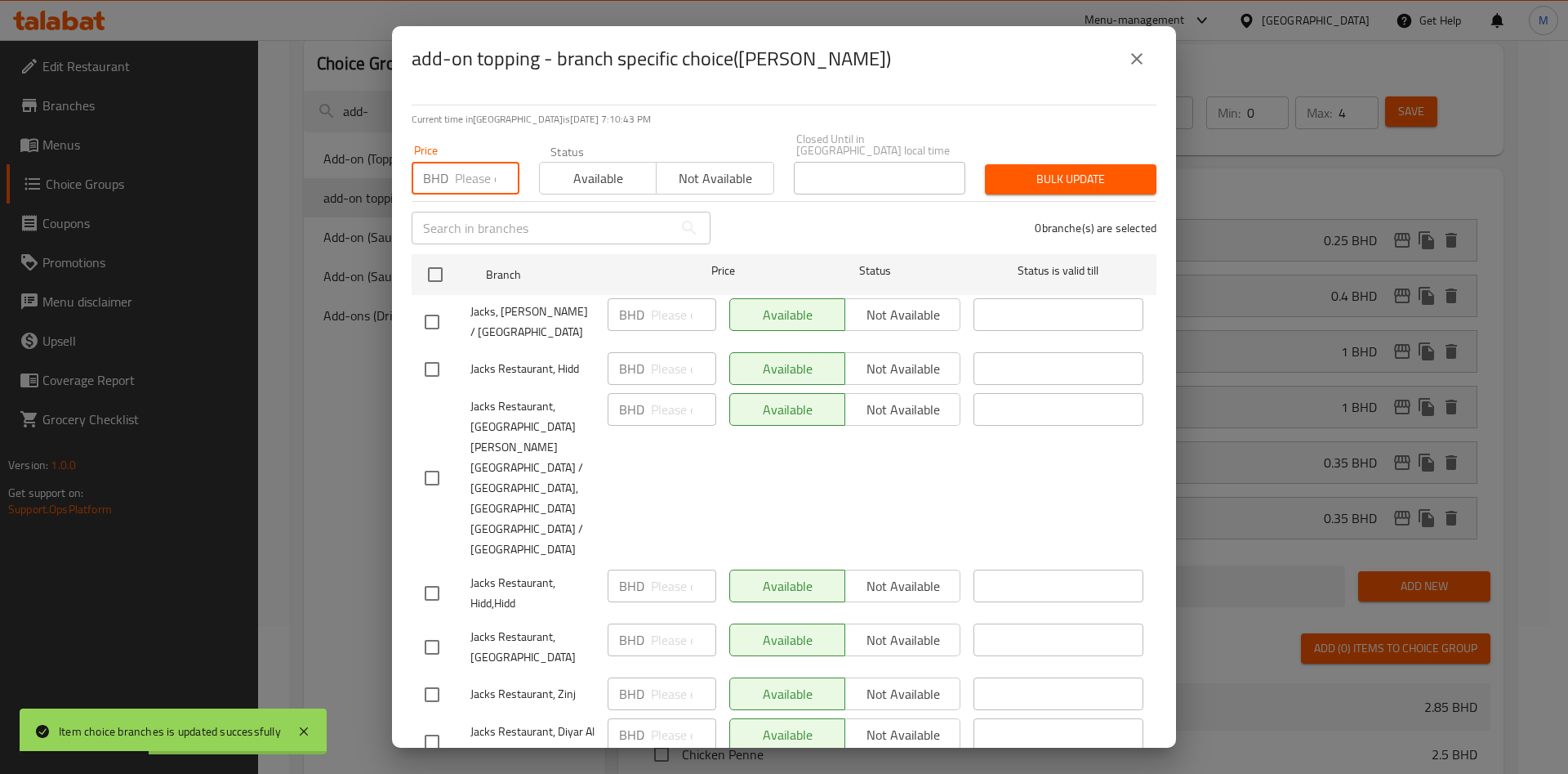
click at [481, 184] on input "number" at bounding box center [486, 177] width 64 height 33
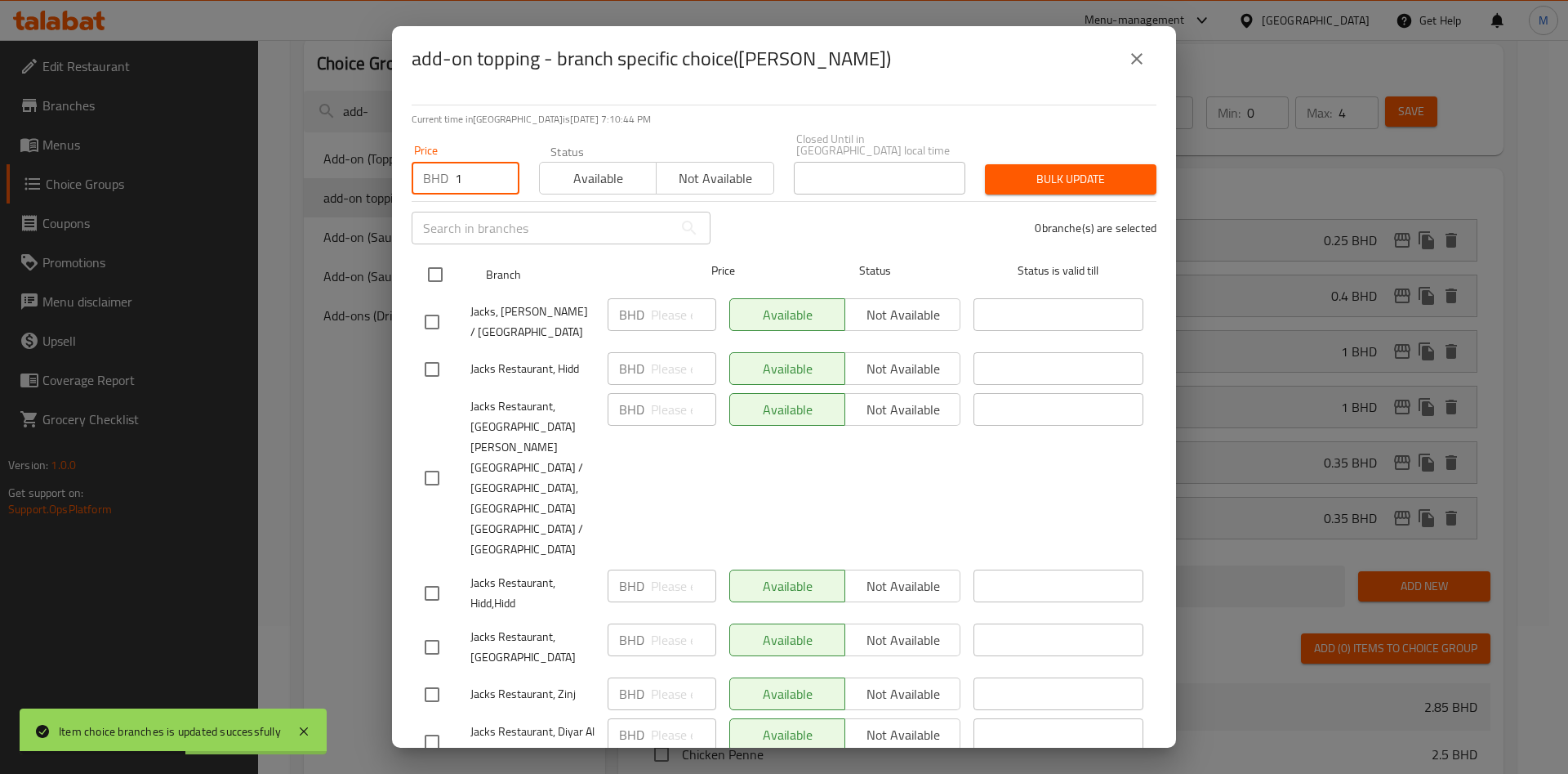
click at [453, 286] on div at bounding box center [449, 275] width 61 height 48
click at [423, 268] on input "checkbox" at bounding box center [435, 275] width 35 height 35
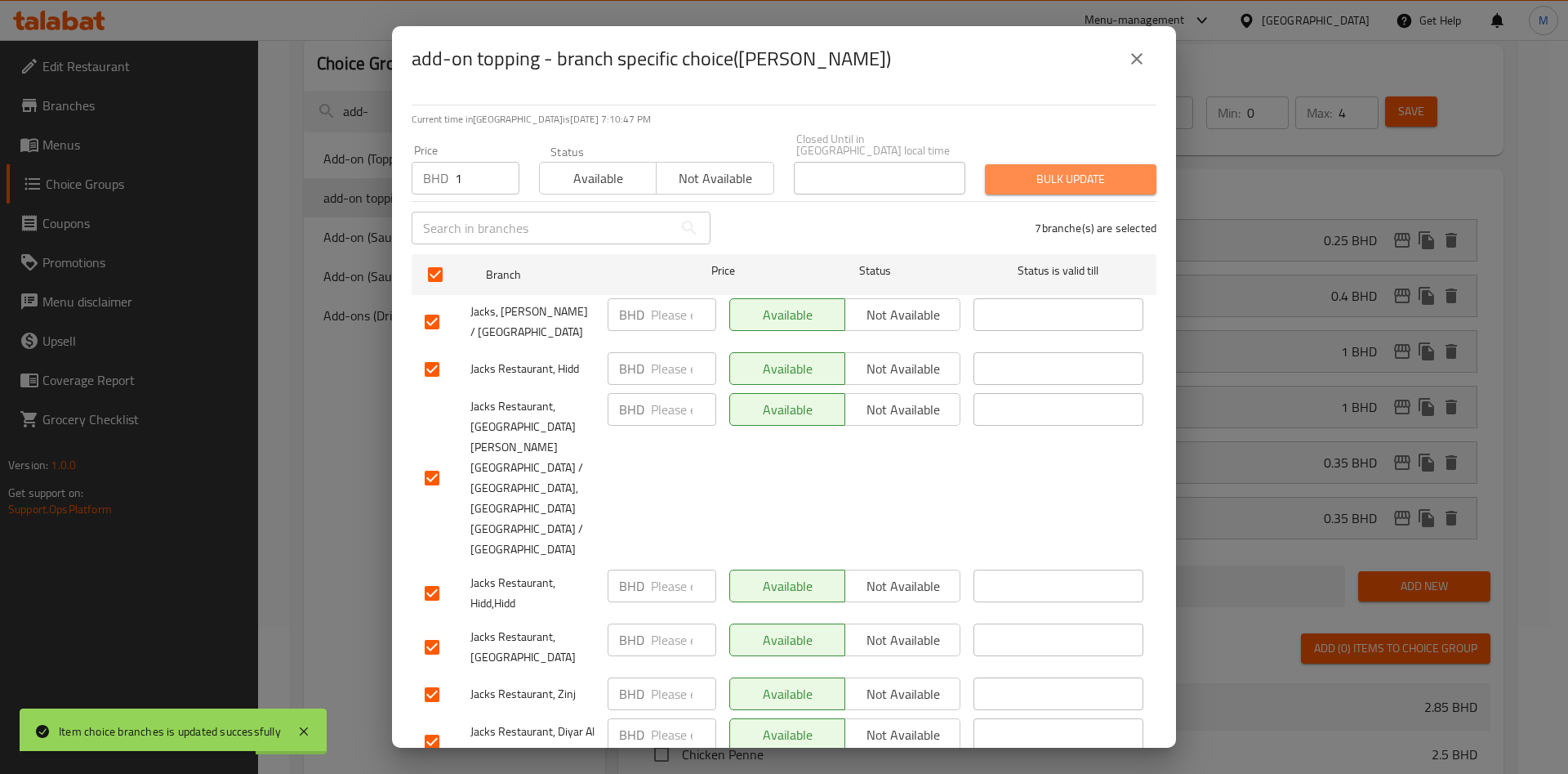
click at [1016, 194] on button "Bulk update" at bounding box center [1070, 179] width 171 height 31
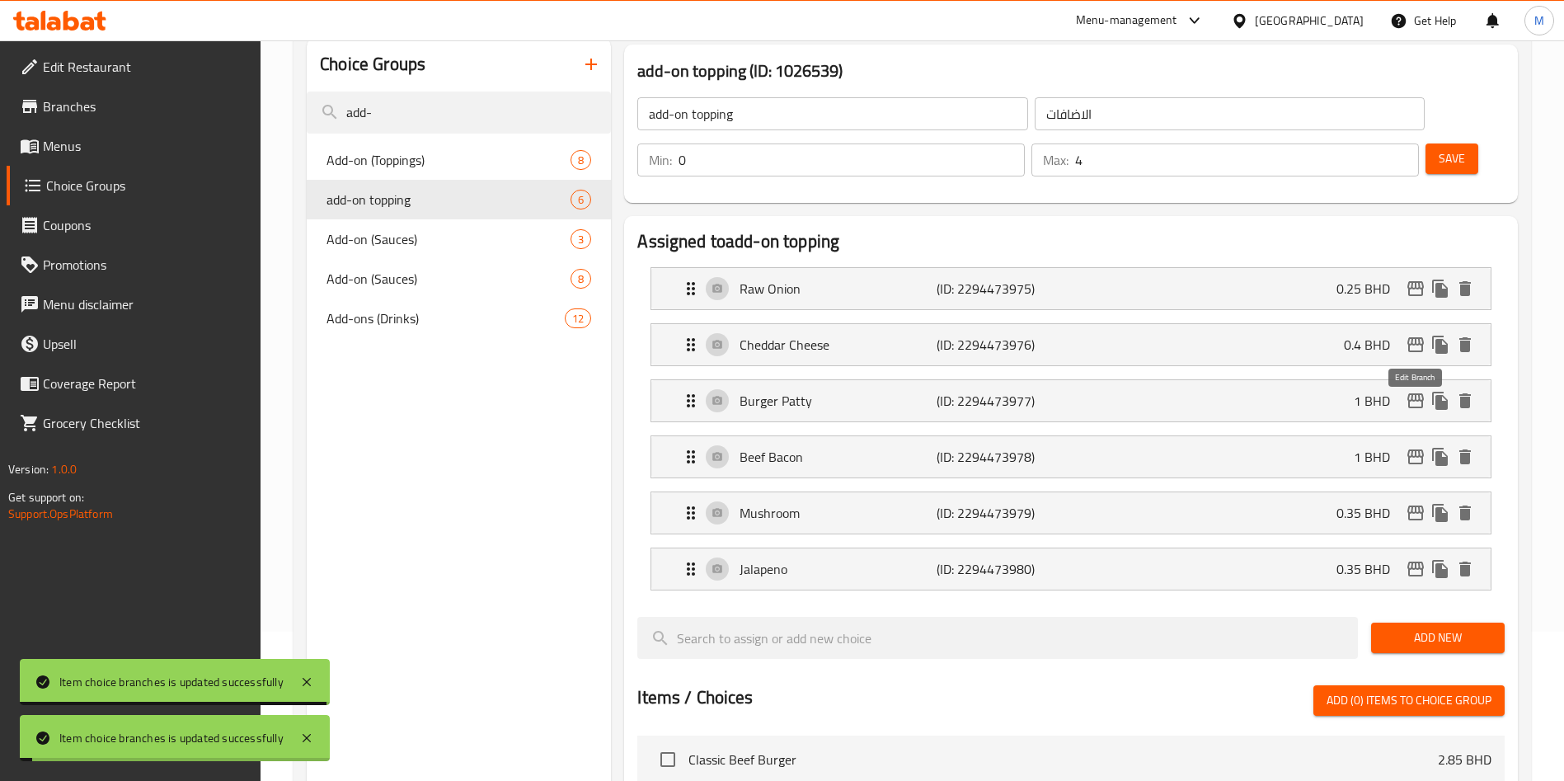
click at [1414, 447] on icon "edit" at bounding box center [1416, 457] width 20 height 20
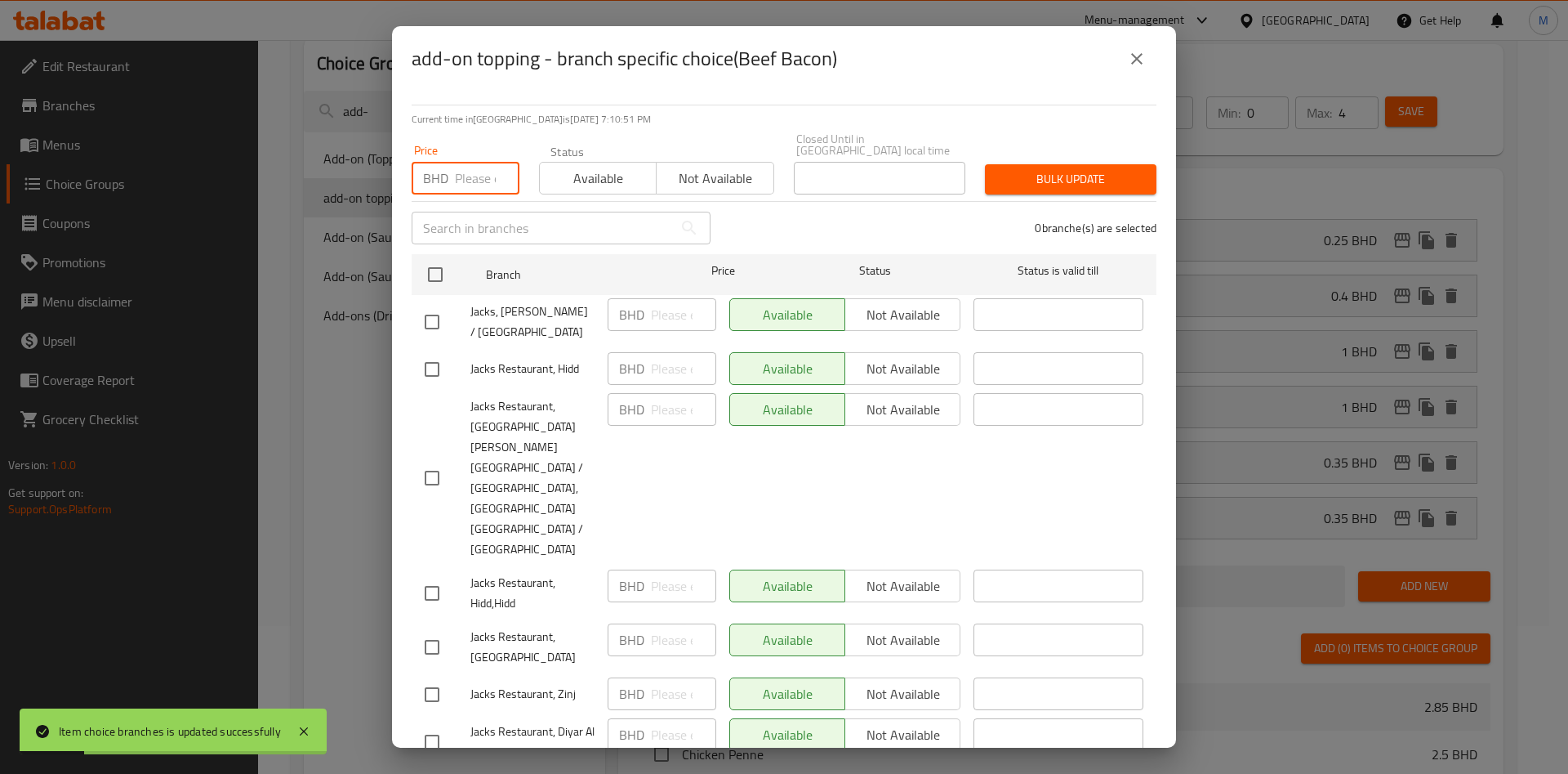
click at [481, 179] on input "number" at bounding box center [486, 177] width 64 height 33
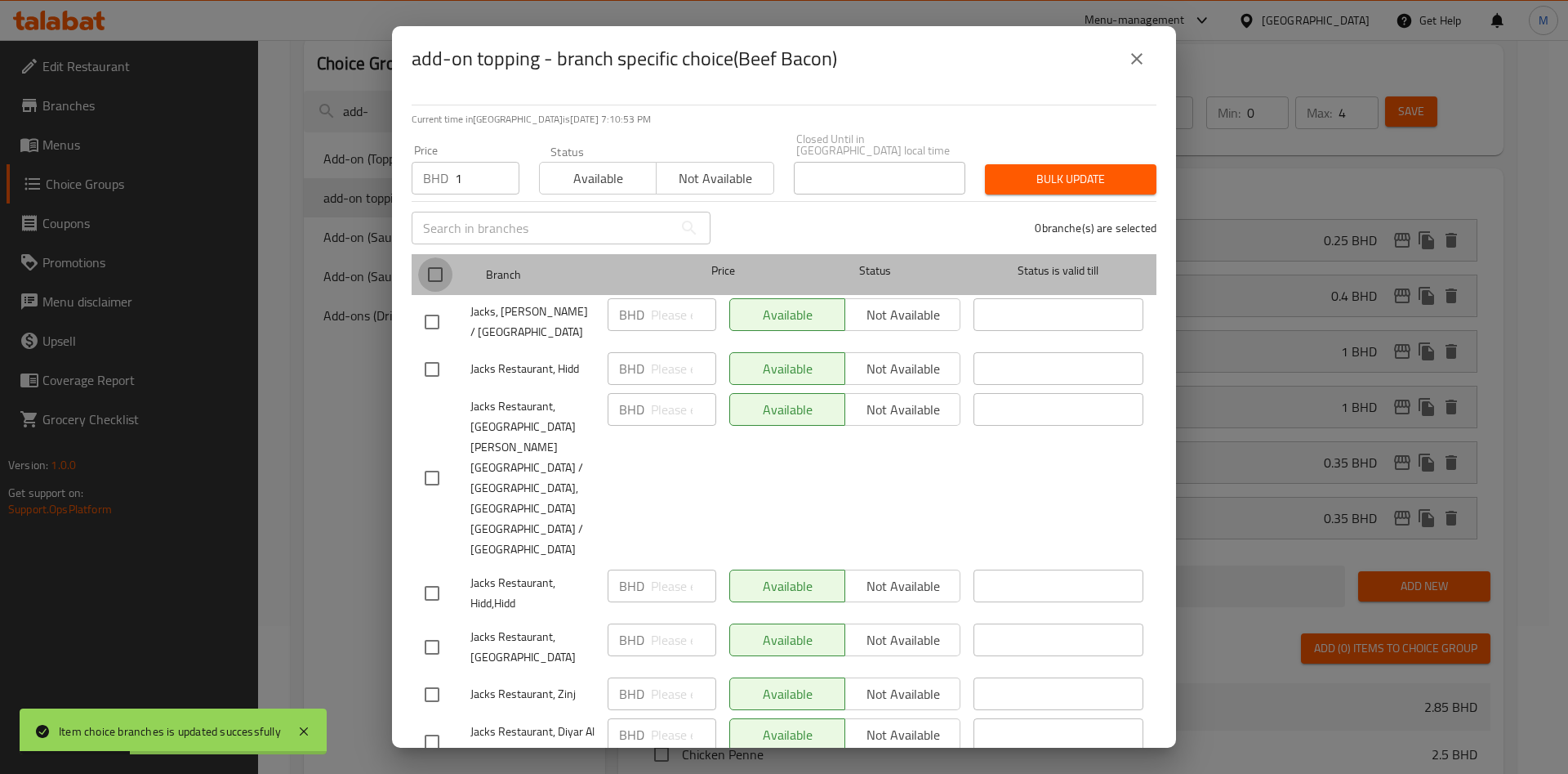
click at [424, 278] on input "checkbox" at bounding box center [435, 275] width 35 height 35
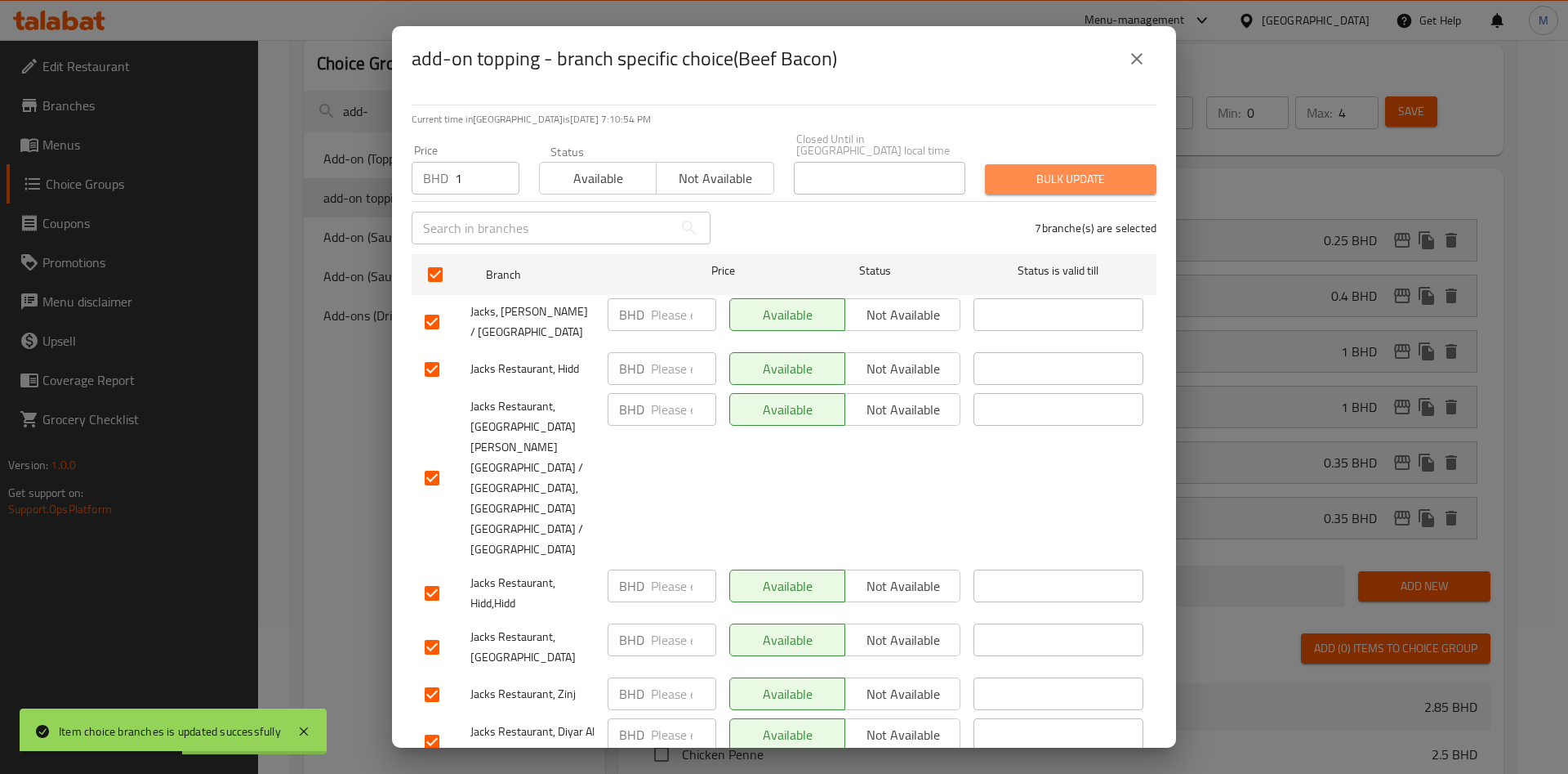
click at [1056, 182] on span "Bulk update" at bounding box center [1071, 179] width 146 height 21
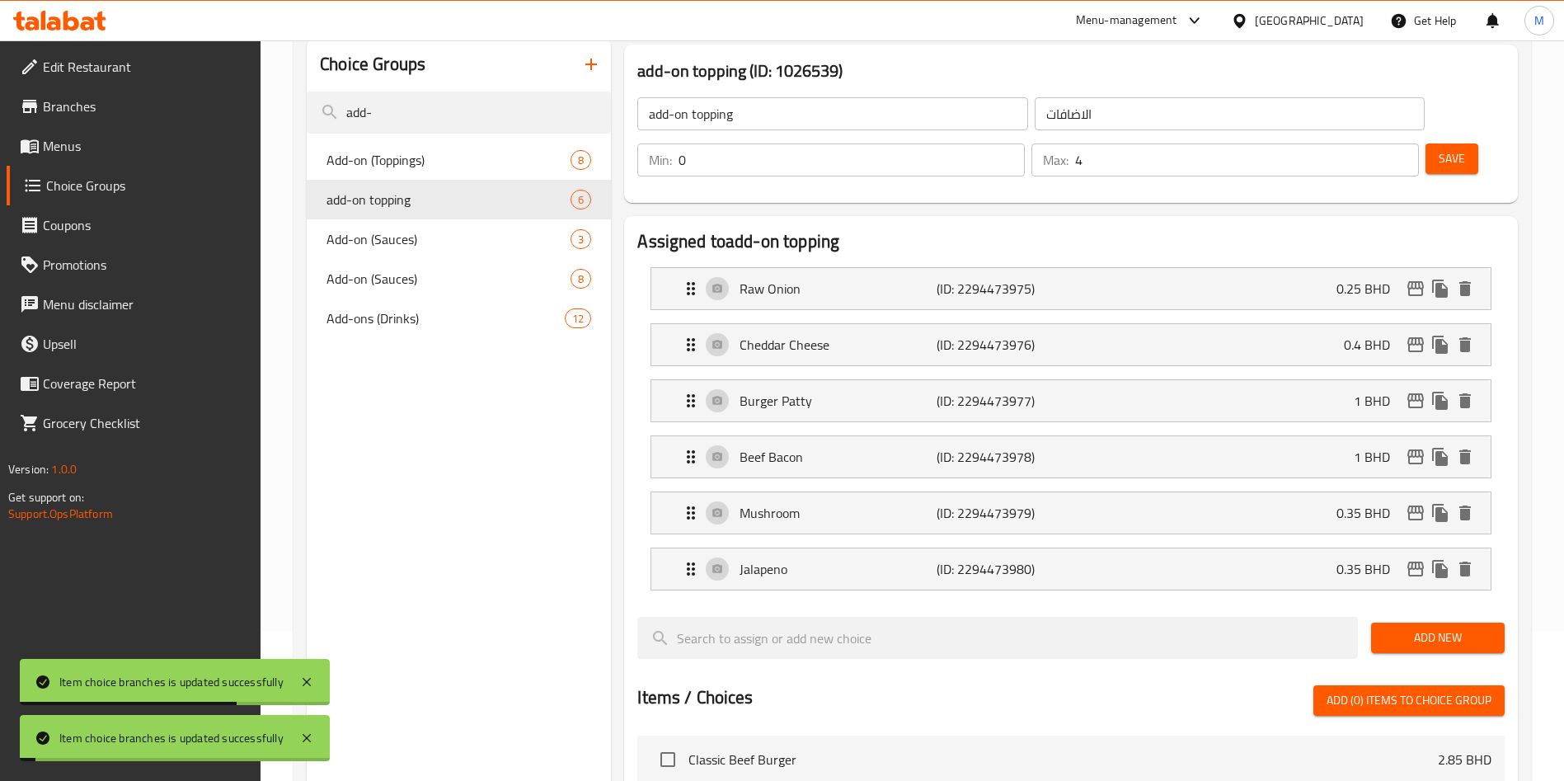
click at [1418, 503] on icon "edit" at bounding box center [1416, 513] width 20 height 20
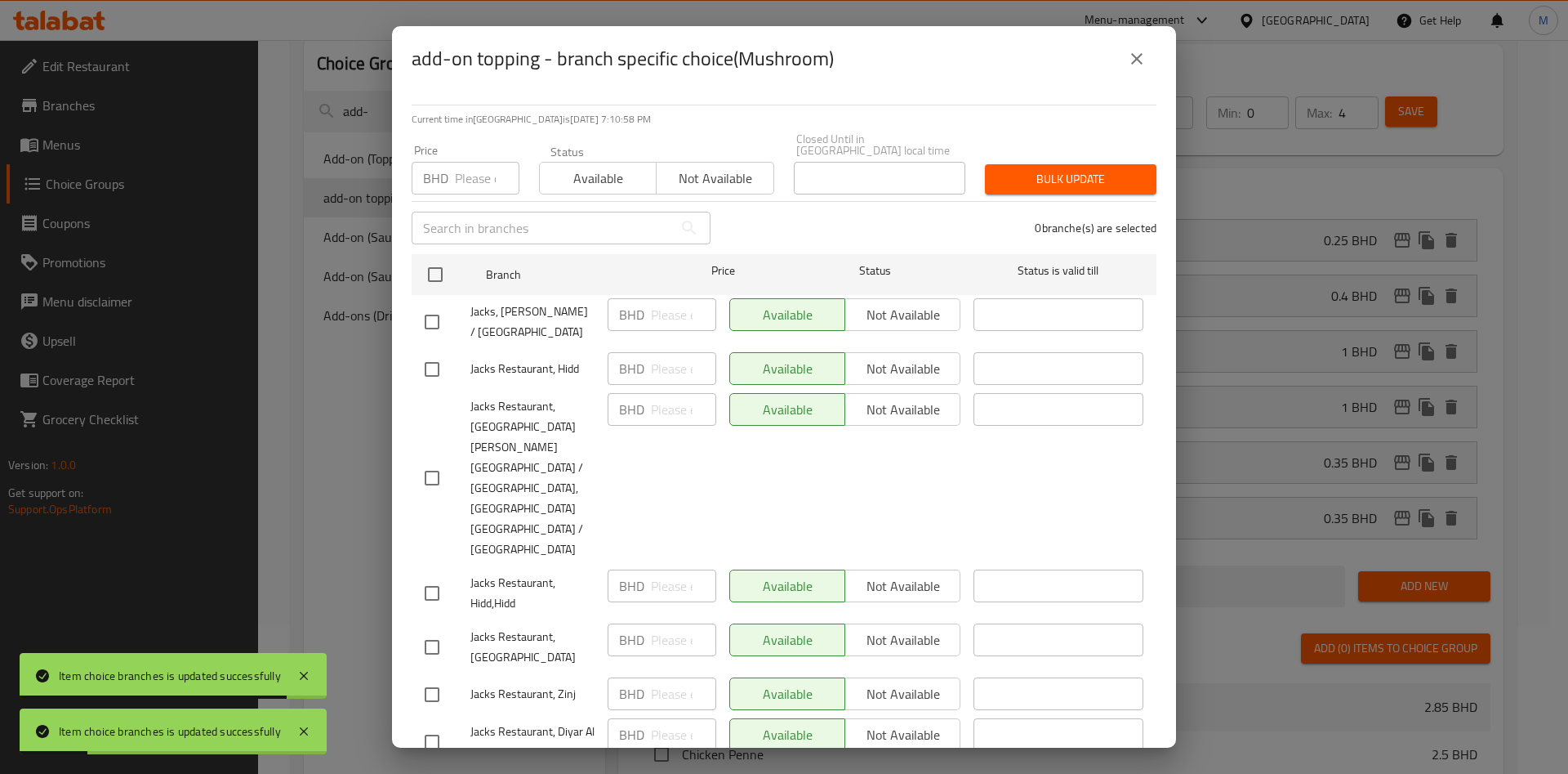
click at [449, 176] on div "BHD Price" at bounding box center [466, 177] width 108 height 33
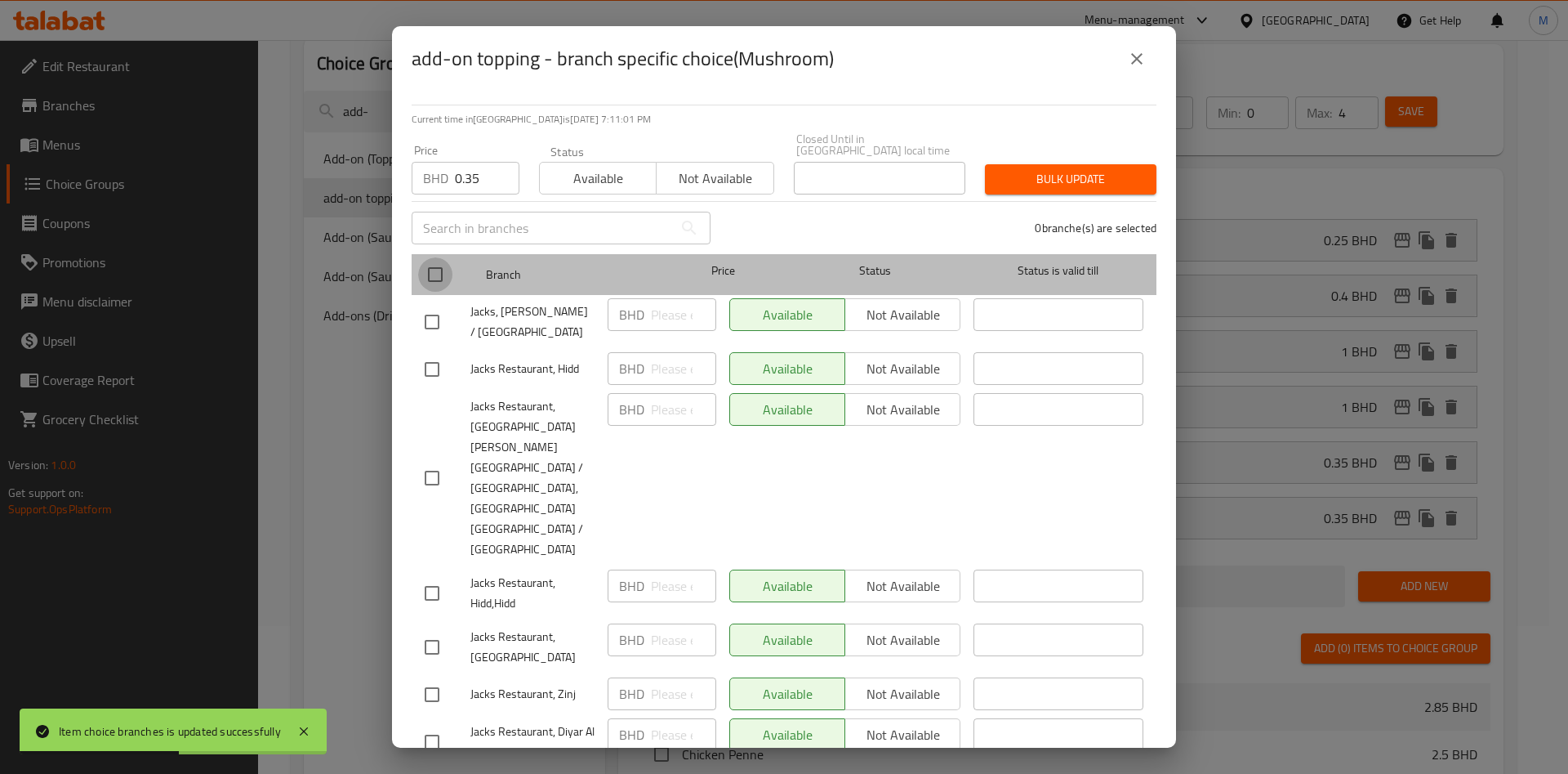
click at [430, 277] on input "checkbox" at bounding box center [435, 275] width 35 height 35
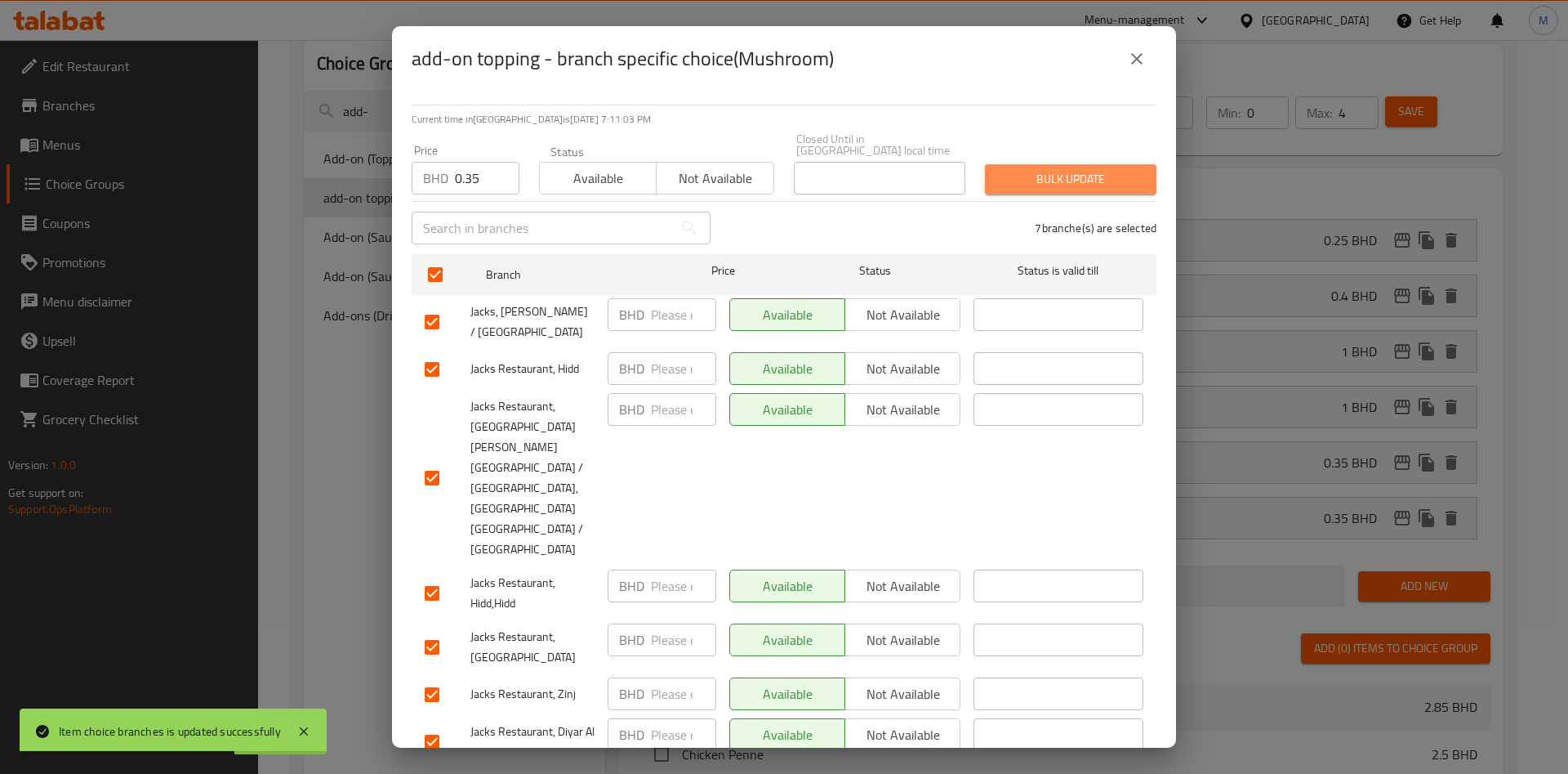
click at [1063, 184] on span "Bulk update" at bounding box center [1071, 179] width 146 height 21
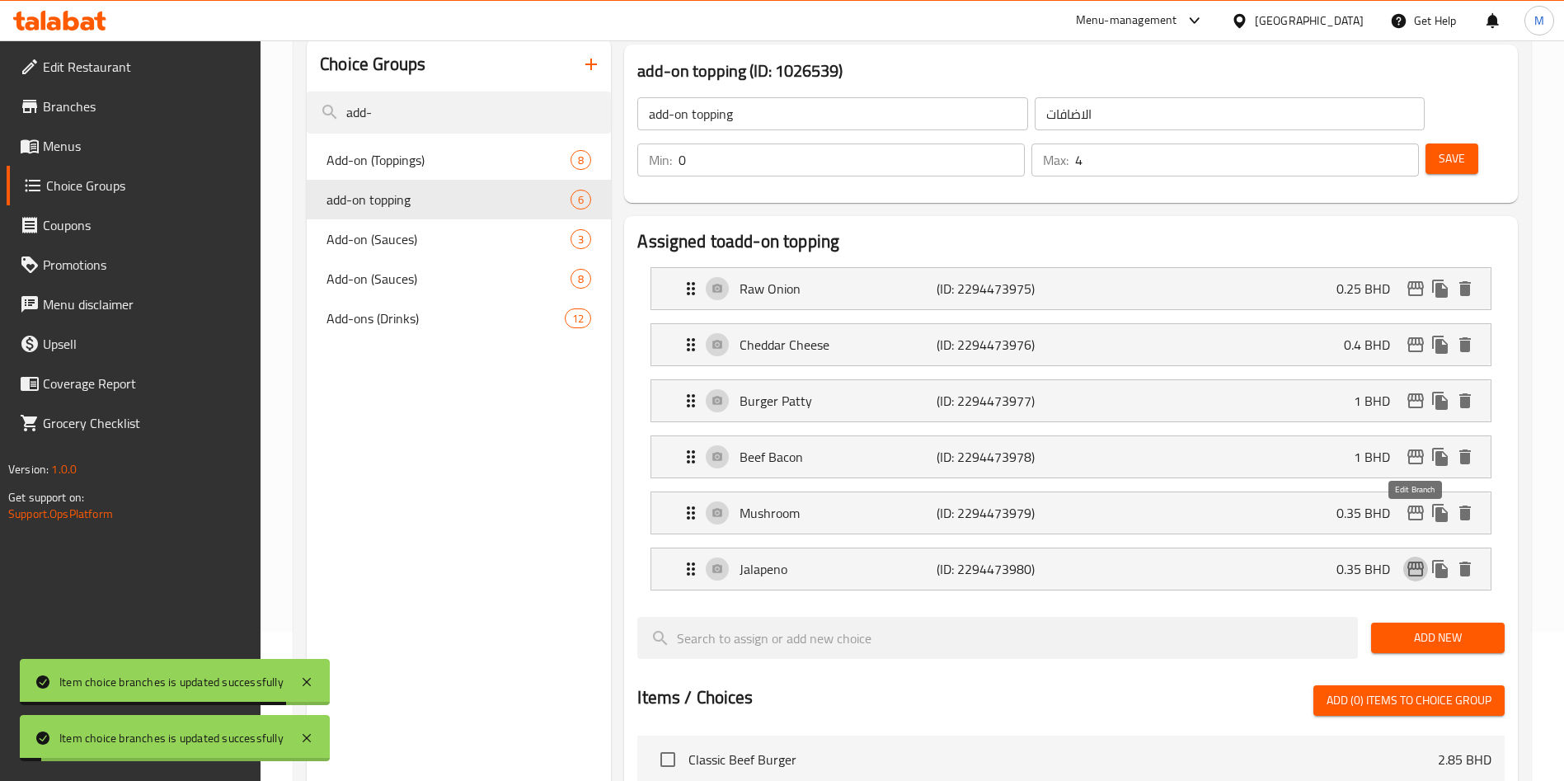
click at [1415, 561] on icon "edit" at bounding box center [1415, 568] width 16 height 15
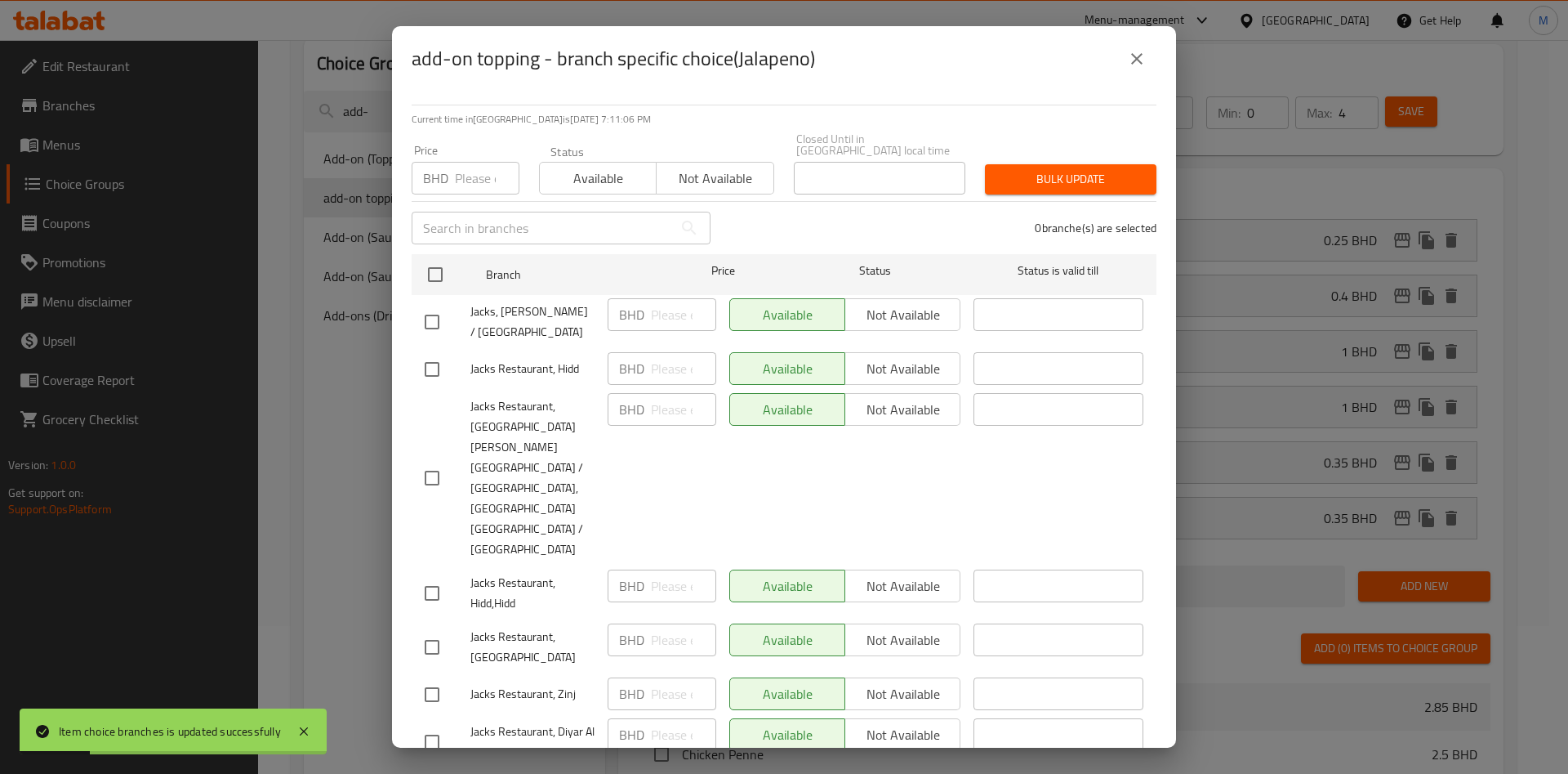
click at [449, 173] on div "BHD Price" at bounding box center [466, 177] width 108 height 33
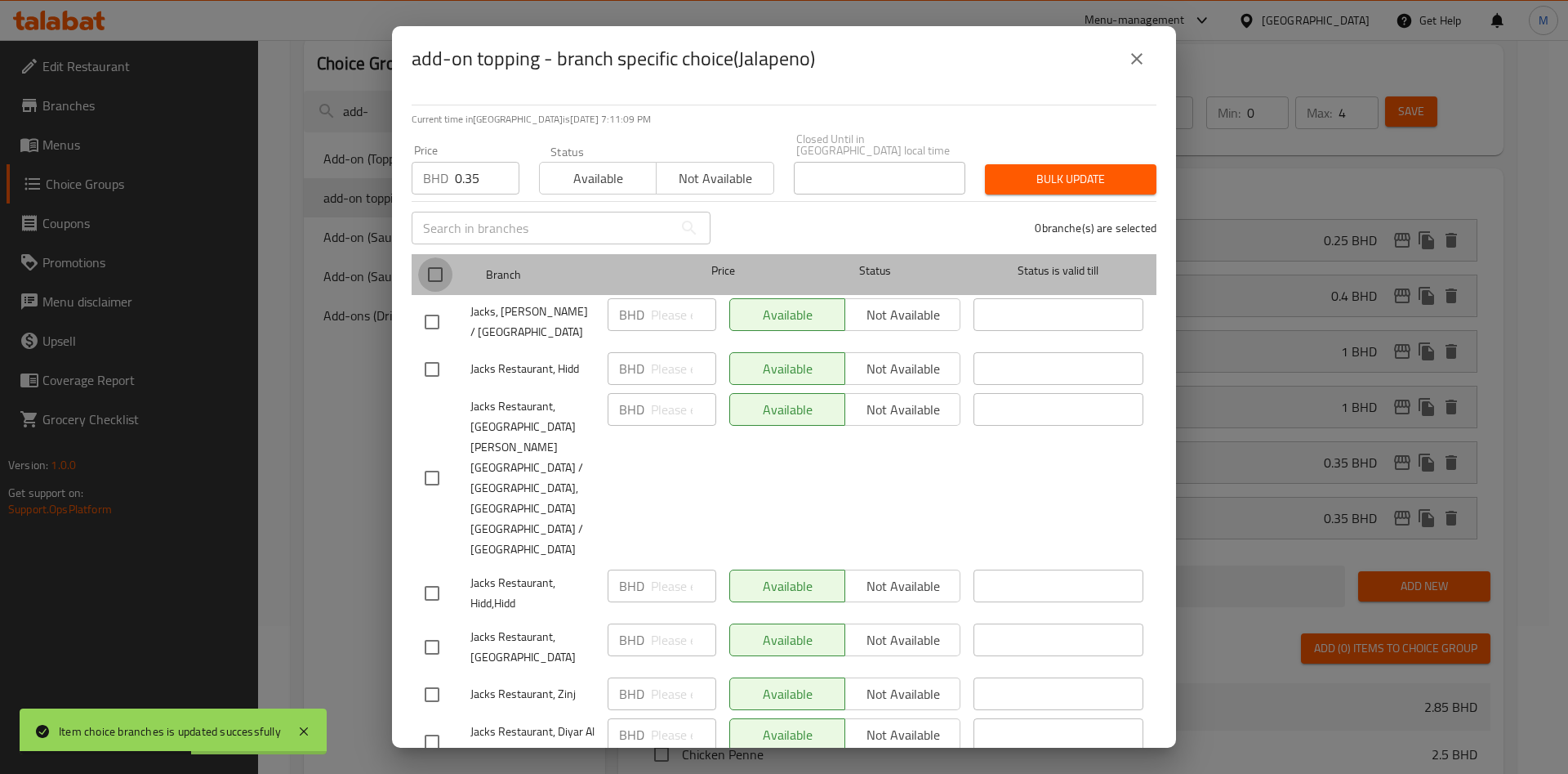
drag, startPoint x: 434, startPoint y: 277, endPoint x: 427, endPoint y: 272, distance: 8.6
click at [427, 272] on input "checkbox" at bounding box center [435, 275] width 35 height 35
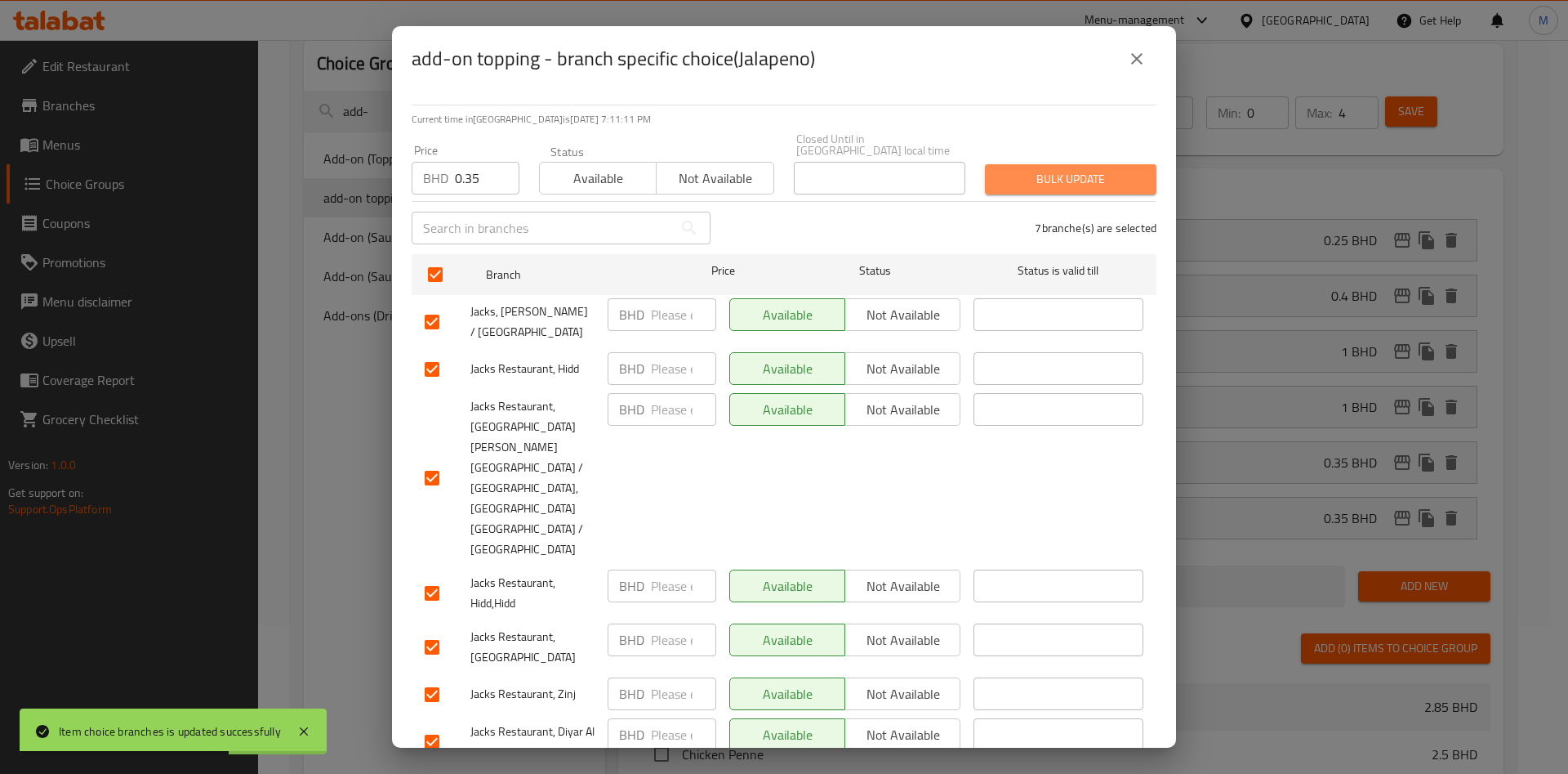
click at [1046, 169] on button "Bulk update" at bounding box center [1070, 179] width 171 height 31
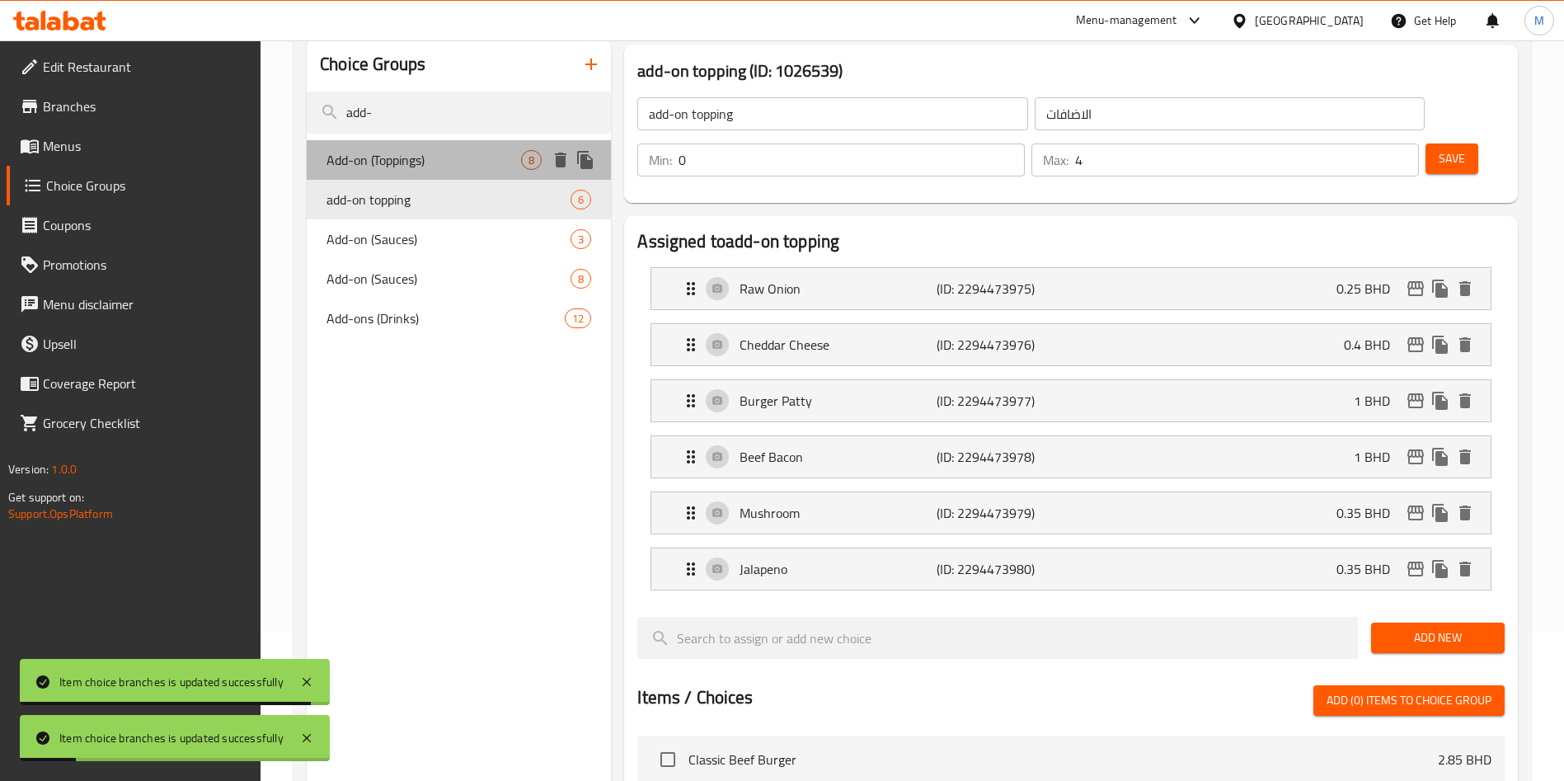
click at [431, 153] on span "Add-on (Toppings)" at bounding box center [423, 160] width 195 height 20
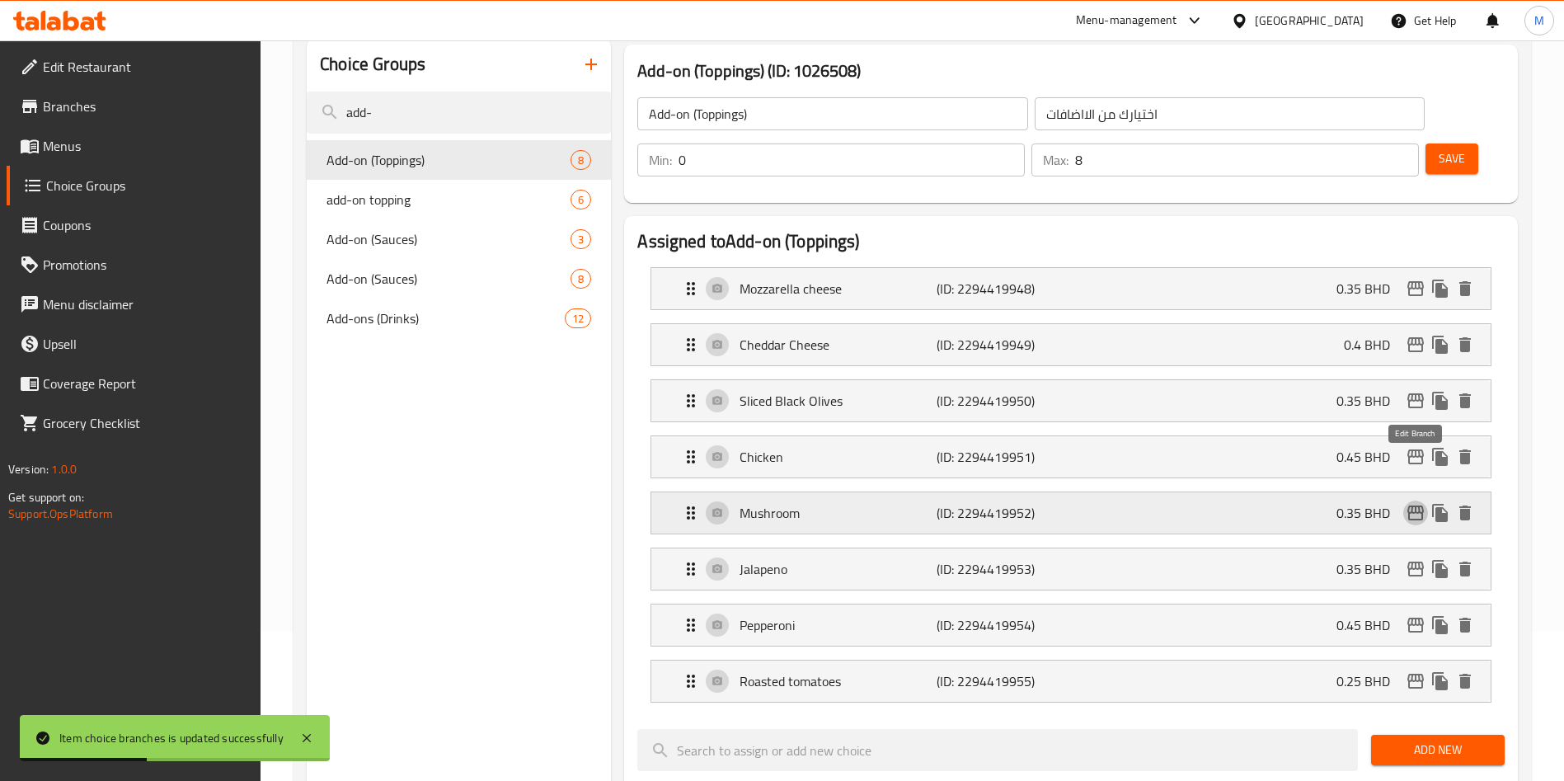
click at [1416, 503] on icon "edit" at bounding box center [1416, 513] width 20 height 20
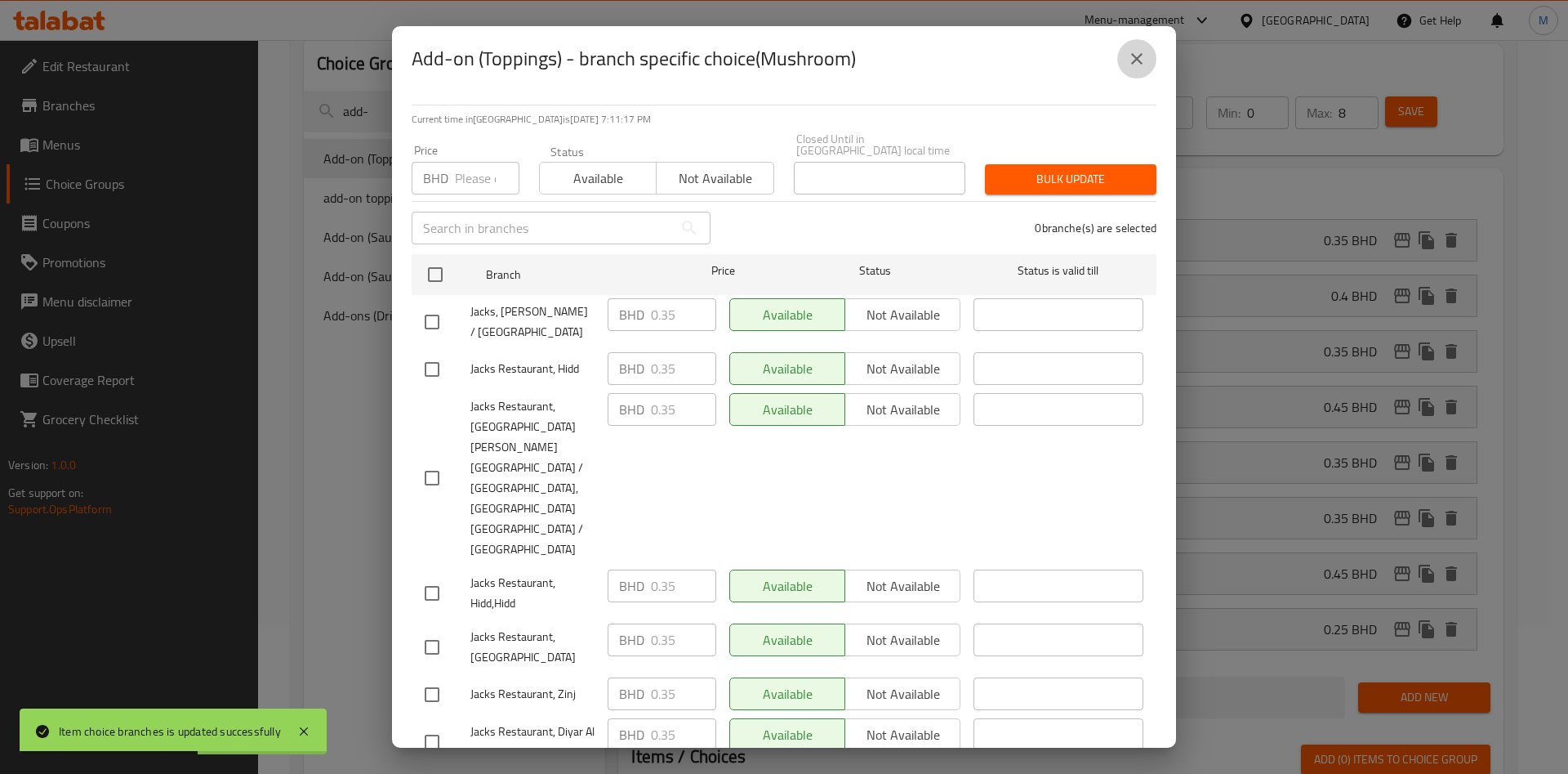
click at [1131, 68] on icon "close" at bounding box center [1137, 58] width 20 height 20
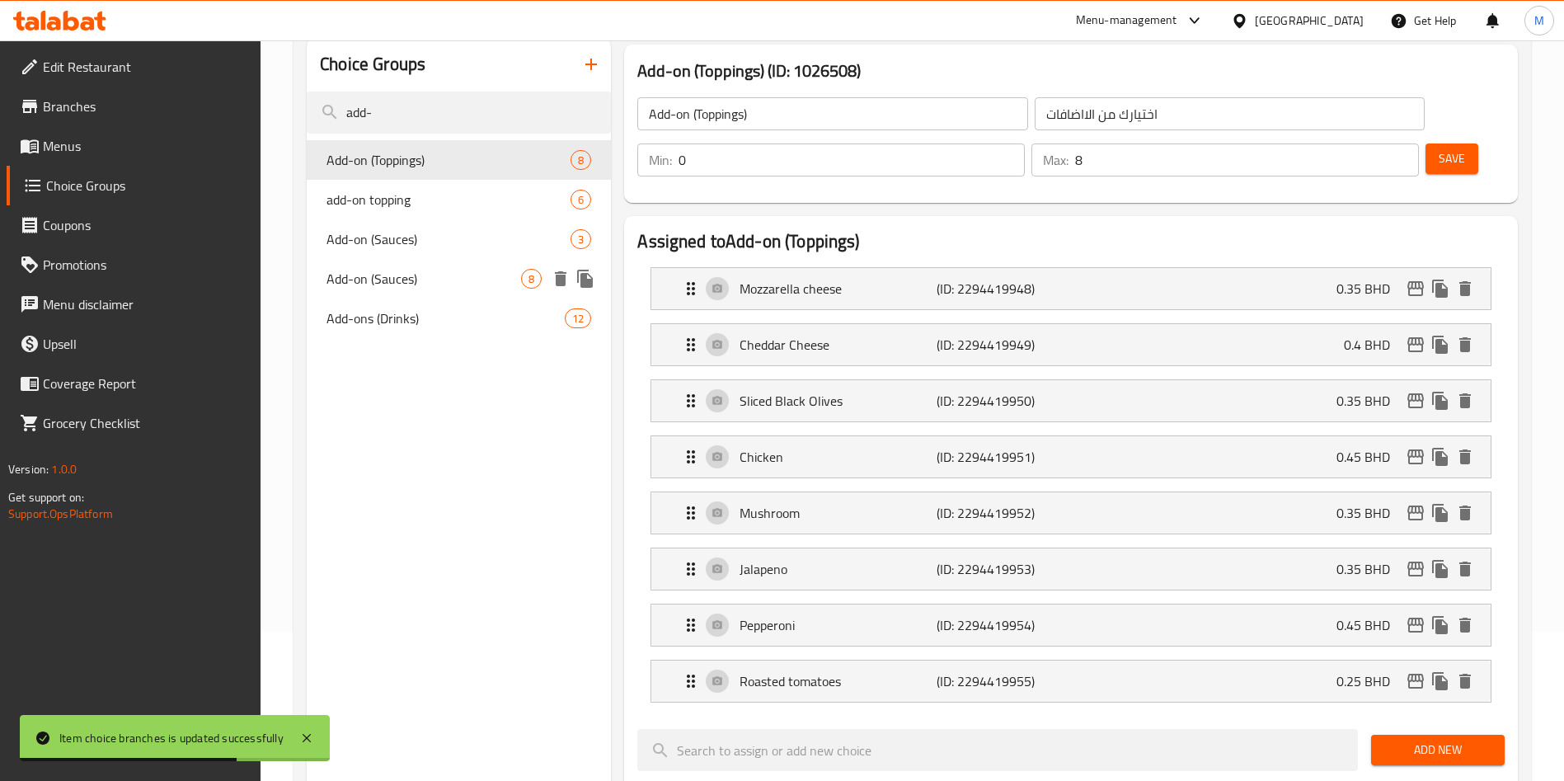
click at [426, 270] on span "Add-on (Sauces)" at bounding box center [423, 279] width 195 height 20
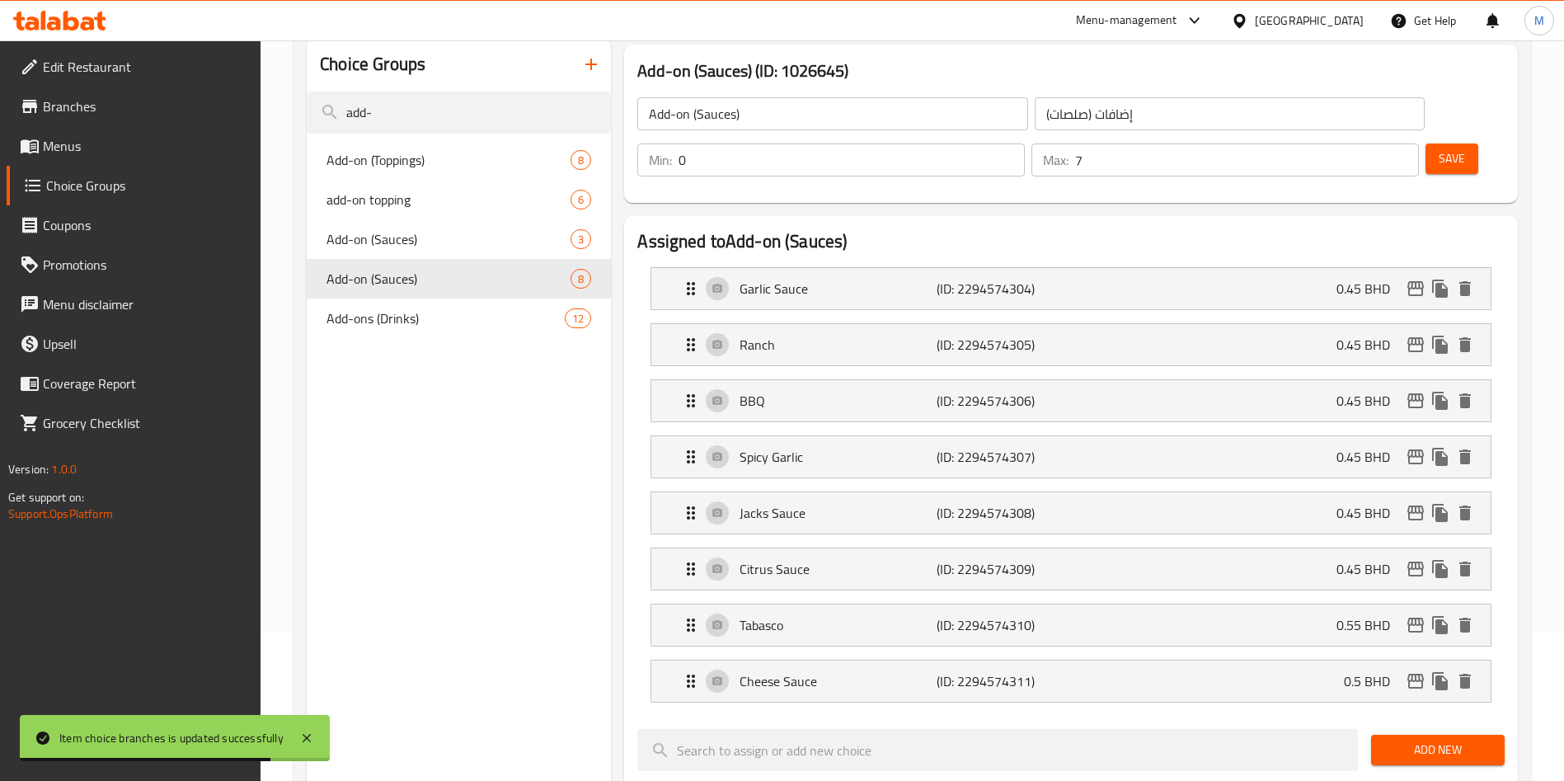
click at [445, 344] on nav "Add-on (Toppings) 8 add-on topping 6 Add-on (Sauces) 3 Add-on (Sauces) 8 Add-on…" at bounding box center [459, 239] width 304 height 211
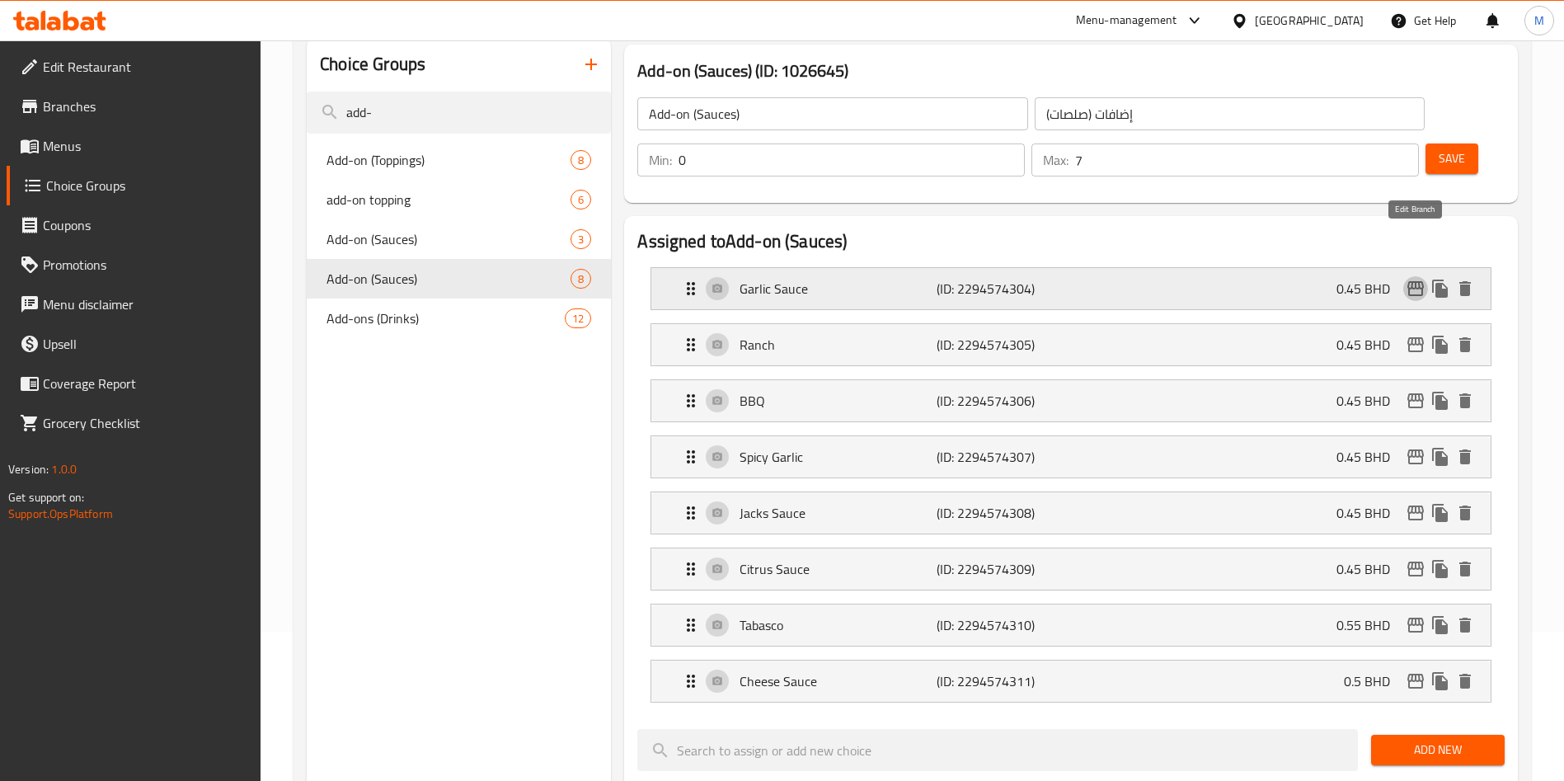
click at [1416, 279] on icon "edit" at bounding box center [1416, 289] width 20 height 20
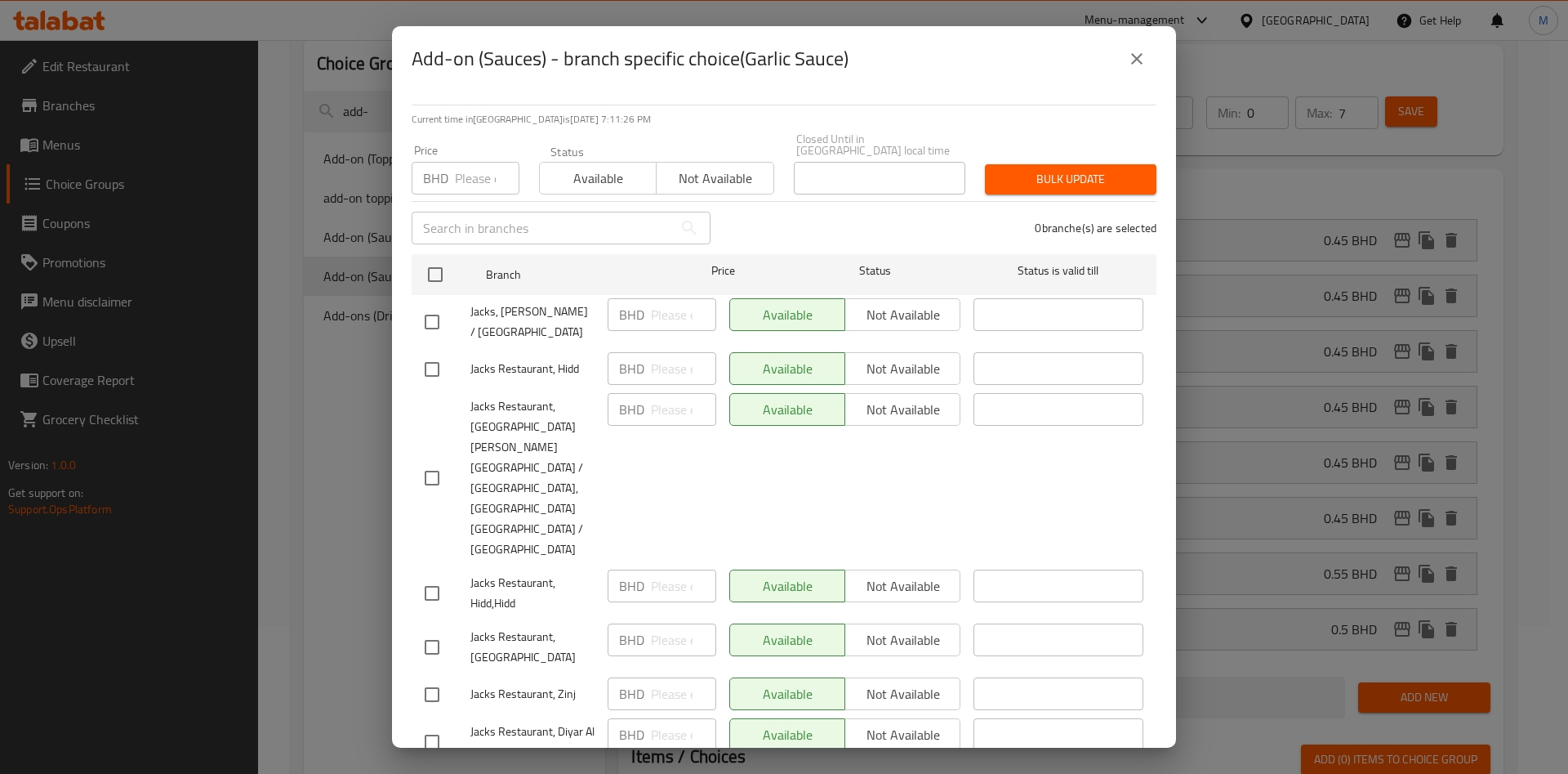
click at [485, 192] on input "number" at bounding box center [486, 177] width 64 height 33
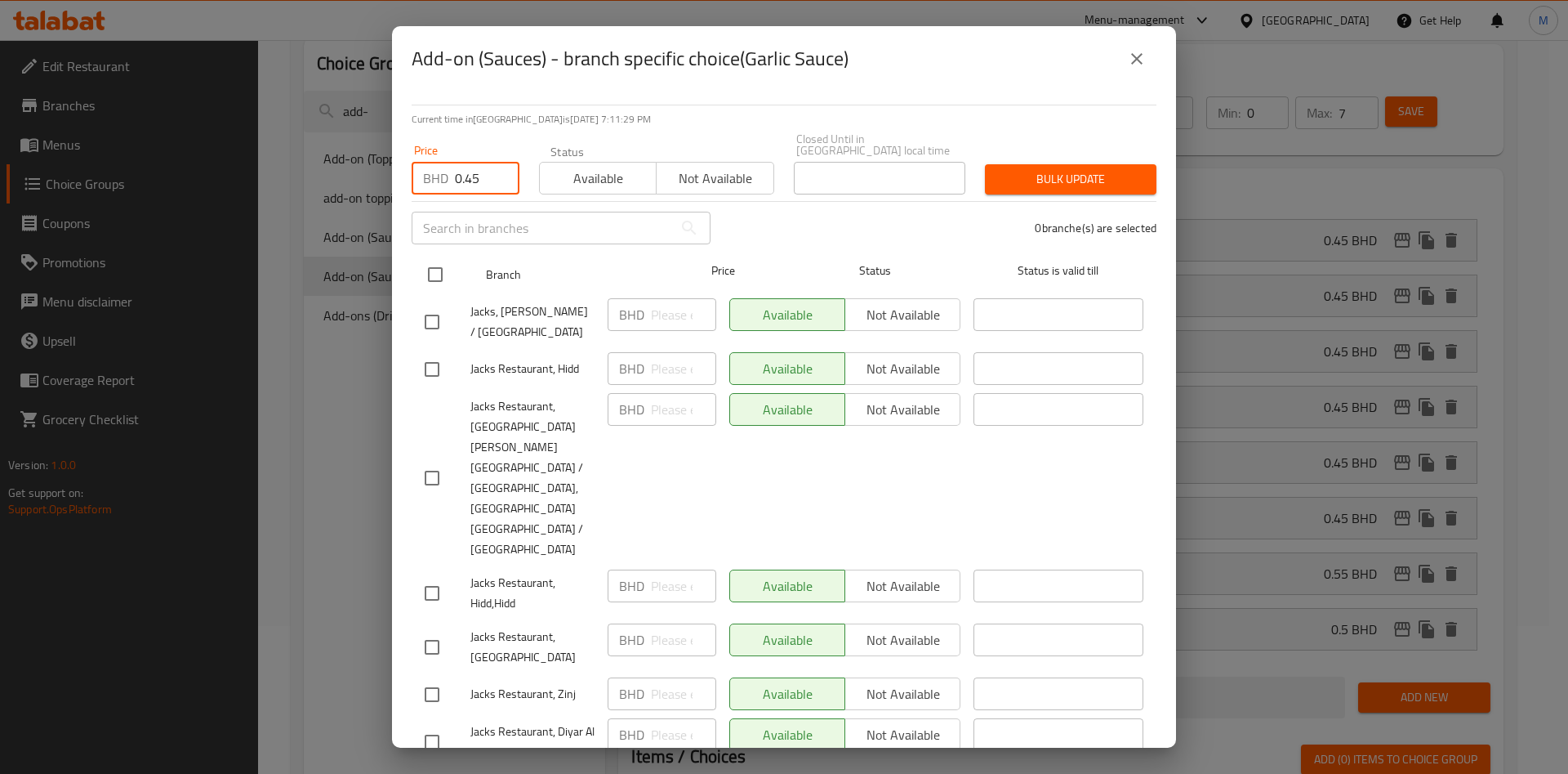
click at [439, 281] on input "checkbox" at bounding box center [435, 275] width 35 height 35
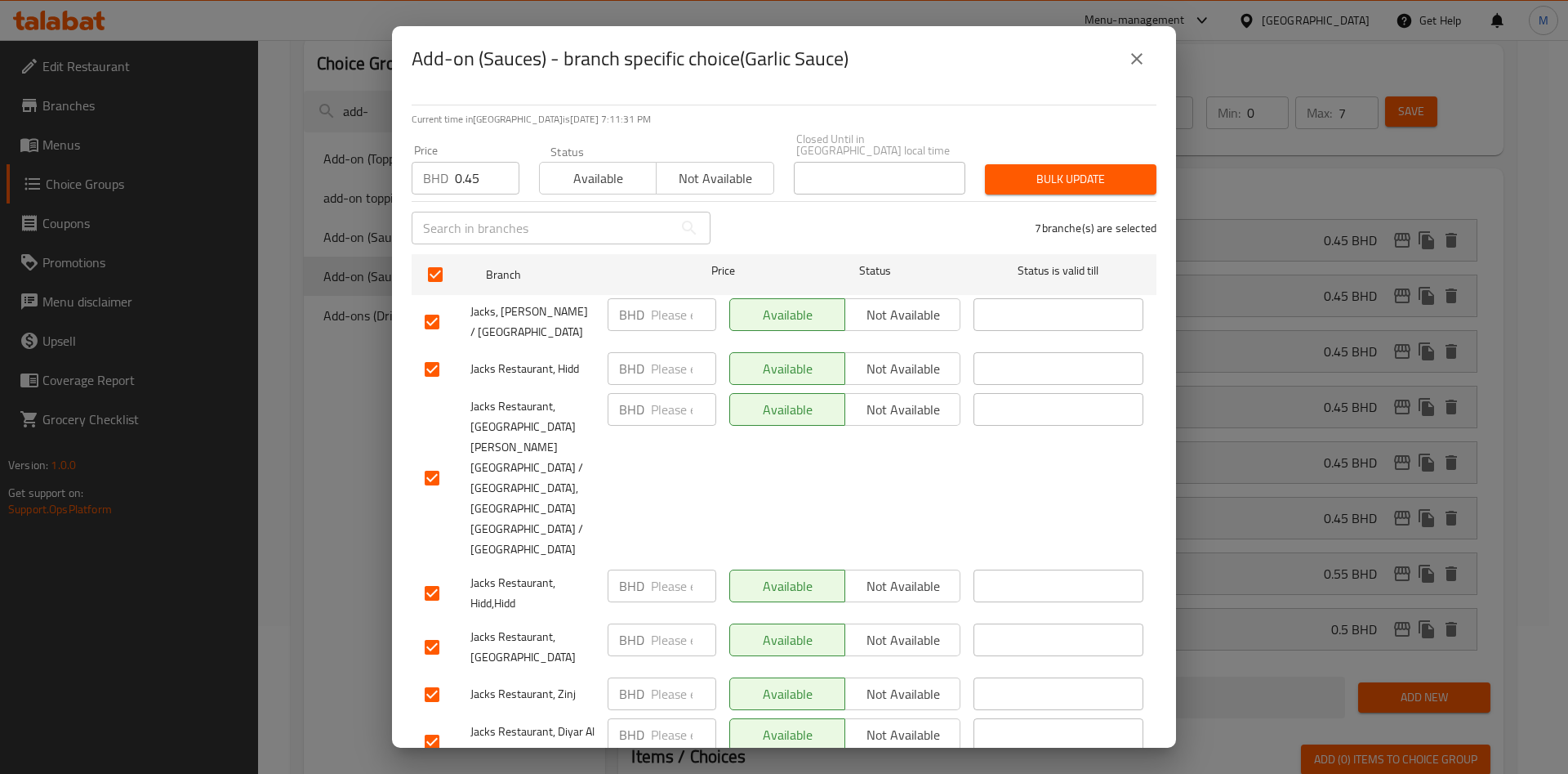
click at [1060, 166] on div "Bulk update" at bounding box center [1070, 179] width 191 height 50
click at [1062, 186] on span "Bulk update" at bounding box center [1071, 179] width 146 height 21
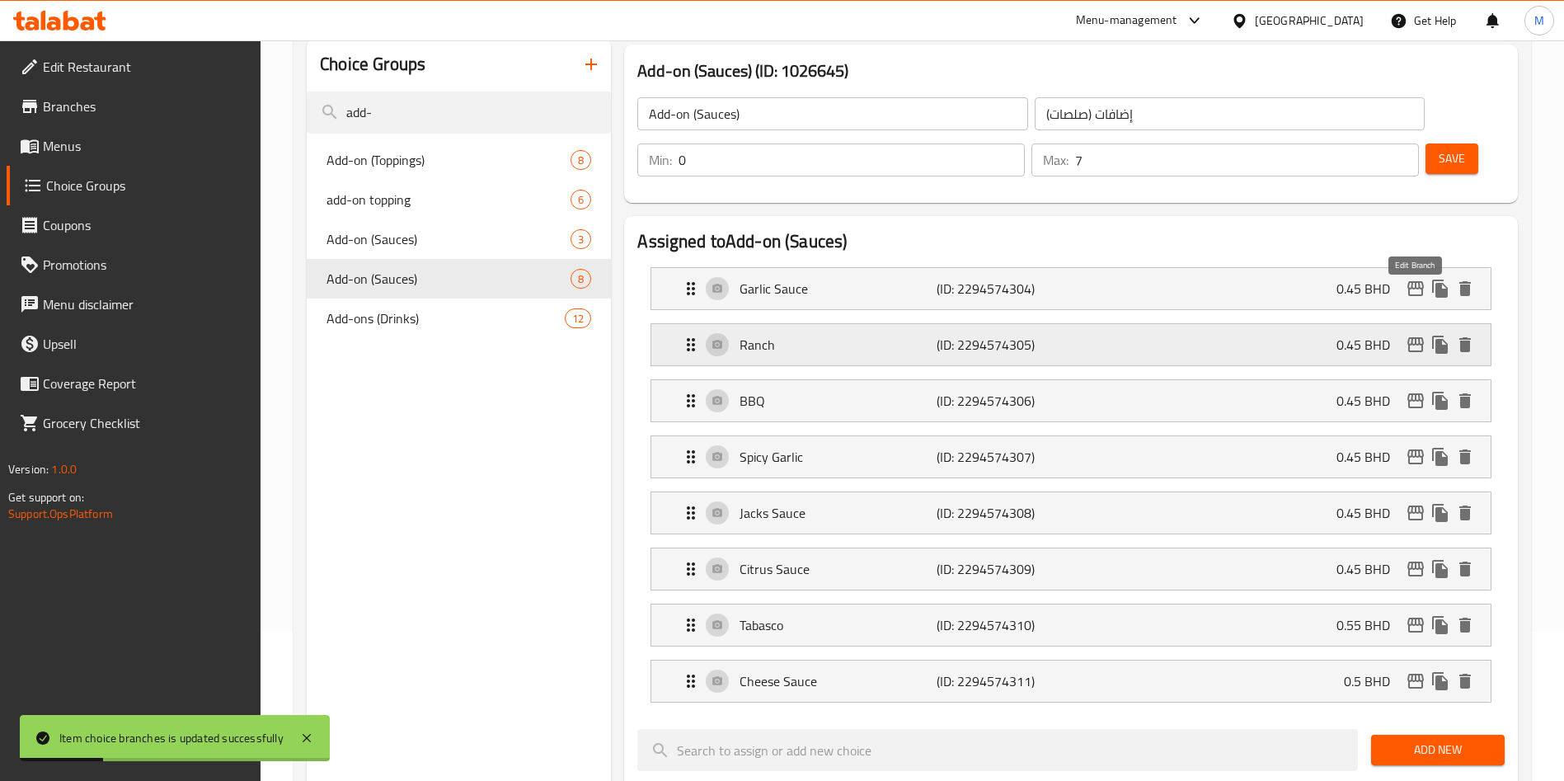
click at [1409, 335] on icon "edit" at bounding box center [1416, 345] width 20 height 20
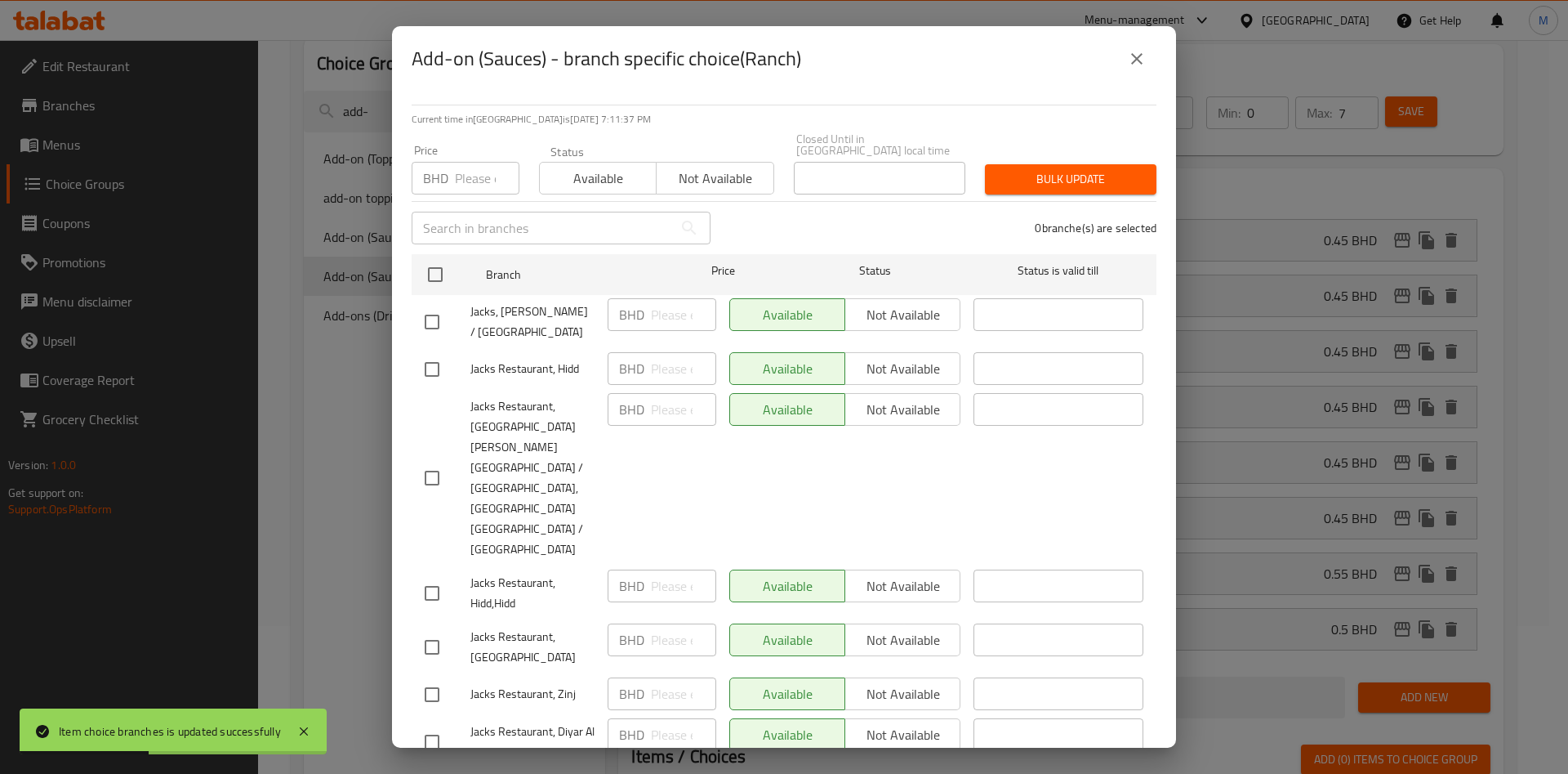
click at [459, 184] on input "number" at bounding box center [486, 177] width 64 height 33
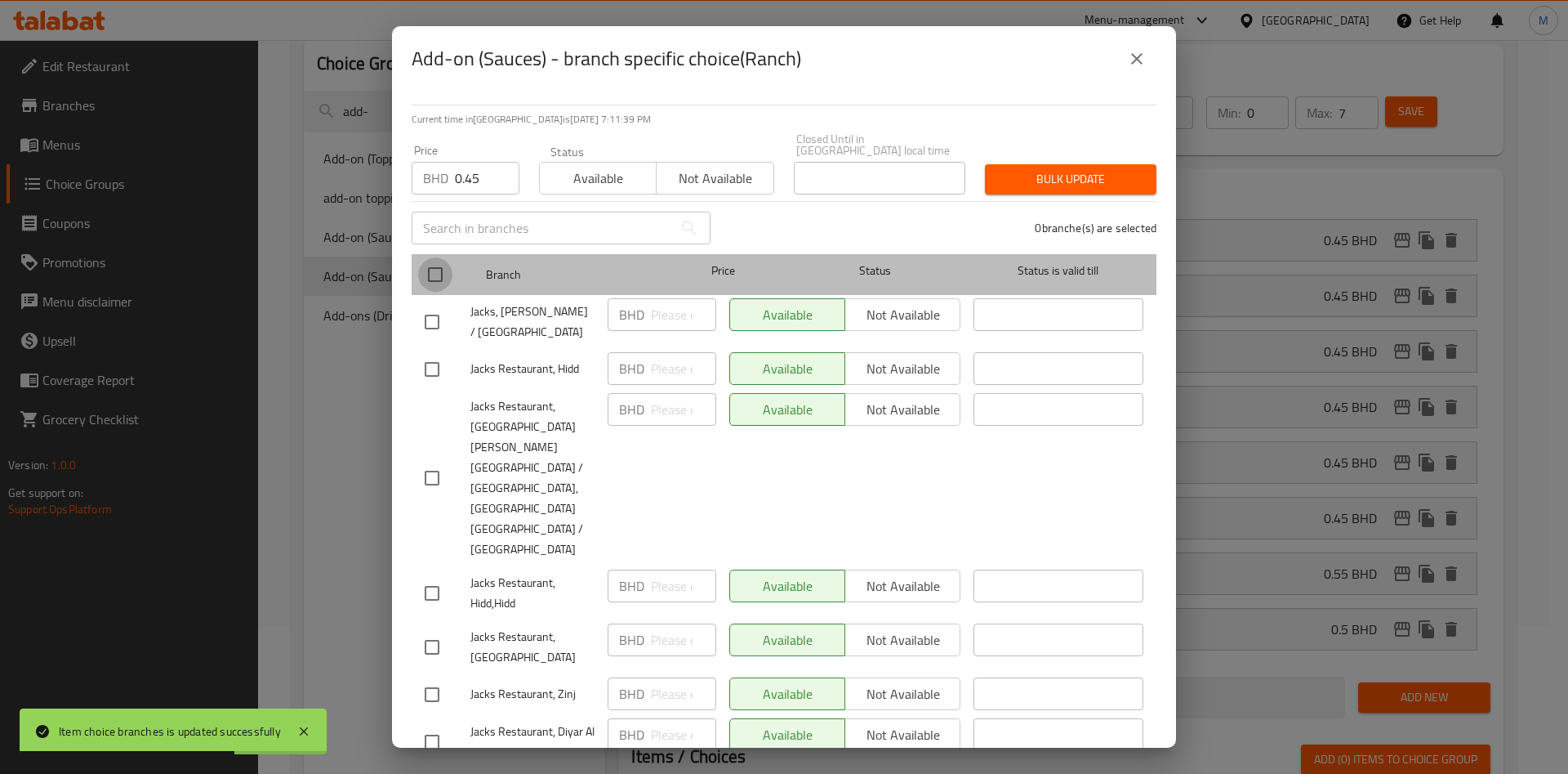
click at [431, 285] on input "checkbox" at bounding box center [435, 275] width 35 height 35
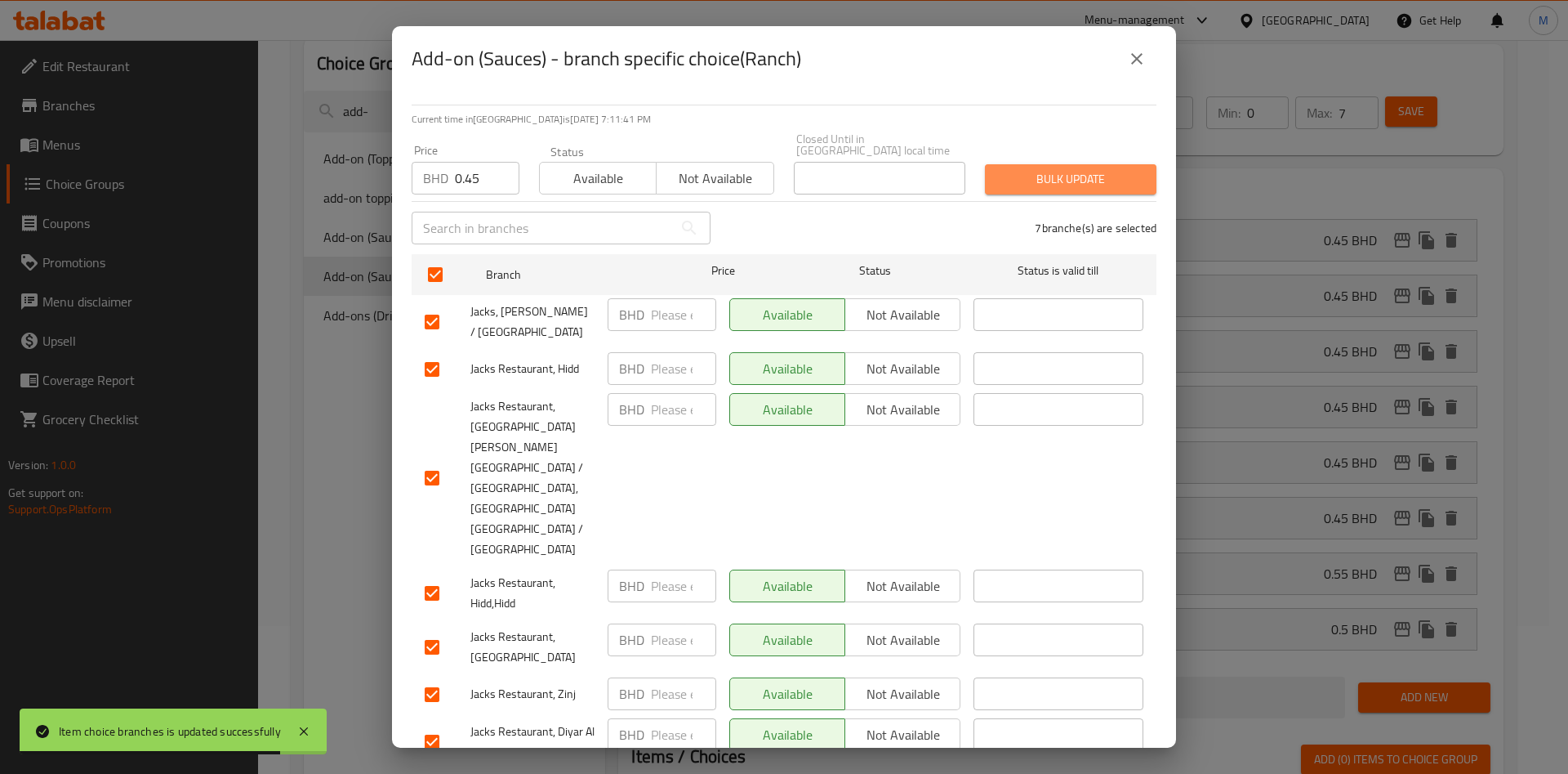
click at [1121, 181] on span "Bulk update" at bounding box center [1071, 179] width 146 height 21
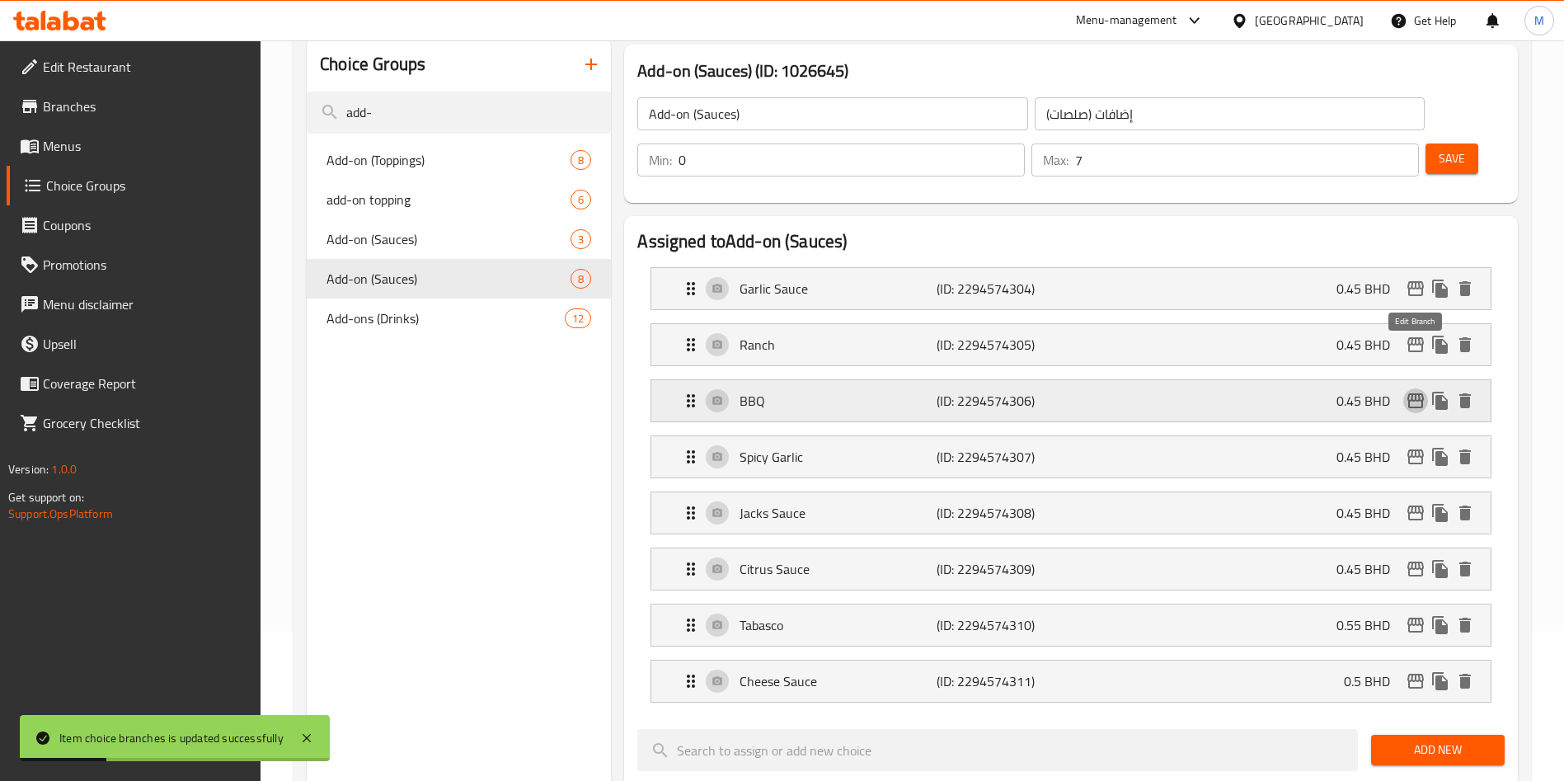
click at [1420, 393] on icon "edit" at bounding box center [1415, 400] width 16 height 15
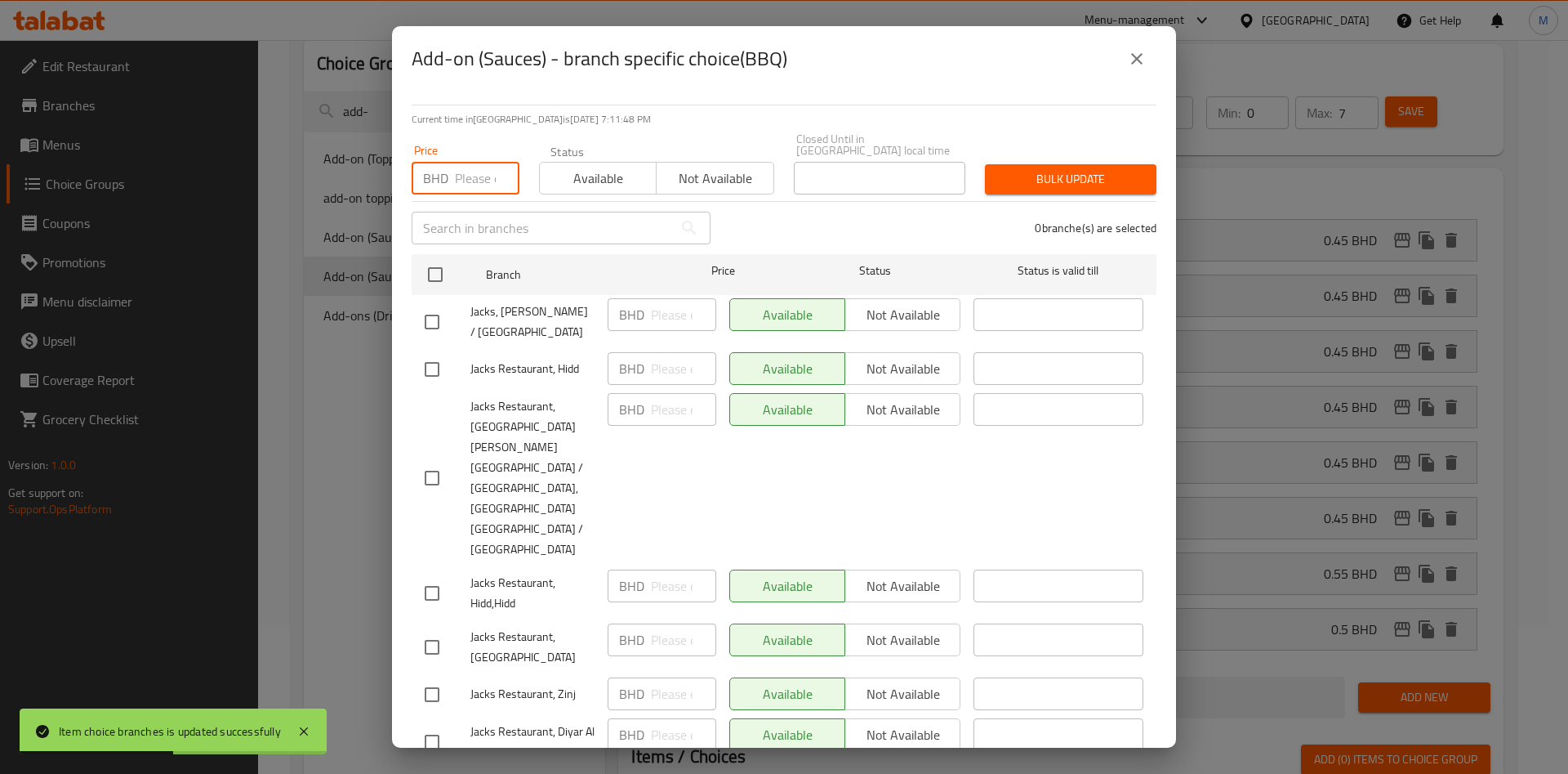
click at [470, 179] on input "number" at bounding box center [486, 177] width 64 height 33
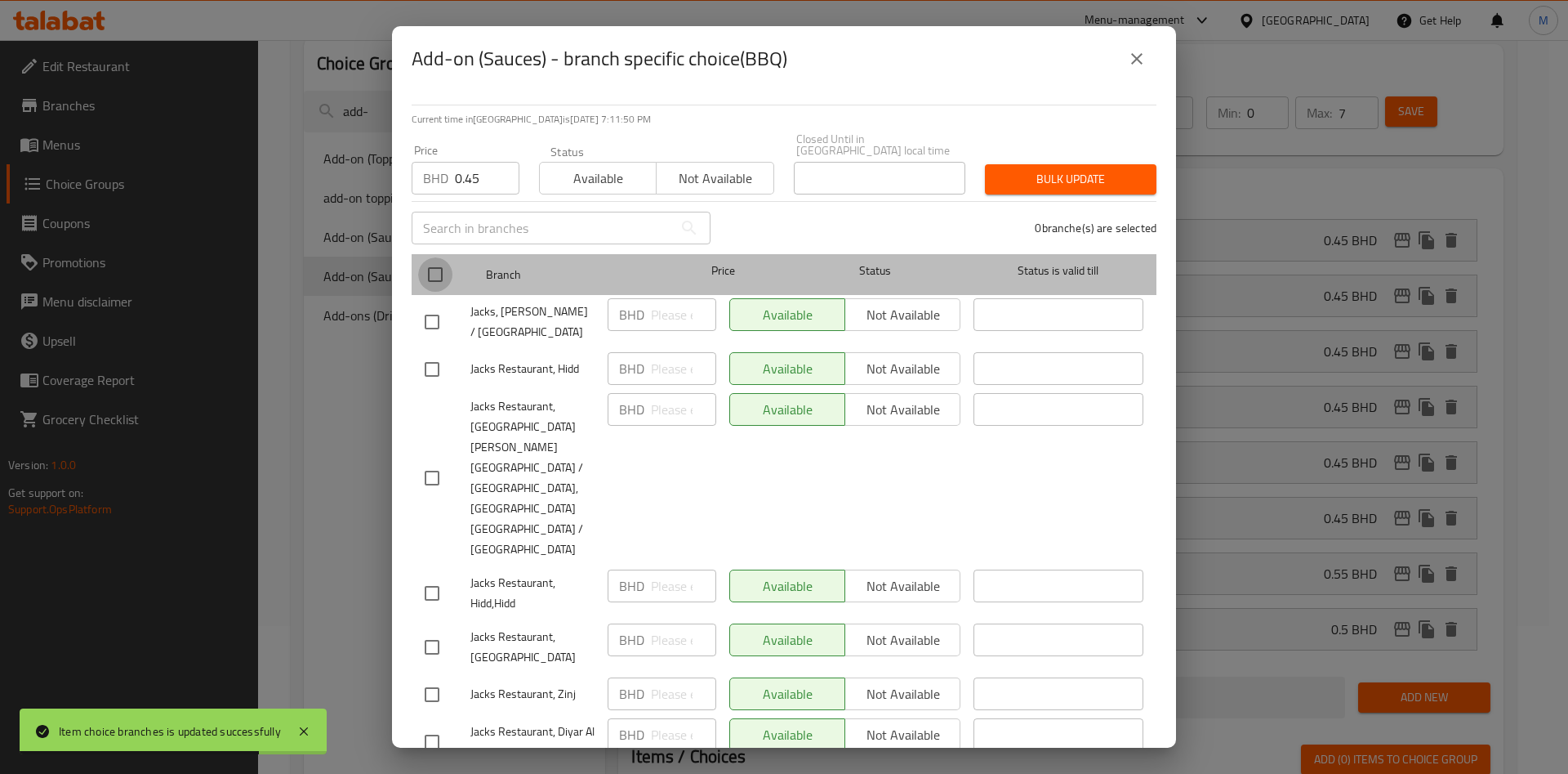
click at [440, 270] on input "checkbox" at bounding box center [435, 275] width 35 height 35
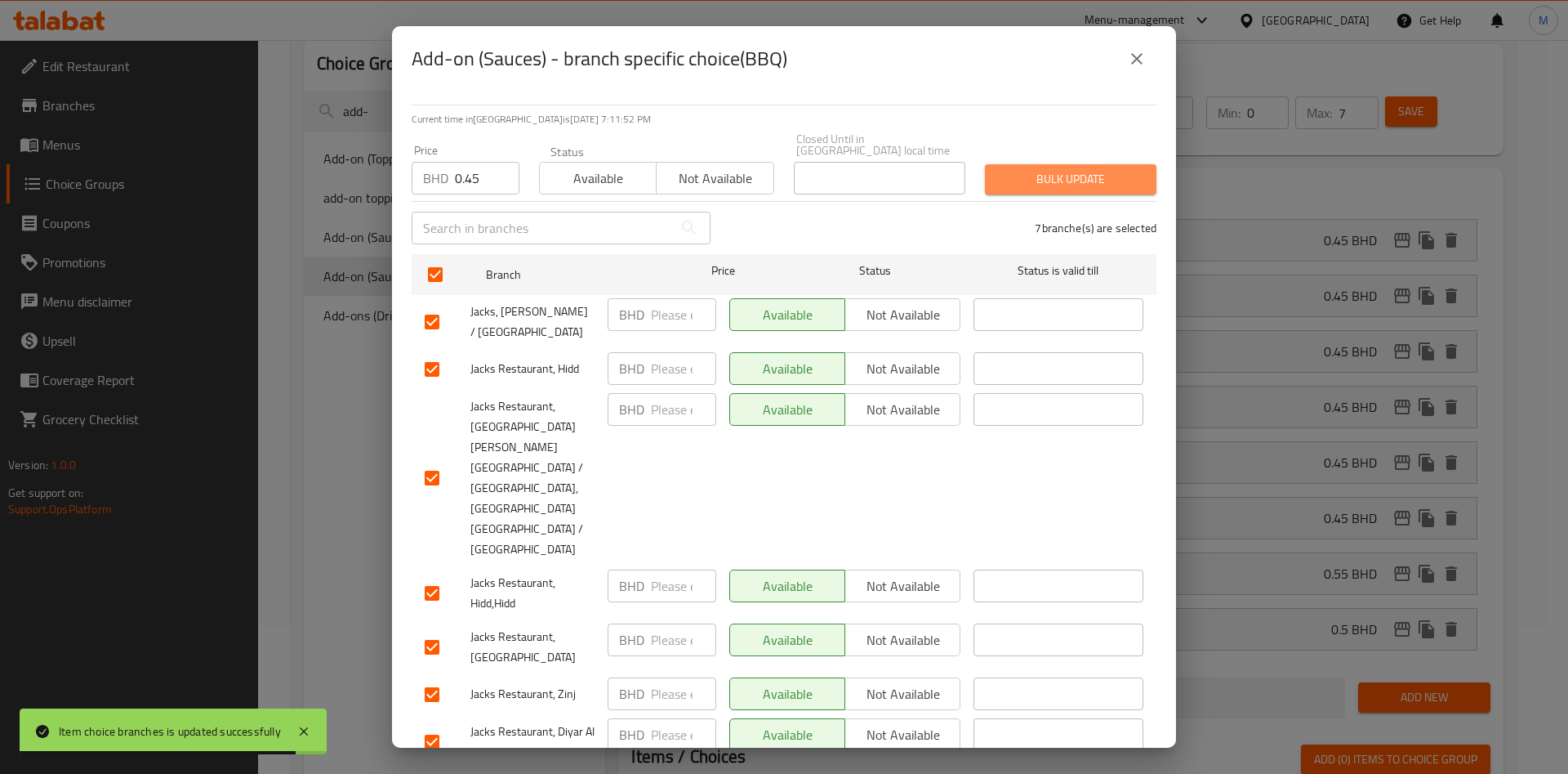
click at [1059, 194] on button "Bulk update" at bounding box center [1070, 179] width 171 height 31
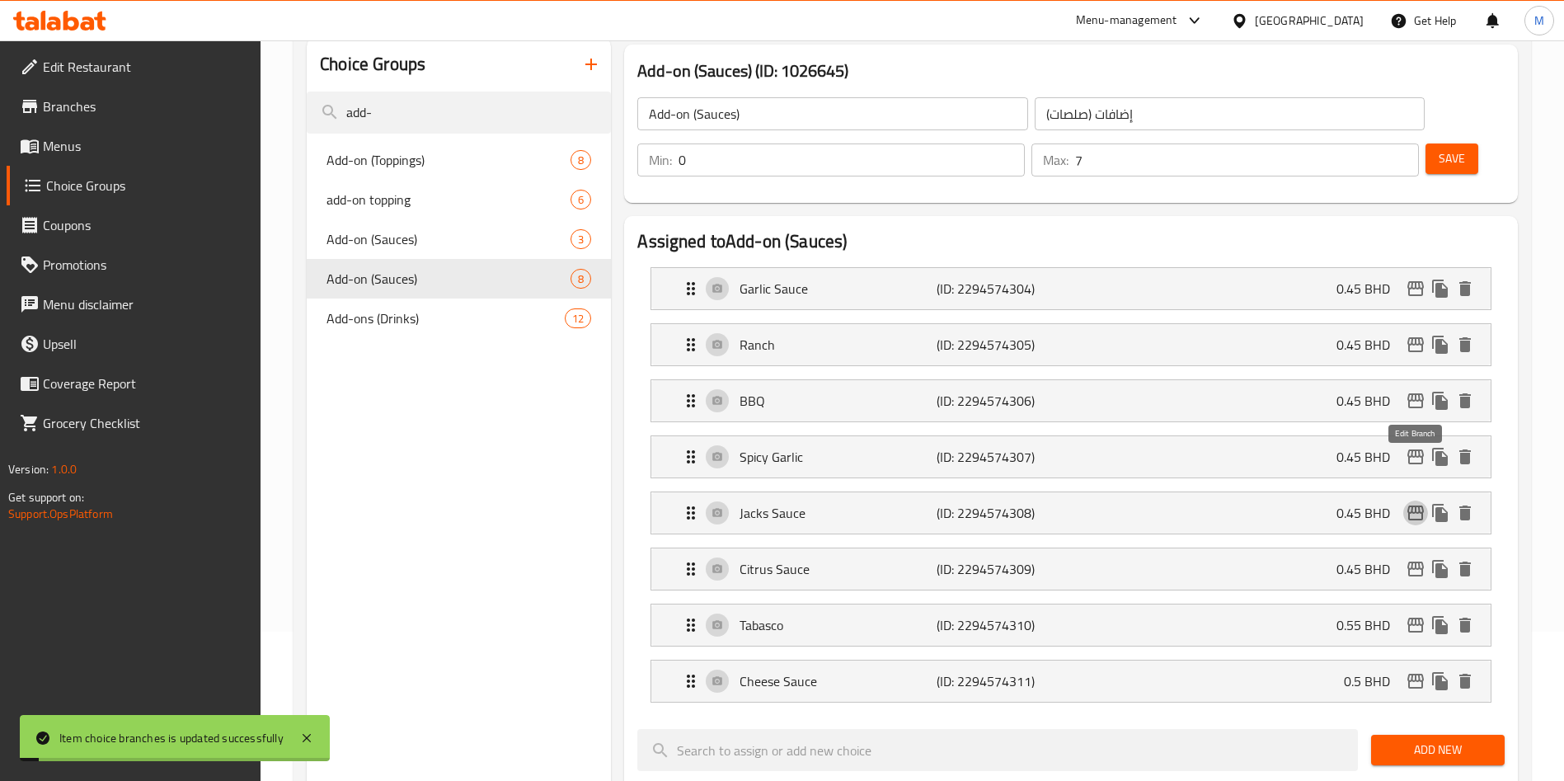
click at [1413, 503] on icon "edit" at bounding box center [1416, 513] width 20 height 20
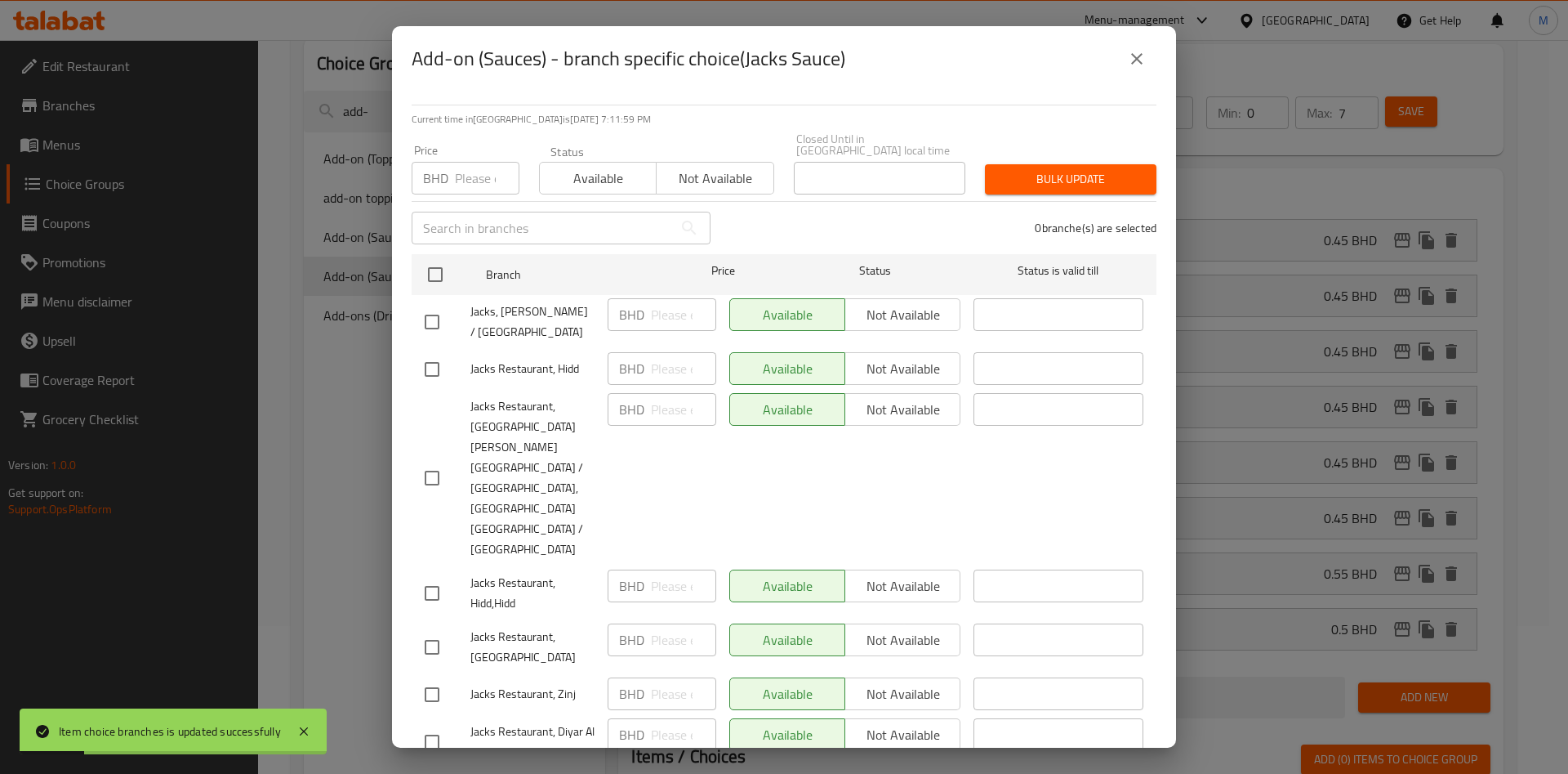
click at [468, 170] on input "number" at bounding box center [486, 177] width 64 height 33
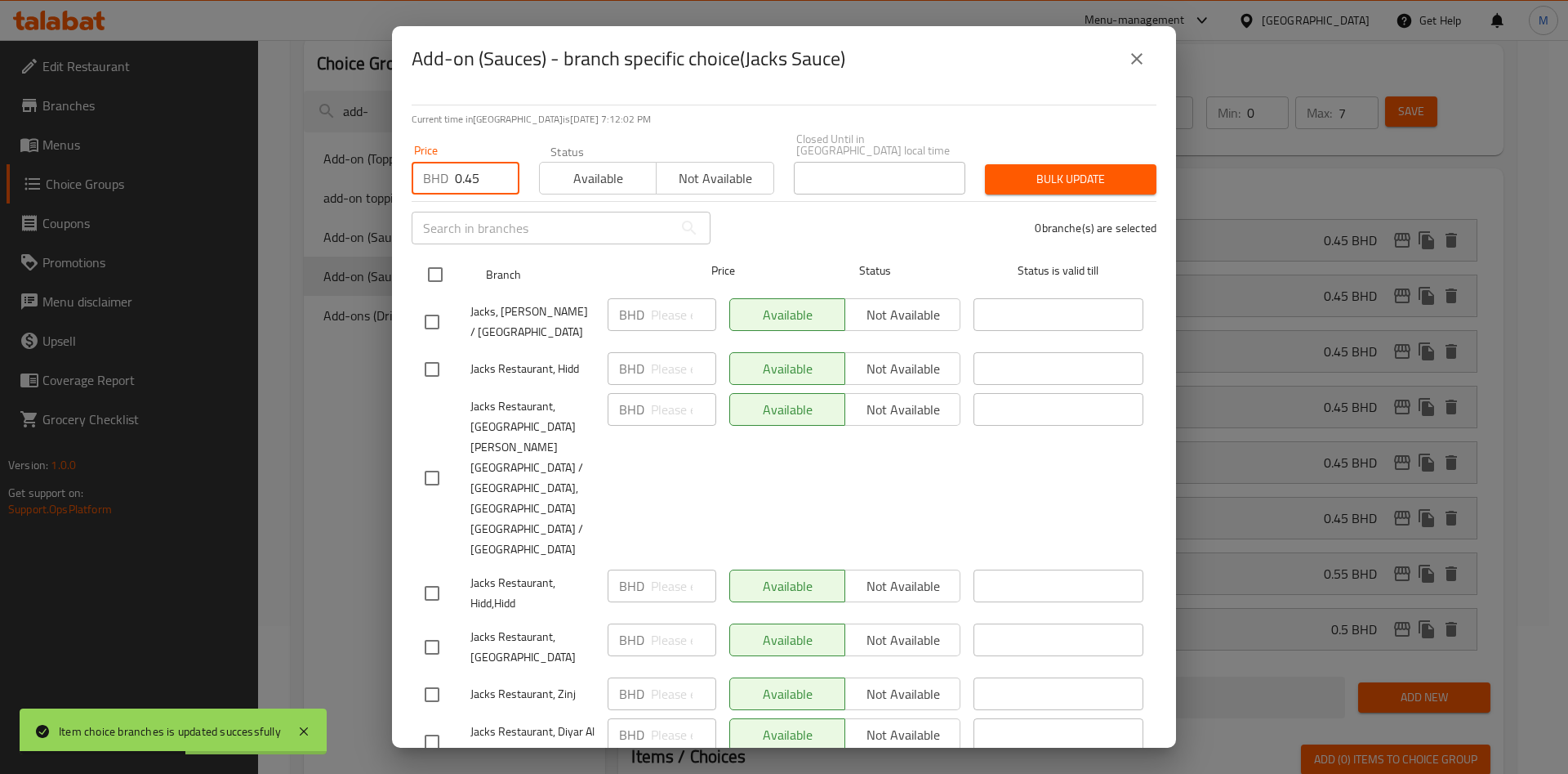
click at [430, 273] on input "checkbox" at bounding box center [435, 275] width 35 height 35
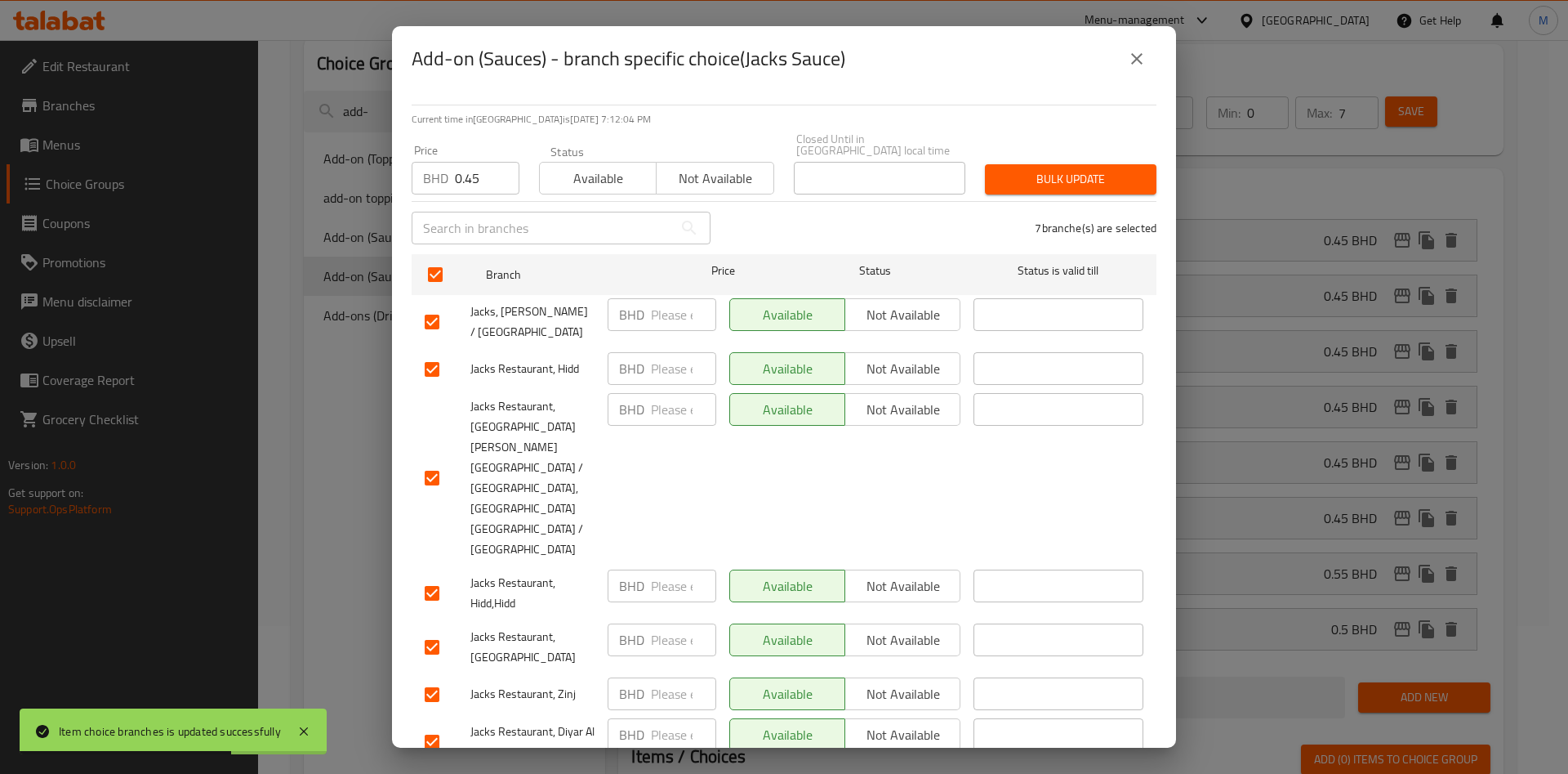
click at [1058, 189] on span "Bulk update" at bounding box center [1071, 179] width 146 height 21
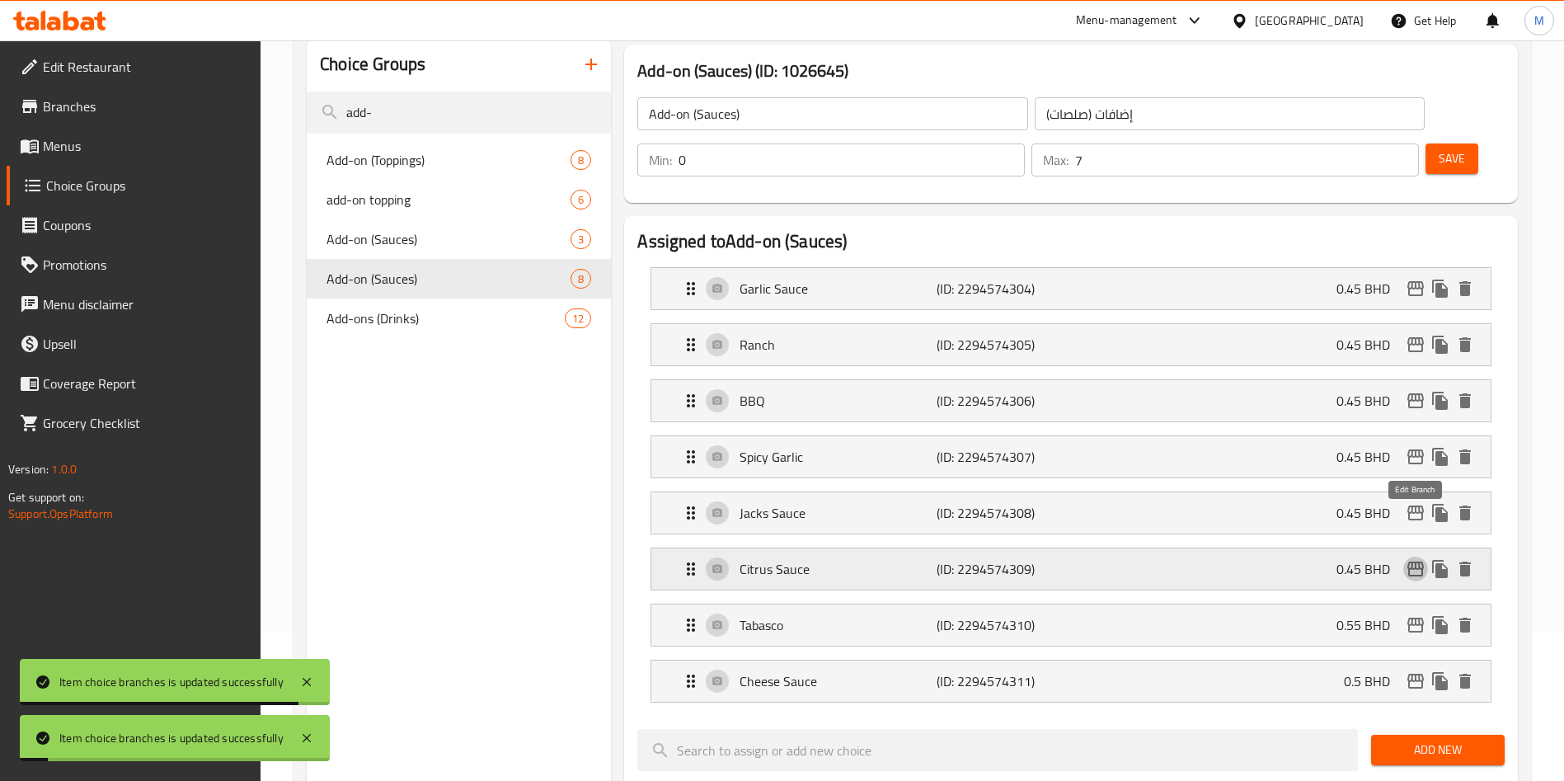
click at [1413, 561] on icon "edit" at bounding box center [1415, 568] width 16 height 15
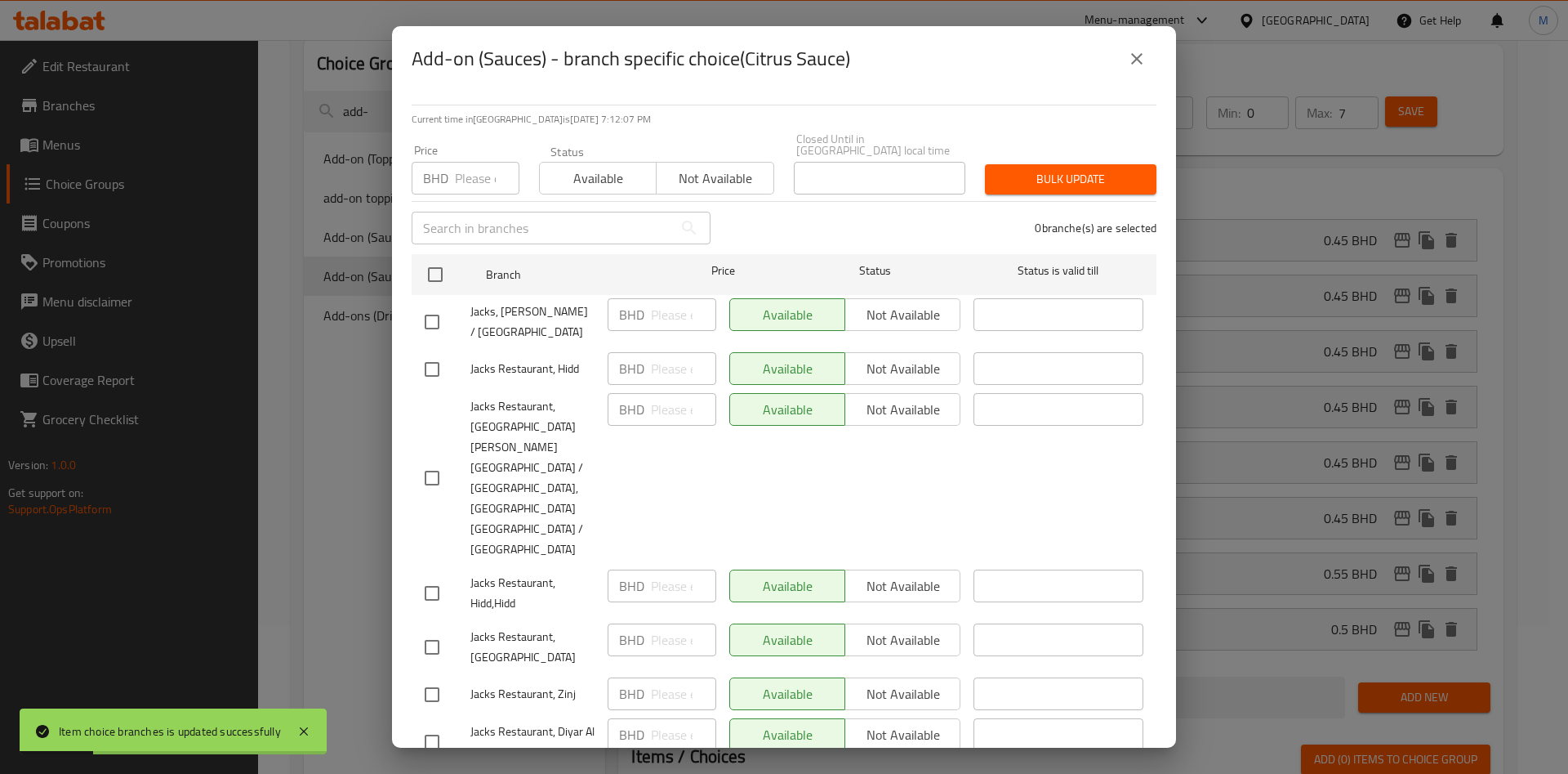
click at [478, 168] on input "number" at bounding box center [486, 177] width 64 height 33
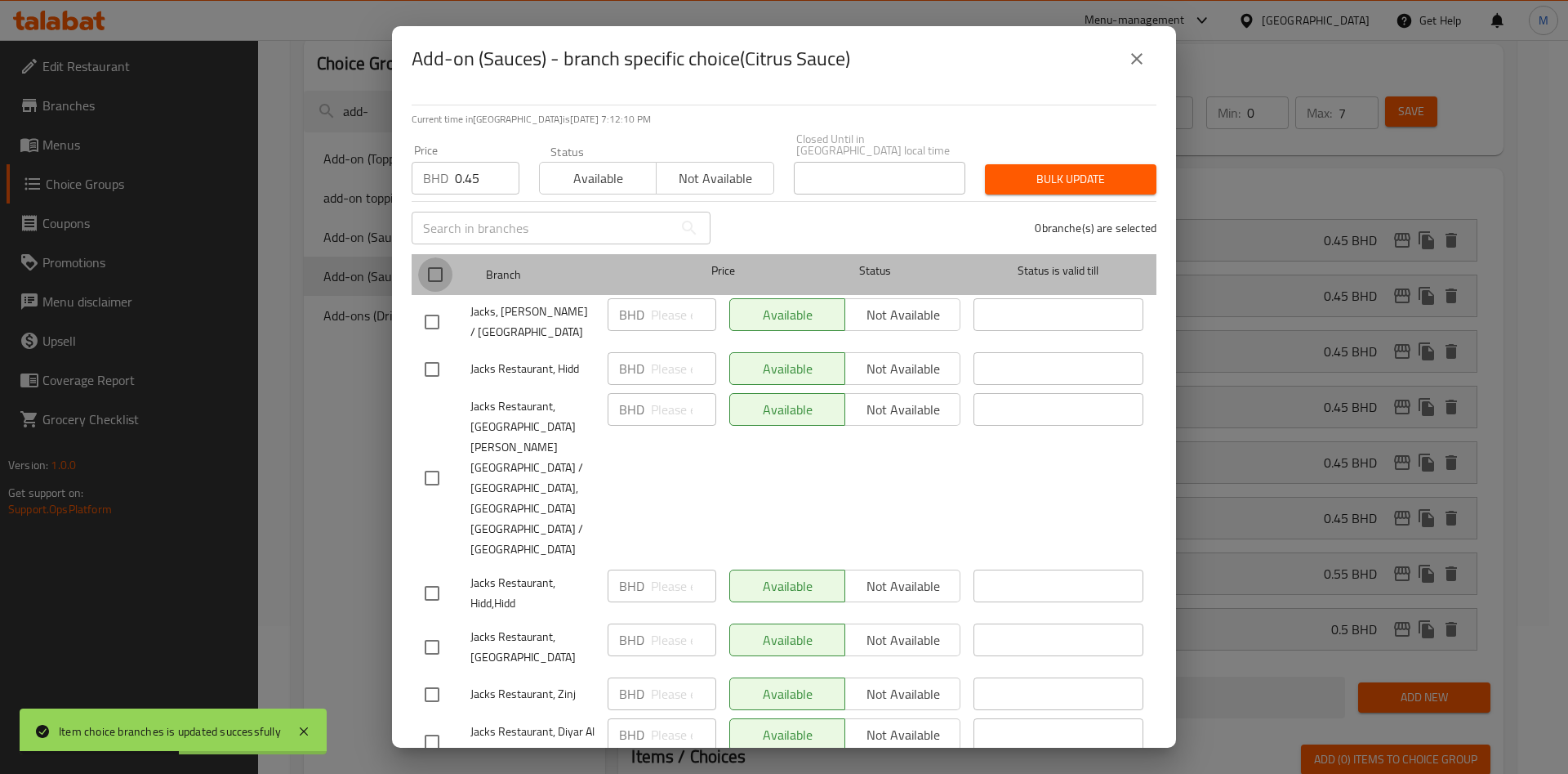
click at [438, 287] on input "checkbox" at bounding box center [435, 275] width 35 height 35
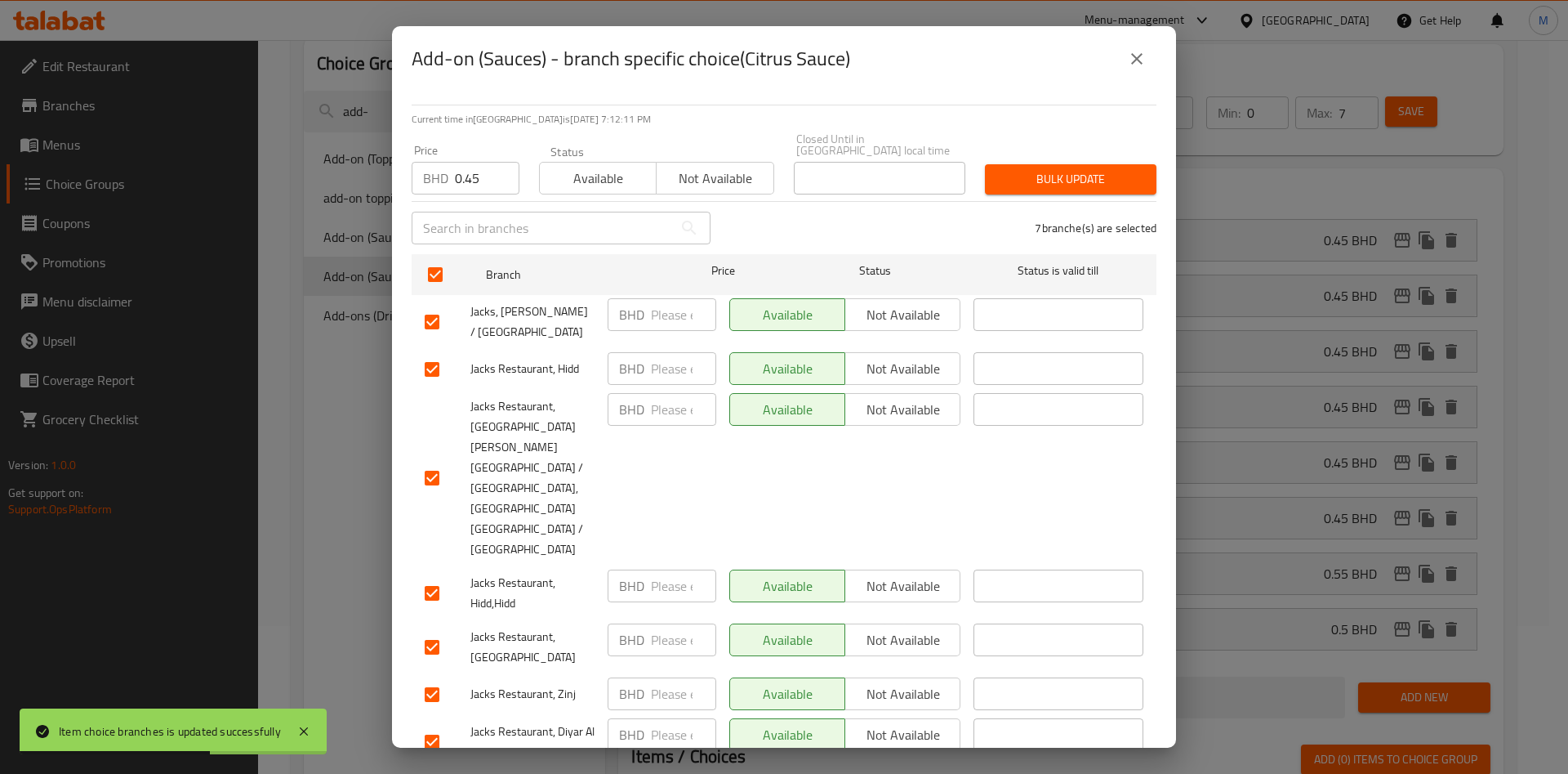
click at [1053, 183] on span "Bulk update" at bounding box center [1071, 179] width 146 height 21
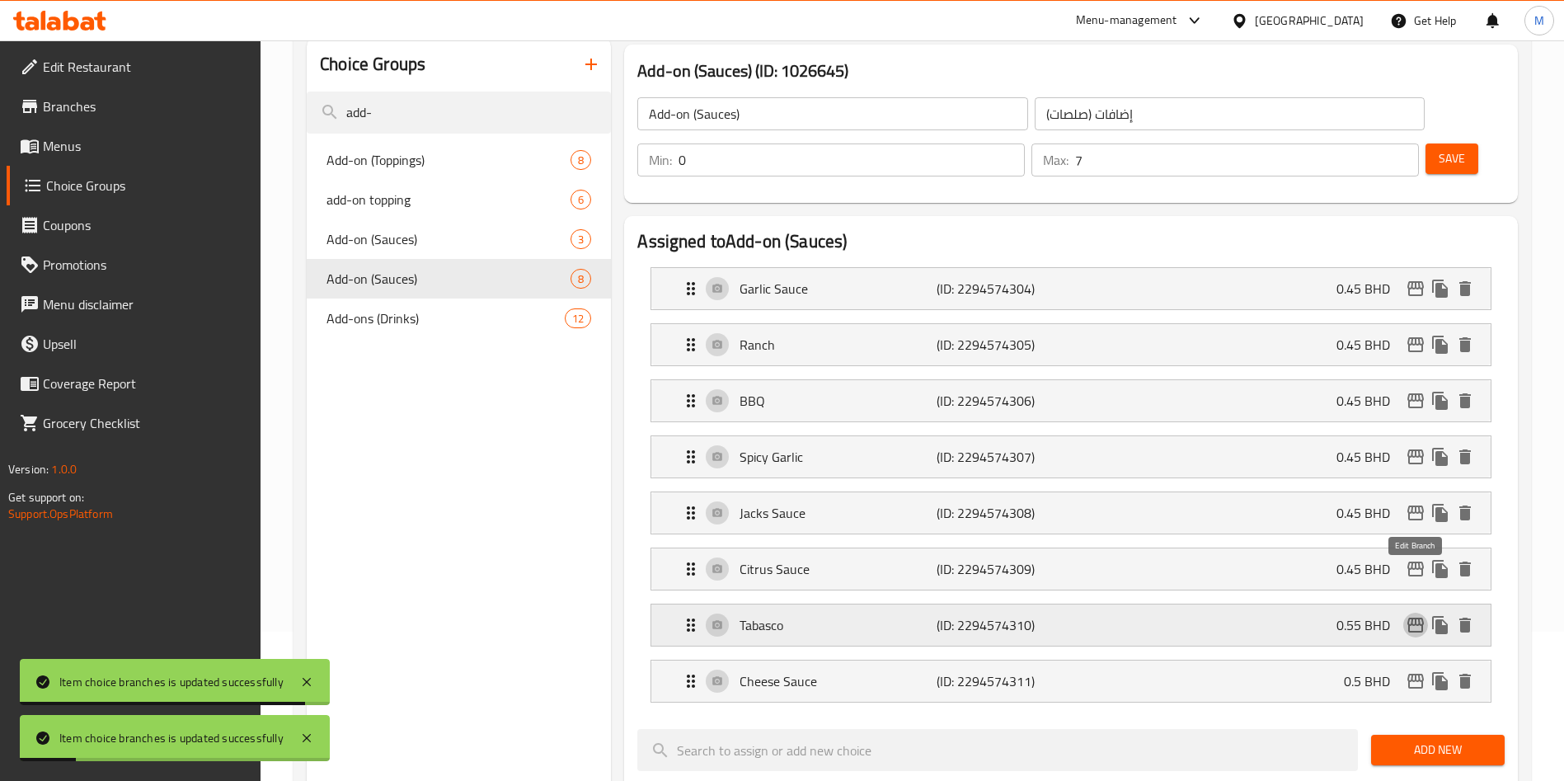
click at [1406, 615] on icon "edit" at bounding box center [1416, 625] width 20 height 20
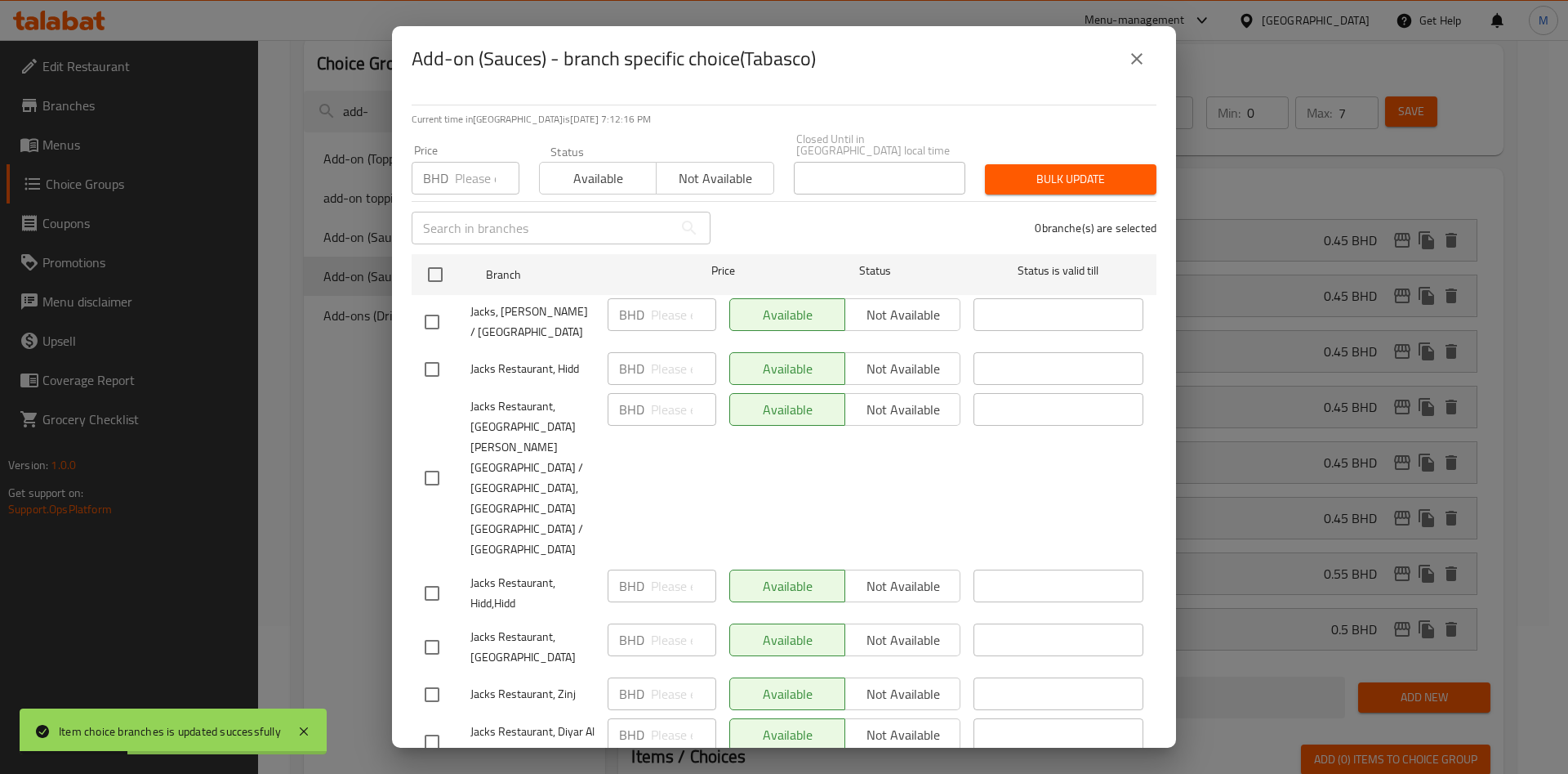
click at [450, 174] on div "BHD Price" at bounding box center [466, 177] width 108 height 33
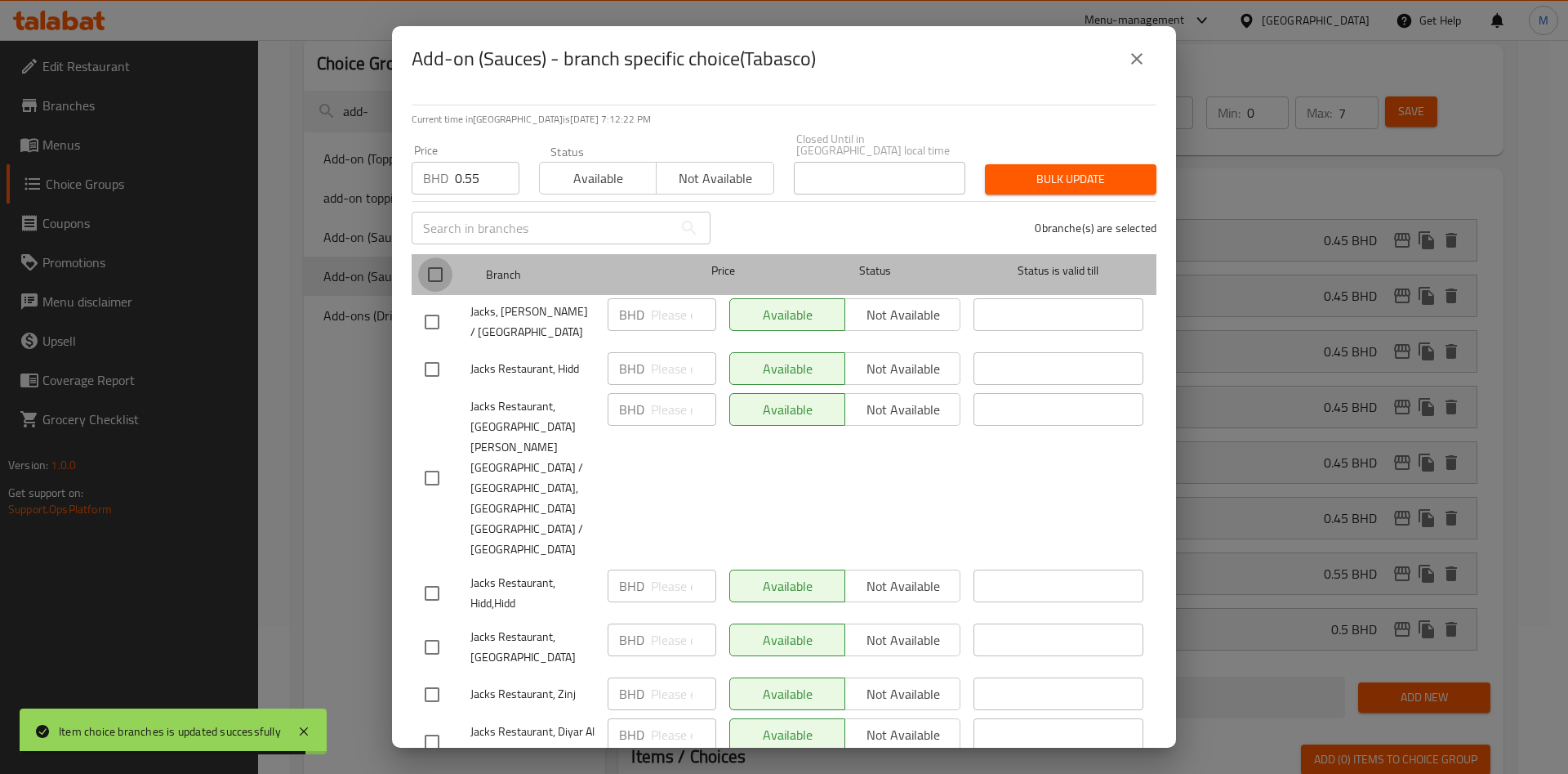
click at [439, 272] on input "checkbox" at bounding box center [435, 275] width 35 height 35
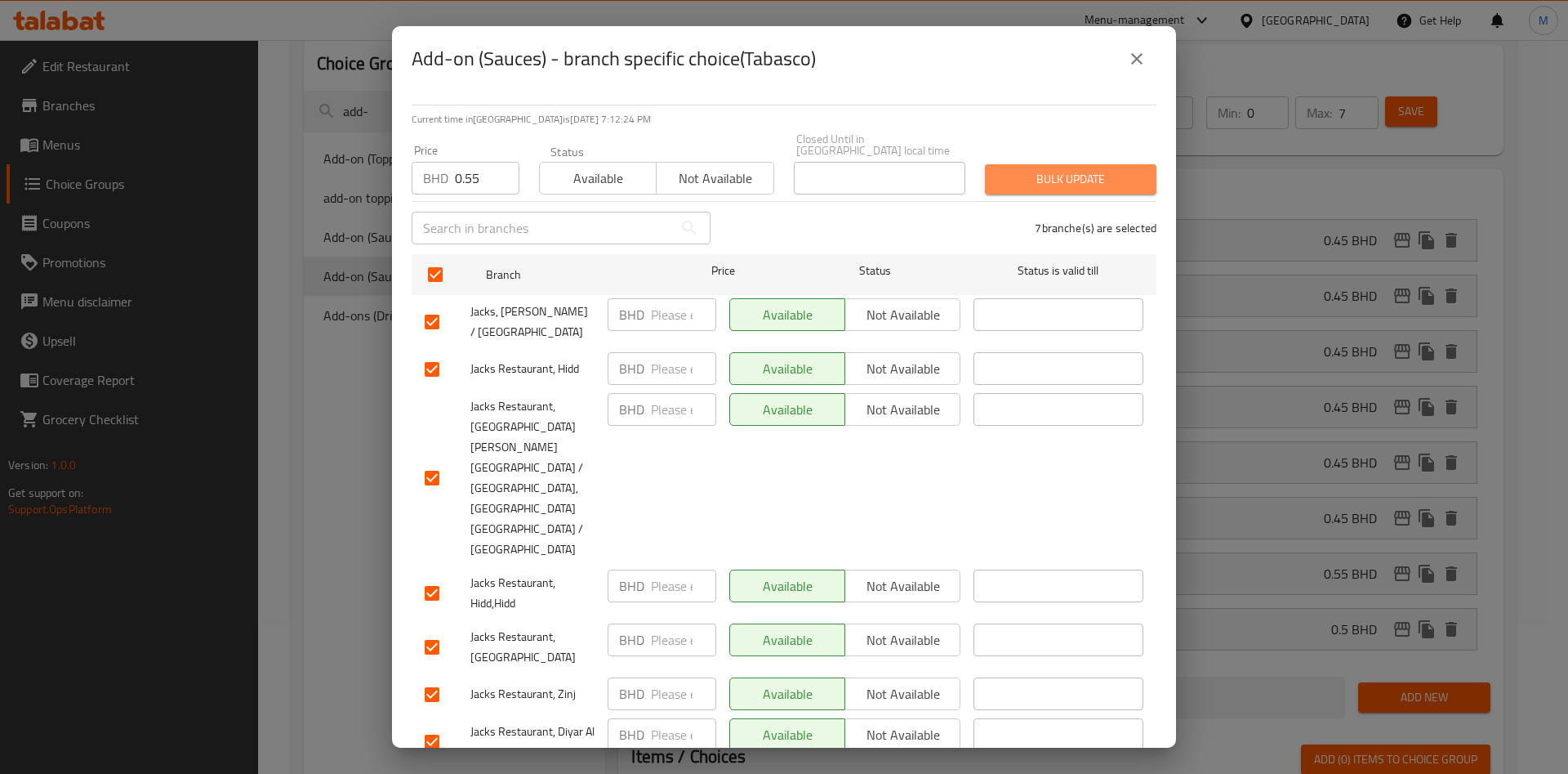
click at [1031, 185] on span "Bulk update" at bounding box center [1071, 179] width 146 height 21
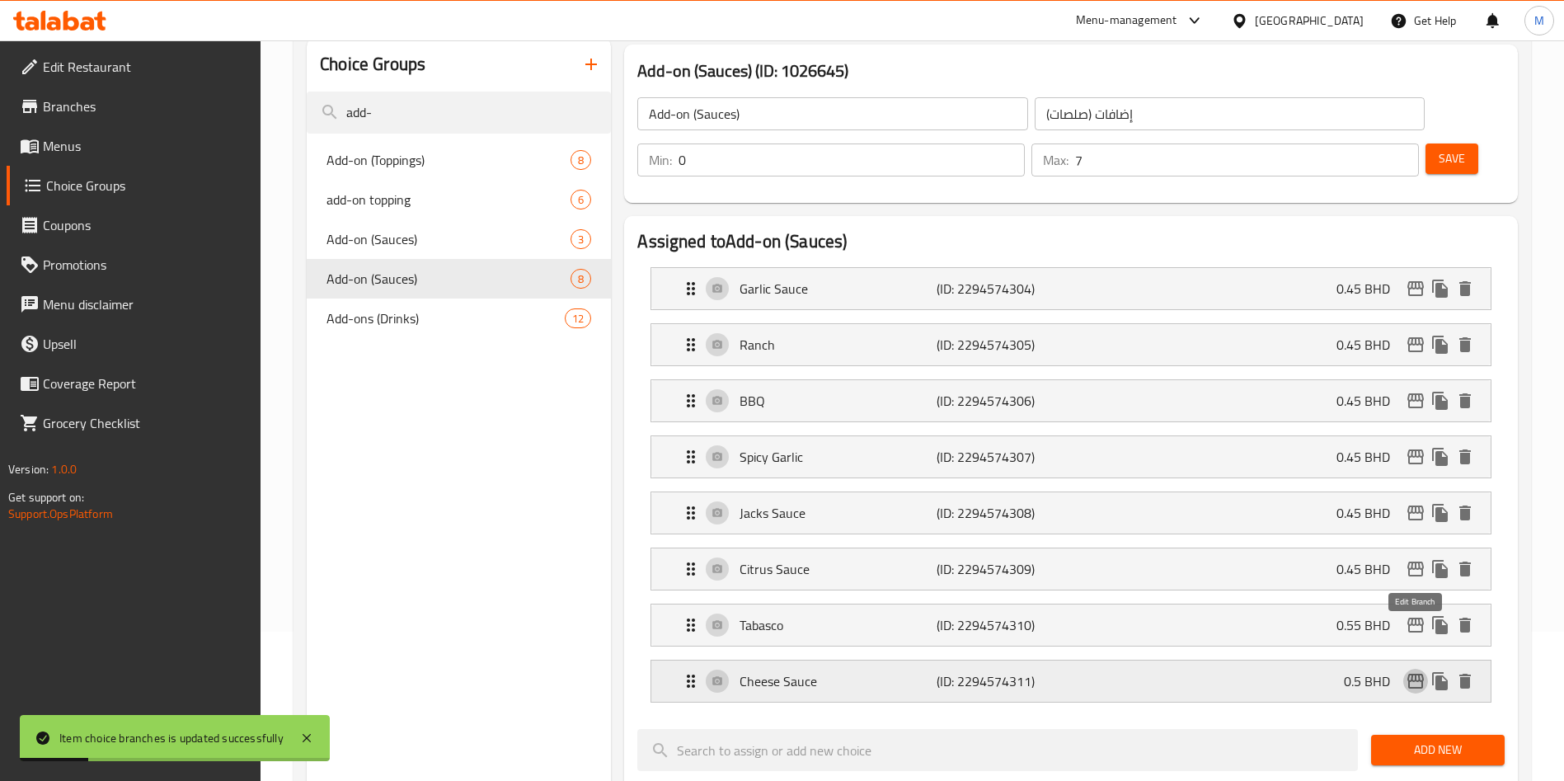
click at [1412, 671] on icon "edit" at bounding box center [1416, 681] width 20 height 20
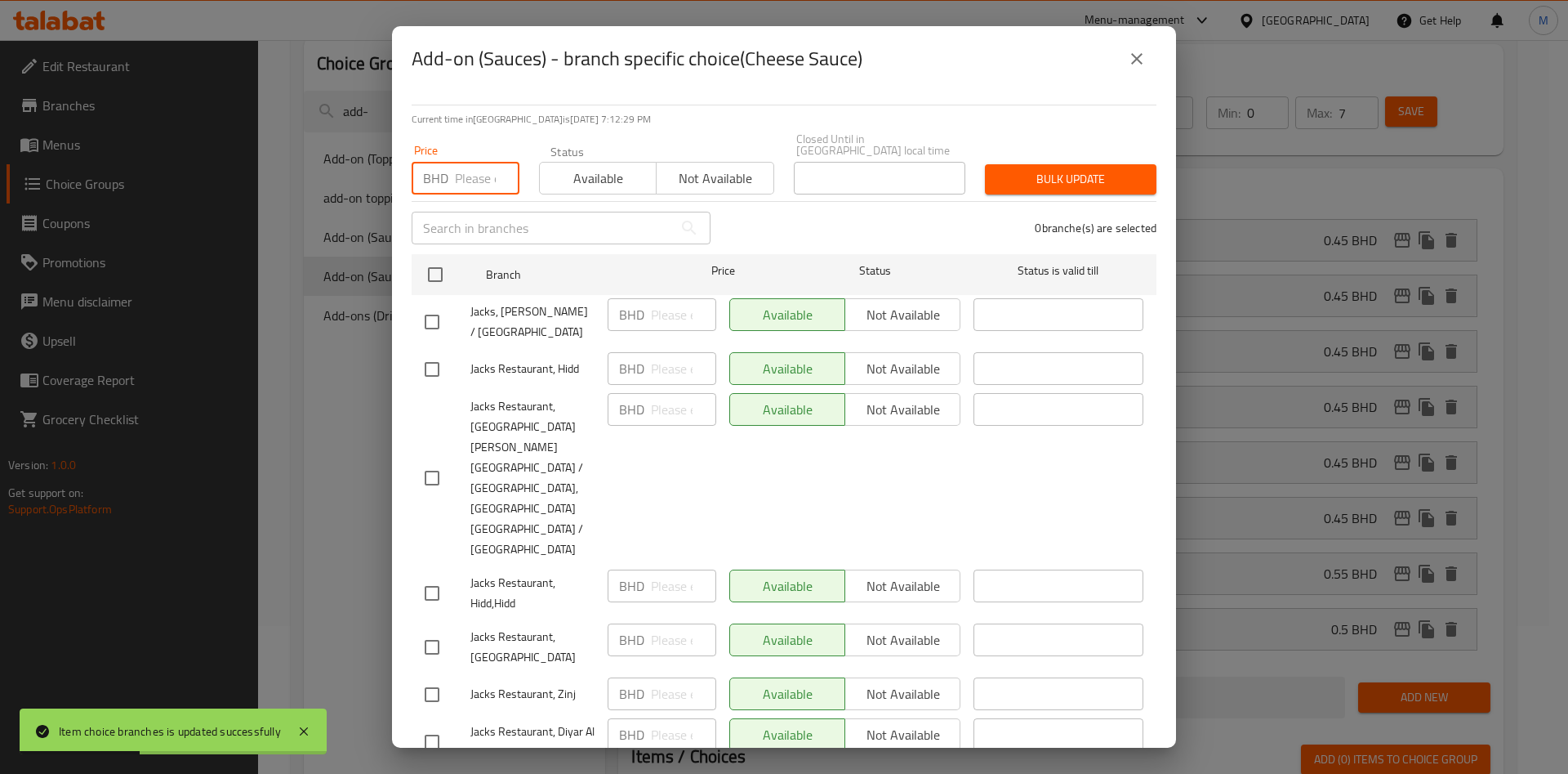
click at [463, 177] on input "number" at bounding box center [486, 177] width 64 height 33
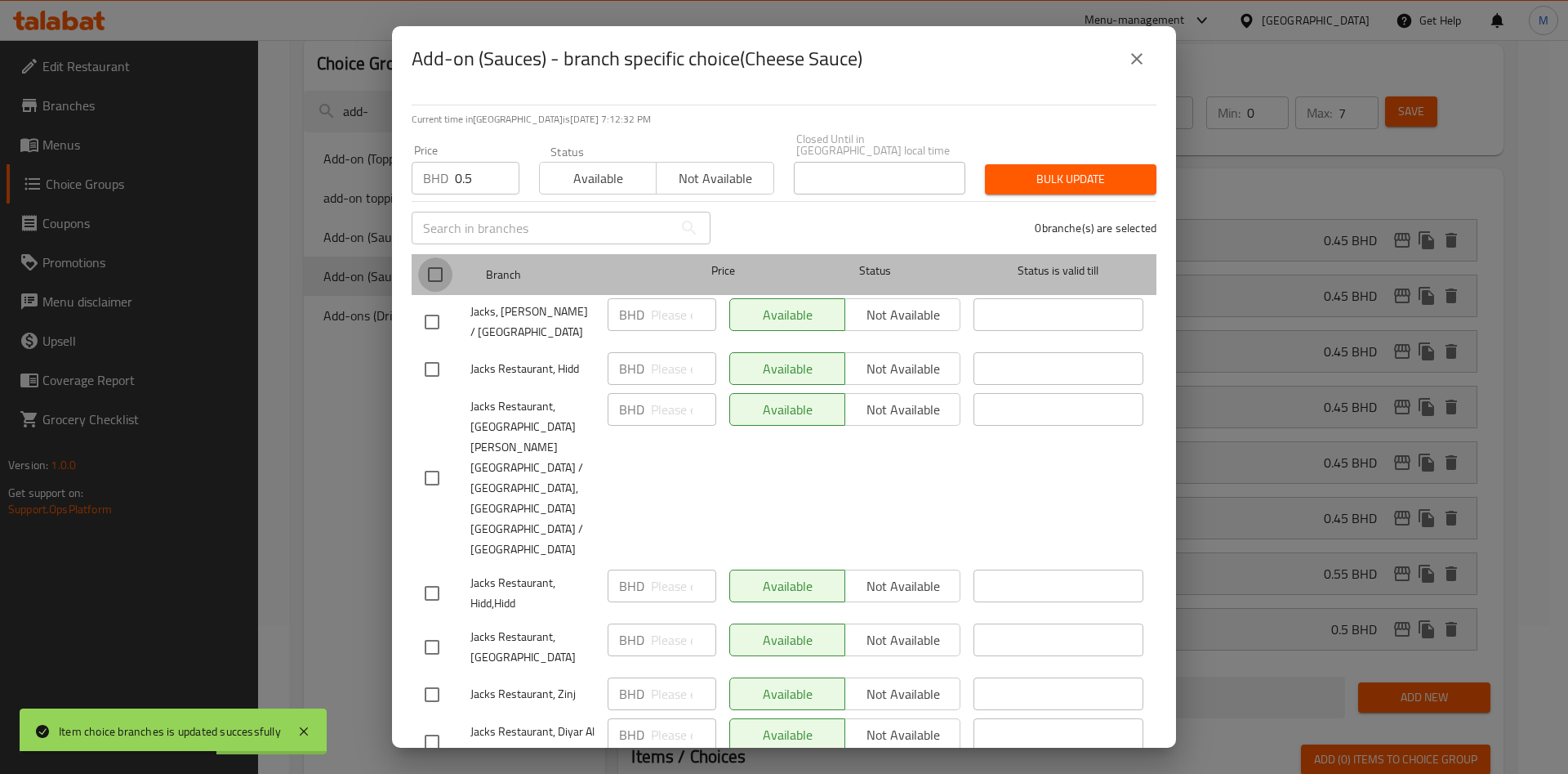
click at [426, 266] on input "checkbox" at bounding box center [435, 275] width 35 height 35
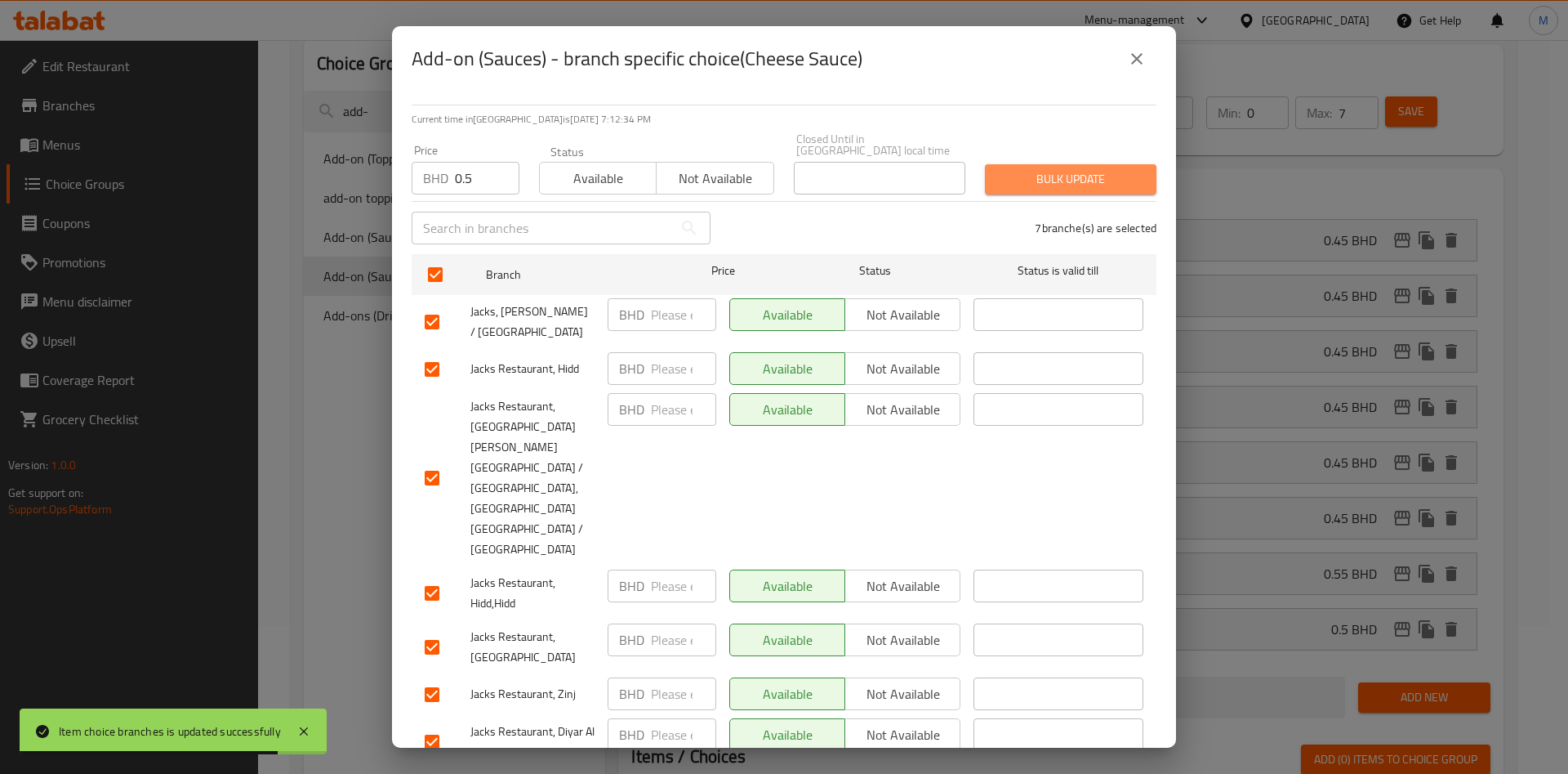
click at [1074, 194] on button "Bulk update" at bounding box center [1070, 179] width 171 height 31
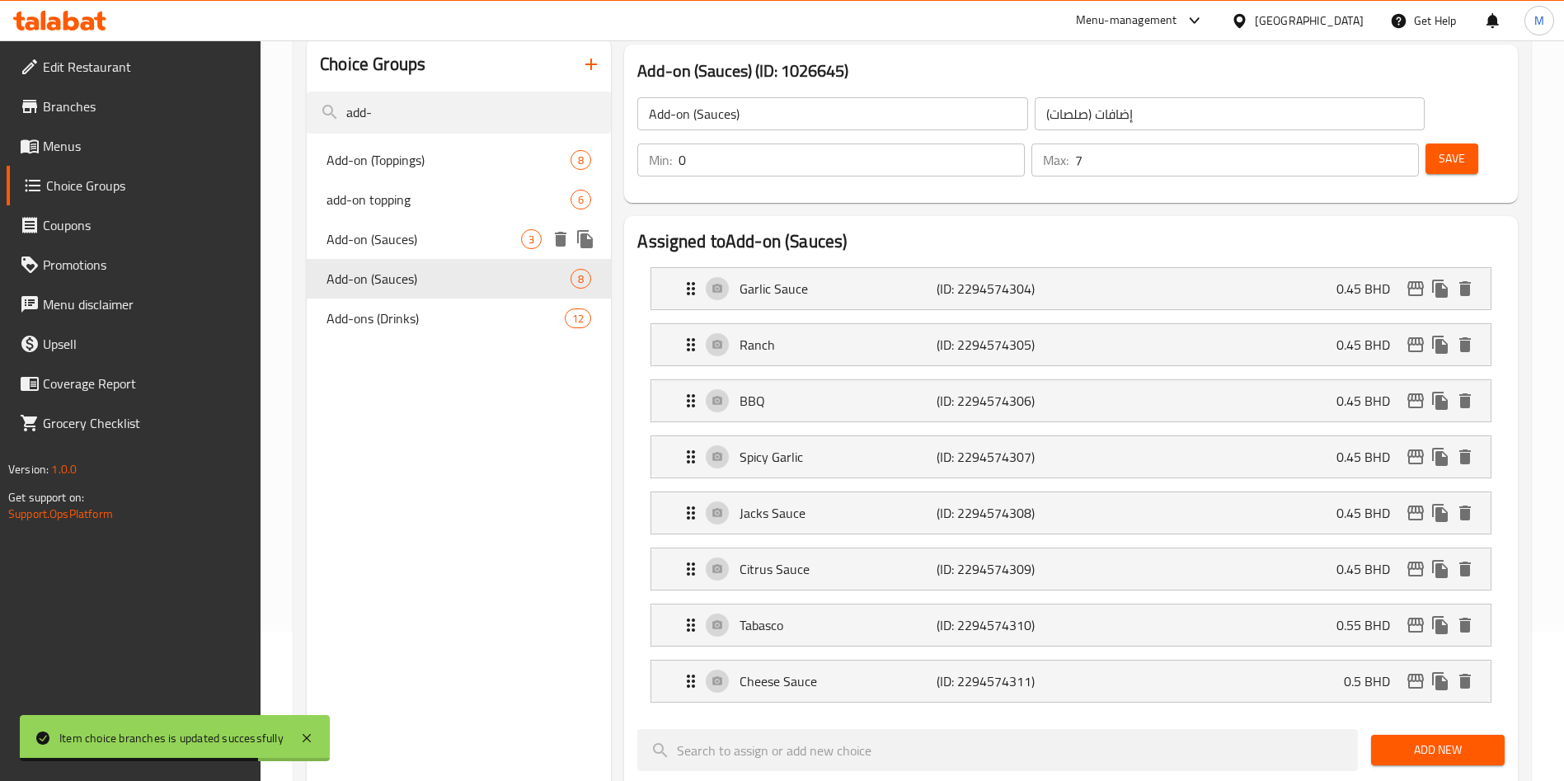
click at [439, 228] on div "Add-on (Sauces) 3" at bounding box center [459, 239] width 304 height 40
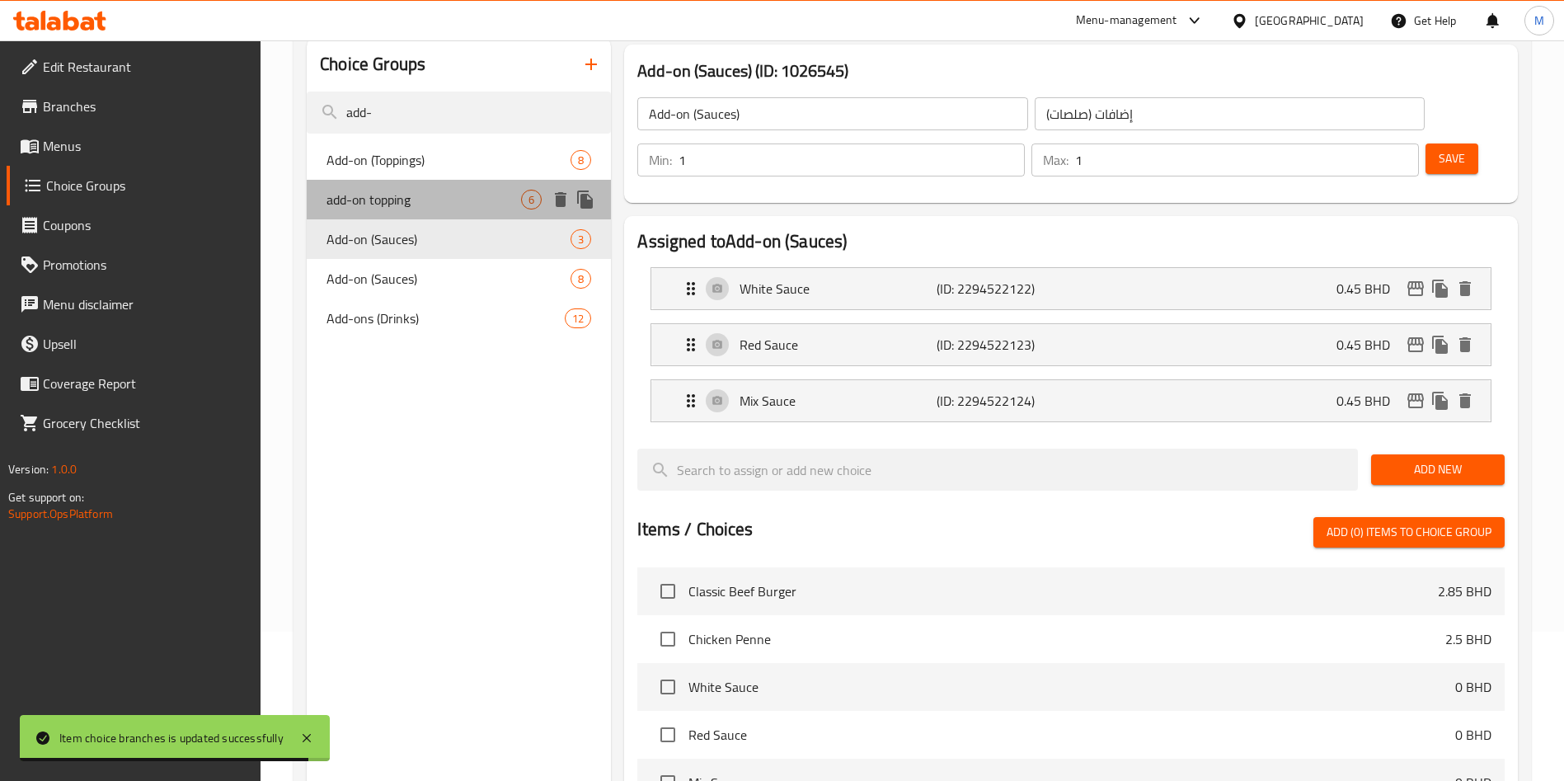
click at [435, 192] on span "add-on topping" at bounding box center [423, 200] width 195 height 20
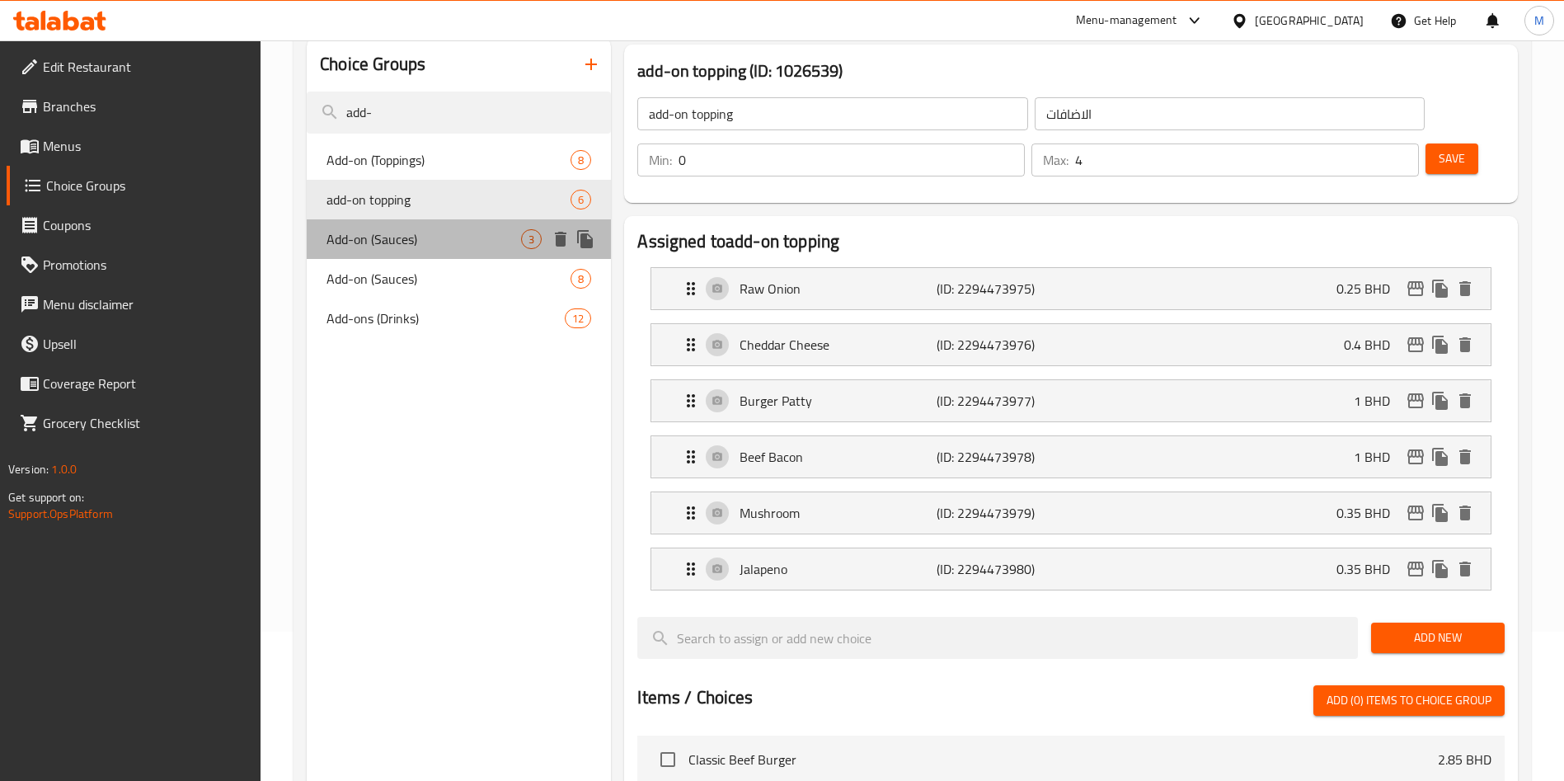
click at [435, 247] on span "Add-on (Sauces)" at bounding box center [423, 239] width 195 height 20
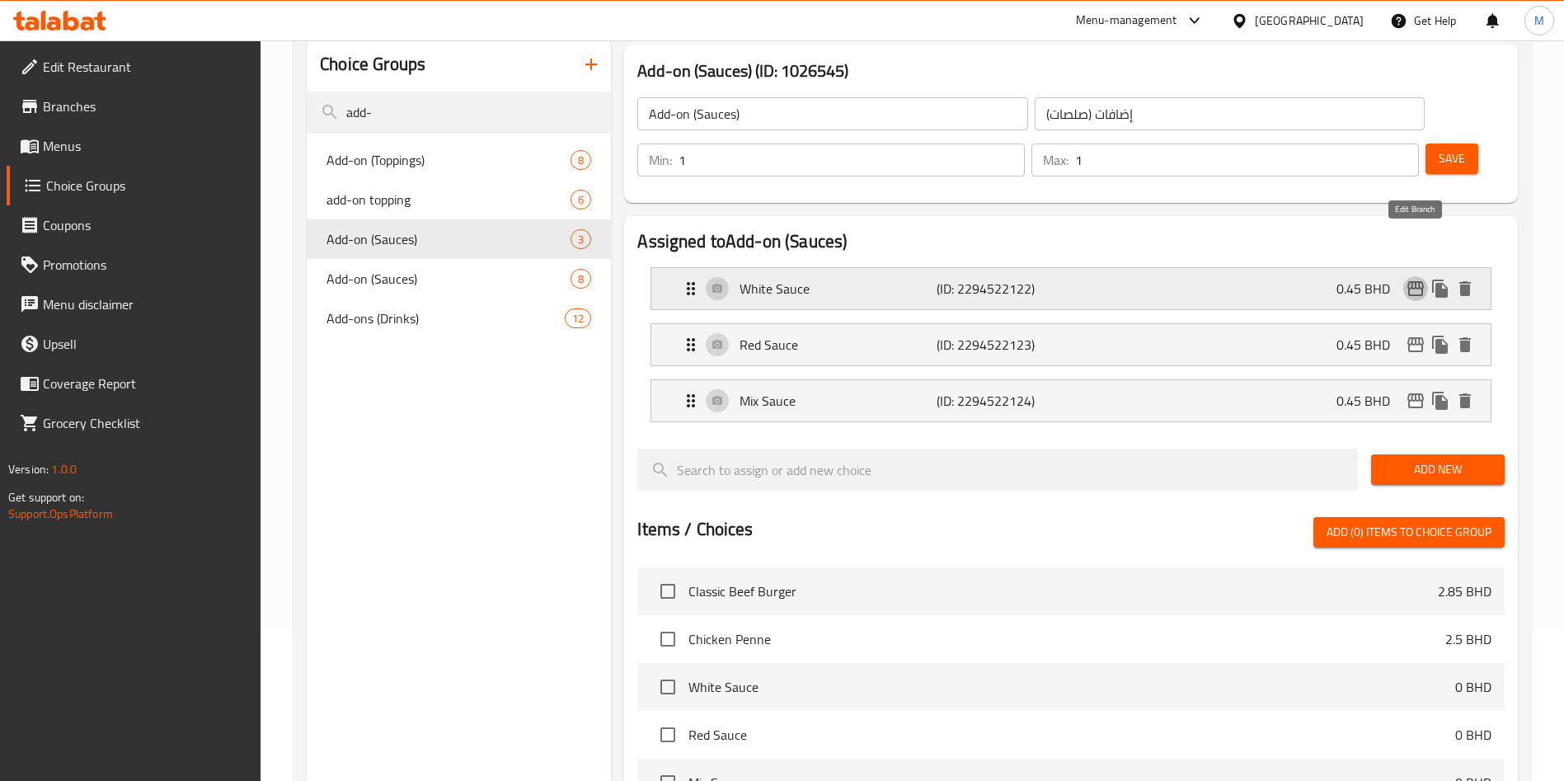
click at [1422, 281] on icon "edit" at bounding box center [1415, 288] width 16 height 15
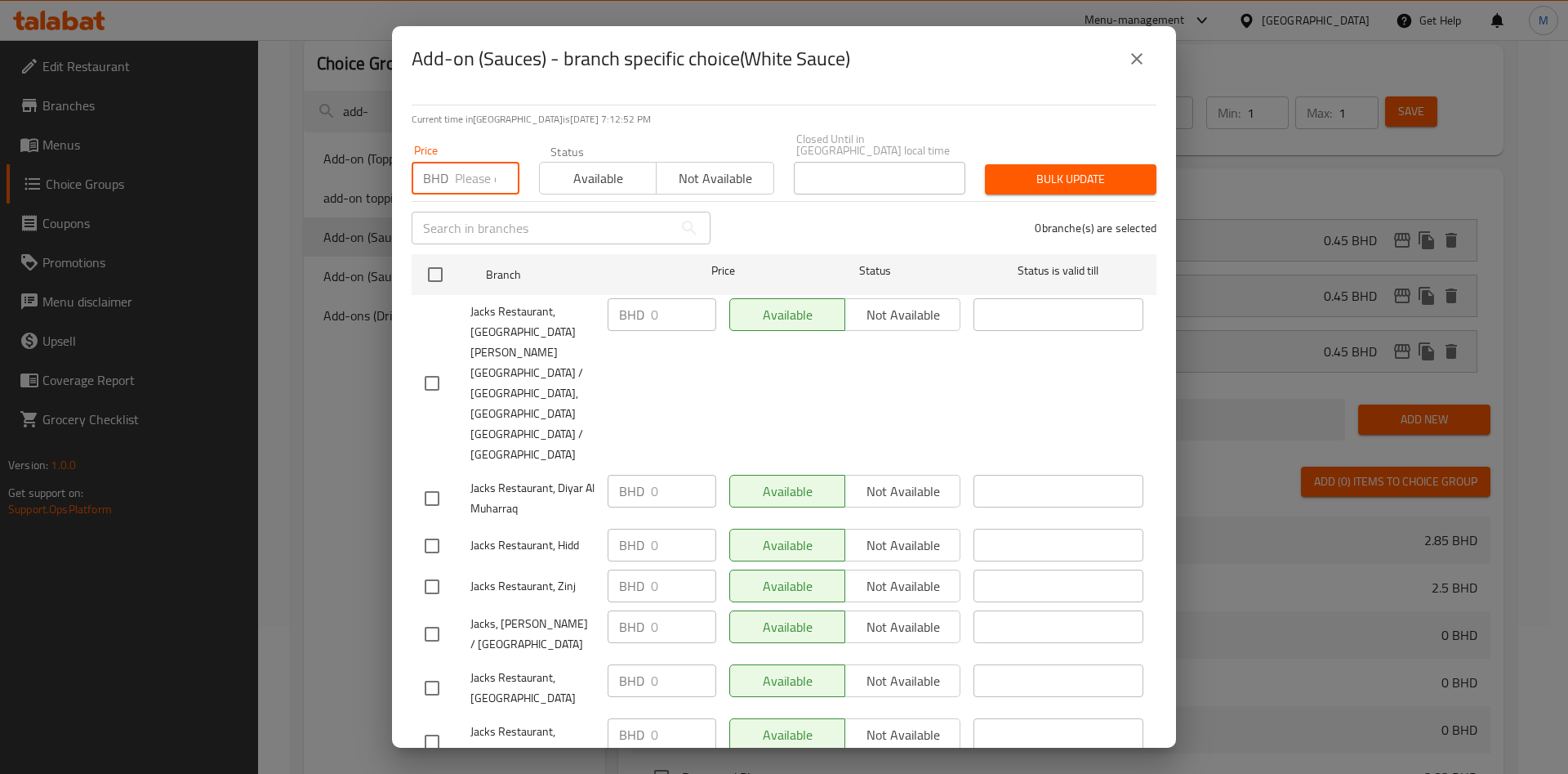
click at [478, 193] on input "number" at bounding box center [486, 177] width 64 height 33
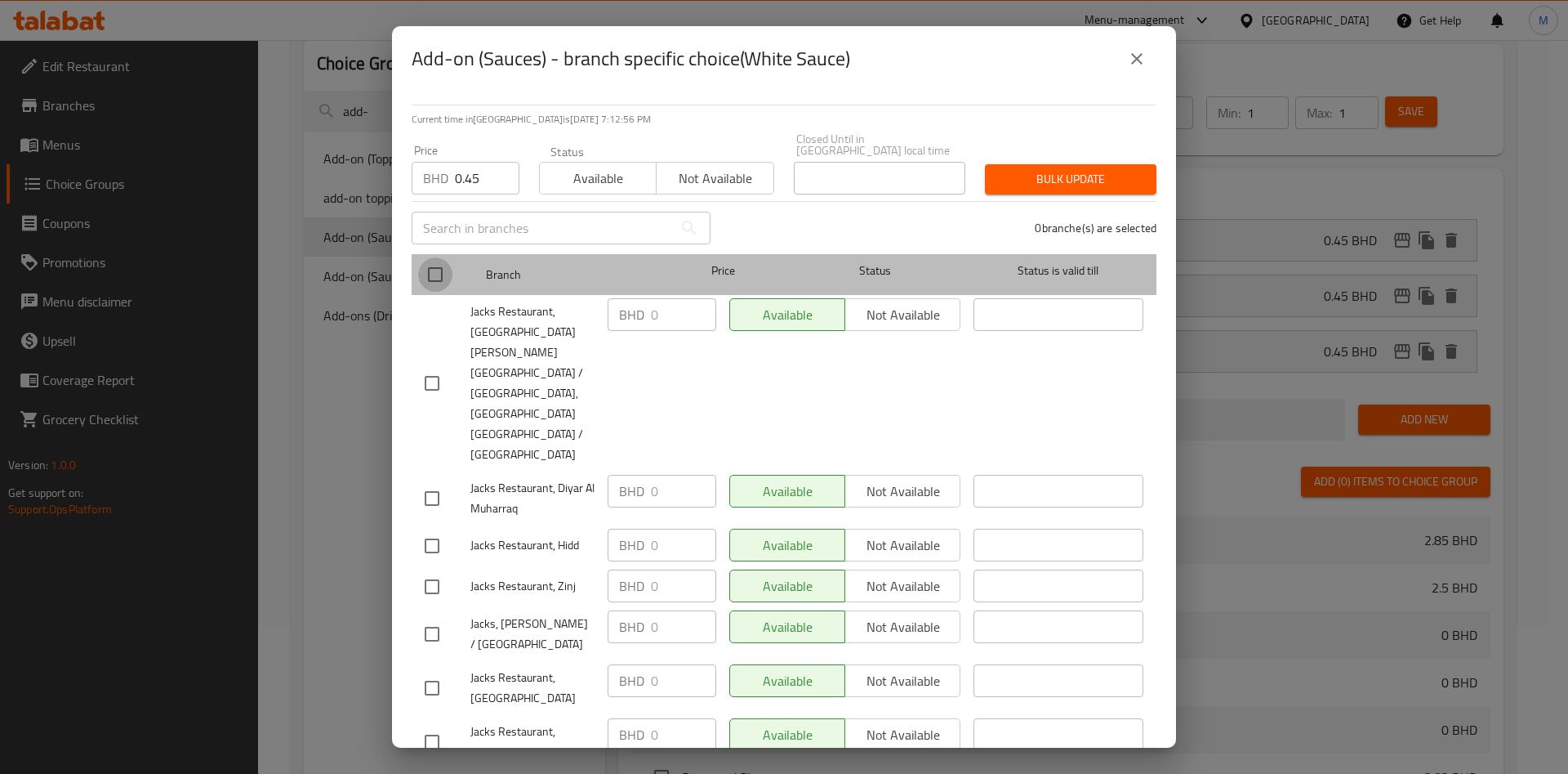
click at [452, 275] on input "checkbox" at bounding box center [435, 275] width 35 height 35
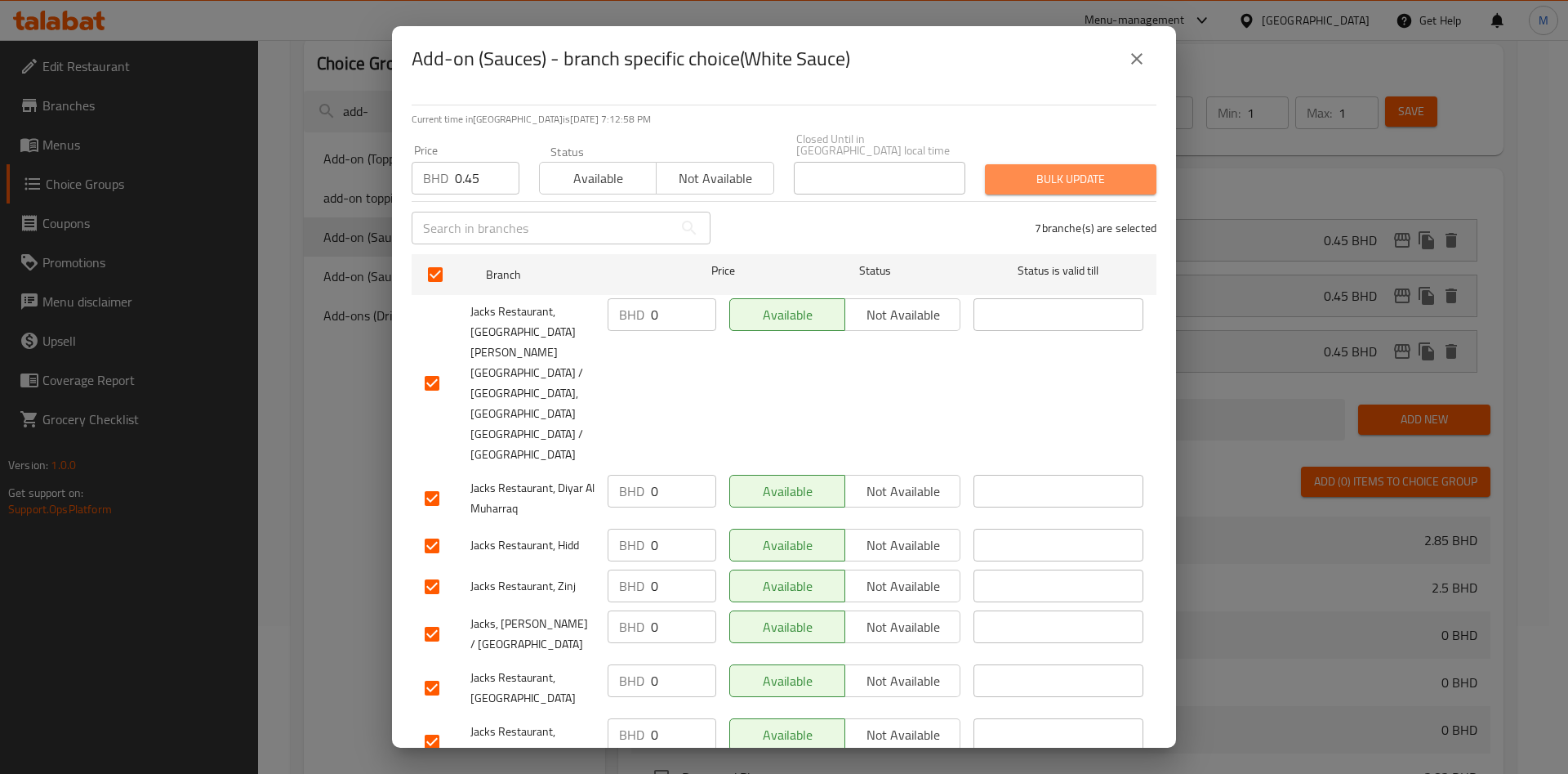
click at [1084, 188] on span "Bulk update" at bounding box center [1071, 179] width 146 height 21
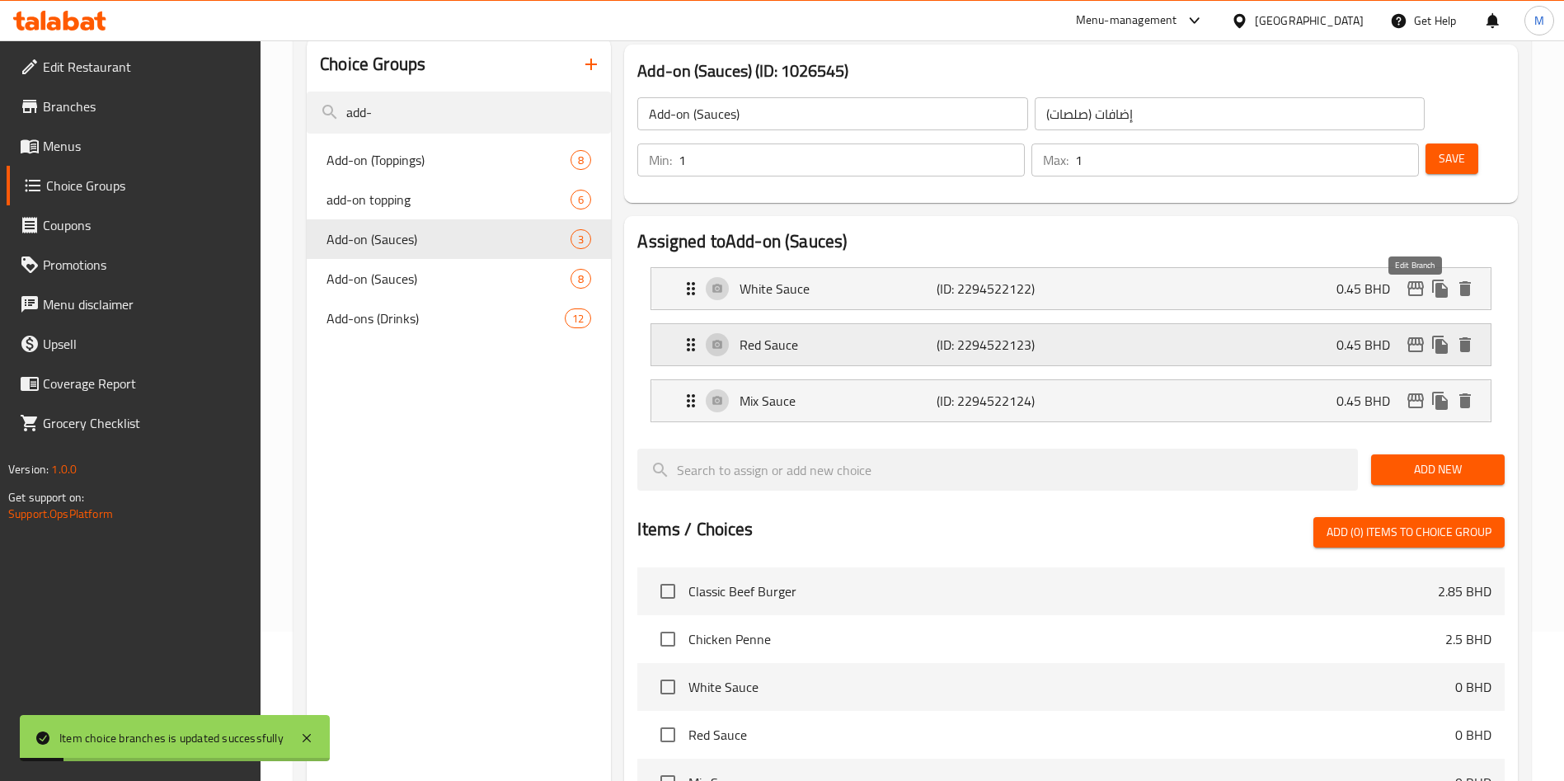
click at [1418, 335] on icon "edit" at bounding box center [1416, 345] width 20 height 20
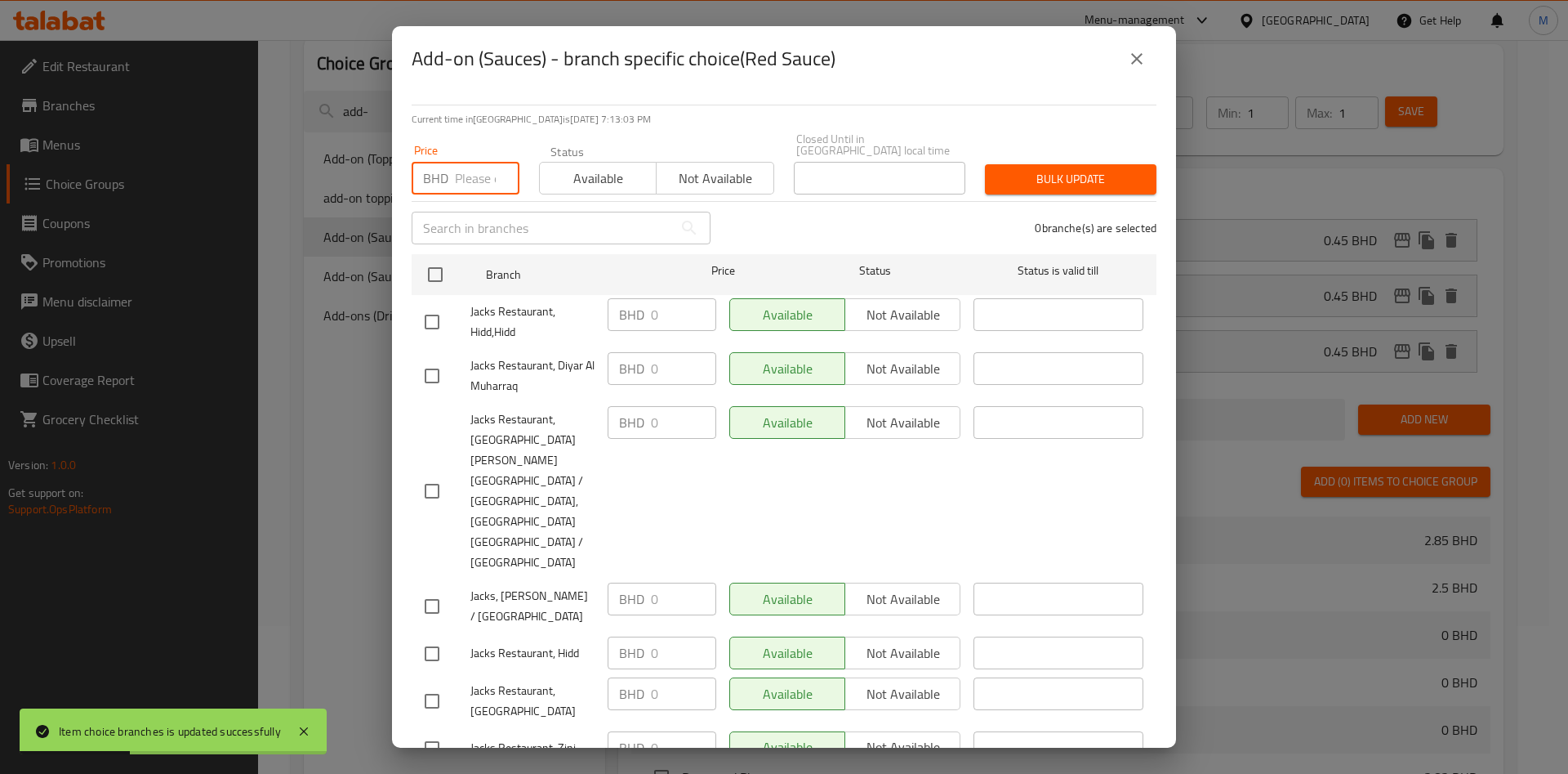
click at [487, 168] on input "number" at bounding box center [486, 177] width 64 height 33
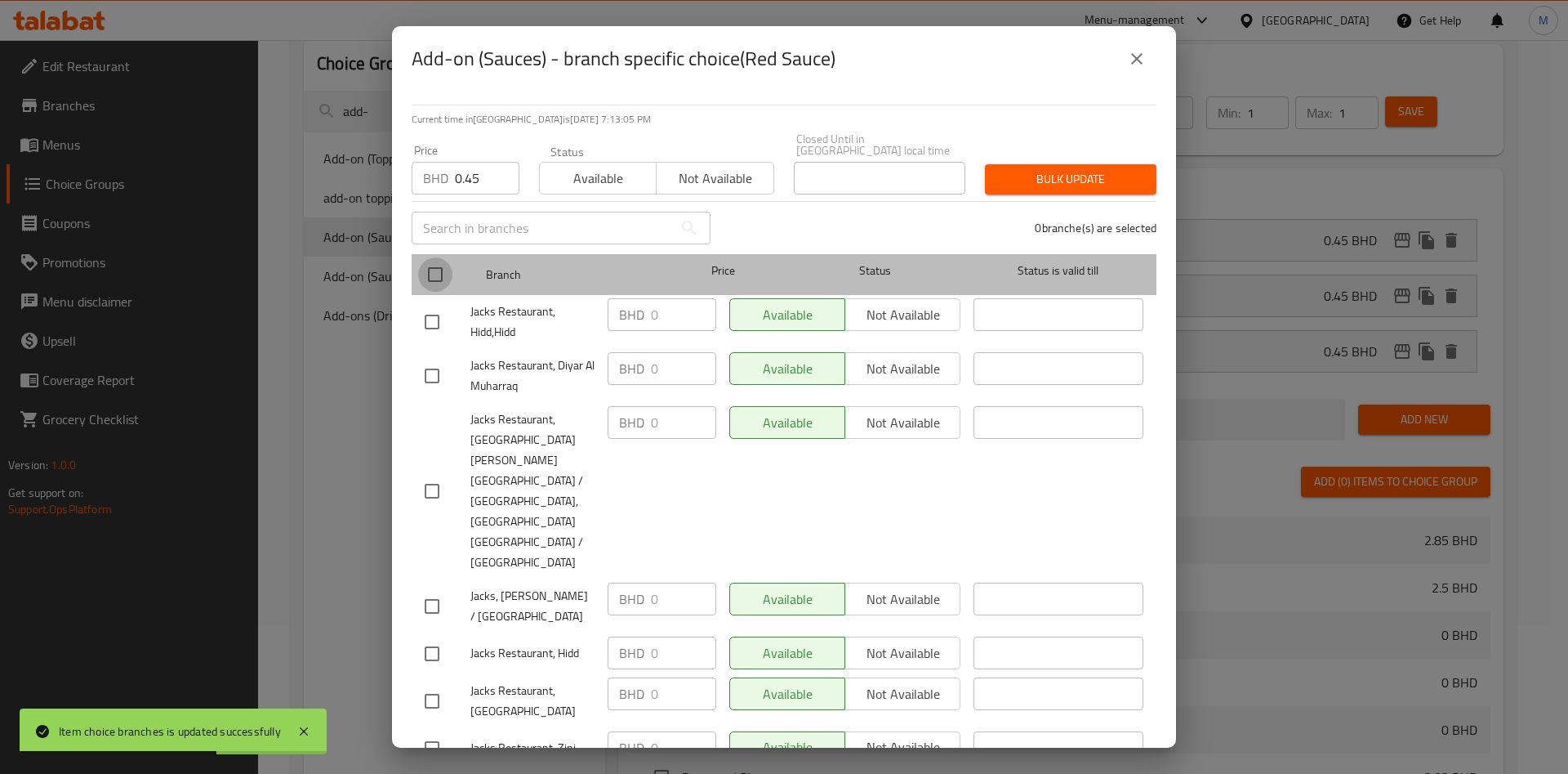
click at [436, 273] on input "checkbox" at bounding box center [435, 275] width 35 height 35
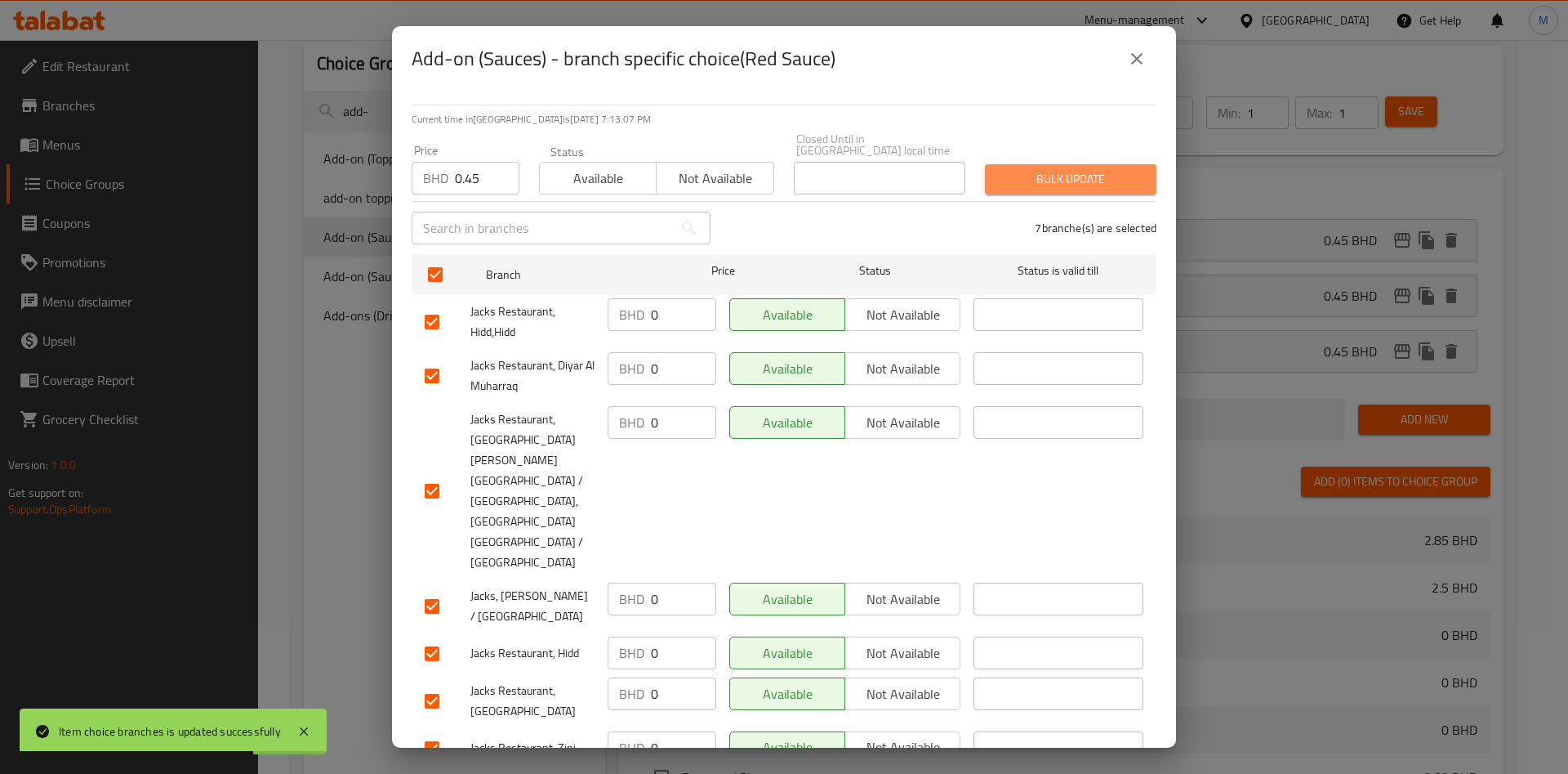
click at [1045, 179] on span "Bulk update" at bounding box center [1071, 179] width 146 height 21
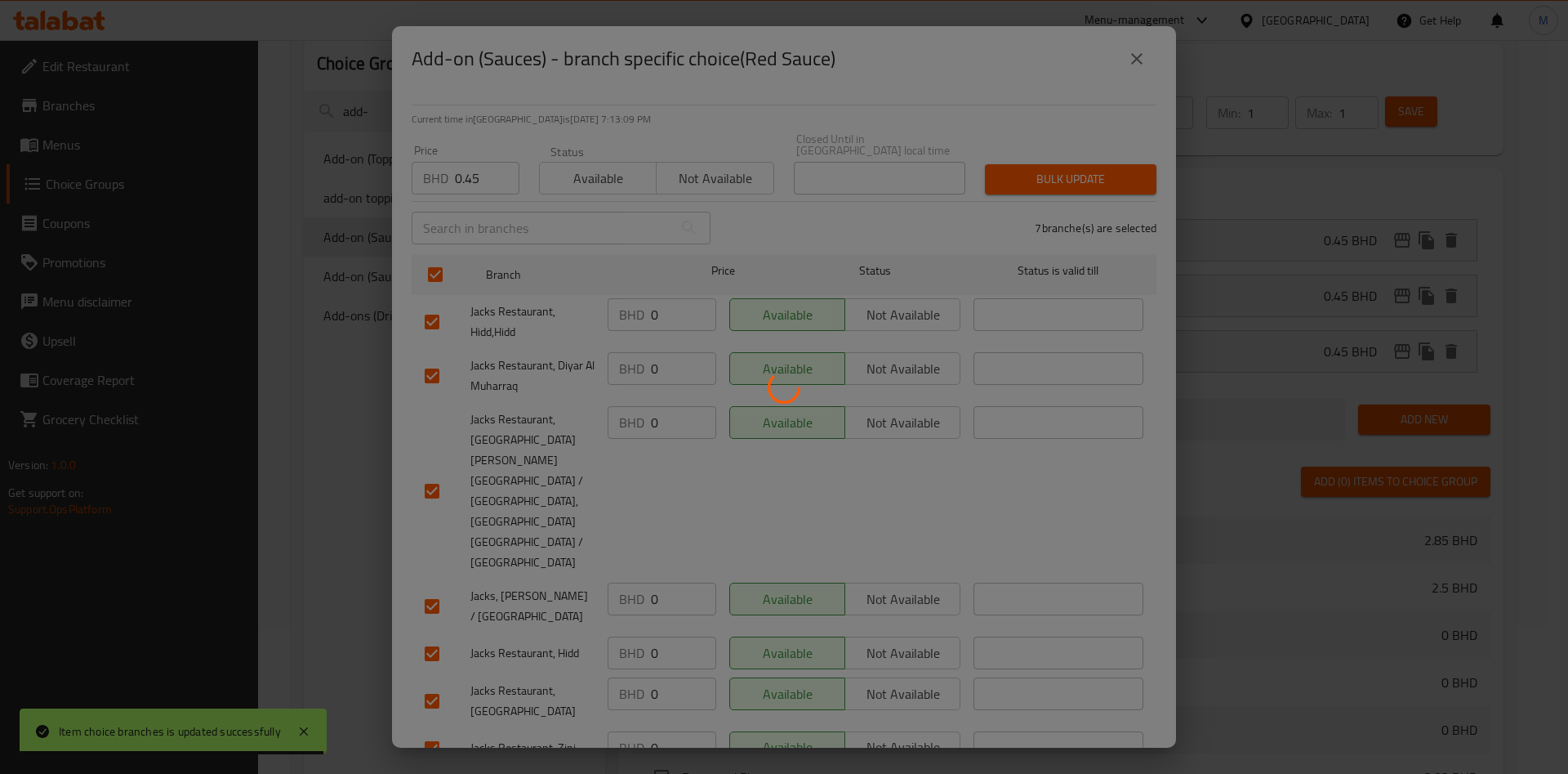
click at [1403, 356] on div at bounding box center [784, 387] width 1568 height 774
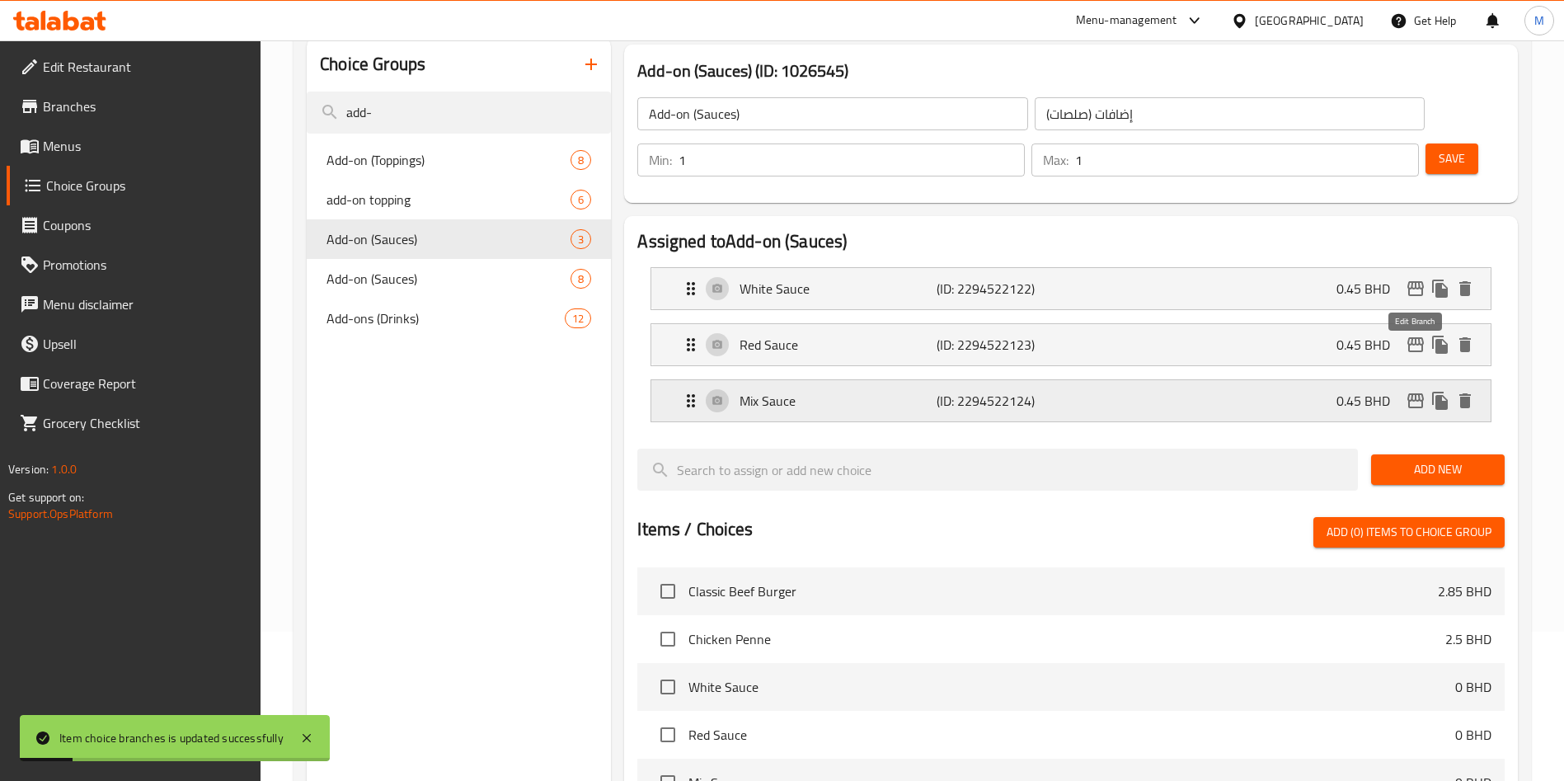
click at [1418, 391] on icon "edit" at bounding box center [1416, 401] width 20 height 20
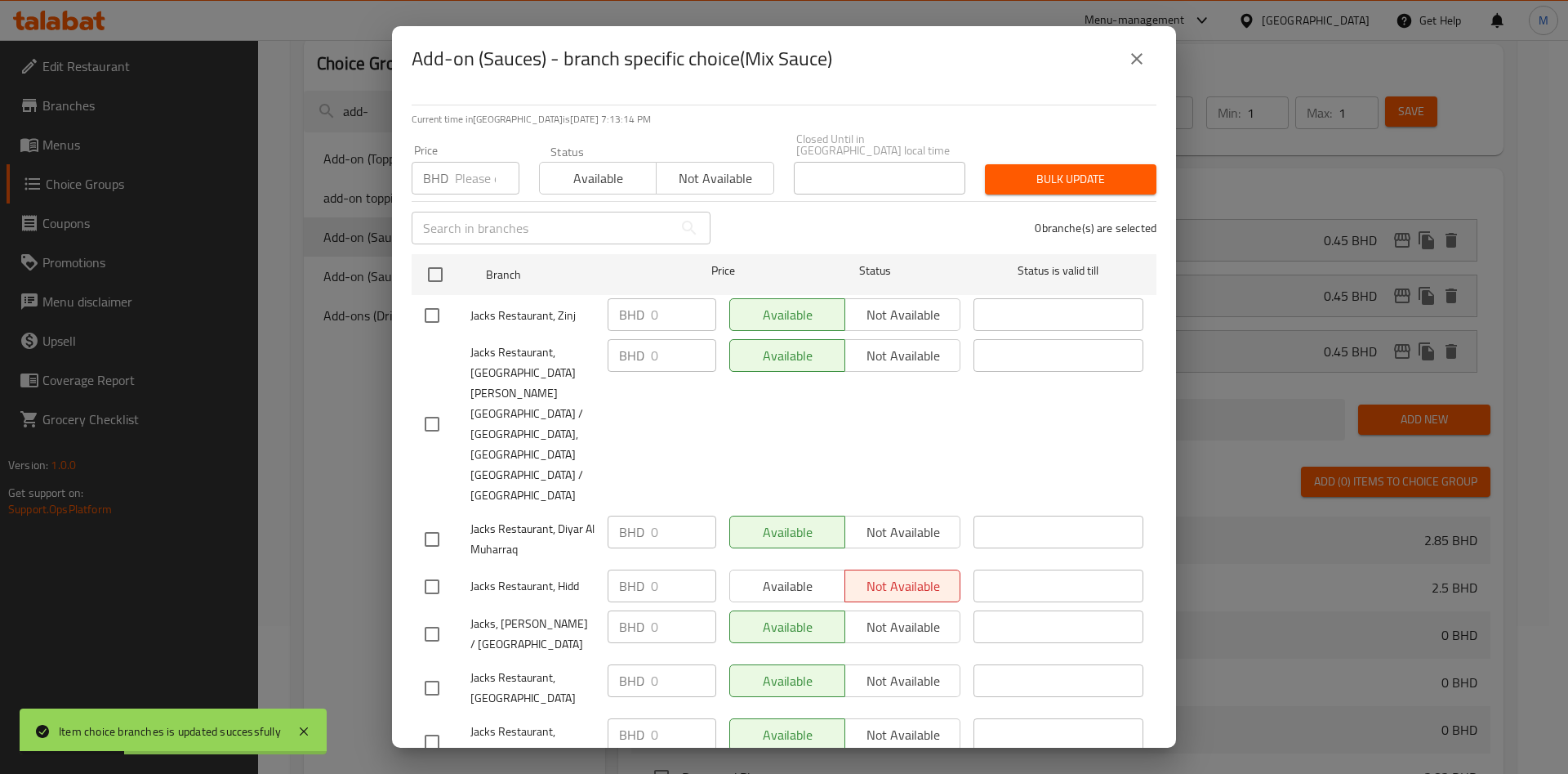
click at [447, 184] on p "BHD" at bounding box center [436, 178] width 26 height 20
click at [470, 182] on input "number" at bounding box center [486, 177] width 64 height 33
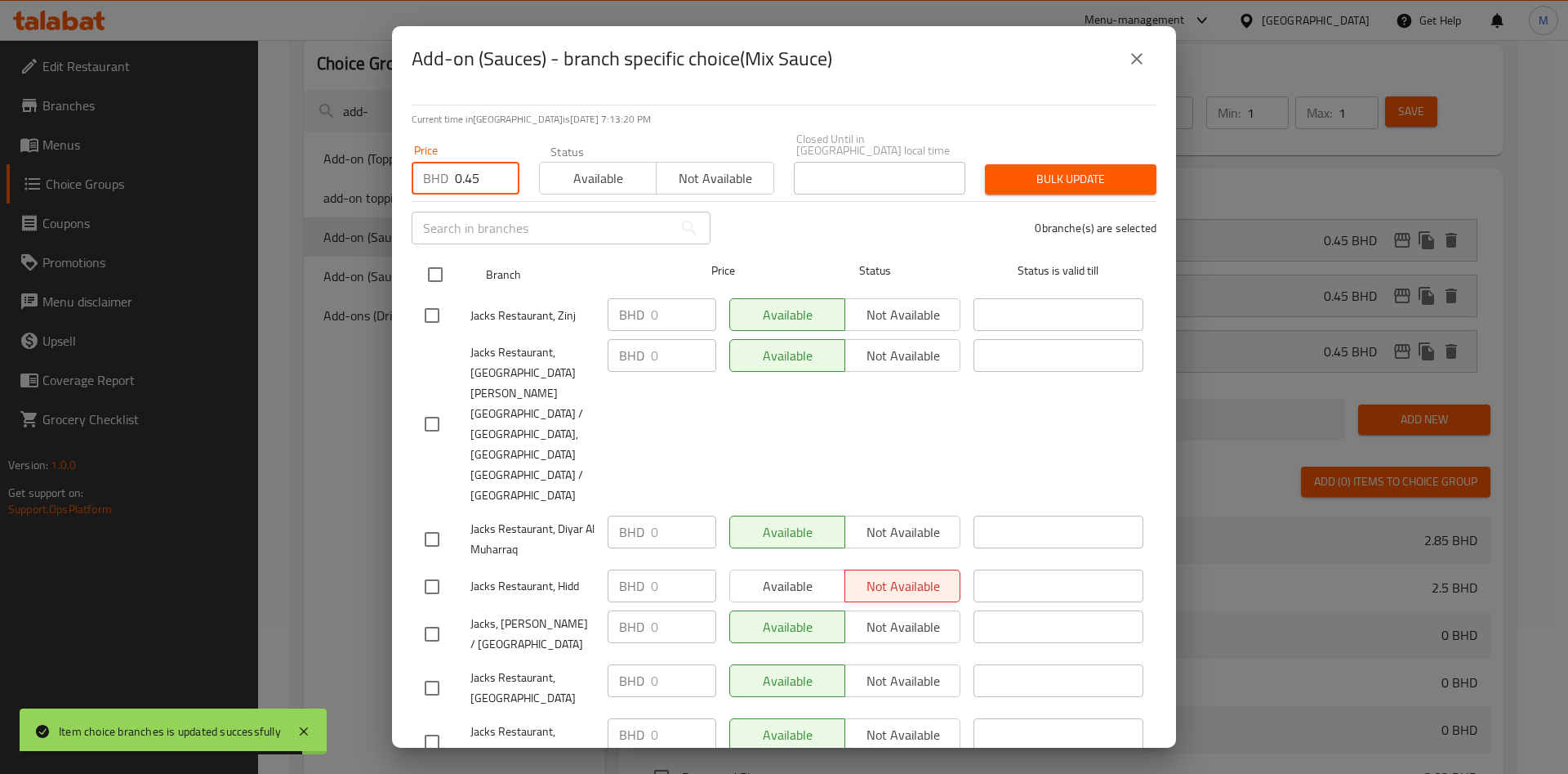
click at [445, 275] on input "checkbox" at bounding box center [435, 275] width 35 height 35
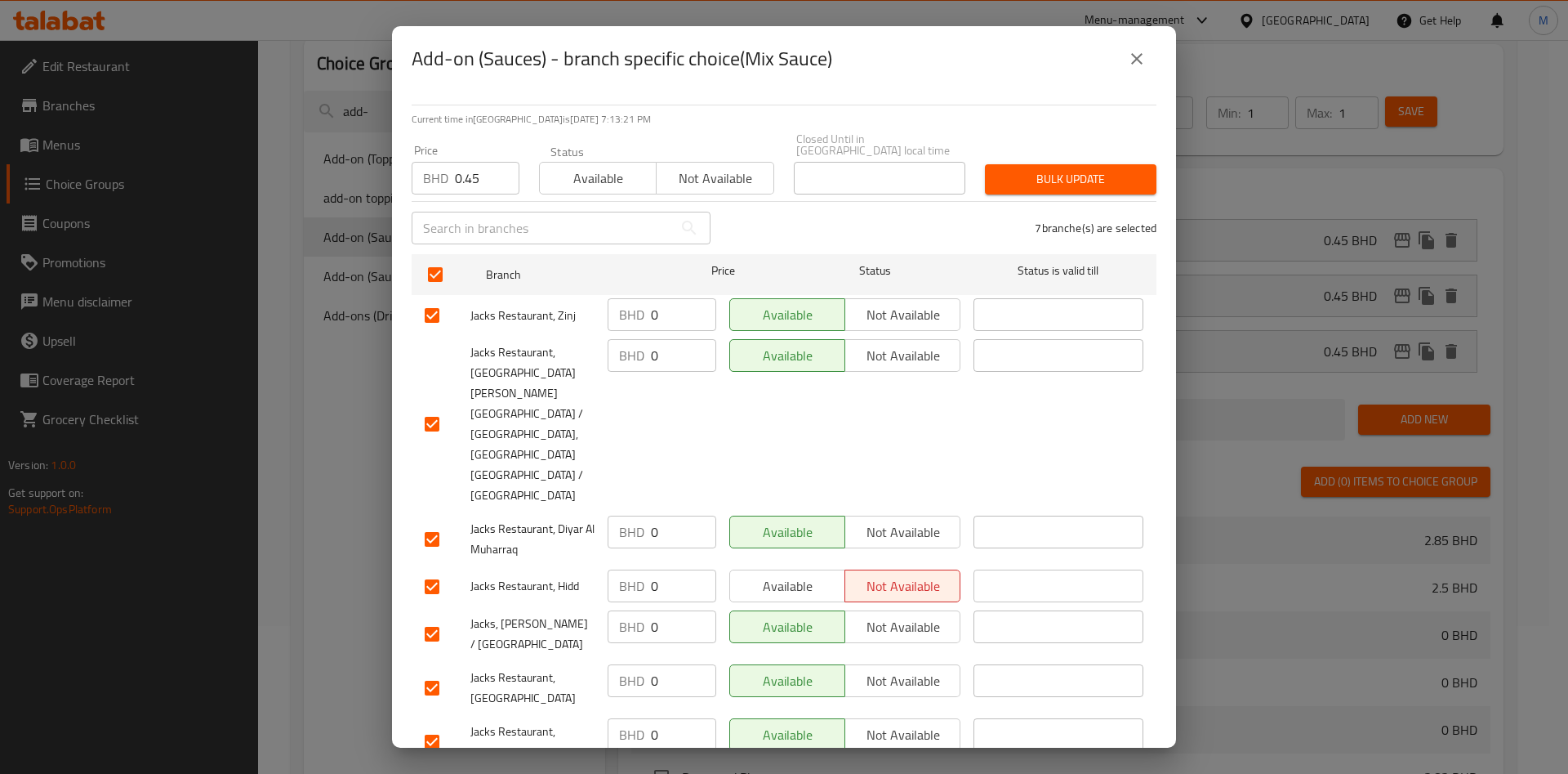
click at [1128, 174] on span "Bulk update" at bounding box center [1071, 179] width 146 height 21
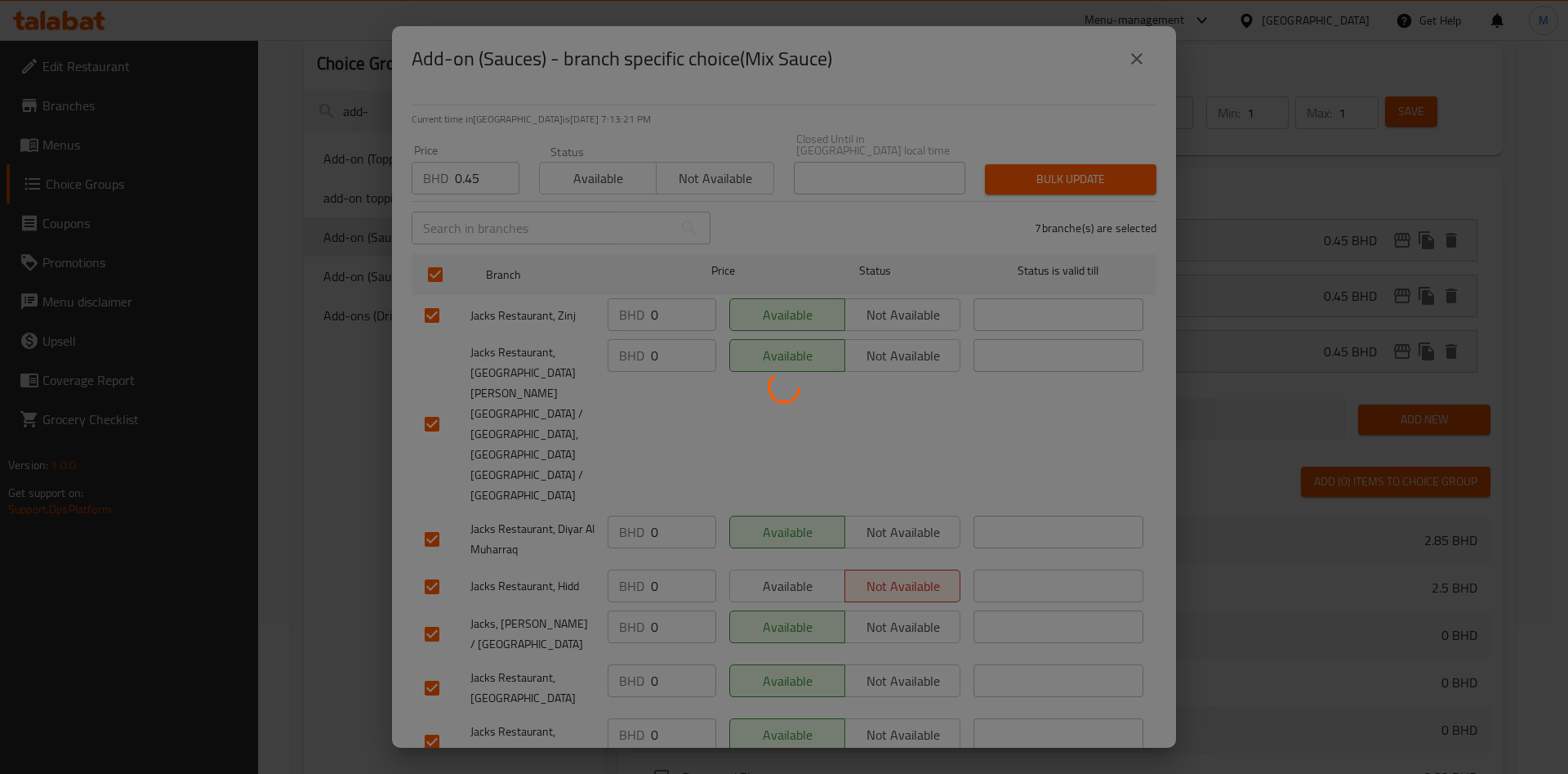
click at [1128, 174] on div at bounding box center [784, 387] width 1568 height 774
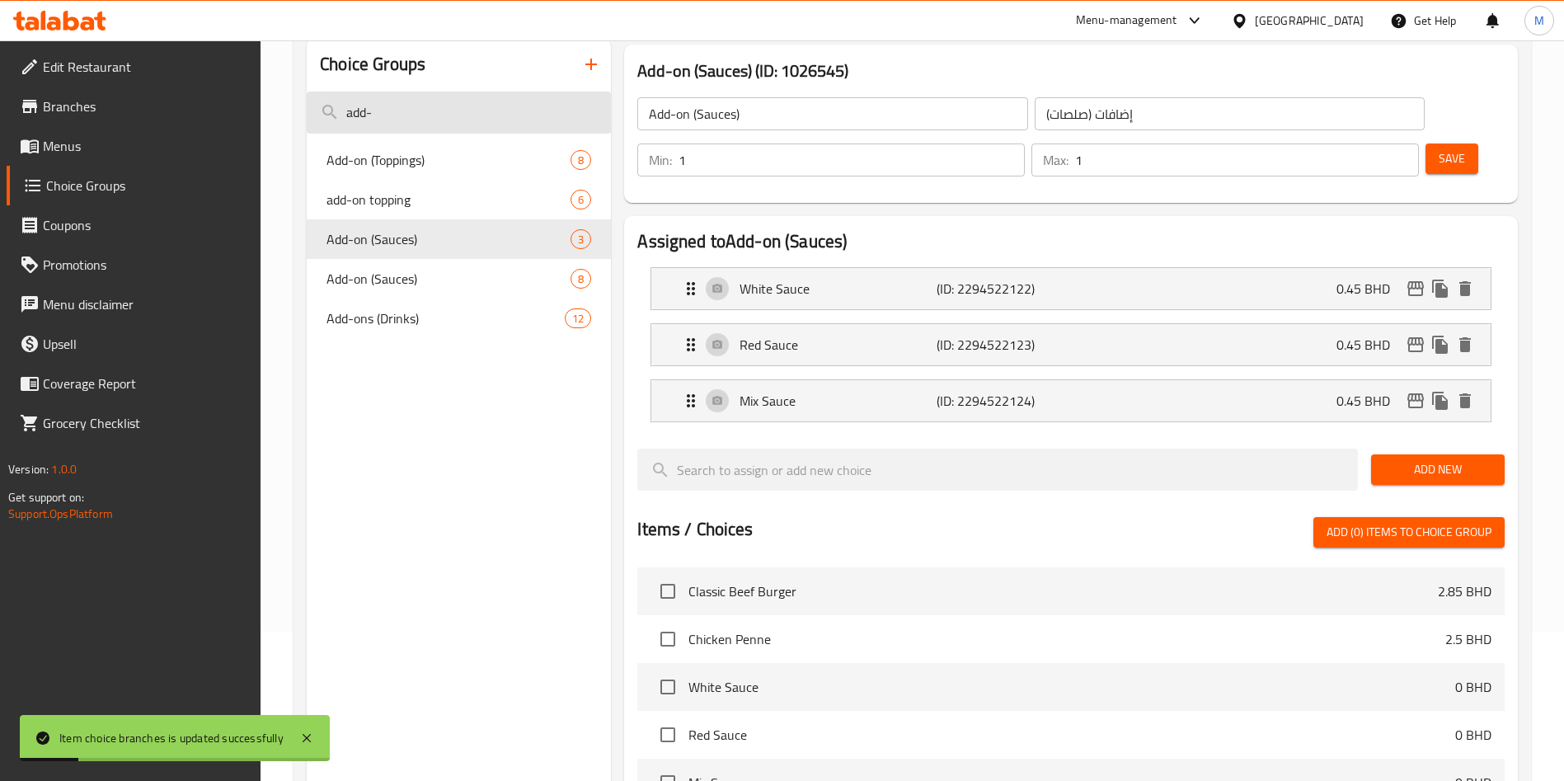
click at [451, 105] on input "add-" at bounding box center [459, 113] width 304 height 42
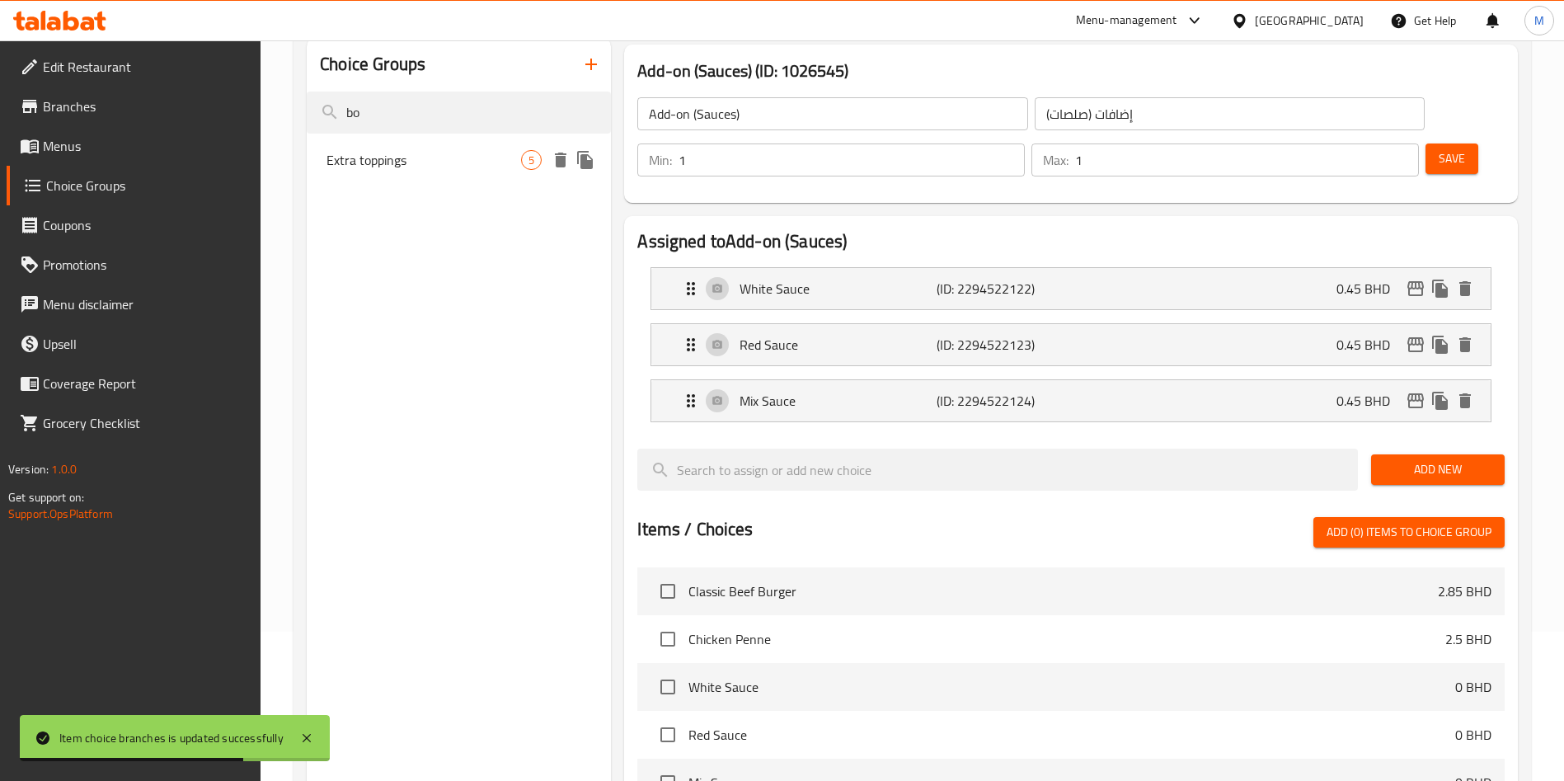
click at [500, 162] on span "Extra toppings" at bounding box center [423, 160] width 195 height 20
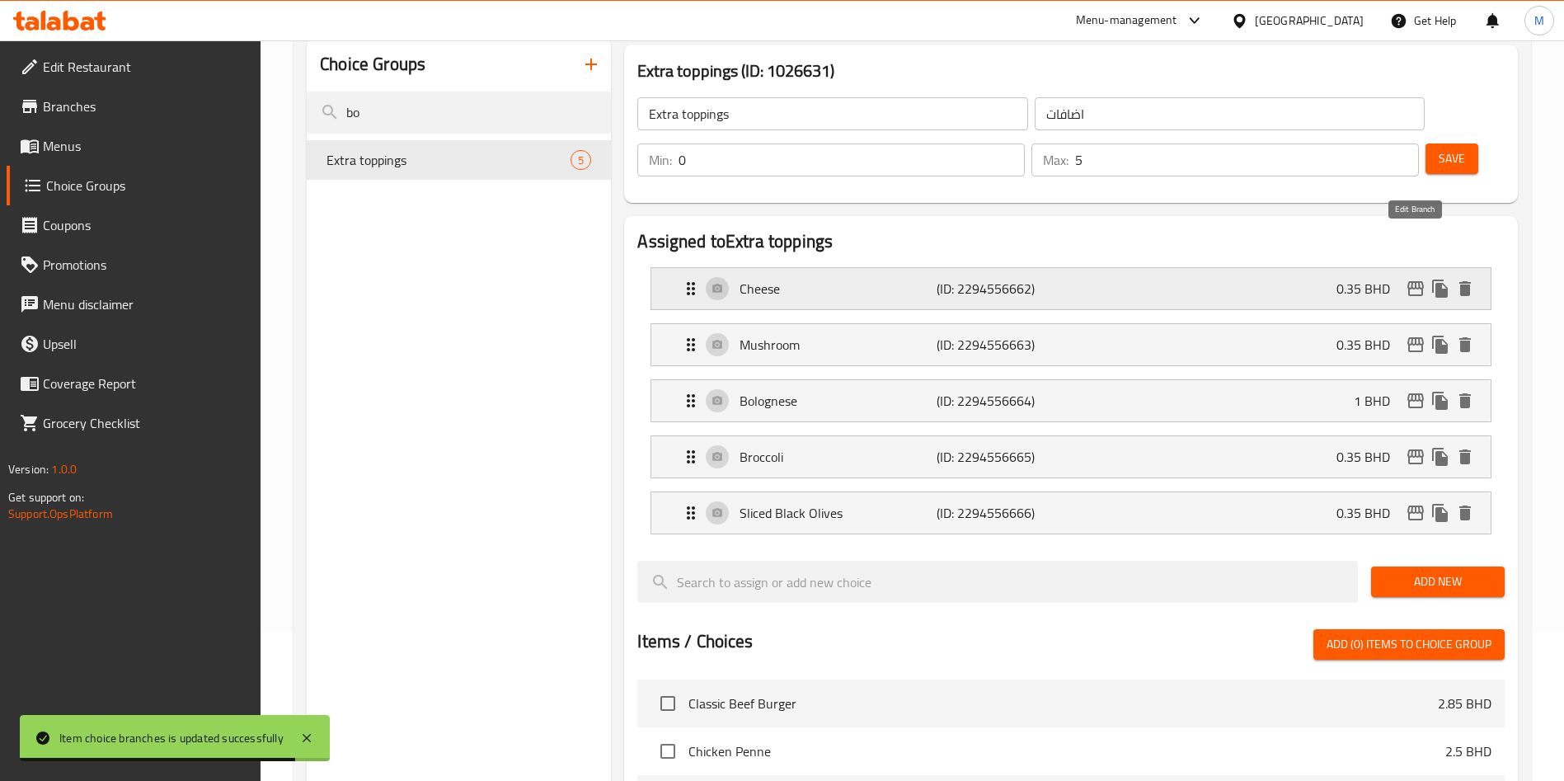
click at [1410, 279] on icon "edit" at bounding box center [1416, 289] width 20 height 20
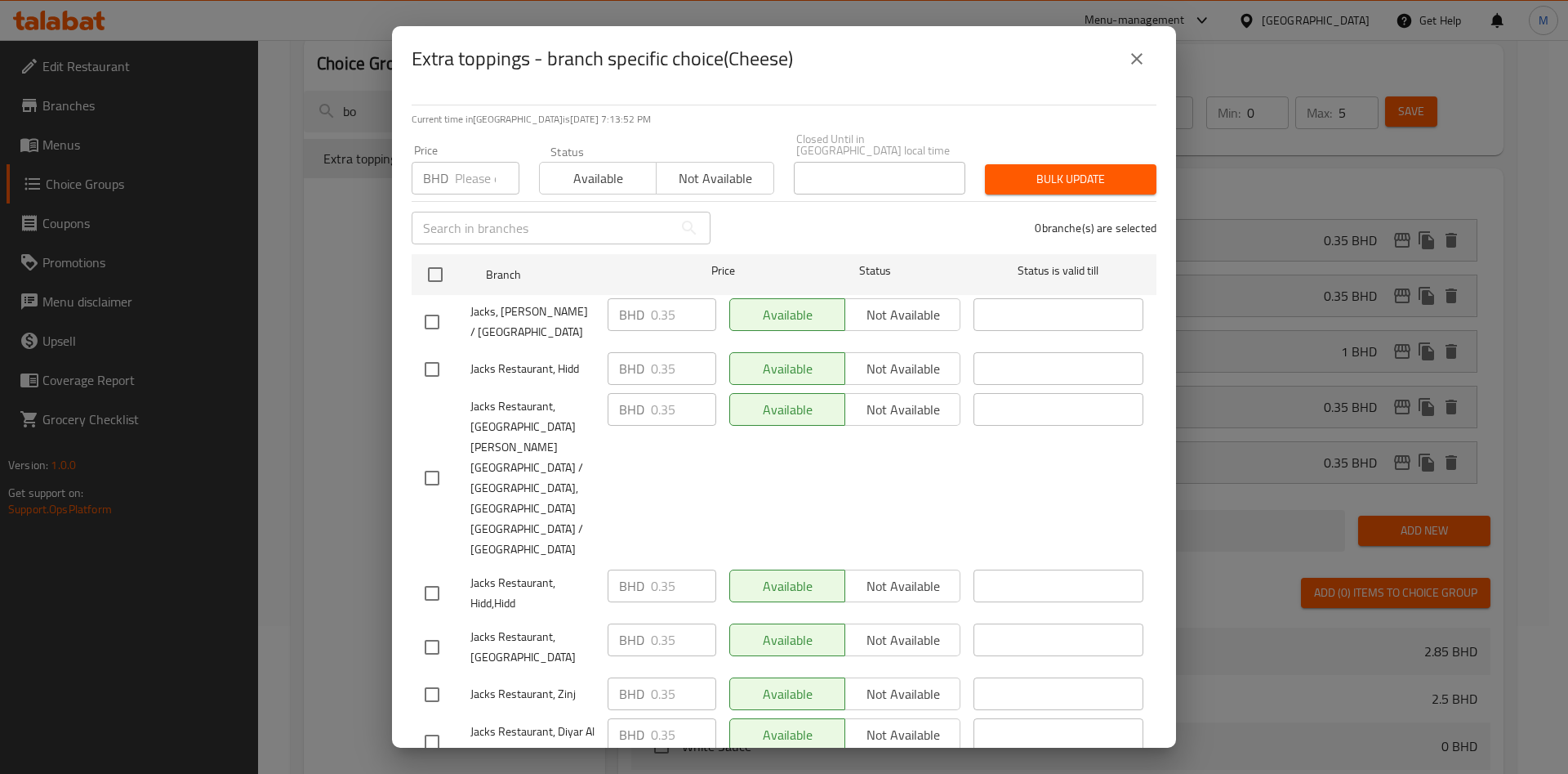
click at [1145, 68] on icon "close" at bounding box center [1137, 58] width 20 height 20
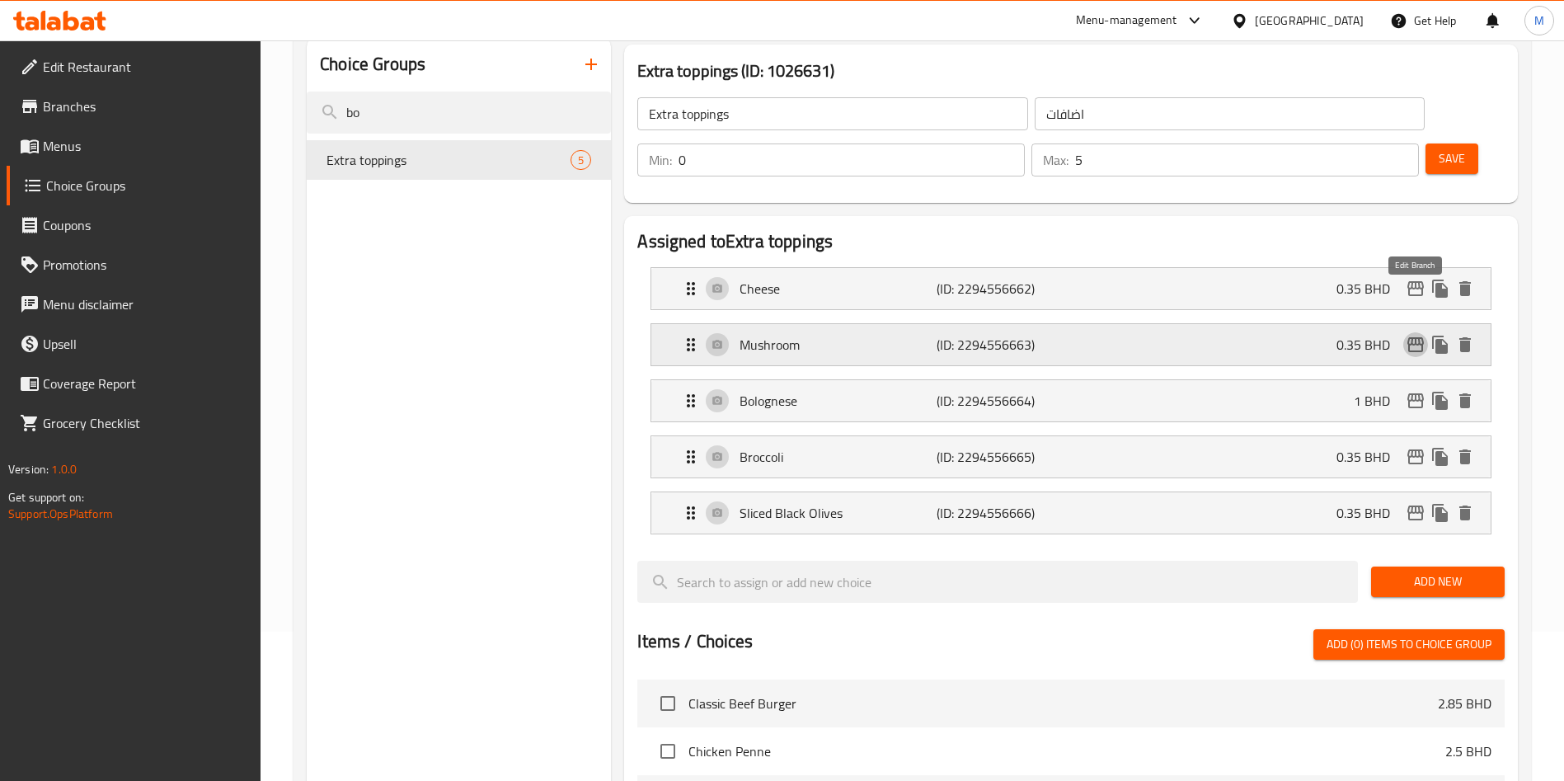
click at [1412, 337] on icon "edit" at bounding box center [1415, 344] width 16 height 15
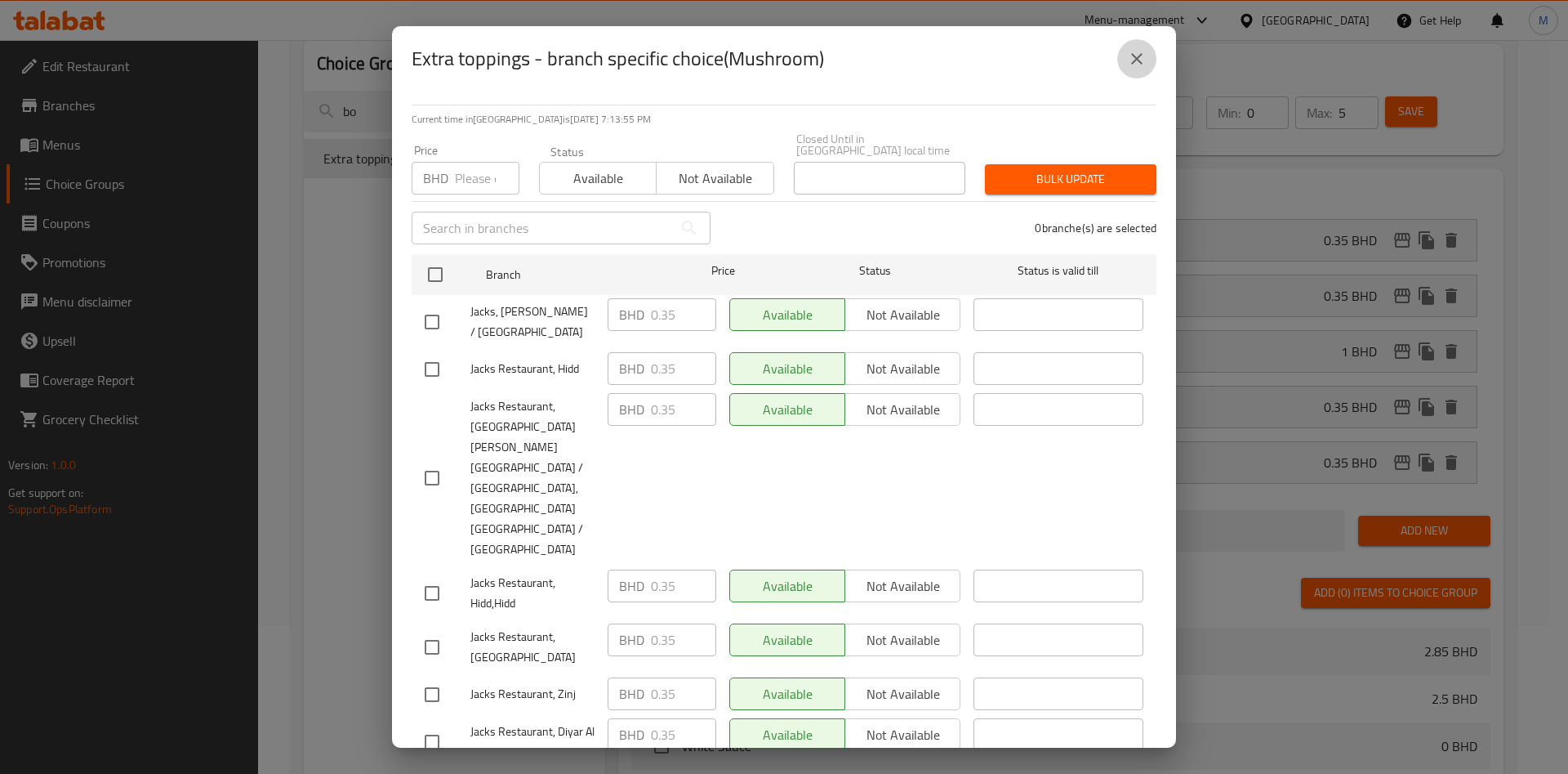
click at [1136, 78] on button "close" at bounding box center [1137, 59] width 40 height 40
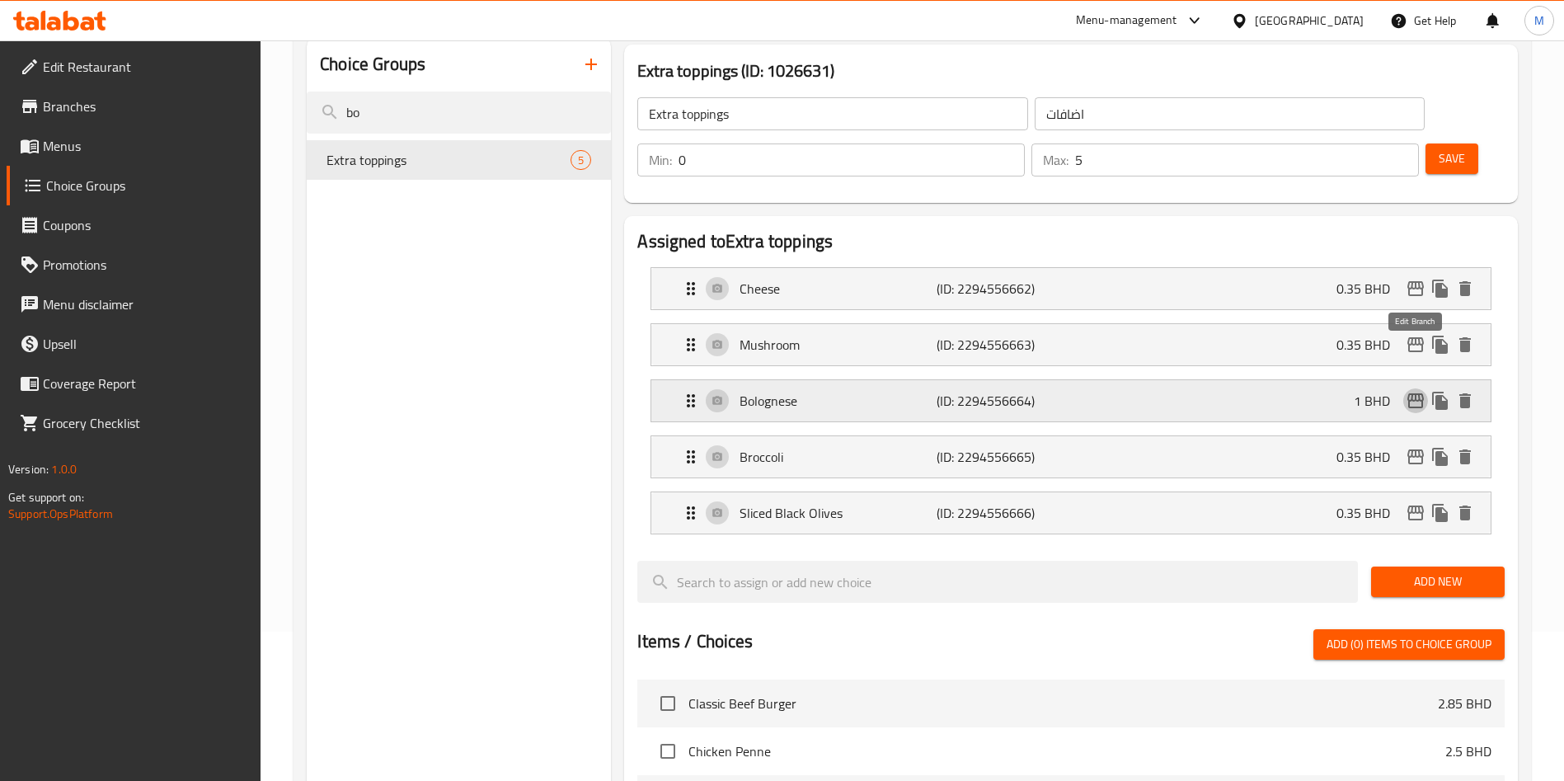
click at [1416, 393] on icon "edit" at bounding box center [1415, 400] width 16 height 15
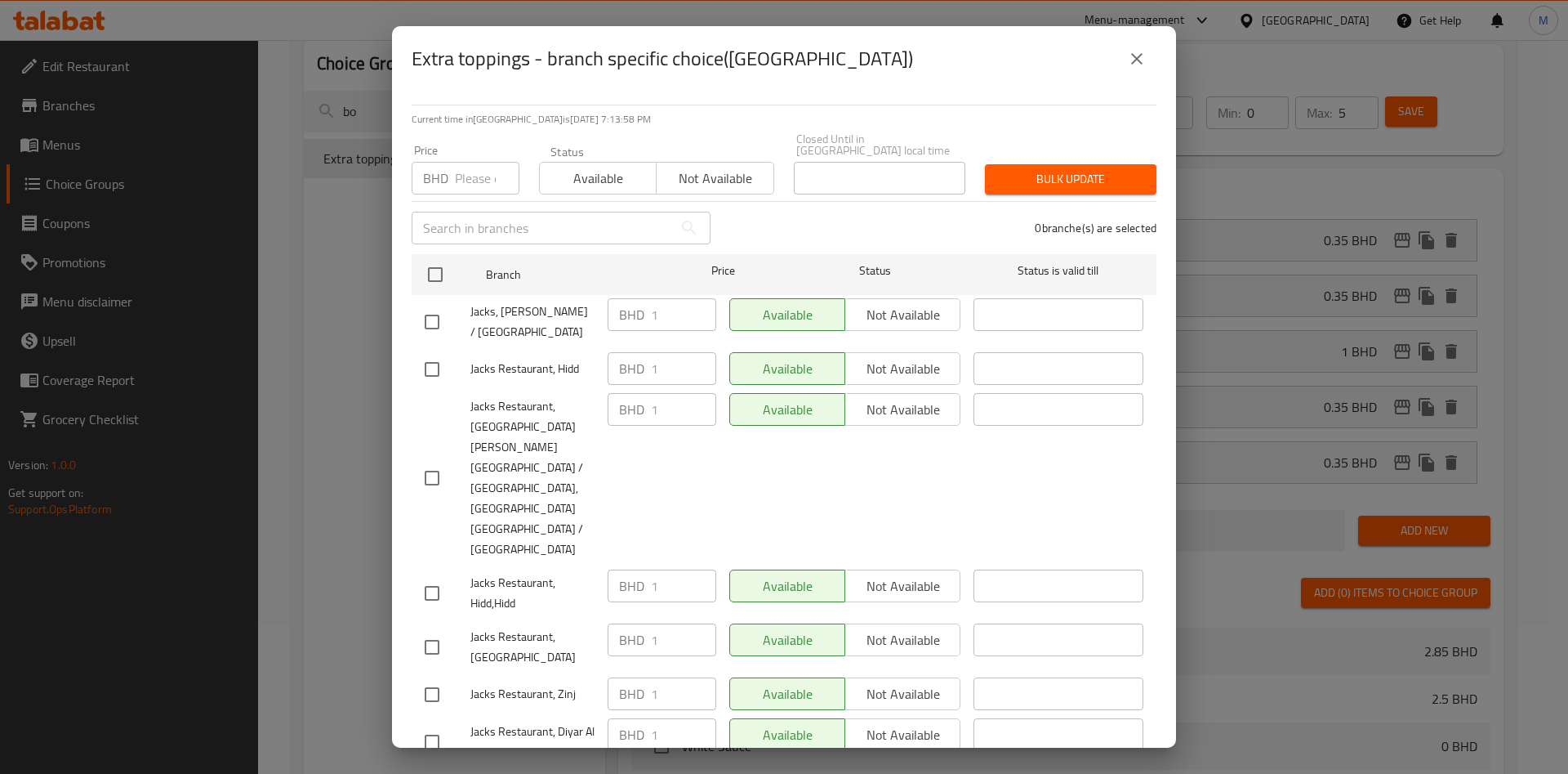
click at [1144, 64] on icon "close" at bounding box center [1137, 58] width 20 height 20
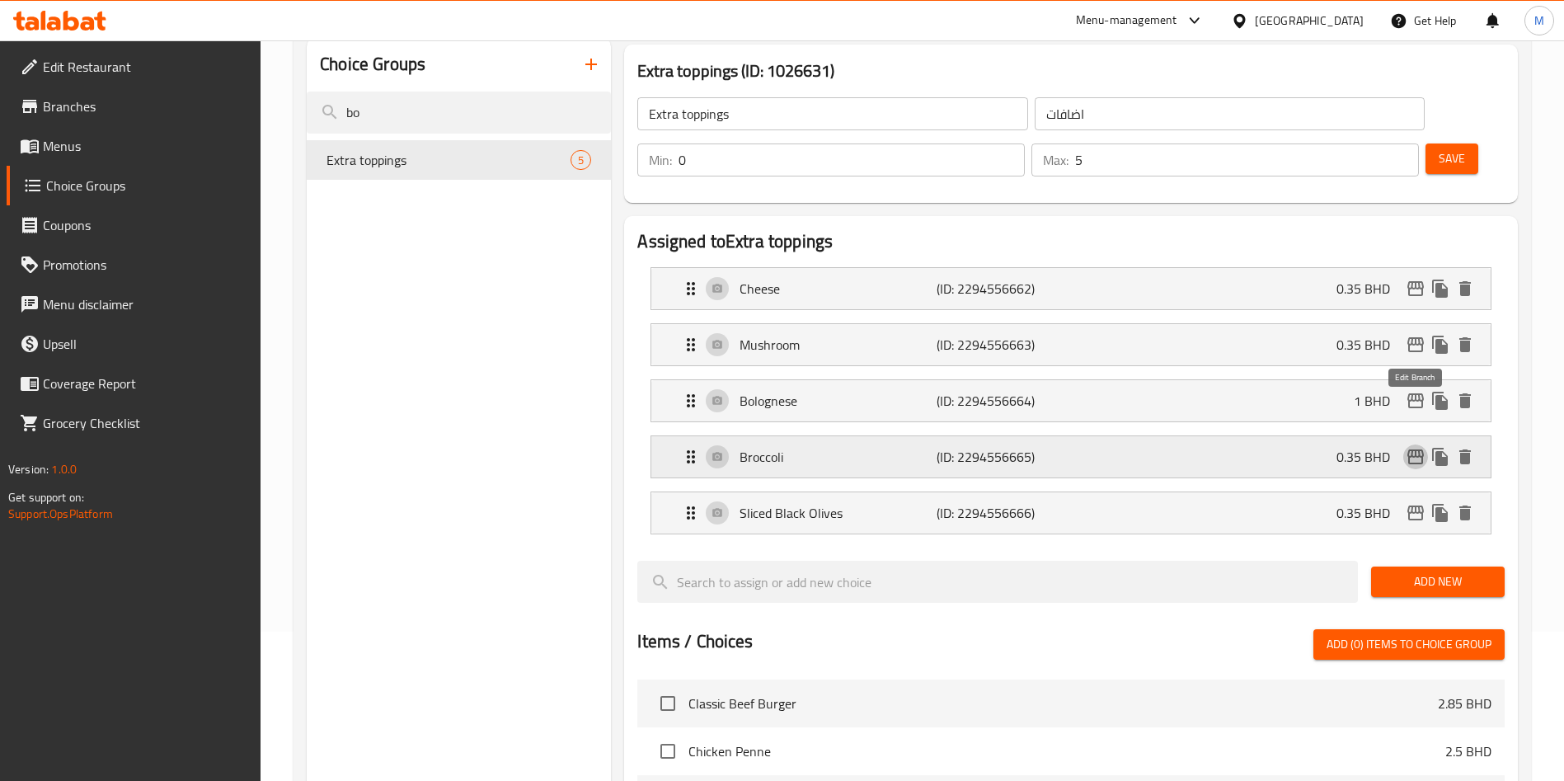
click at [1416, 449] on icon "edit" at bounding box center [1415, 456] width 16 height 15
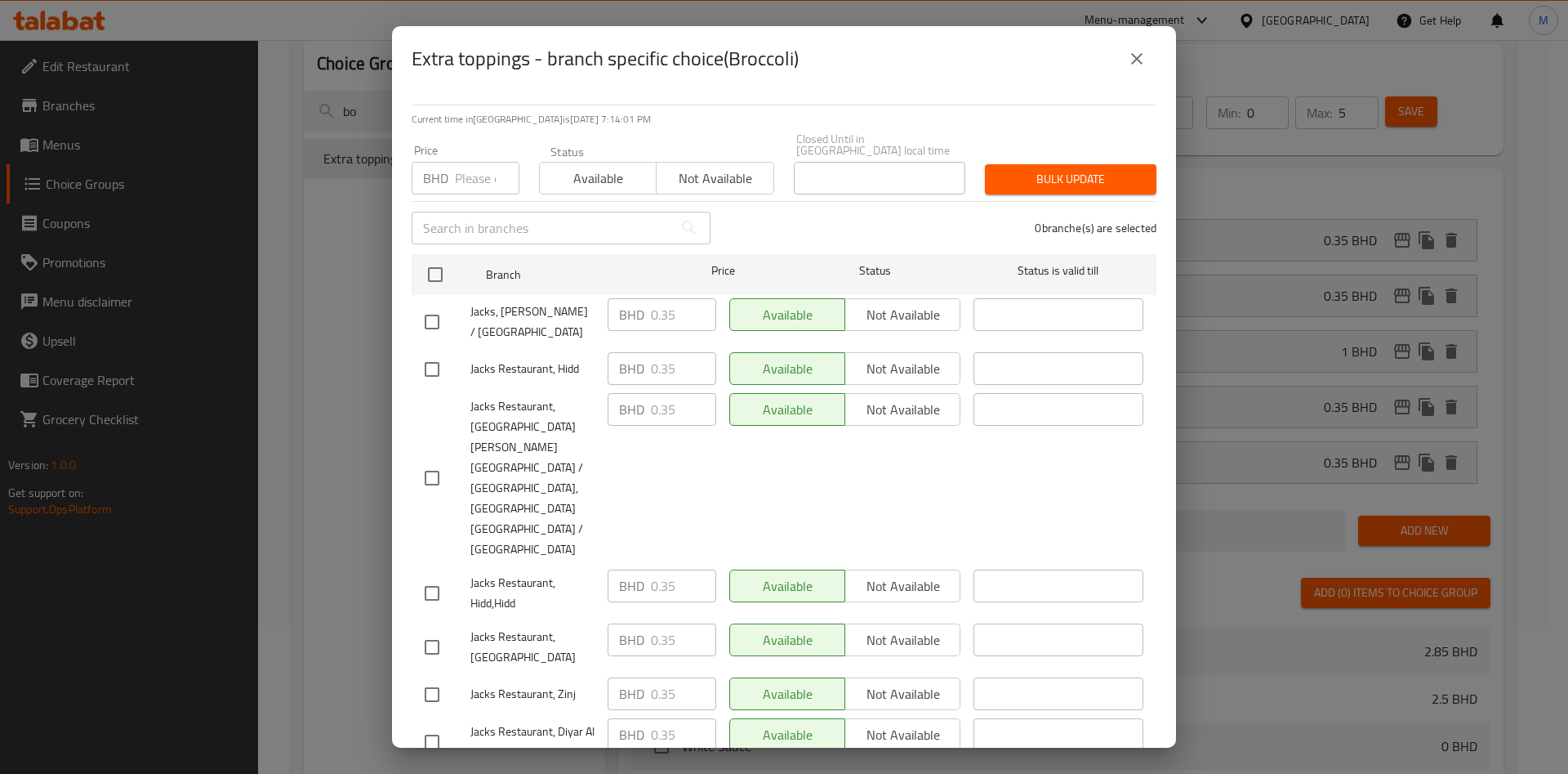
click at [1142, 64] on icon "close" at bounding box center [1137, 59] width 12 height 12
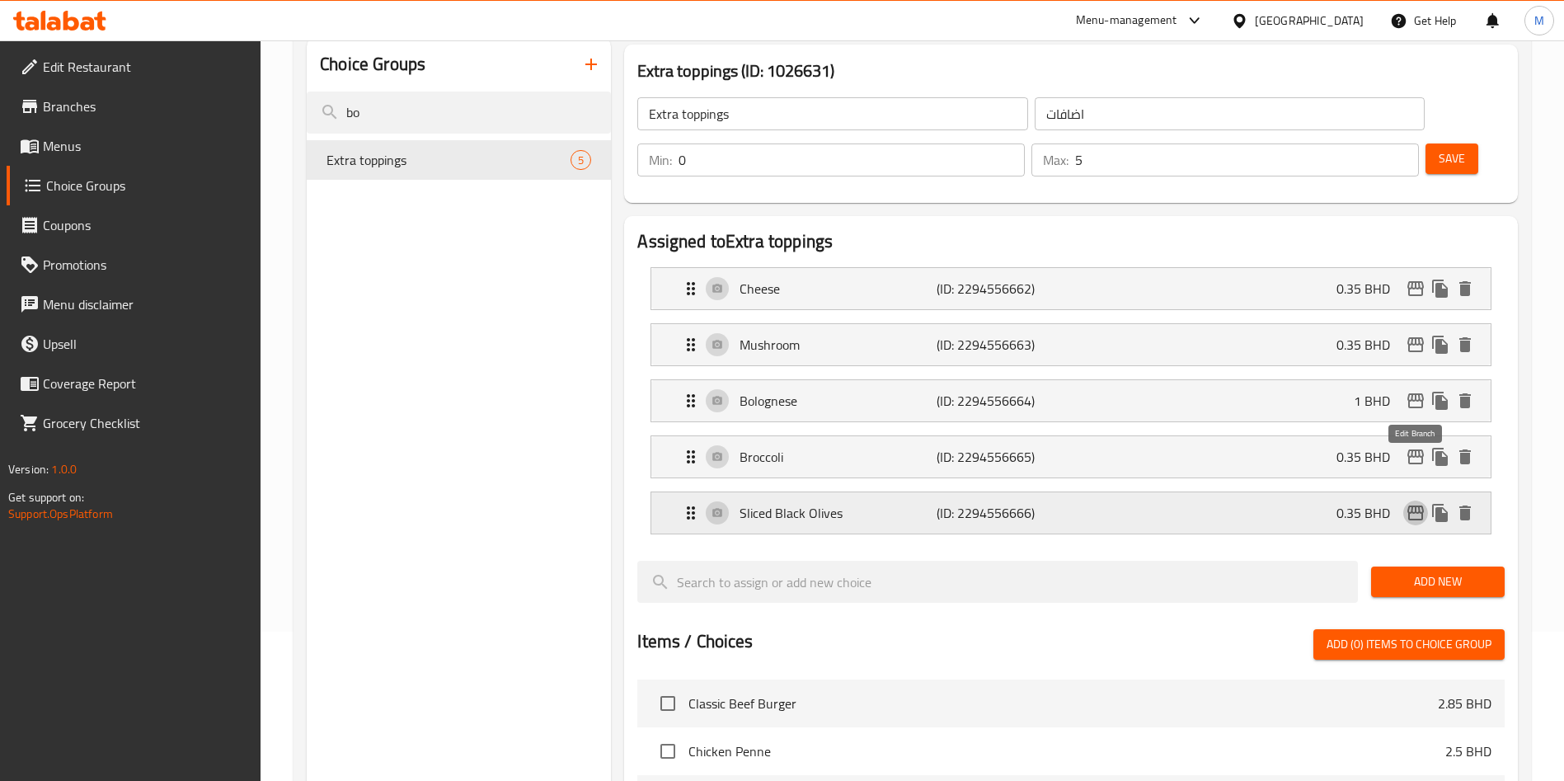
click at [1413, 505] on icon "edit" at bounding box center [1415, 512] width 16 height 15
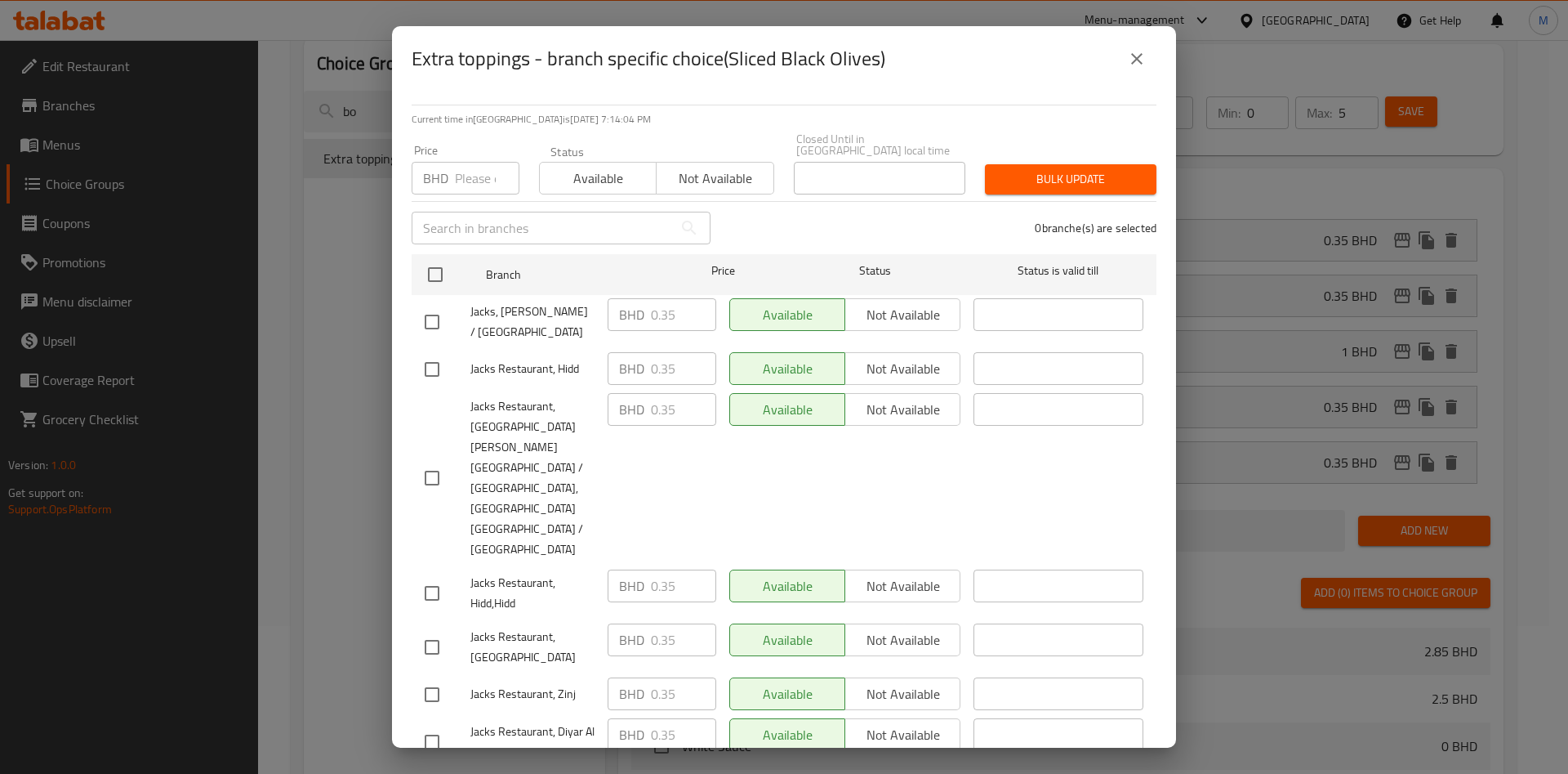
click at [1142, 68] on icon "close" at bounding box center [1137, 58] width 20 height 20
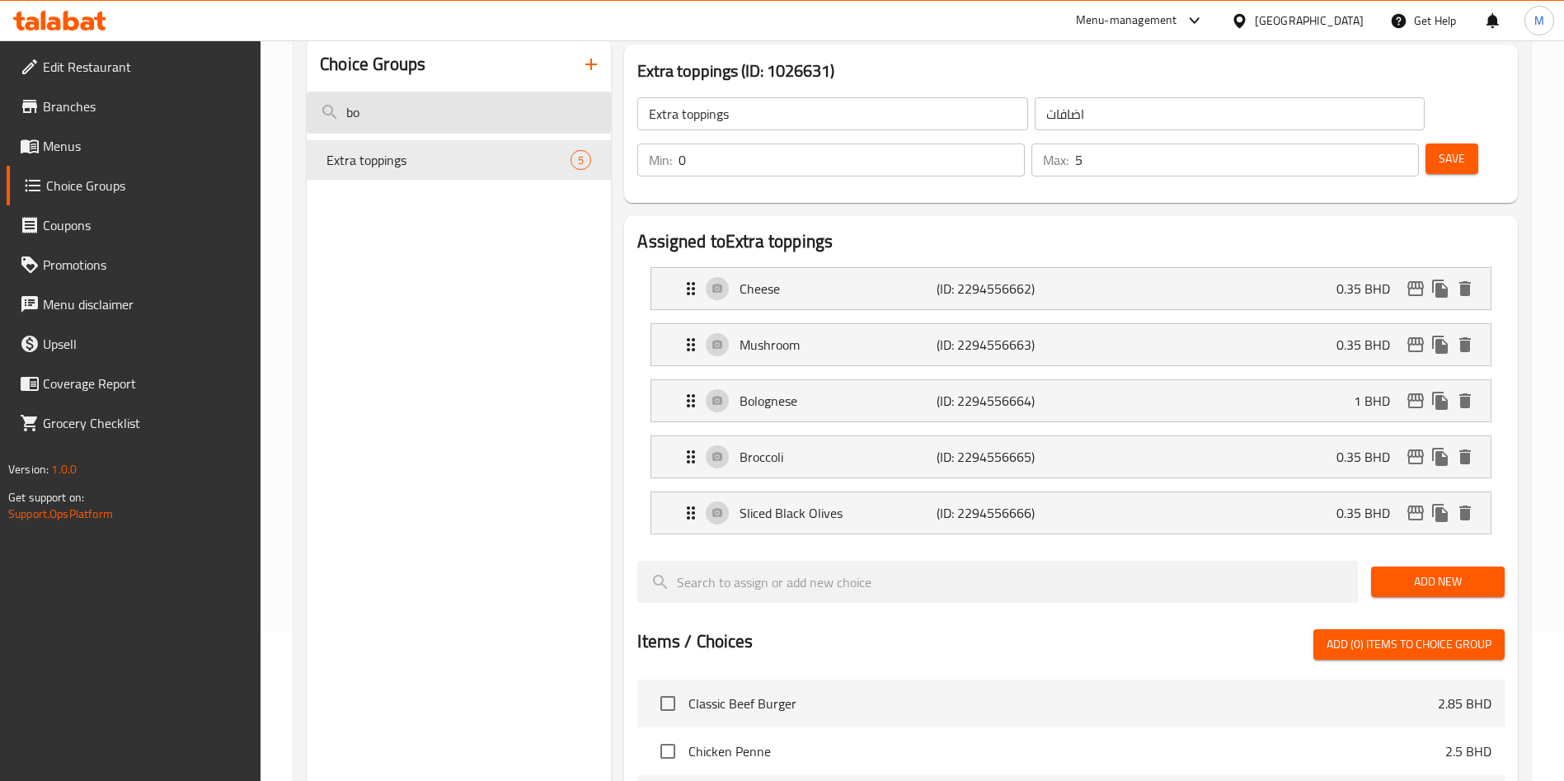
click at [486, 117] on input "bo" at bounding box center [459, 113] width 304 height 42
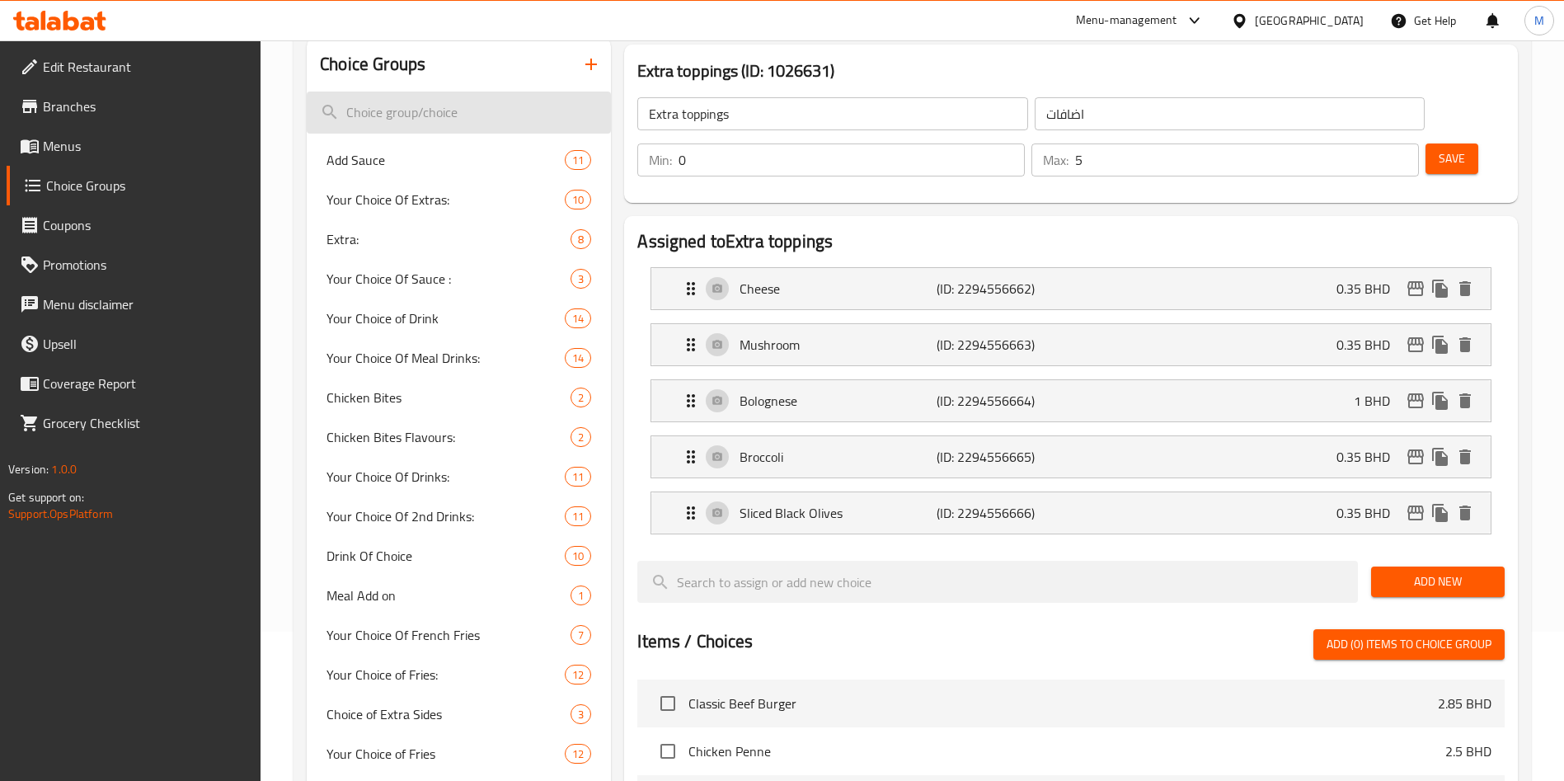
paste input "Broccoli"
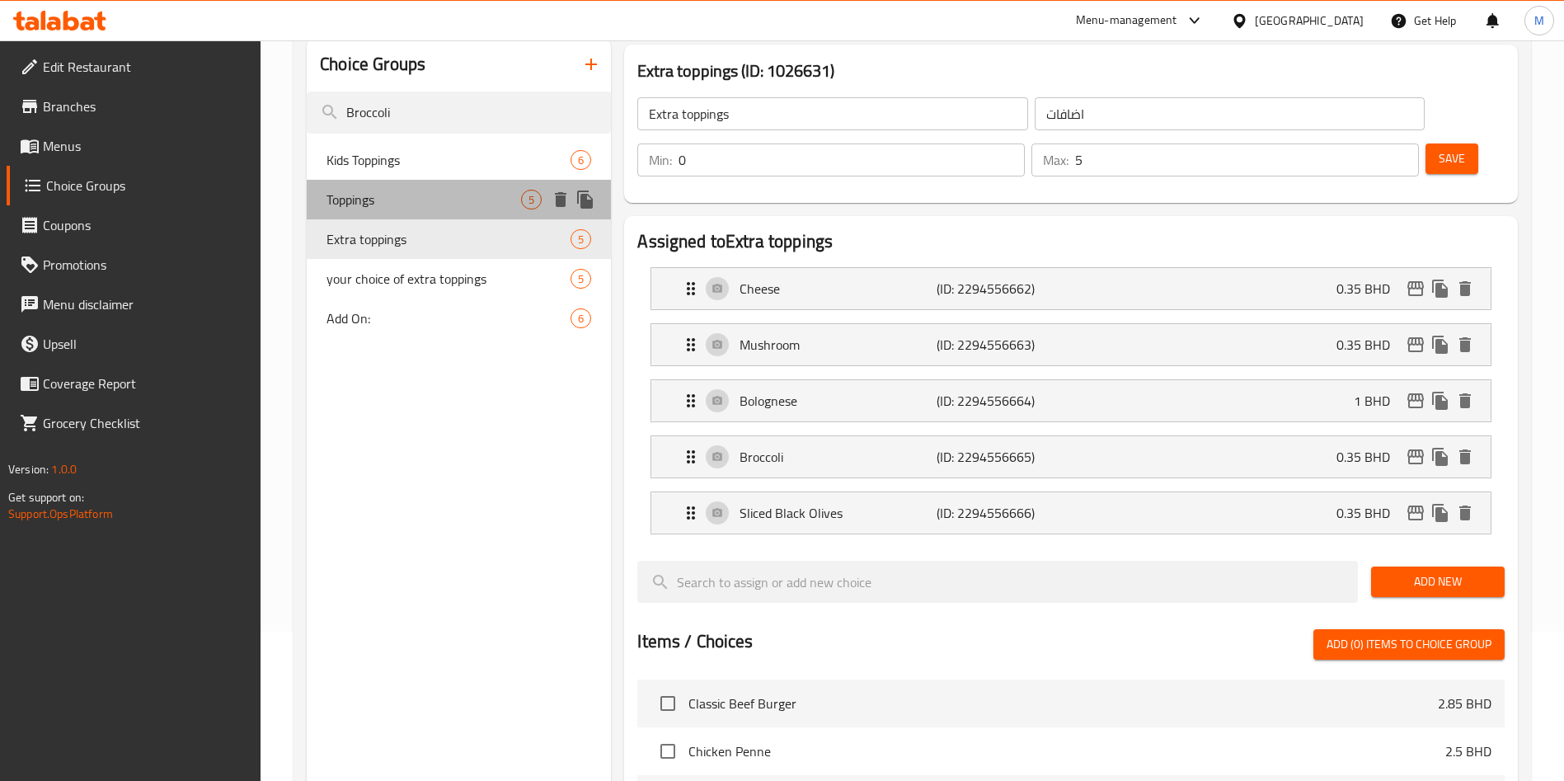
click at [439, 203] on span "Toppings" at bounding box center [423, 200] width 195 height 20
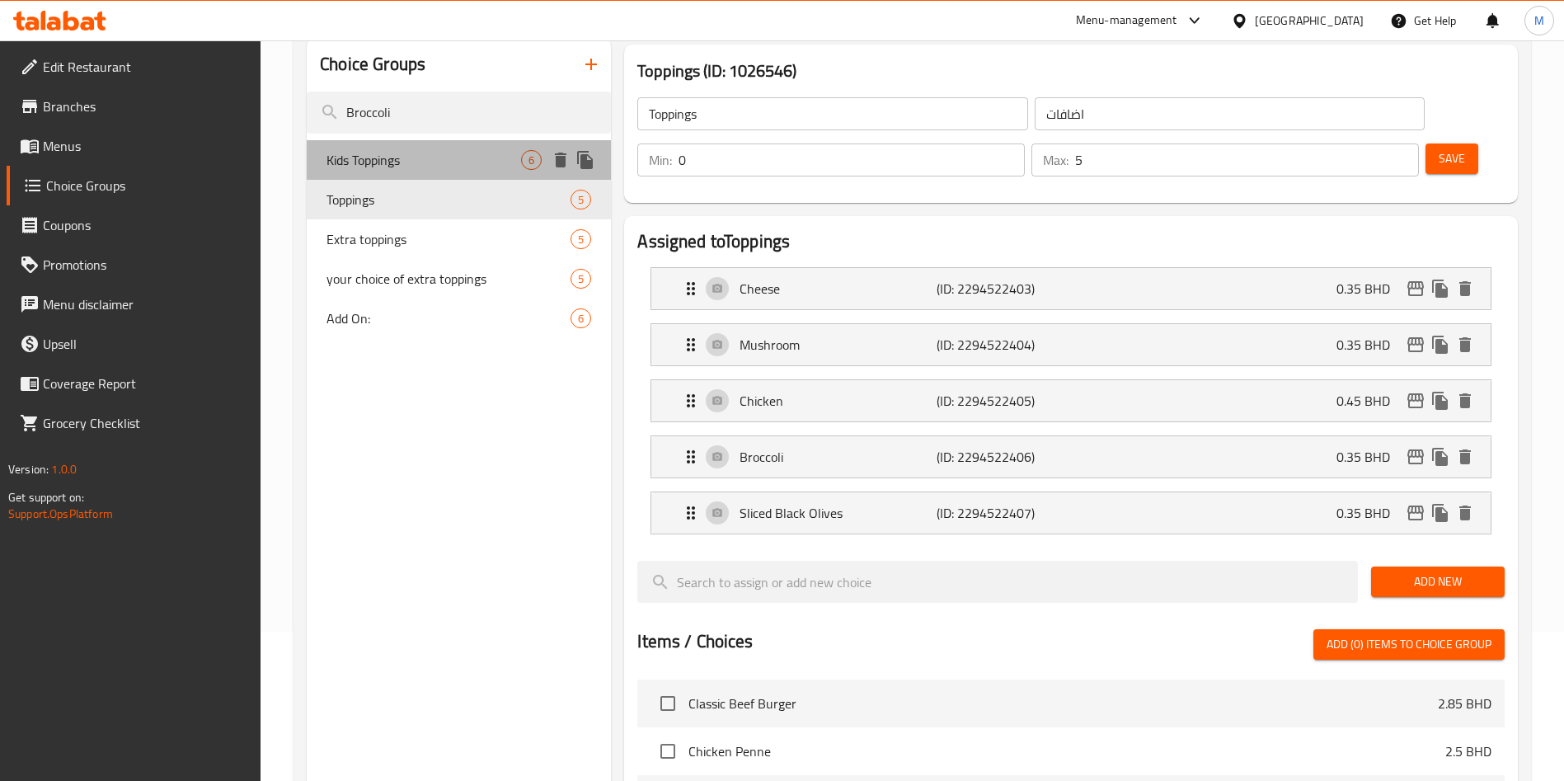
click at [439, 153] on span "Kids Toppings" at bounding box center [423, 160] width 195 height 20
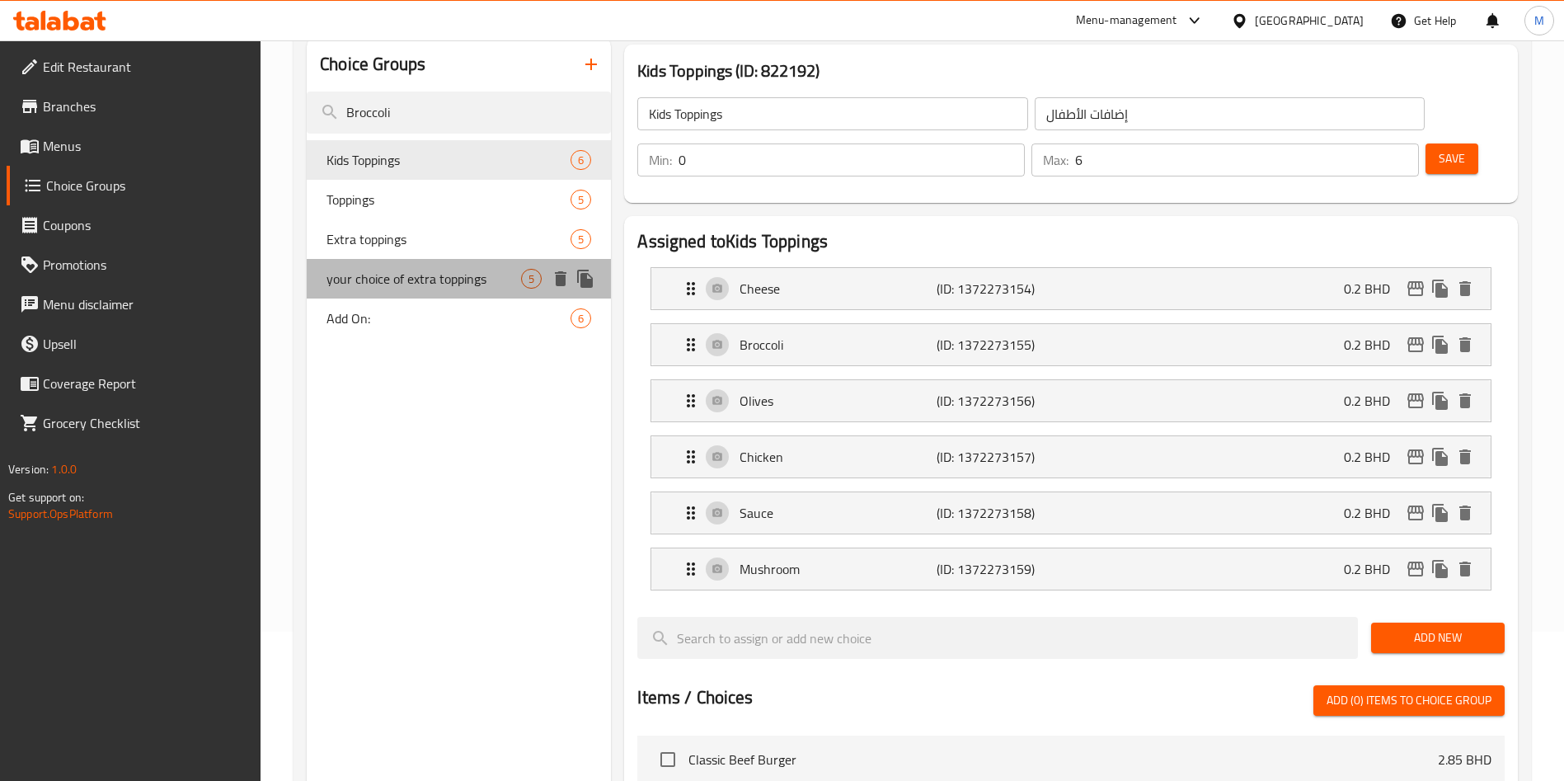
click at [439, 280] on span "your choice of extra toppings" at bounding box center [423, 279] width 195 height 20
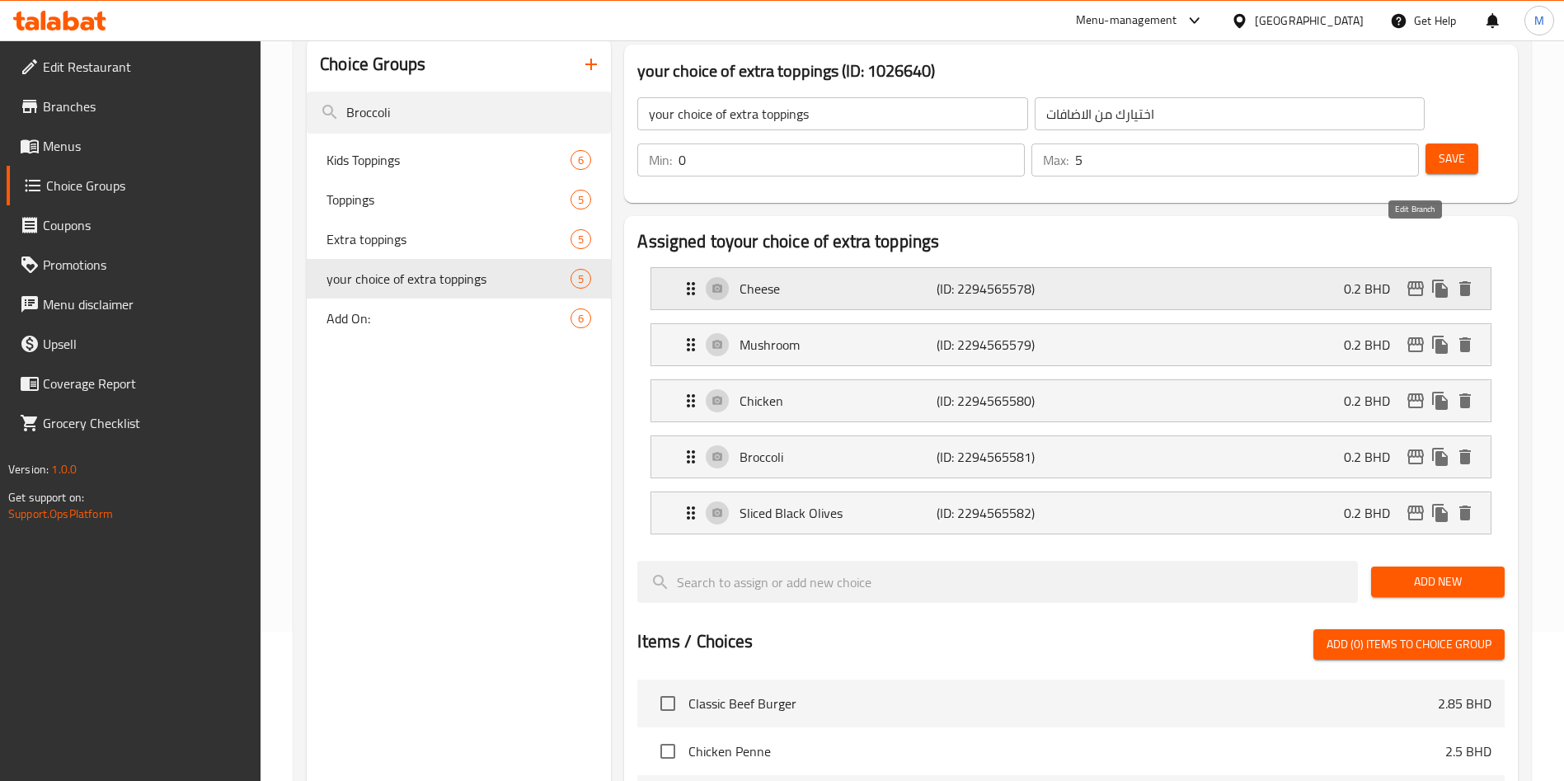
click at [1412, 281] on icon "edit" at bounding box center [1415, 288] width 16 height 15
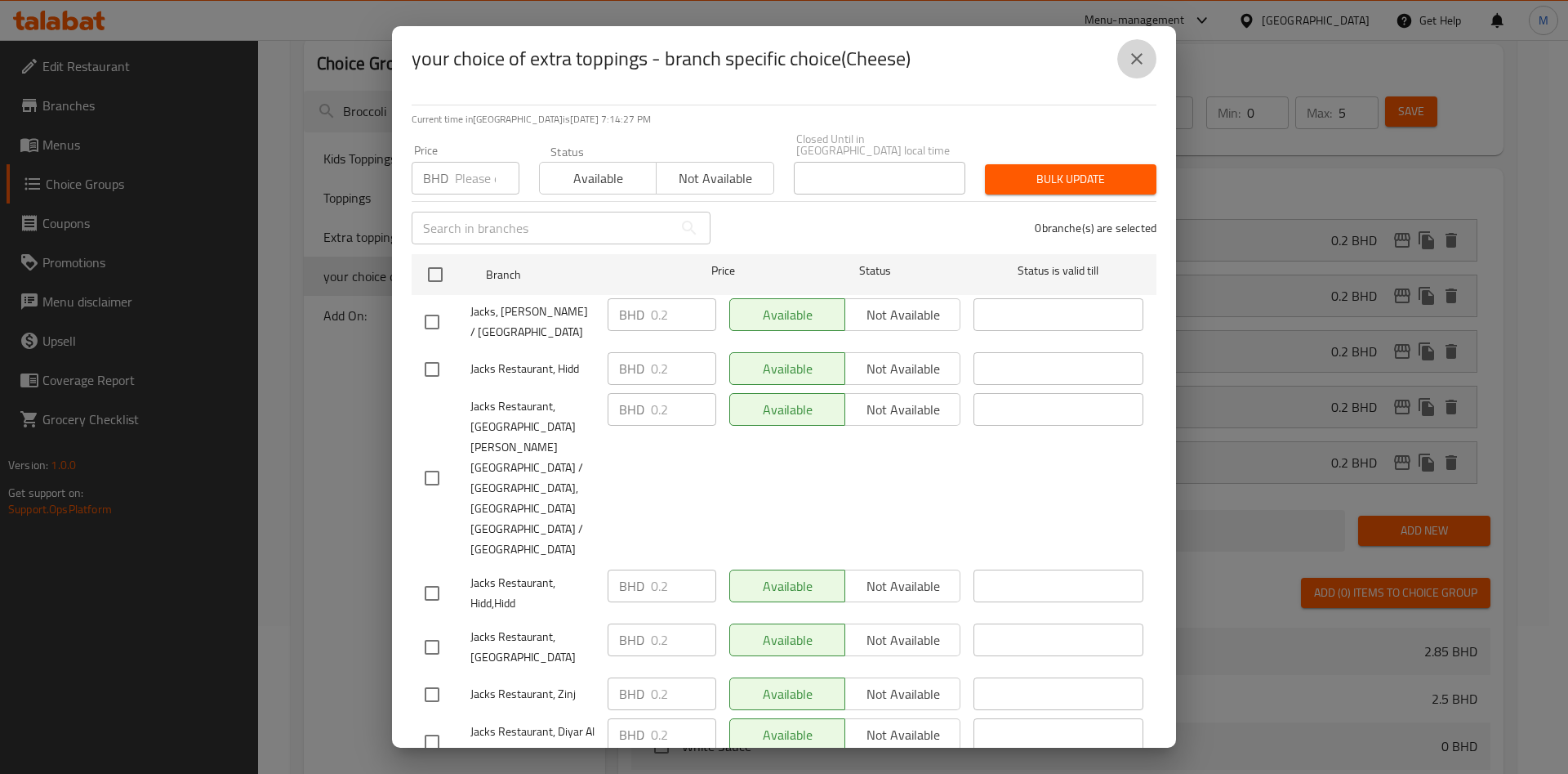
click at [1139, 64] on icon "close" at bounding box center [1137, 59] width 12 height 12
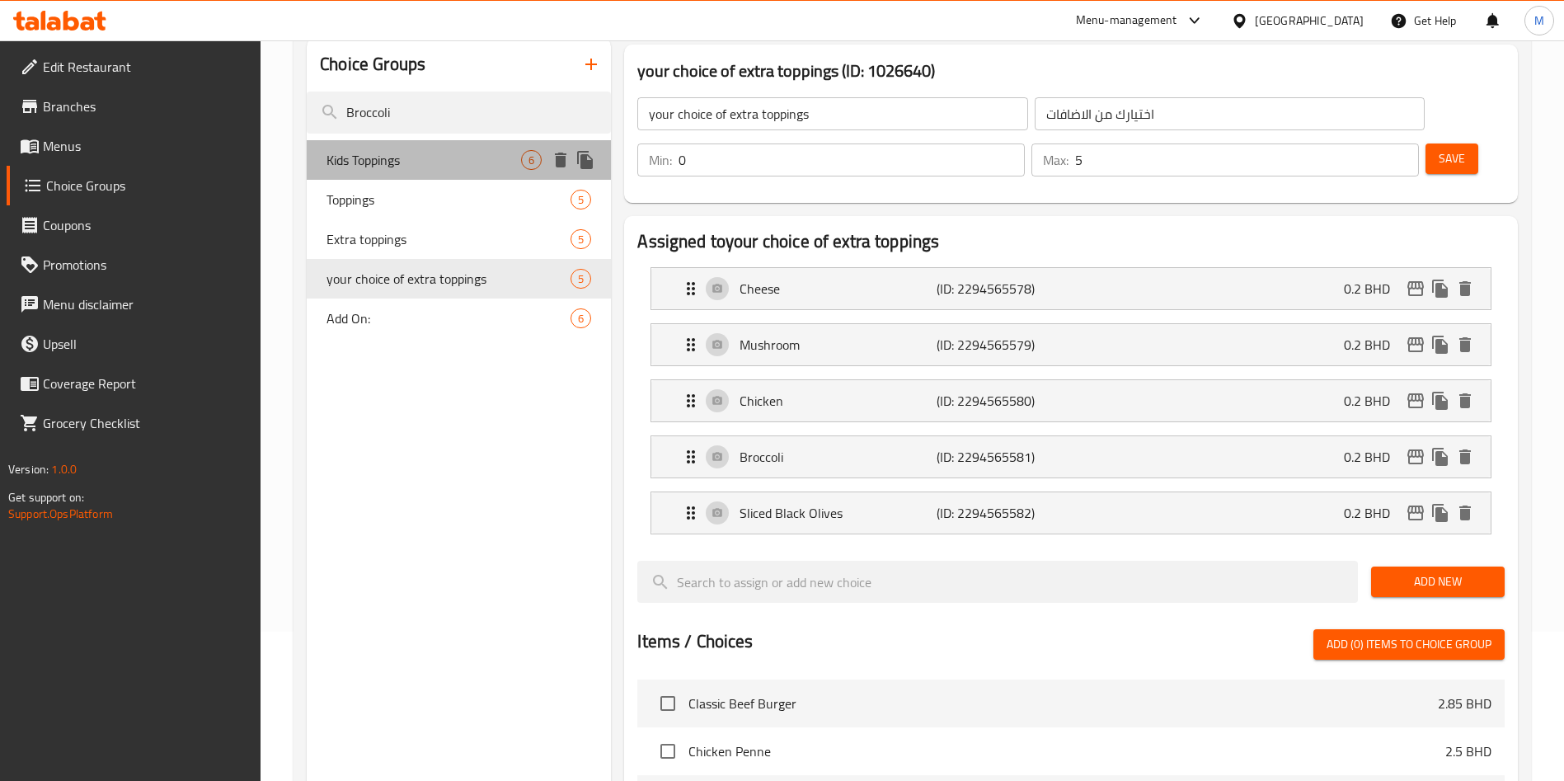
click at [449, 176] on div "Kids Toppings 6" at bounding box center [459, 160] width 304 height 40
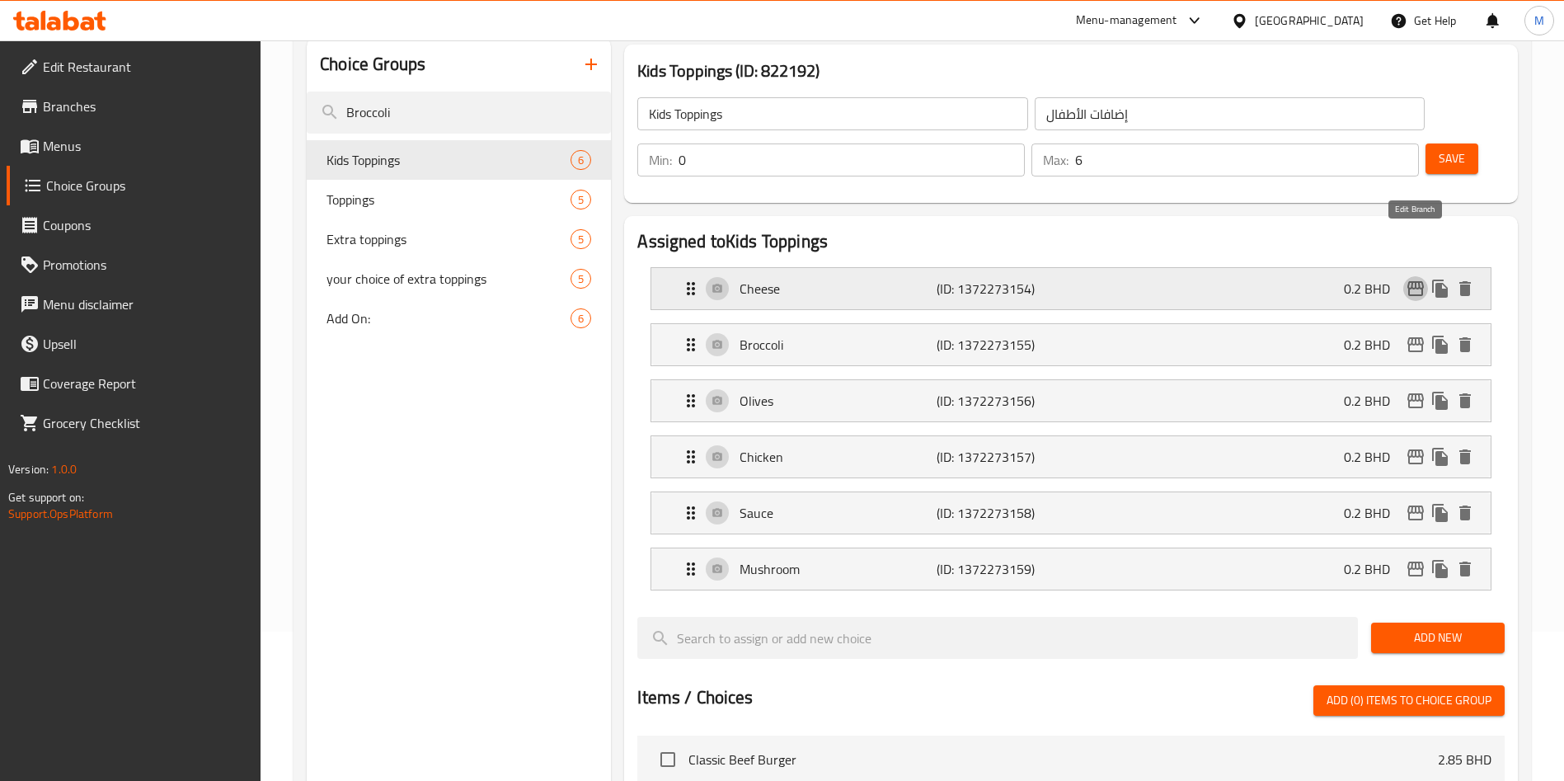
click at [1420, 279] on icon "edit" at bounding box center [1416, 289] width 20 height 20
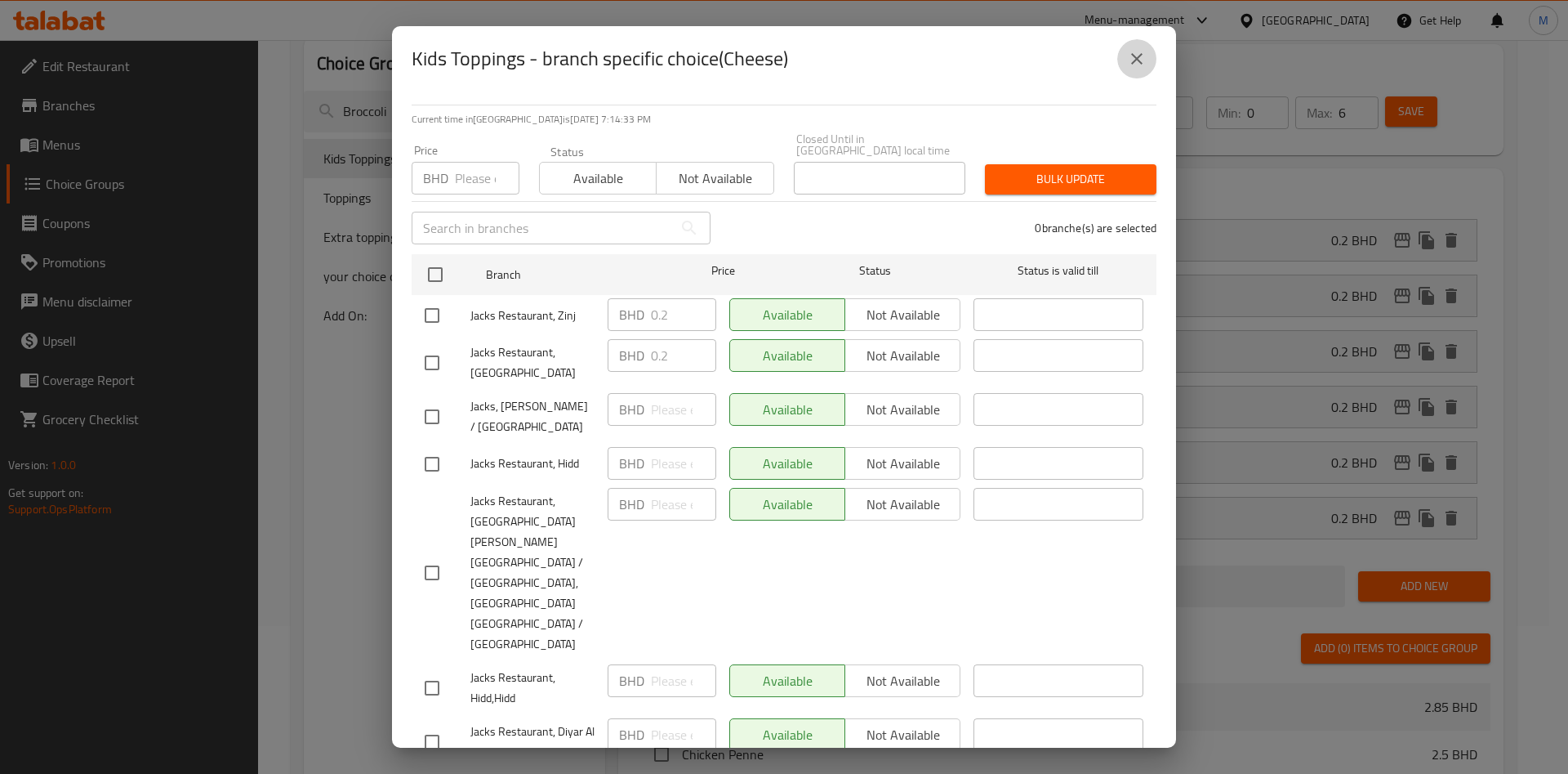
click at [1139, 68] on icon "close" at bounding box center [1137, 58] width 20 height 20
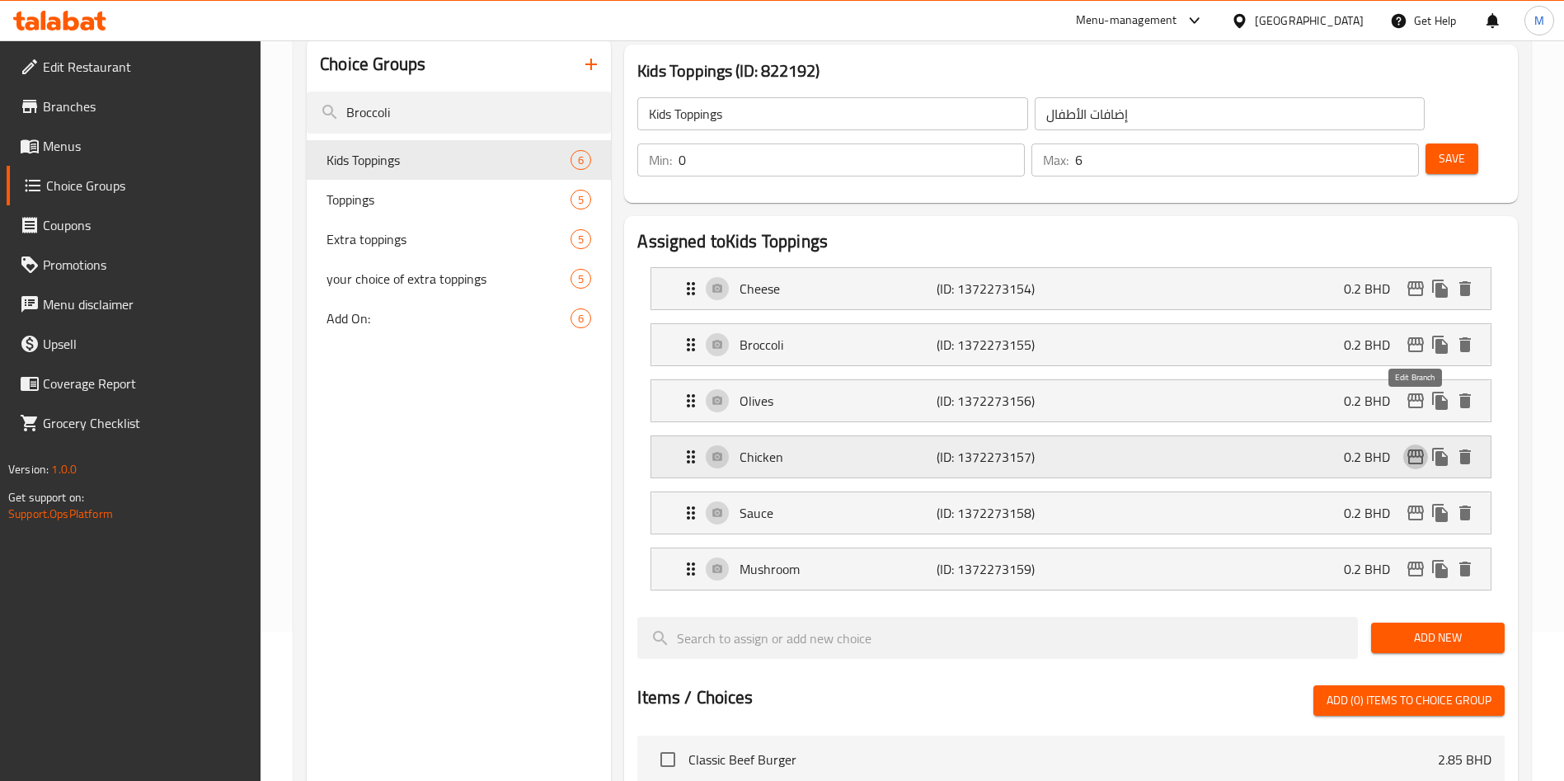
click at [1419, 447] on icon "edit" at bounding box center [1416, 457] width 20 height 20
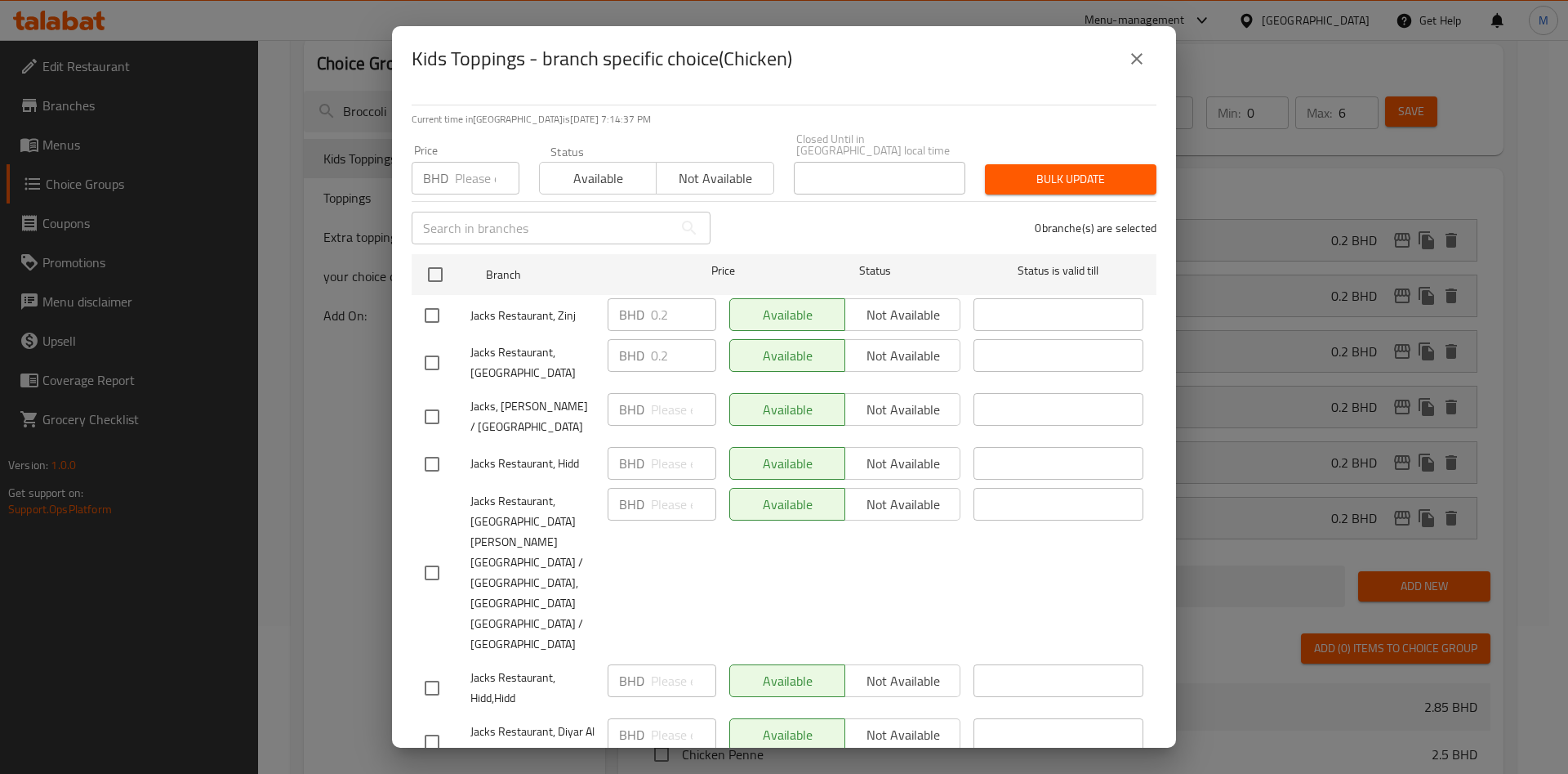
click at [1136, 67] on icon "close" at bounding box center [1137, 58] width 20 height 20
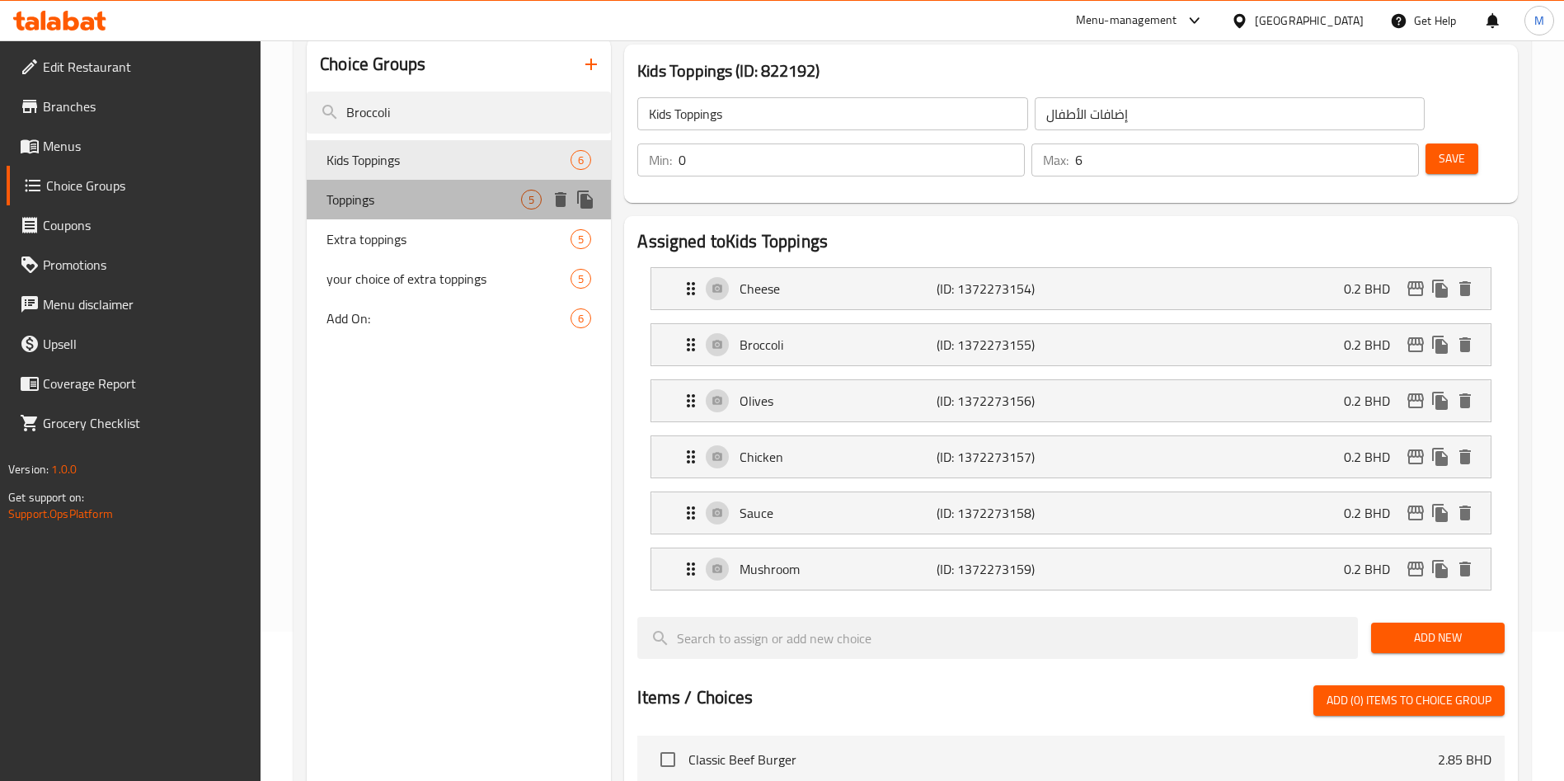
click at [358, 207] on span "Toppings" at bounding box center [423, 200] width 195 height 20
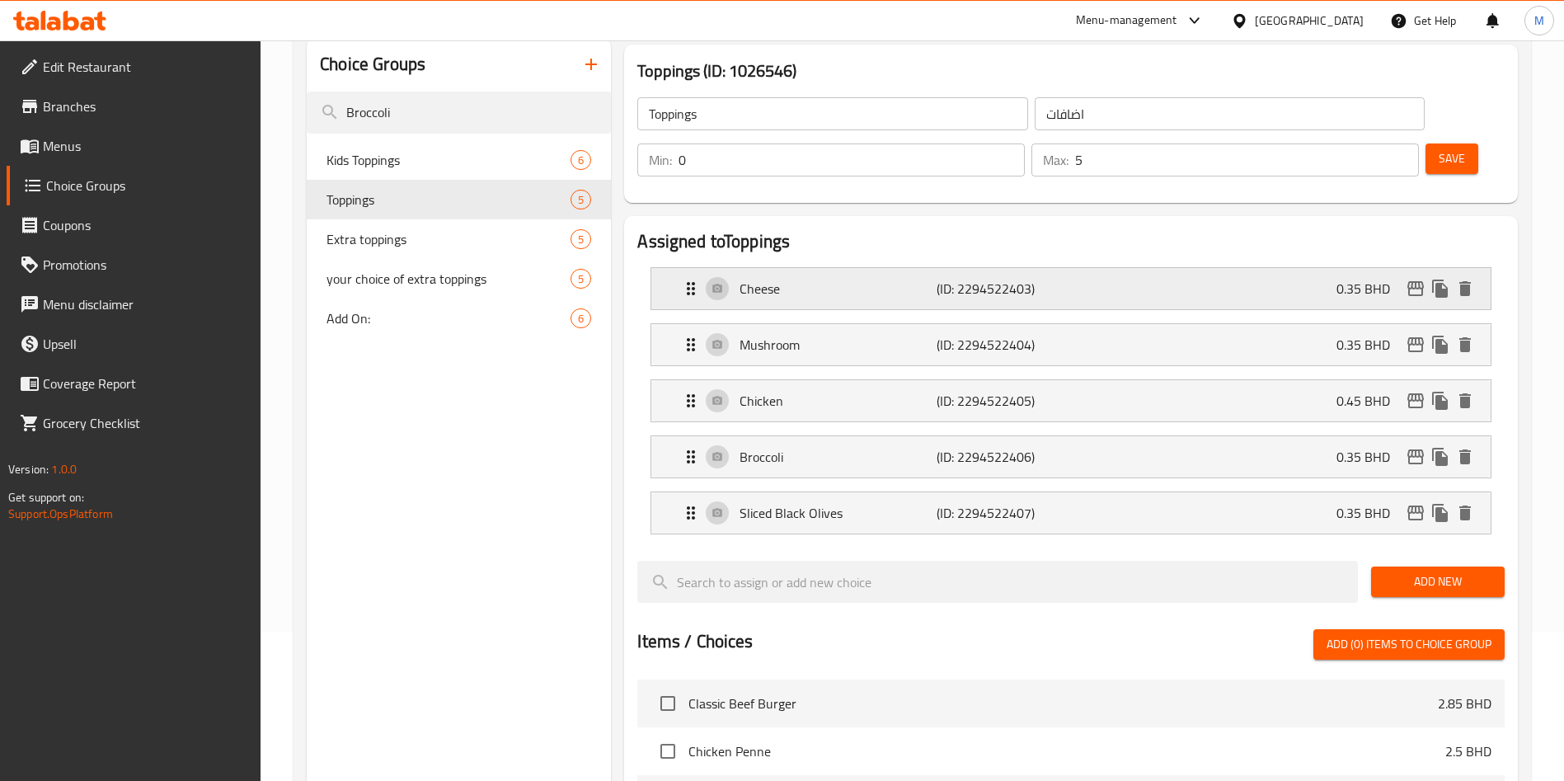
click at [1414, 268] on div "Cheese (ID: 2294522403) 0.35 BHD" at bounding box center [1076, 288] width 790 height 41
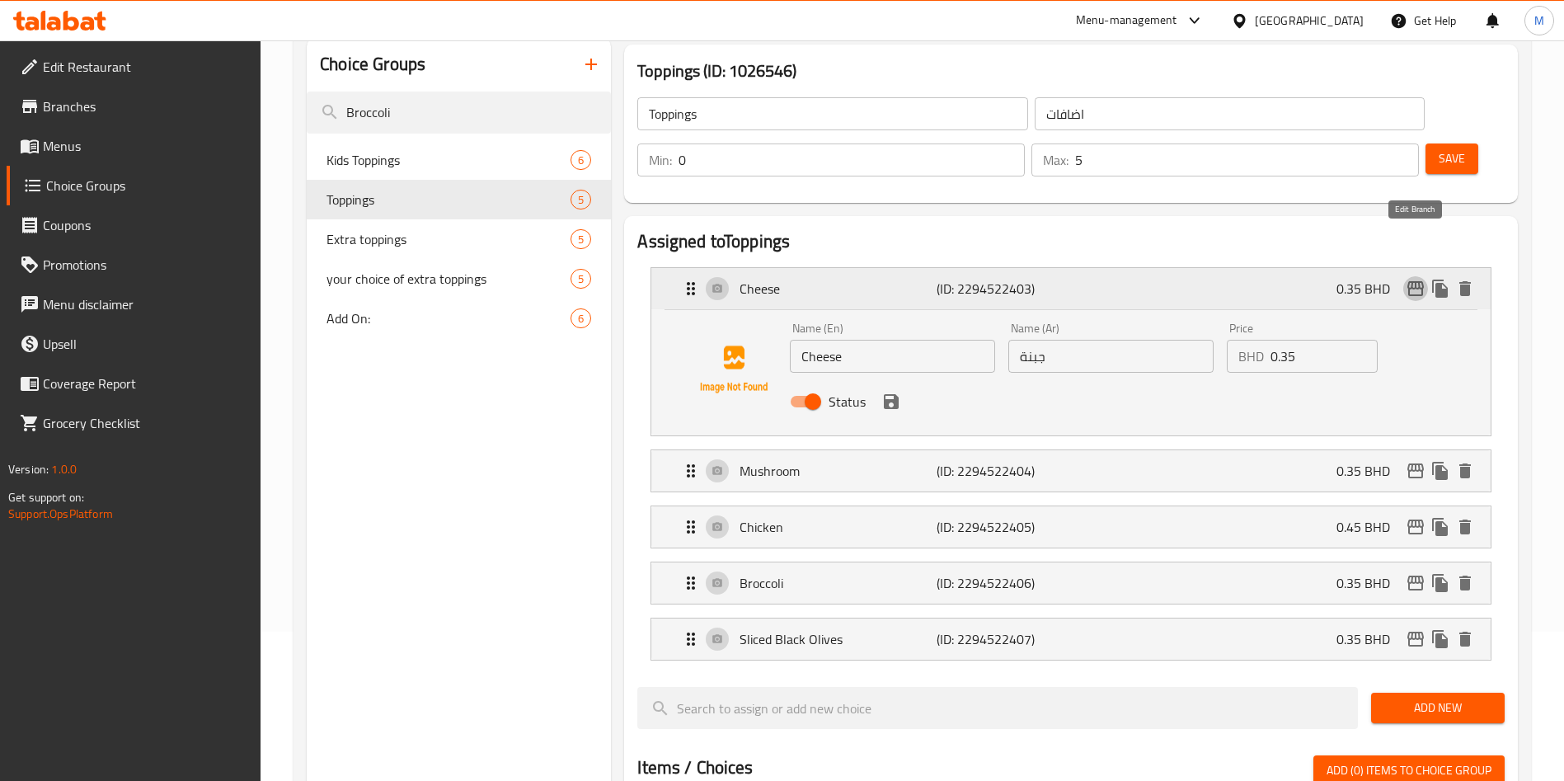
click at [1415, 279] on icon "edit" at bounding box center [1416, 289] width 20 height 20
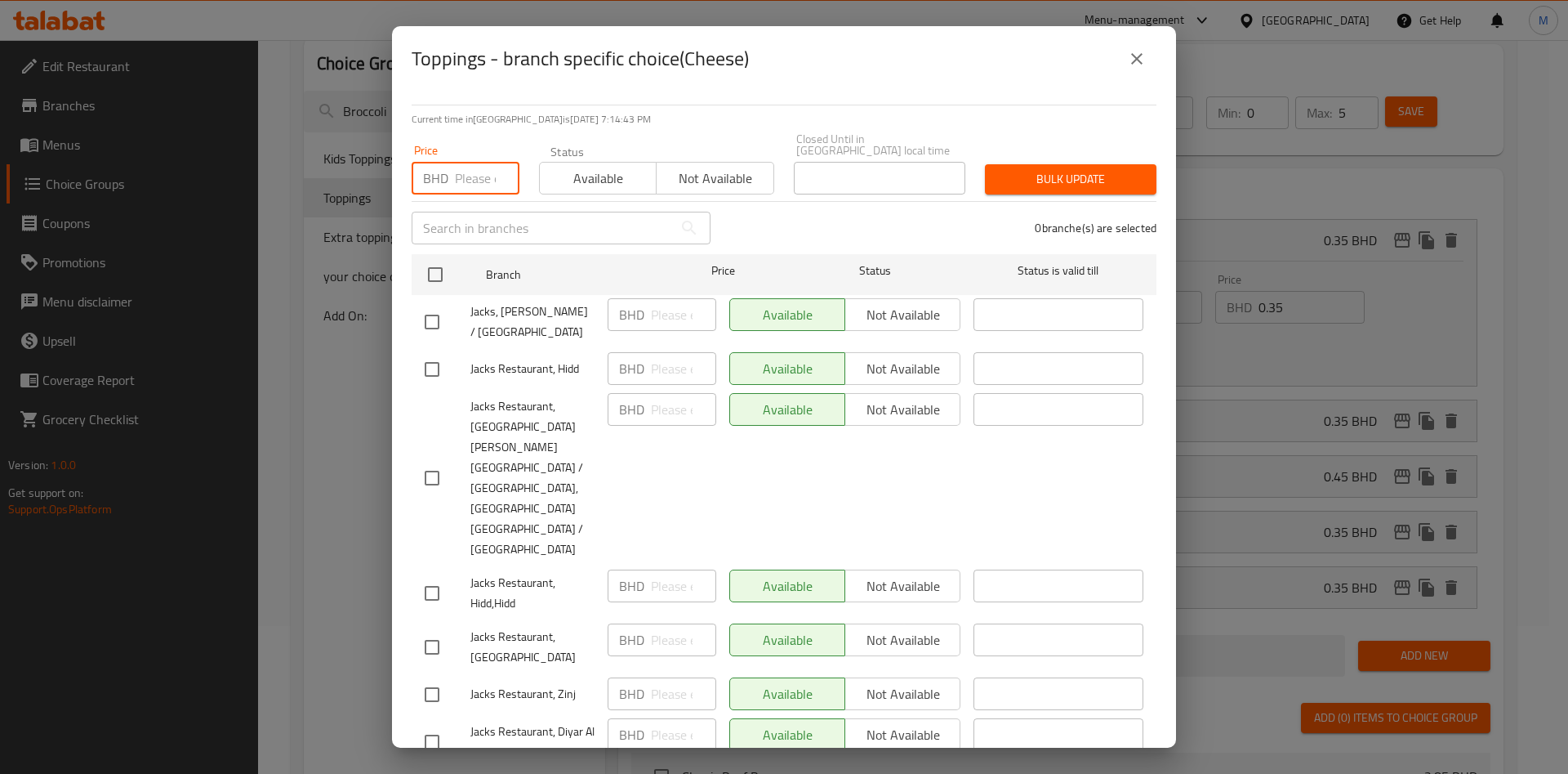
click at [477, 179] on input "number" at bounding box center [486, 177] width 64 height 33
click at [468, 178] on input "0.35" at bounding box center [486, 177] width 64 height 33
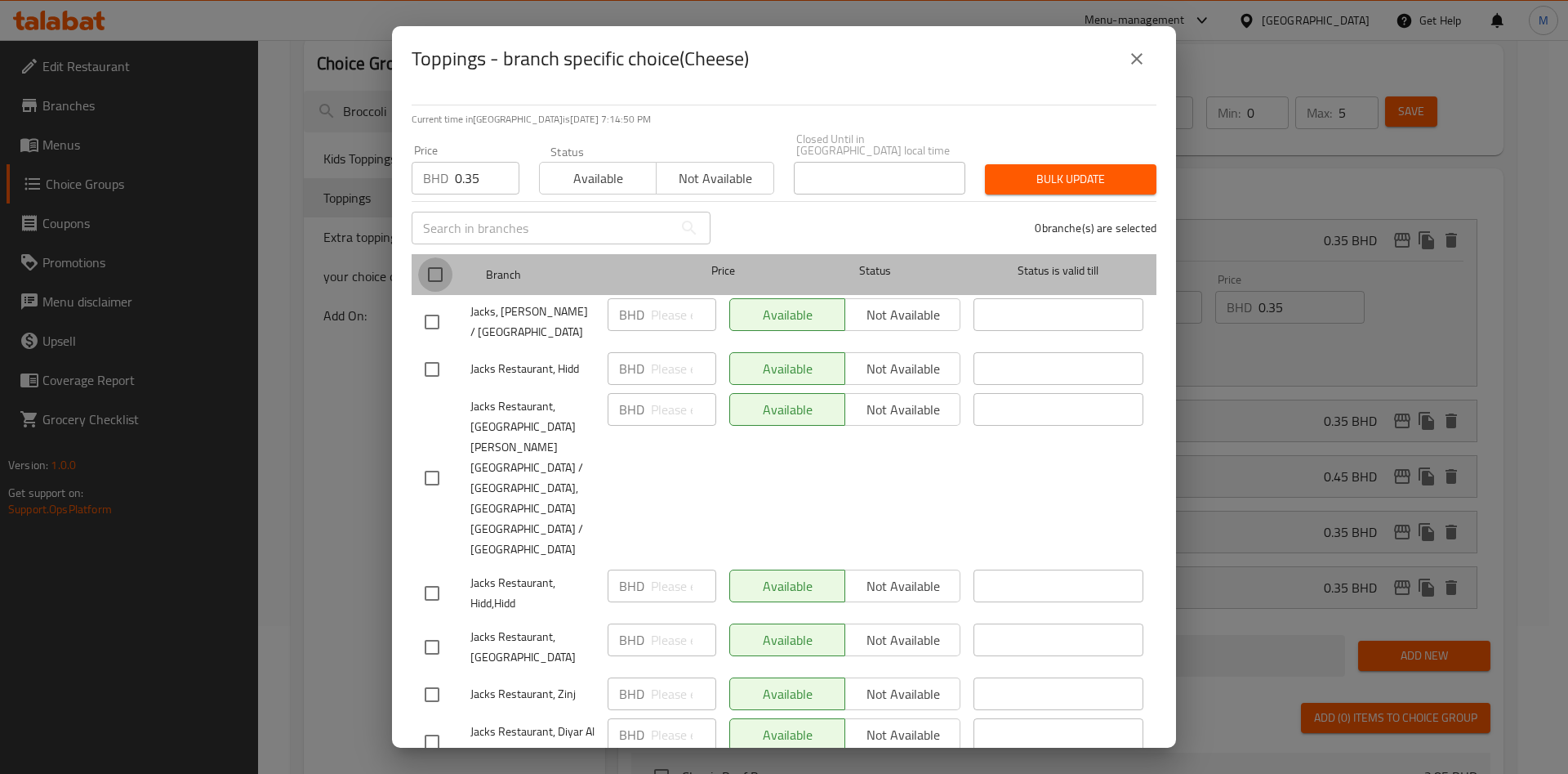
click at [442, 268] on input "checkbox" at bounding box center [435, 275] width 35 height 35
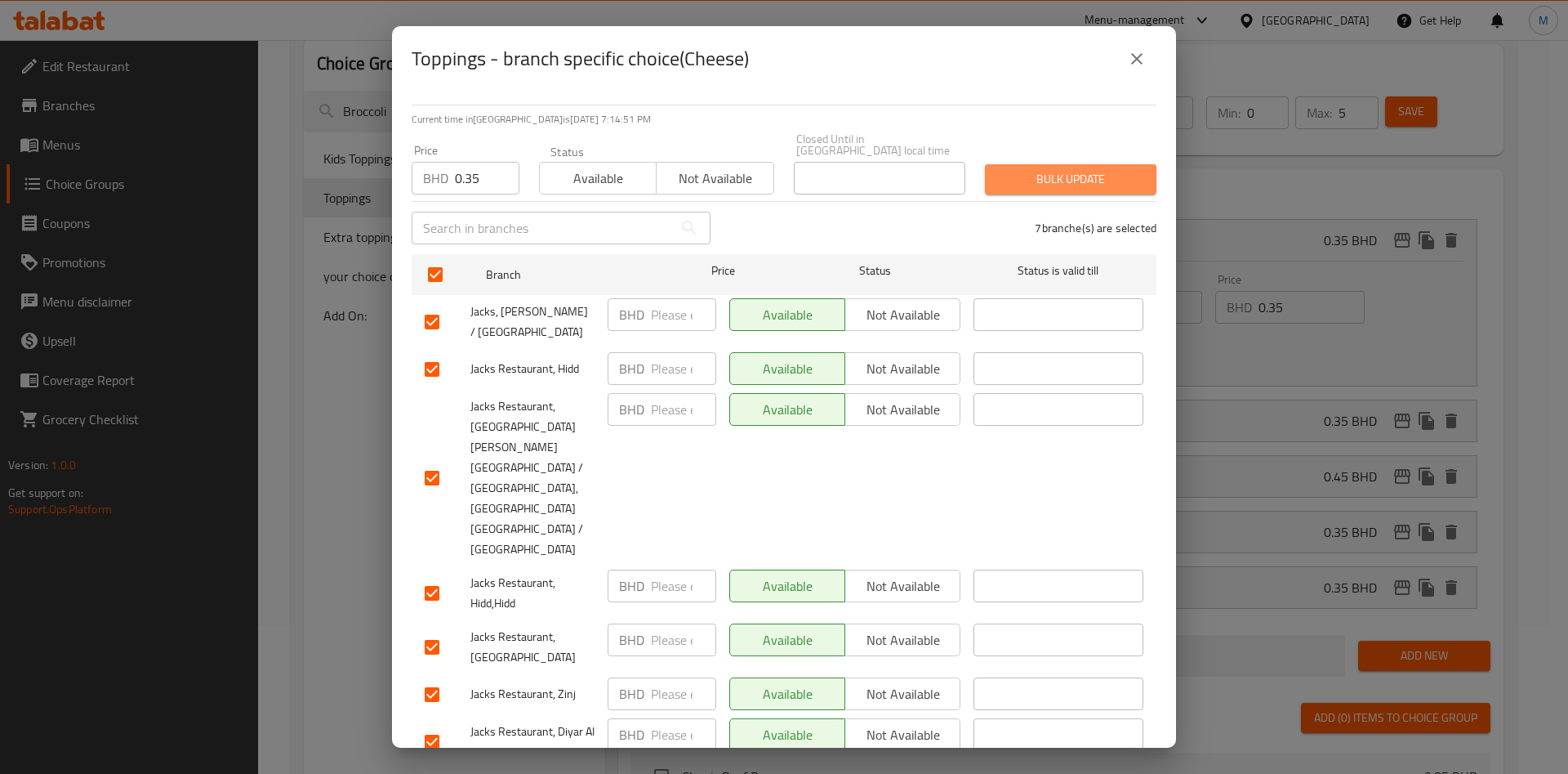
click at [1105, 172] on span "Bulk update" at bounding box center [1071, 179] width 146 height 21
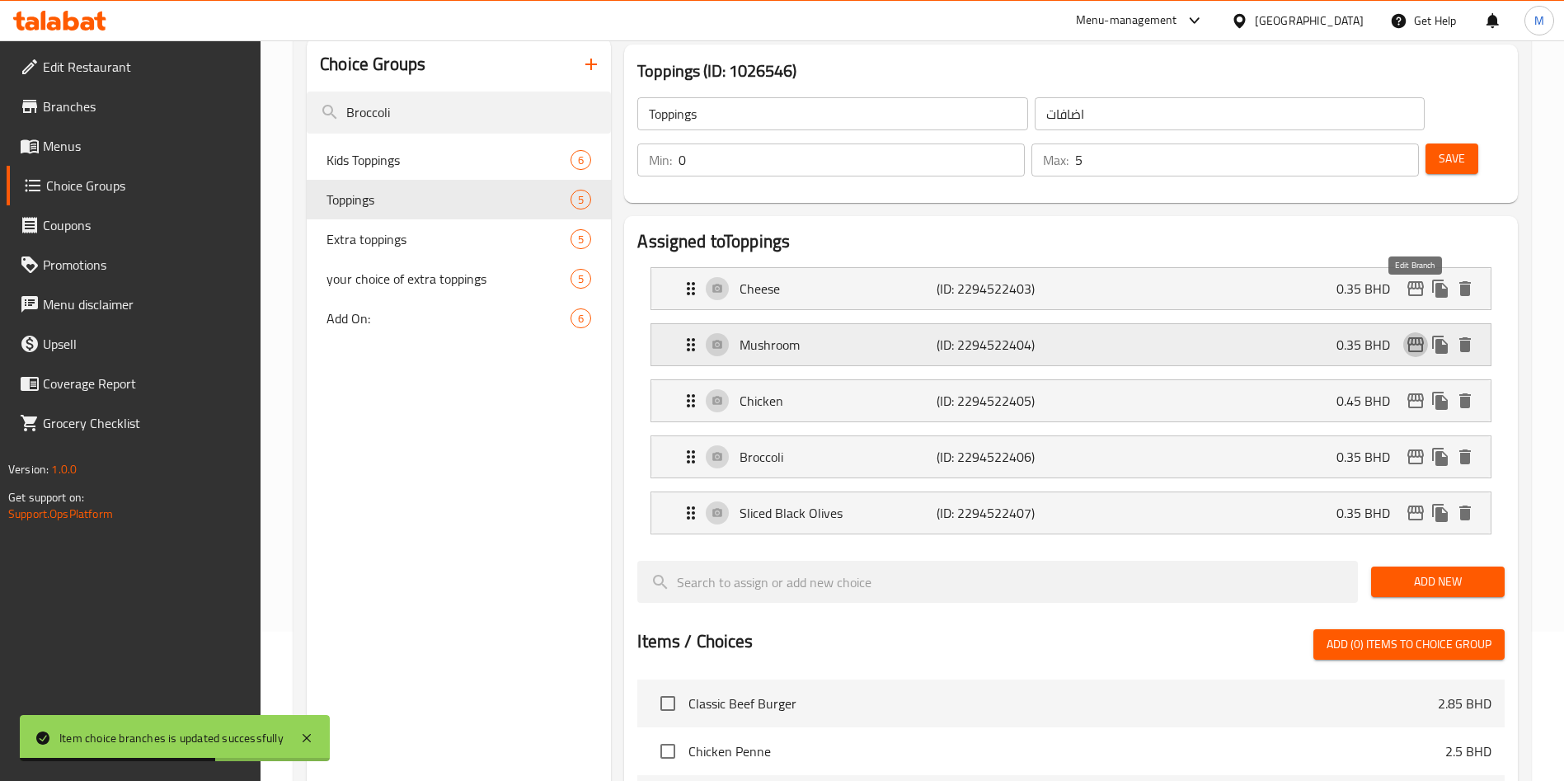
click at [1413, 335] on icon "edit" at bounding box center [1416, 345] width 20 height 20
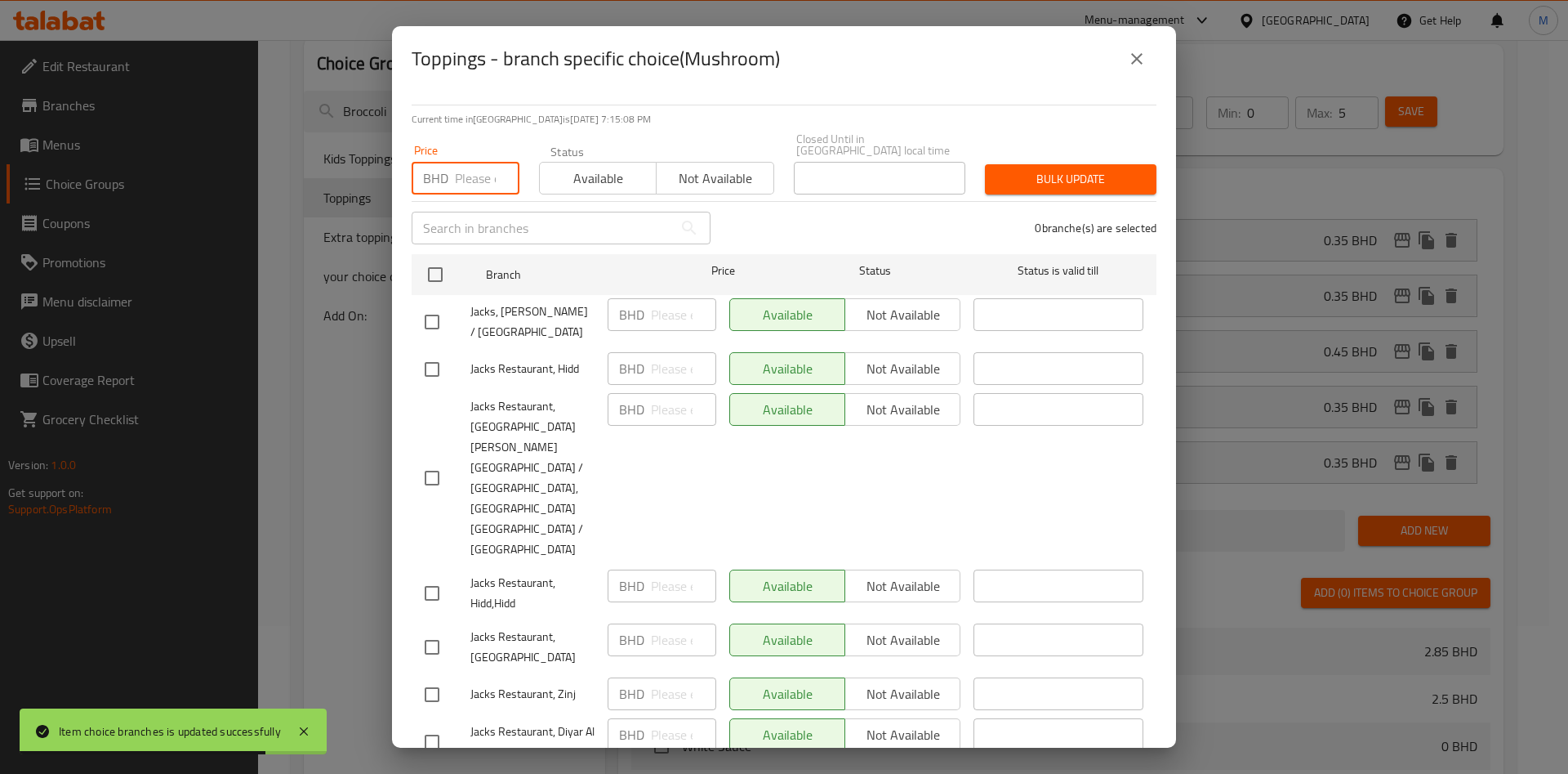
click at [463, 179] on input "number" at bounding box center [486, 177] width 64 height 33
paste input "0.35"
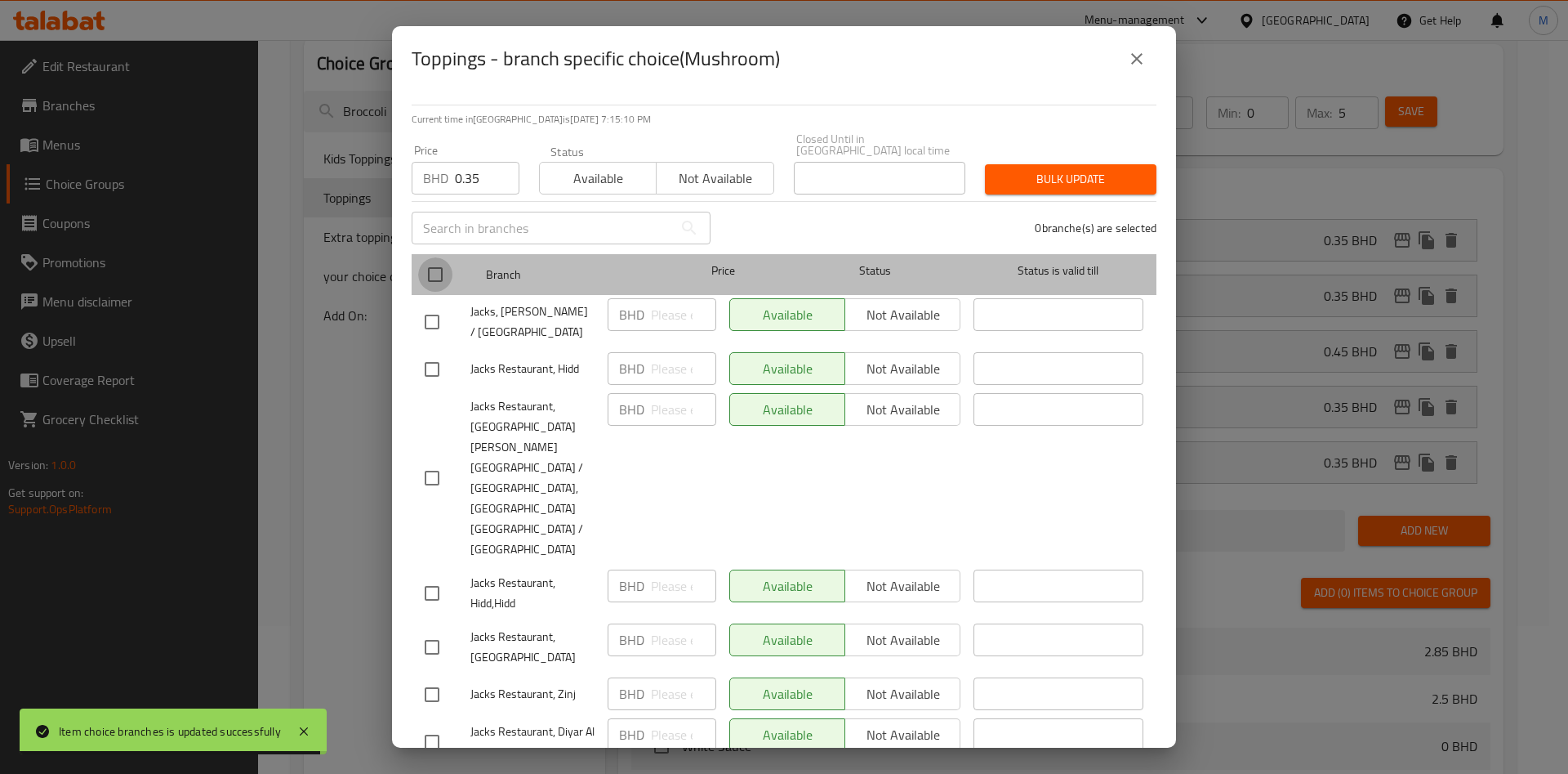
click at [446, 267] on input "checkbox" at bounding box center [435, 275] width 35 height 35
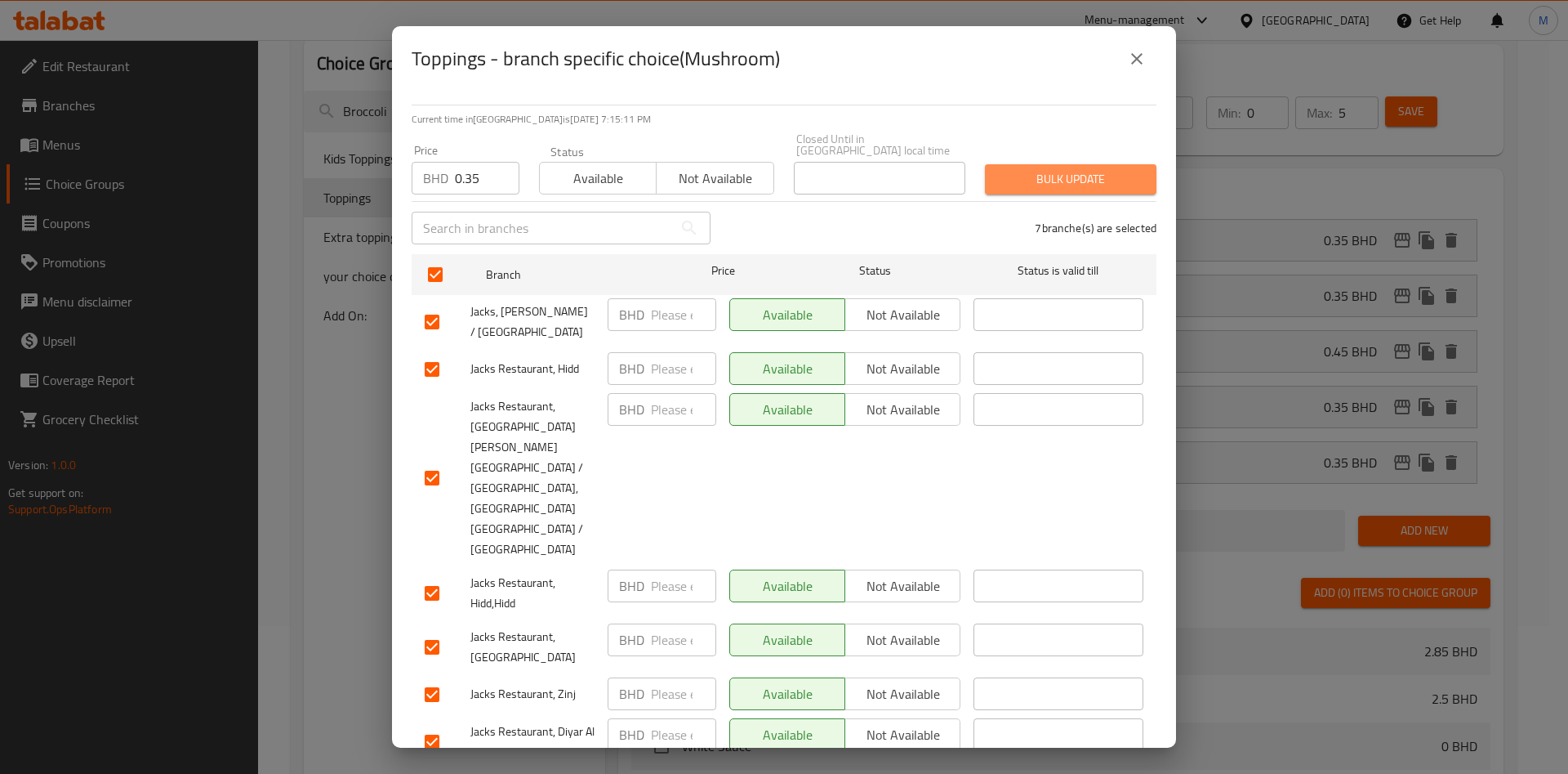
click at [1037, 180] on span "Bulk update" at bounding box center [1071, 179] width 146 height 21
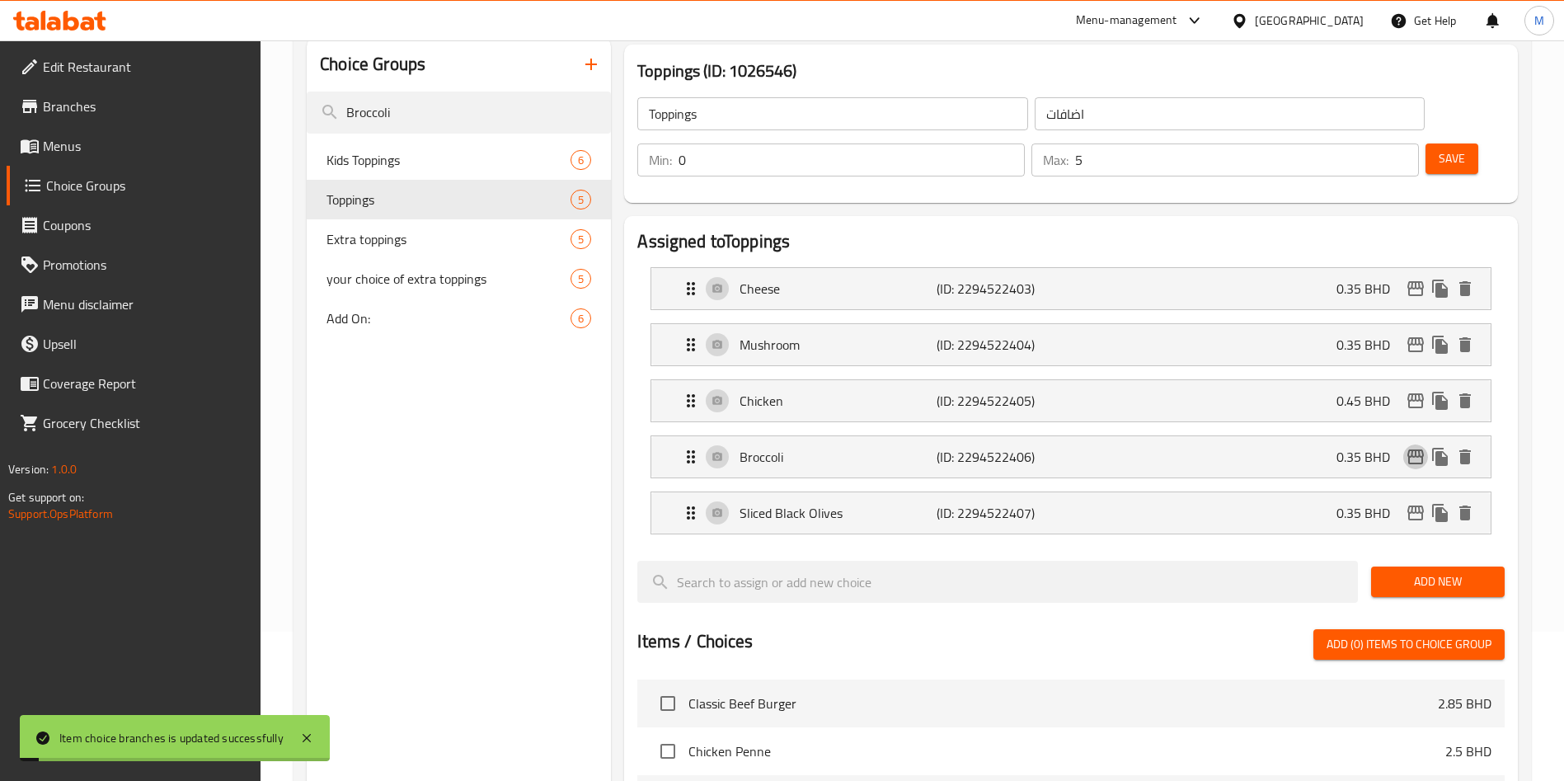
click at [1414, 447] on icon "edit" at bounding box center [1416, 457] width 20 height 20
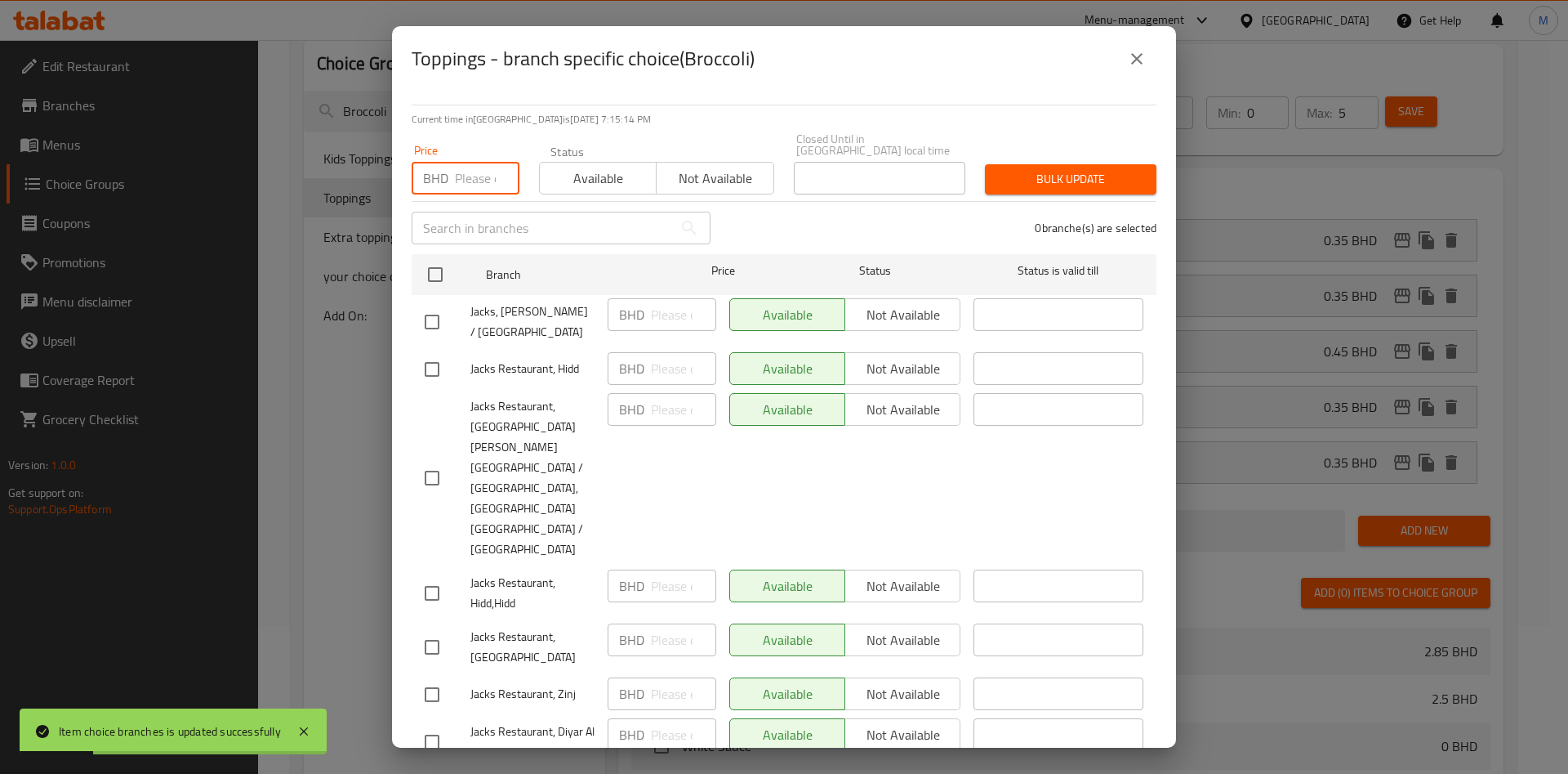
click at [483, 176] on input "number" at bounding box center [486, 177] width 64 height 33
paste input "0.35"
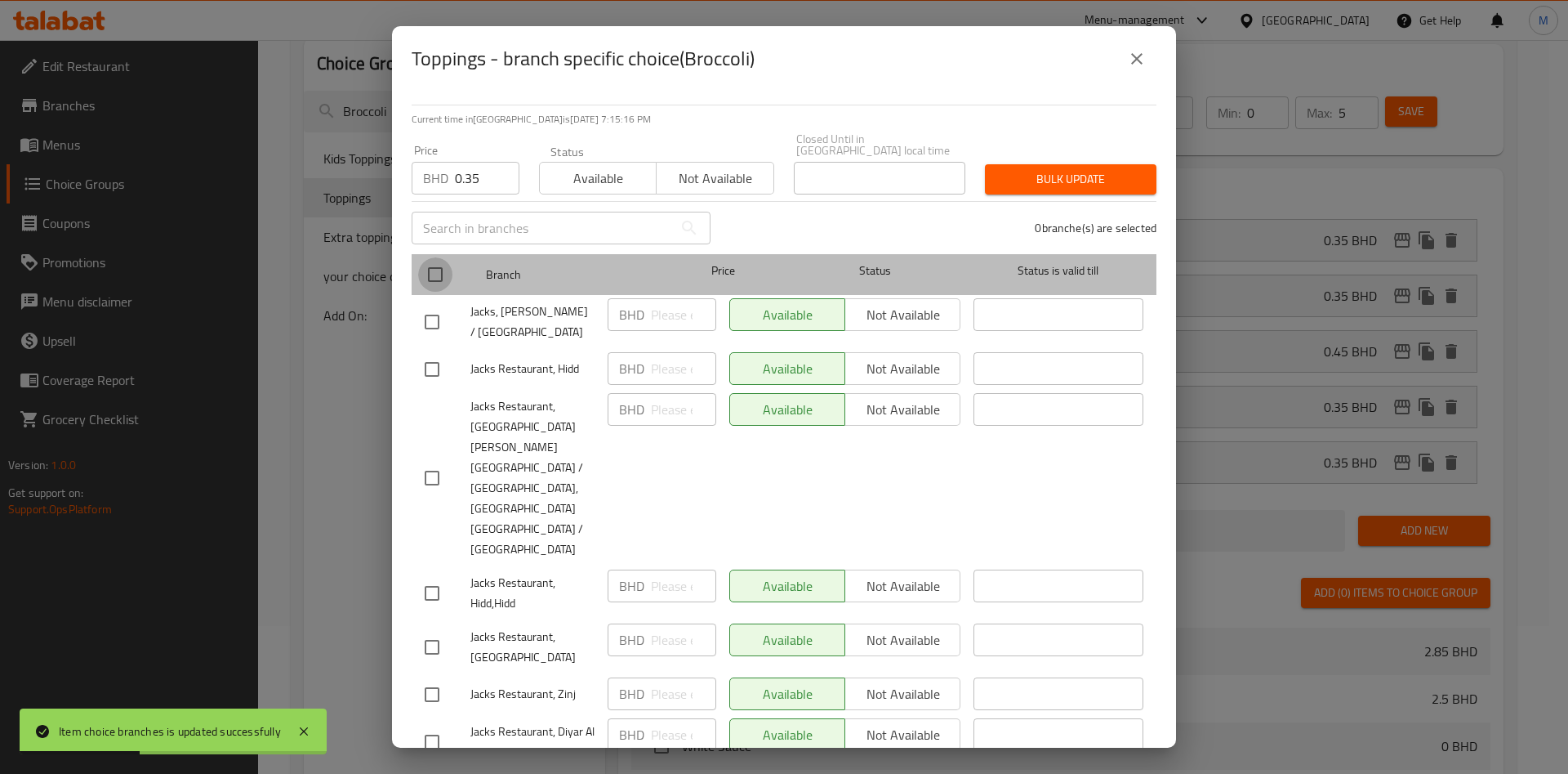
click at [438, 291] on input "checkbox" at bounding box center [435, 275] width 35 height 35
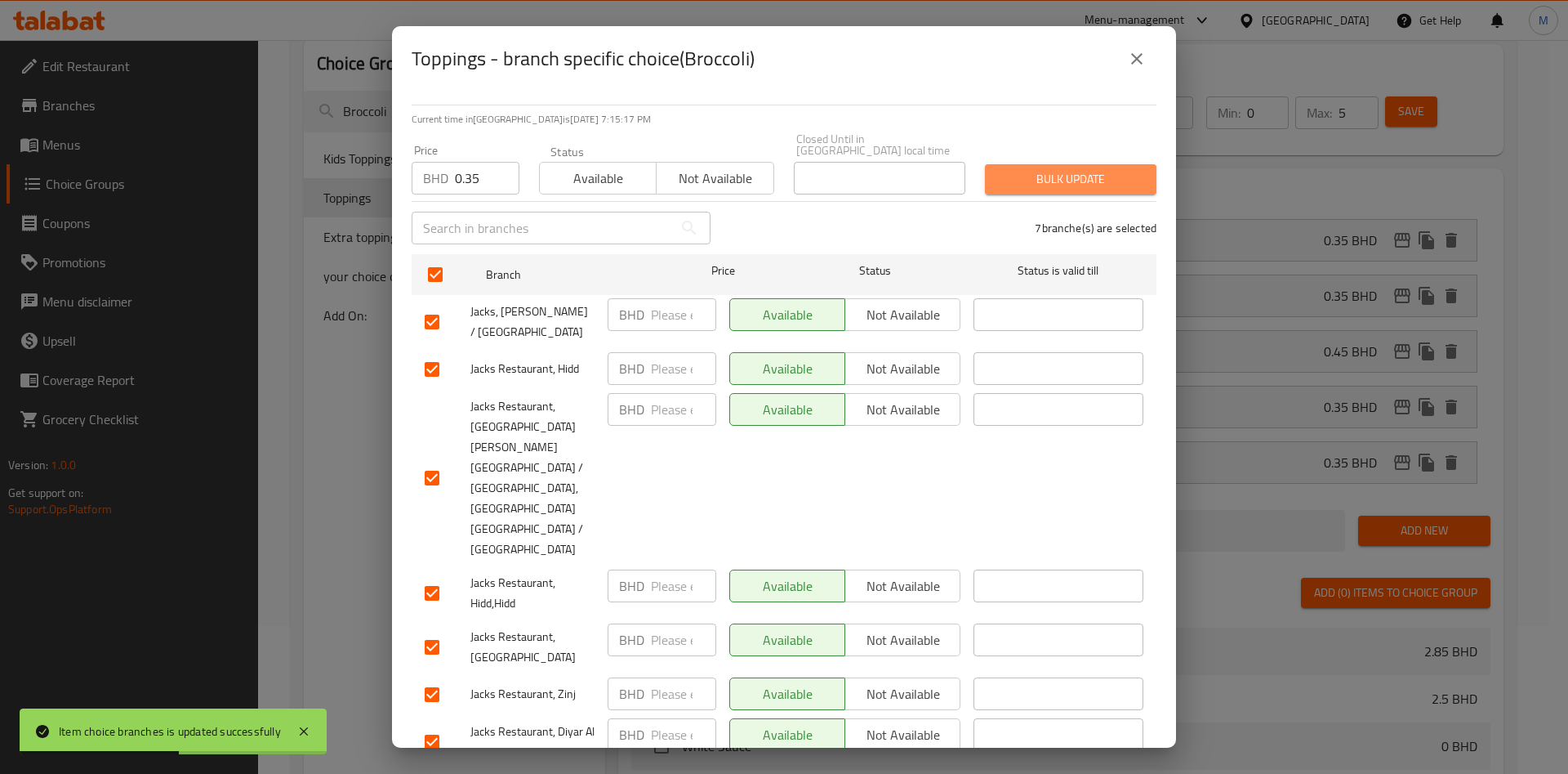
click at [1034, 172] on span "Bulk update" at bounding box center [1071, 179] width 146 height 21
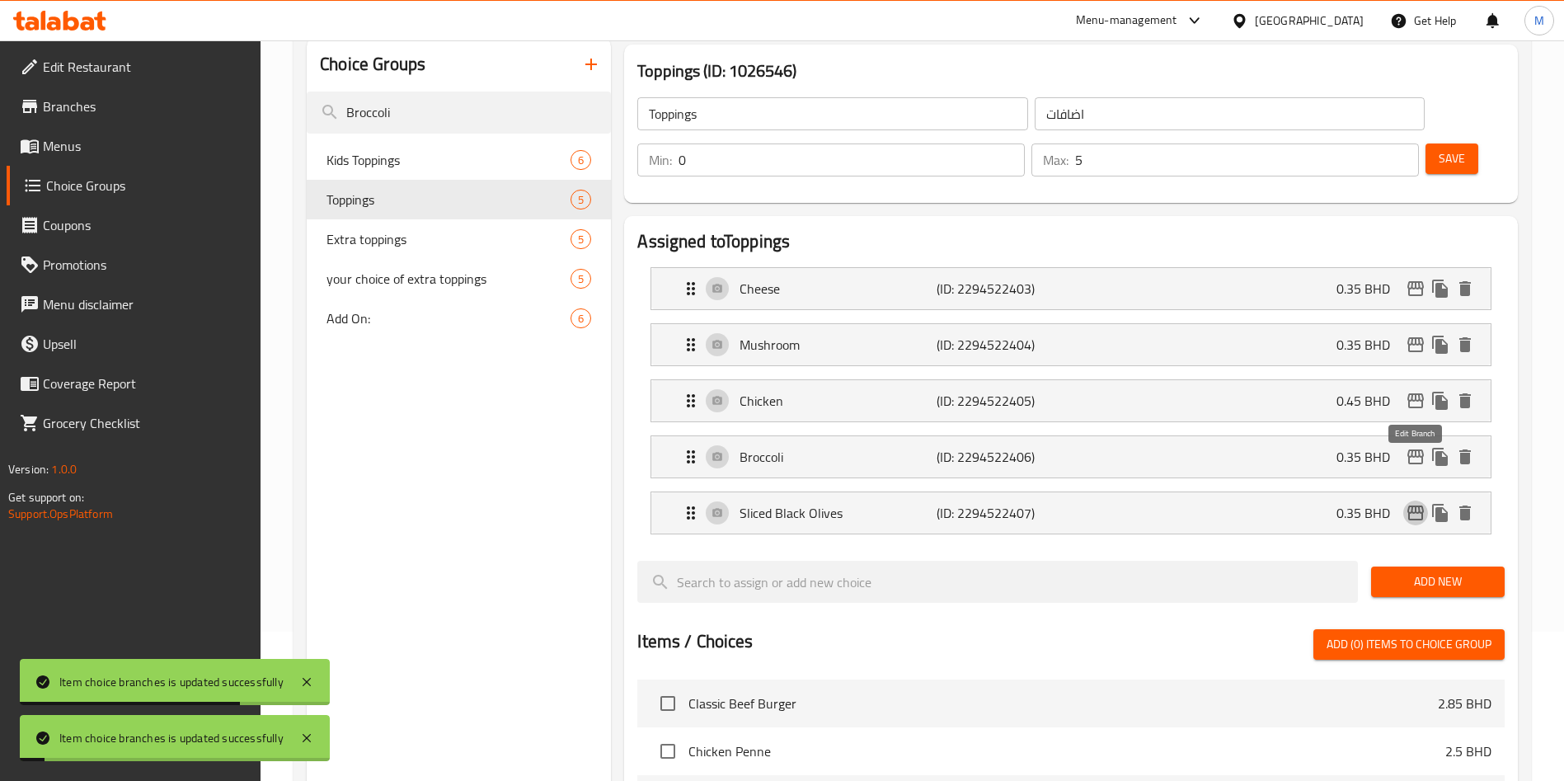
click at [1415, 505] on icon "edit" at bounding box center [1415, 512] width 16 height 15
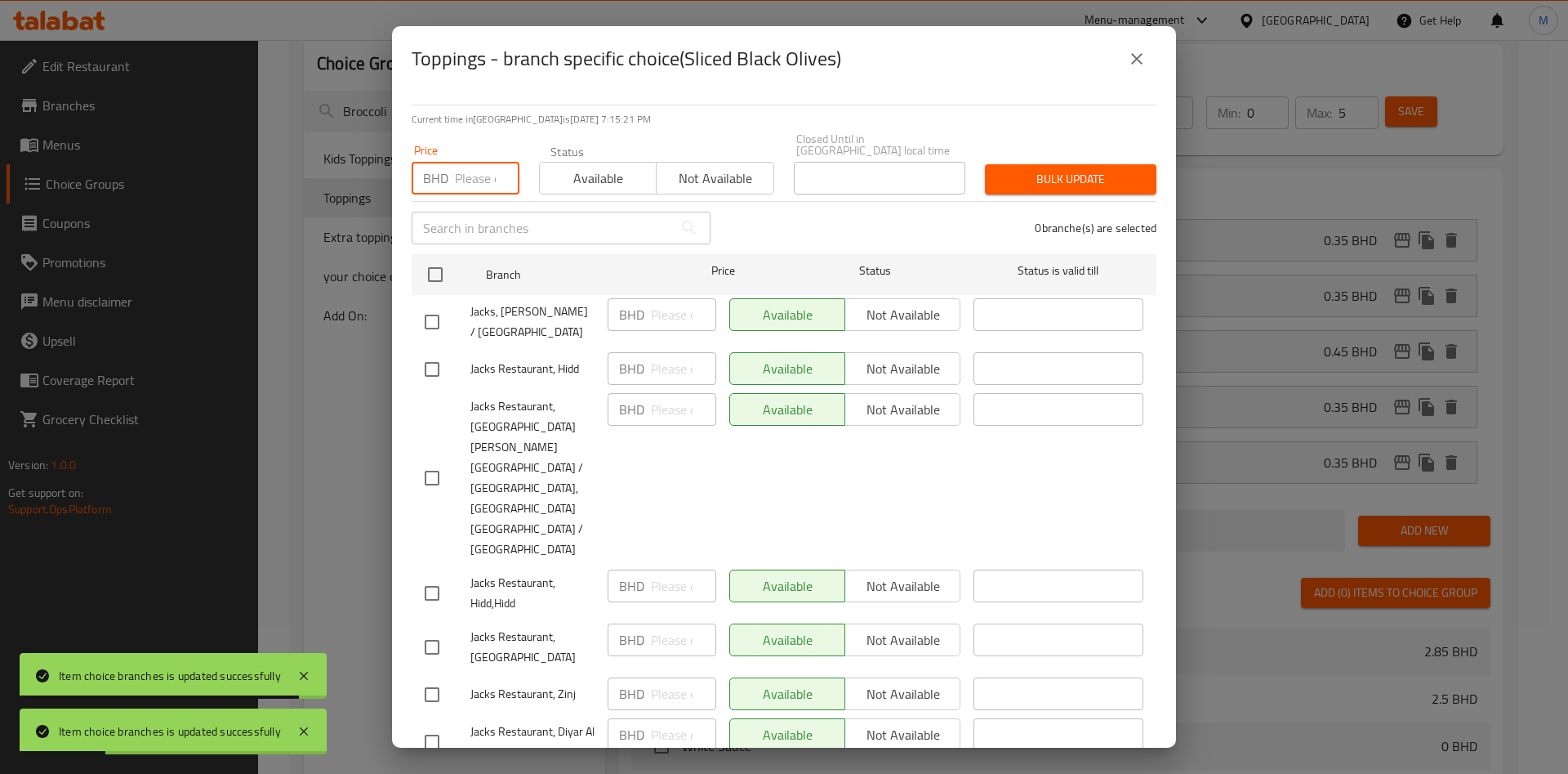
click at [480, 179] on input "number" at bounding box center [486, 177] width 64 height 33
paste input "0.35"
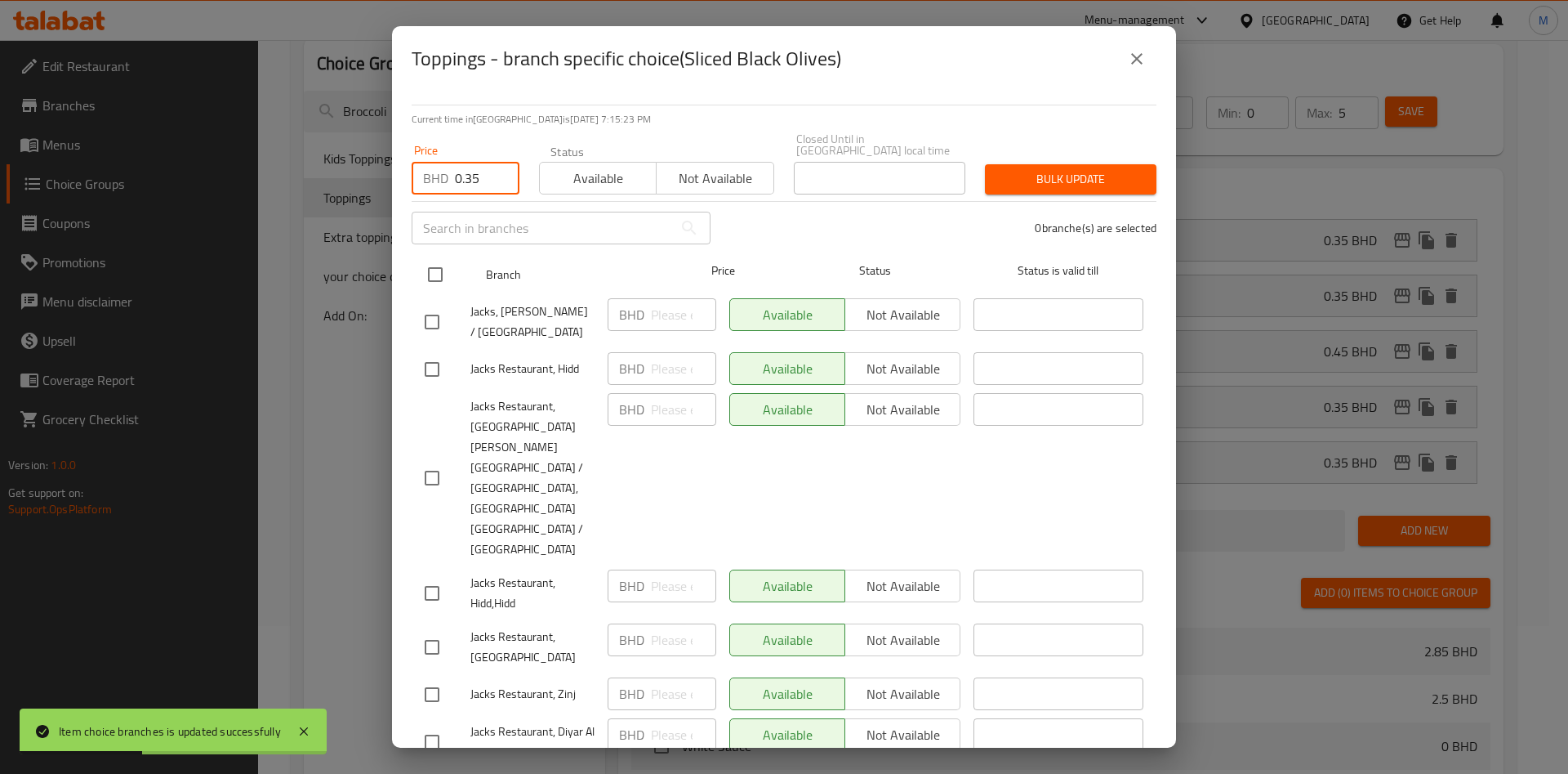
click at [426, 265] on input "checkbox" at bounding box center [435, 275] width 35 height 35
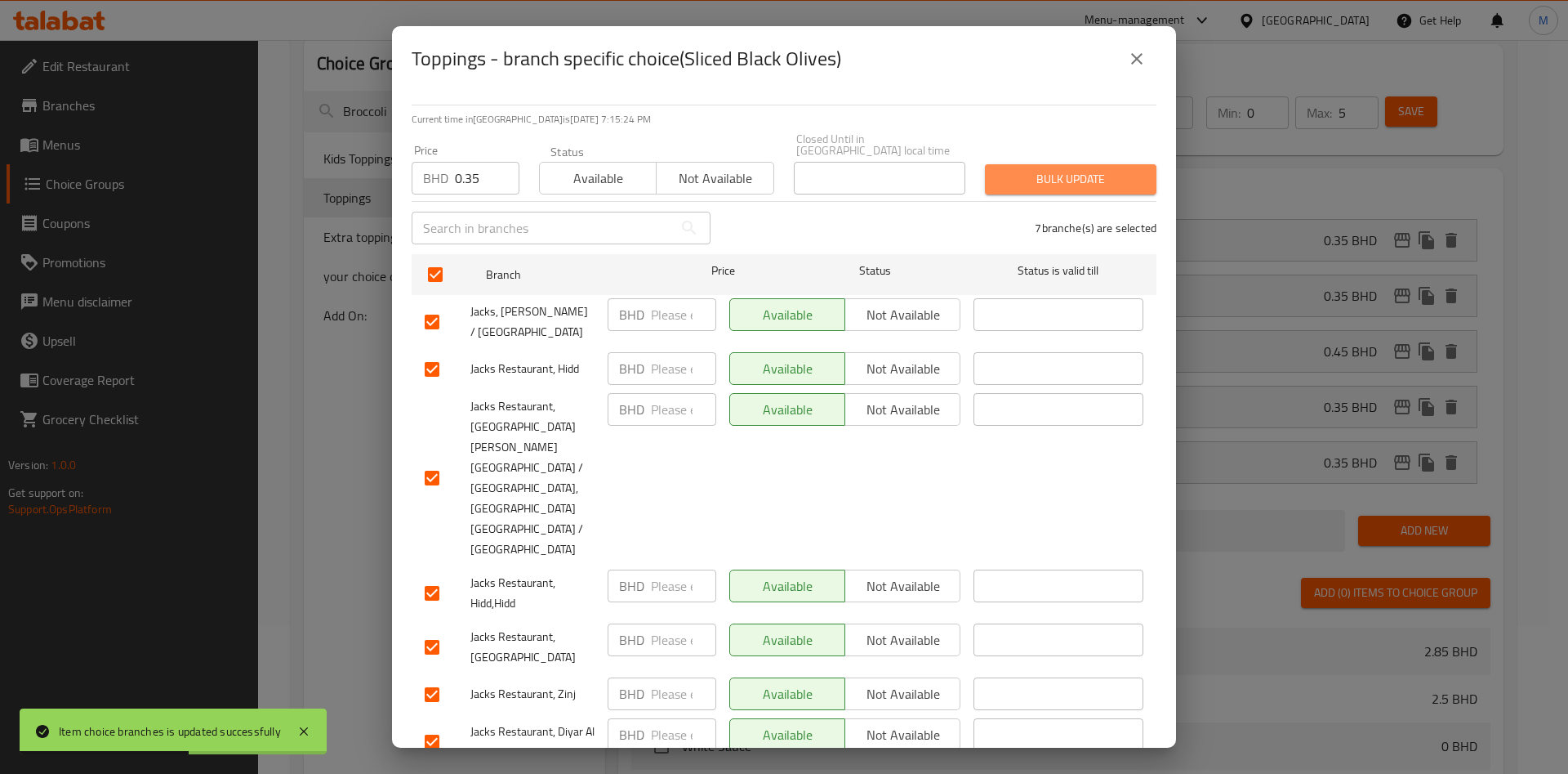
click at [1047, 169] on button "Bulk update" at bounding box center [1070, 179] width 171 height 31
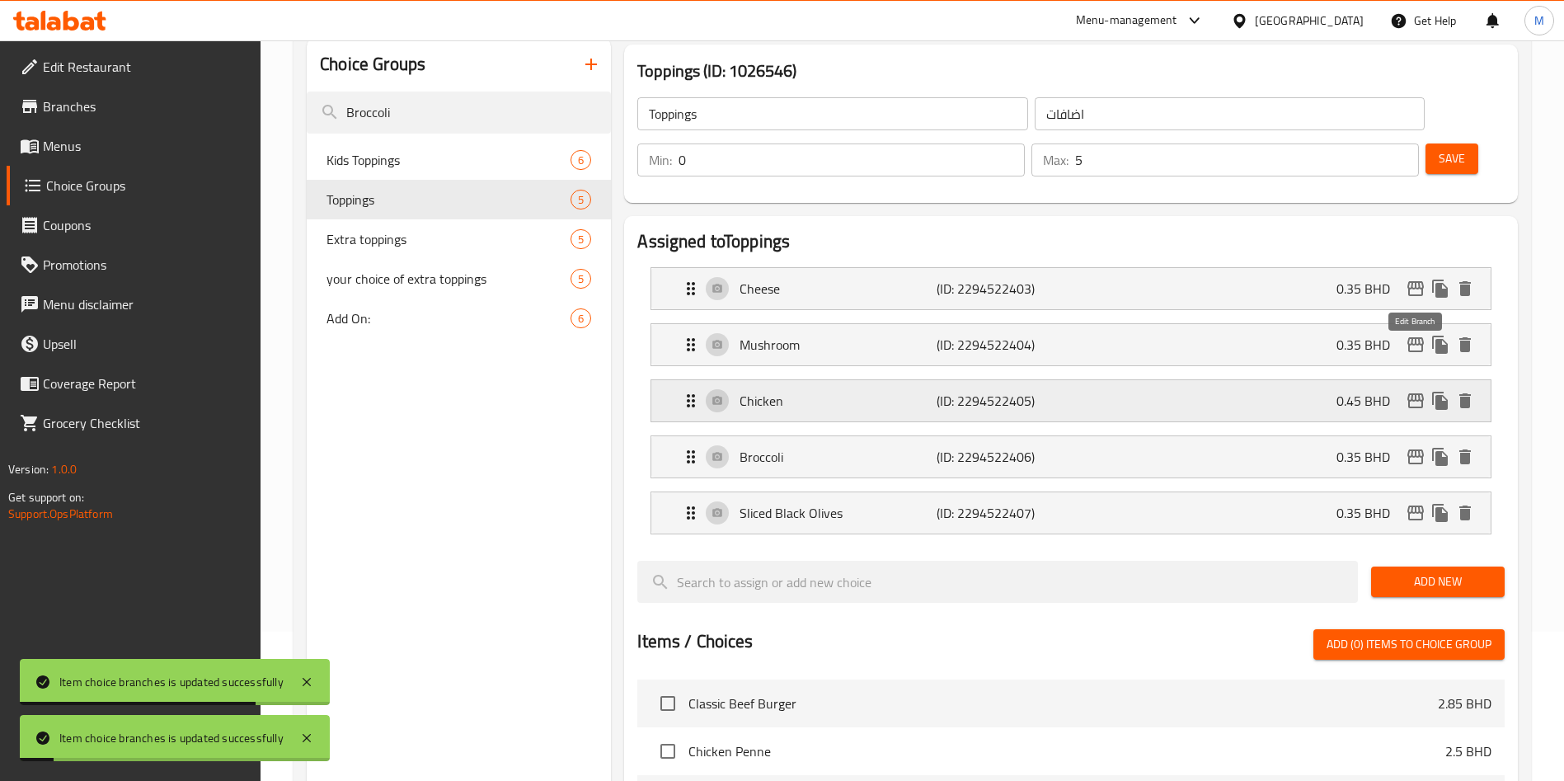
click at [1420, 391] on icon "edit" at bounding box center [1416, 401] width 20 height 20
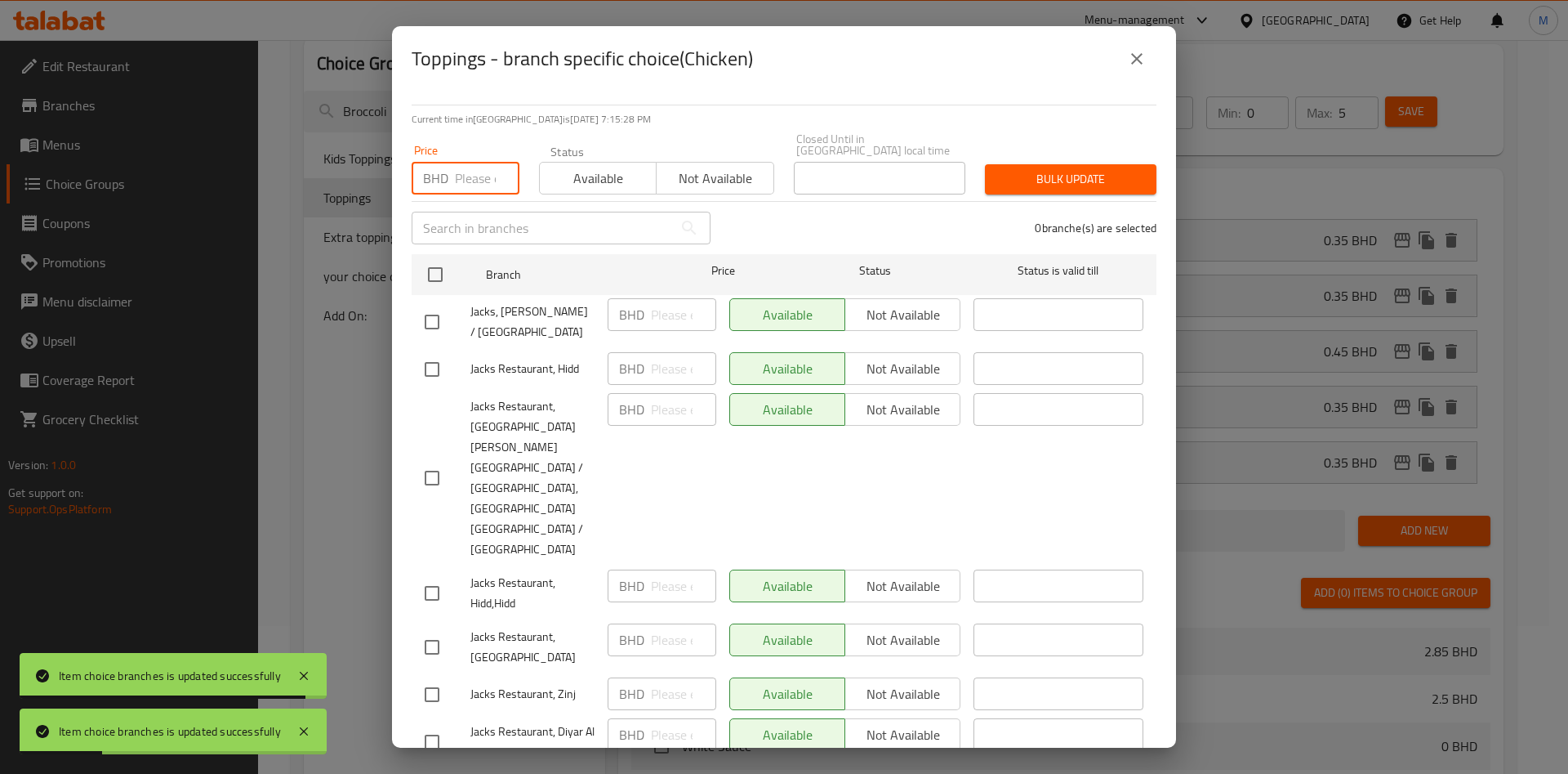
click at [482, 178] on input "number" at bounding box center [486, 177] width 64 height 33
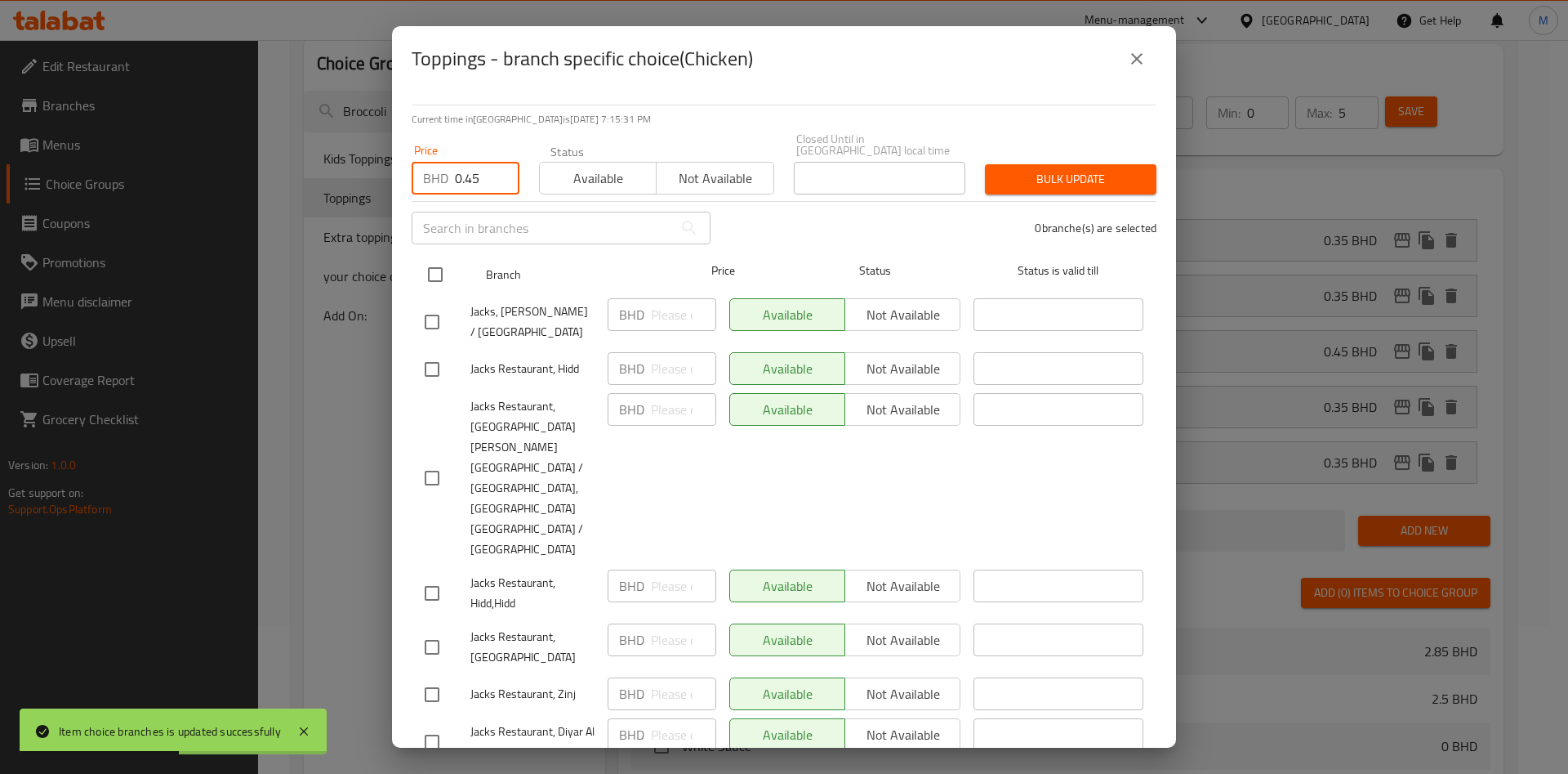
click at [442, 273] on input "checkbox" at bounding box center [435, 275] width 35 height 35
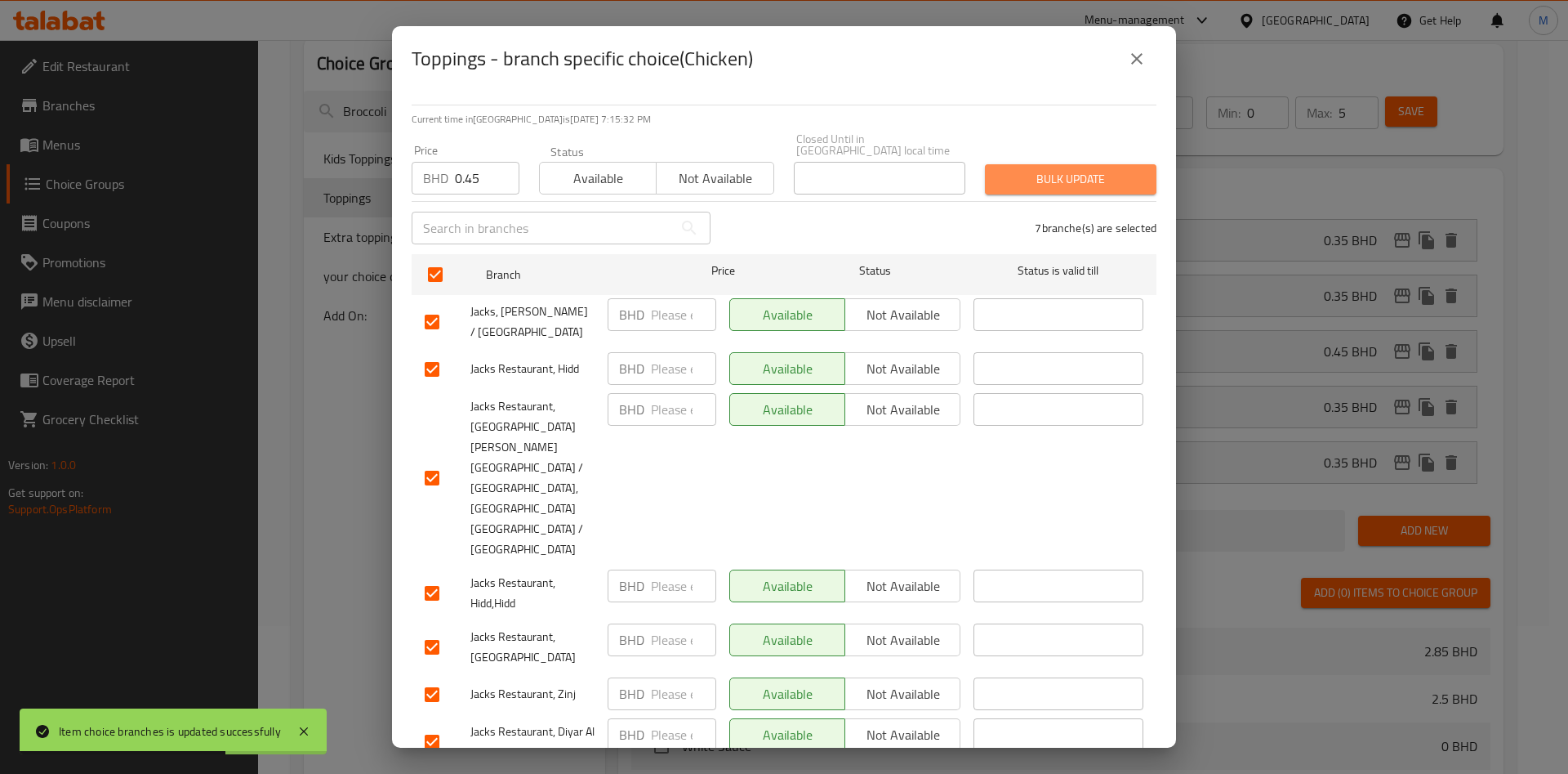
click at [1053, 194] on button "Bulk update" at bounding box center [1070, 179] width 171 height 31
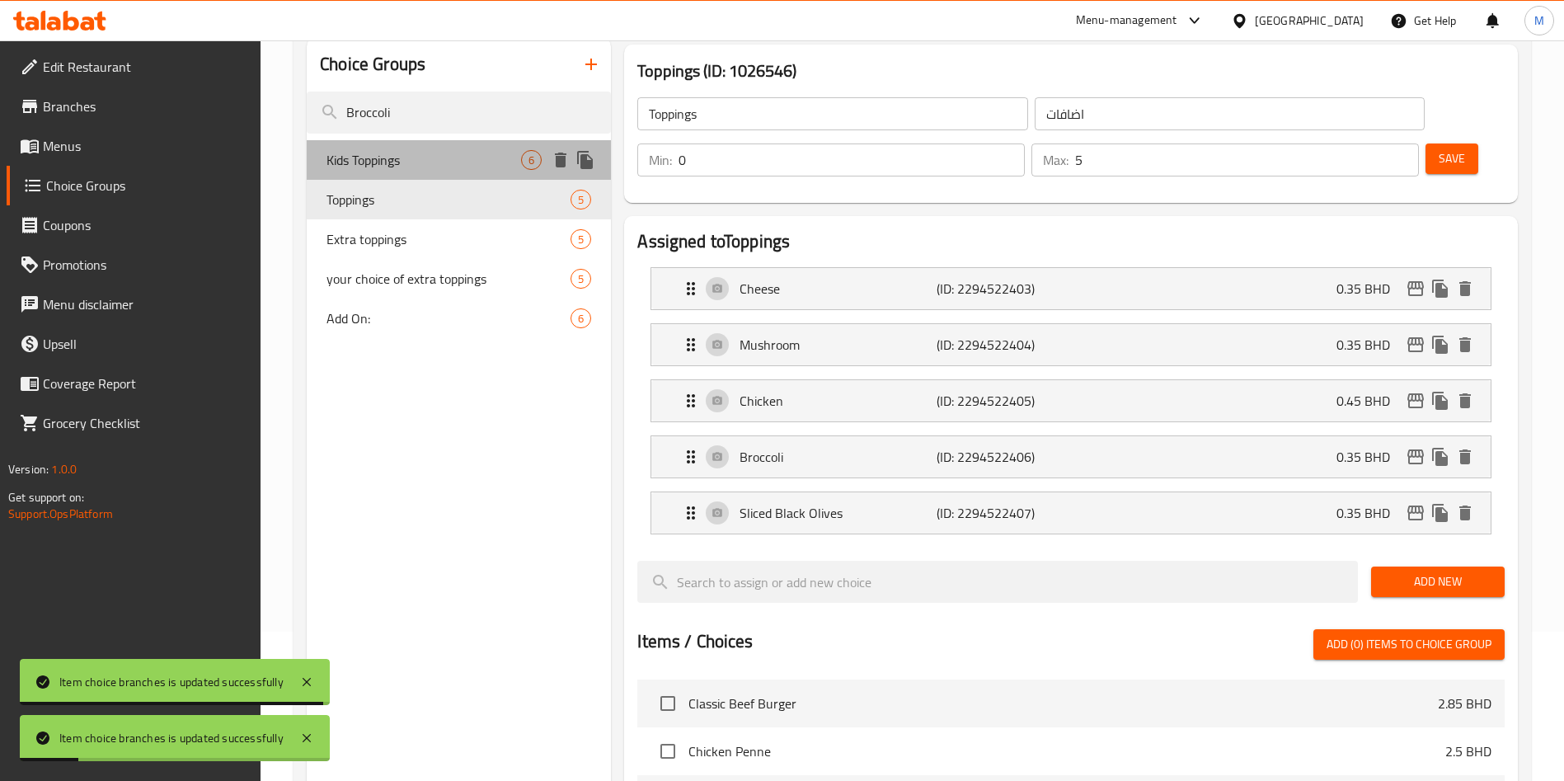
click at [392, 166] on span "Kids Toppings" at bounding box center [423, 160] width 195 height 20
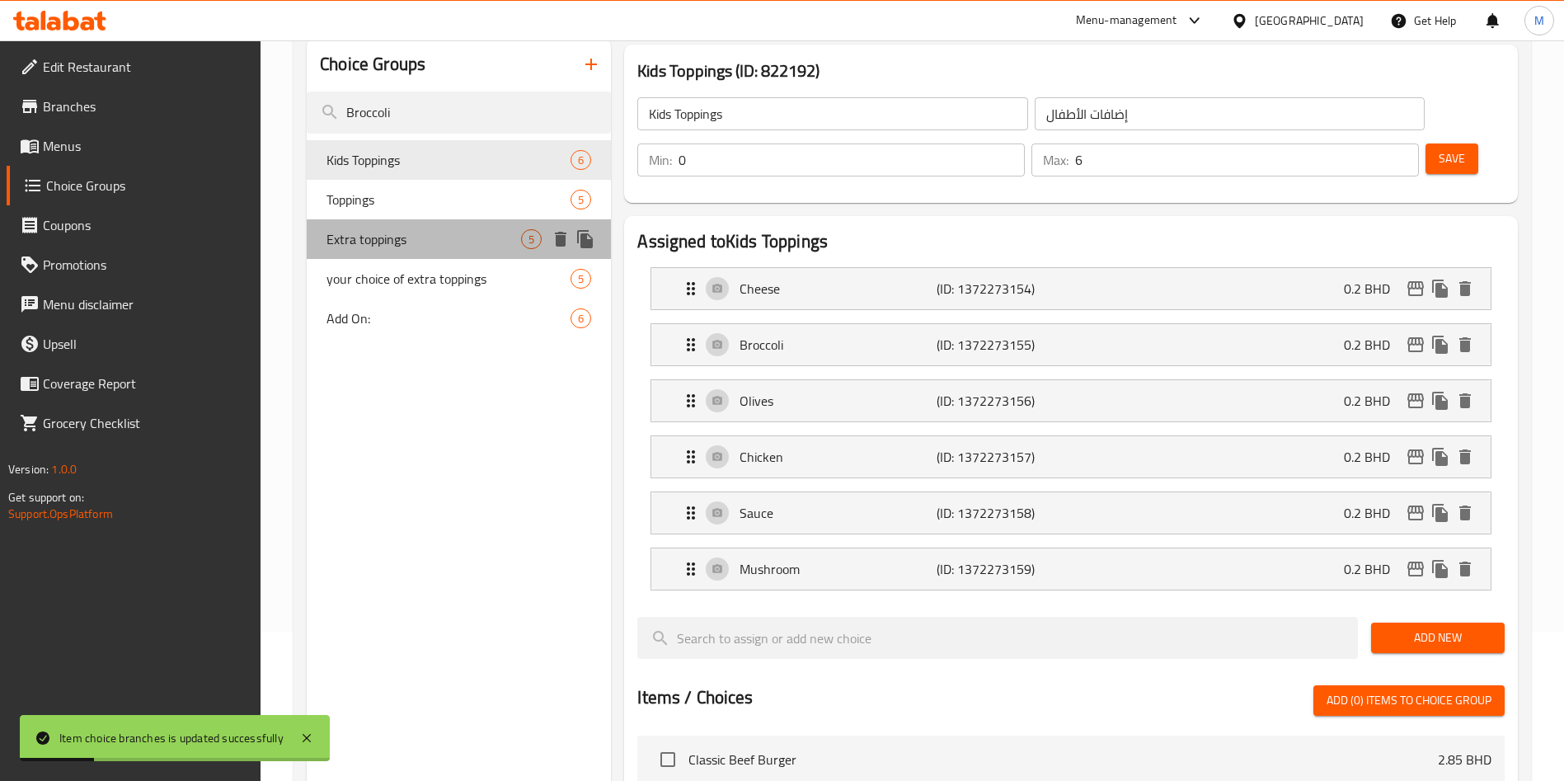
click at [409, 232] on span "Extra toppings" at bounding box center [423, 239] width 195 height 20
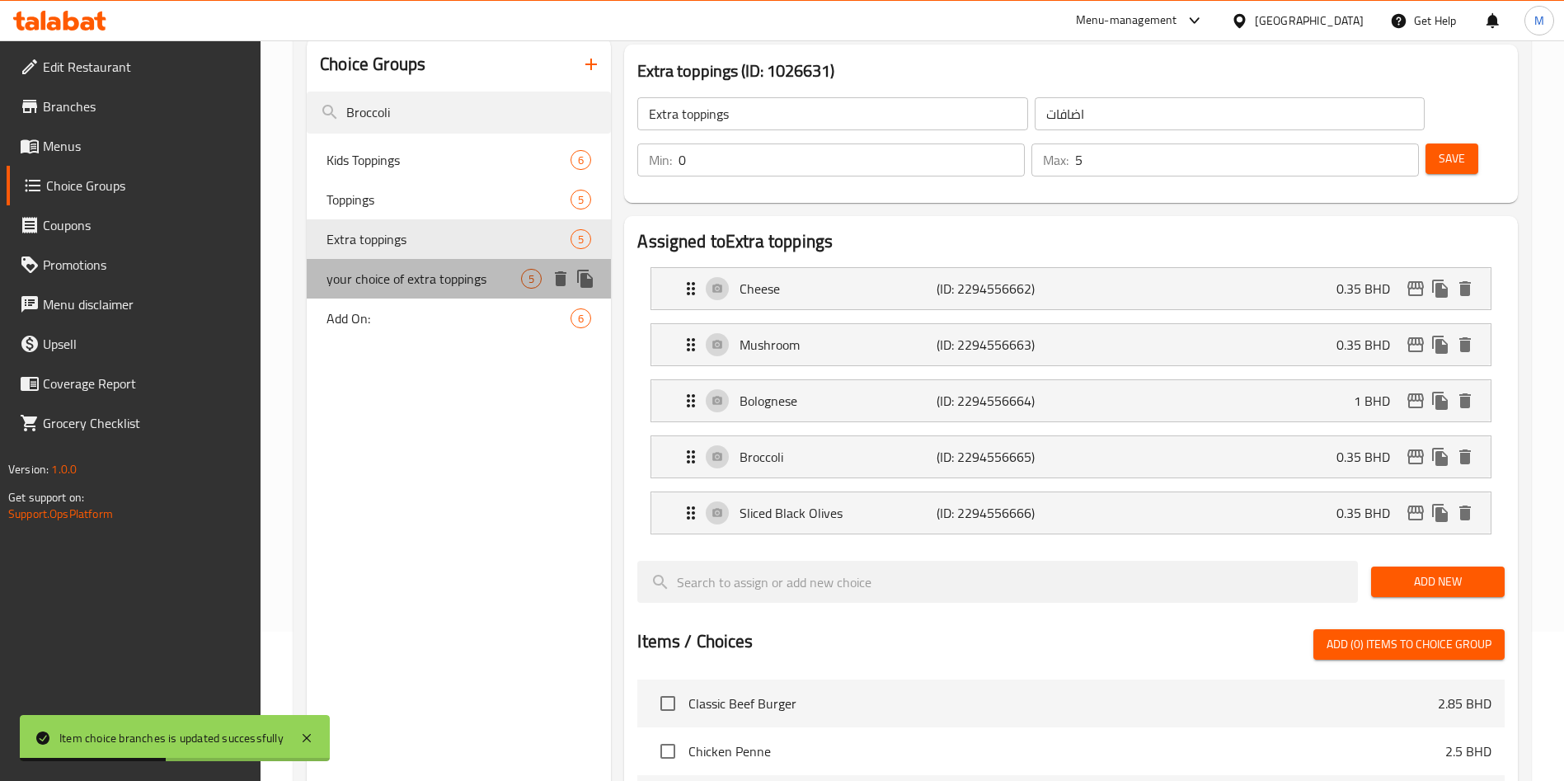
click at [429, 269] on span "your choice of extra toppings" at bounding box center [423, 279] width 195 height 20
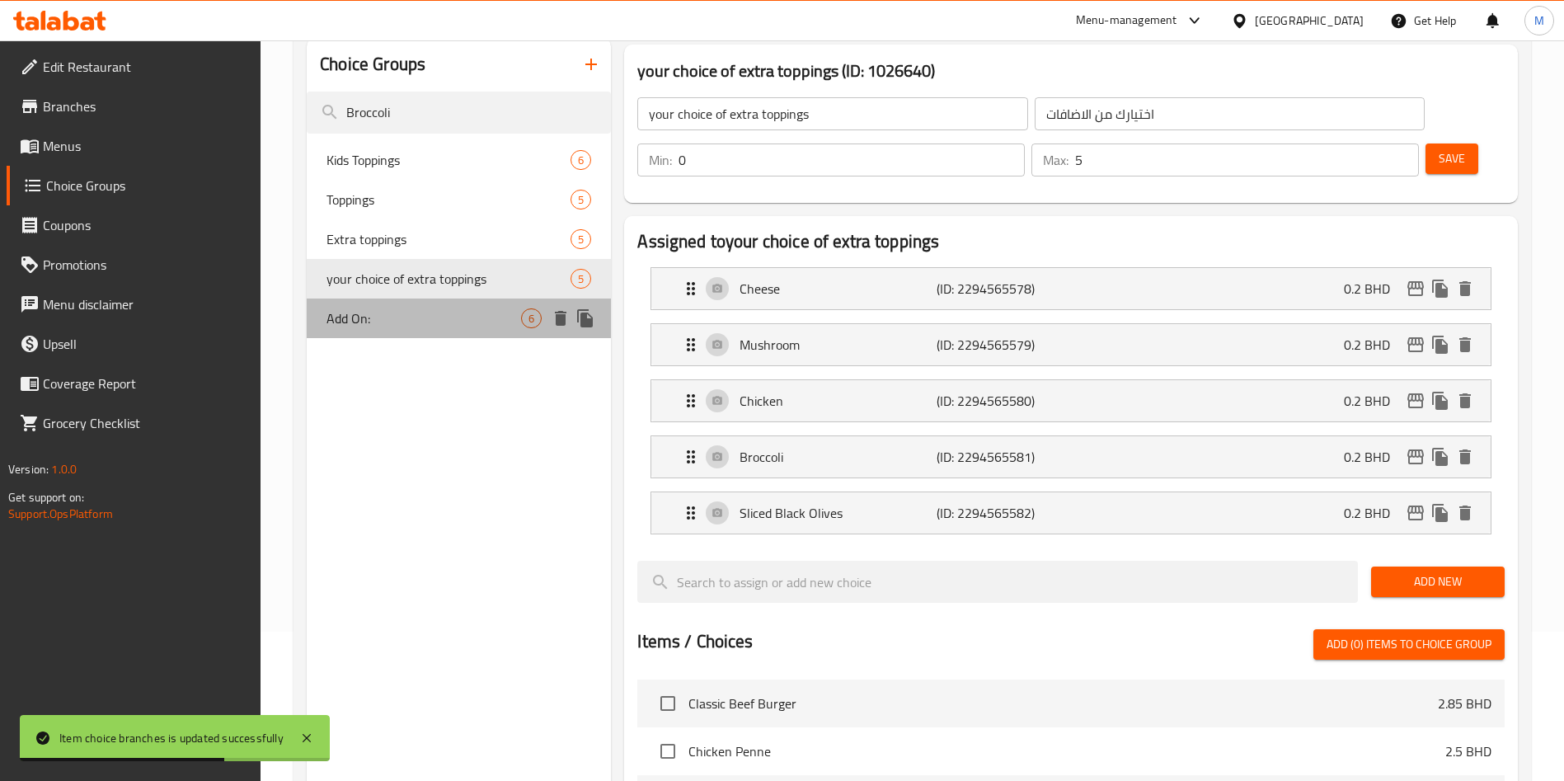
click at [437, 323] on span "Add On:" at bounding box center [423, 318] width 195 height 20
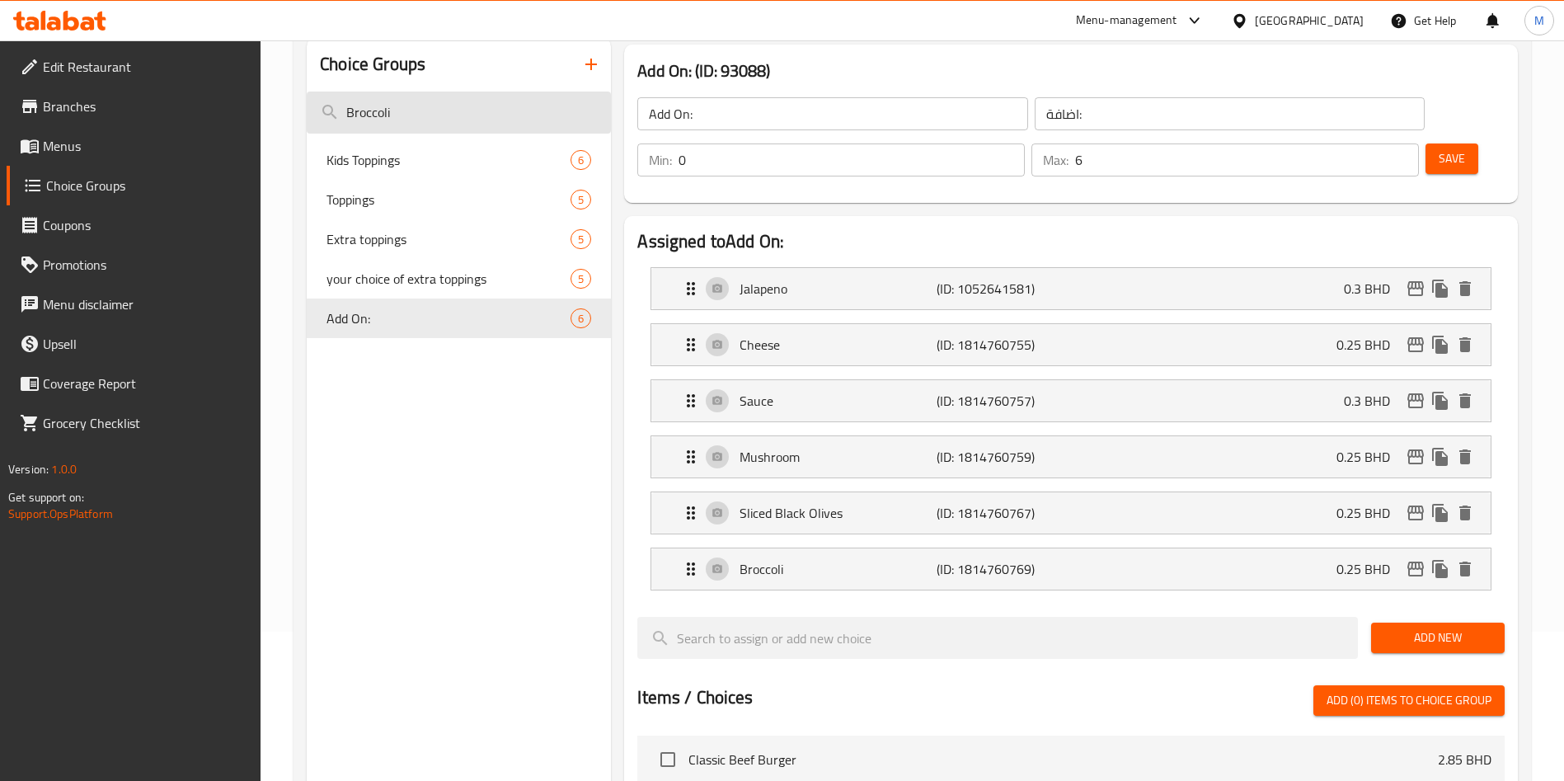
click at [463, 110] on input "Broccoli" at bounding box center [459, 113] width 304 height 42
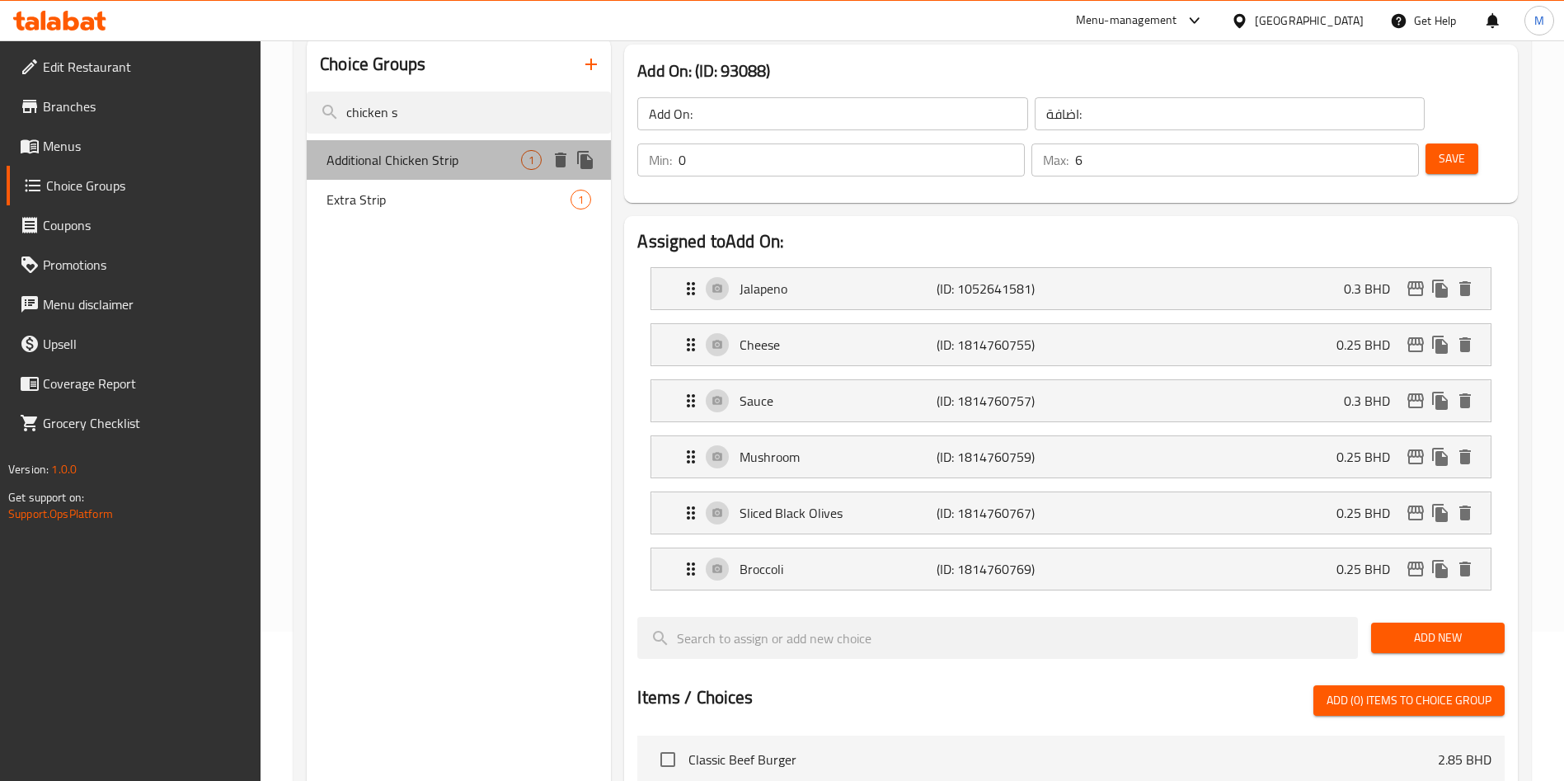
click at [466, 143] on div "Additional Chicken Strip 1" at bounding box center [459, 160] width 304 height 40
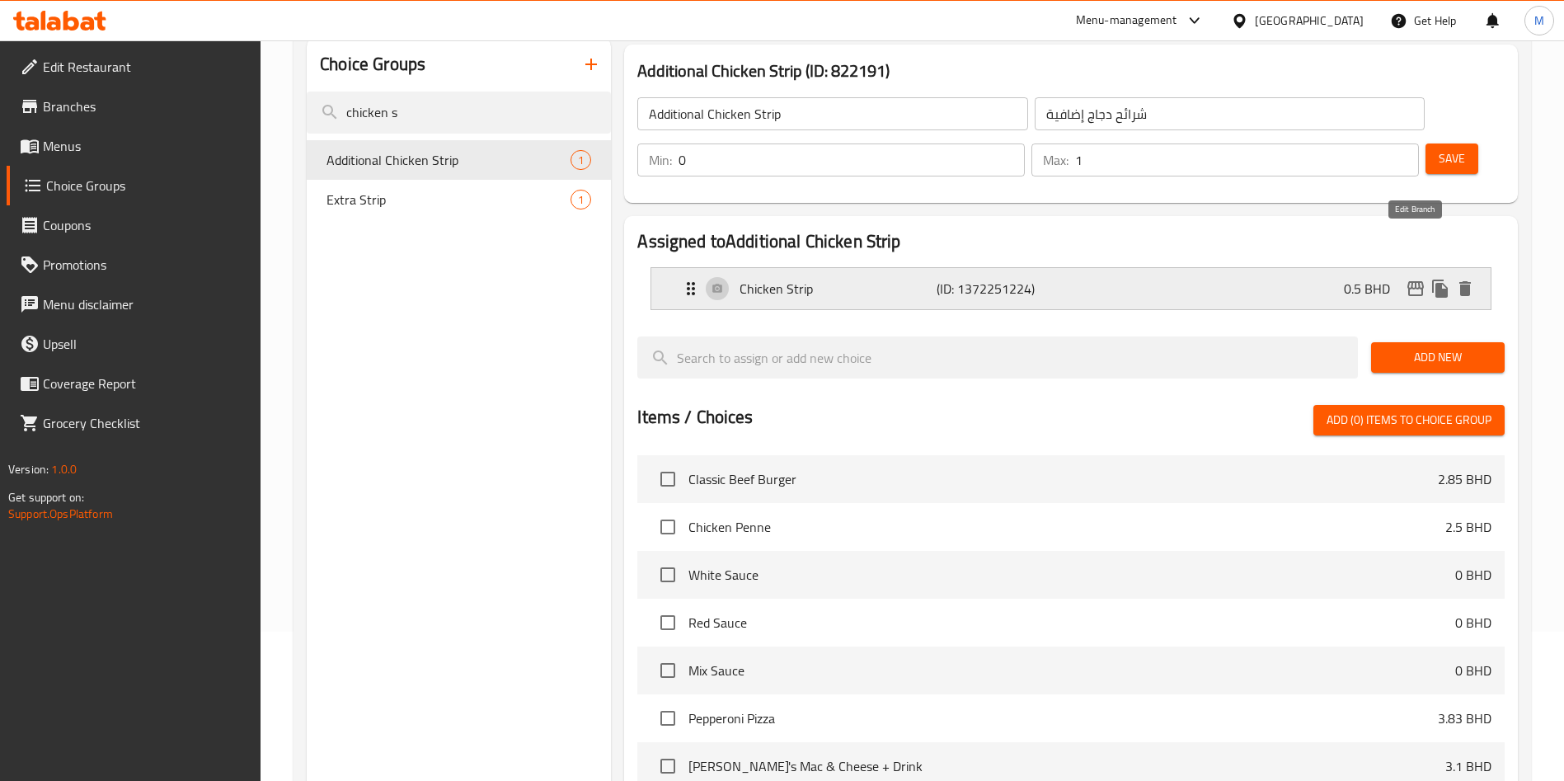
click at [1408, 281] on icon "edit" at bounding box center [1415, 288] width 16 height 15
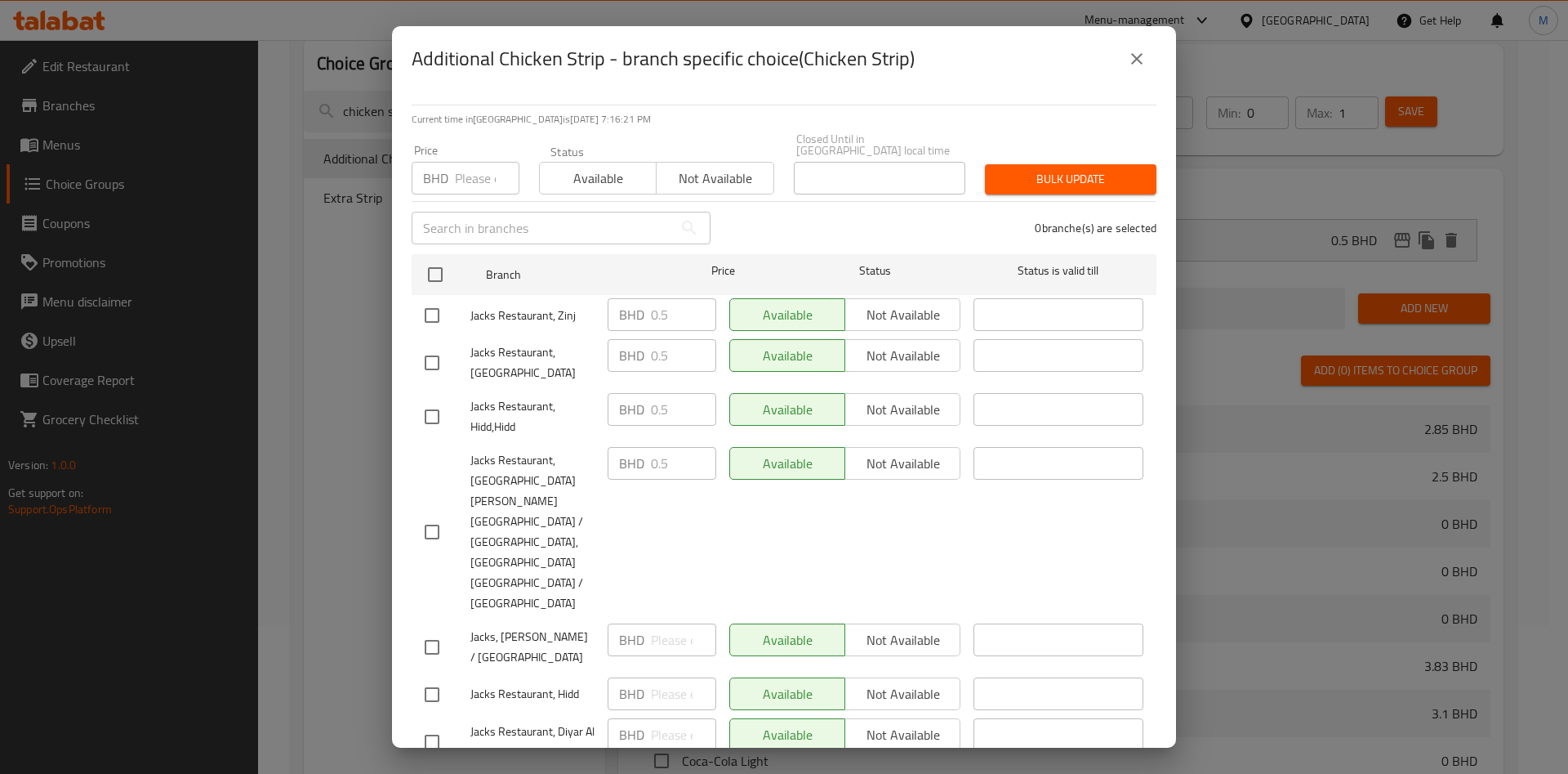
click at [1134, 68] on icon "close" at bounding box center [1137, 58] width 20 height 20
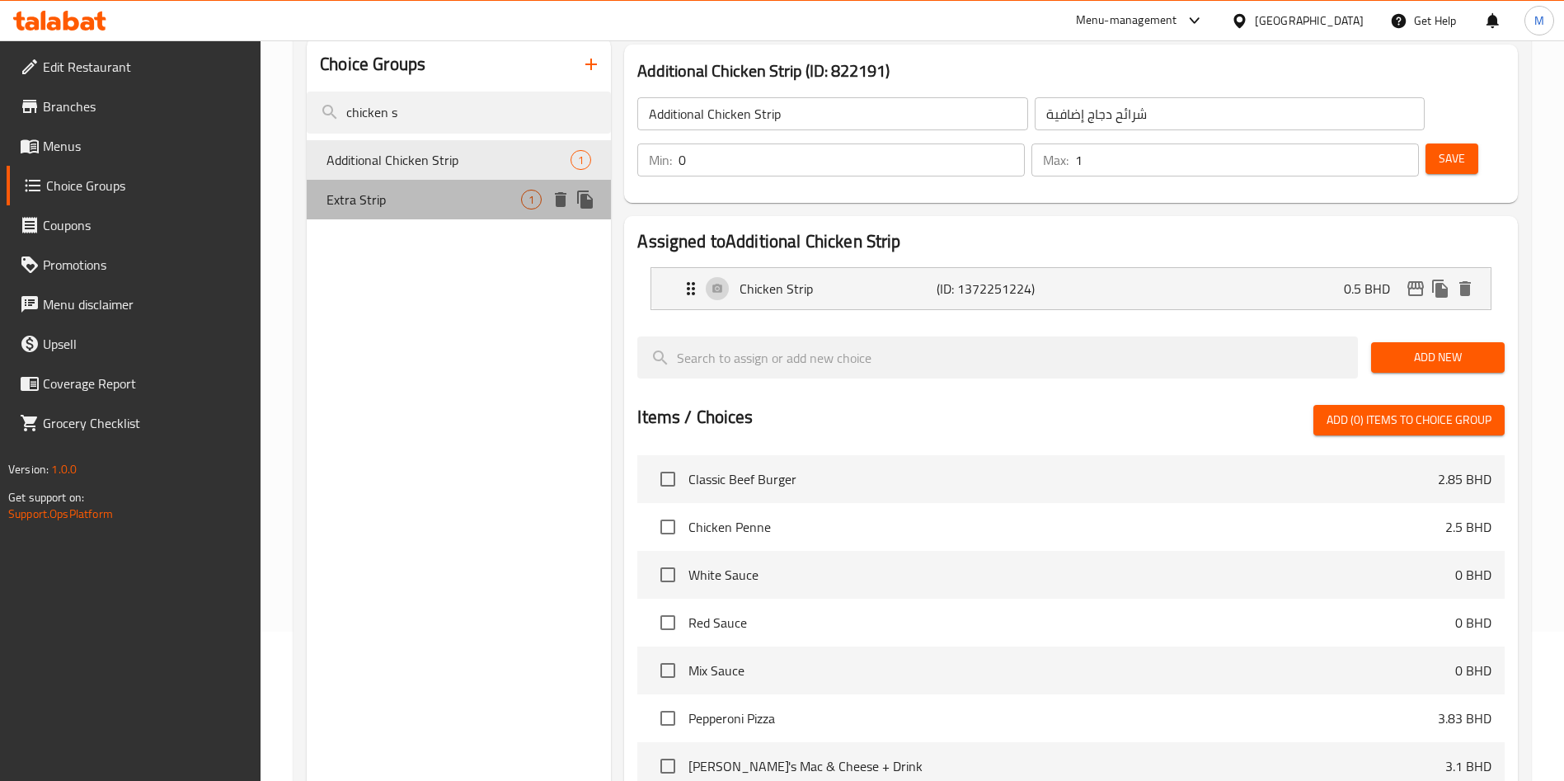
click at [436, 207] on span "Extra Strip" at bounding box center [423, 200] width 195 height 20
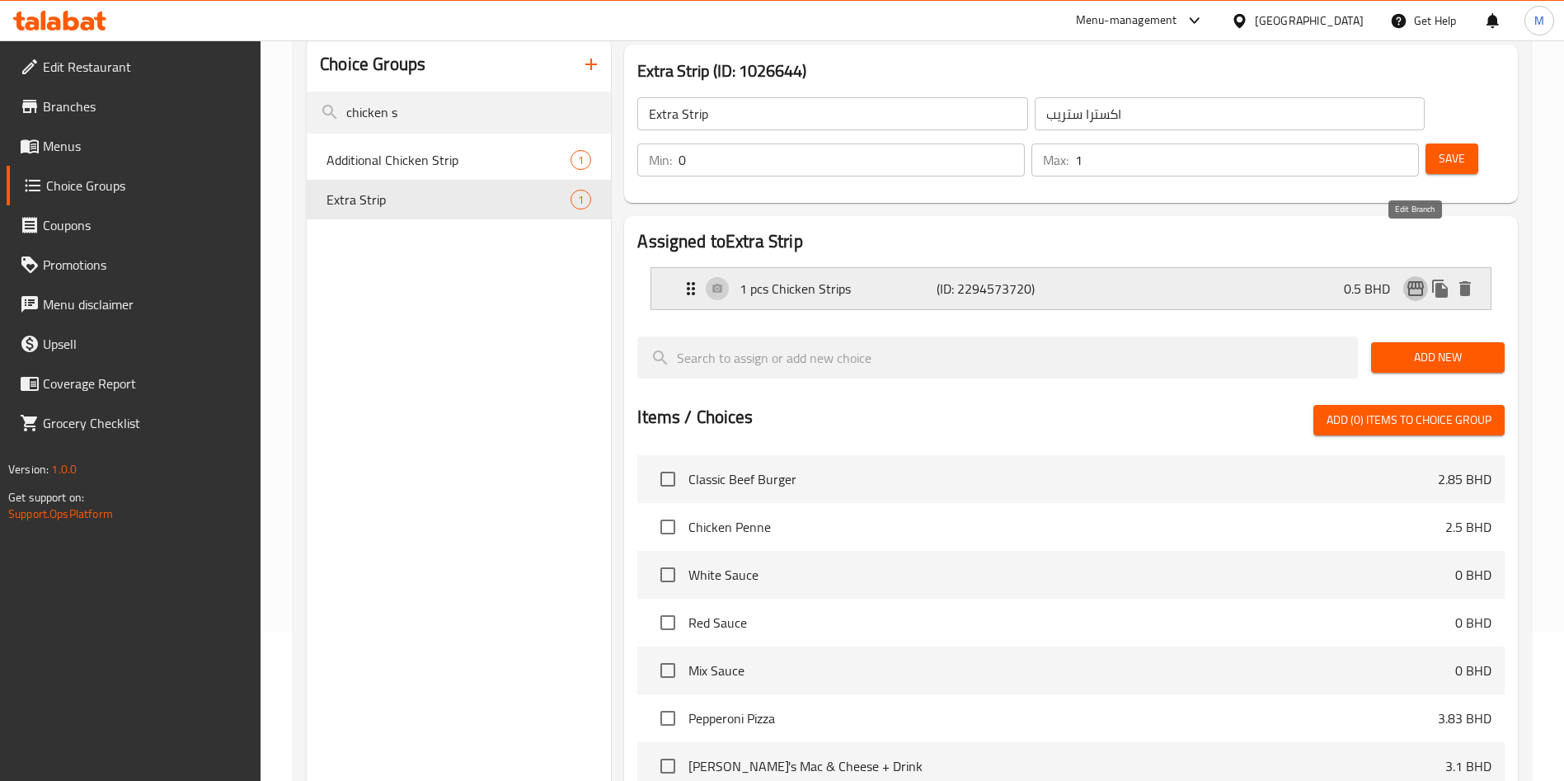
click at [1420, 281] on icon "edit" at bounding box center [1415, 288] width 16 height 15
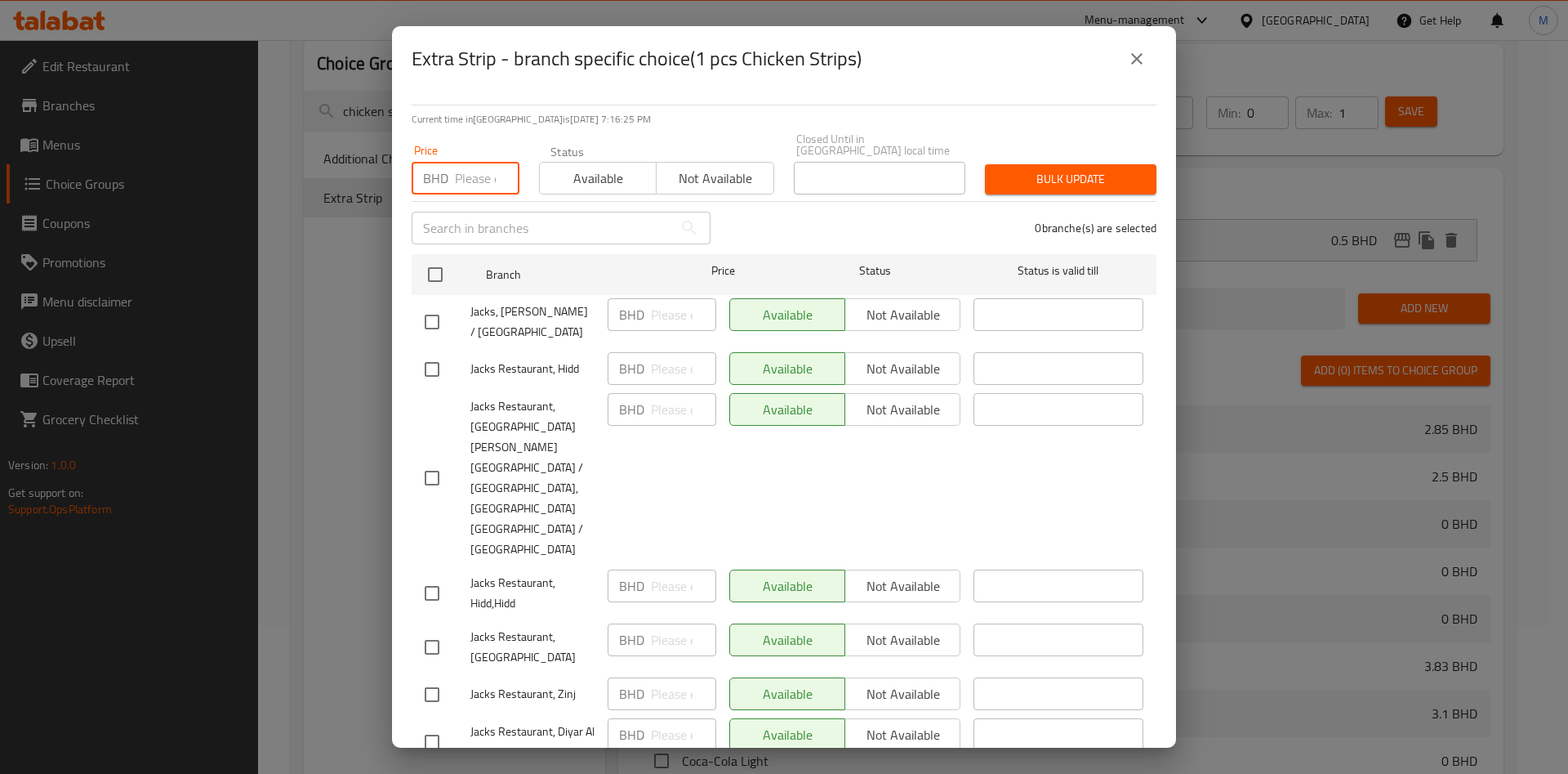
click at [463, 174] on input "number" at bounding box center [486, 177] width 64 height 33
click at [449, 254] on div at bounding box center [449, 275] width 61 height 48
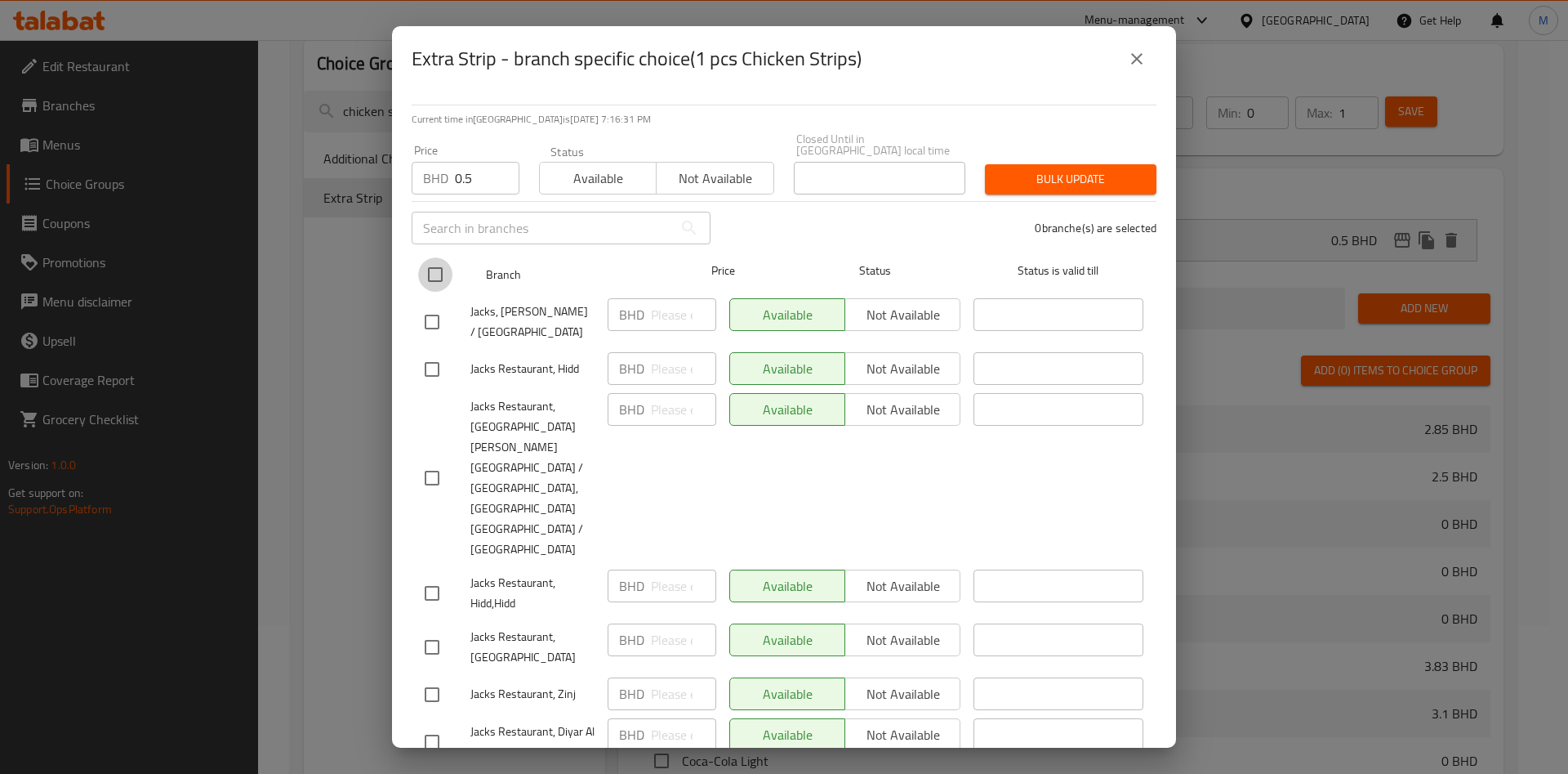
click at [450, 276] on input "checkbox" at bounding box center [435, 275] width 35 height 35
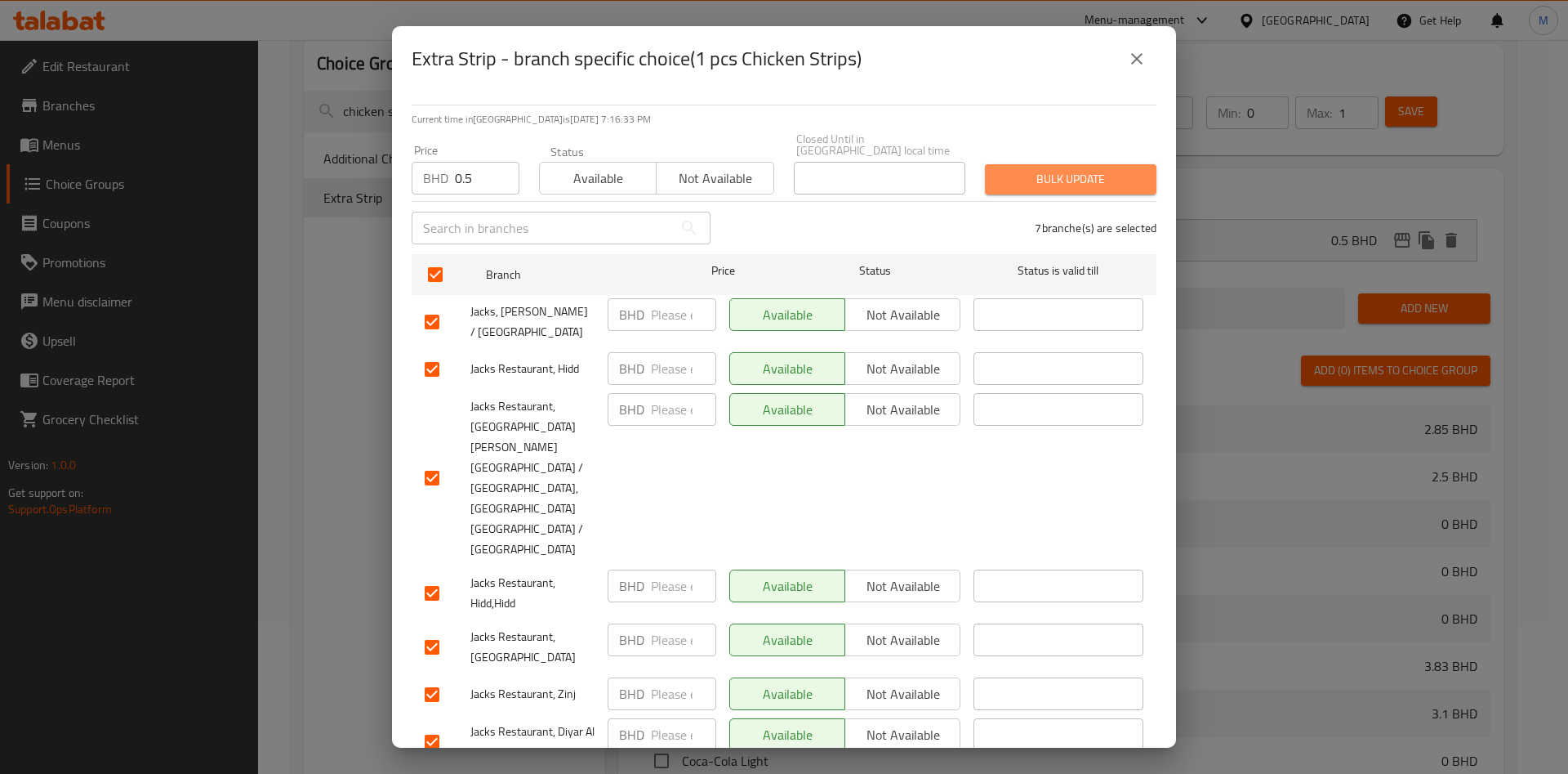
click at [1038, 189] on span "Bulk update" at bounding box center [1071, 179] width 146 height 21
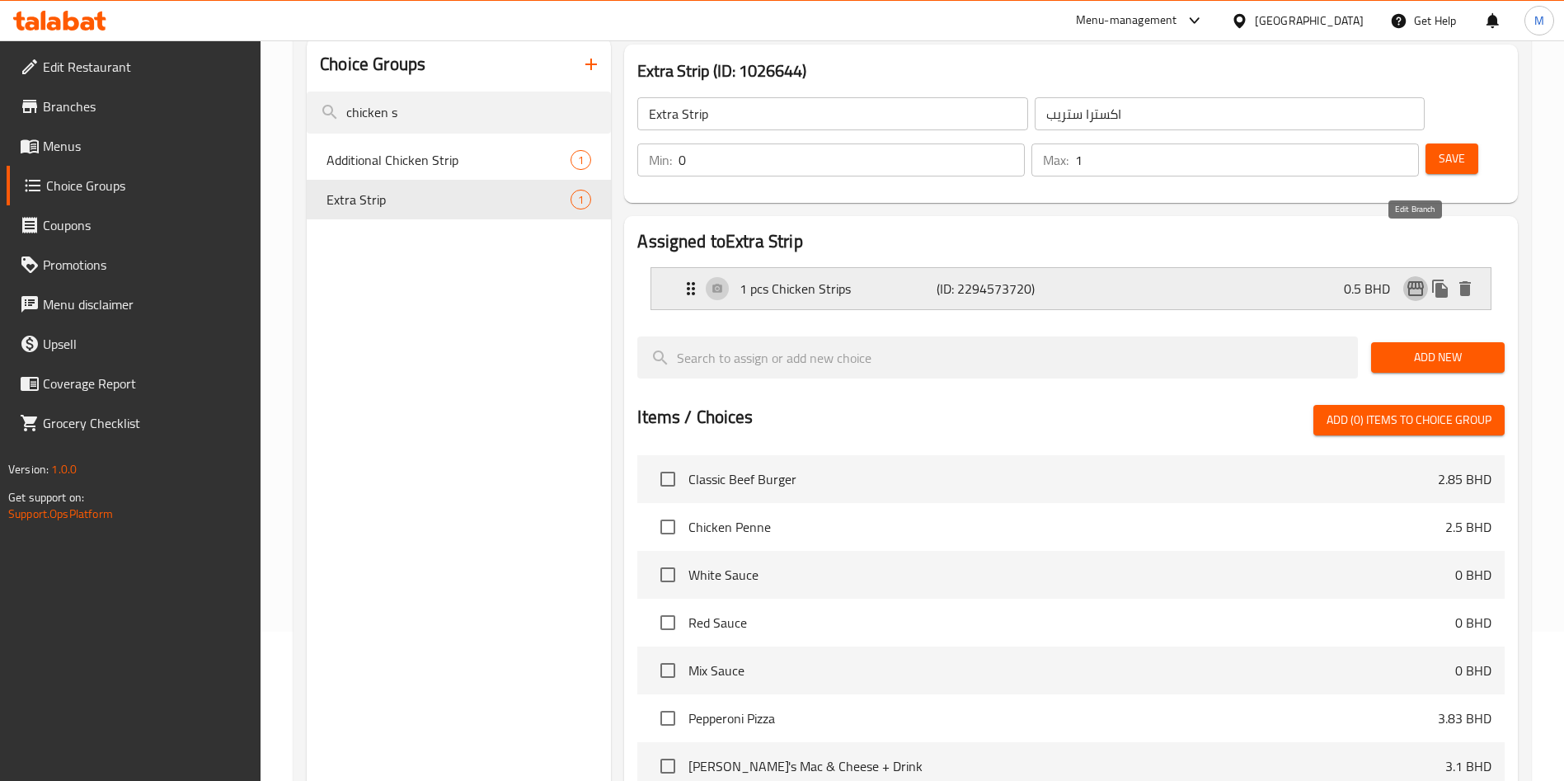
click at [1413, 279] on icon "edit" at bounding box center [1416, 289] width 20 height 20
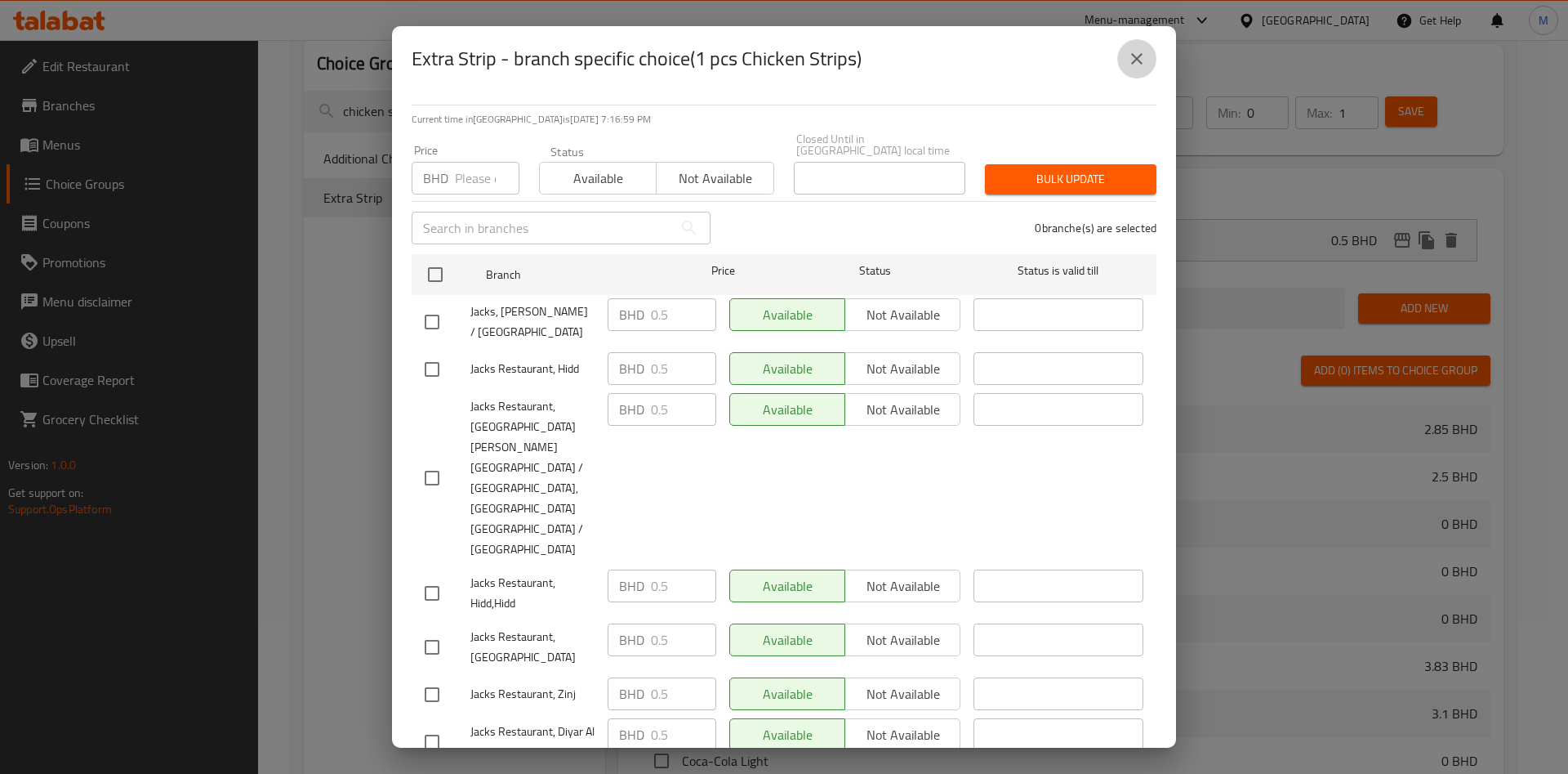
click at [1155, 70] on button "close" at bounding box center [1137, 59] width 40 height 40
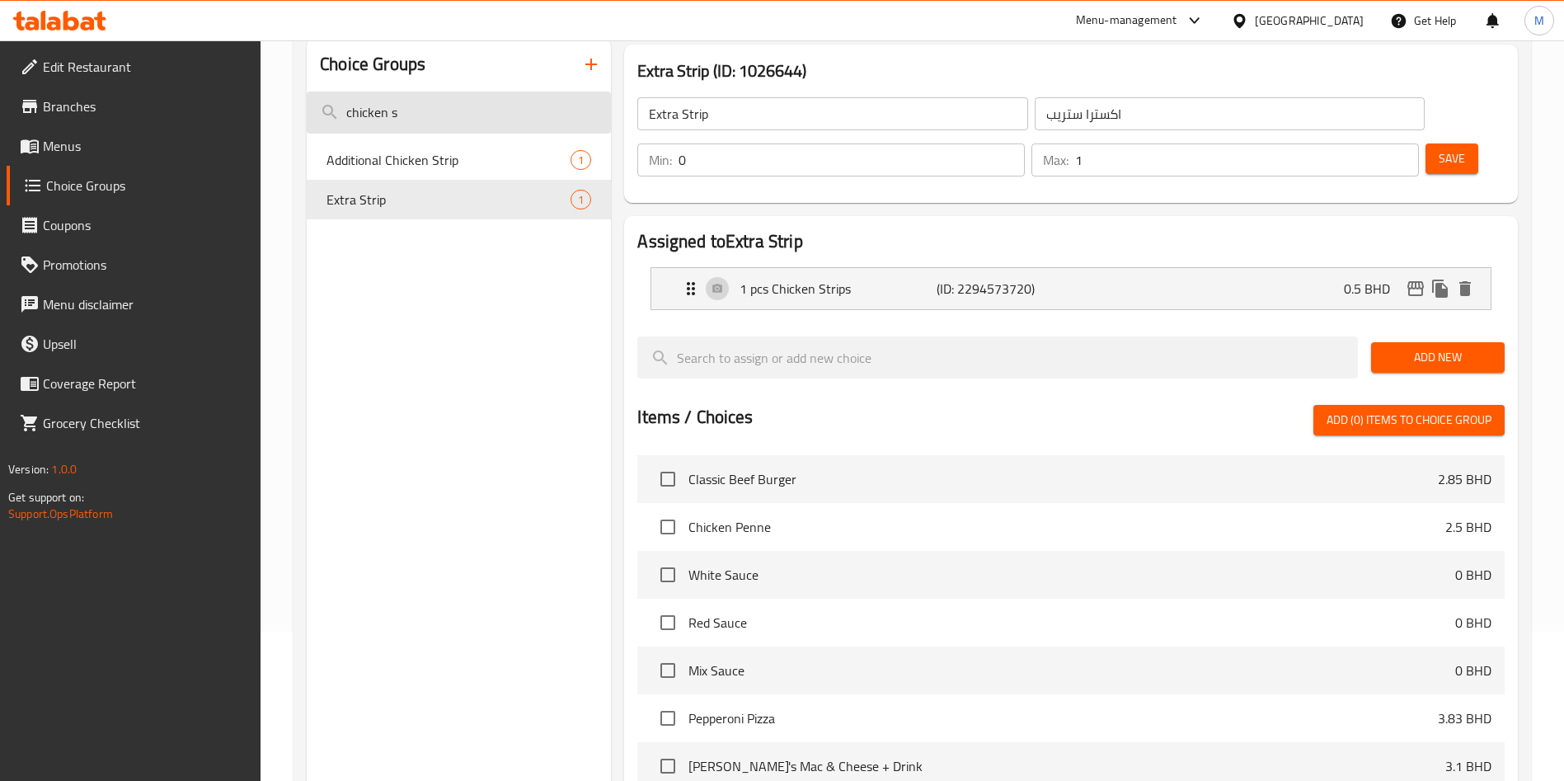
drag, startPoint x: 454, startPoint y: 64, endPoint x: 447, endPoint y: 110, distance: 46.0
click at [447, 110] on div "Choice Groups chicken s Additional Chicken Strip 1 Extra Strip 1" at bounding box center [459, 545] width 304 height 1014
click at [447, 110] on input "chicken s" at bounding box center [459, 113] width 304 height 42
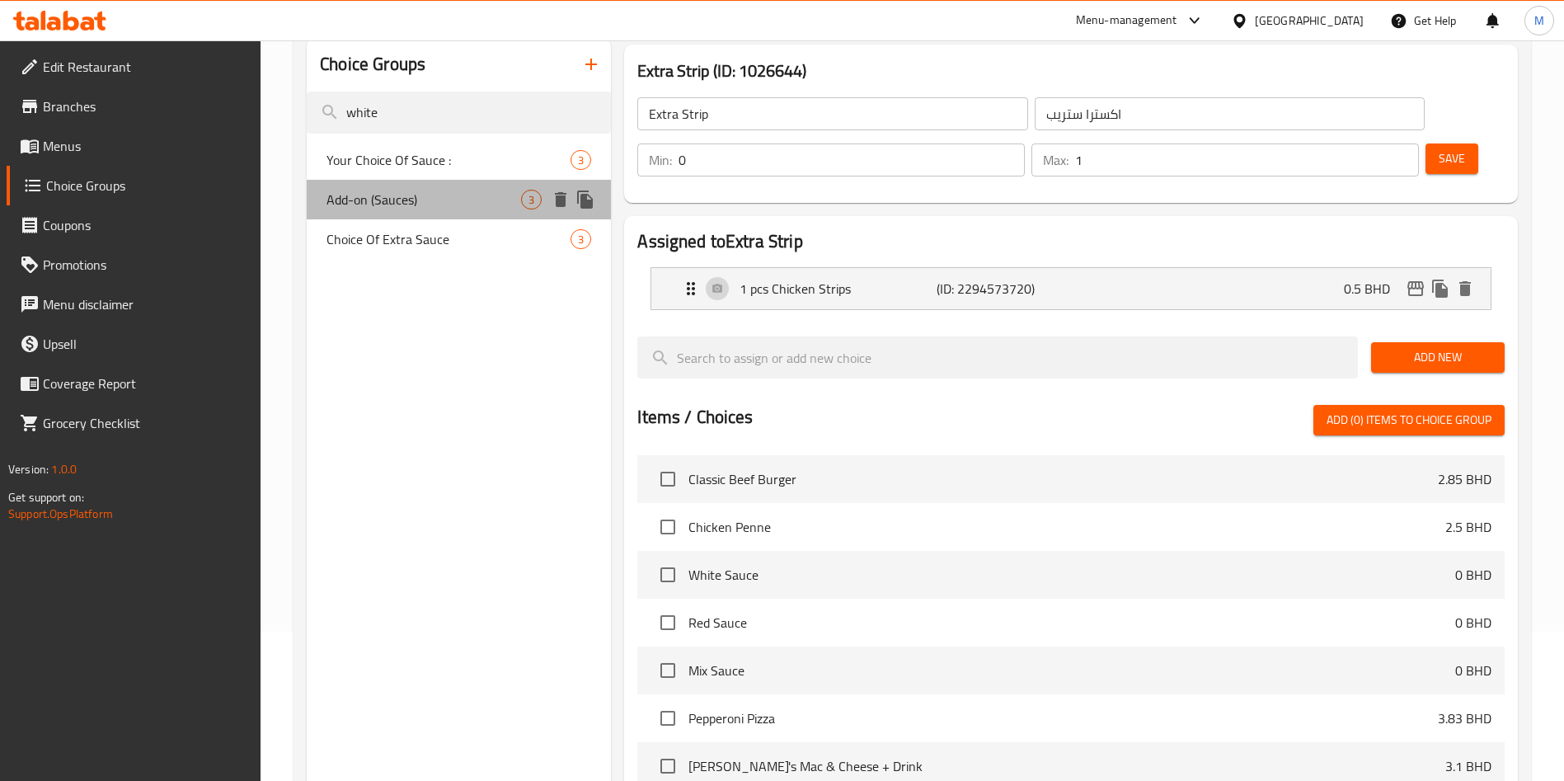
click at [438, 187] on div "Add-on (Sauces) 3" at bounding box center [459, 200] width 304 height 40
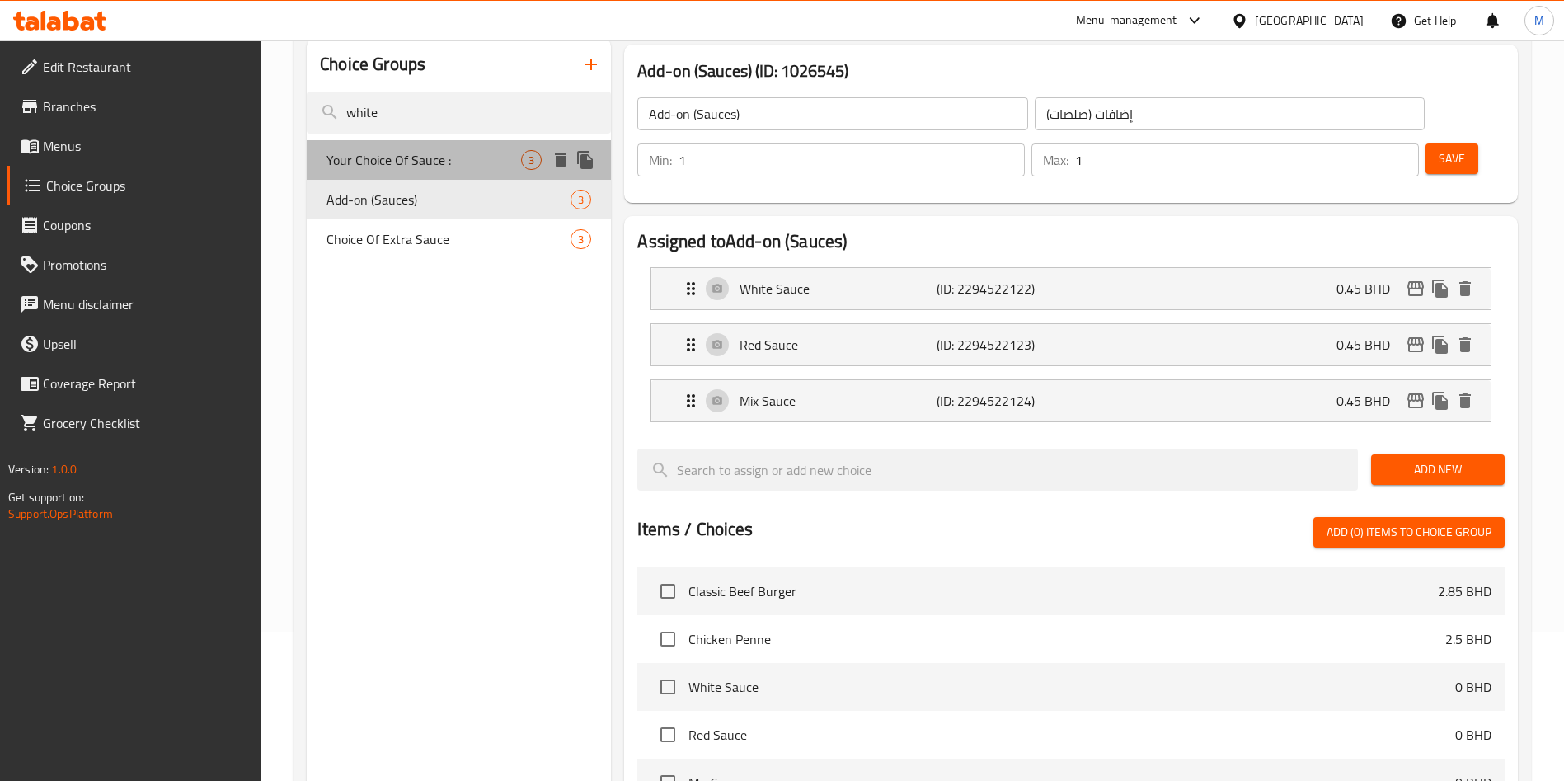
click at [451, 141] on div "Your Choice Of Sauce : 3" at bounding box center [459, 160] width 304 height 40
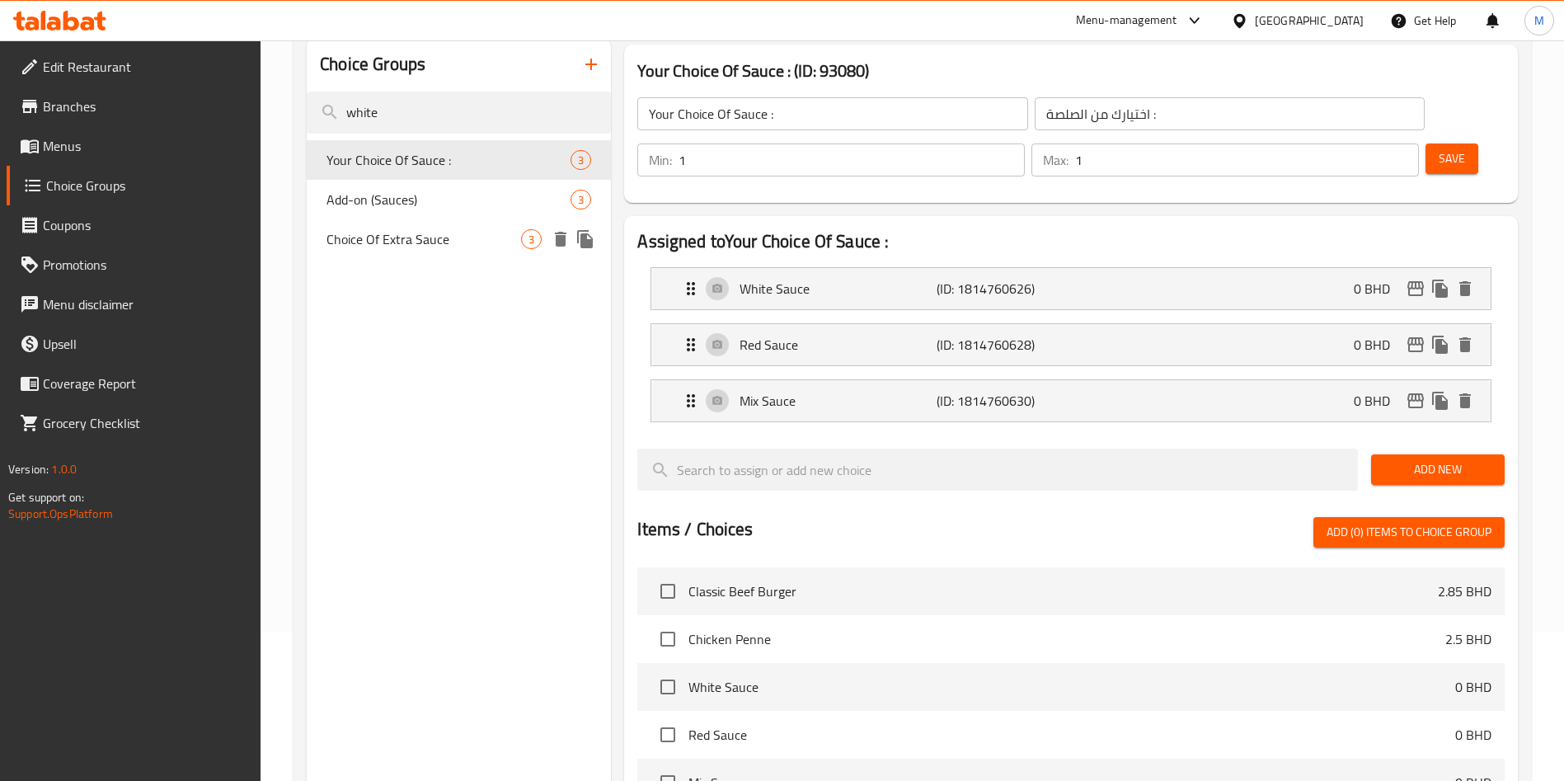
click at [460, 233] on span "Choice Of Extra Sauce" at bounding box center [423, 239] width 195 height 20
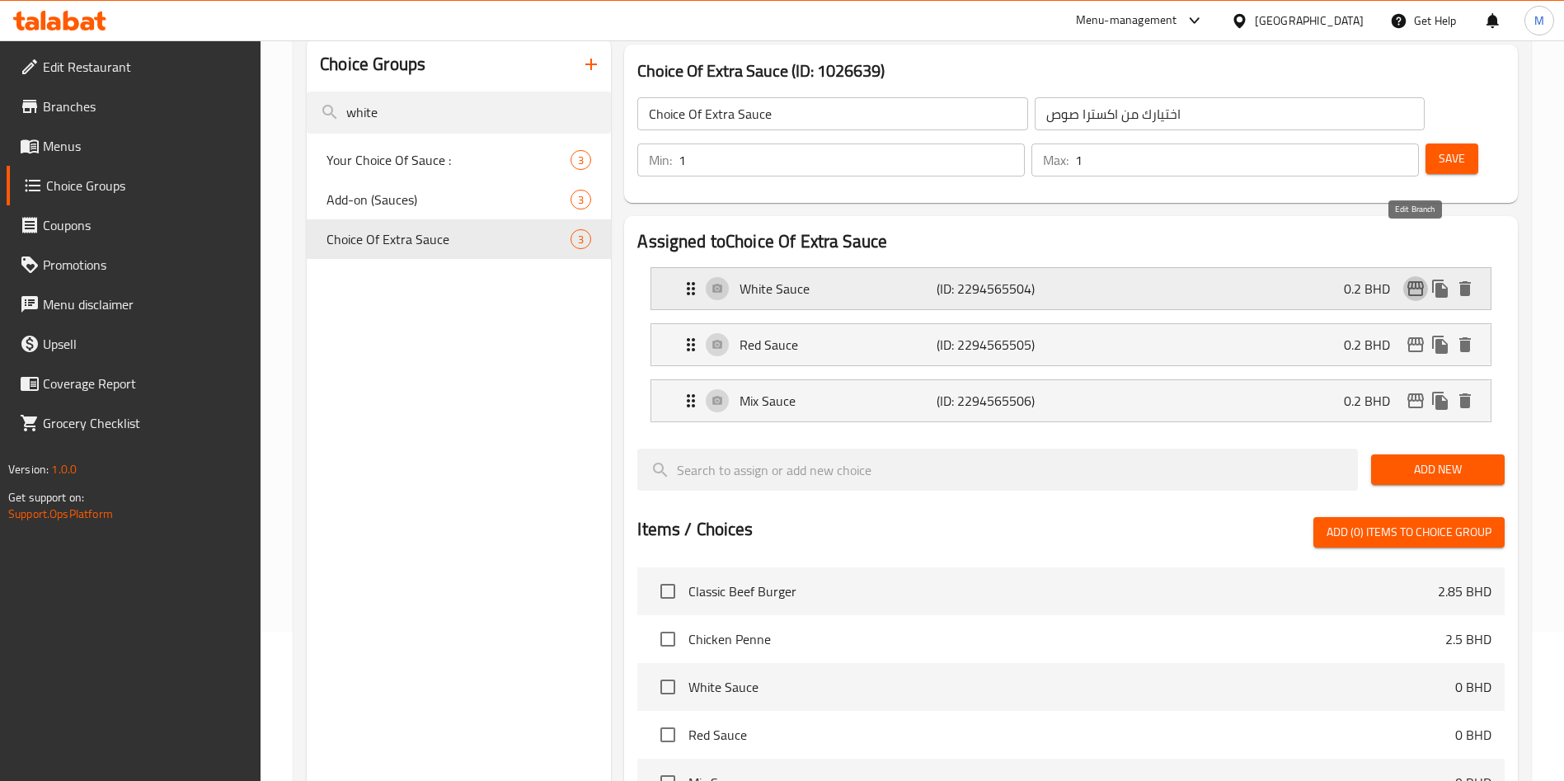
click at [1418, 279] on icon "edit" at bounding box center [1416, 289] width 20 height 20
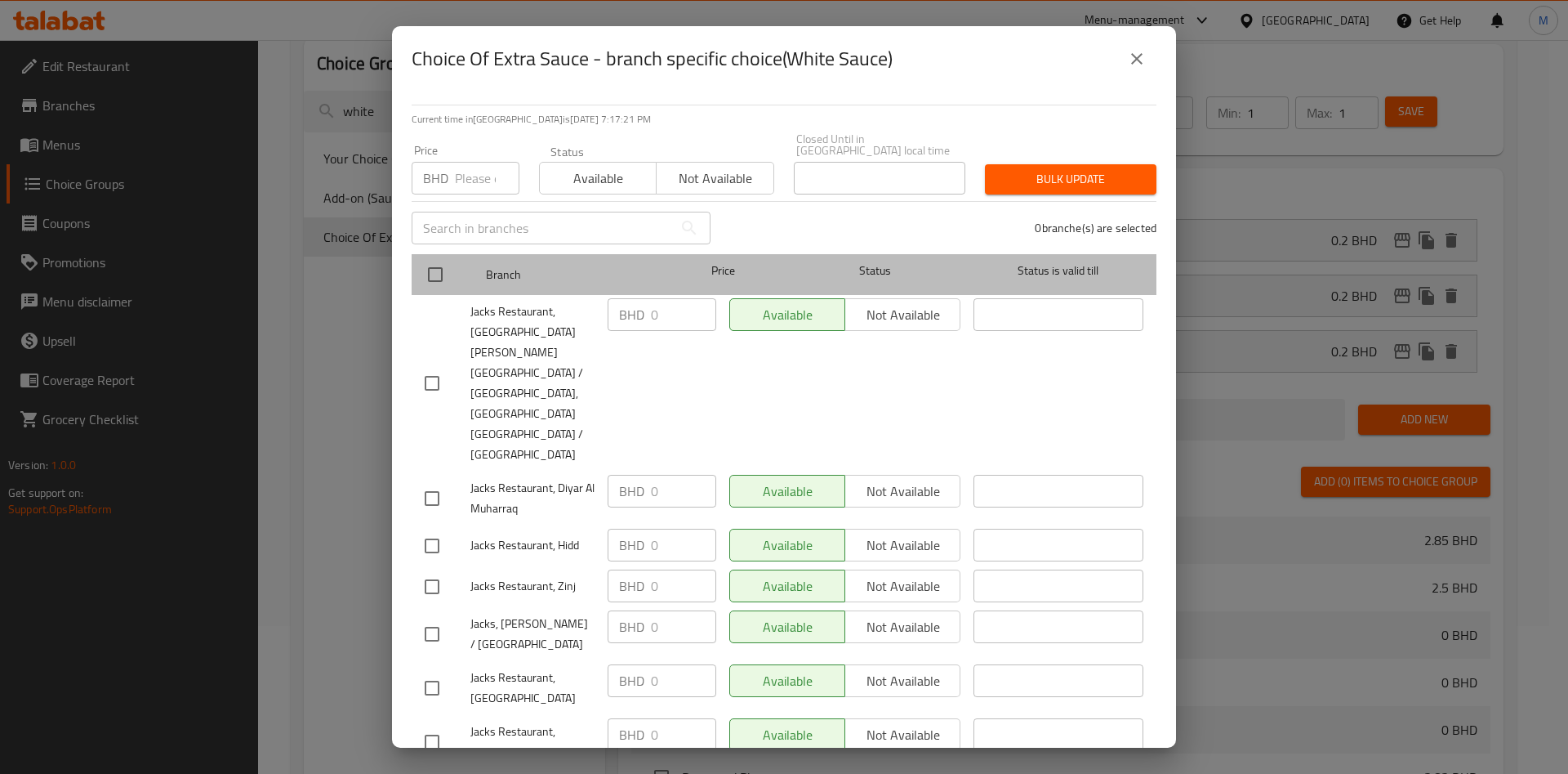
click at [453, 273] on div at bounding box center [449, 275] width 61 height 48
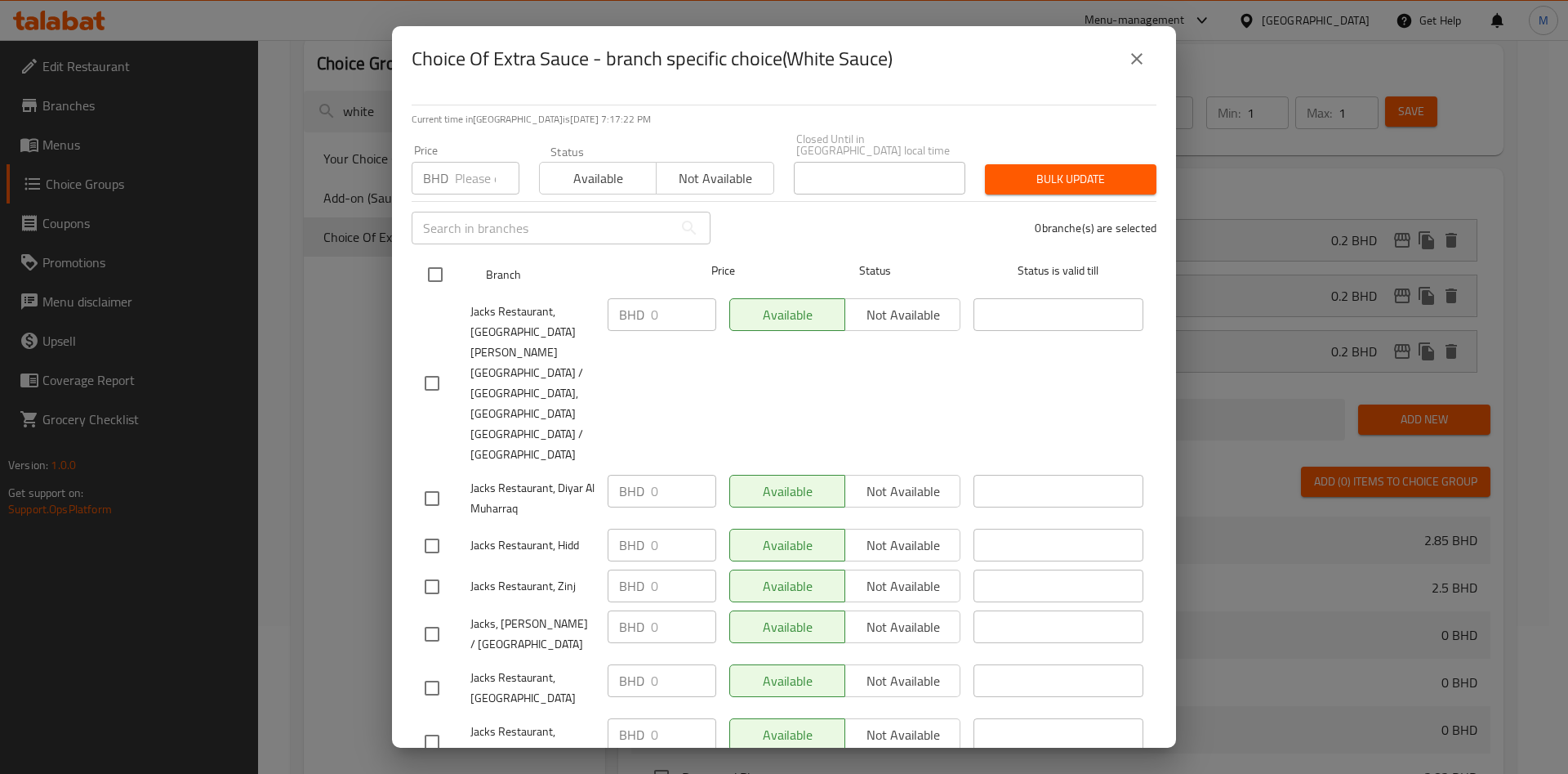
click at [435, 269] on input "checkbox" at bounding box center [435, 275] width 35 height 35
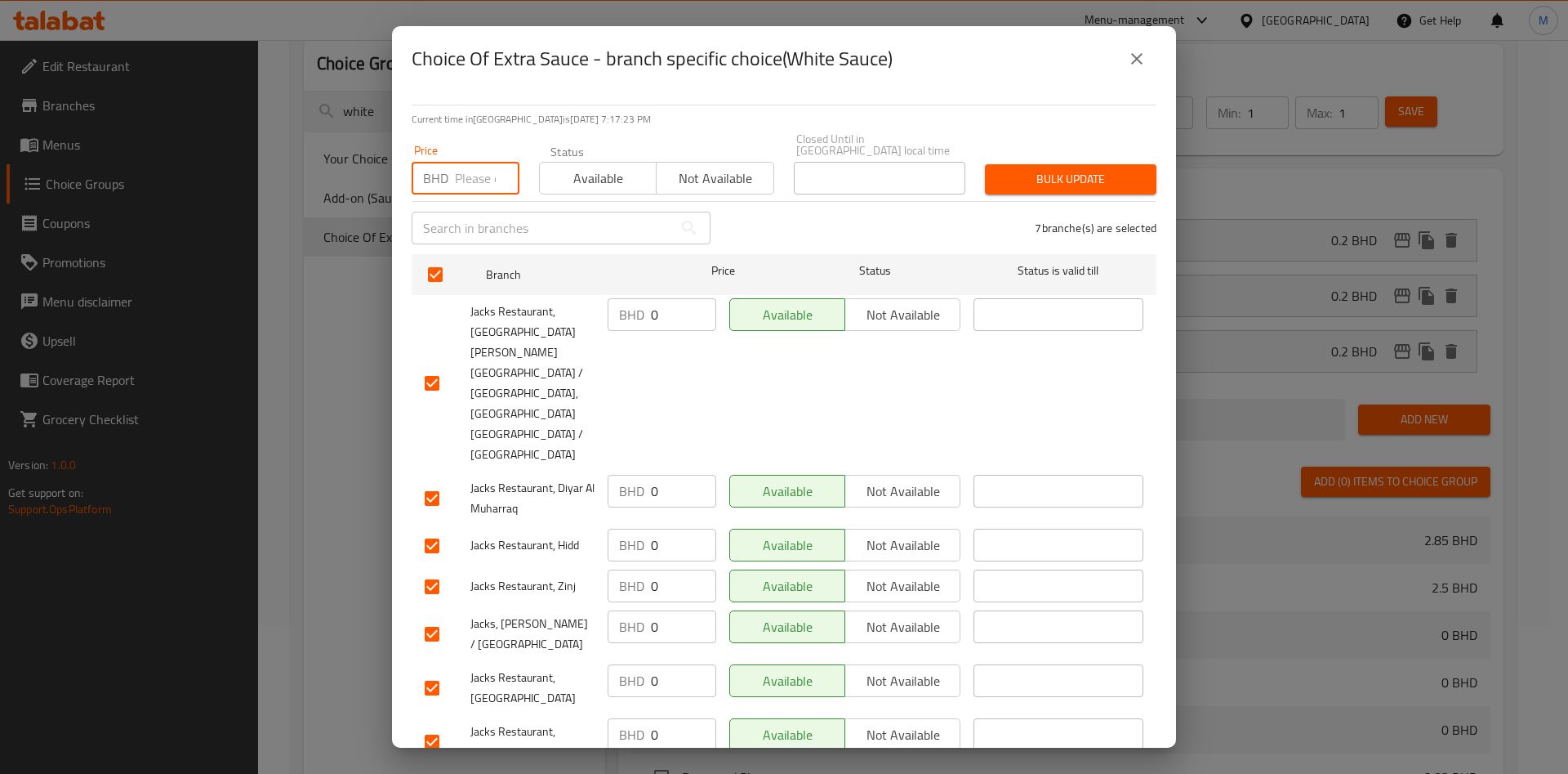
click at [463, 179] on input "number" at bounding box center [486, 177] width 64 height 33
click at [1090, 189] on span "Bulk update" at bounding box center [1071, 179] width 146 height 21
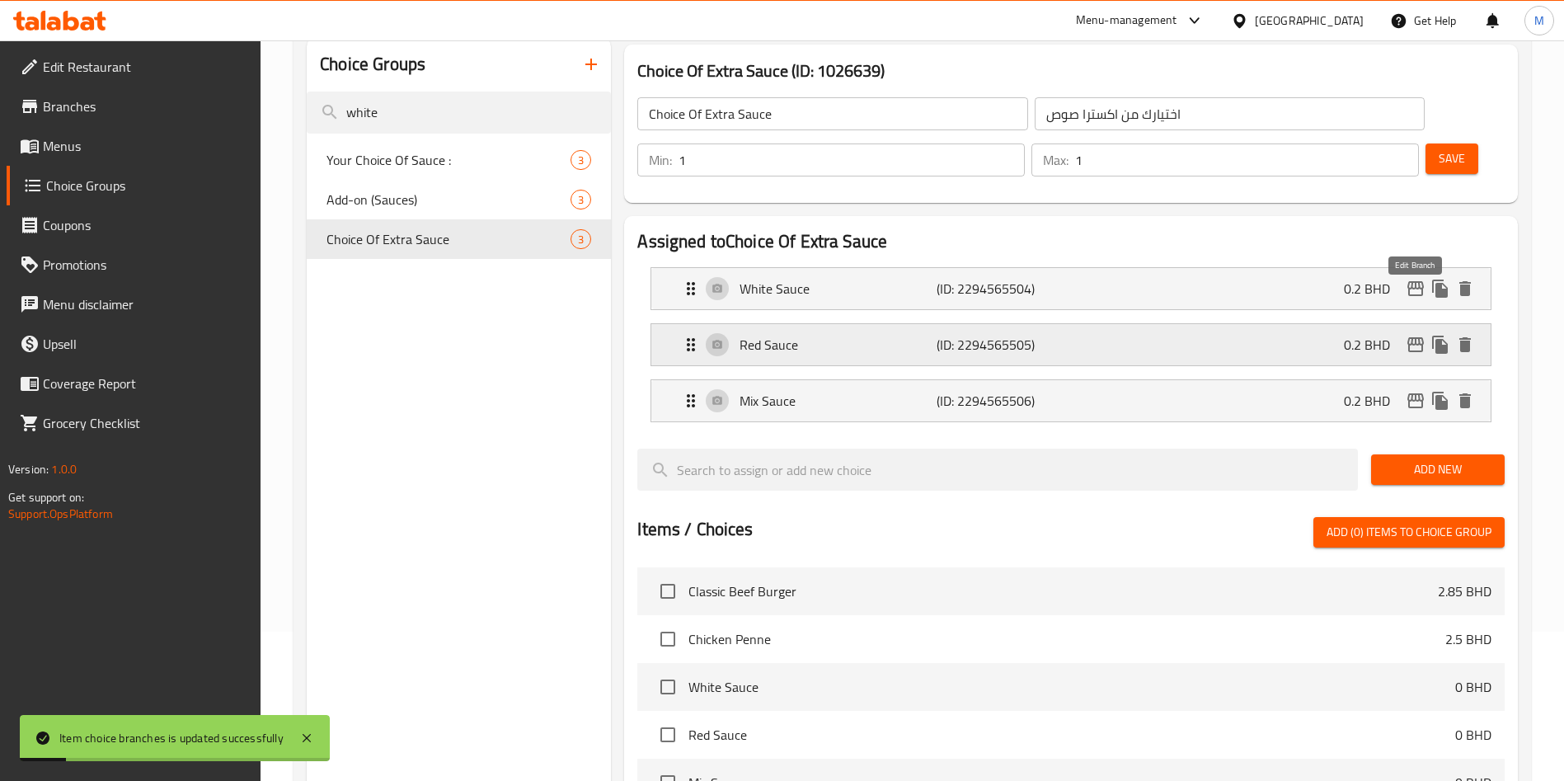
click at [1416, 335] on icon "edit" at bounding box center [1416, 345] width 20 height 20
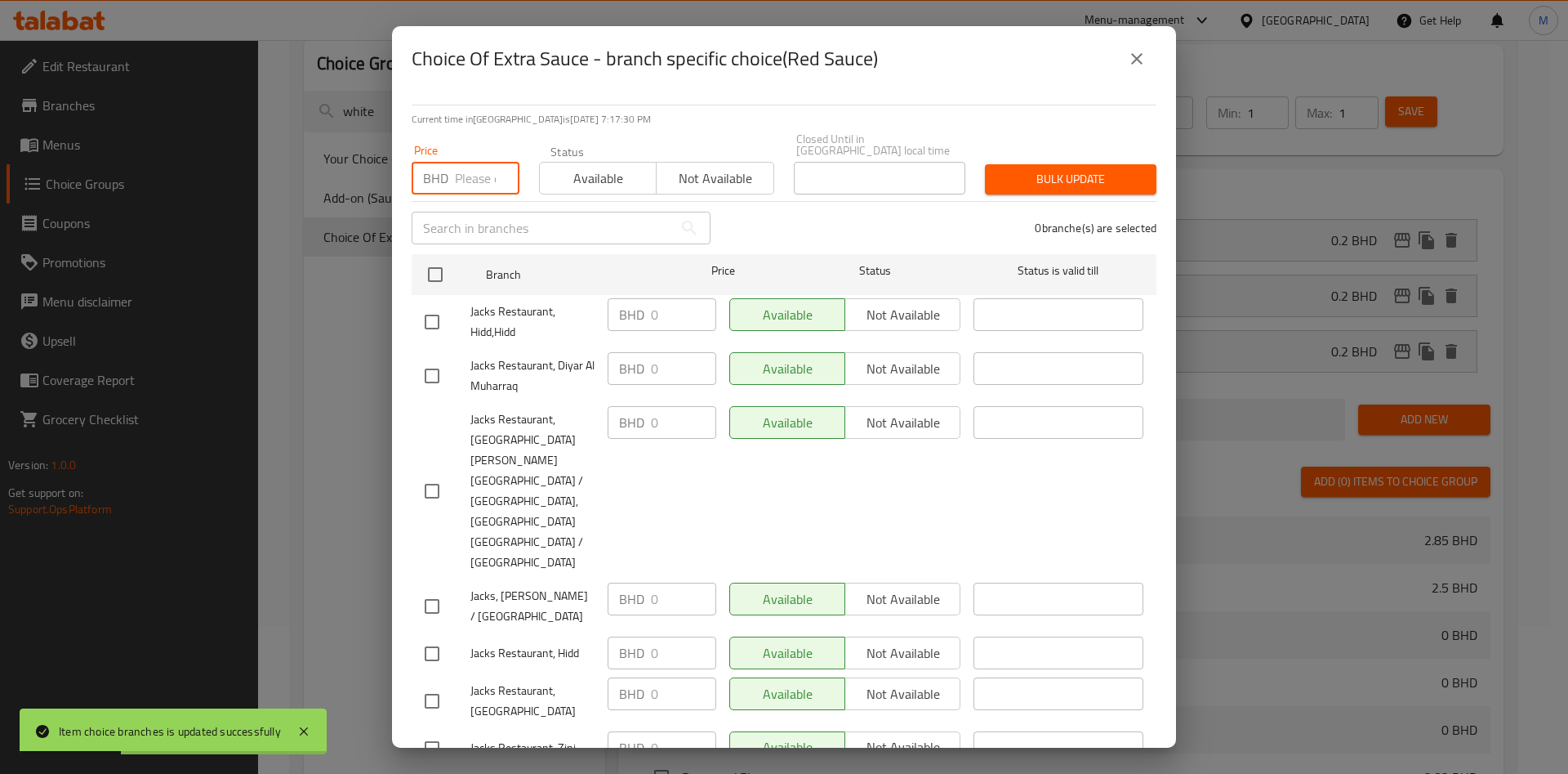
click at [467, 169] on input "number" at bounding box center [486, 177] width 64 height 33
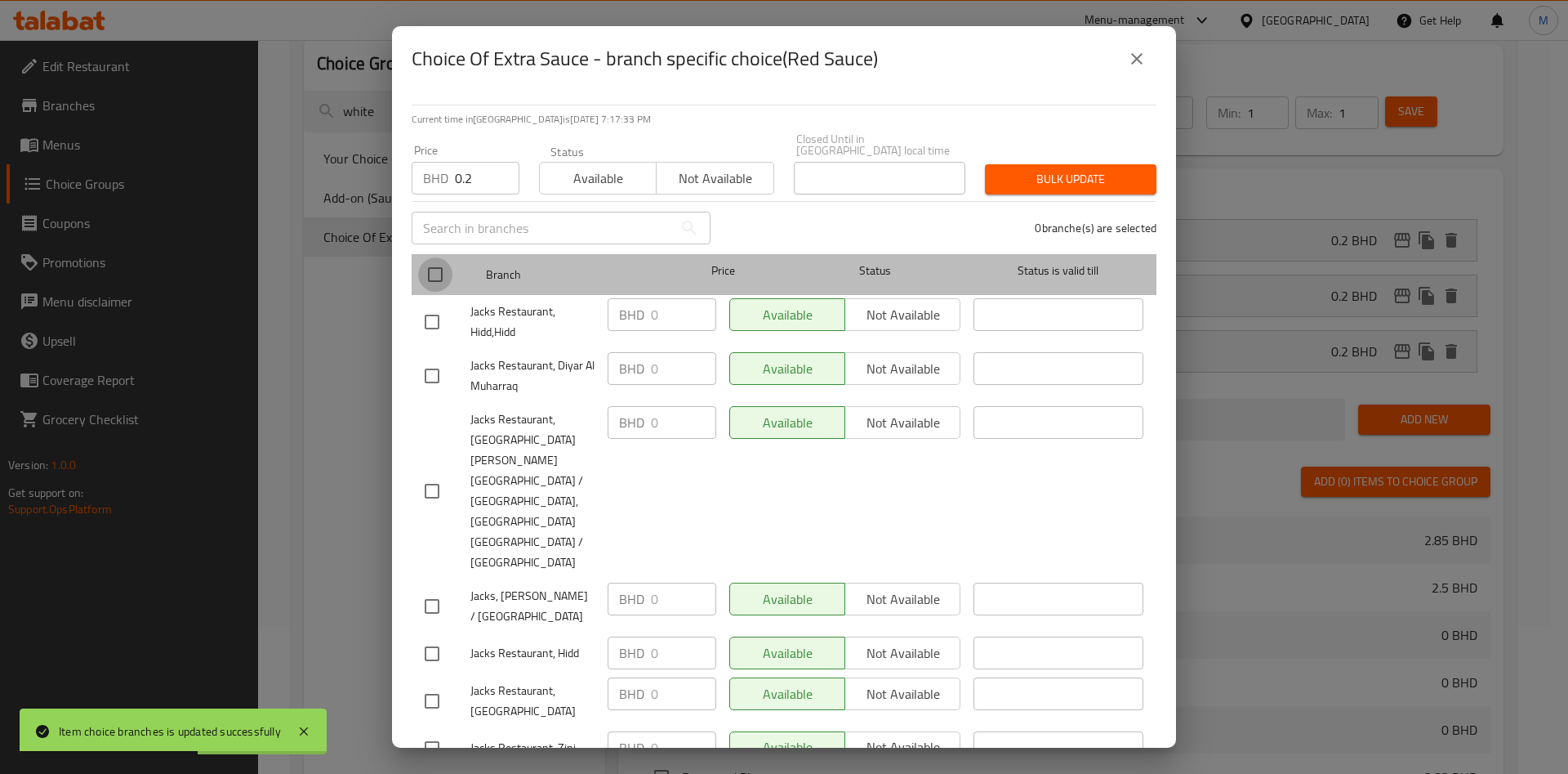
click at [447, 264] on input "checkbox" at bounding box center [435, 275] width 35 height 35
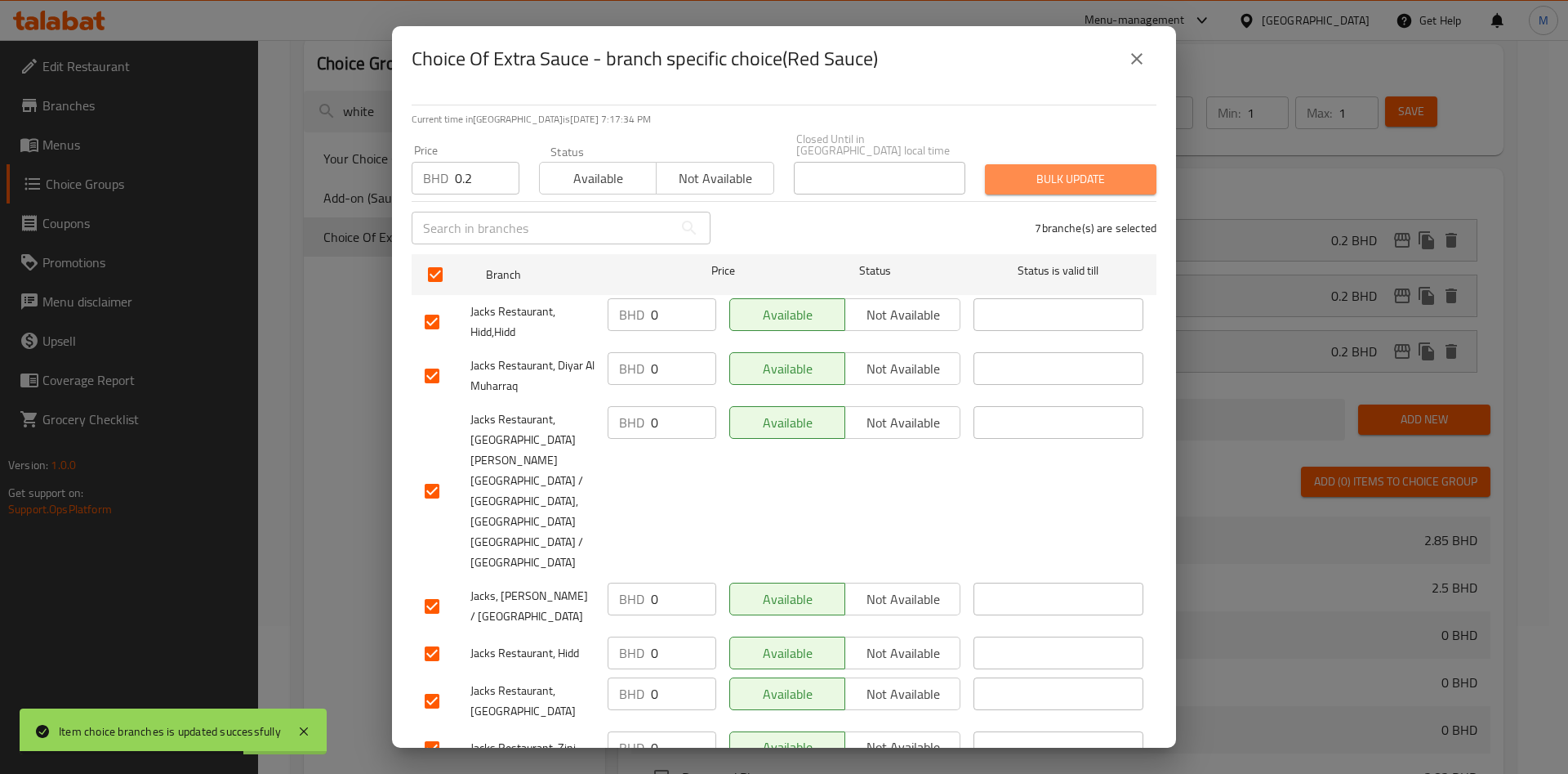
click at [1072, 193] on button "Bulk update" at bounding box center [1070, 179] width 171 height 31
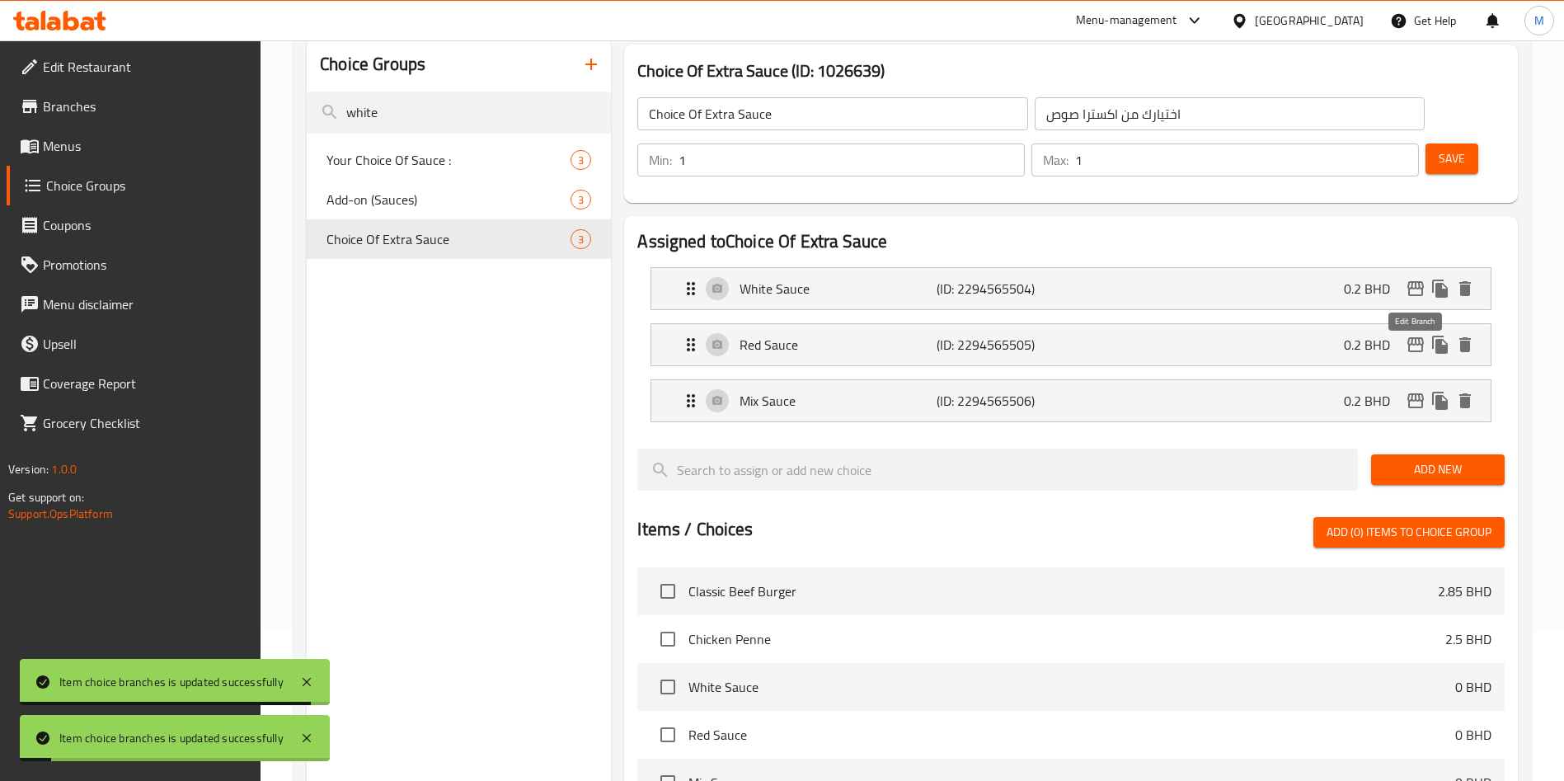
click at [1421, 391] on icon "edit" at bounding box center [1416, 401] width 20 height 20
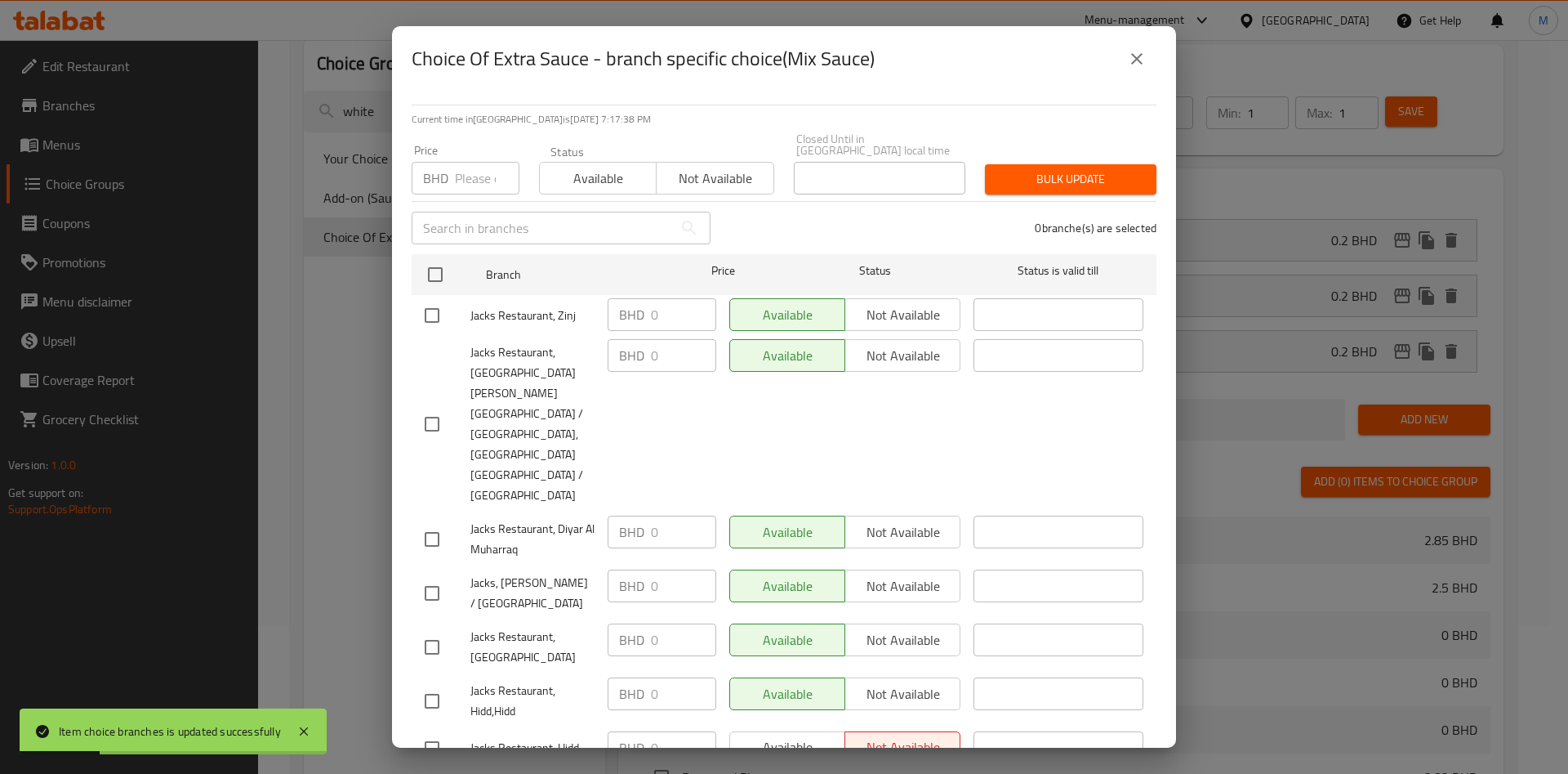
click at [453, 180] on div "BHD Price" at bounding box center [466, 177] width 108 height 33
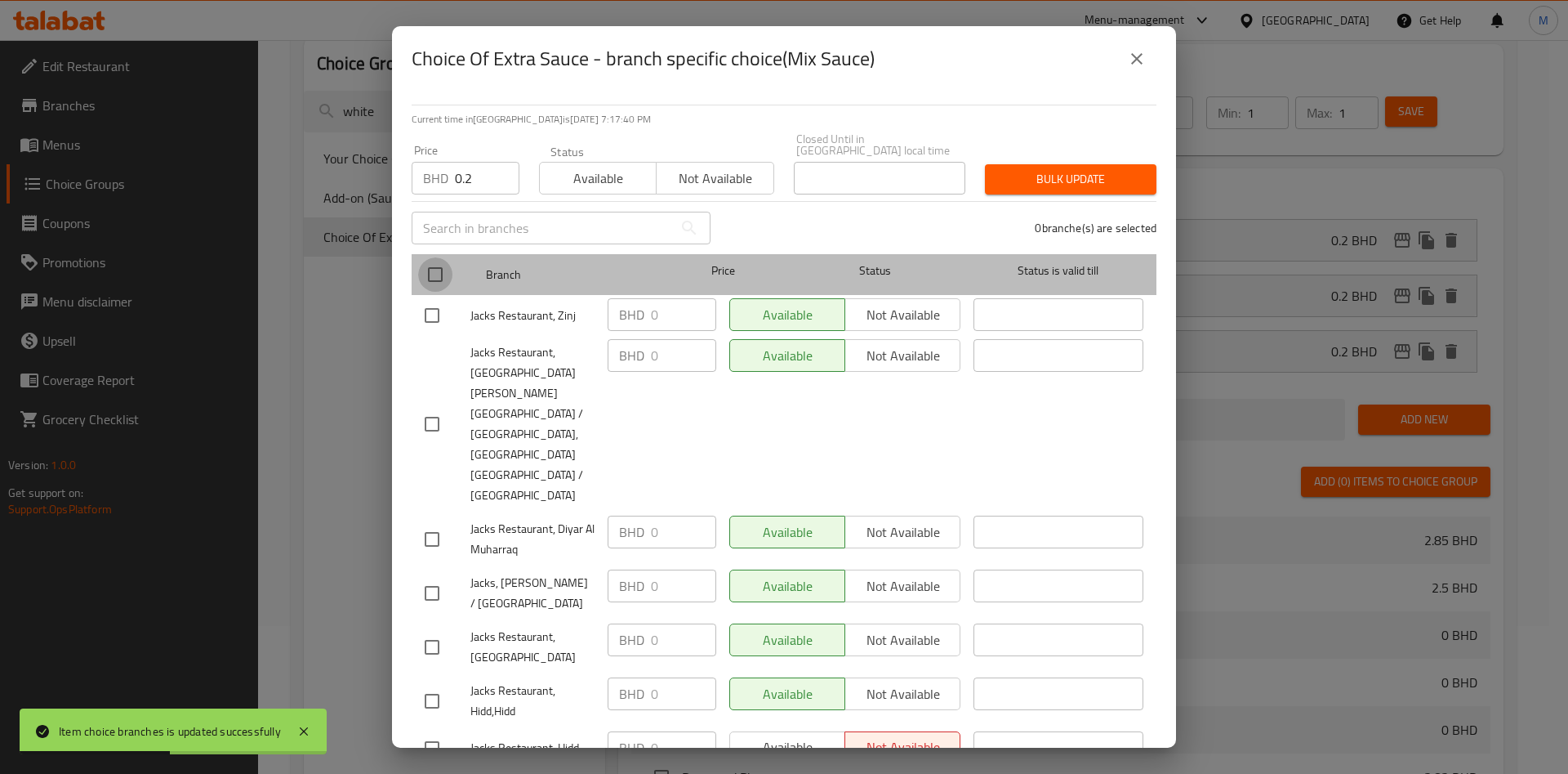
click at [447, 276] on input "checkbox" at bounding box center [435, 275] width 35 height 35
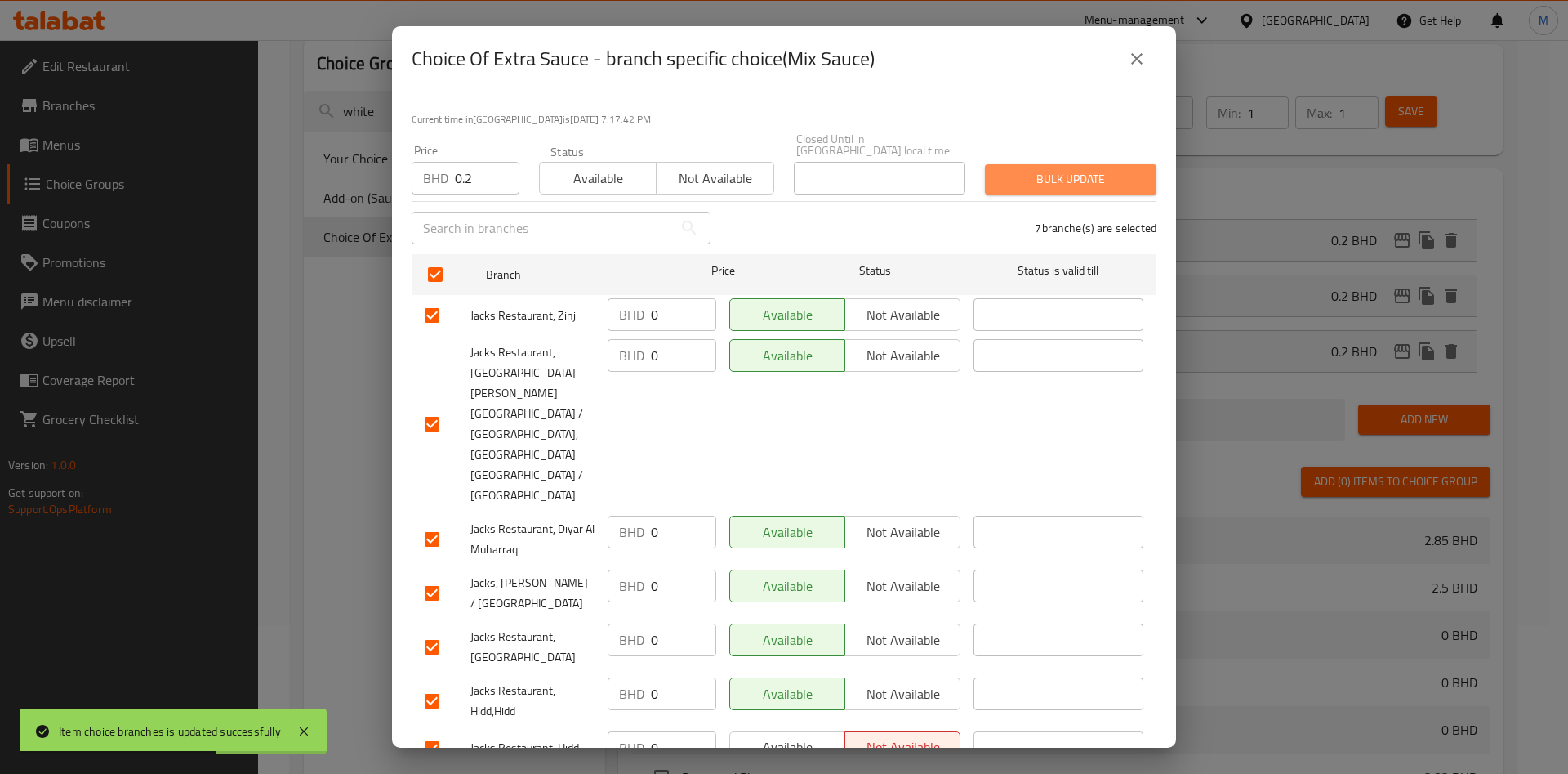
click at [1090, 189] on span "Bulk update" at bounding box center [1071, 179] width 146 height 21
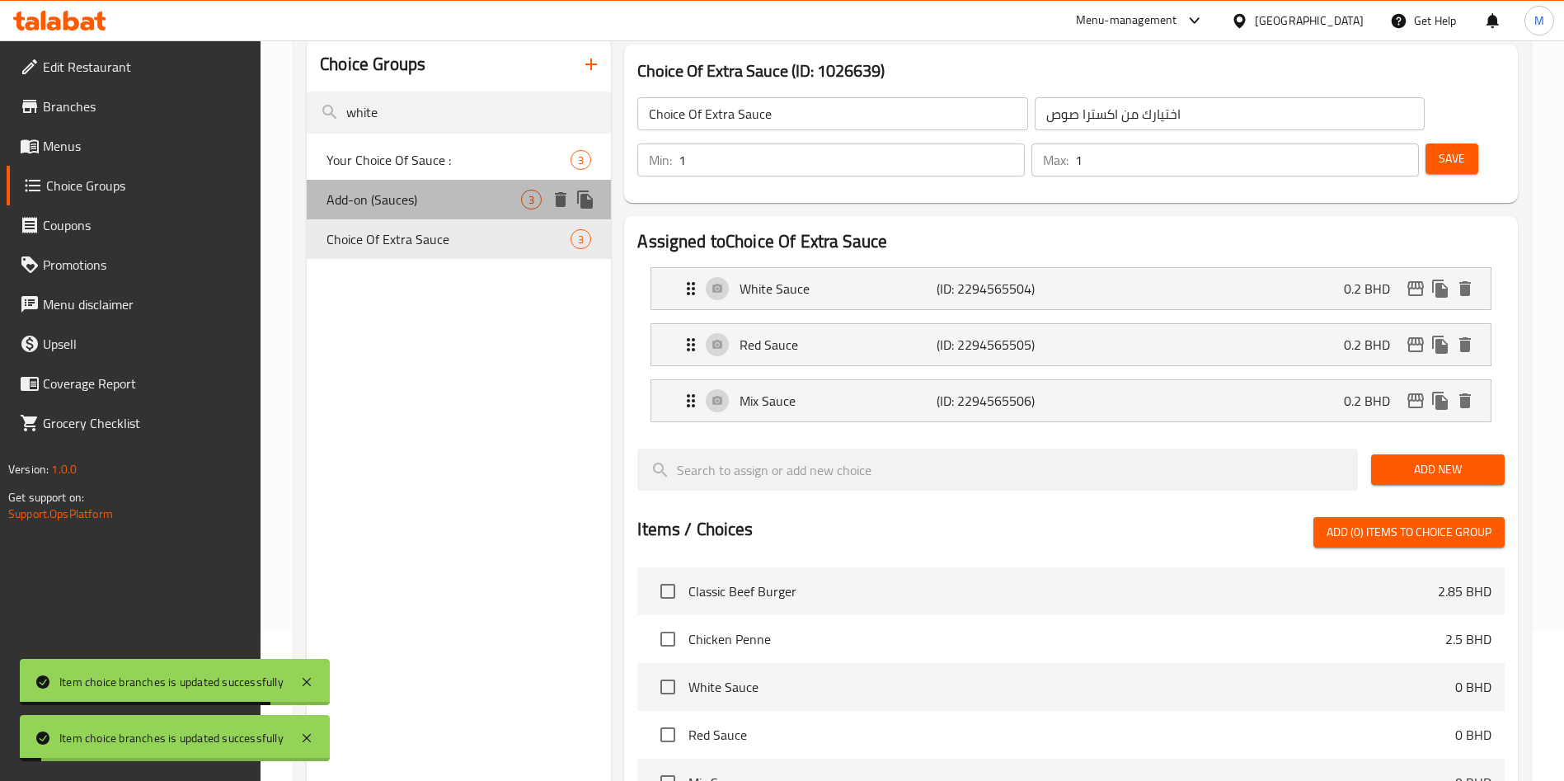
click at [375, 192] on span "Add-on (Sauces)" at bounding box center [423, 200] width 195 height 20
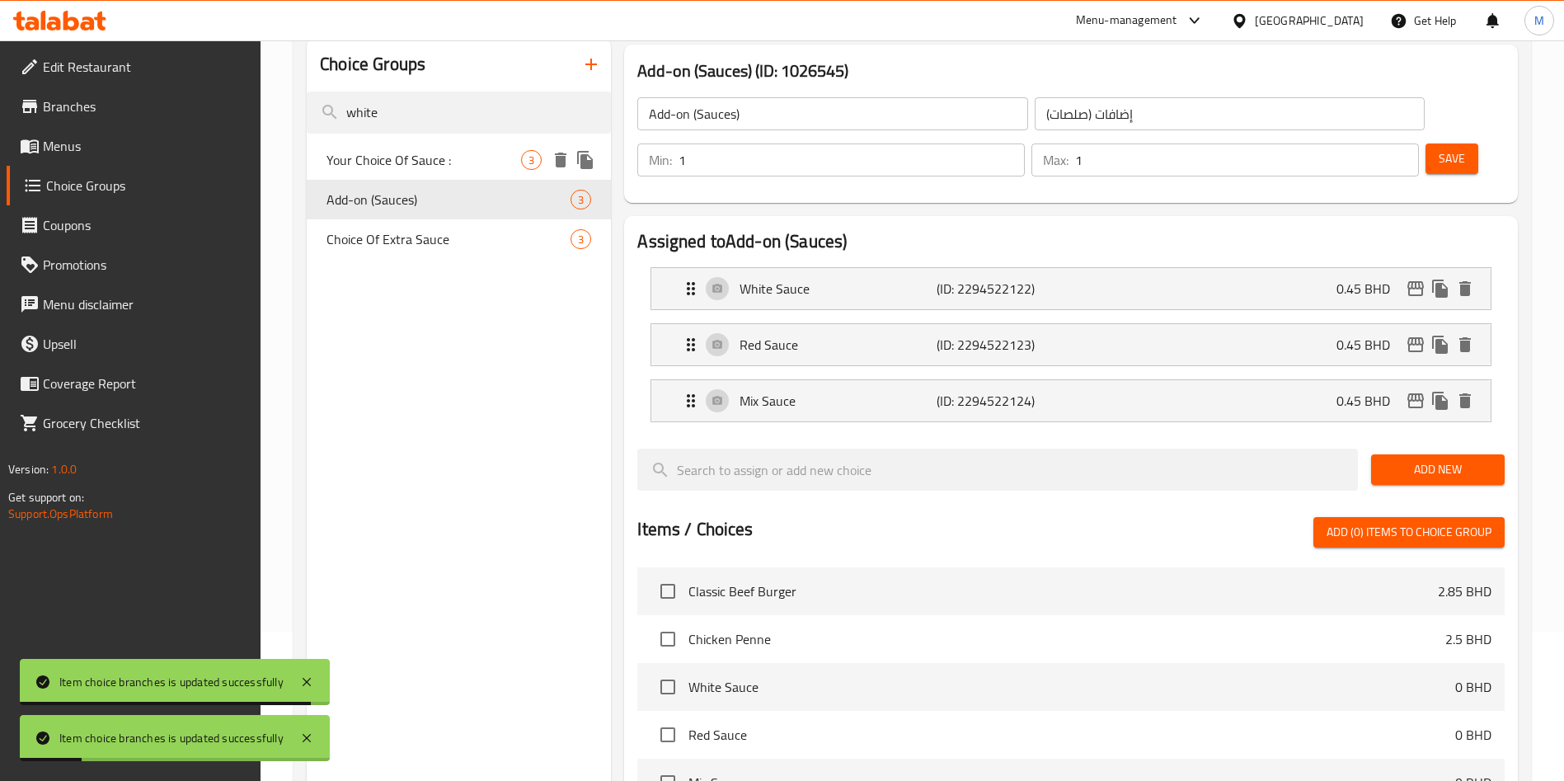
click at [451, 163] on span "Your Choice Of Sauce :" at bounding box center [423, 160] width 195 height 20
